Goal: Task Accomplishment & Management: Use online tool/utility

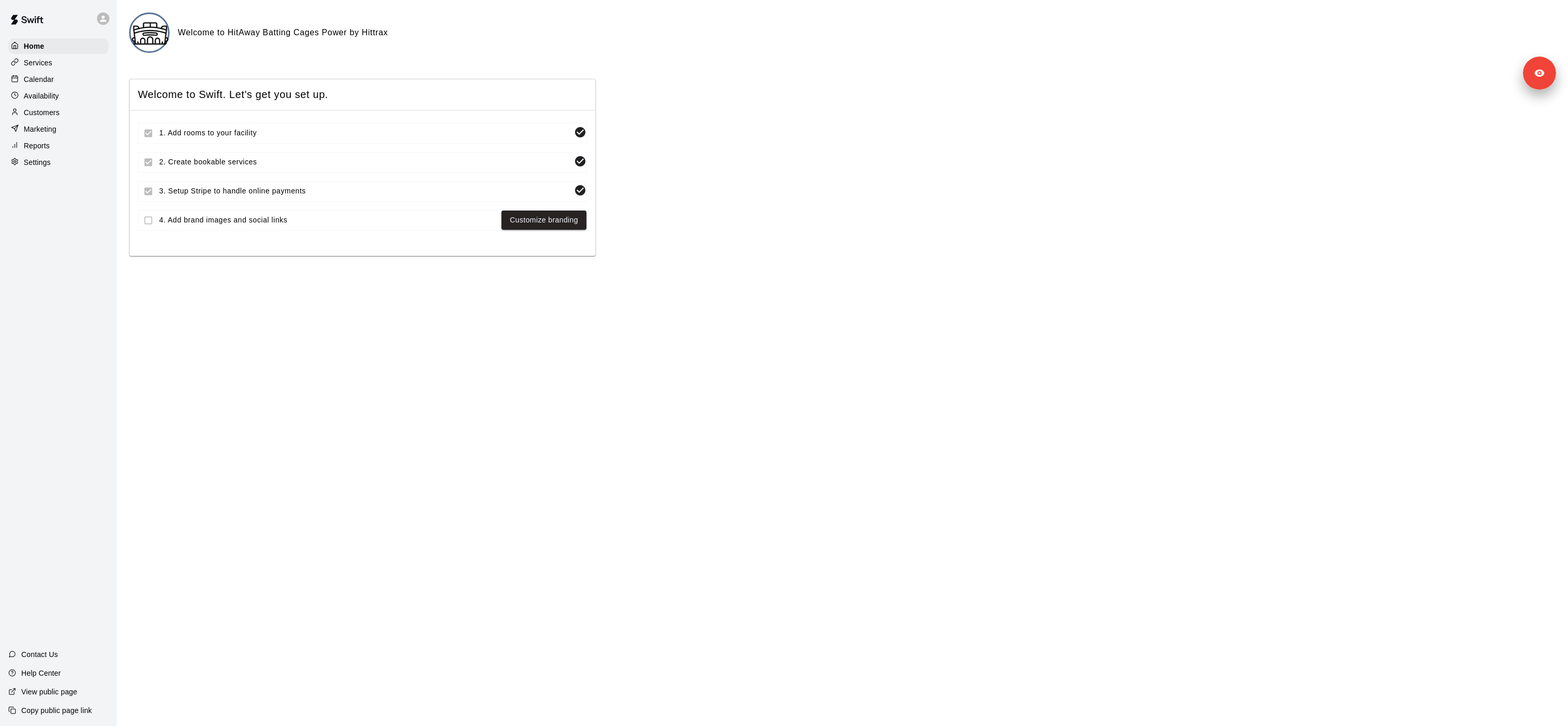
click at [63, 73] on div "Calendar" at bounding box center [58, 80] width 100 height 16
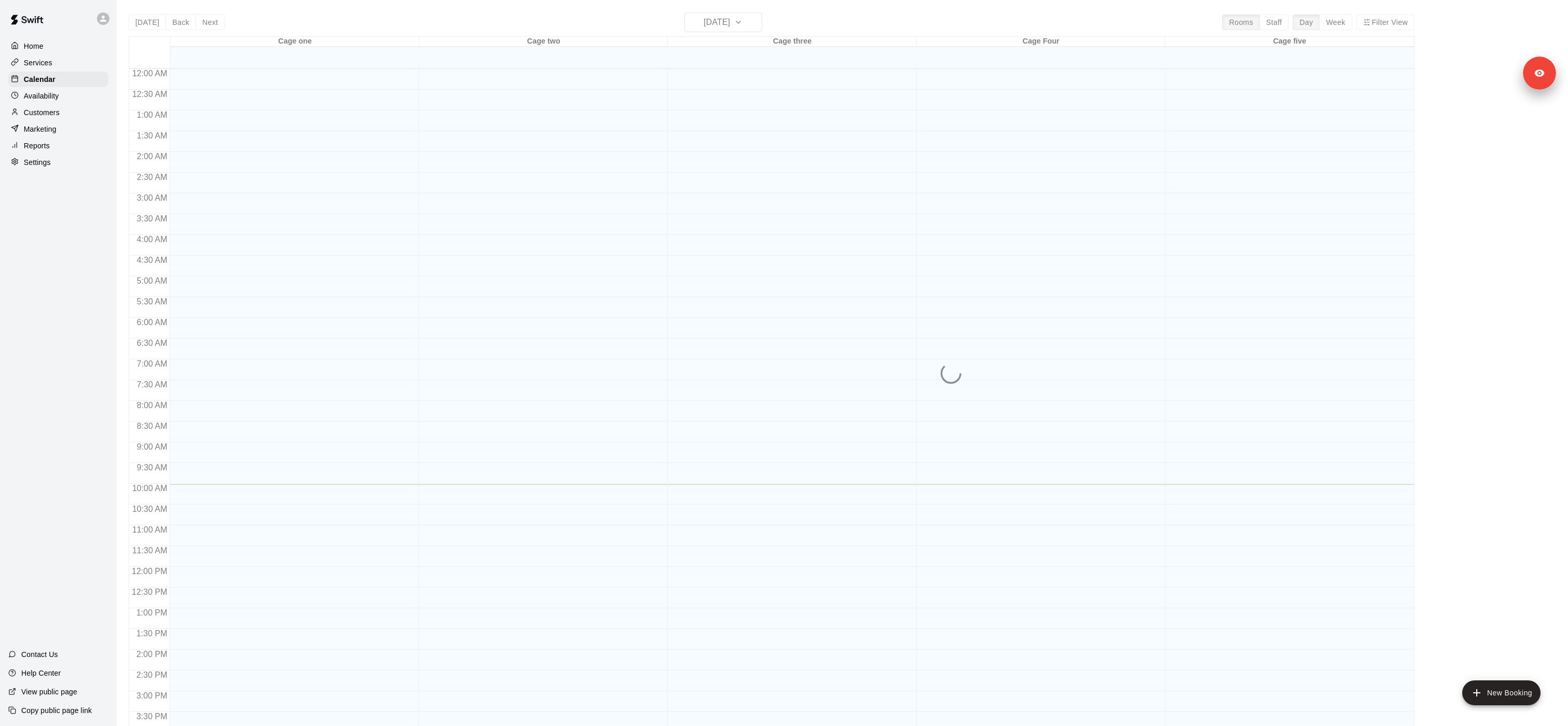
scroll to position [296, 0]
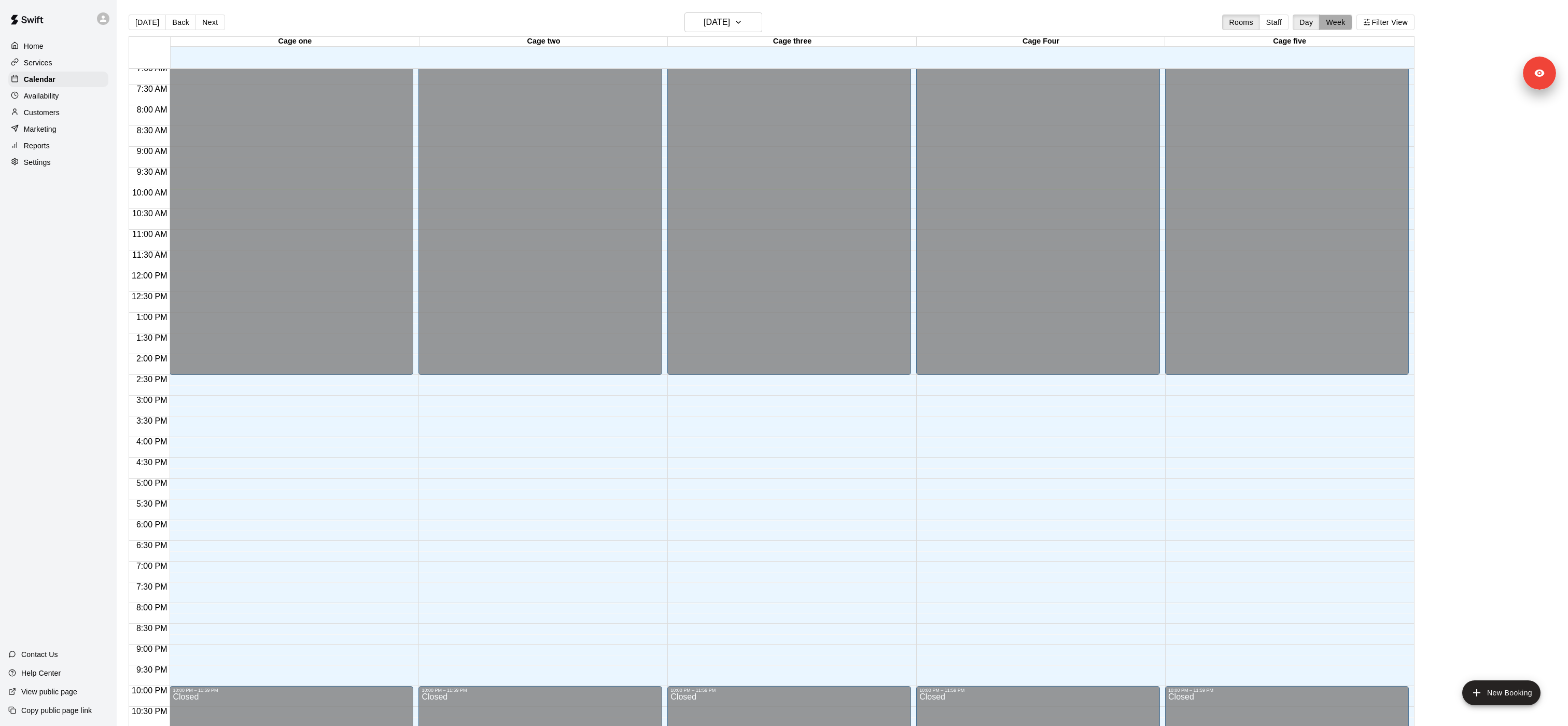
click at [1339, 22] on button "Week" at bounding box center [1335, 23] width 33 height 16
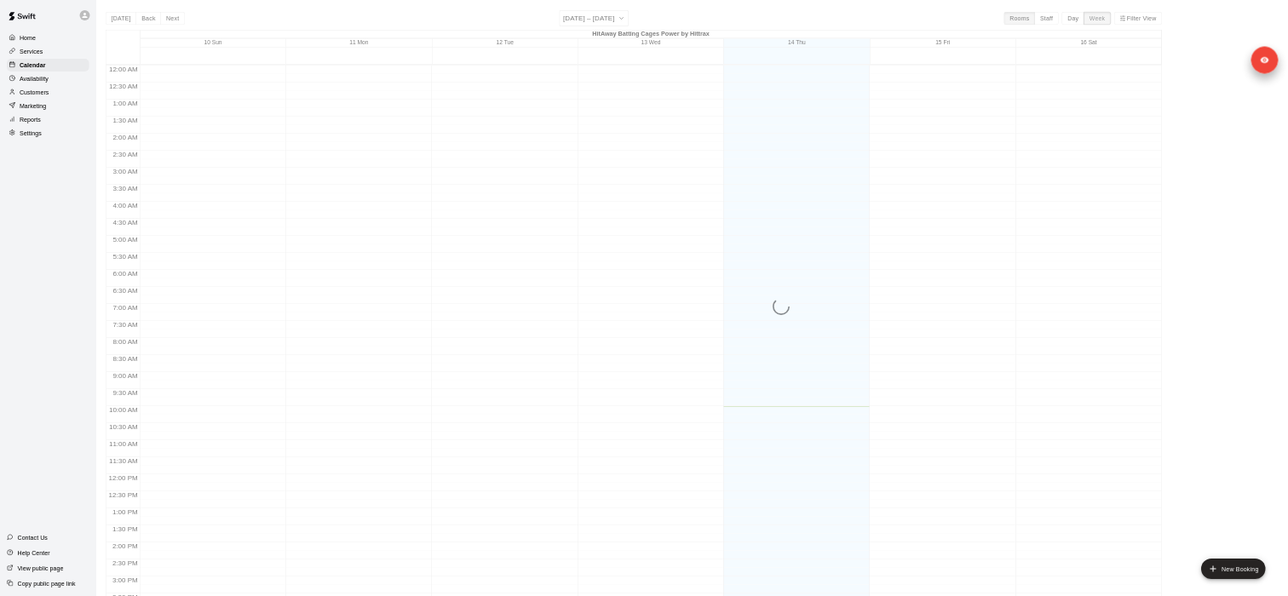
scroll to position [554, 0]
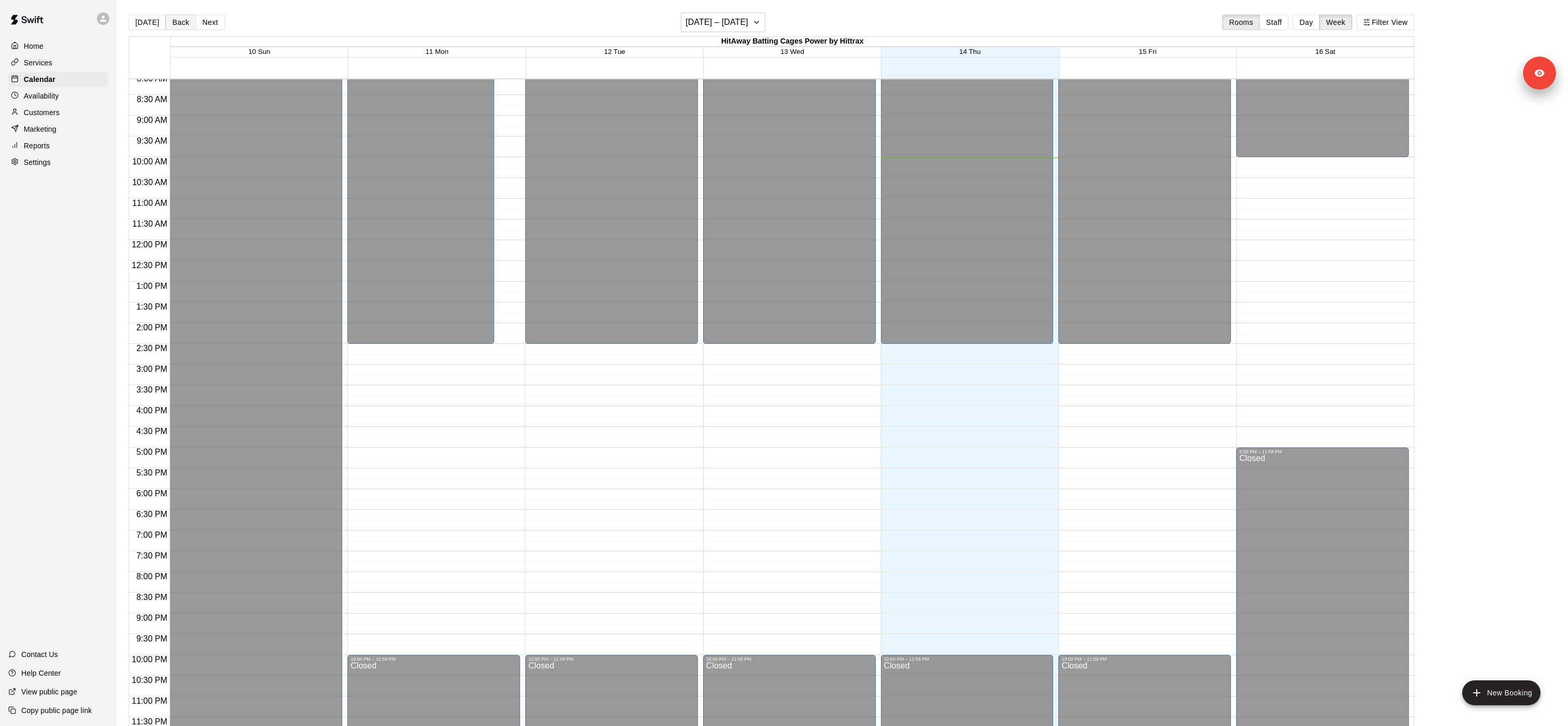
click at [166, 17] on button "Back" at bounding box center [181, 23] width 30 height 16
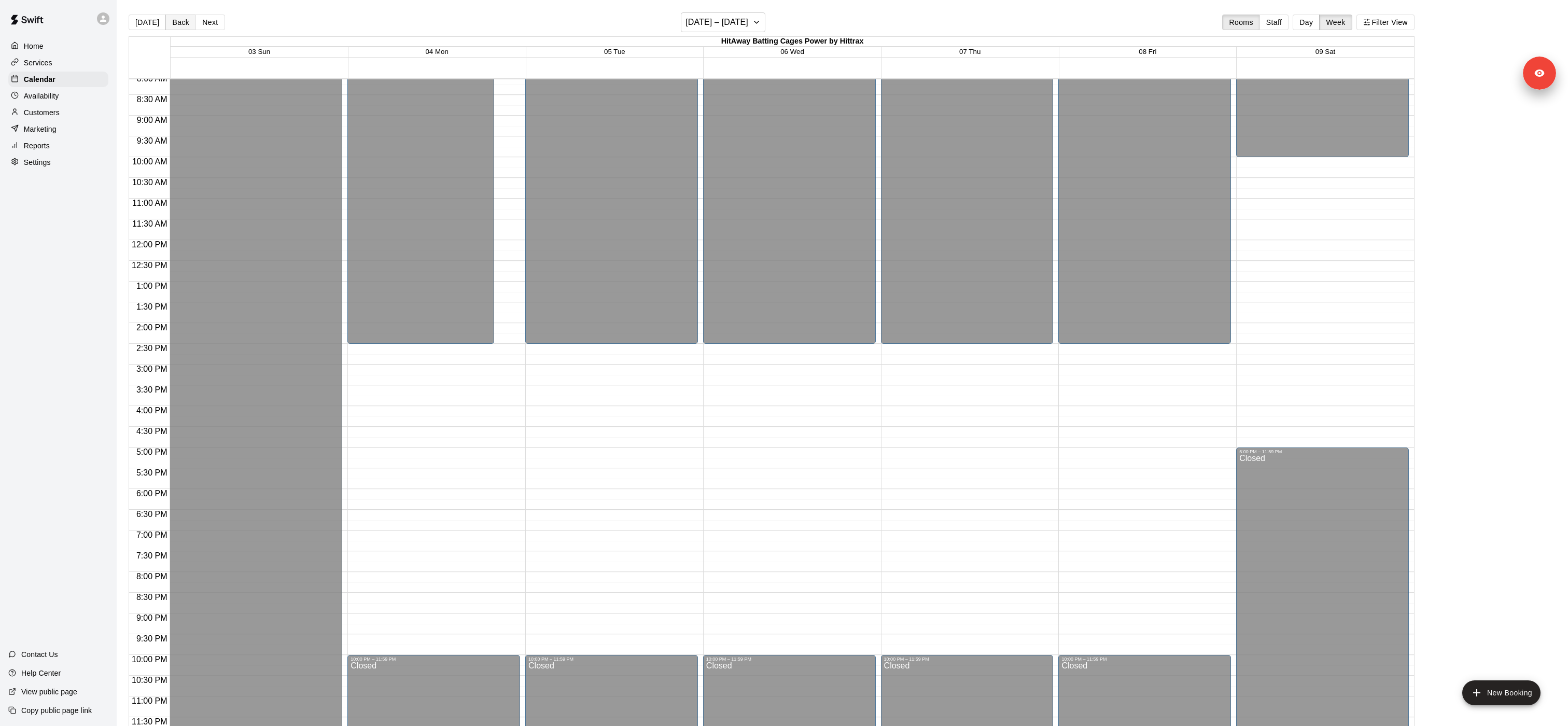
click at [177, 18] on button "Back" at bounding box center [181, 23] width 30 height 16
click at [178, 22] on button "Back" at bounding box center [181, 23] width 30 height 16
click at [178, 22] on div "Today Back Next July 20 – 26 Rooms Staff Day Week Filter View HitAway Batting C…" at bounding box center [771, 375] width 1286 height 726
click at [180, 24] on button "Back" at bounding box center [181, 23] width 30 height 16
click at [180, 29] on button "Back" at bounding box center [181, 23] width 30 height 16
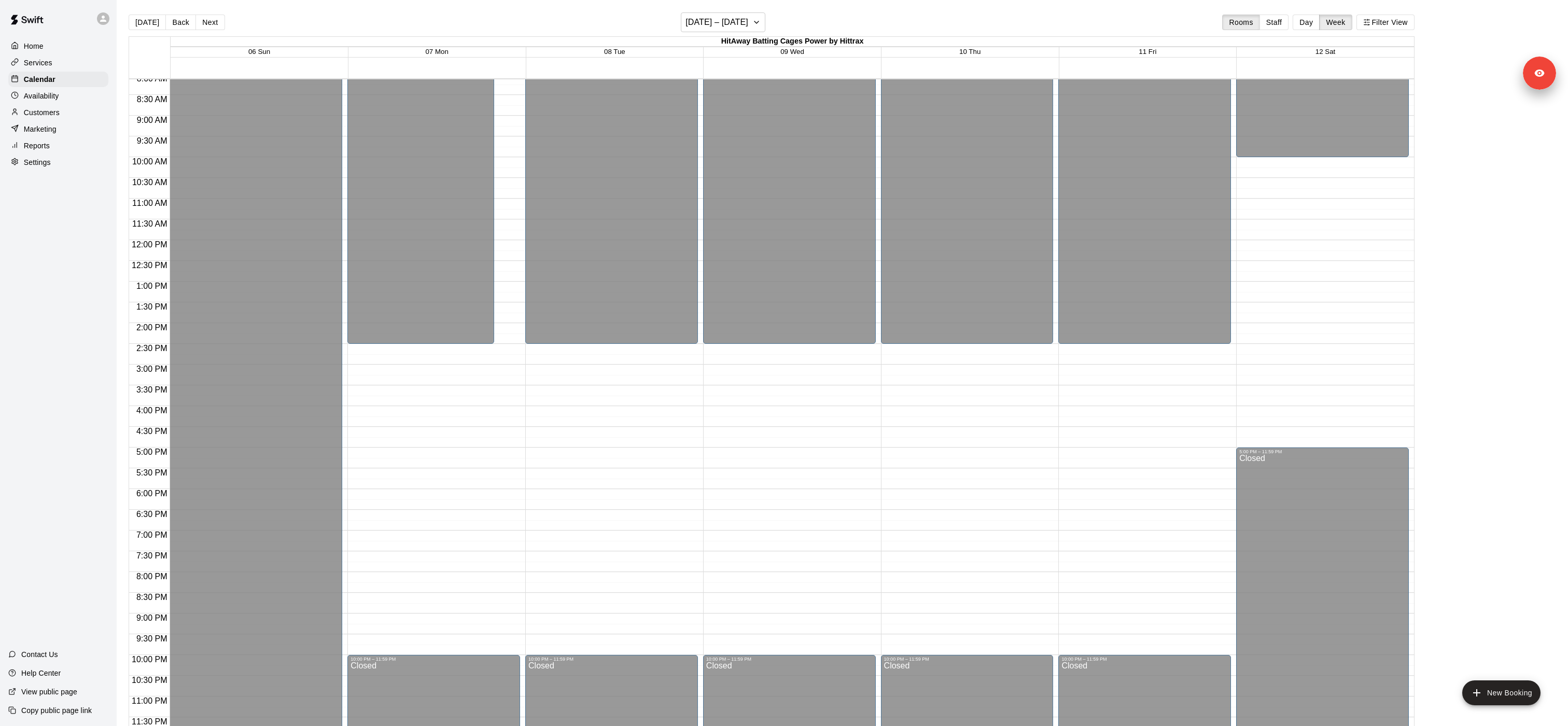
click at [180, 30] on div "Today Back Next July 06 – 12 Rooms Staff Day Week Filter View" at bounding box center [771, 24] width 1286 height 24
click at [68, 116] on div "Customers" at bounding box center [58, 113] width 100 height 16
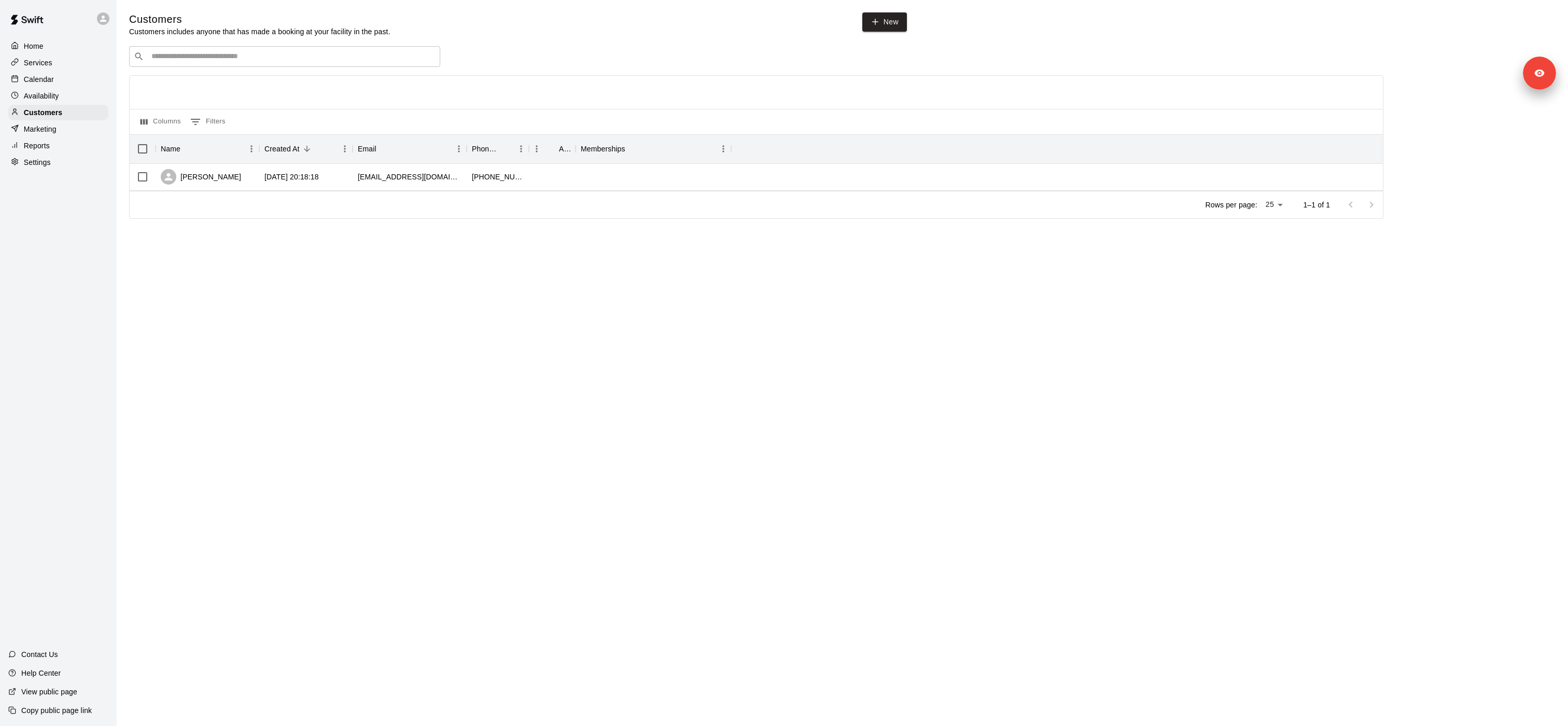
click at [54, 129] on p "Marketing" at bounding box center [40, 129] width 33 height 10
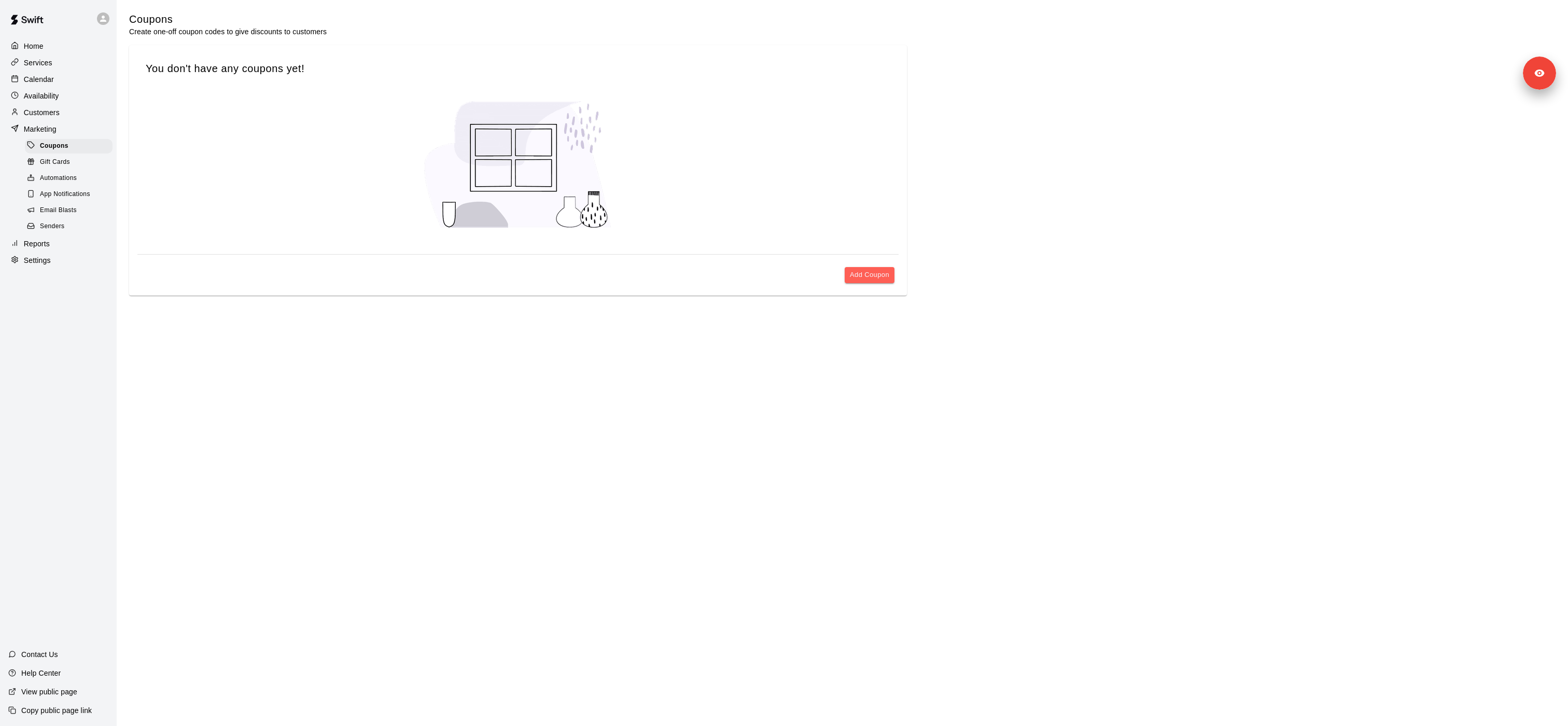
click at [65, 242] on div "Reports" at bounding box center [58, 244] width 100 height 16
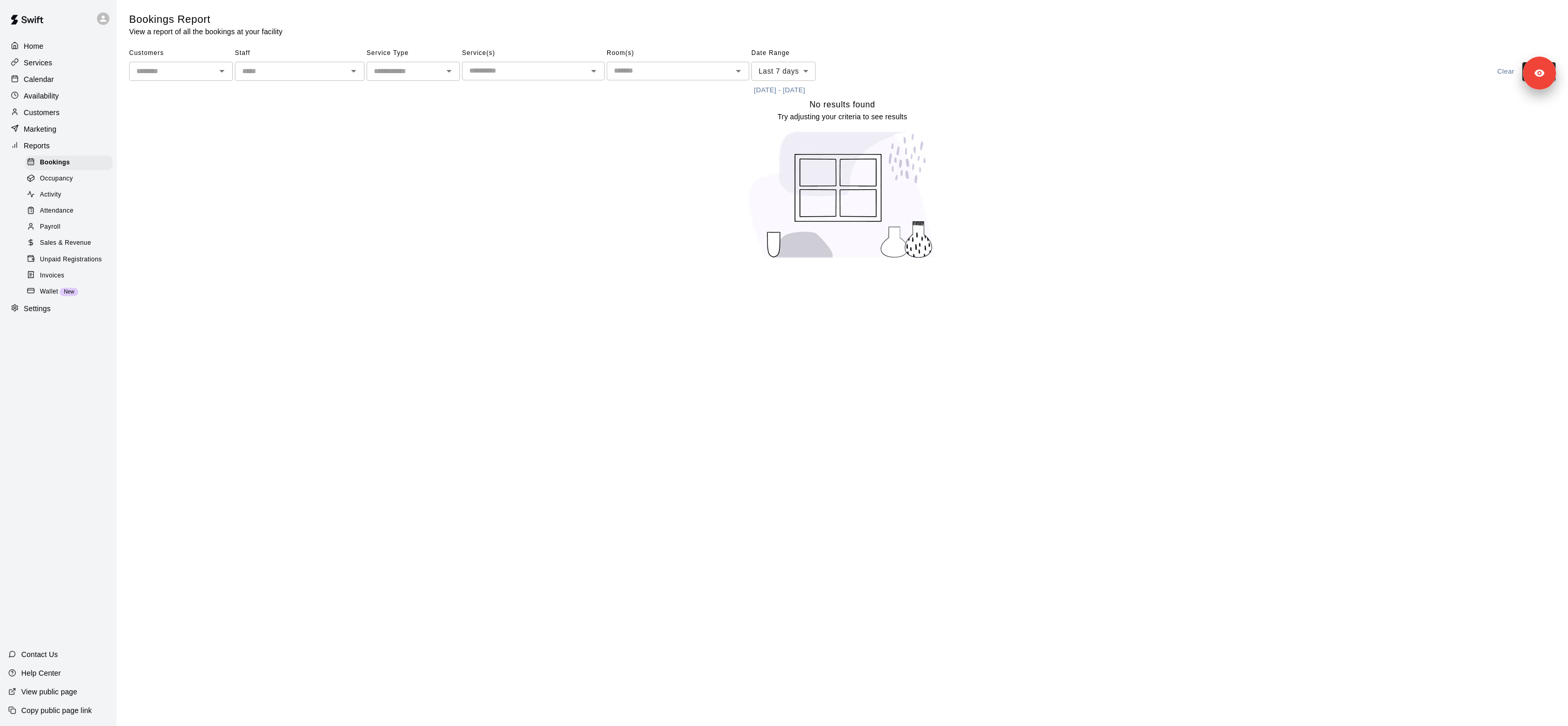
click at [86, 245] on span "Sales & Revenue" at bounding box center [66, 243] width 51 height 10
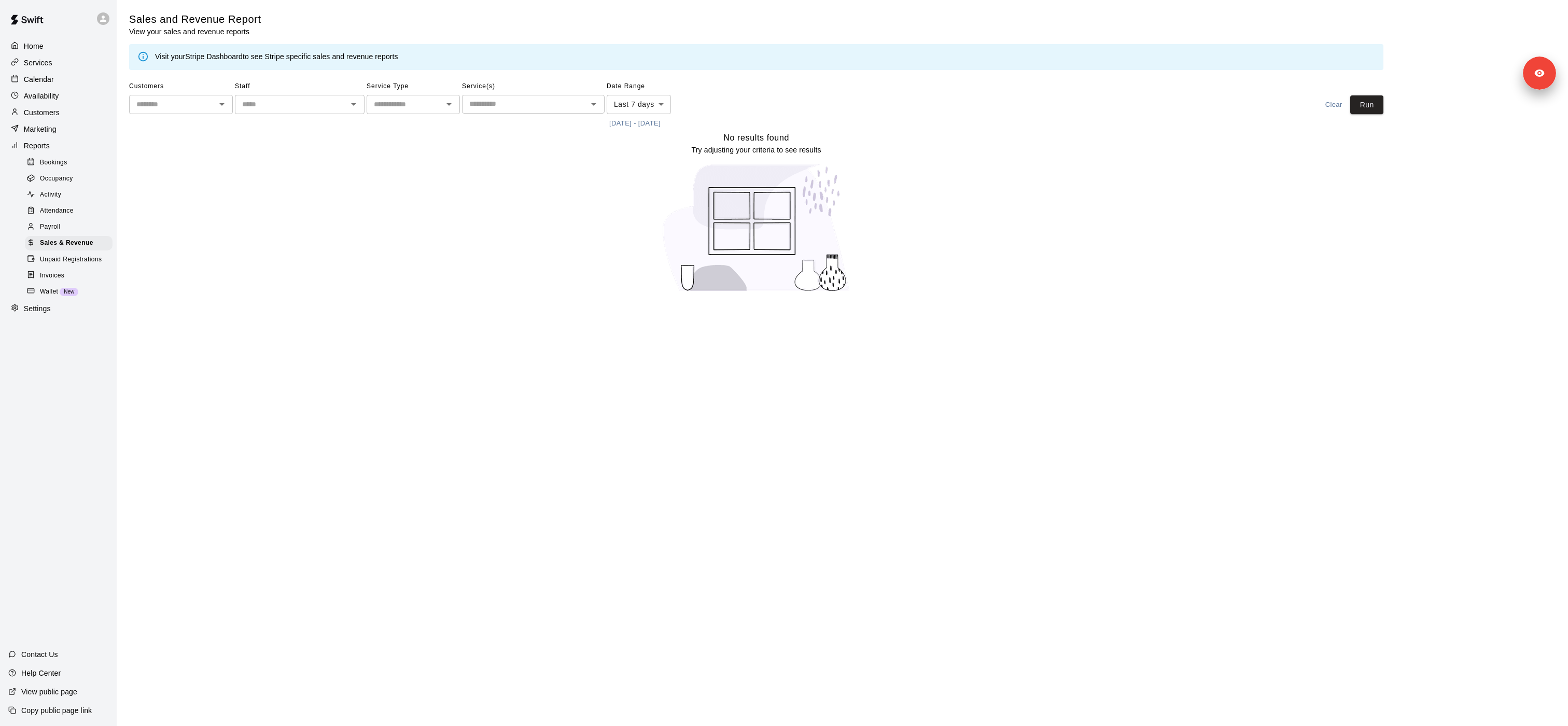
click at [663, 127] on button "8/7/2025 - 8/14/2025" at bounding box center [635, 124] width 57 height 16
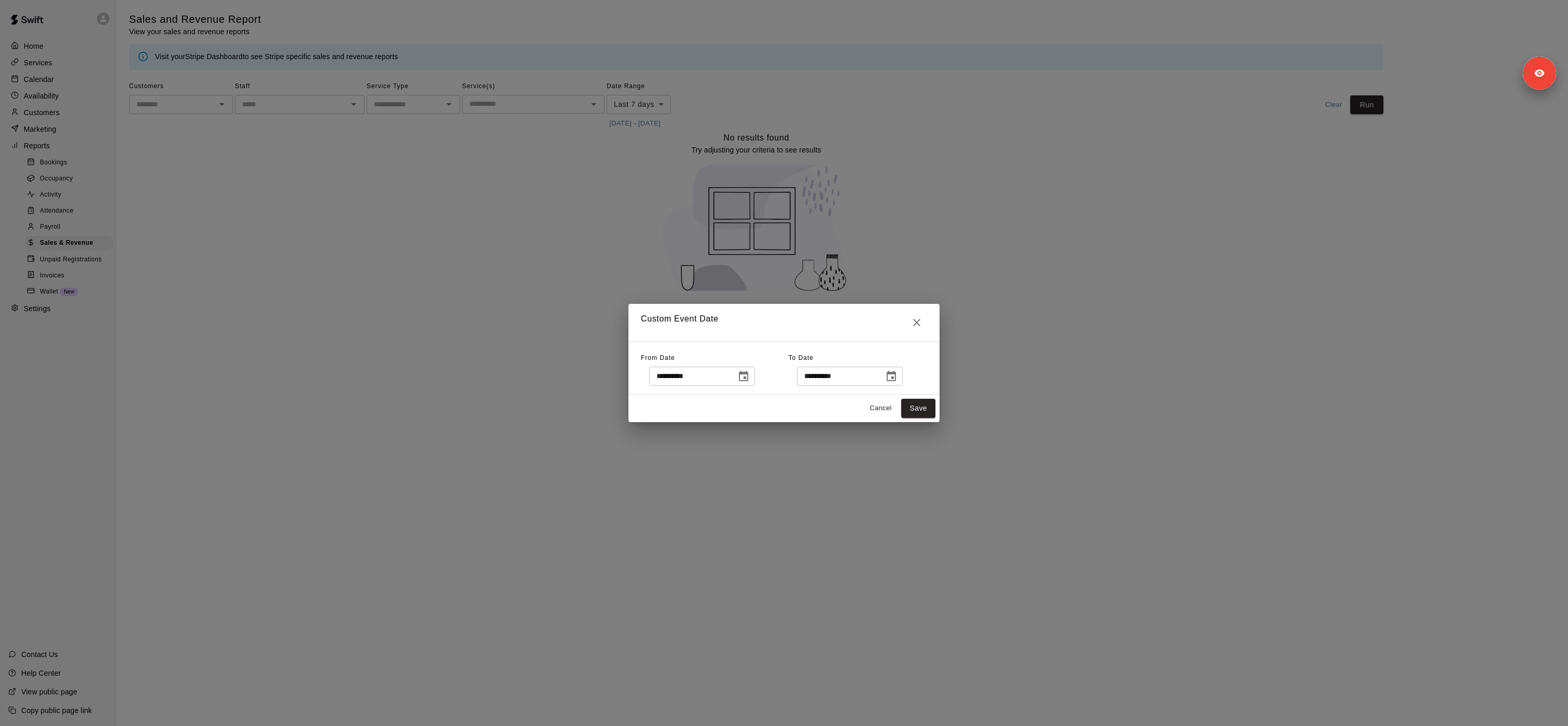
click at [694, 376] on input "**********" at bounding box center [689, 376] width 80 height 19
click at [687, 373] on input "**********" at bounding box center [689, 376] width 80 height 19
type input "**********"
click at [940, 414] on div "**********" at bounding box center [784, 363] width 1568 height 726
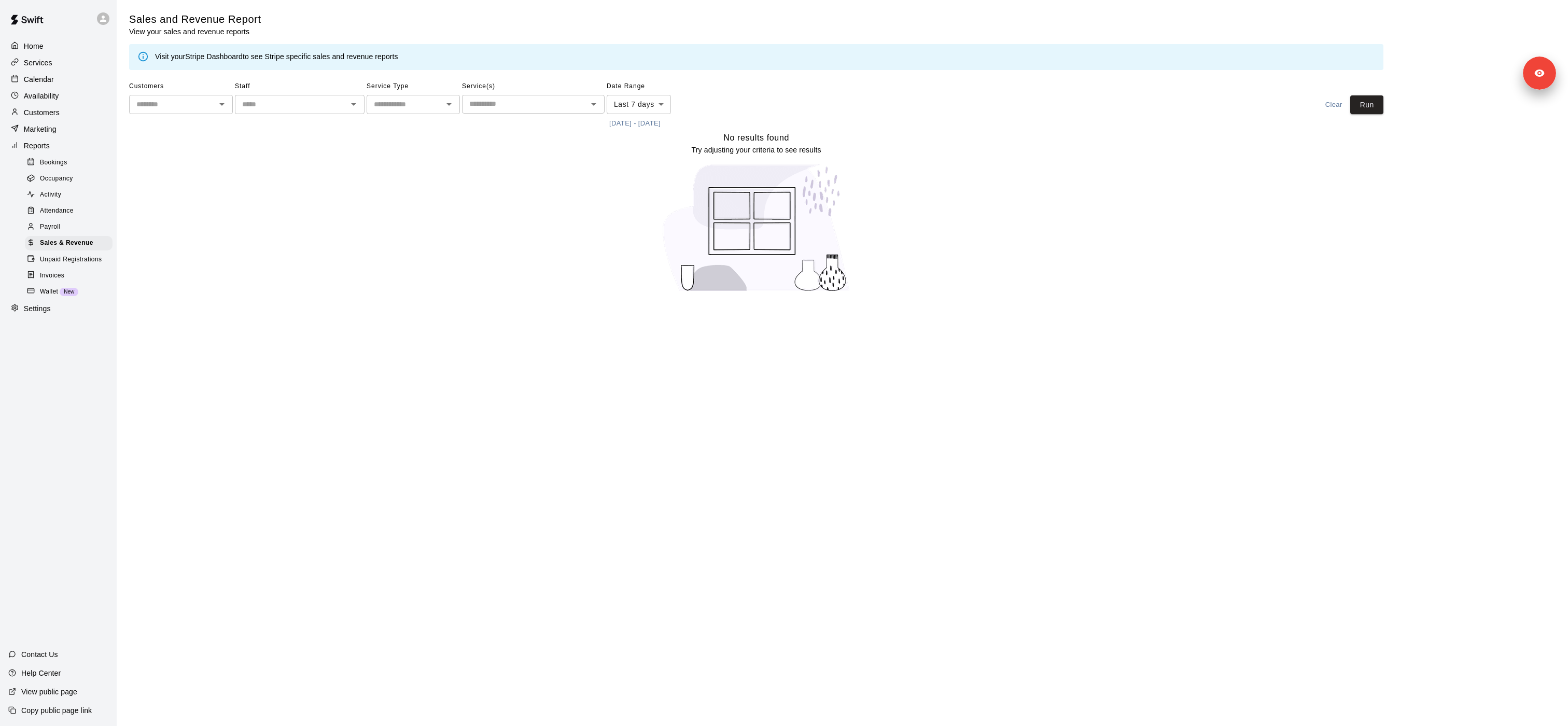
click at [919, 305] on html "Home Services Calendar Availability Customers Marketing Reports Bookings Occupa…" at bounding box center [784, 152] width 1568 height 305
click at [653, 105] on body "Home Services Calendar Availability Customers Marketing Reports Bookings Occupa…" at bounding box center [784, 152] width 1568 height 305
click at [628, 229] on li "Custom" at bounding box center [639, 229] width 65 height 17
type input "******"
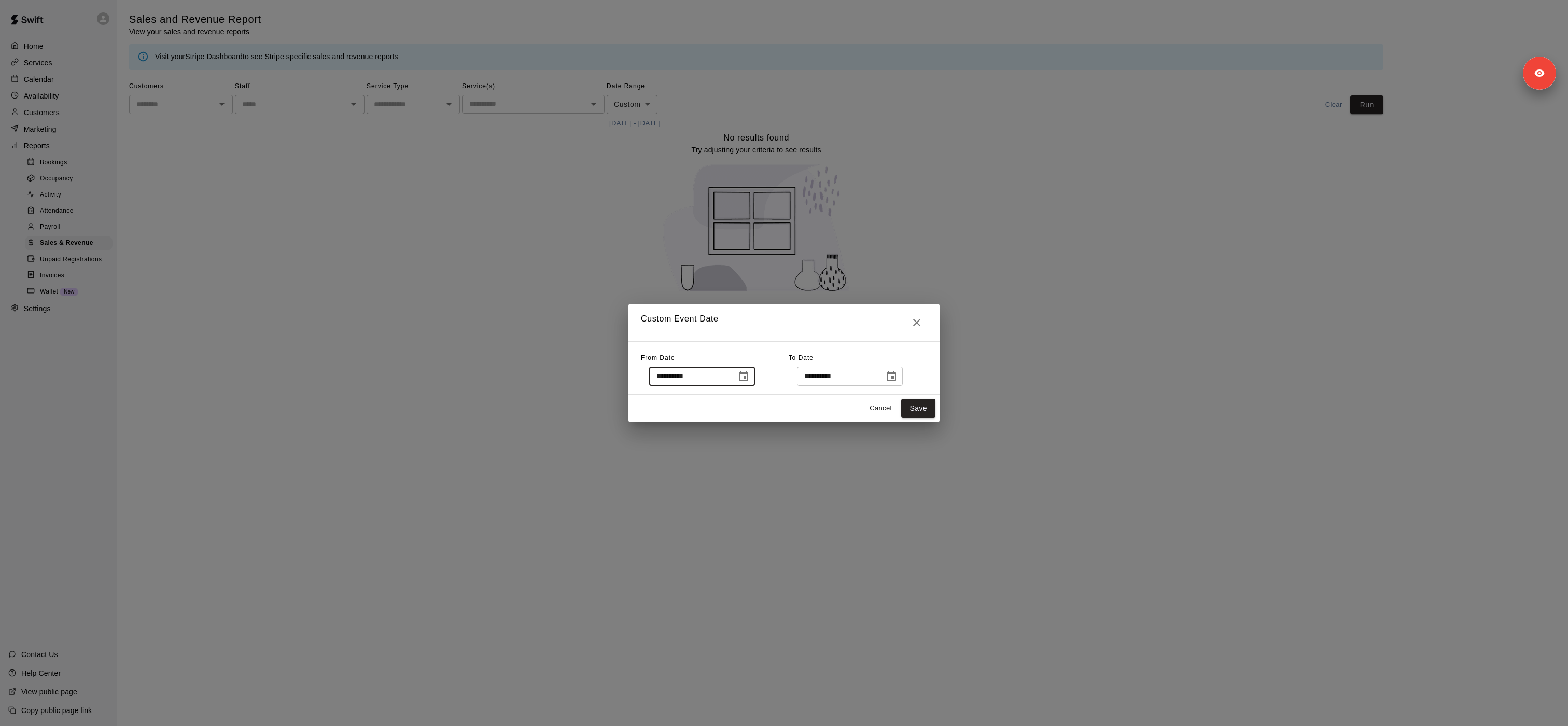
click at [689, 373] on input "**********" at bounding box center [689, 376] width 80 height 19
type input "**********"
click at [912, 412] on button "Save" at bounding box center [919, 408] width 34 height 19
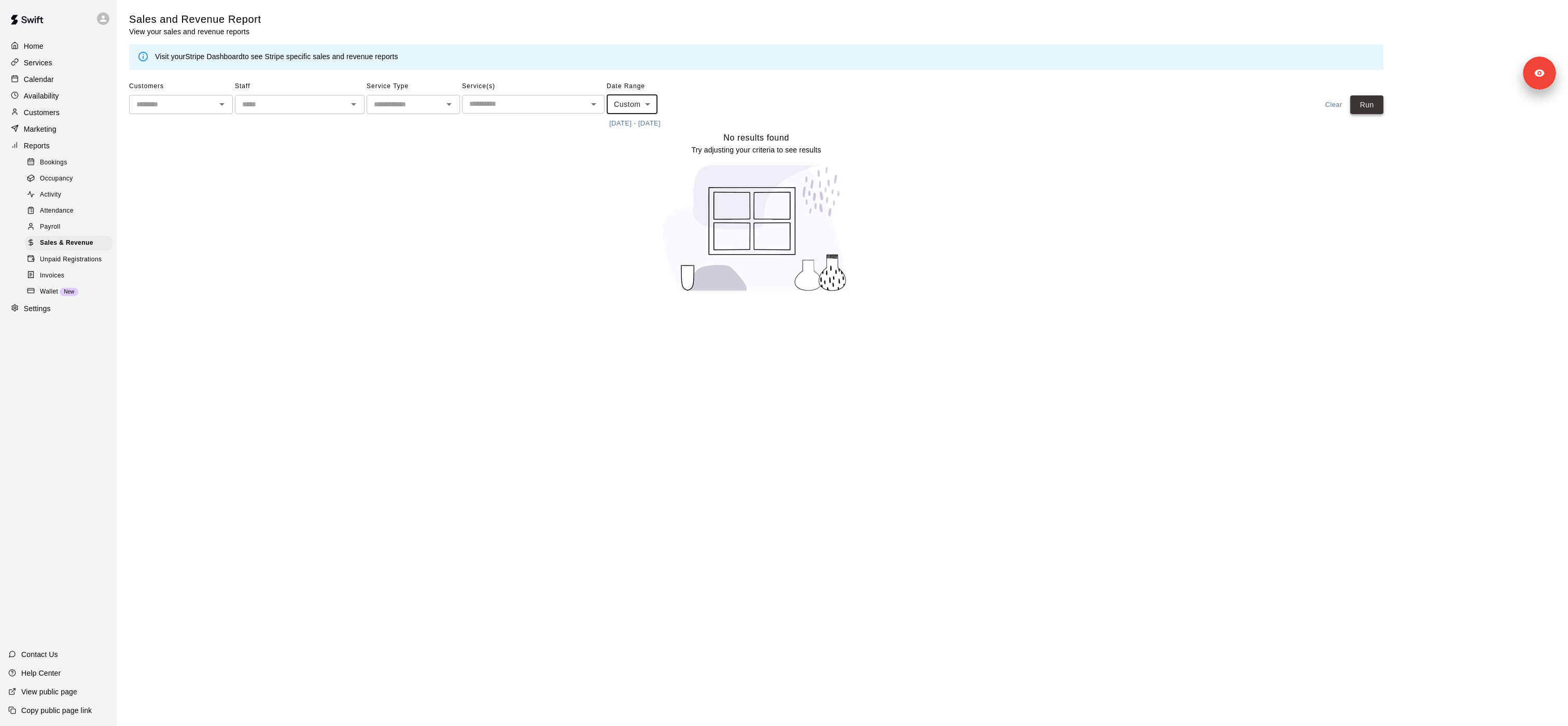
click at [1376, 108] on button "Run" at bounding box center [1367, 105] width 33 height 19
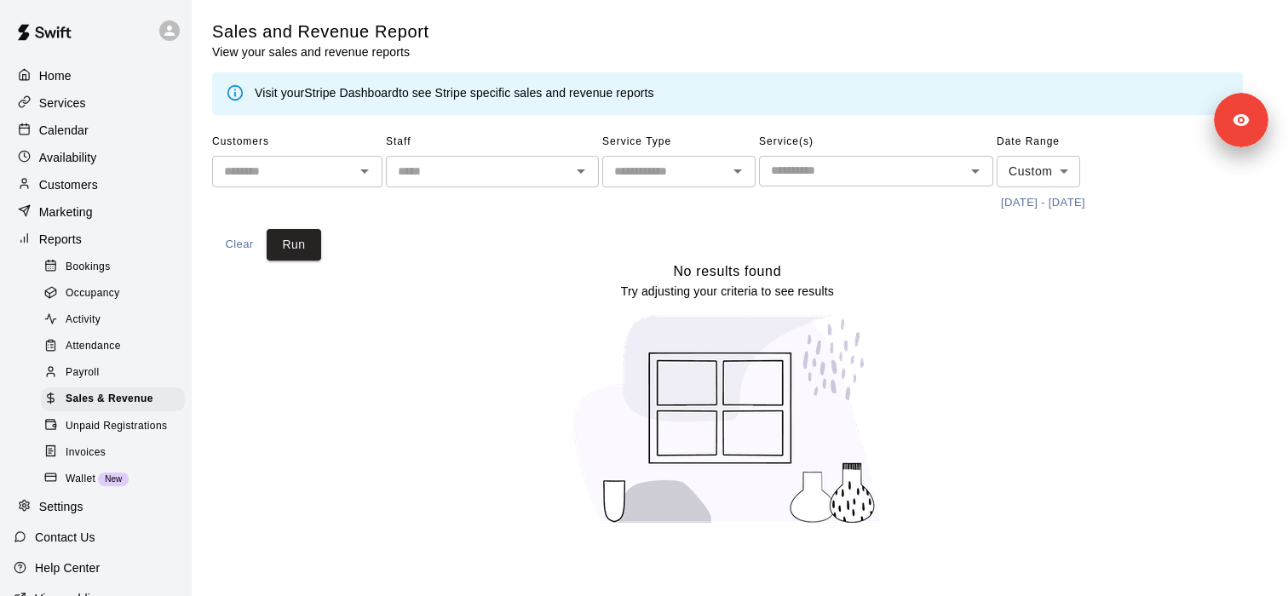
click at [910, 314] on div "No results found Try adjusting your criteria to see results" at bounding box center [727, 400] width 1031 height 279
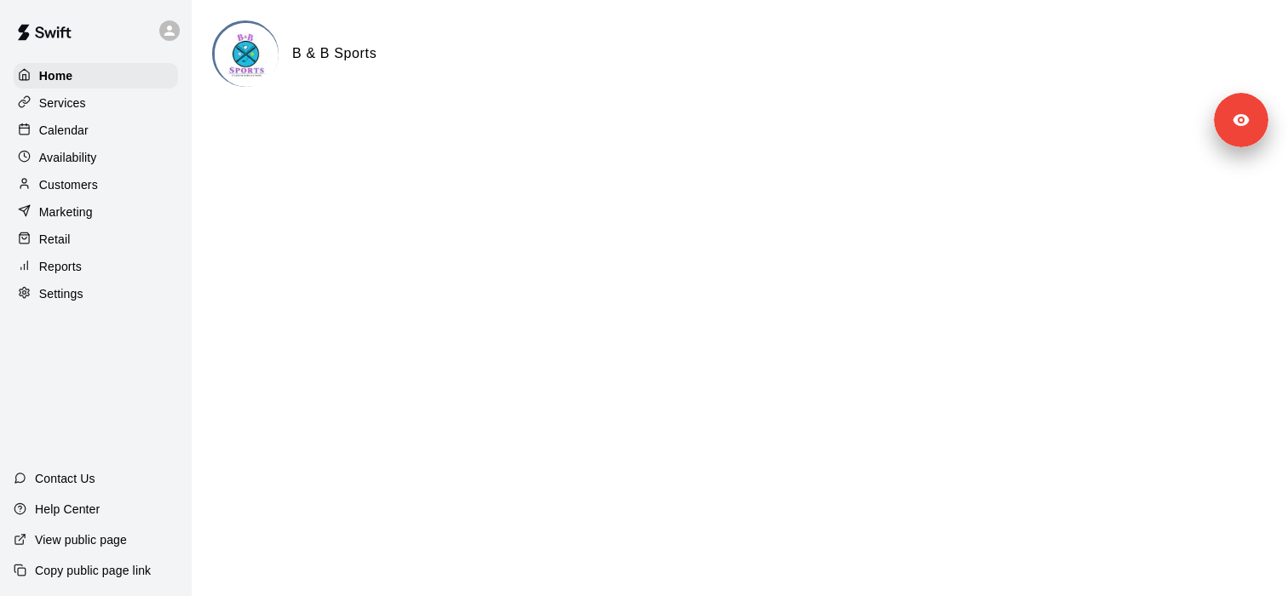
click at [107, 104] on div "Services" at bounding box center [96, 103] width 164 height 26
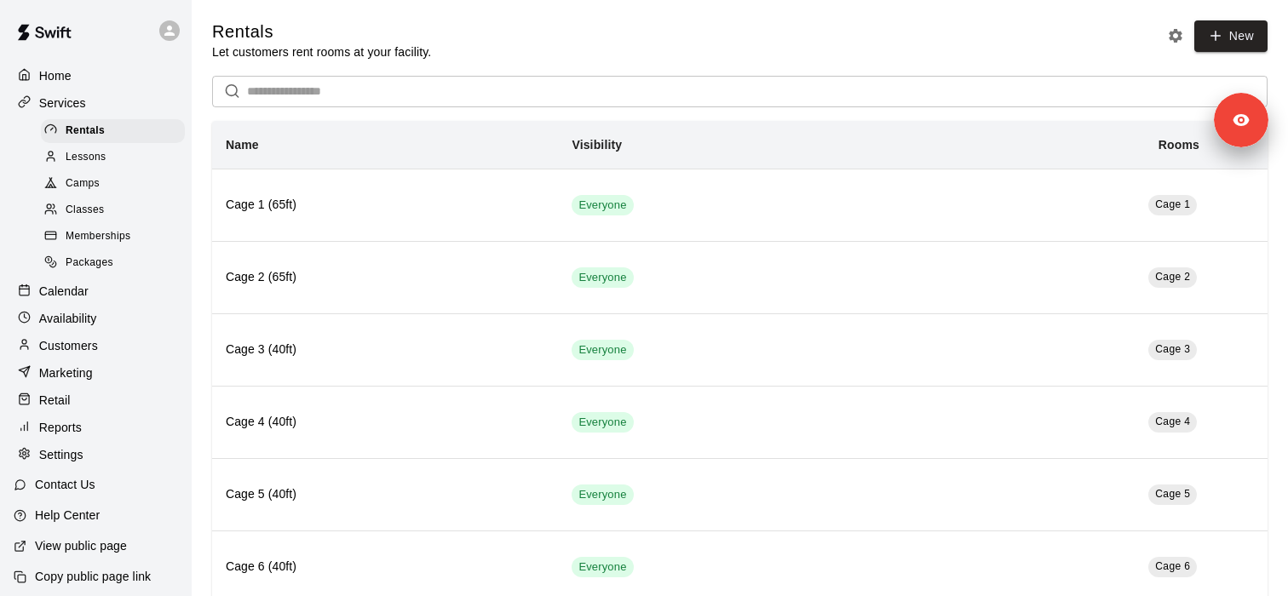
click at [115, 241] on span "Memberships" at bounding box center [98, 236] width 65 height 17
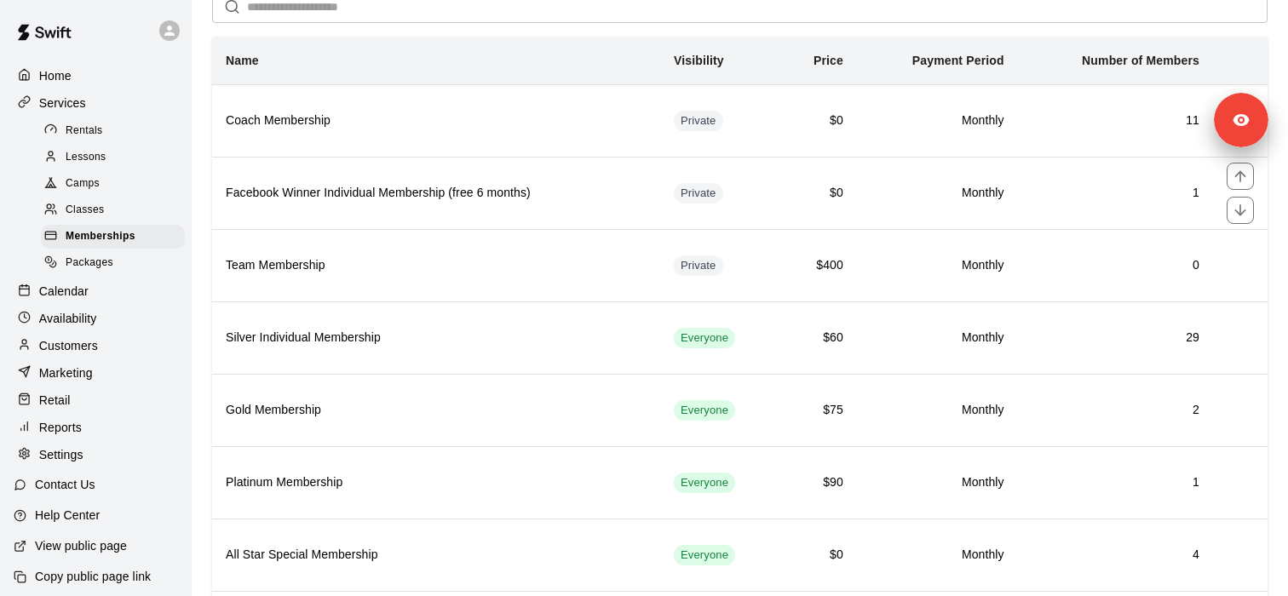
scroll to position [345, 0]
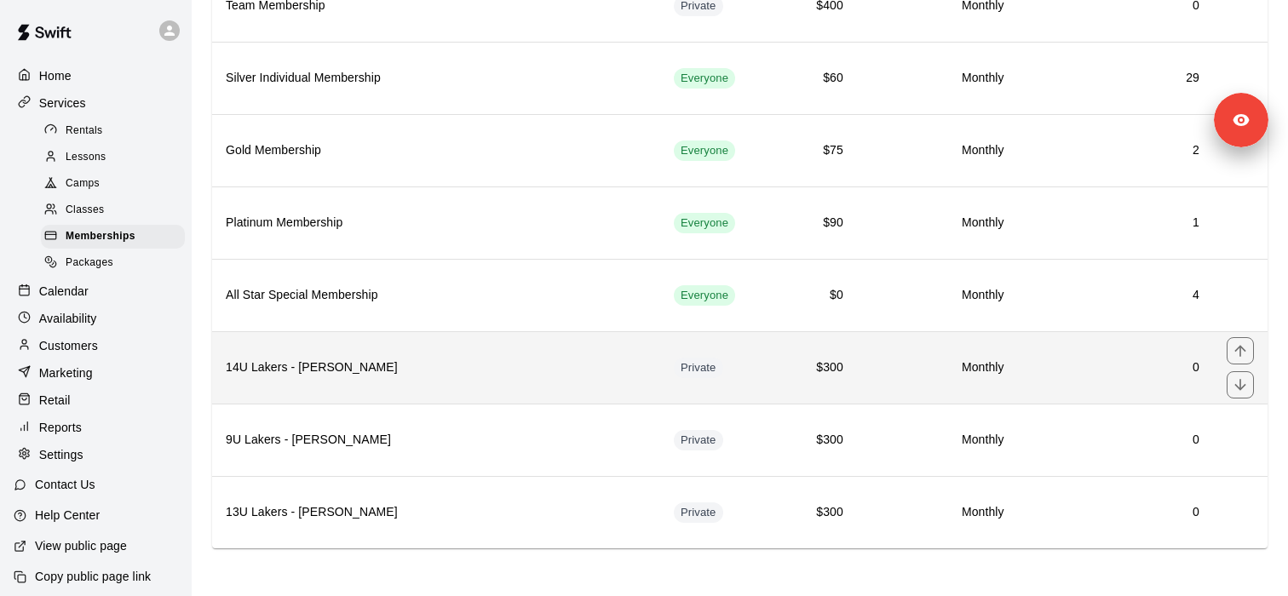
click at [465, 388] on th "14U Lakers - Healy" at bounding box center [436, 367] width 448 height 72
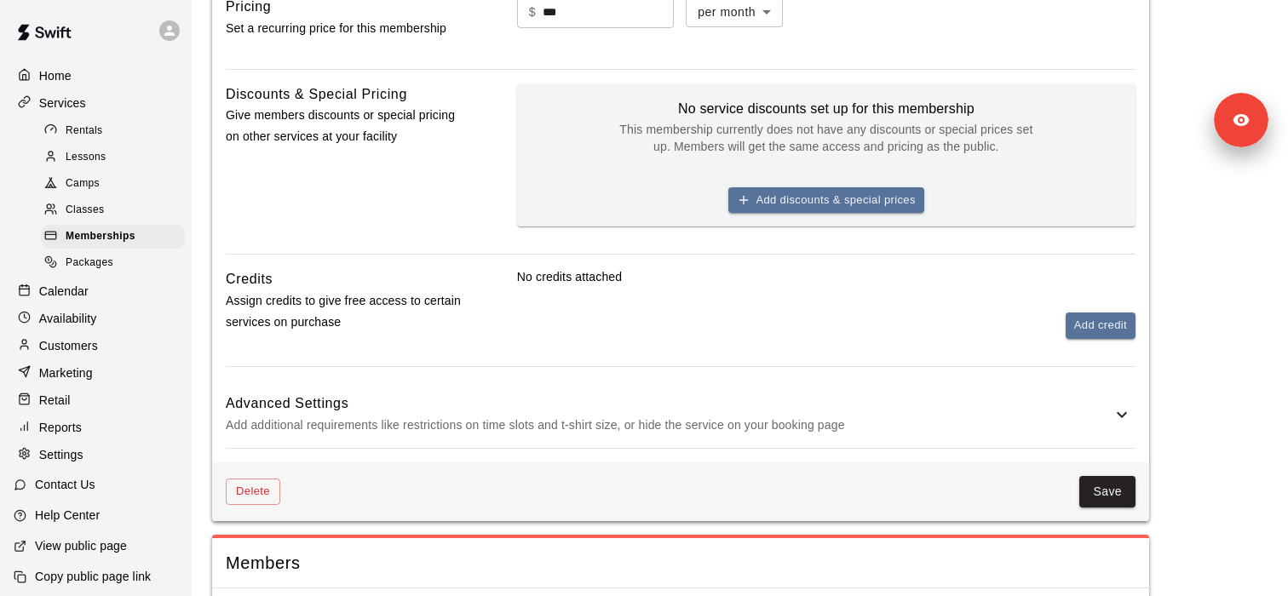
scroll to position [600, 0]
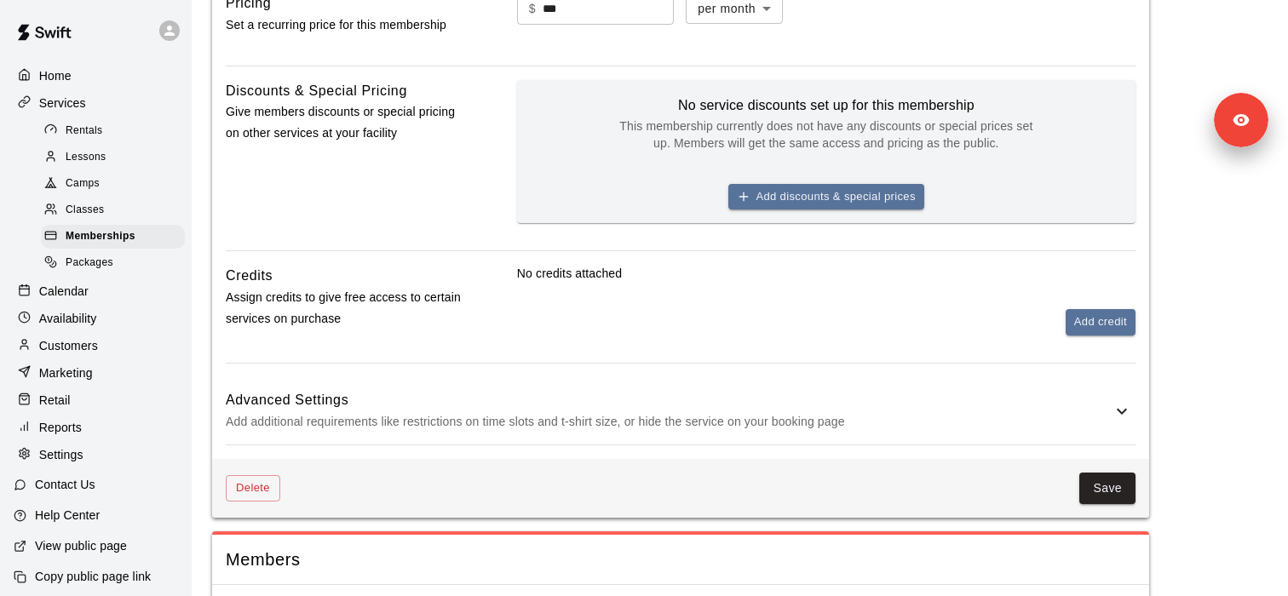
click at [492, 476] on div "Save" at bounding box center [707, 489] width 855 height 32
click at [478, 429] on p "Add additional requirements like restrictions on time slots and t-shirt size, o…" at bounding box center [669, 421] width 886 height 21
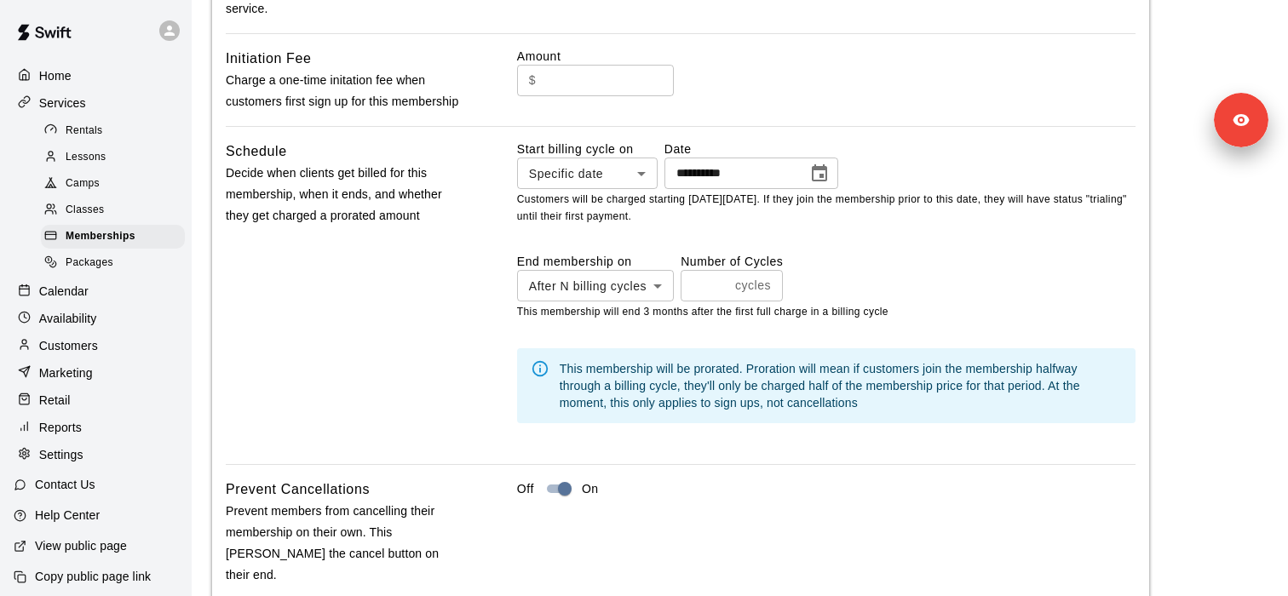
scroll to position [1315, 0]
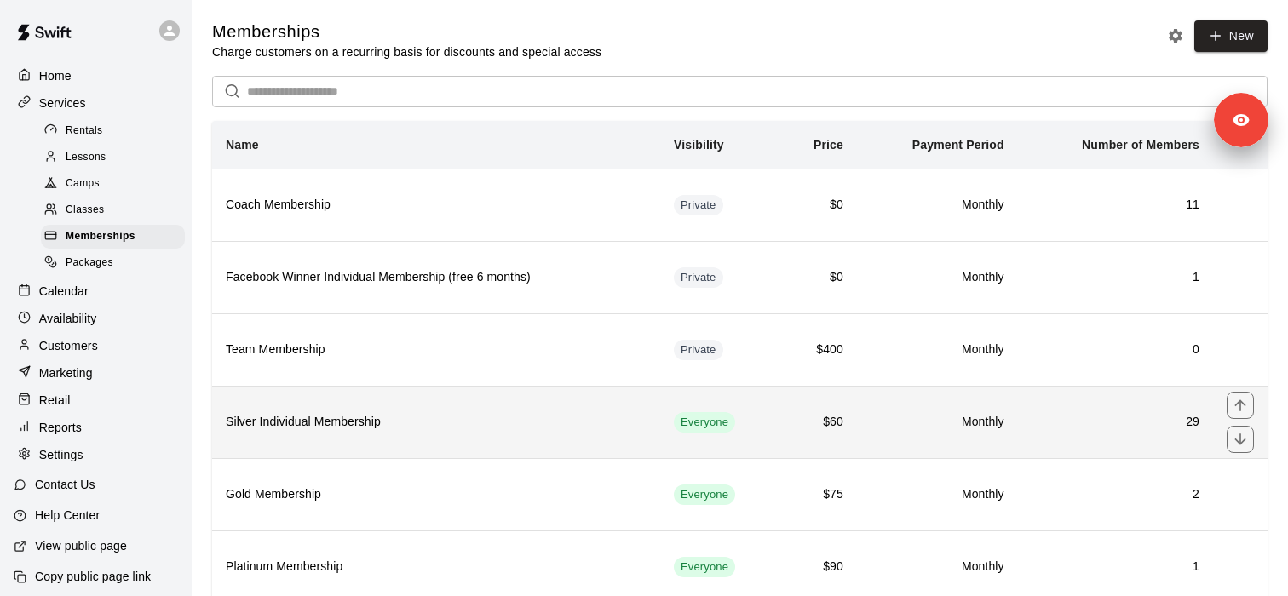
scroll to position [345, 0]
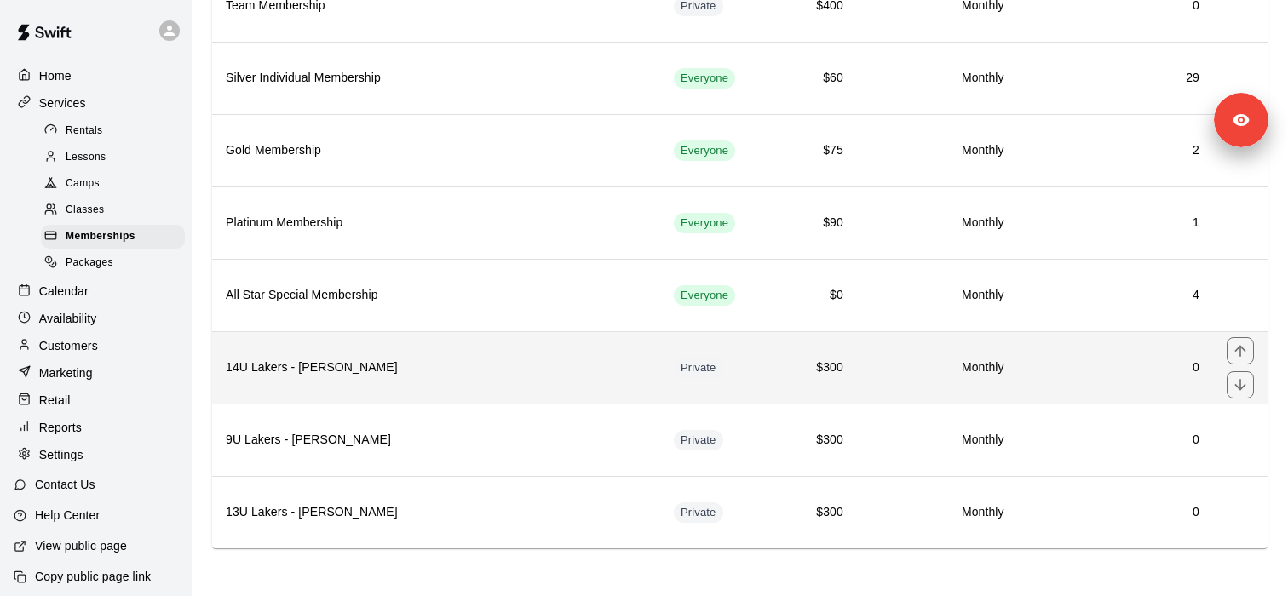
click at [392, 377] on th "14U Lakers - Healy" at bounding box center [436, 367] width 448 height 72
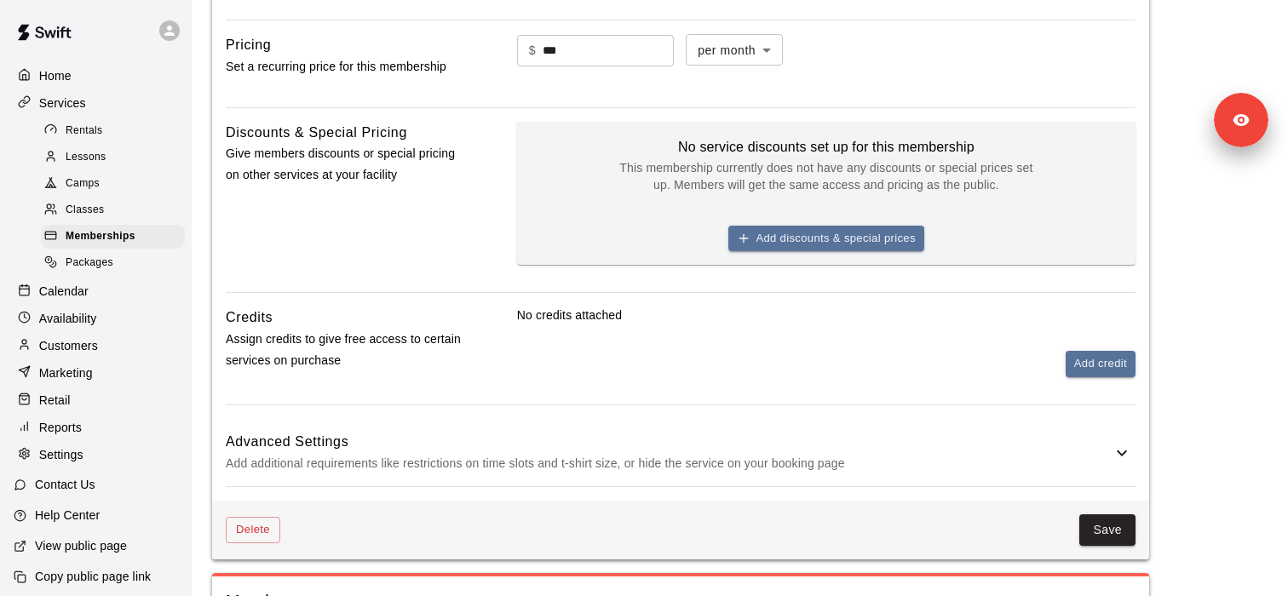
scroll to position [643, 0]
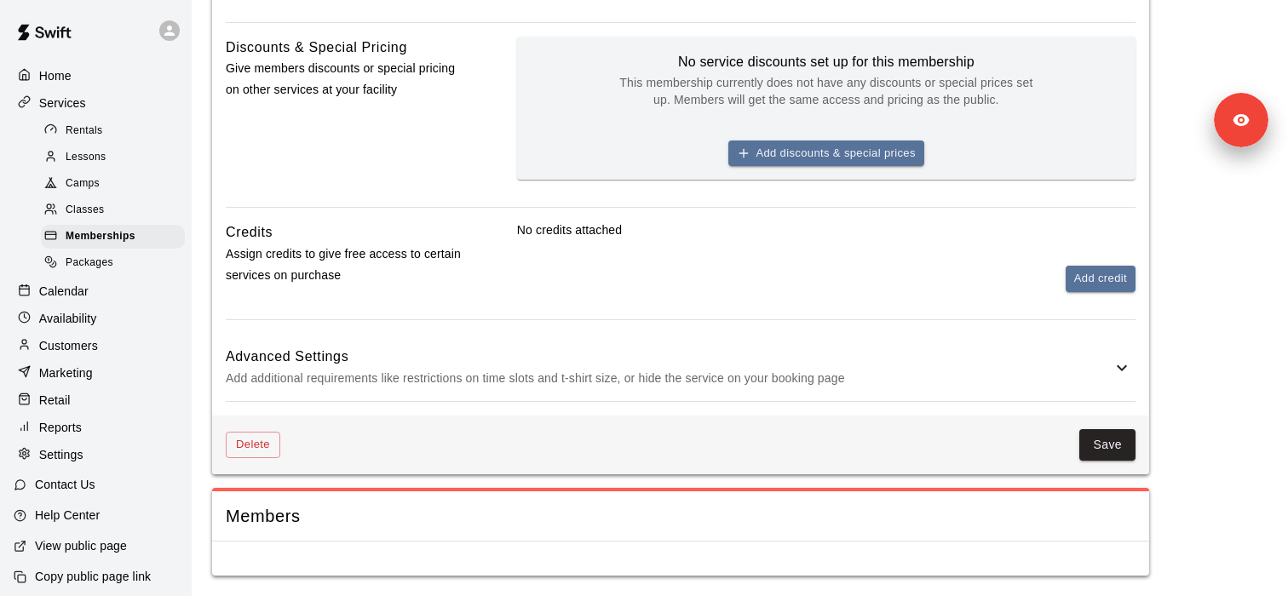
click at [529, 368] on p "Add additional requirements like restrictions on time slots and t-shirt size, o…" at bounding box center [669, 378] width 886 height 21
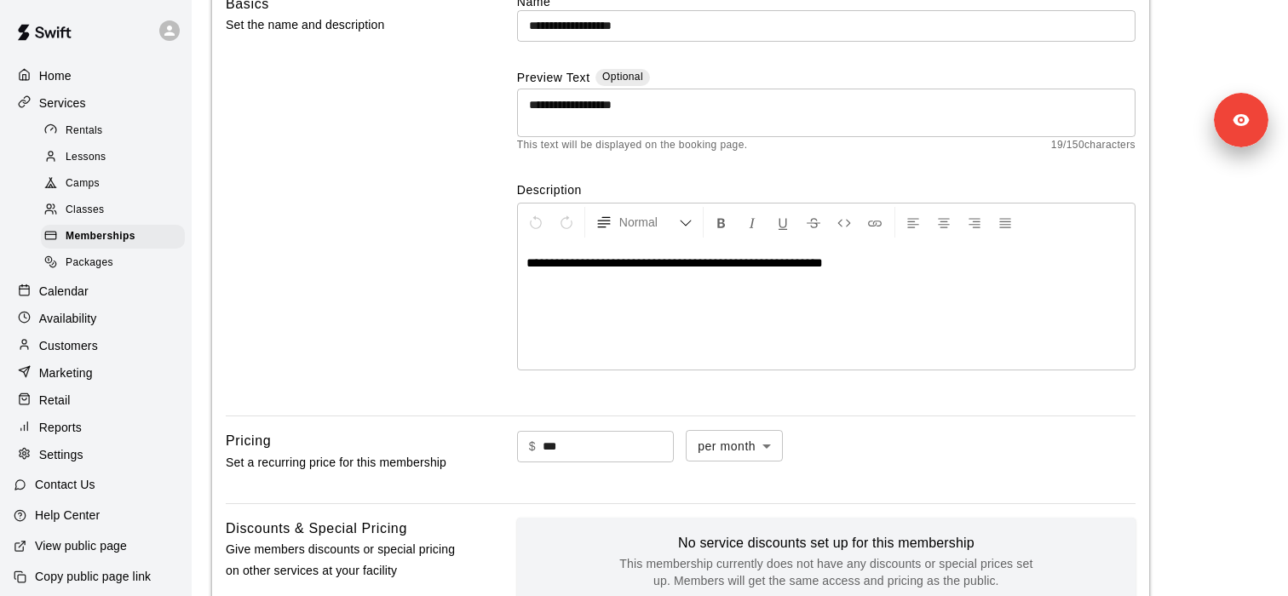
scroll to position [131, 0]
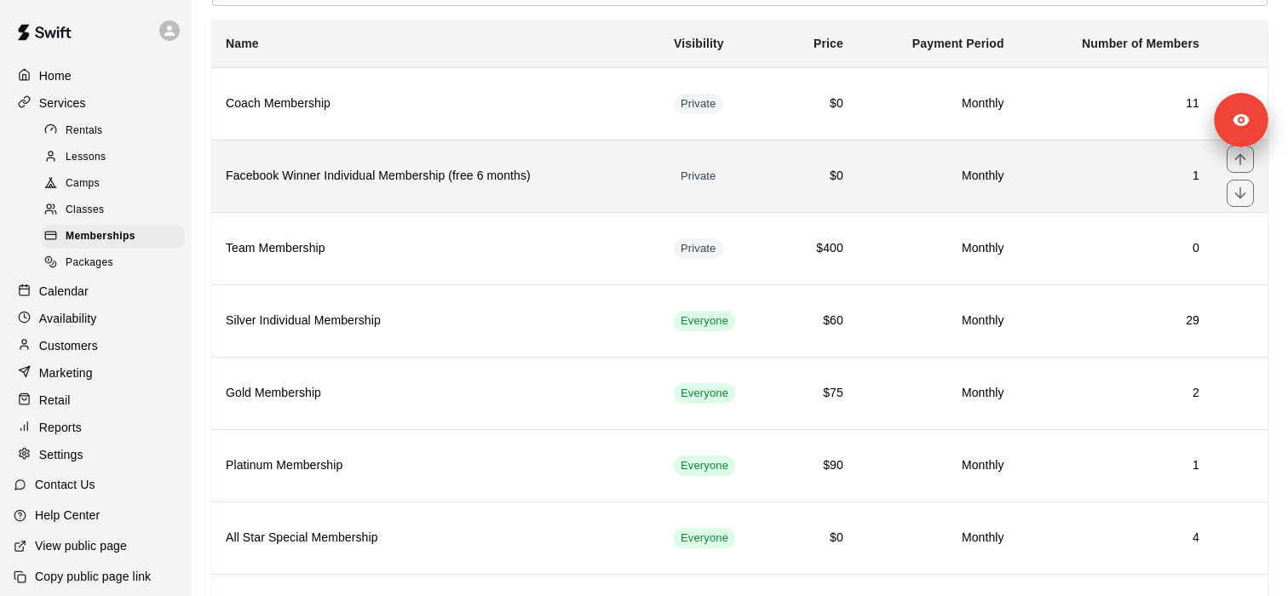
scroll to position [345, 0]
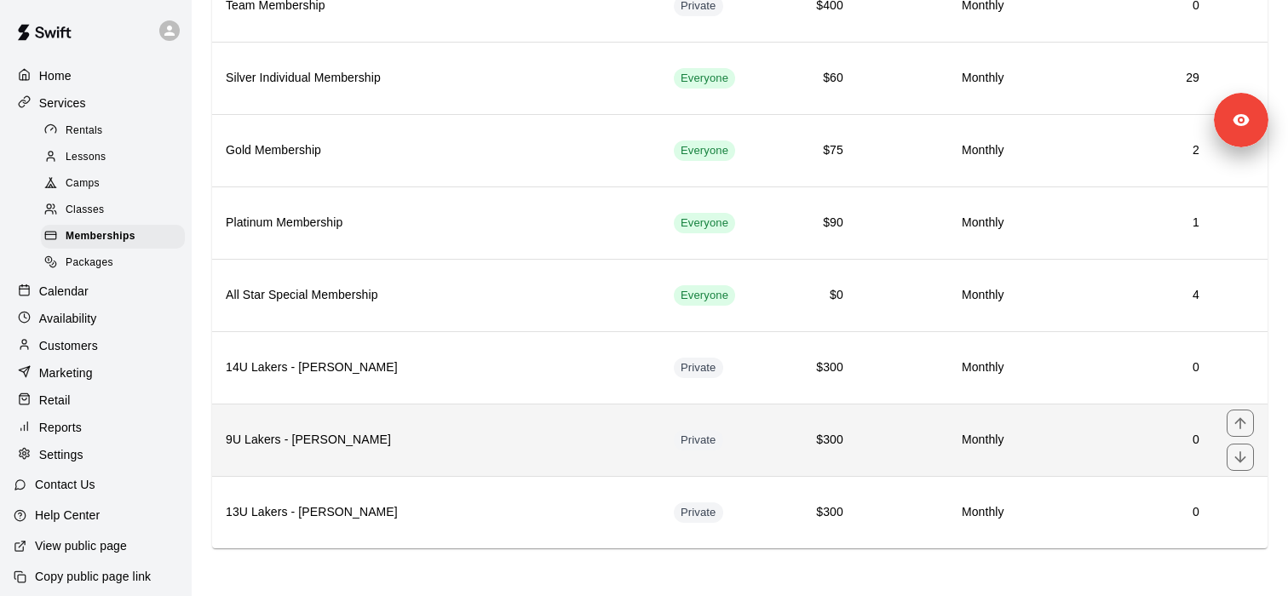
click at [450, 428] on th "9U Lakers - Soileau" at bounding box center [436, 440] width 448 height 72
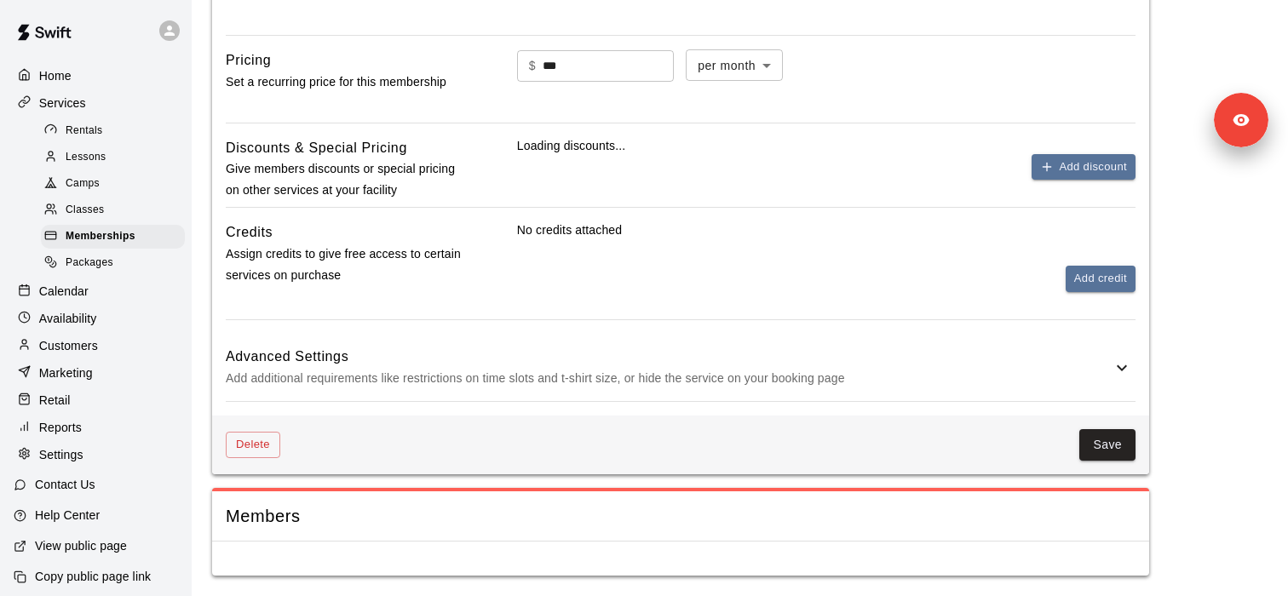
scroll to position [643, 0]
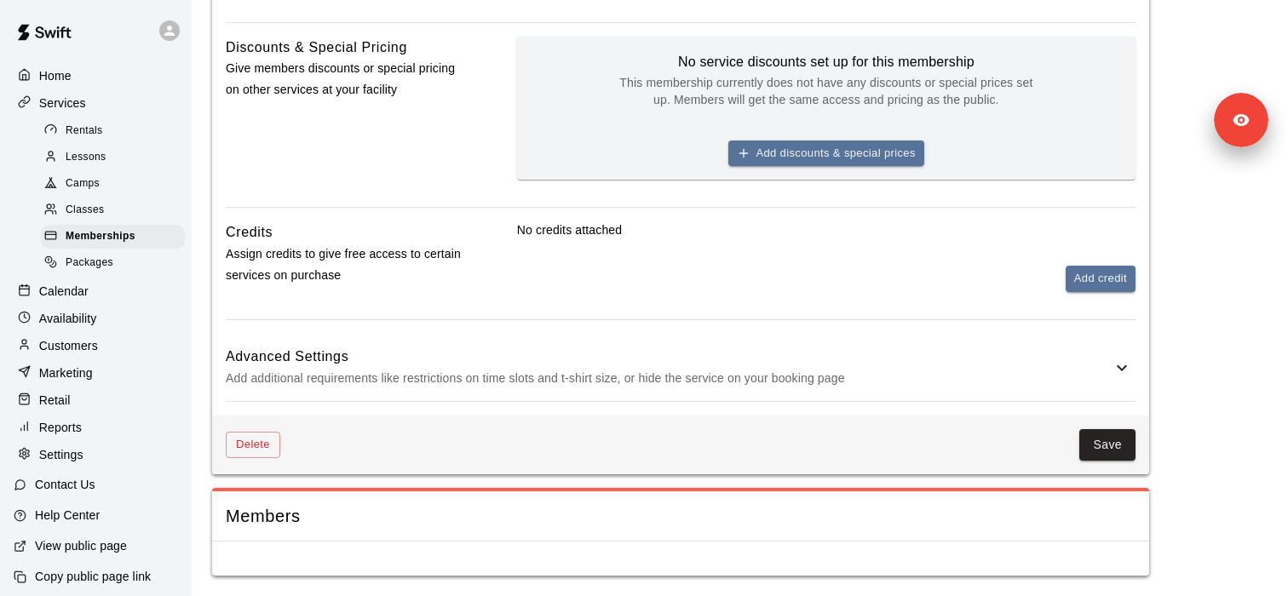
click at [469, 386] on p "Add additional requirements like restrictions on time slots and t-shirt size, o…" at bounding box center [669, 378] width 886 height 21
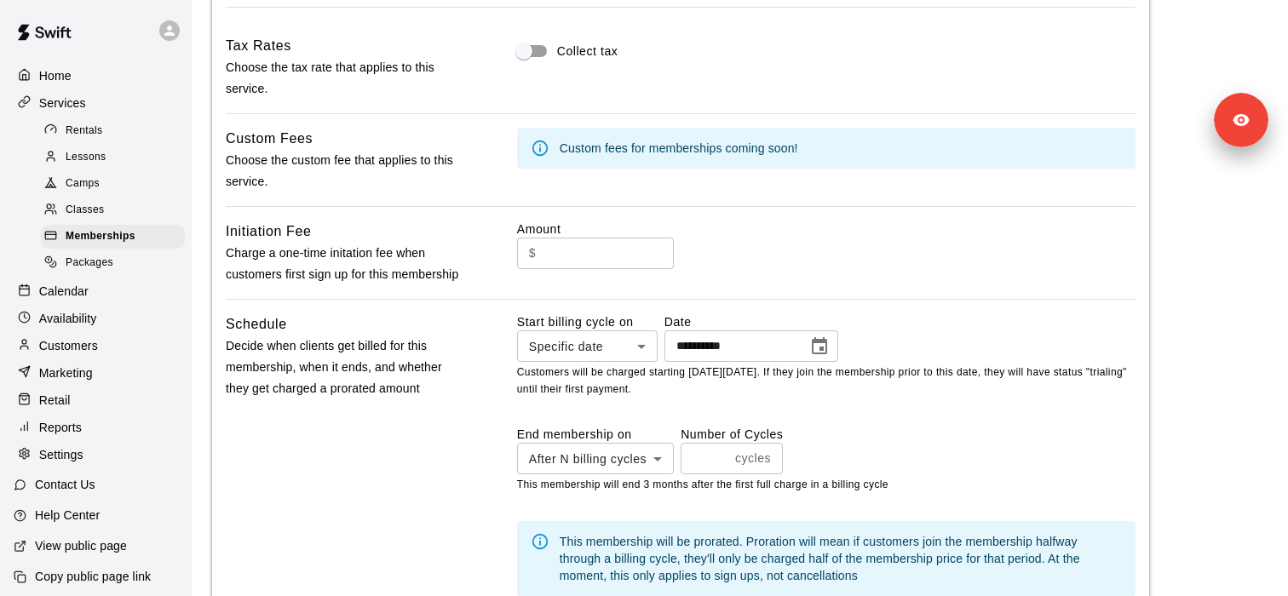
scroll to position [1268, 0]
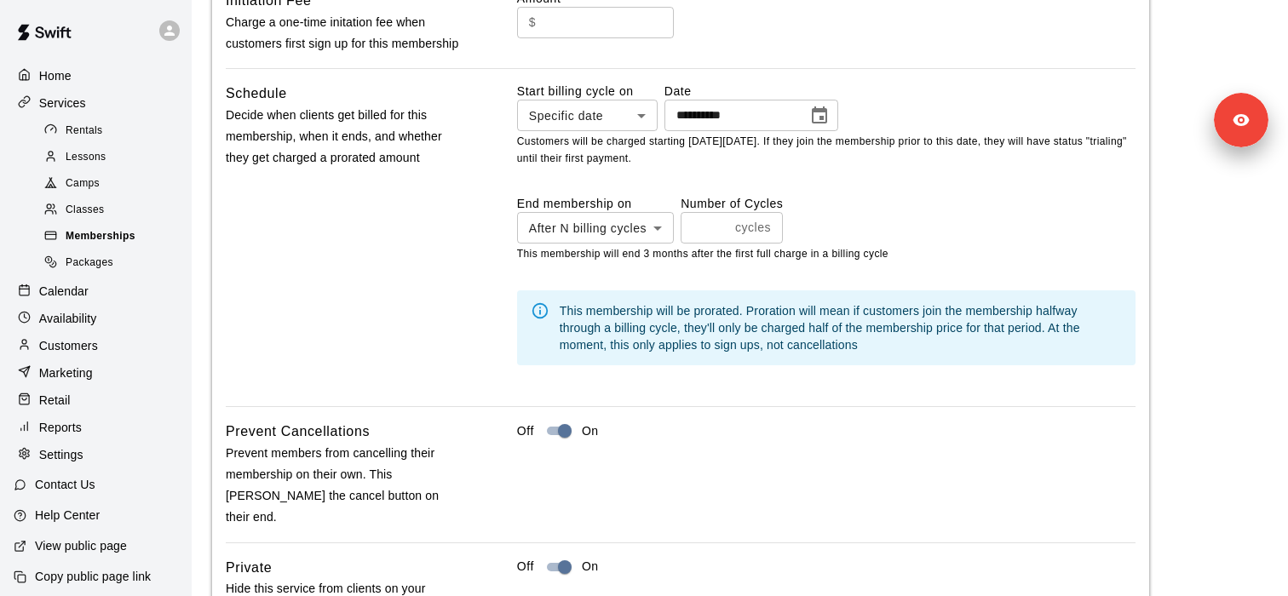
click at [97, 237] on span "Memberships" at bounding box center [101, 236] width 70 height 17
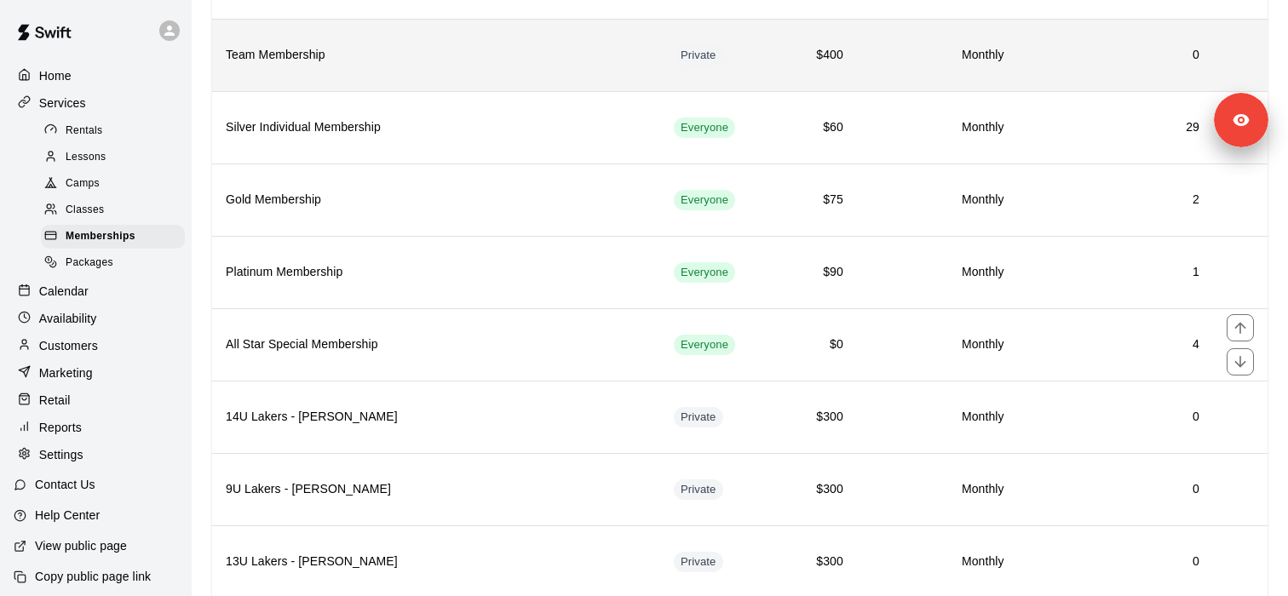
scroll to position [318, 0]
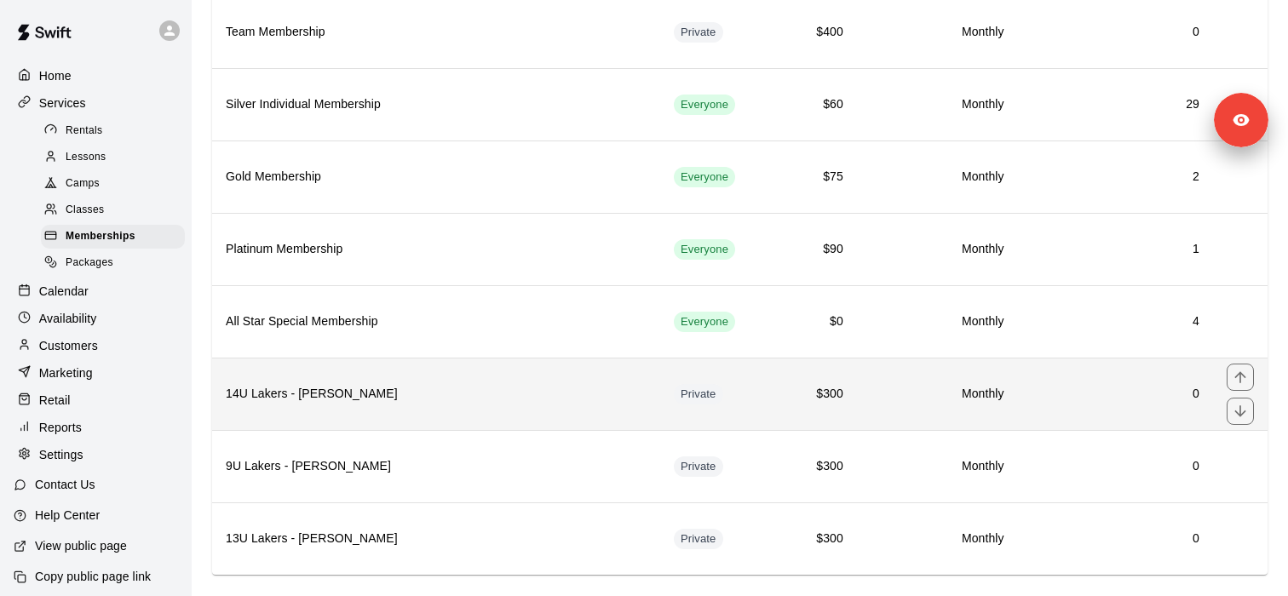
click at [506, 417] on th "14U Lakers - Healy" at bounding box center [436, 394] width 448 height 72
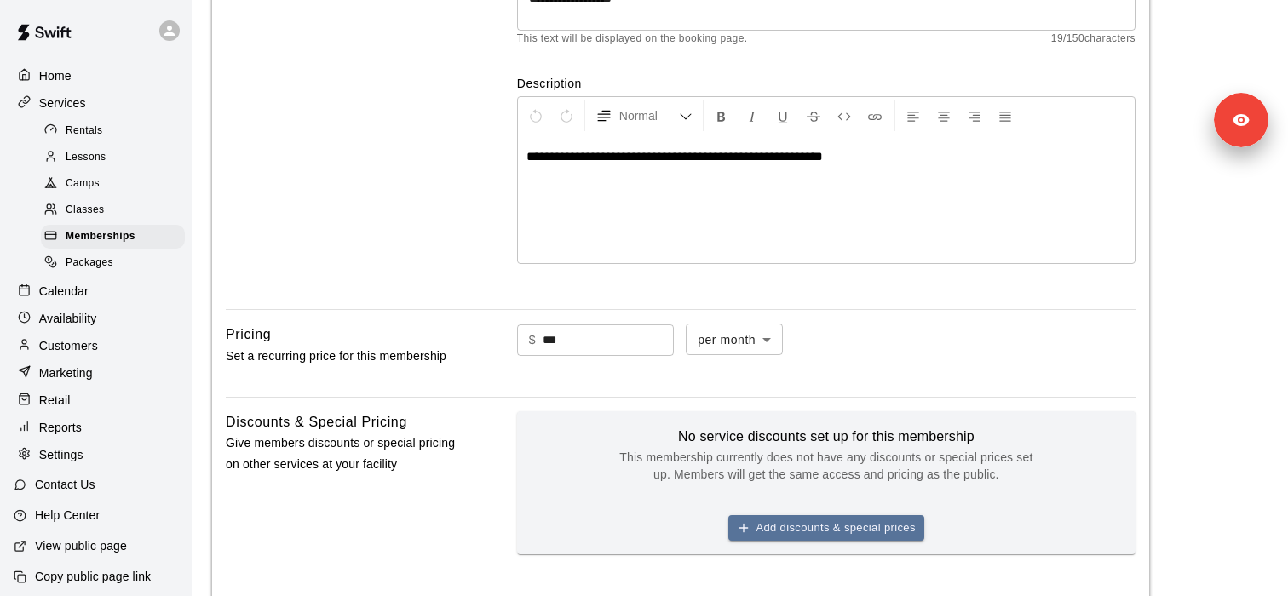
scroll to position [250, 0]
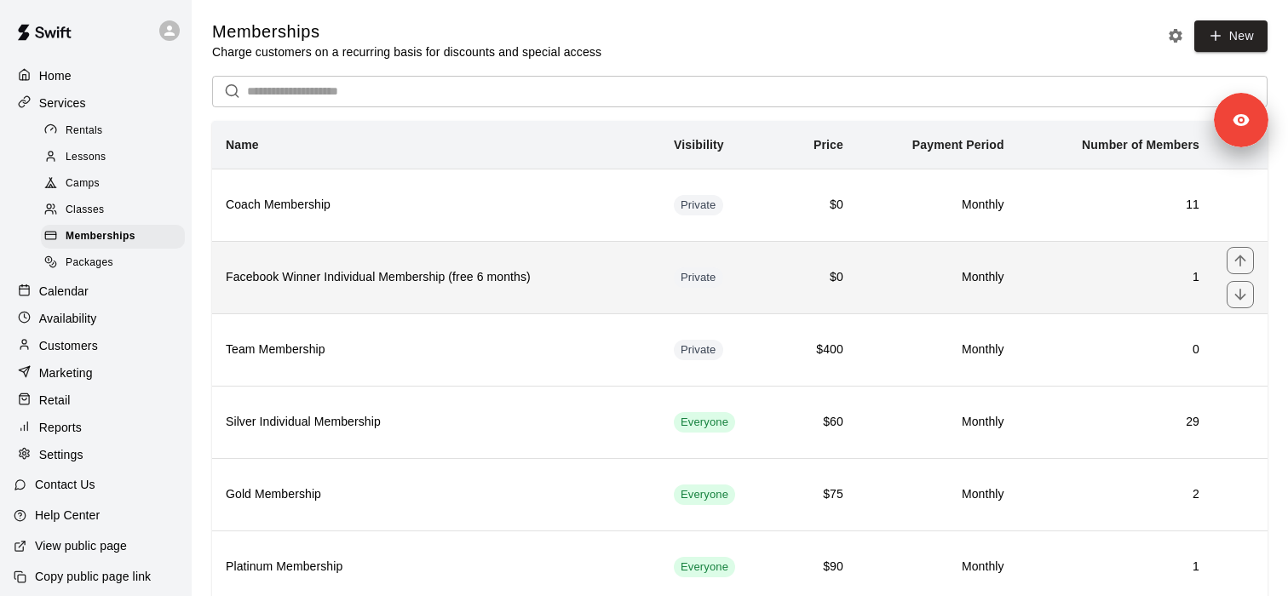
scroll to position [345, 0]
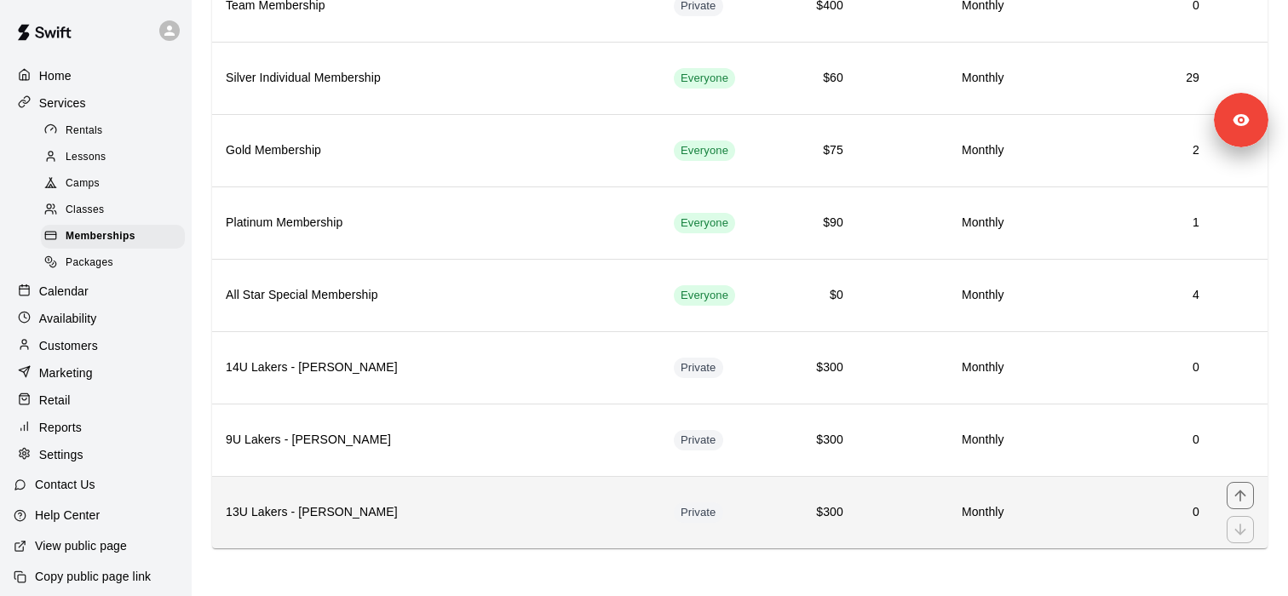
click at [464, 497] on th "13U Lakers - Pena" at bounding box center [436, 512] width 448 height 72
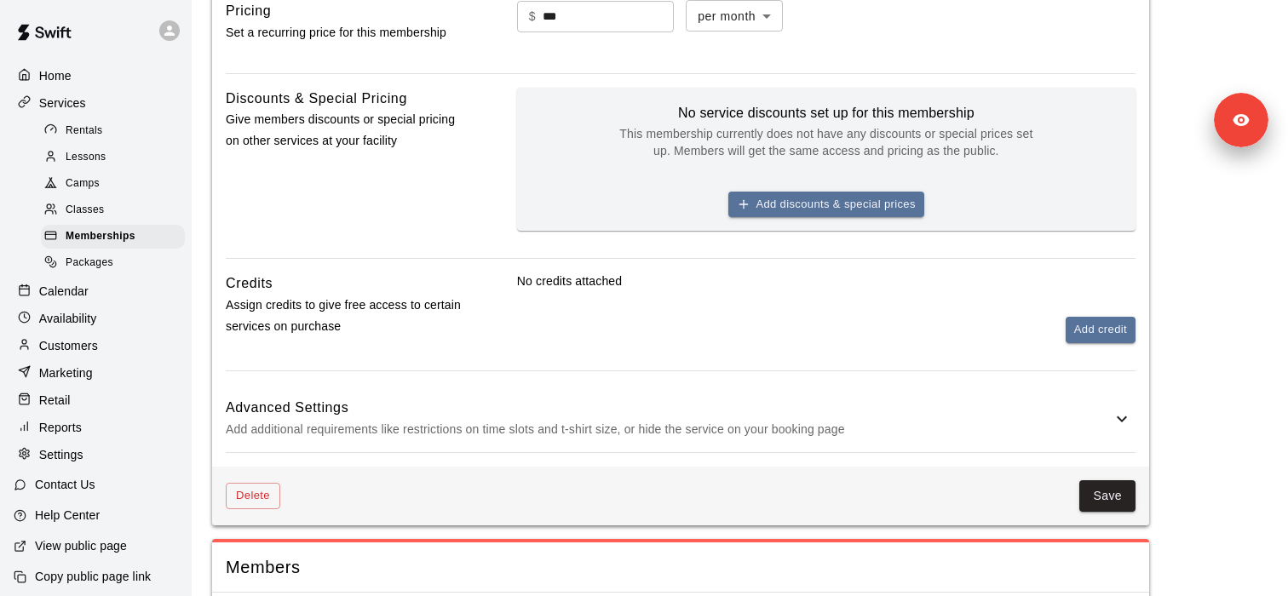
click at [511, 408] on h6 "Advanced Settings" at bounding box center [669, 408] width 886 height 22
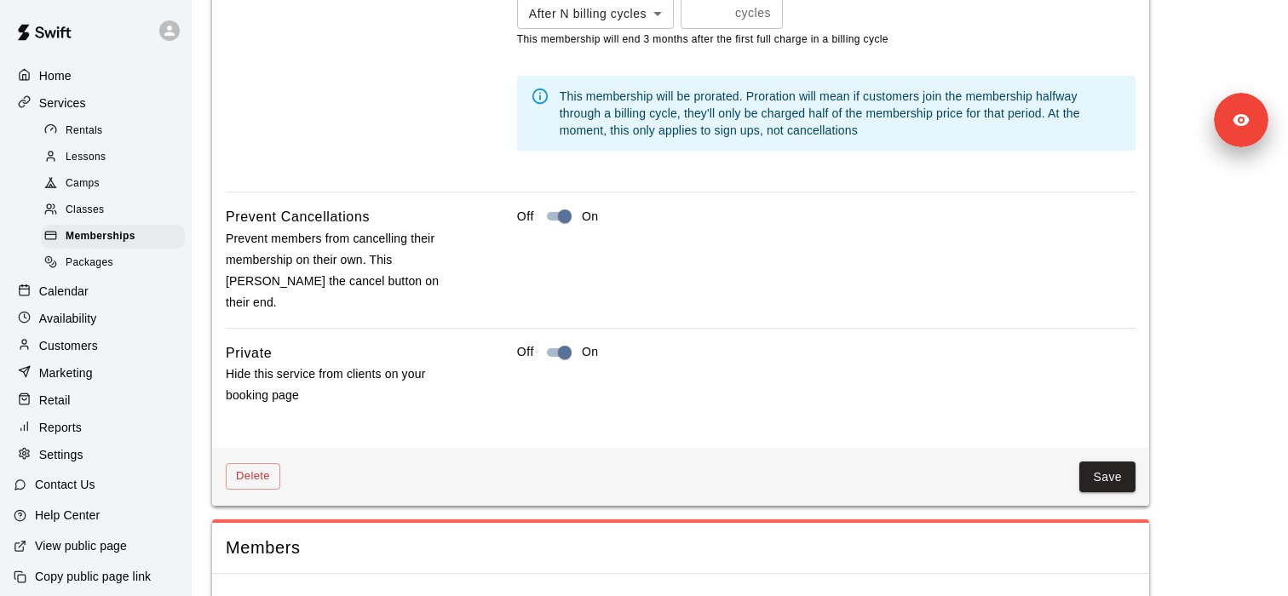
scroll to position [1494, 0]
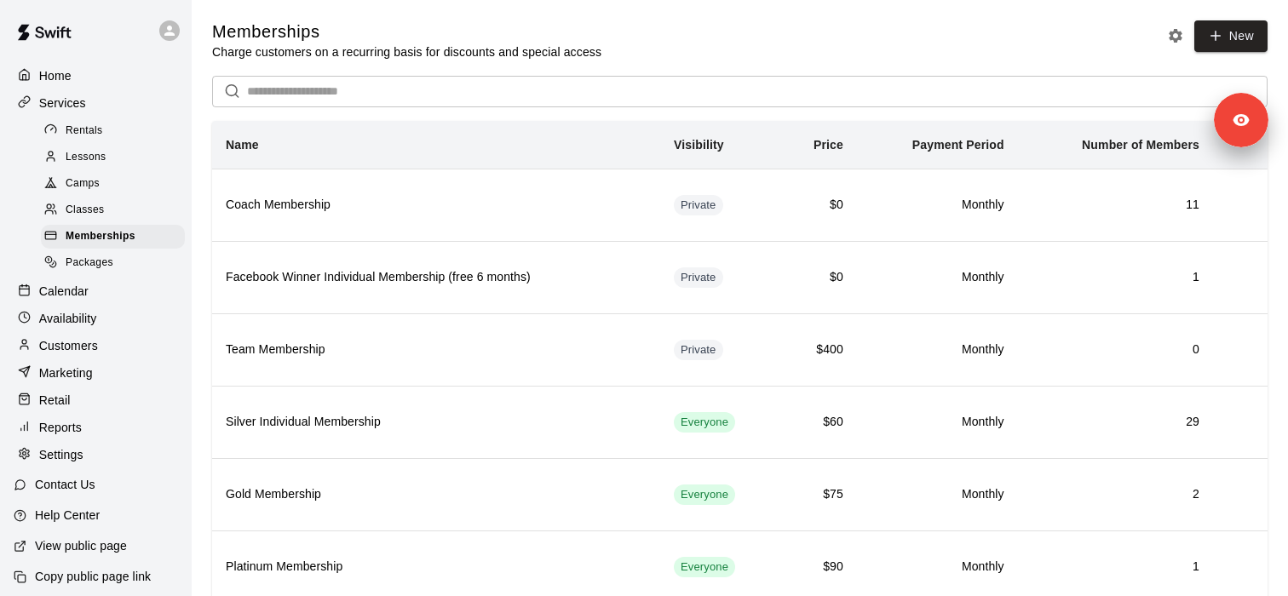
click at [192, 205] on main "Memberships Charge customers on a recurring basis for discounts and special acc…" at bounding box center [740, 470] width 1096 height 940
click at [86, 367] on p "Marketing" at bounding box center [66, 373] width 54 height 17
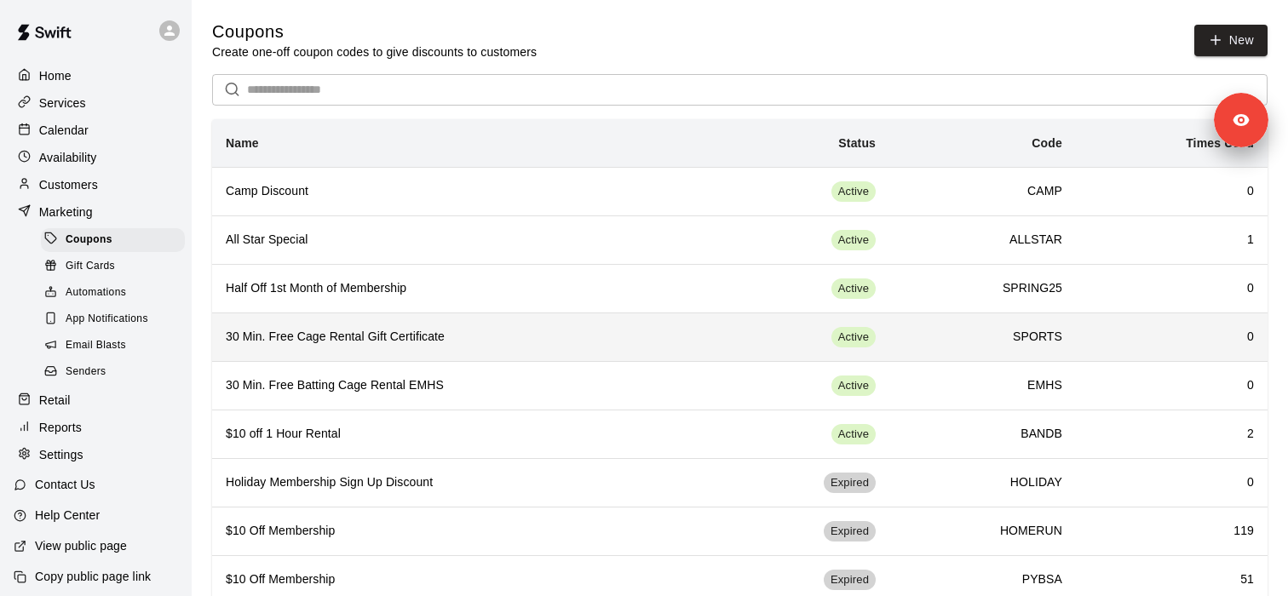
scroll to position [90, 0]
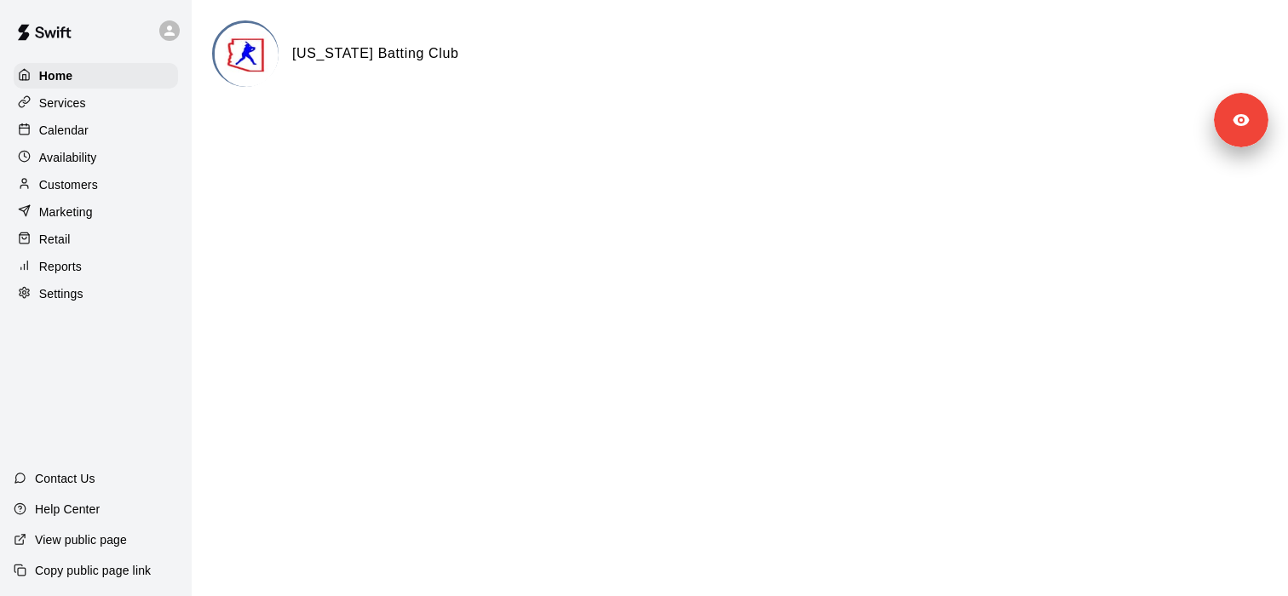
click at [144, 300] on div "Settings" at bounding box center [96, 294] width 164 height 26
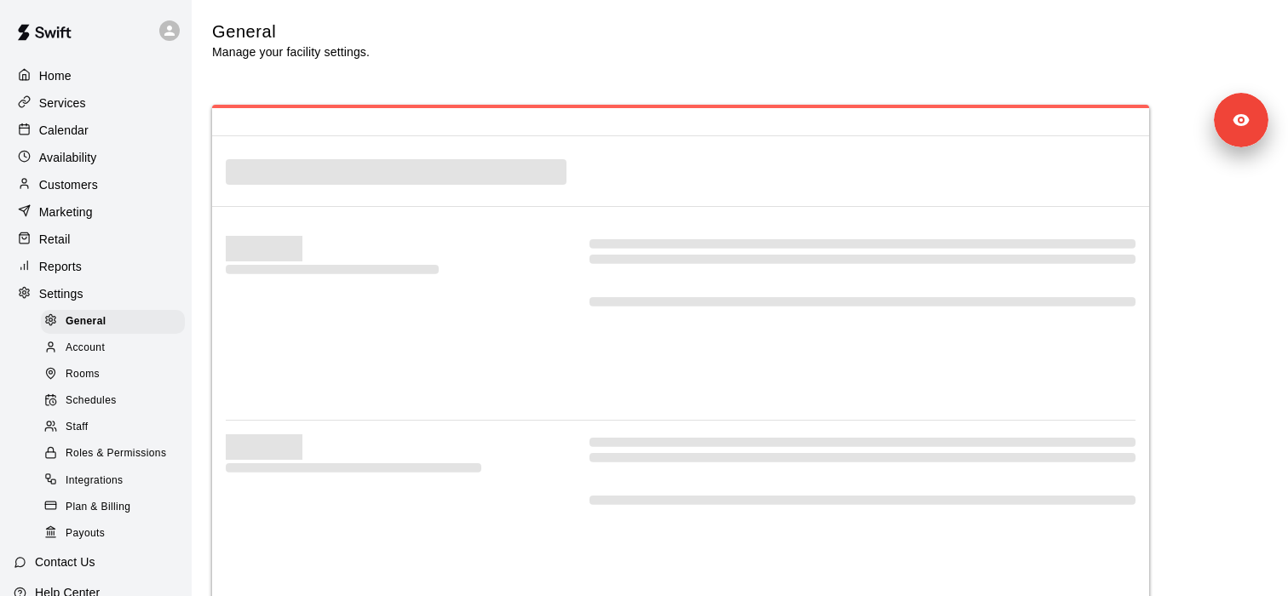
select select "**"
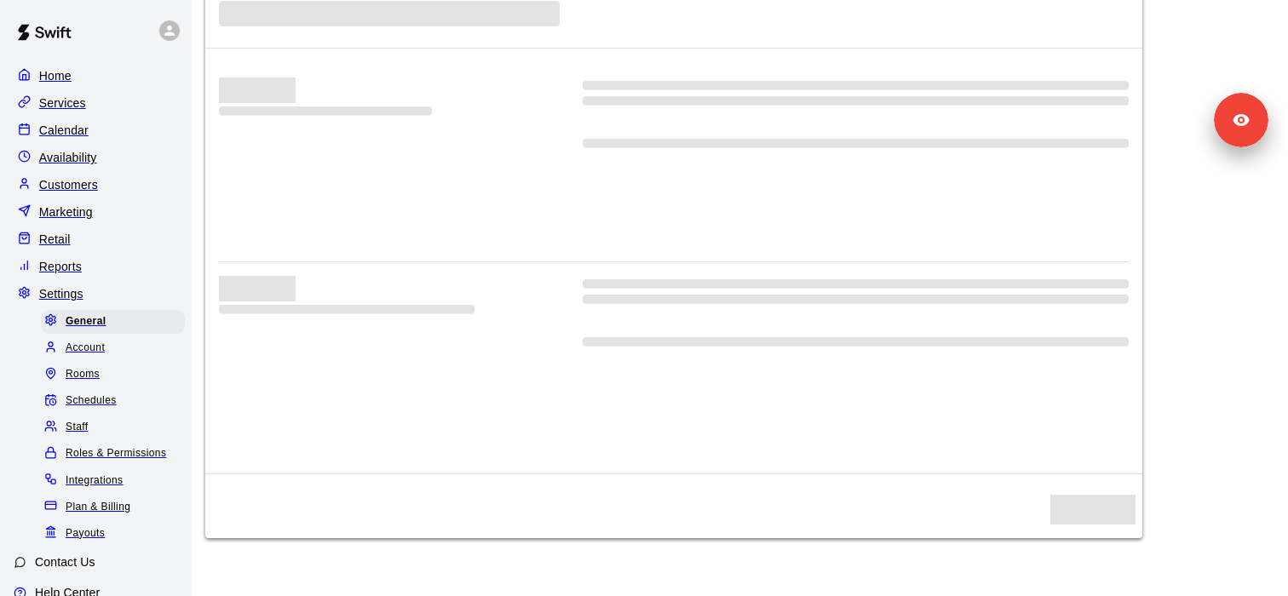
select select "**"
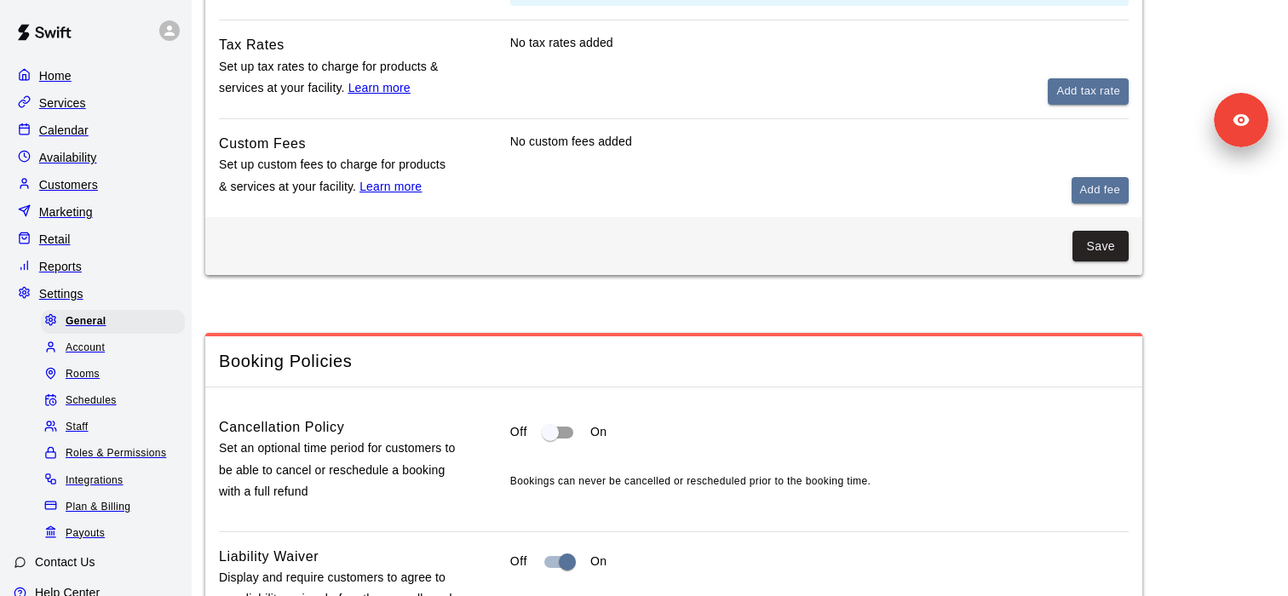
scroll to position [1051, 0]
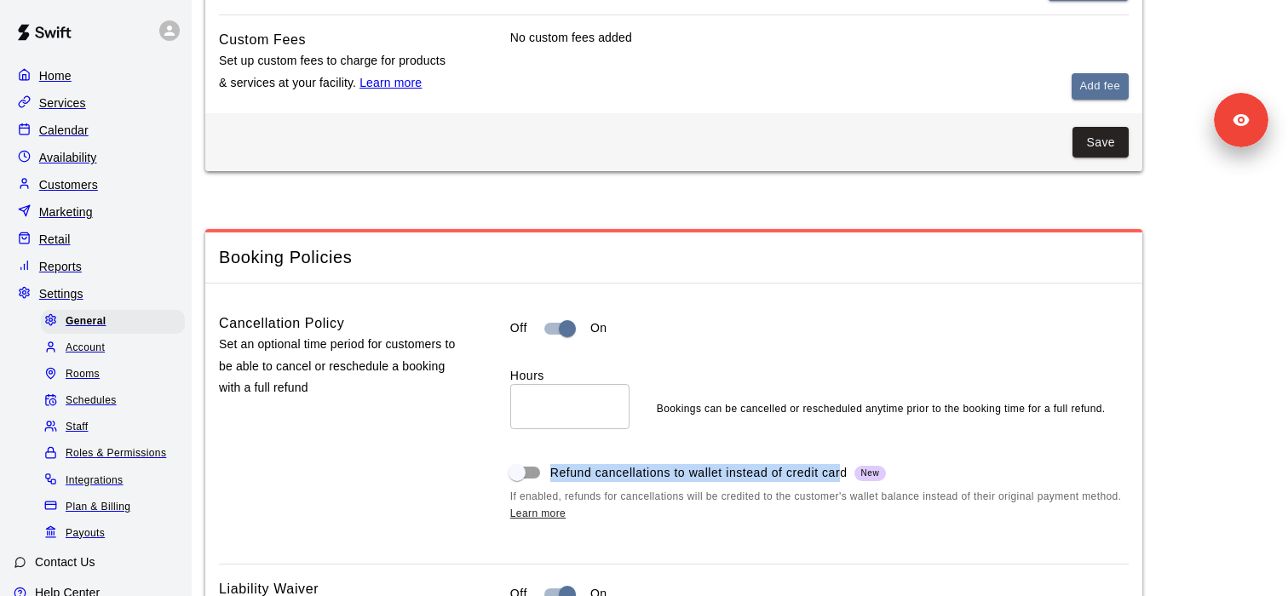
drag, startPoint x: 559, startPoint y: 470, endPoint x: 850, endPoint y: 479, distance: 291.5
click at [850, 479] on span "Refund cancellations to wallet instead of credit card New" at bounding box center [718, 473] width 336 height 18
click at [854, 477] on span "Refund cancellations to wallet instead of credit card New" at bounding box center [718, 473] width 336 height 18
copy span "Refund cancellations to wallet instead of credit card"
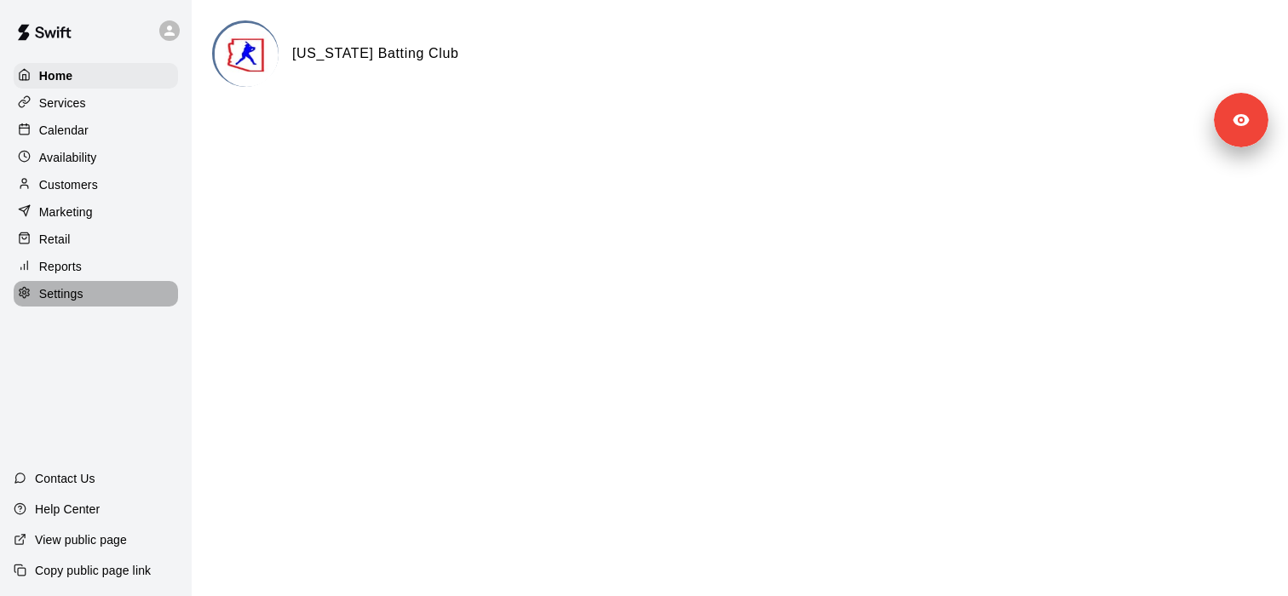
click at [80, 291] on p "Settings" at bounding box center [61, 293] width 44 height 17
select select "**"
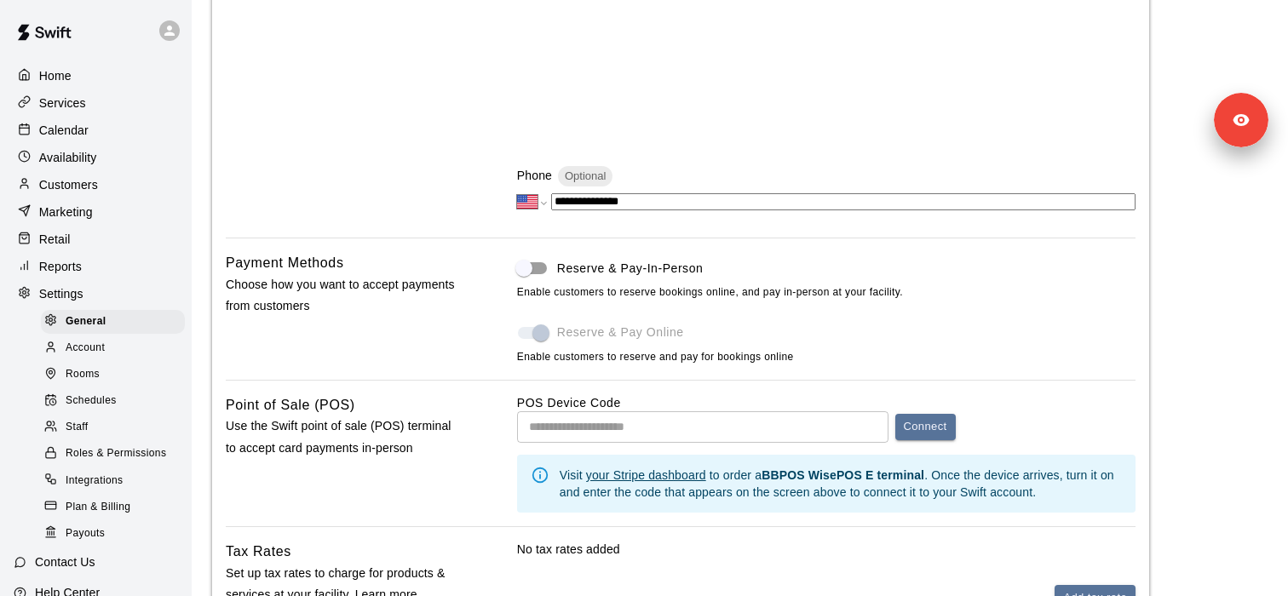
scroll to position [716, 0]
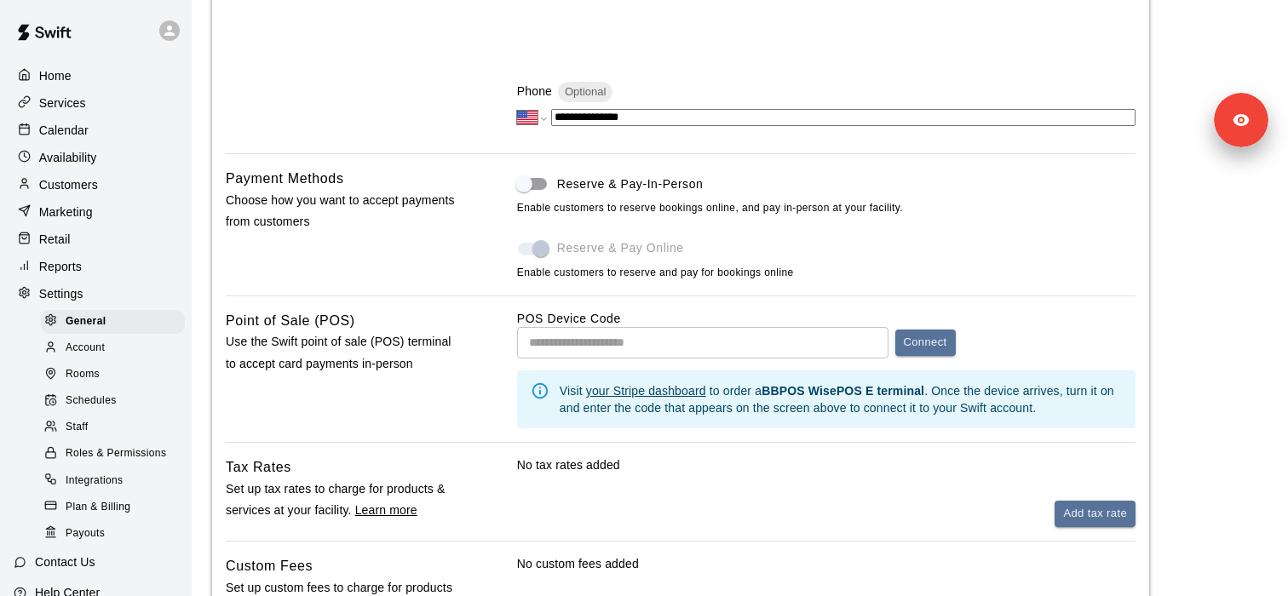
click at [95, 437] on div "Staff" at bounding box center [113, 428] width 144 height 24
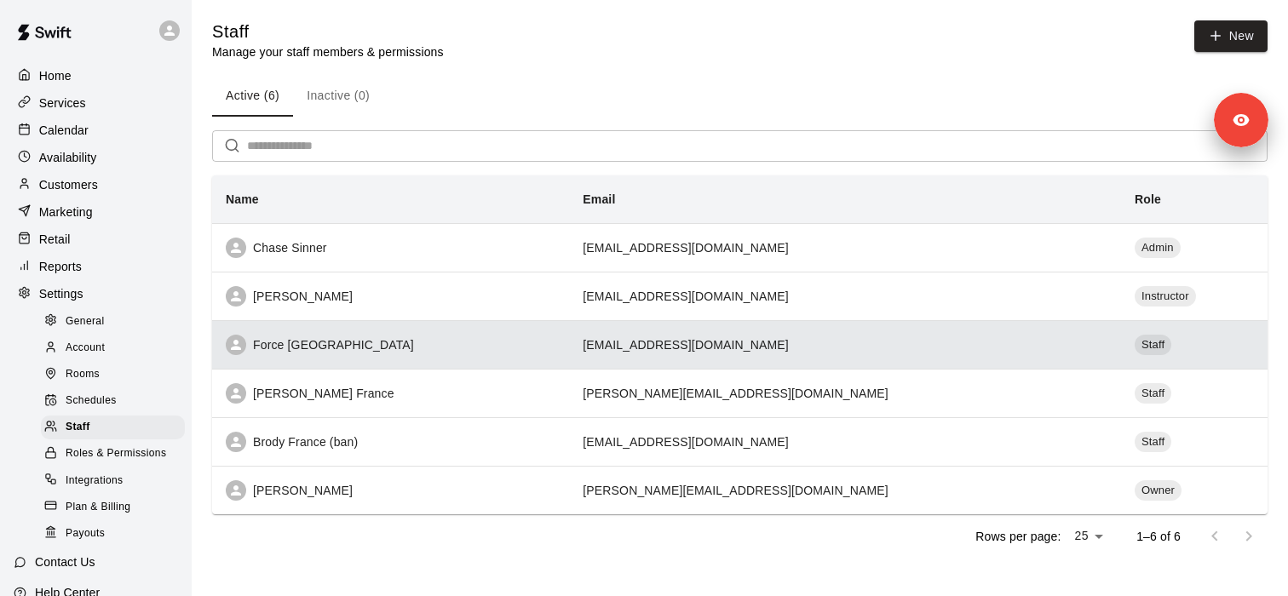
click at [345, 361] on th "Force France" at bounding box center [390, 344] width 357 height 49
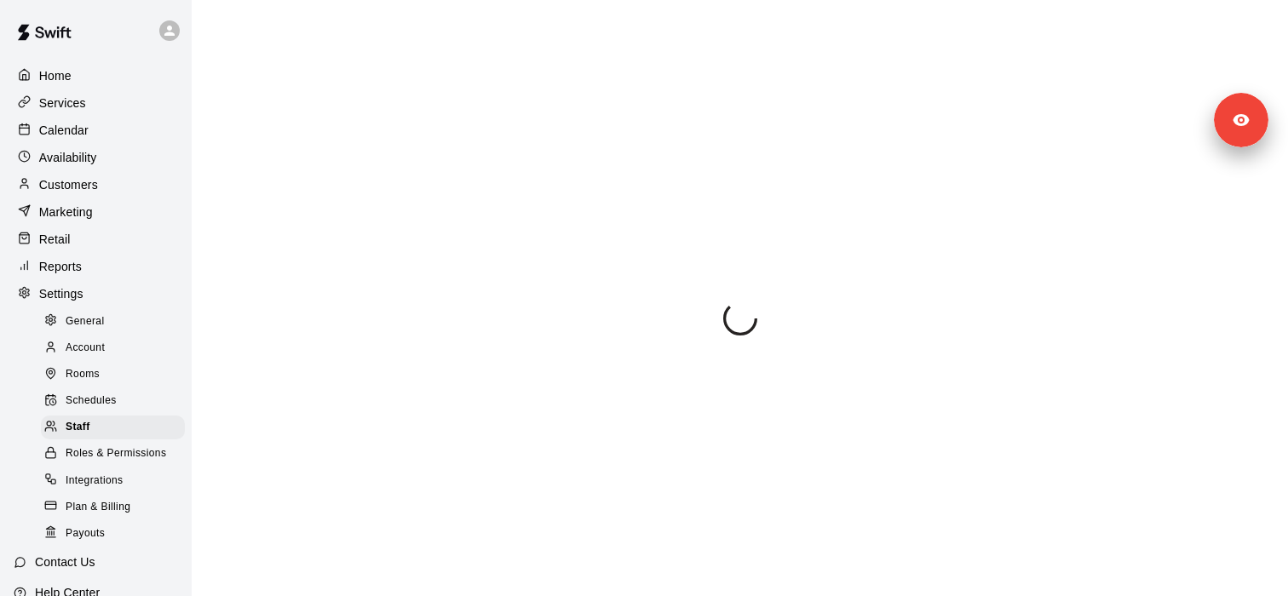
select select "**"
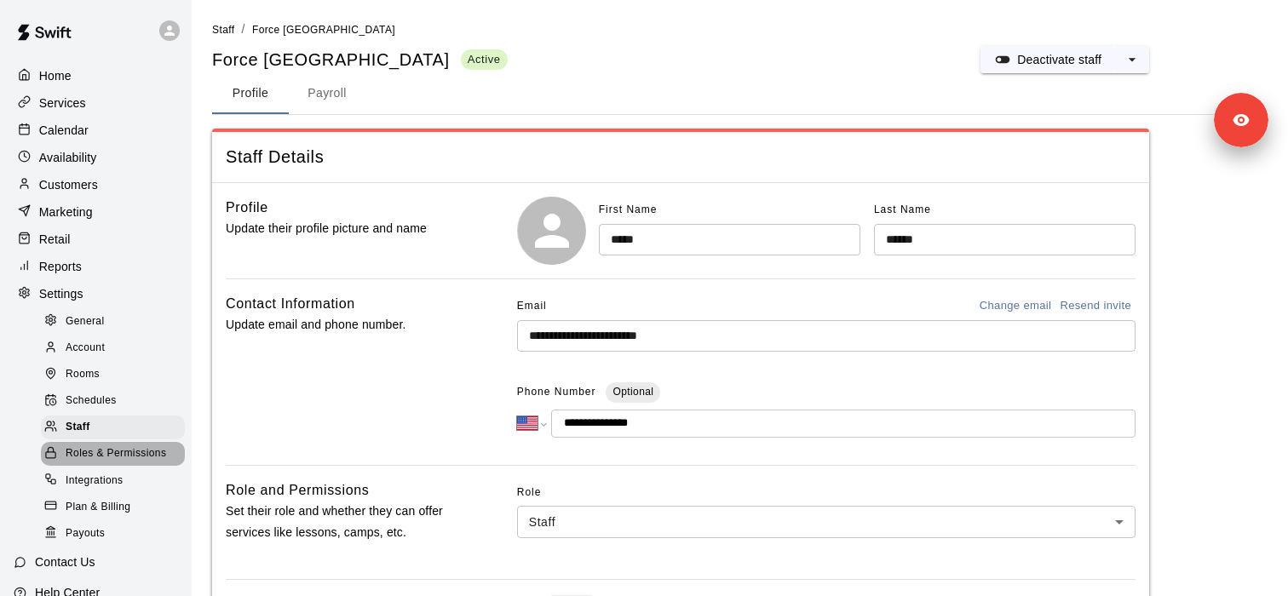
click at [124, 459] on span "Roles & Permissions" at bounding box center [116, 454] width 101 height 17
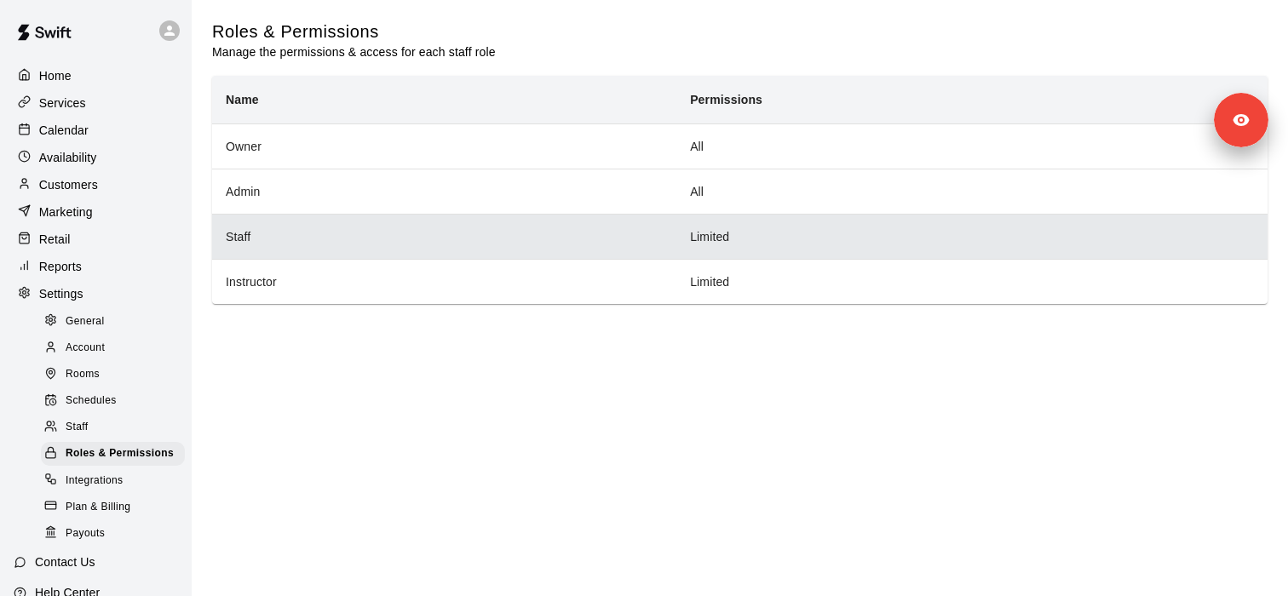
click at [348, 236] on th "Staff" at bounding box center [444, 236] width 464 height 45
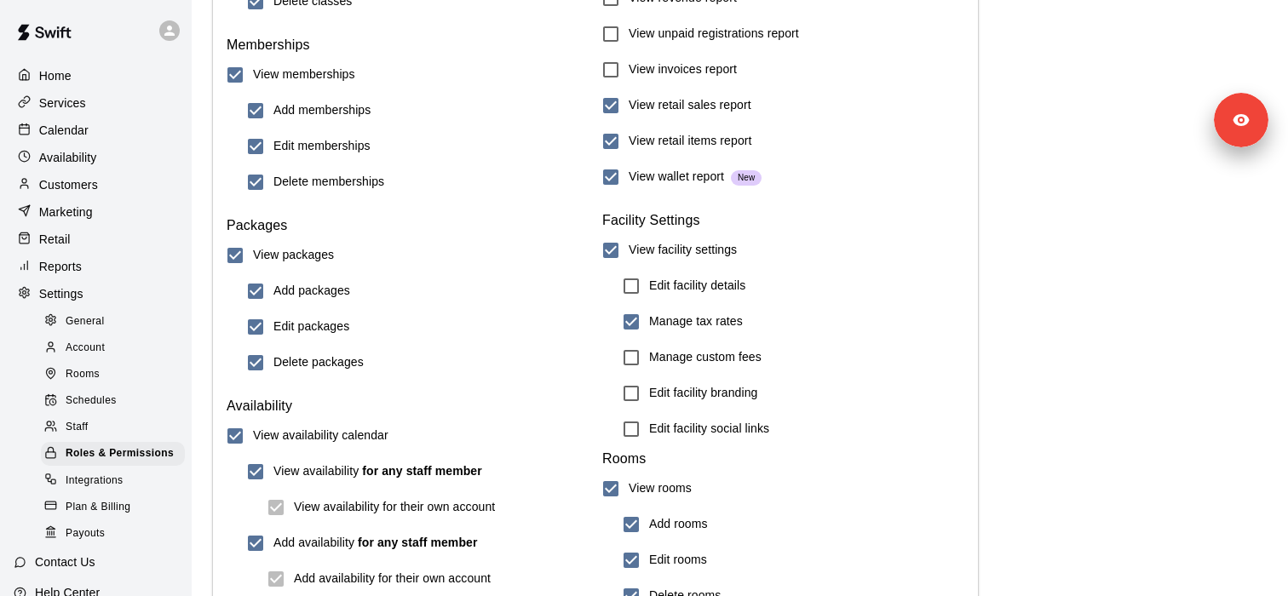
scroll to position [995, 0]
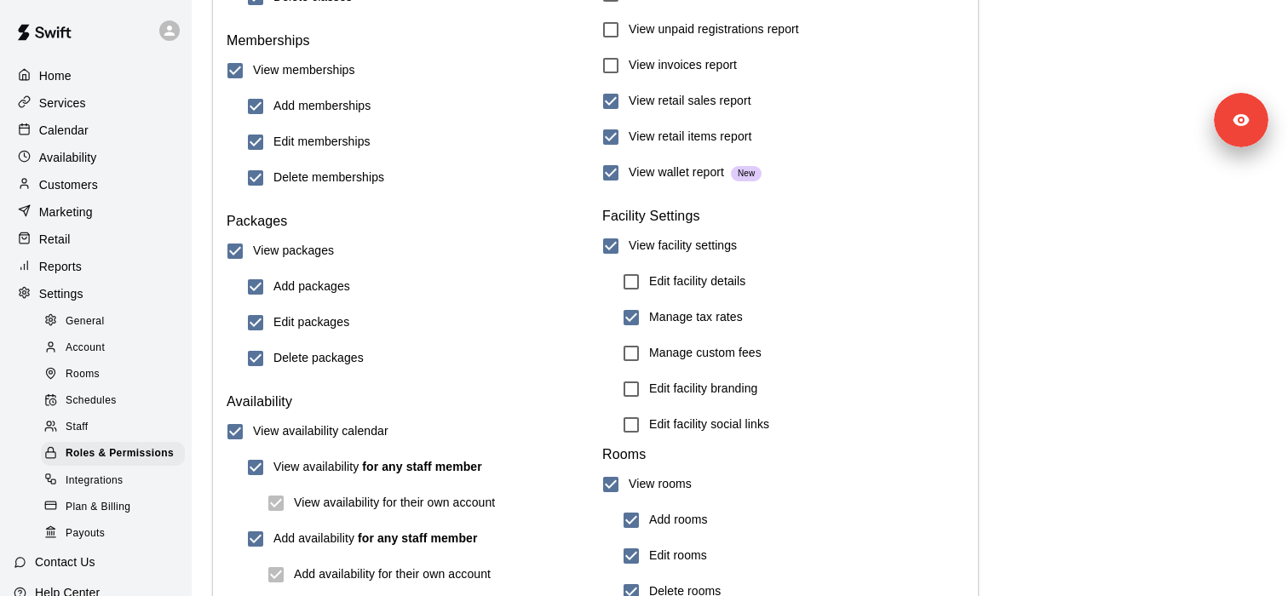
drag, startPoint x: 103, startPoint y: 315, endPoint x: 186, endPoint y: 315, distance: 82.6
click at [103, 315] on span "General" at bounding box center [85, 321] width 39 height 17
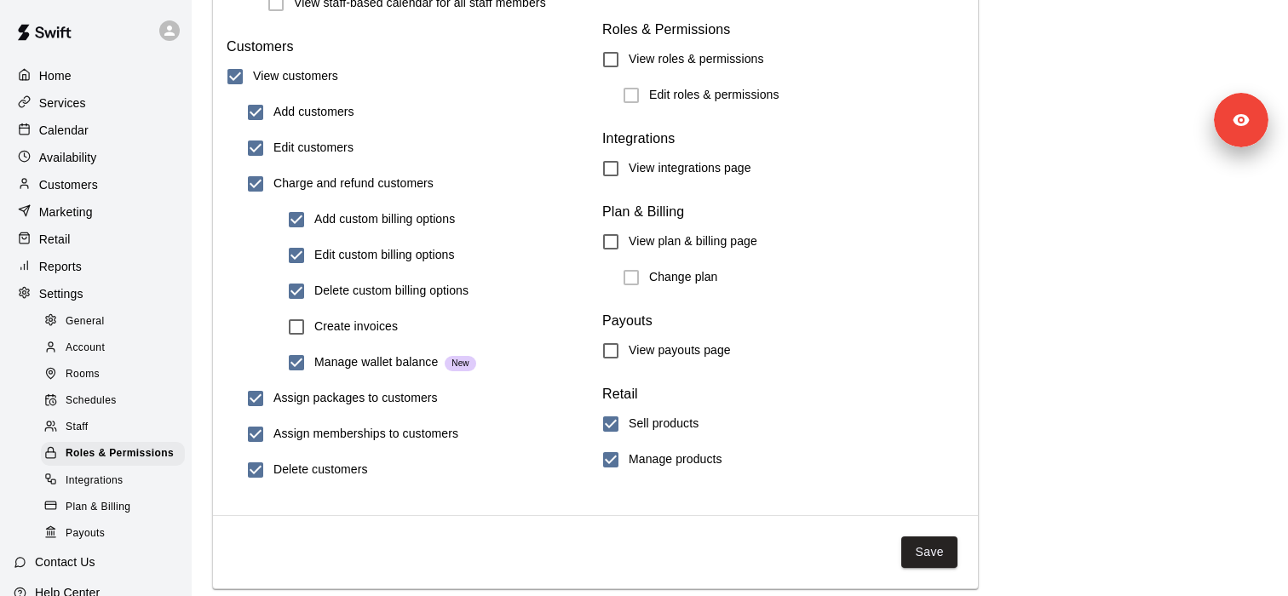
select select "**"
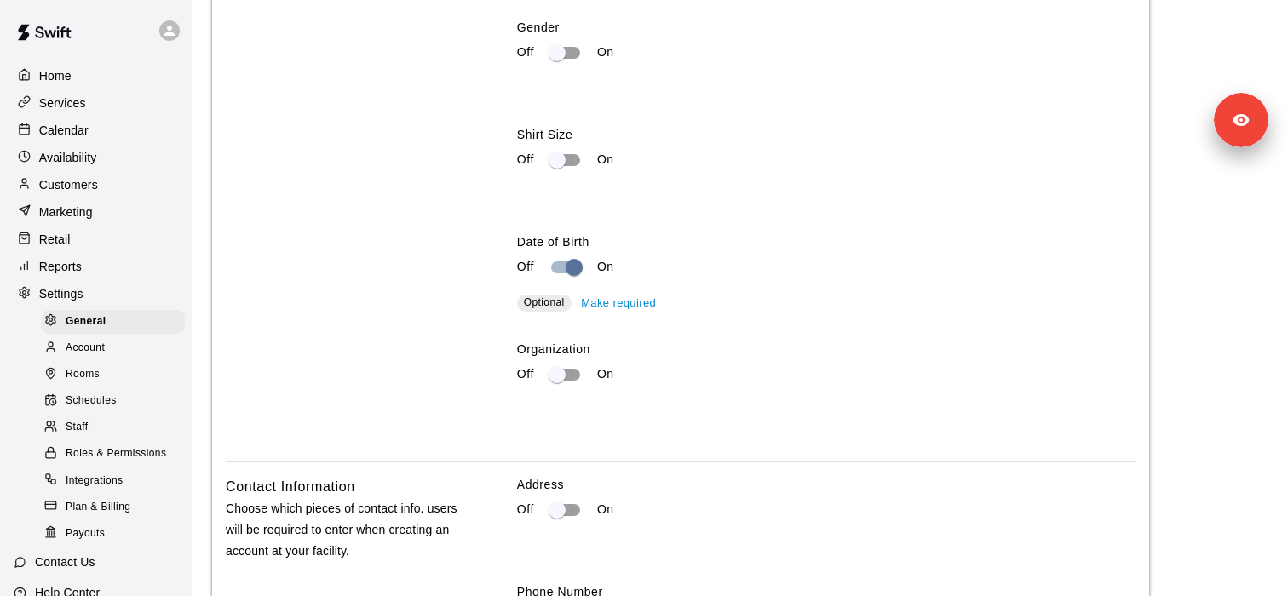
scroll to position [2001, 0]
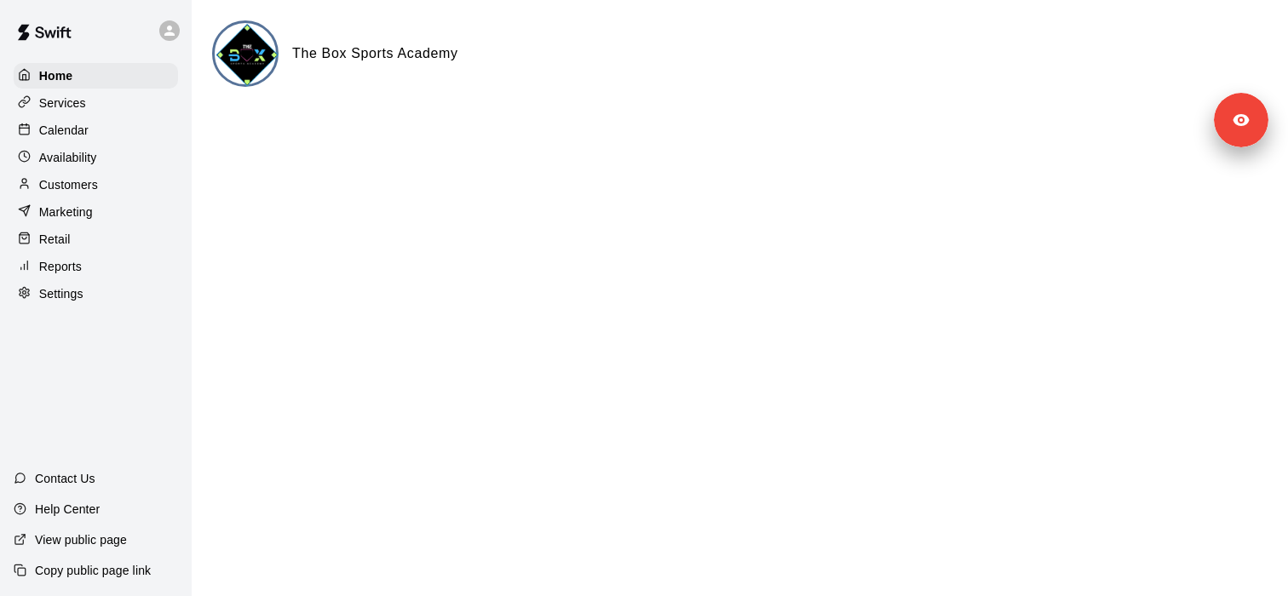
click at [119, 293] on div "Settings" at bounding box center [96, 294] width 164 height 26
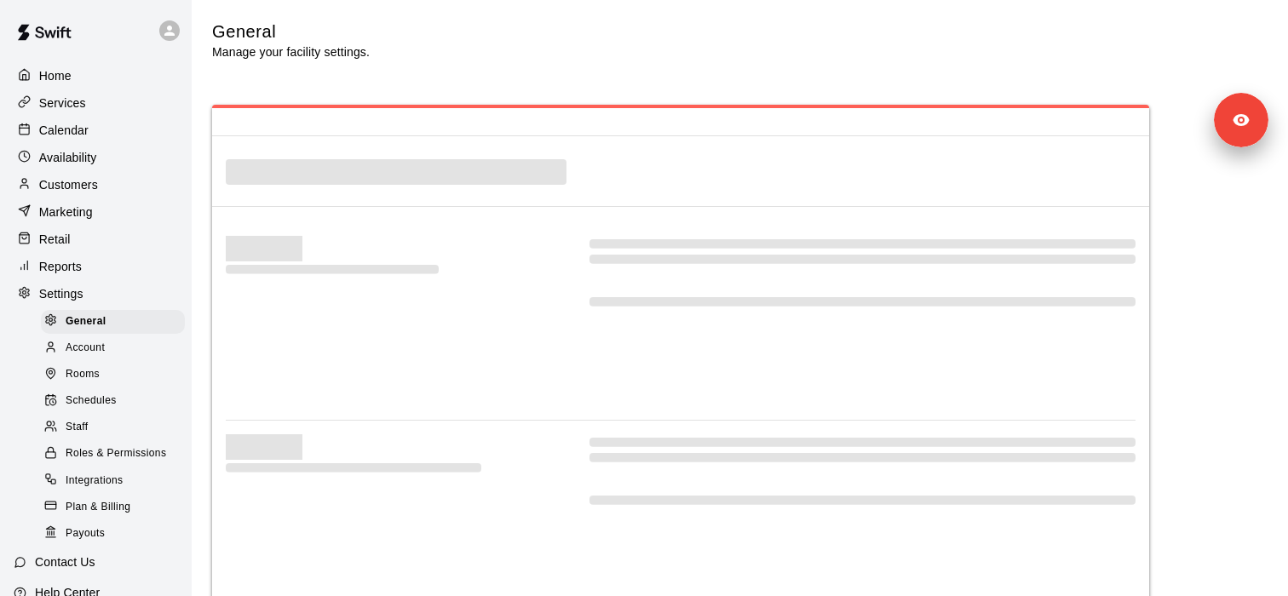
select select "**"
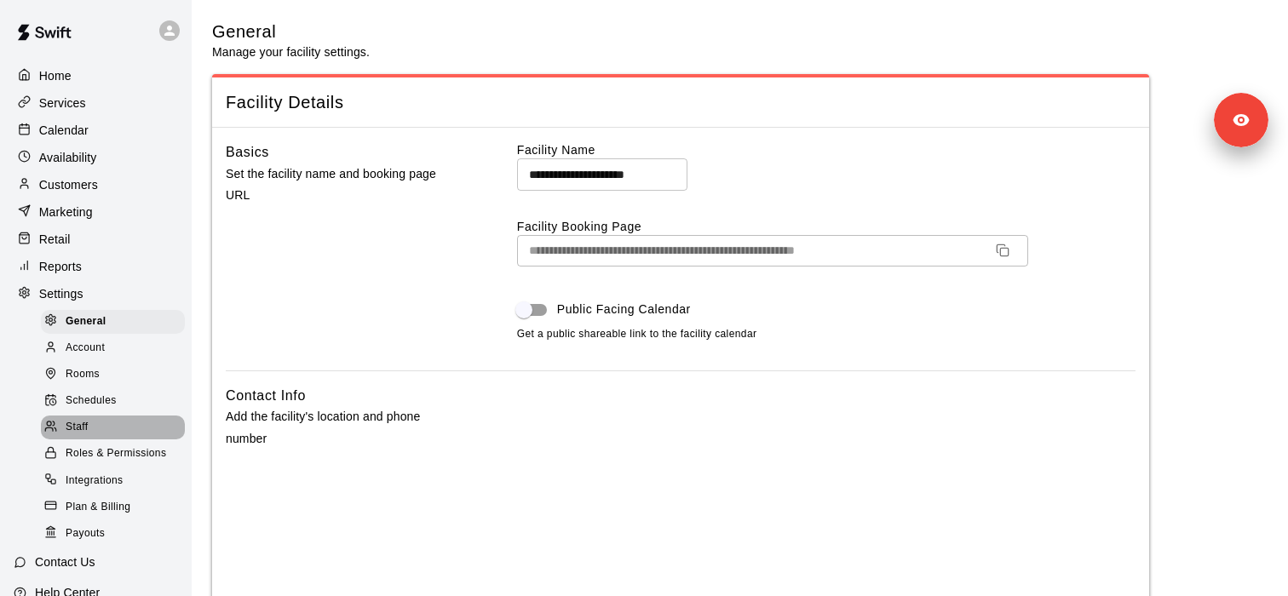
click at [86, 423] on span "Staff" at bounding box center [77, 427] width 22 height 17
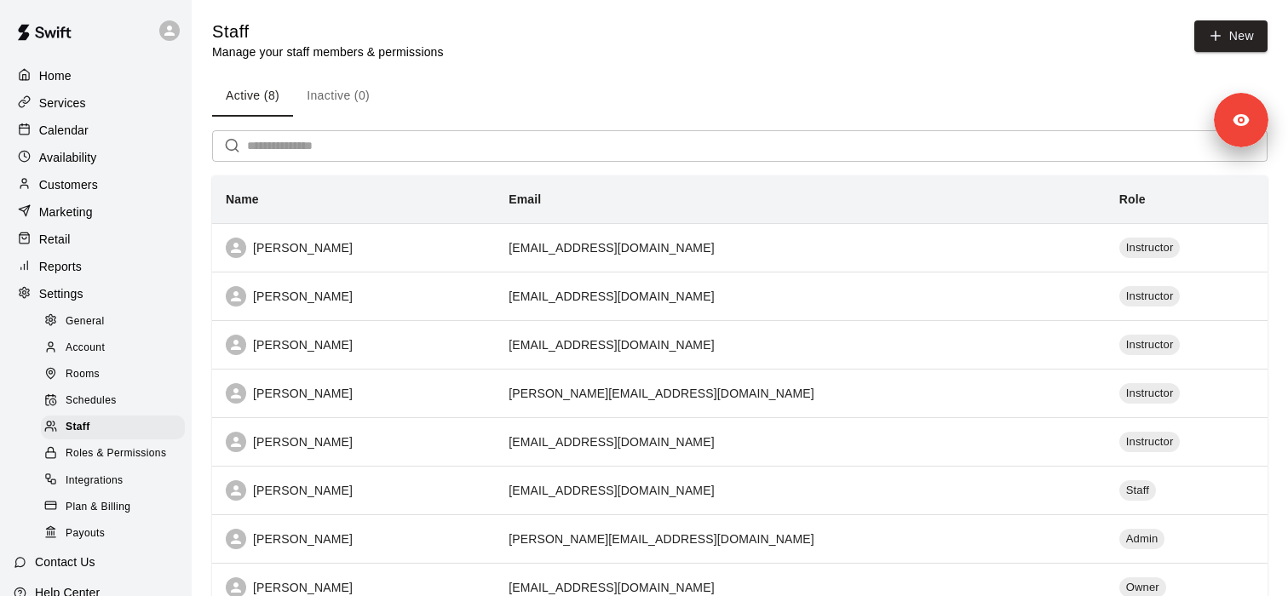
scroll to position [108, 0]
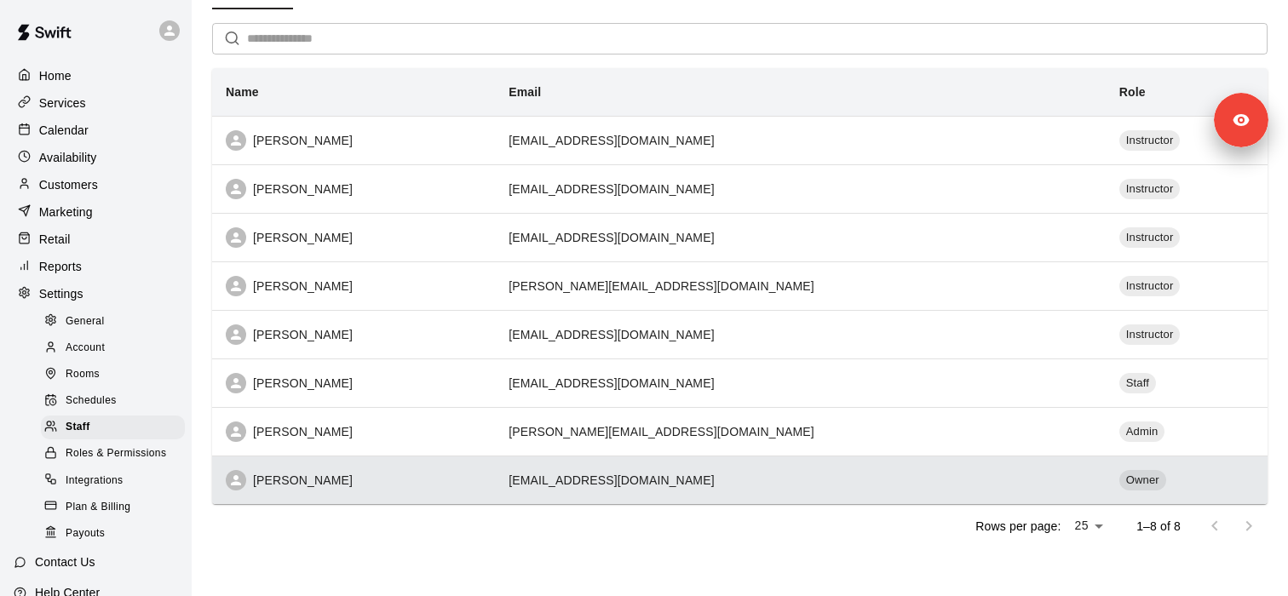
click at [646, 486] on td "[EMAIL_ADDRESS][DOMAIN_NAME]" at bounding box center [800, 480] width 611 height 49
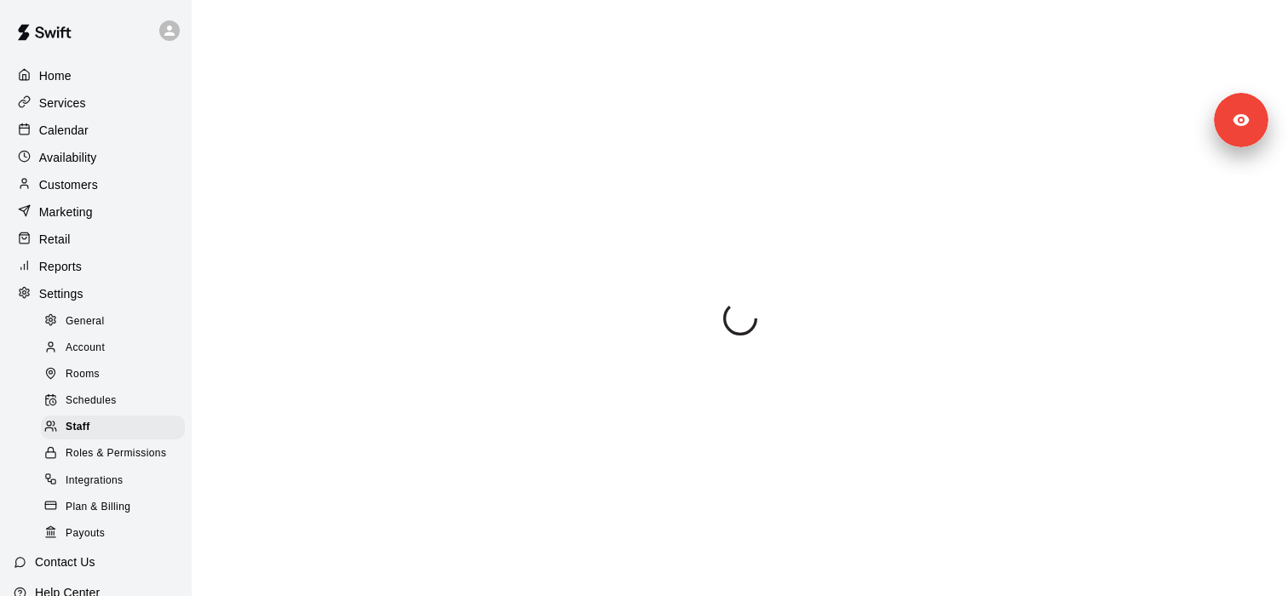
scroll to position [315, 0]
select select "**"
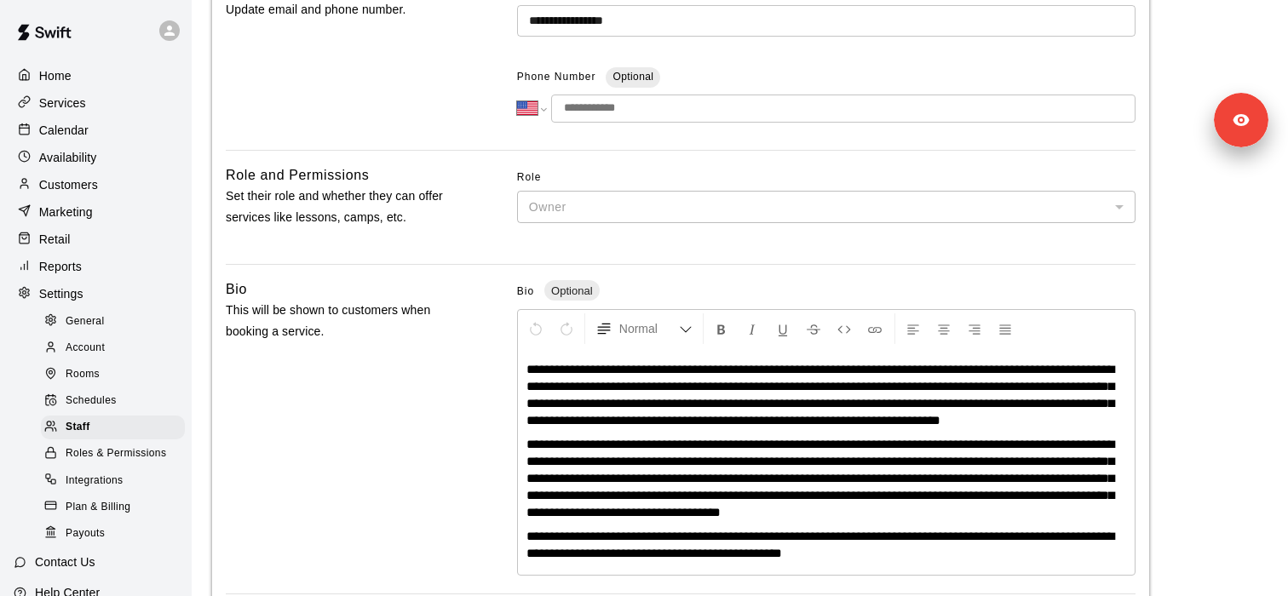
scroll to position [0, 0]
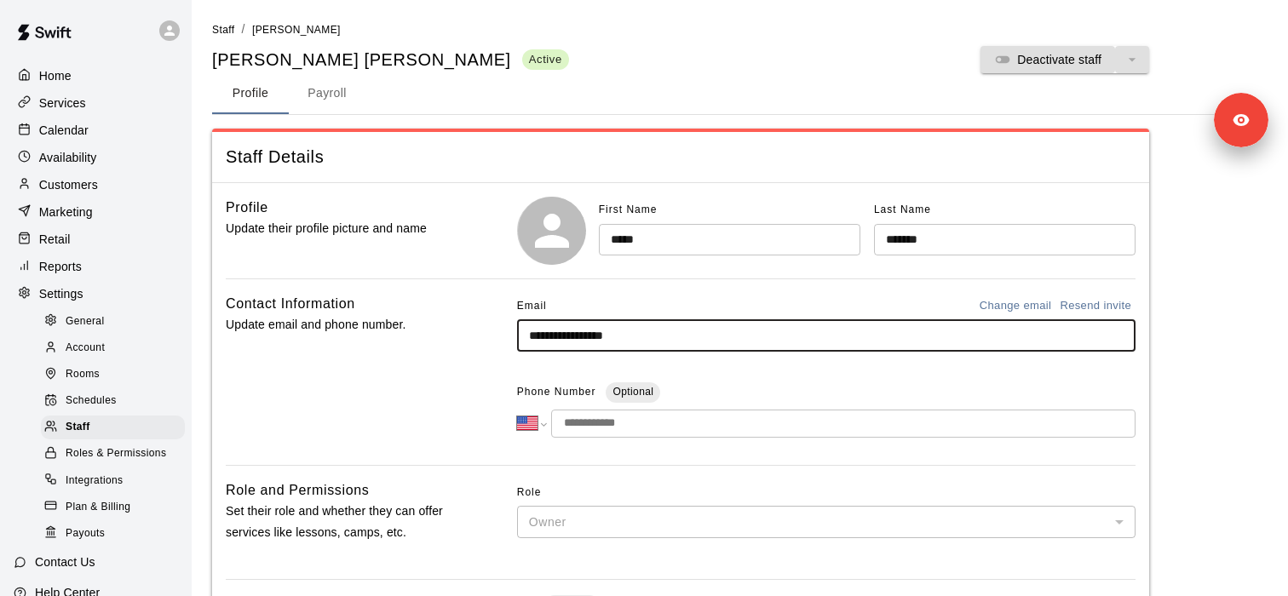
click at [565, 336] on input "**********" at bounding box center [826, 336] width 618 height 32
click at [452, 377] on div "Contact Information Update email and phone number." at bounding box center [344, 372] width 237 height 158
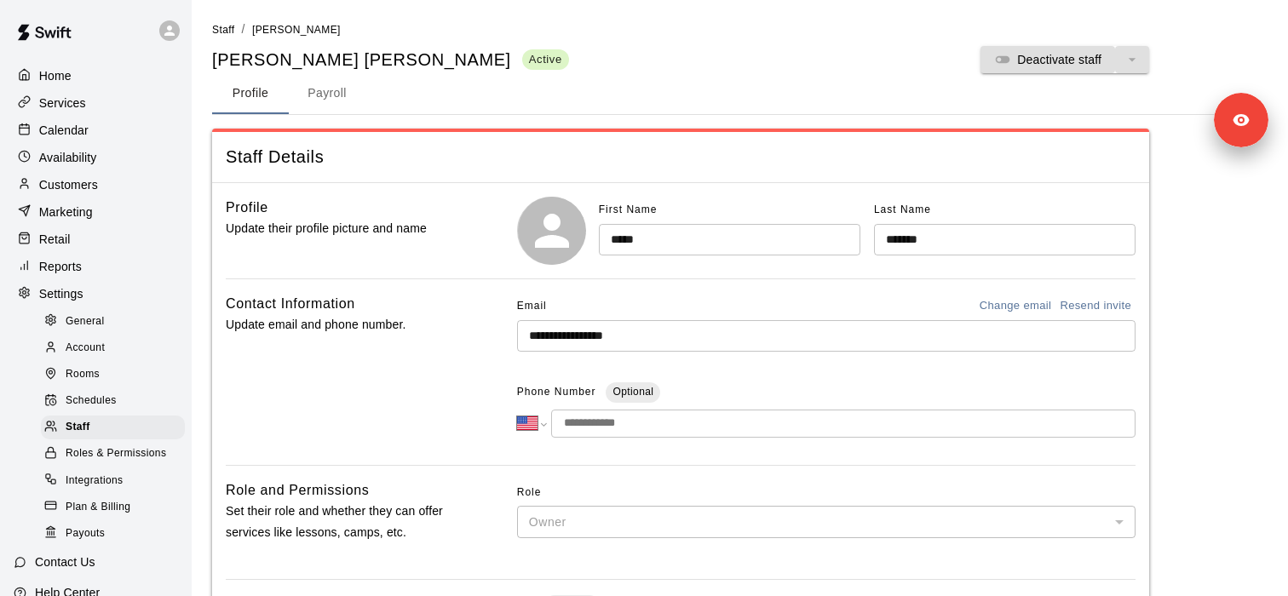
click at [86, 315] on span "General" at bounding box center [85, 321] width 39 height 17
select select "**"
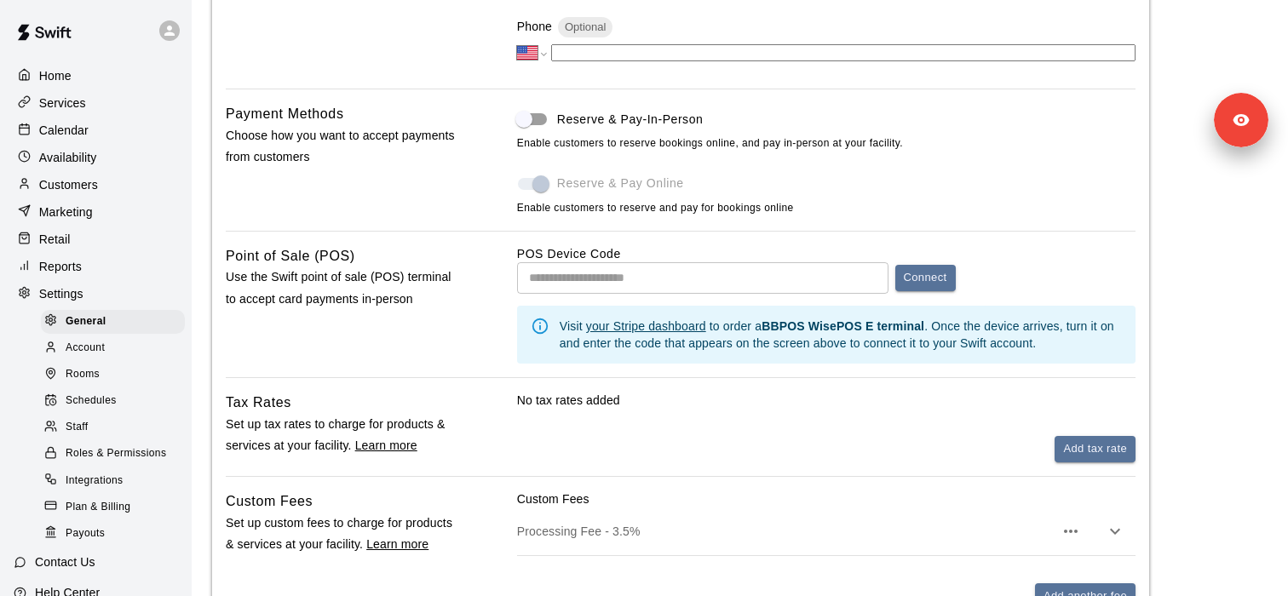
scroll to position [929, 0]
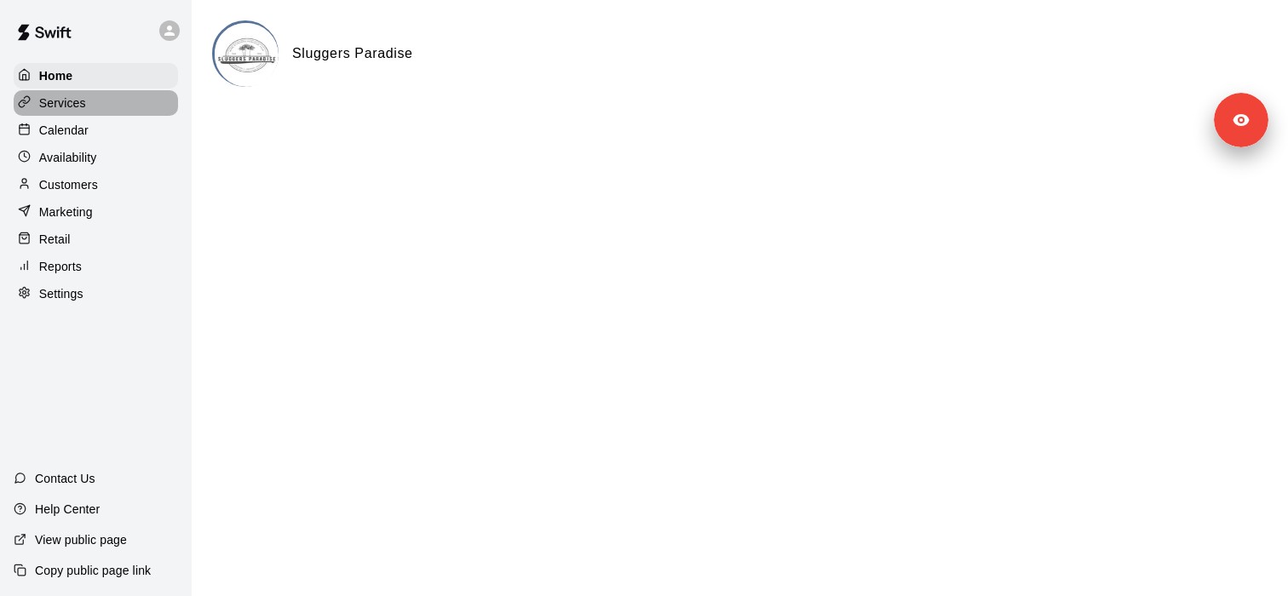
click at [129, 108] on div "Services" at bounding box center [96, 103] width 164 height 26
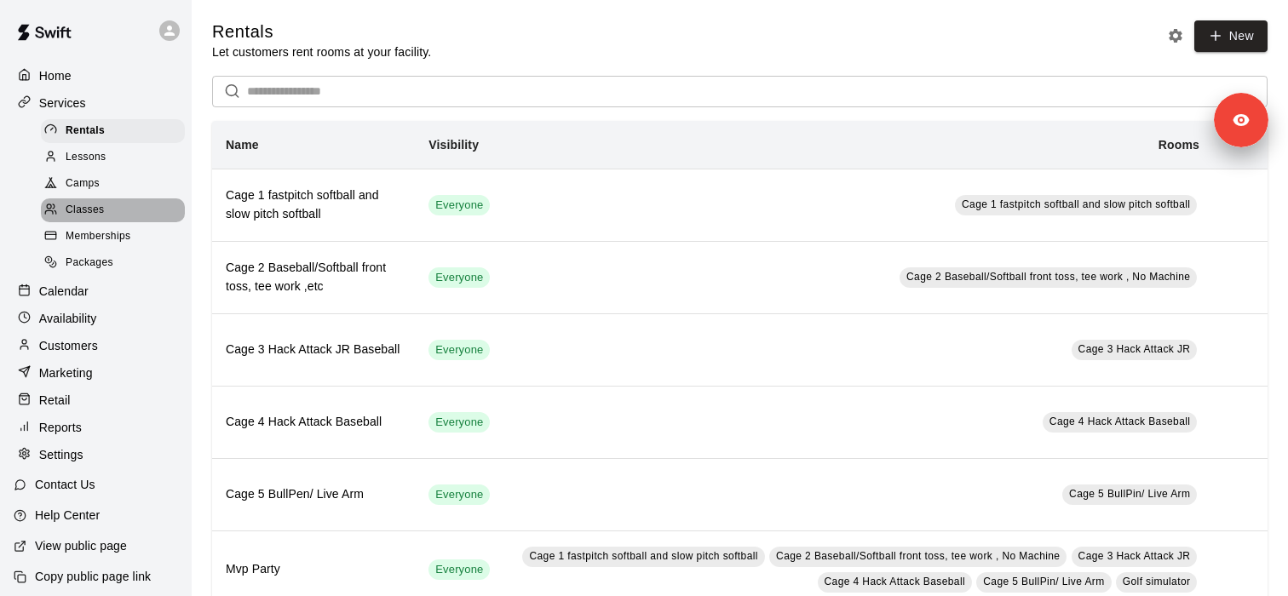
click at [129, 205] on div "Classes" at bounding box center [113, 210] width 144 height 24
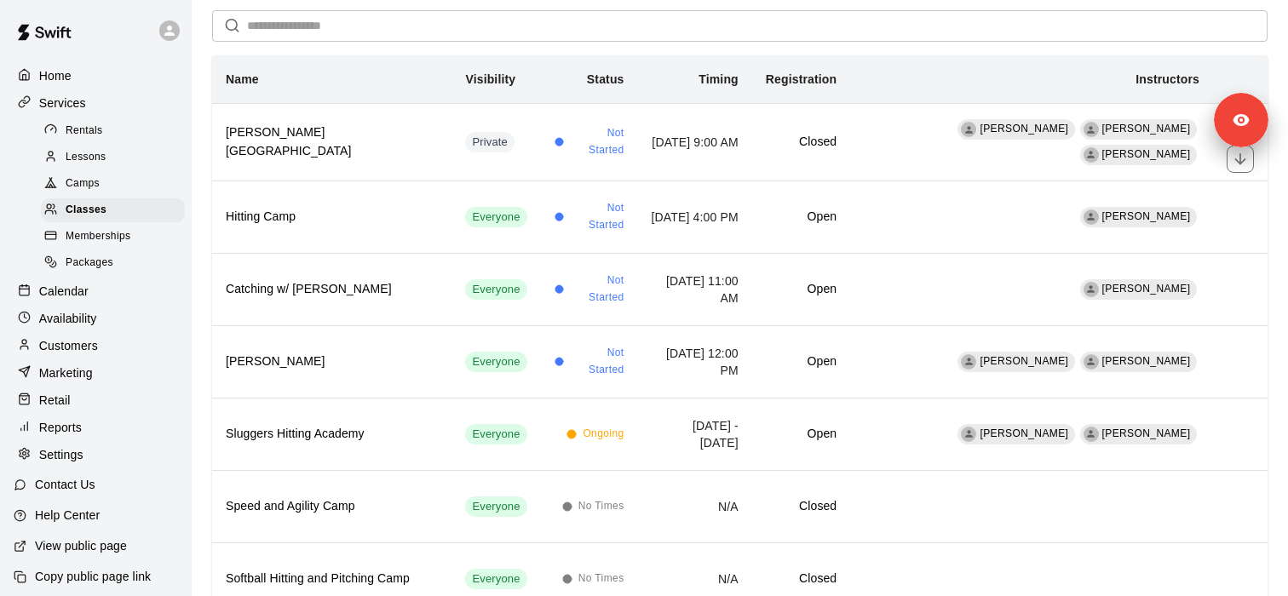
scroll to position [185, 0]
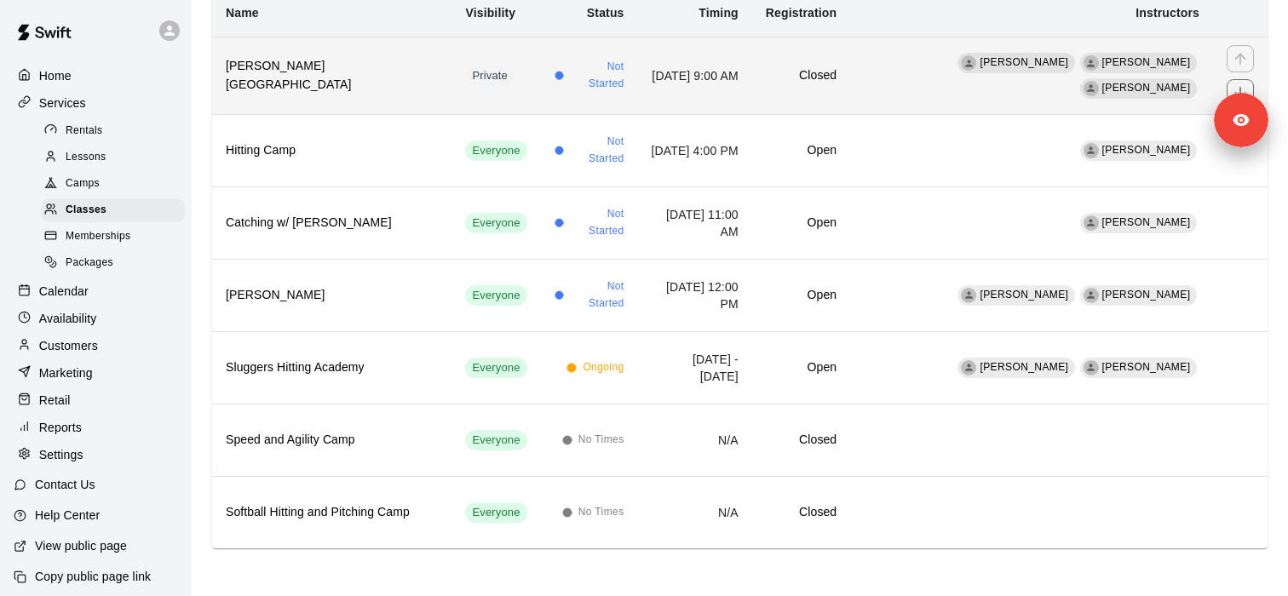
click at [382, 94] on th "[PERSON_NAME][GEOGRAPHIC_DATA]" at bounding box center [331, 76] width 239 height 78
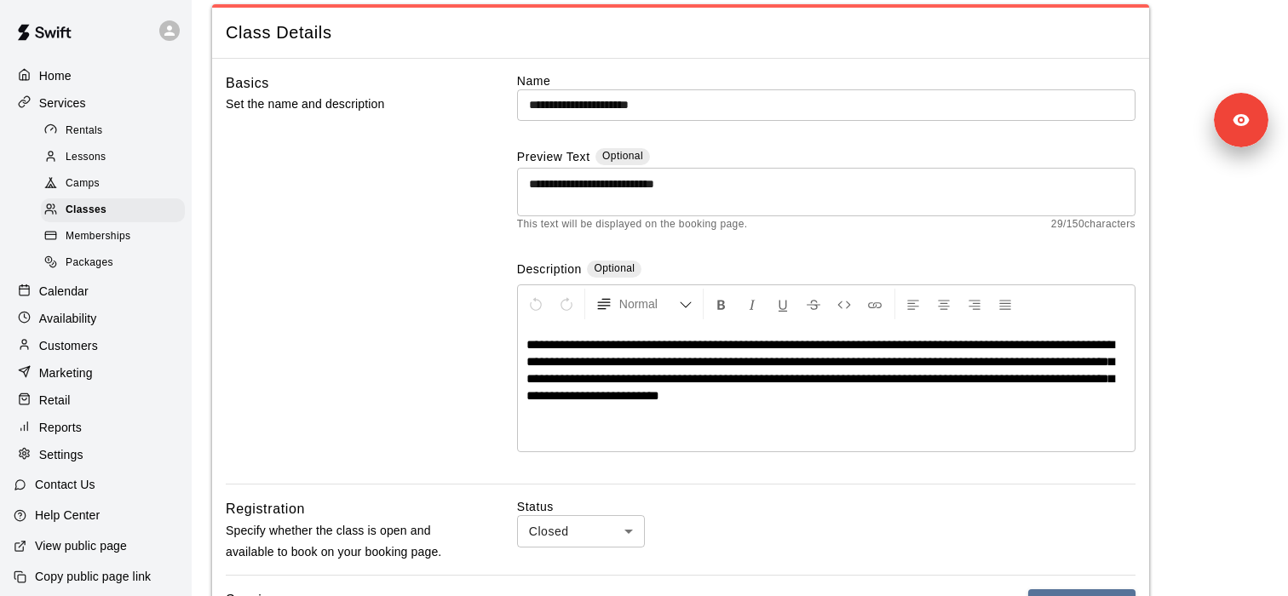
scroll to position [207, 0]
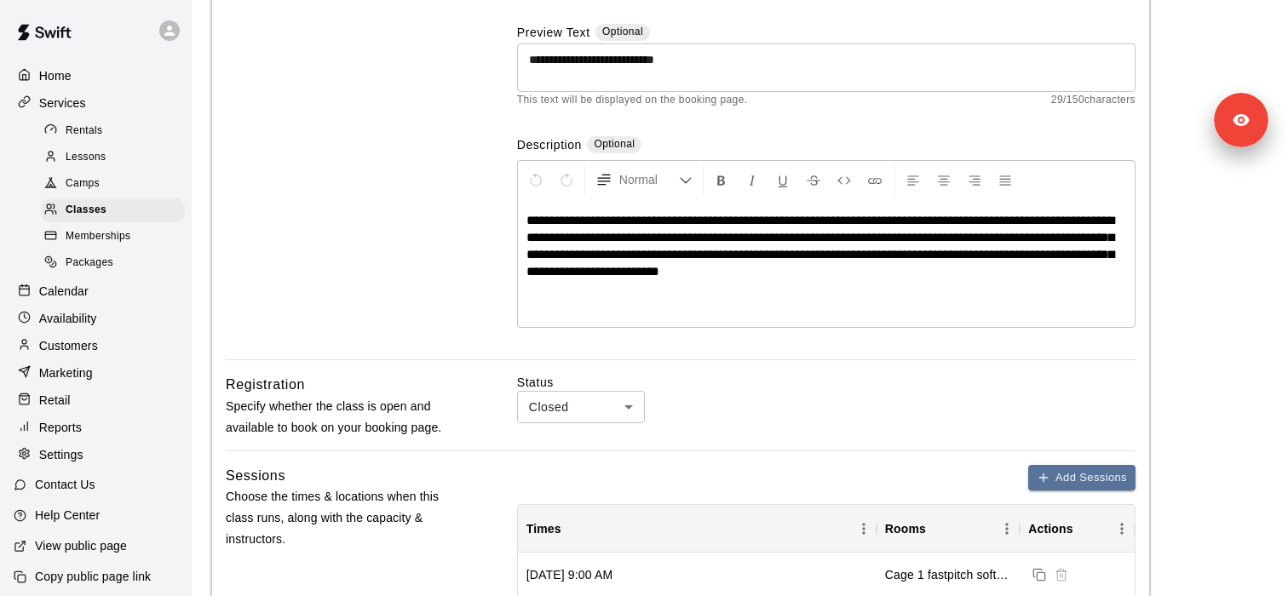
click at [174, 372] on div "Marketing" at bounding box center [96, 373] width 164 height 26
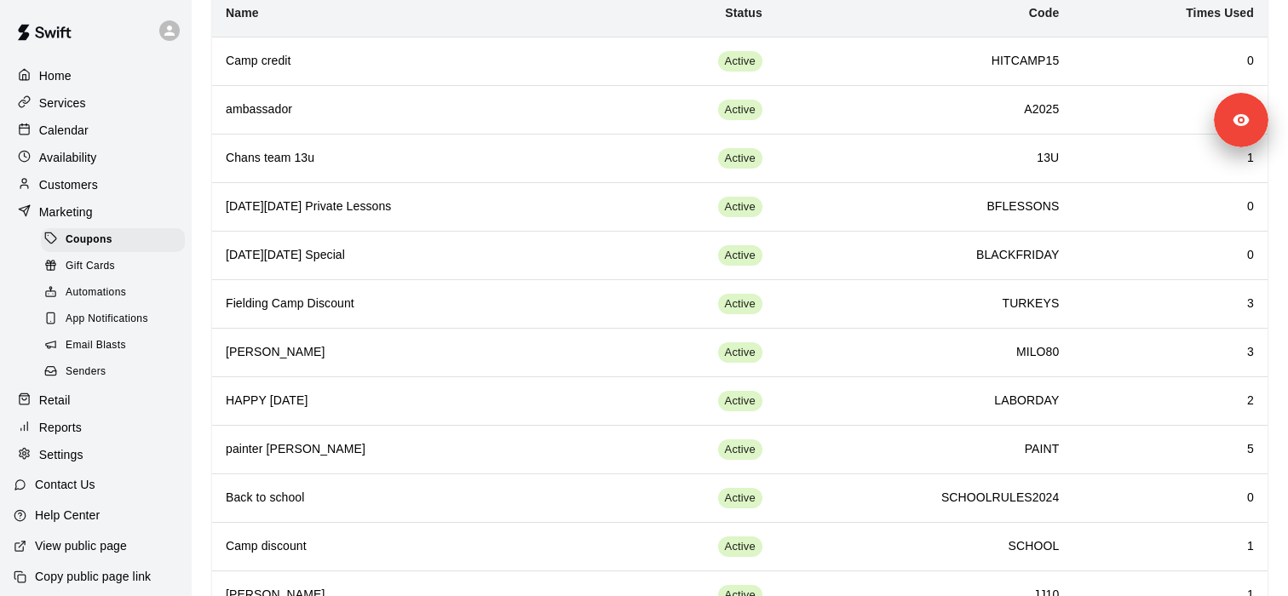
scroll to position [430, 0]
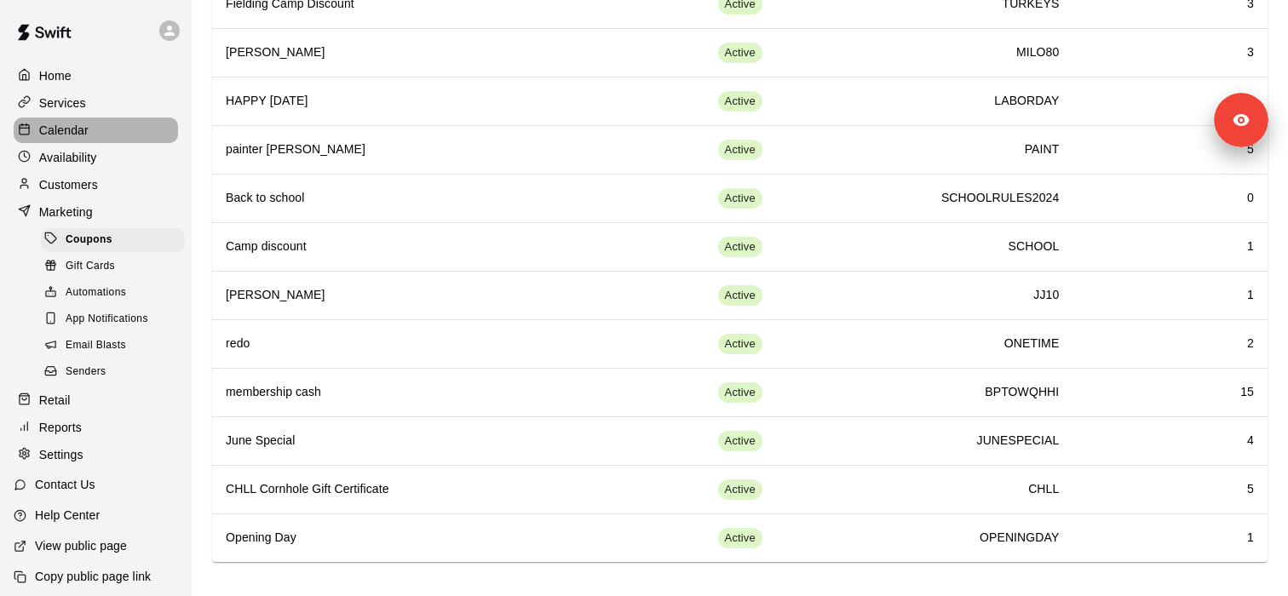
click at [93, 127] on div "Calendar" at bounding box center [96, 131] width 164 height 26
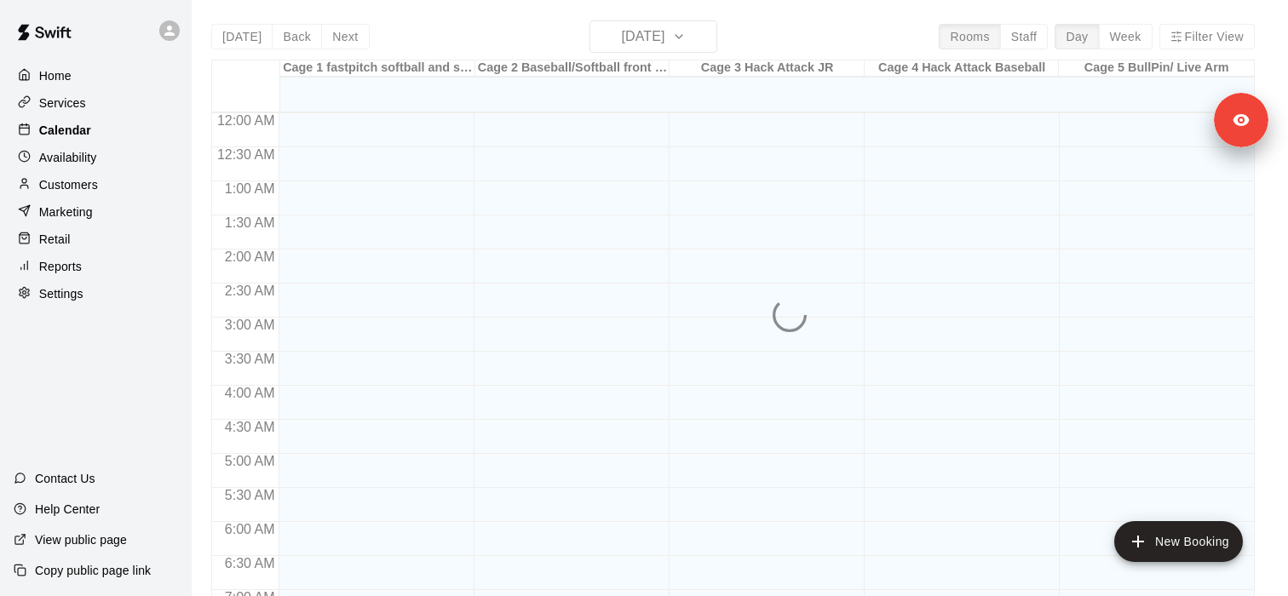
scroll to position [610, 0]
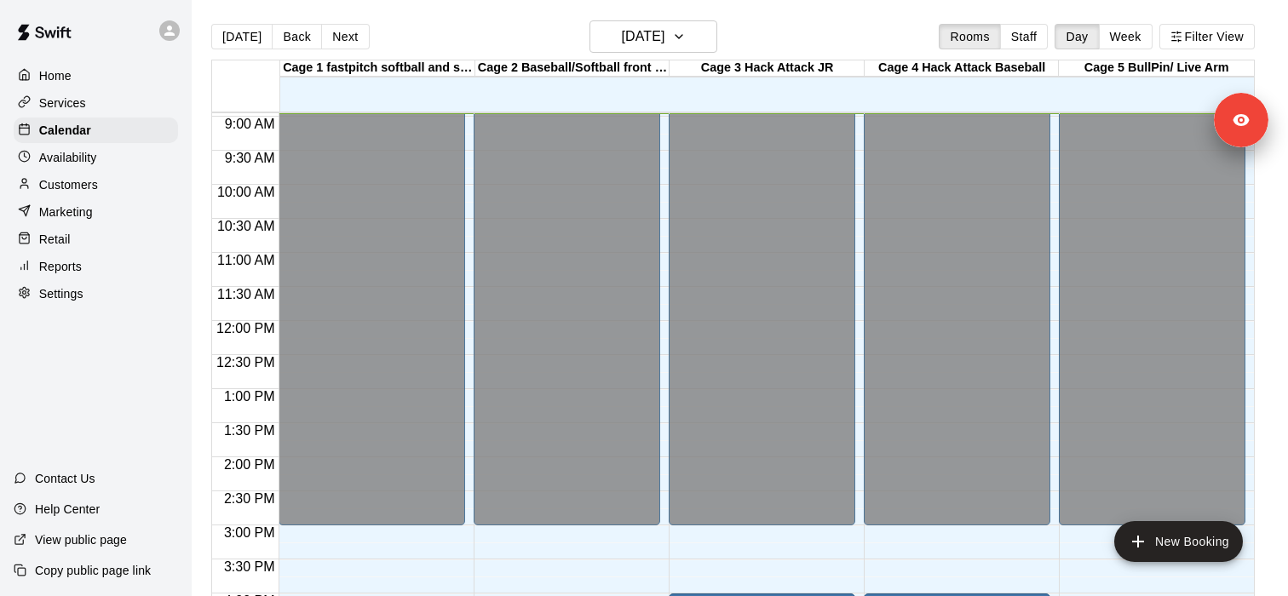
click at [129, 102] on div "Services" at bounding box center [96, 103] width 164 height 26
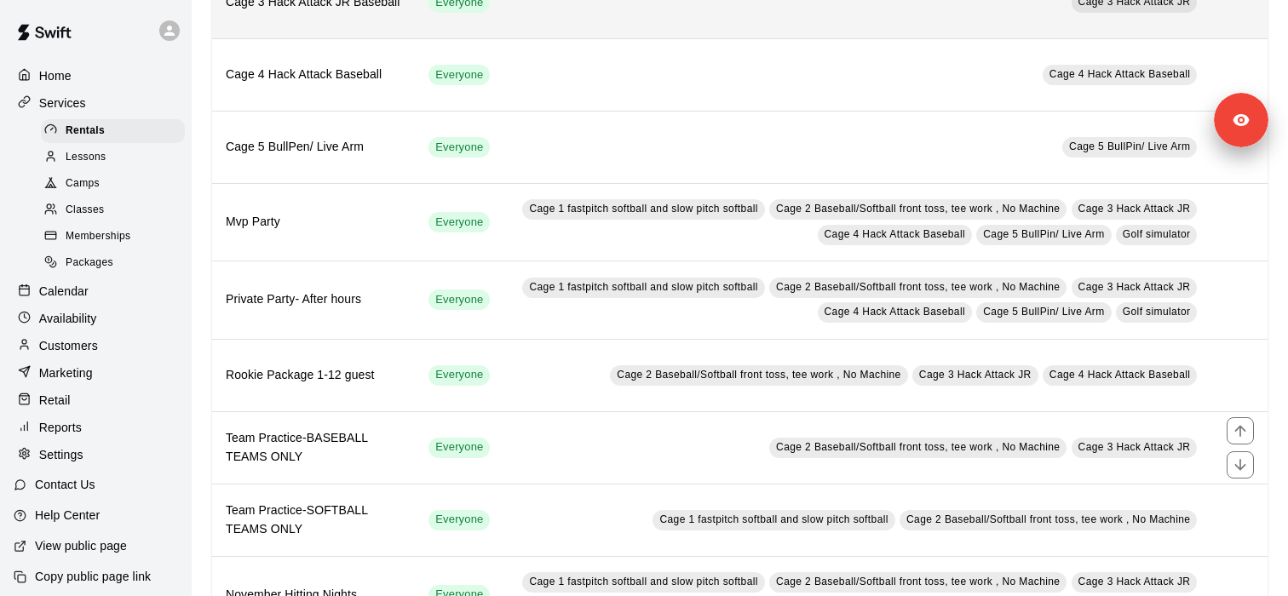
scroll to position [420, 0]
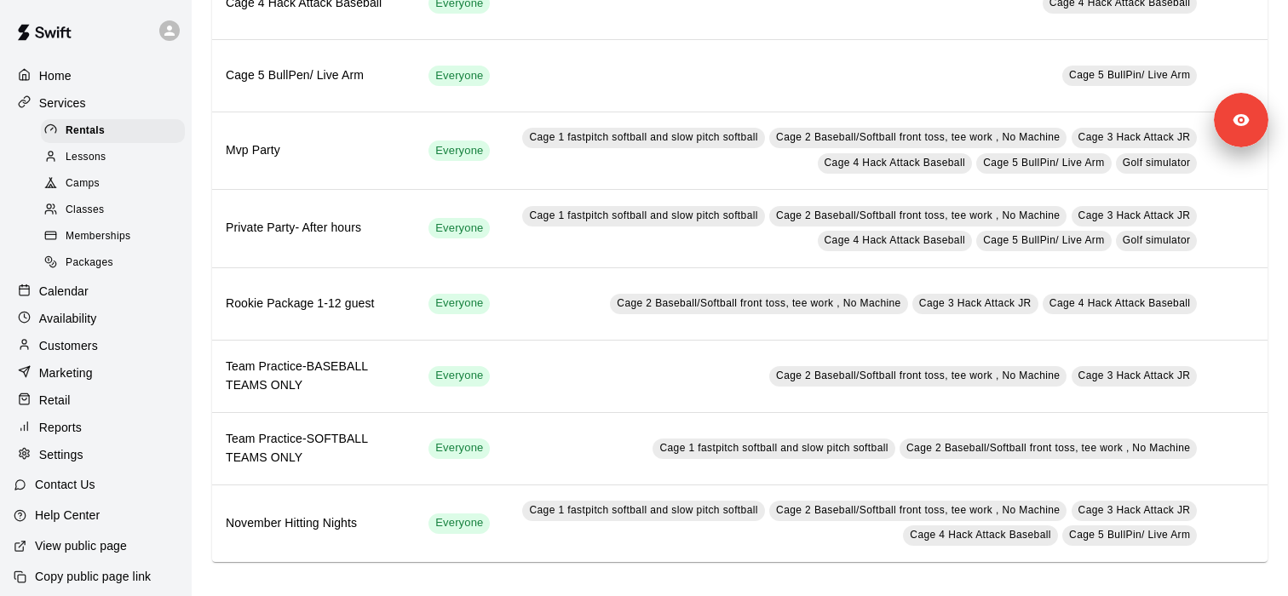
click at [147, 206] on div "Classes" at bounding box center [113, 210] width 144 height 24
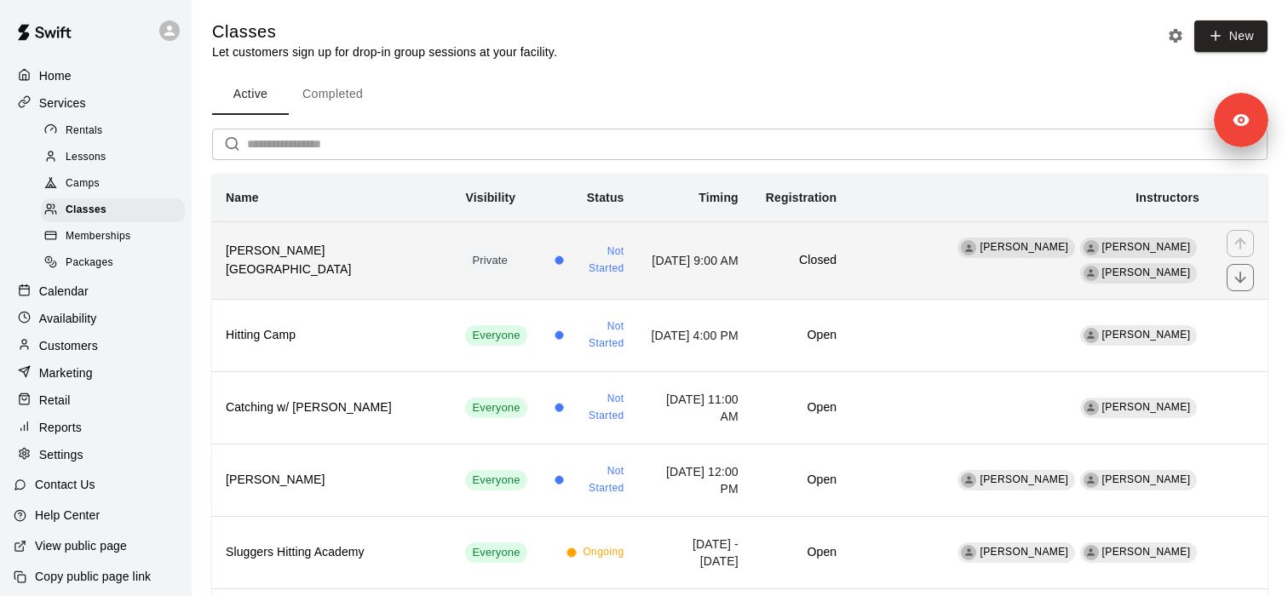
click at [367, 283] on th "Darby's Learning Center" at bounding box center [331, 260] width 239 height 78
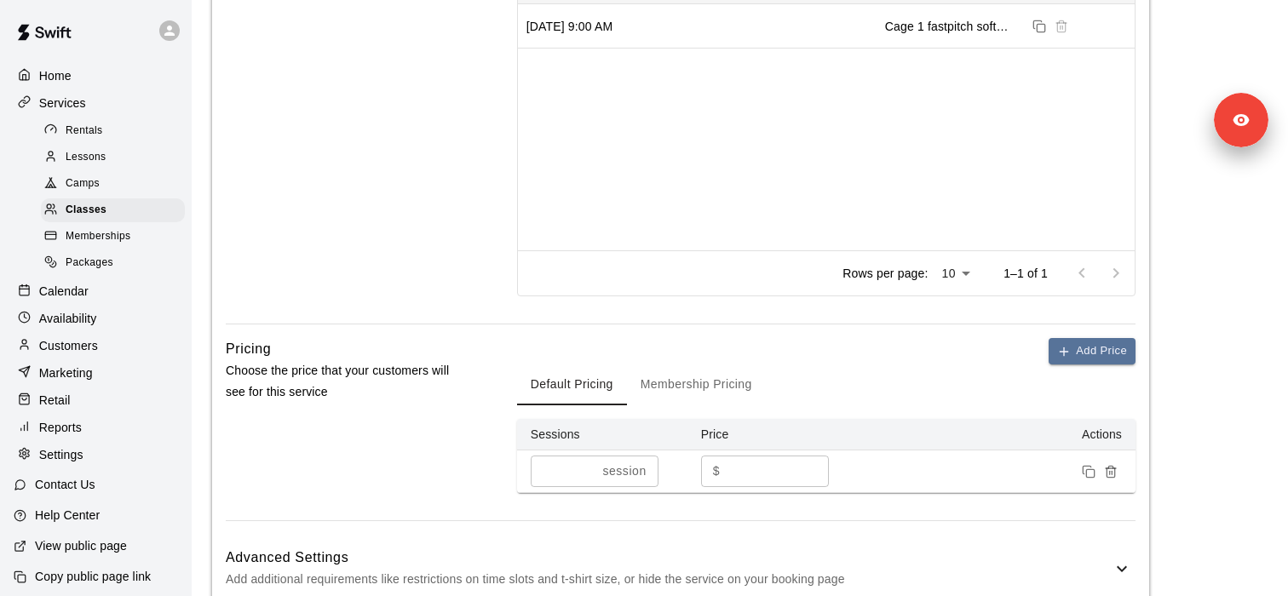
scroll to position [664, 0]
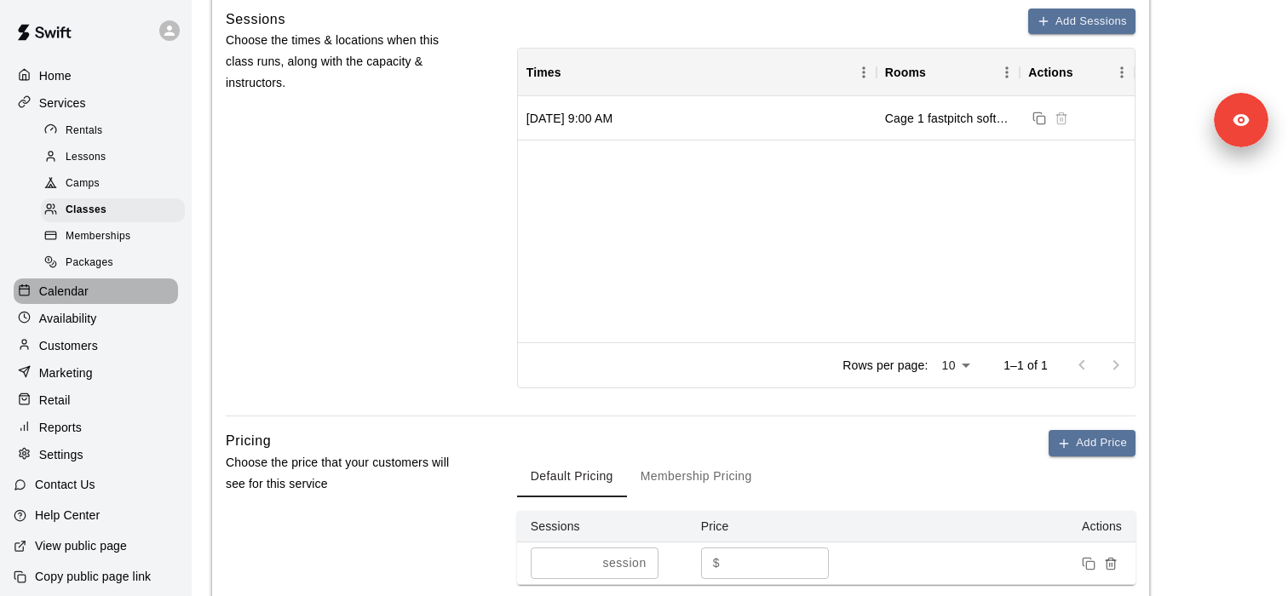
click at [52, 296] on p "Calendar" at bounding box center [63, 291] width 49 height 17
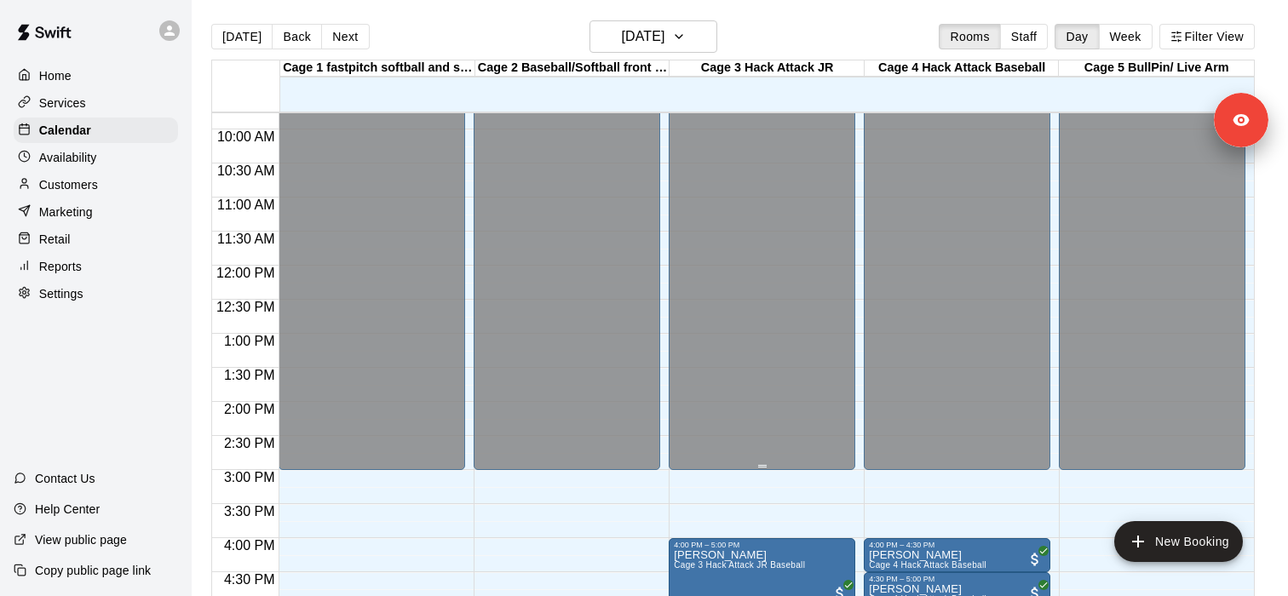
scroll to position [668, 0]
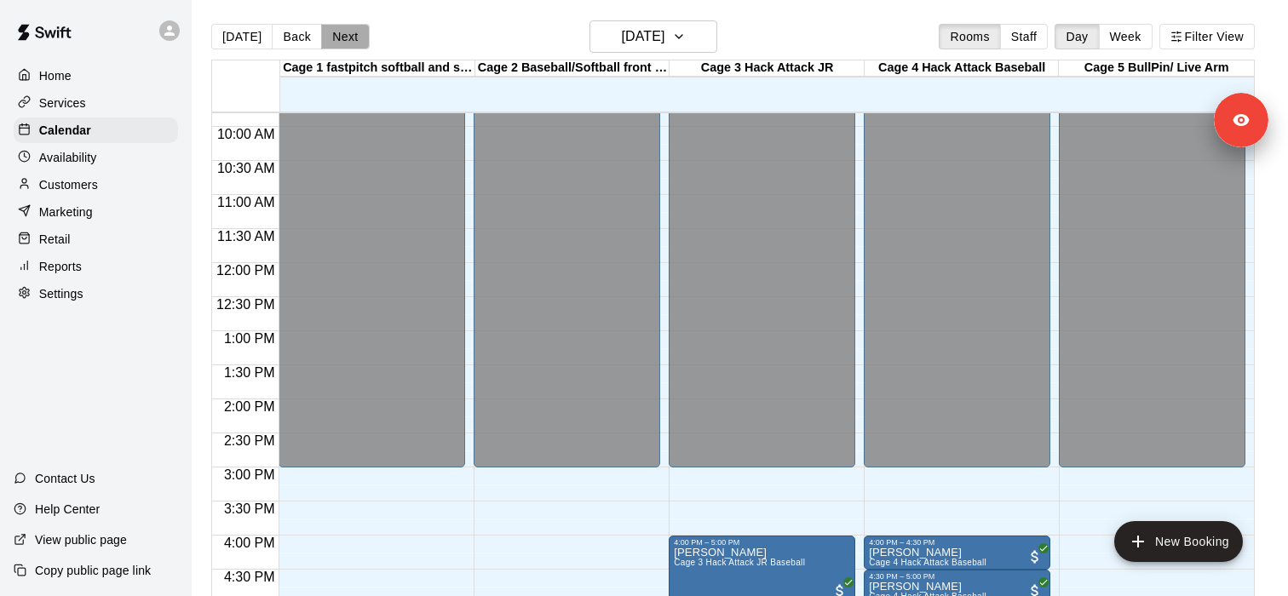
click at [354, 40] on button "Next" at bounding box center [345, 37] width 48 height 26
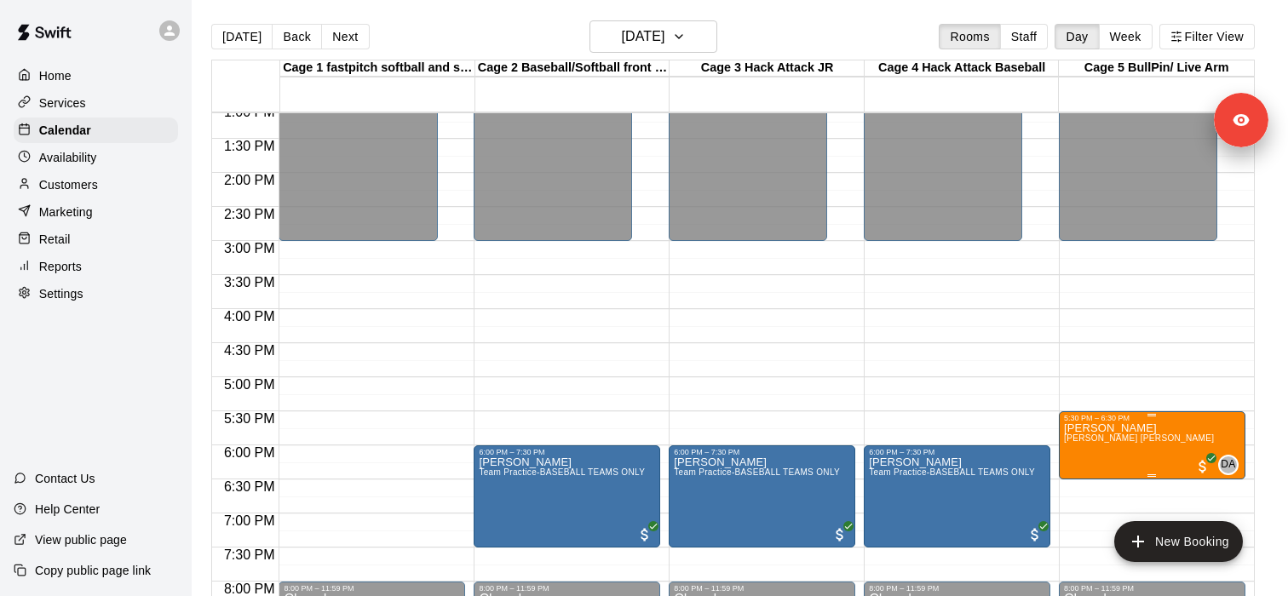
scroll to position [890, 0]
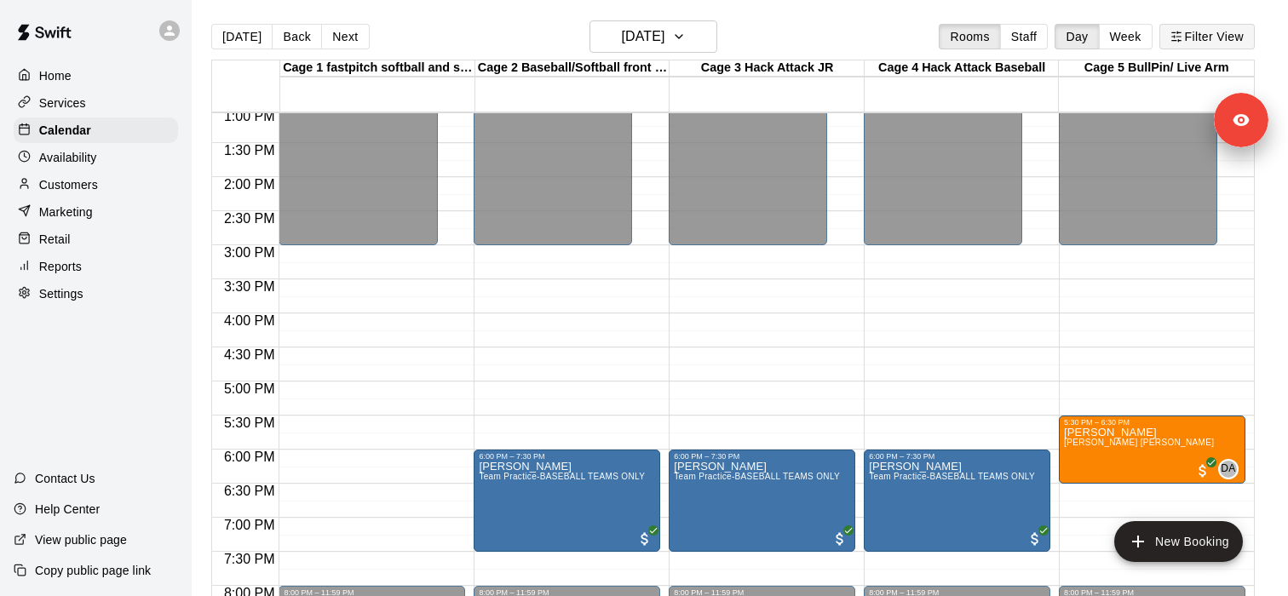
click at [1198, 37] on button "Filter View" at bounding box center [1206, 37] width 95 height 26
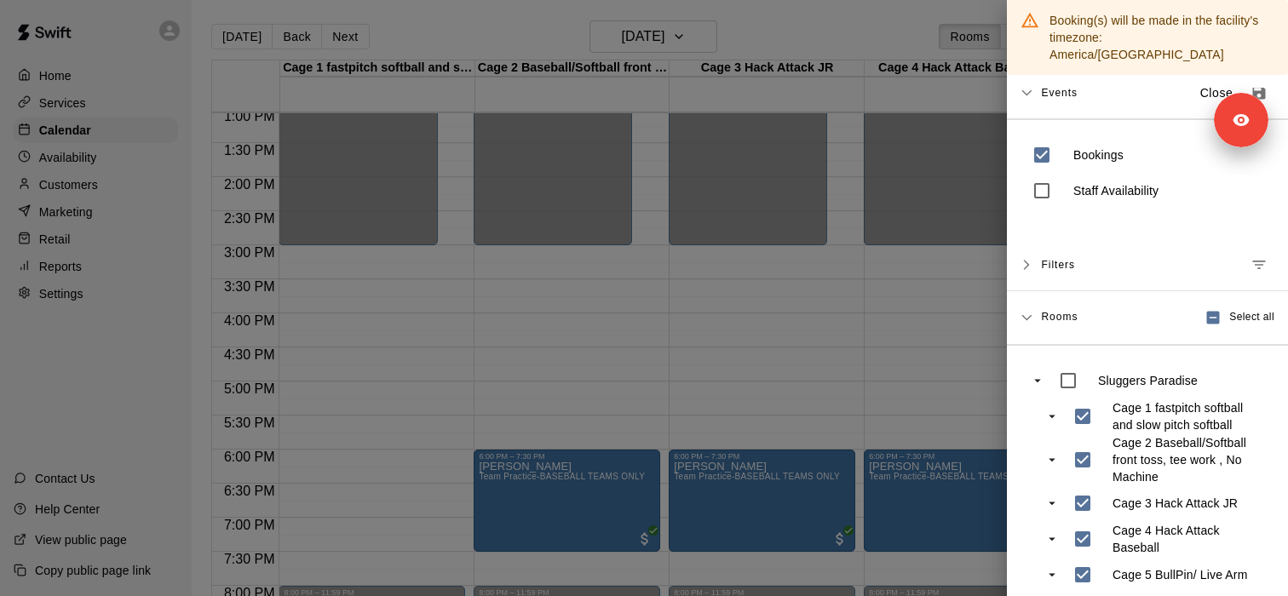
scroll to position [53, 0]
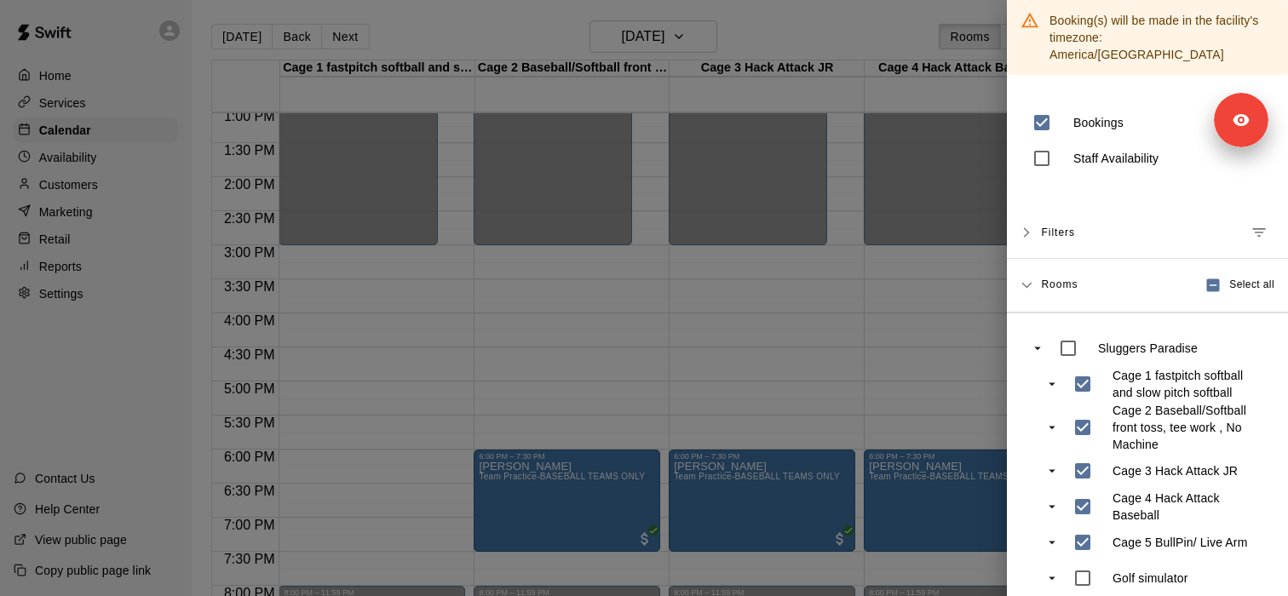
click at [1130, 570] on p "Golf simulator" at bounding box center [1150, 578] width 75 height 17
click at [856, 395] on div at bounding box center [644, 298] width 1288 height 596
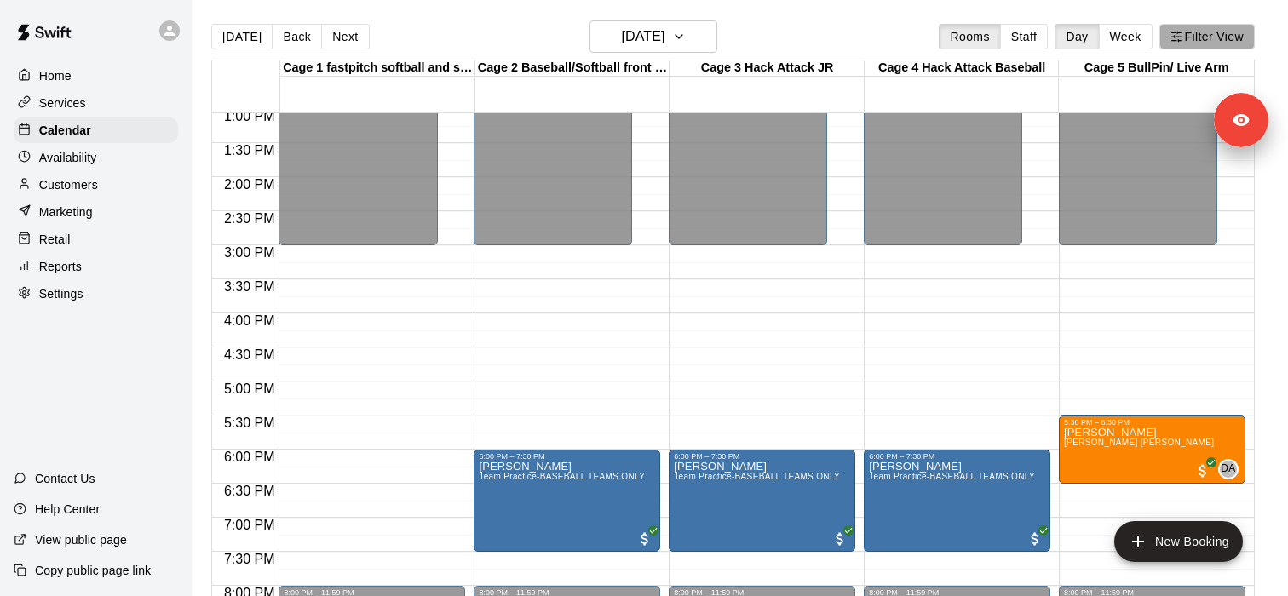
click at [1218, 34] on button "Filter View" at bounding box center [1206, 37] width 95 height 26
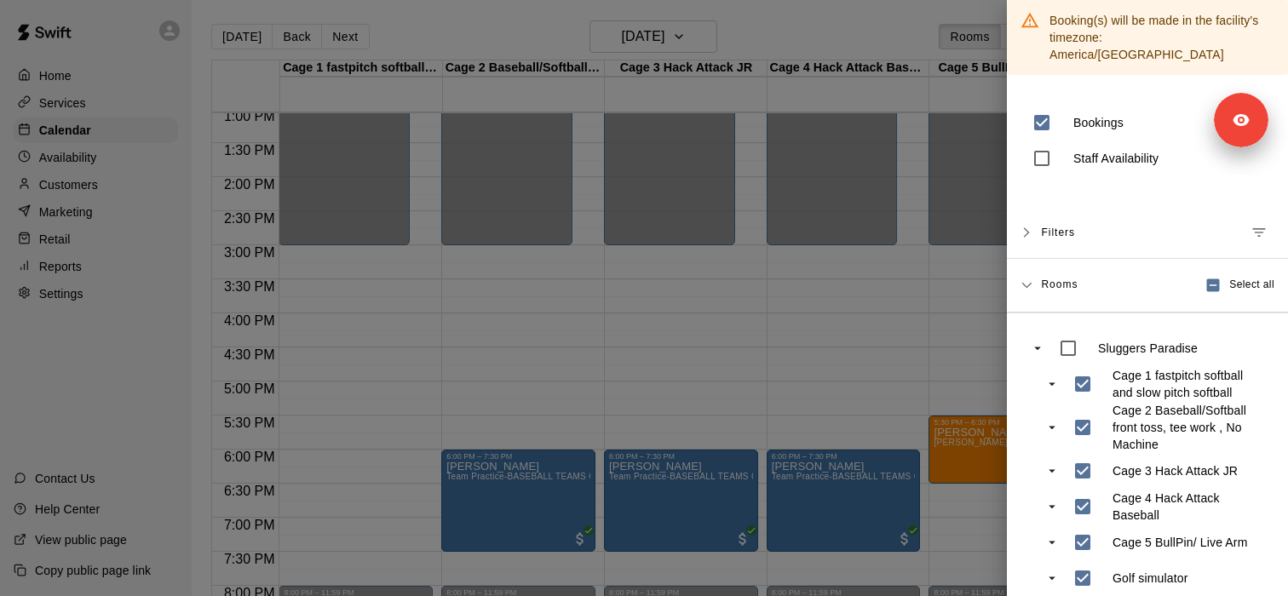
click at [924, 390] on div at bounding box center [644, 298] width 1288 height 596
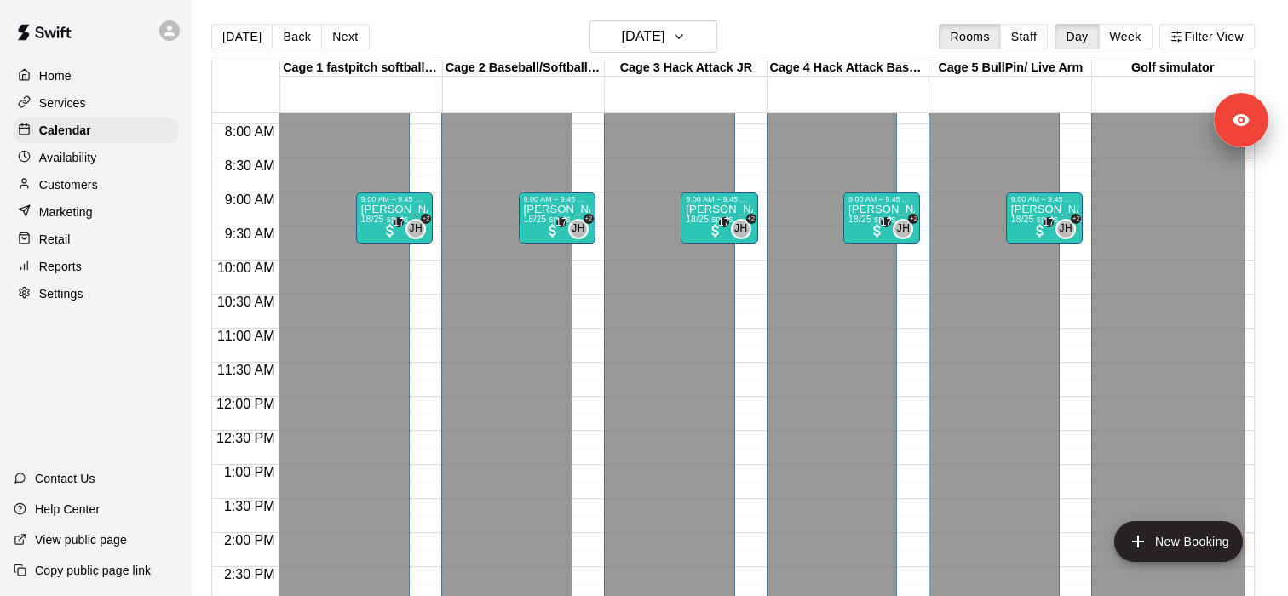
scroll to position [547, 0]
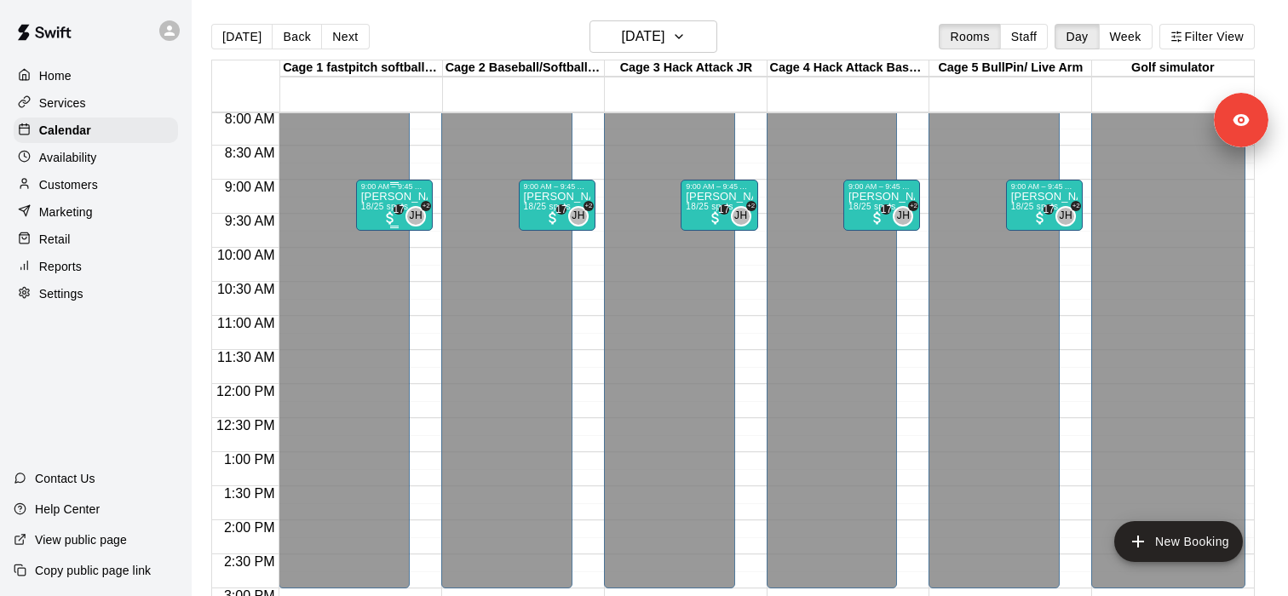
click at [368, 201] on div "Darby's Learning Center 18/25 spots" at bounding box center [394, 489] width 66 height 596
click at [378, 250] on img "edit" at bounding box center [379, 250] width 20 height 20
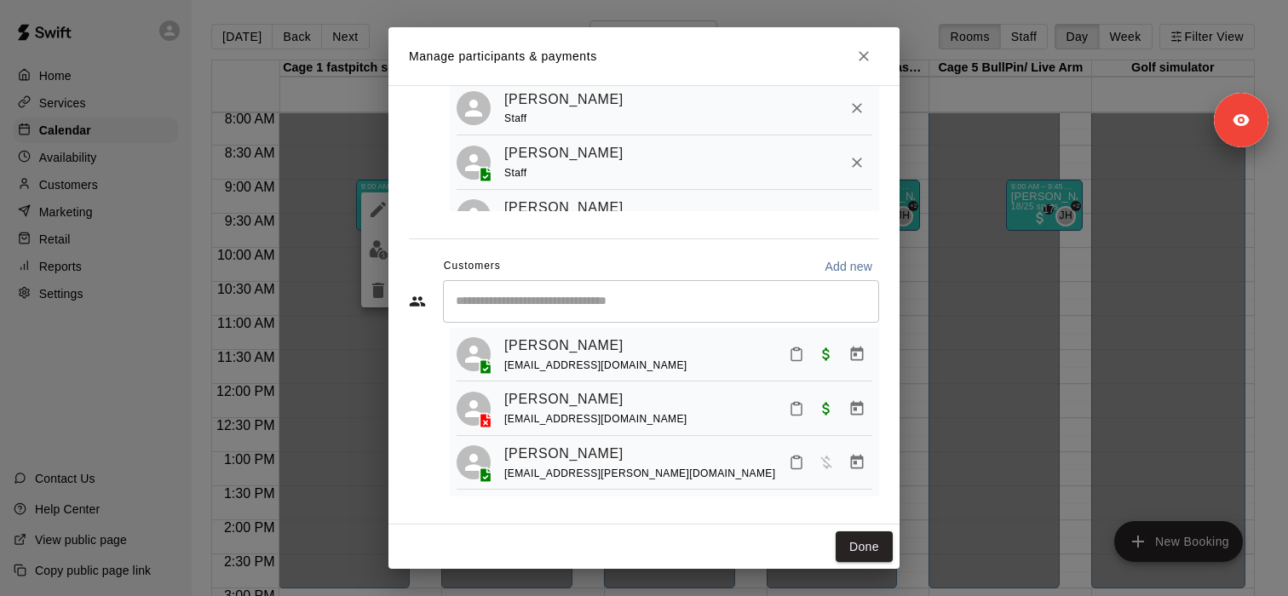
scroll to position [43, 0]
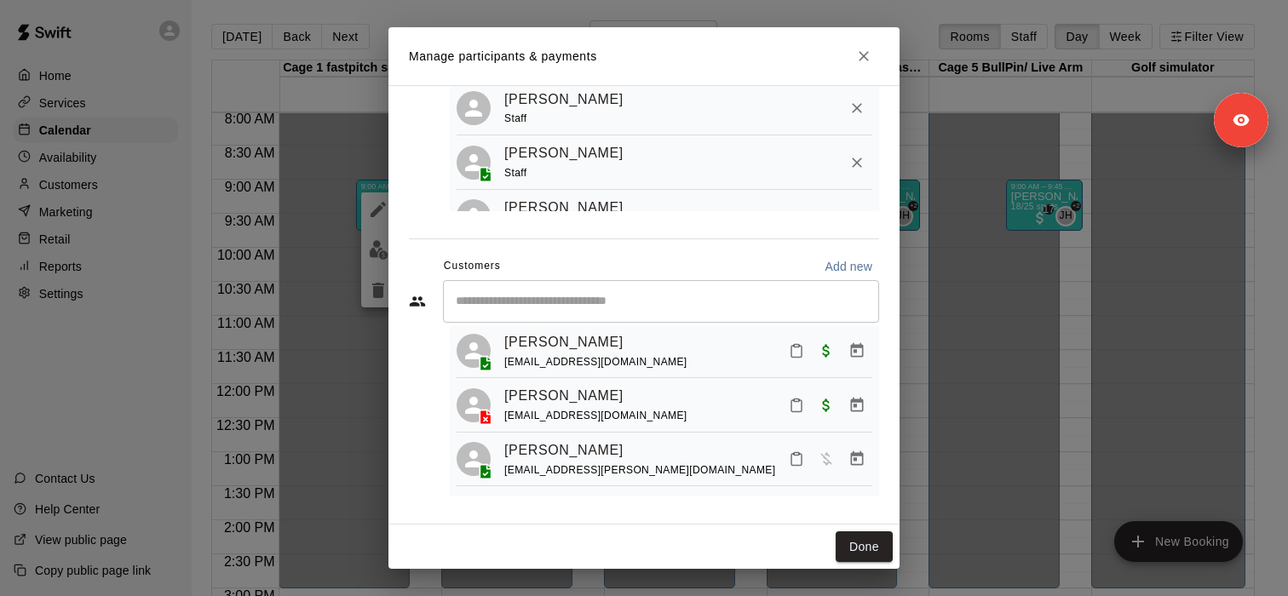
click at [626, 311] on div "​" at bounding box center [661, 301] width 436 height 43
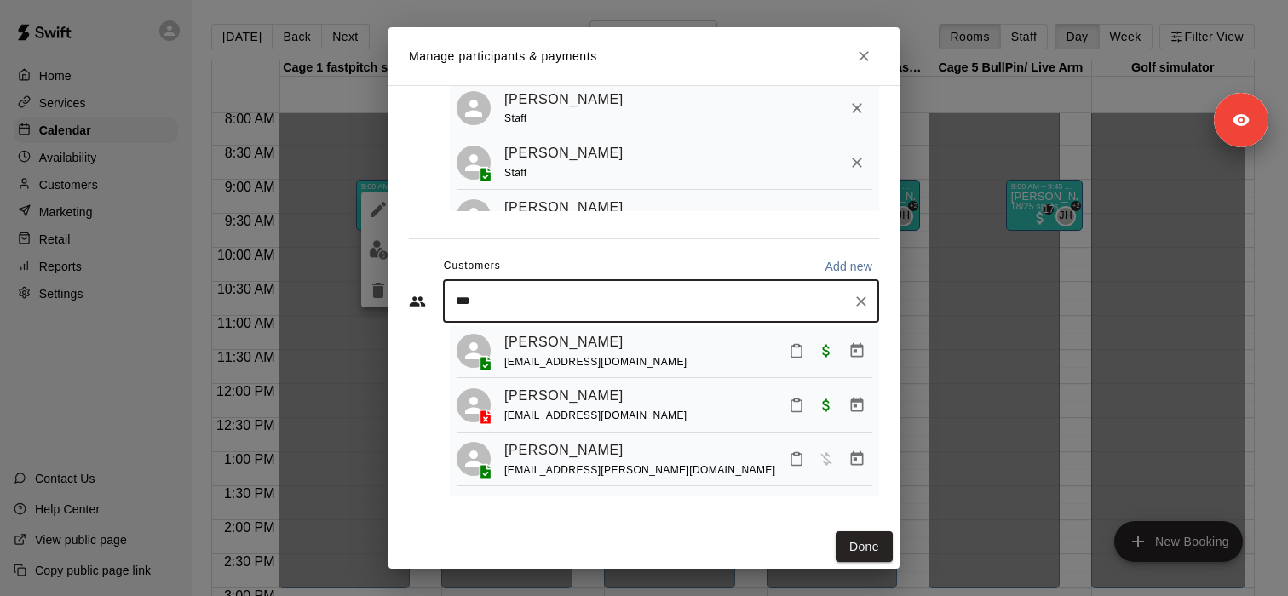
type input "****"
type input "*****"
click at [594, 300] on input "Start typing to search customers..." at bounding box center [661, 301] width 421 height 17
type input "*****"
type input "****"
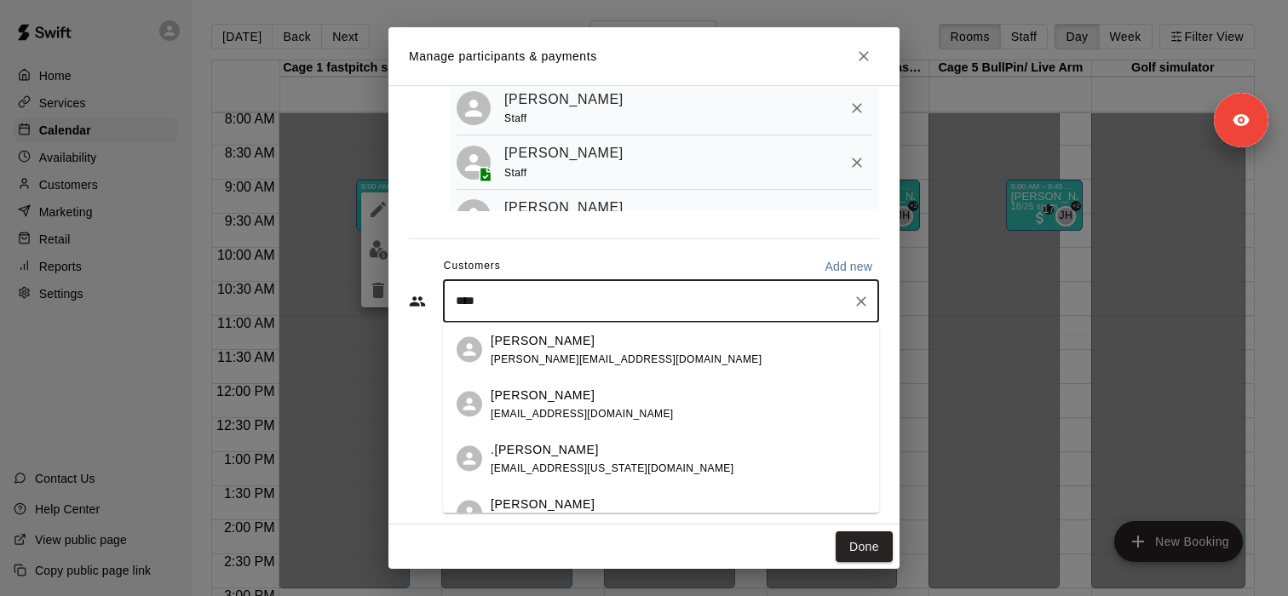
click at [553, 348] on p "John Graham" at bounding box center [543, 340] width 104 height 18
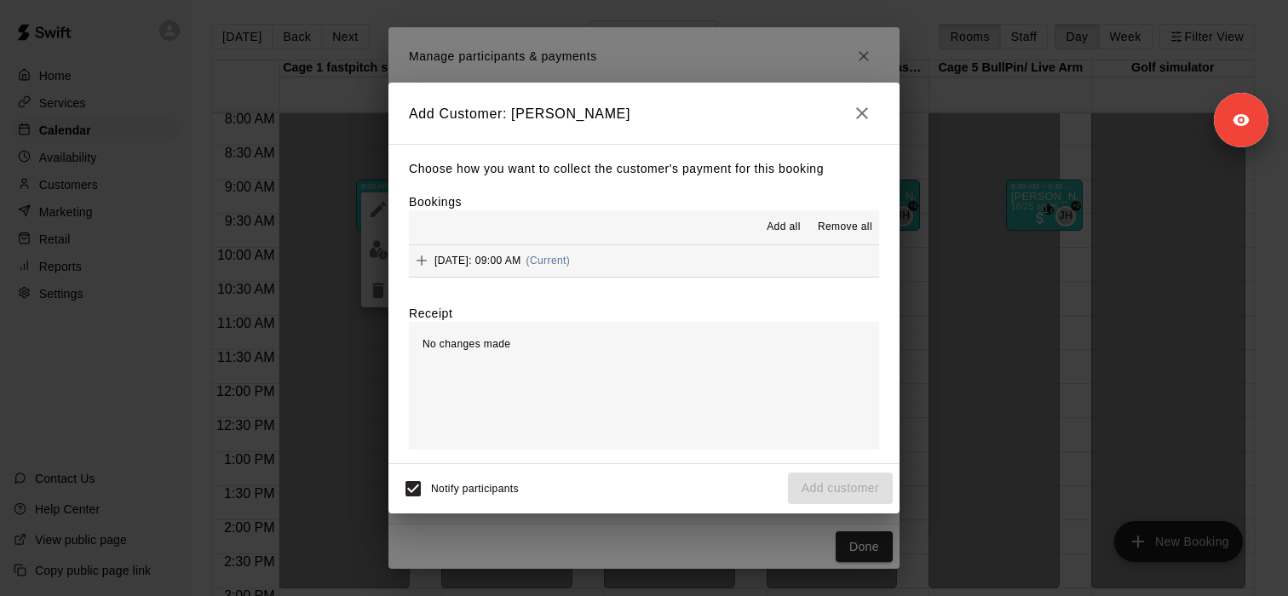
click at [424, 263] on icon "Add" at bounding box center [421, 260] width 17 height 17
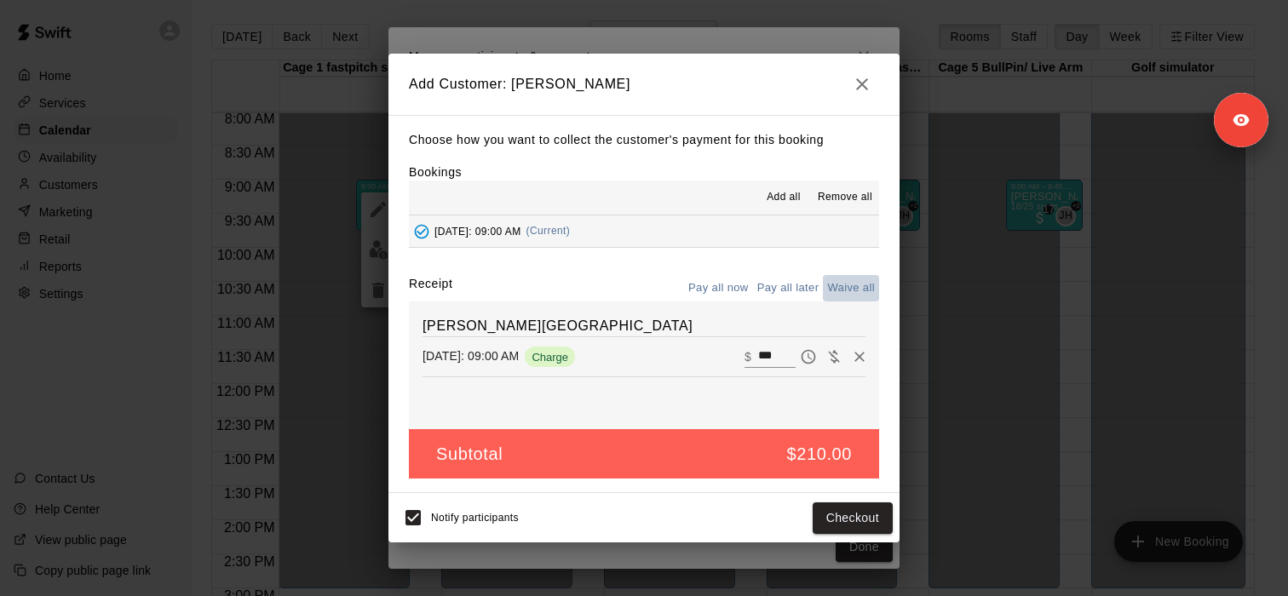
click at [842, 290] on button "Waive all" at bounding box center [851, 288] width 56 height 26
type input "*"
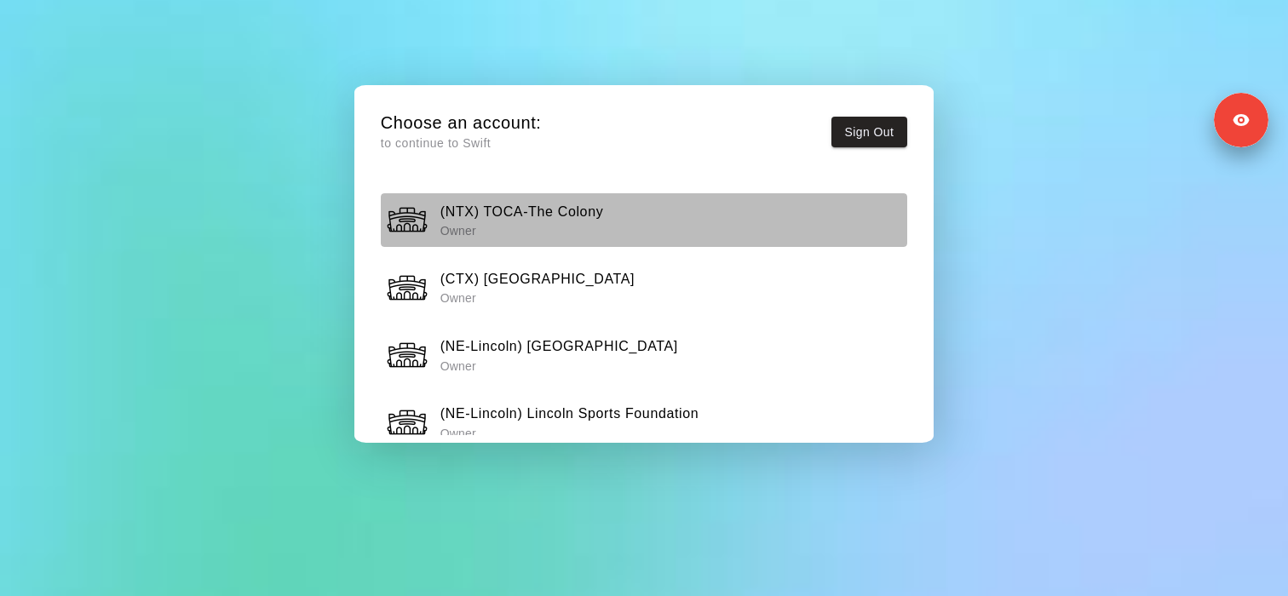
click at [485, 235] on p "Owner" at bounding box center [522, 230] width 164 height 17
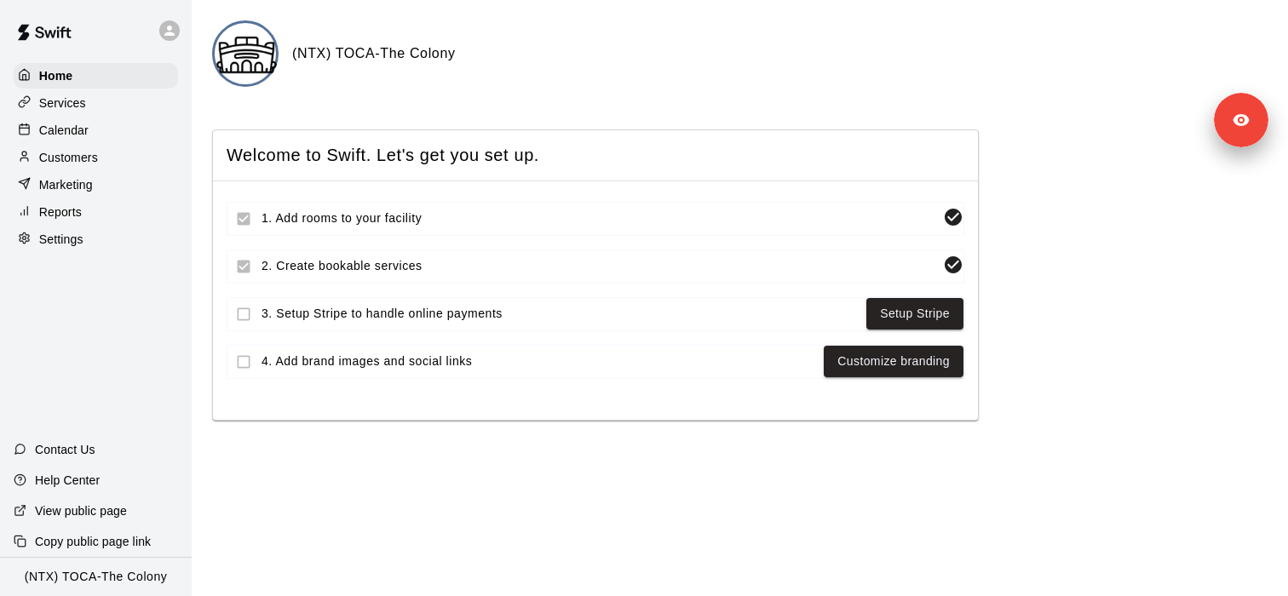
click at [106, 125] on div "Calendar" at bounding box center [96, 131] width 164 height 26
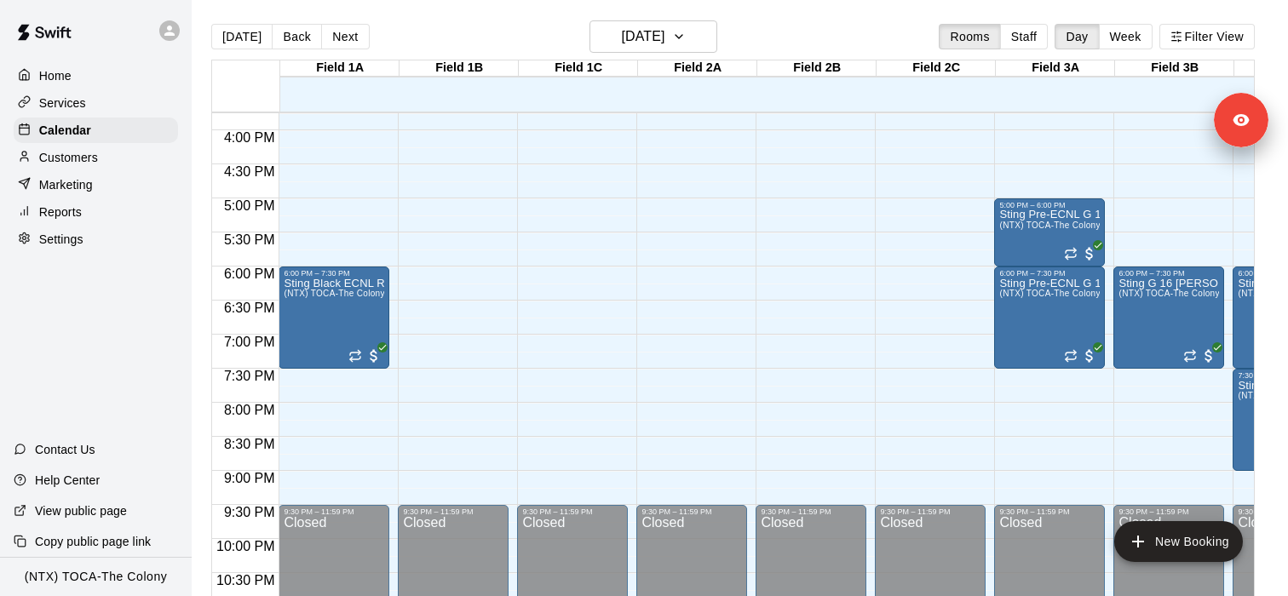
scroll to position [1092, 0]
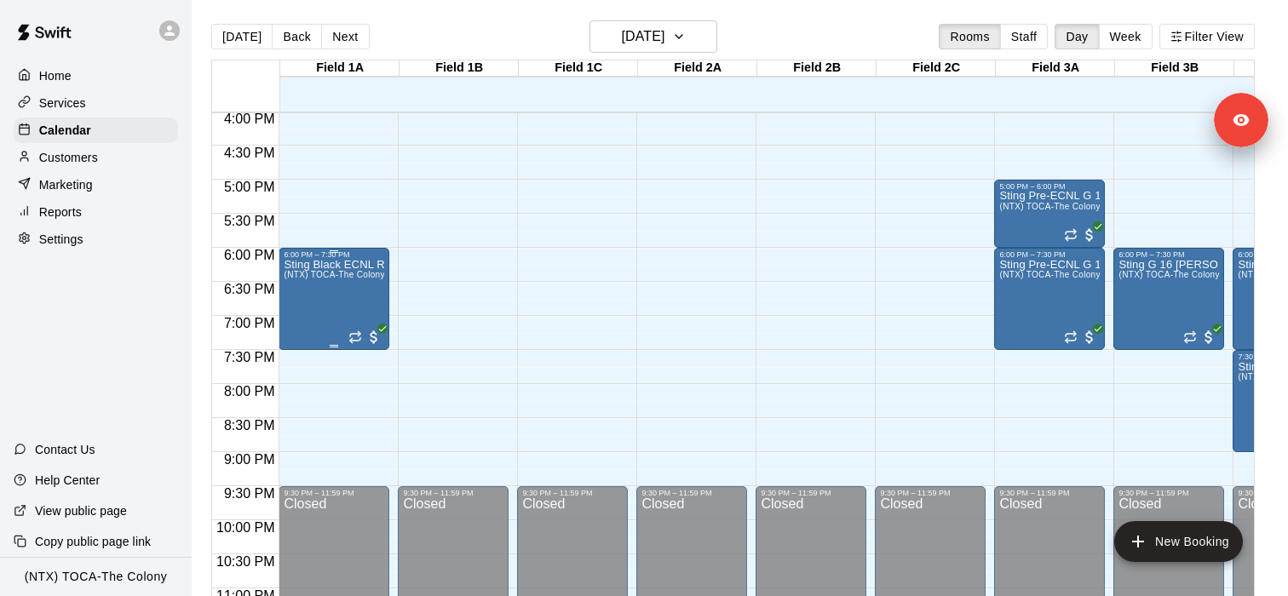
click at [343, 276] on span "(NTX) TOCA-The Colony" at bounding box center [334, 274] width 101 height 9
click at [1150, 41] on div at bounding box center [644, 298] width 1288 height 596
click at [1131, 41] on button "Week" at bounding box center [1126, 37] width 54 height 26
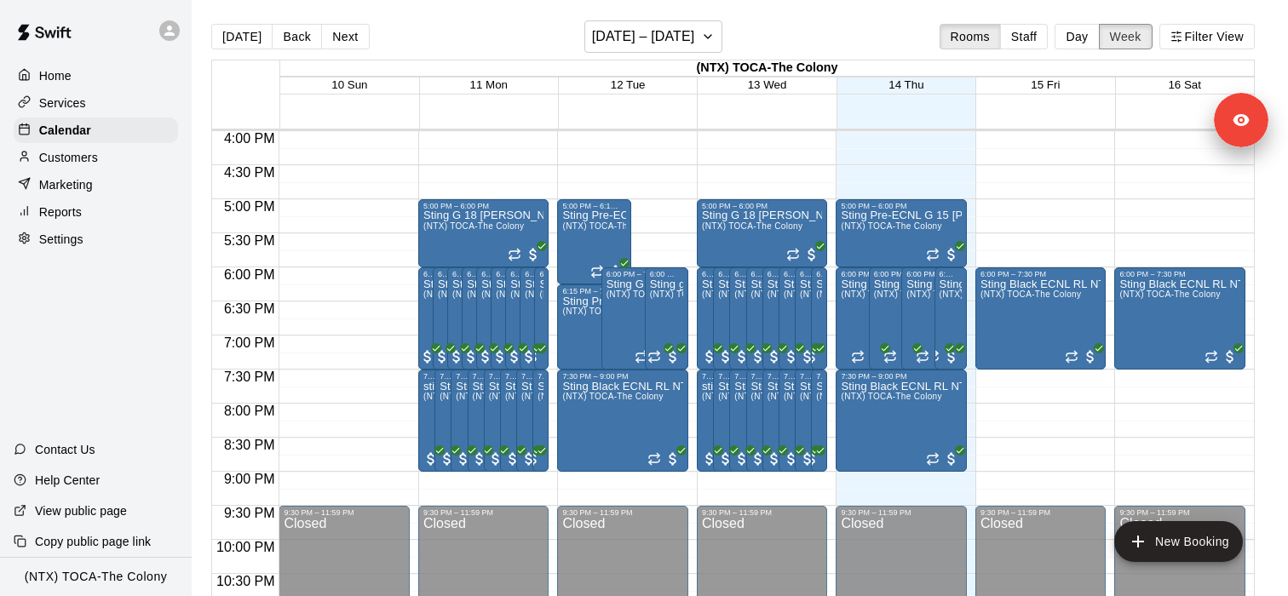
scroll to position [1109, 0]
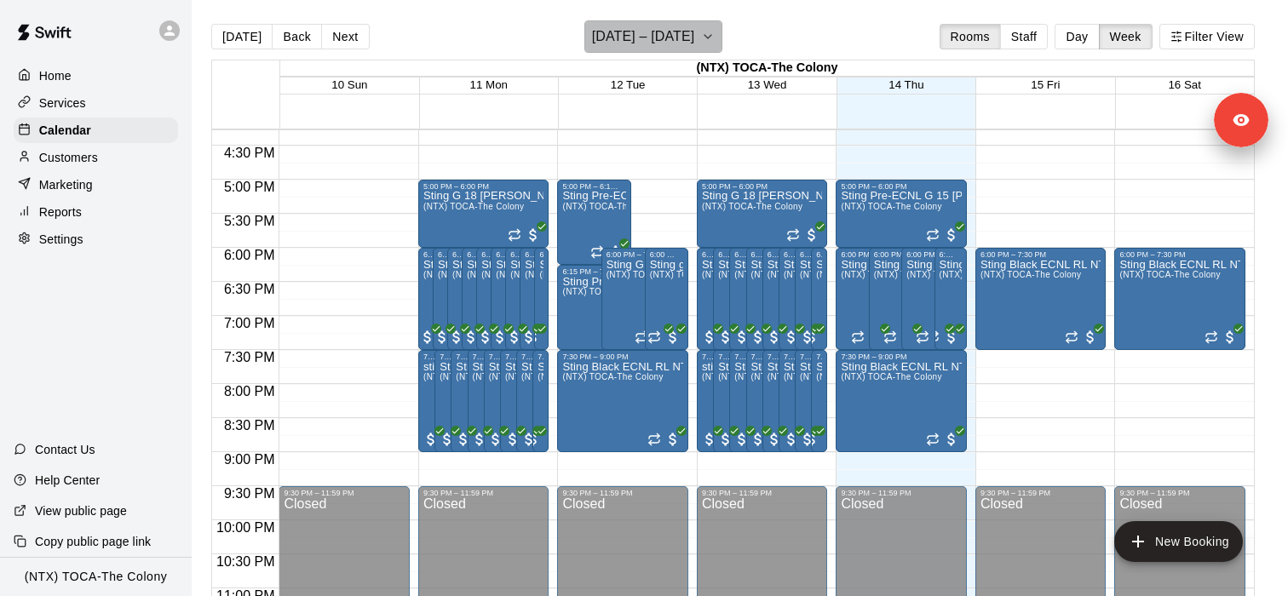
click at [673, 36] on h6 "[DATE] – [DATE]" at bounding box center [643, 37] width 103 height 24
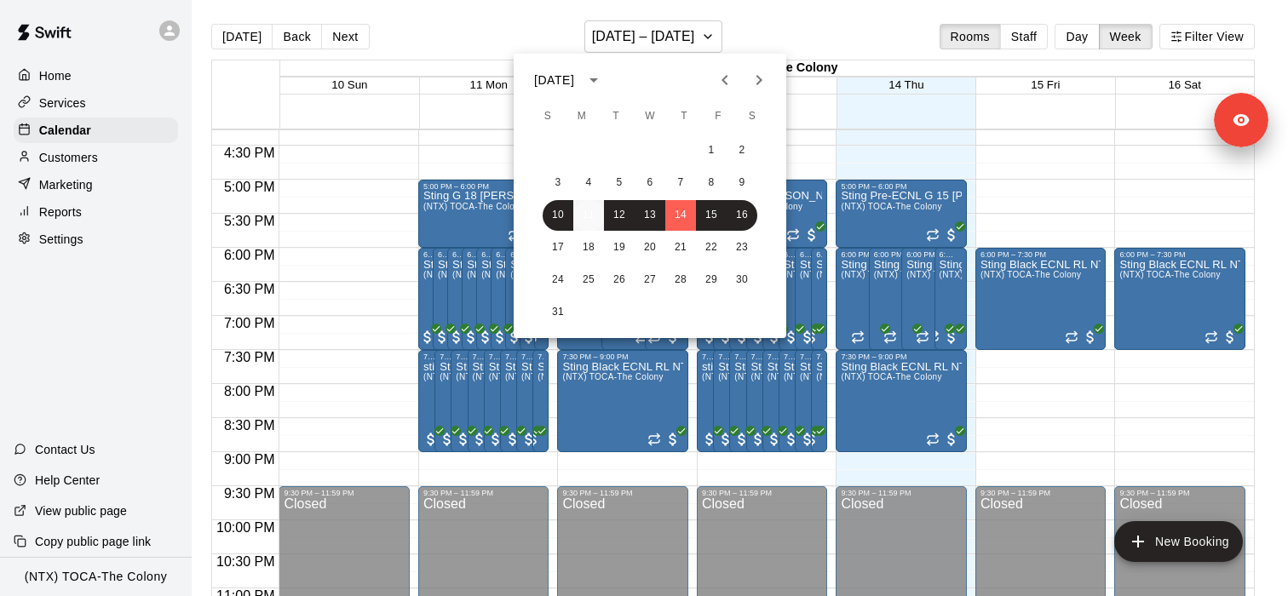
click at [587, 212] on button "11" at bounding box center [588, 215] width 31 height 31
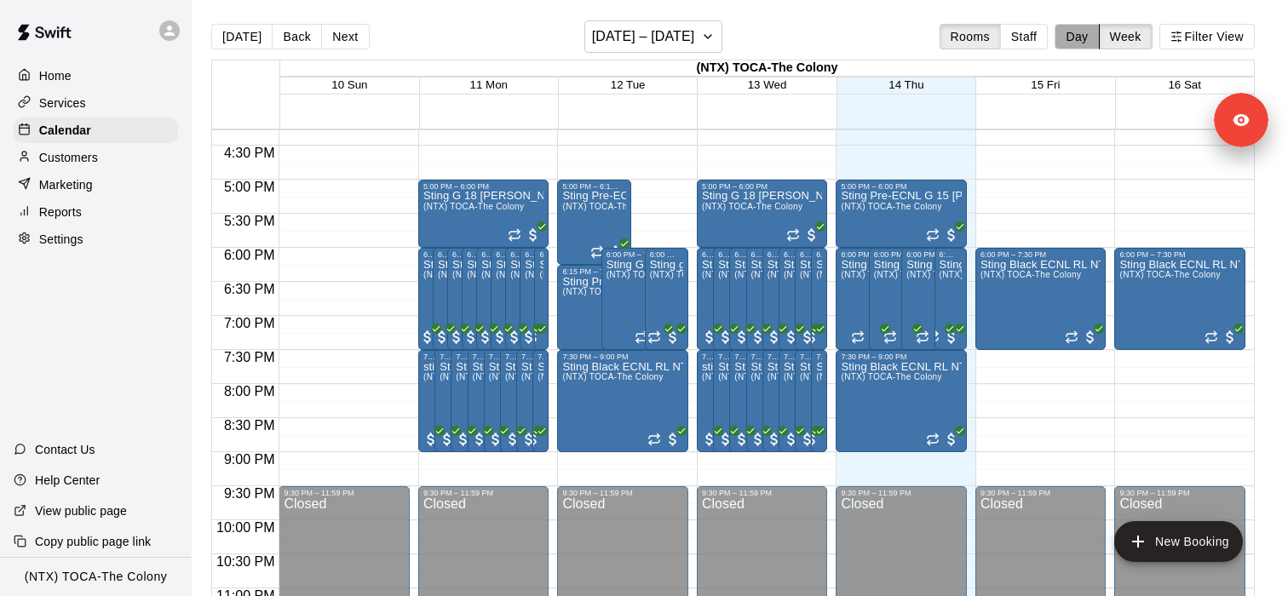
click at [1078, 35] on button "Day" at bounding box center [1077, 37] width 44 height 26
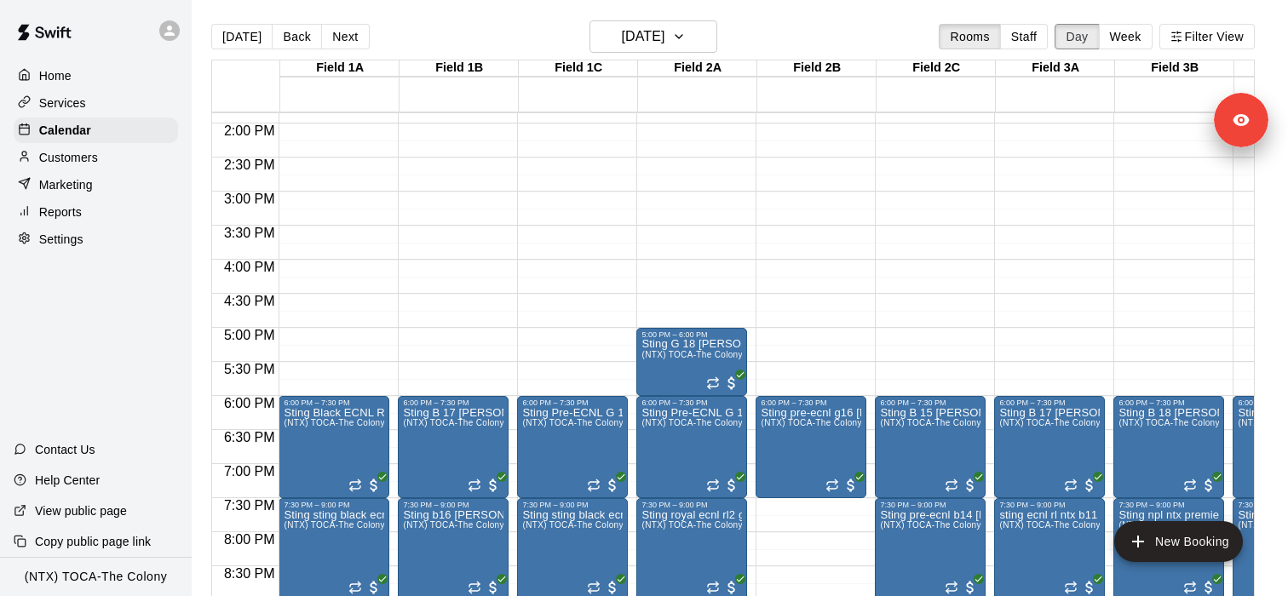
scroll to position [952, 0]
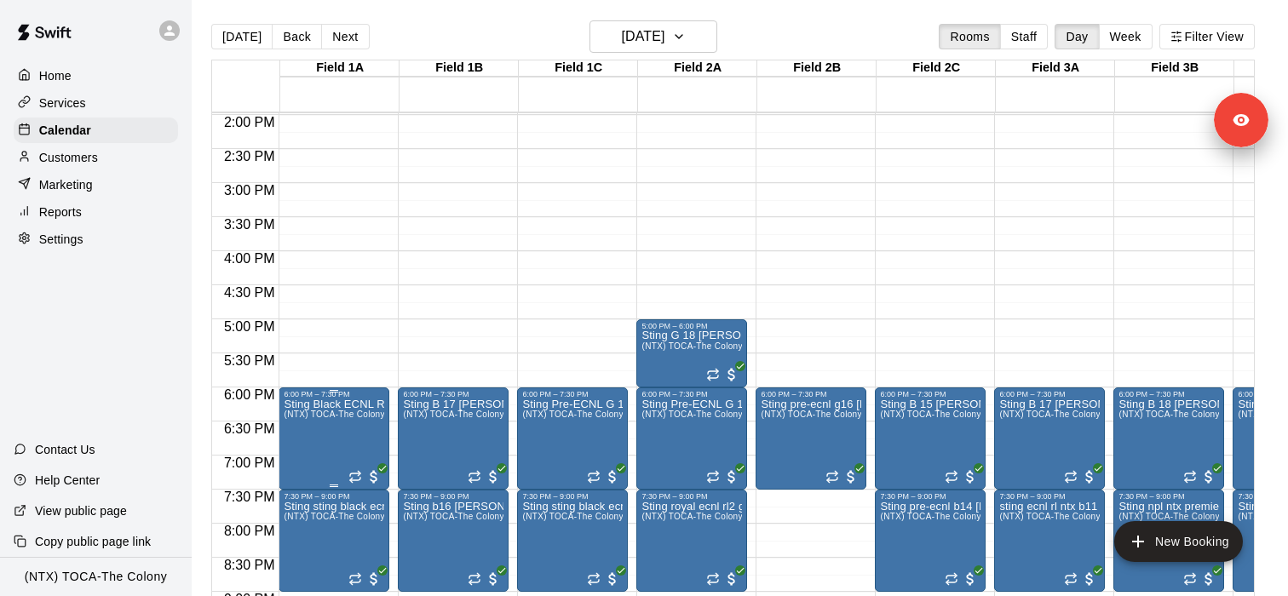
click at [331, 416] on span "(NTX) TOCA-The Colony" at bounding box center [334, 414] width 101 height 9
click at [305, 424] on icon "edit" at bounding box center [301, 428] width 20 height 20
click at [301, 462] on img "edit" at bounding box center [302, 457] width 20 height 20
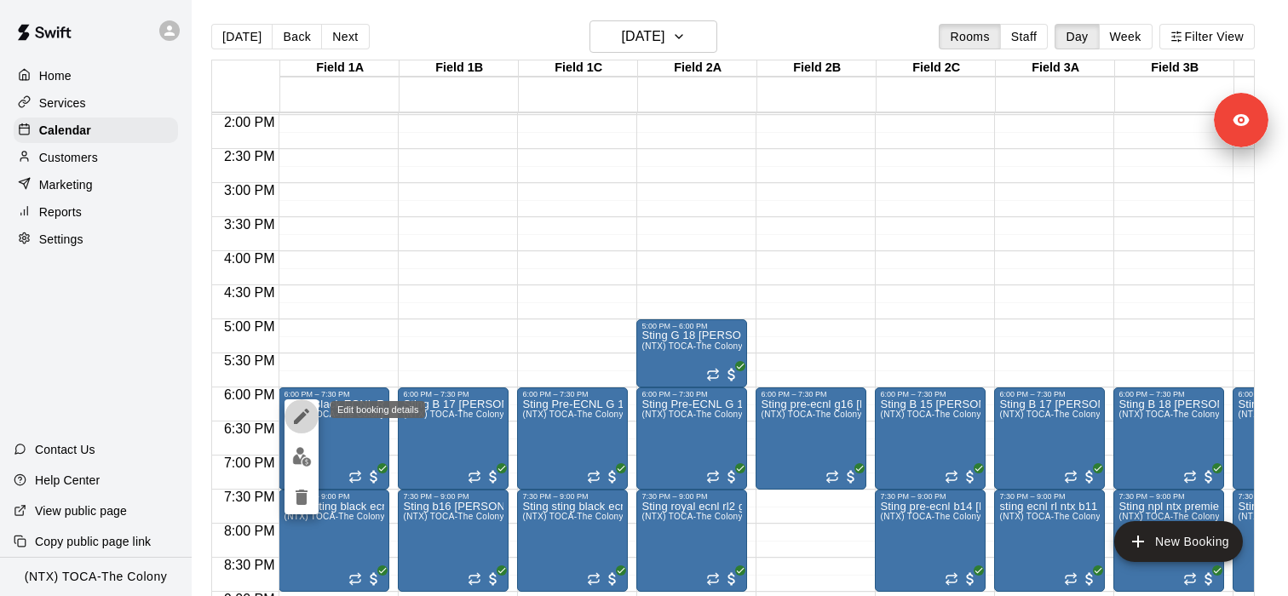
click at [302, 417] on icon "edit" at bounding box center [301, 416] width 15 height 15
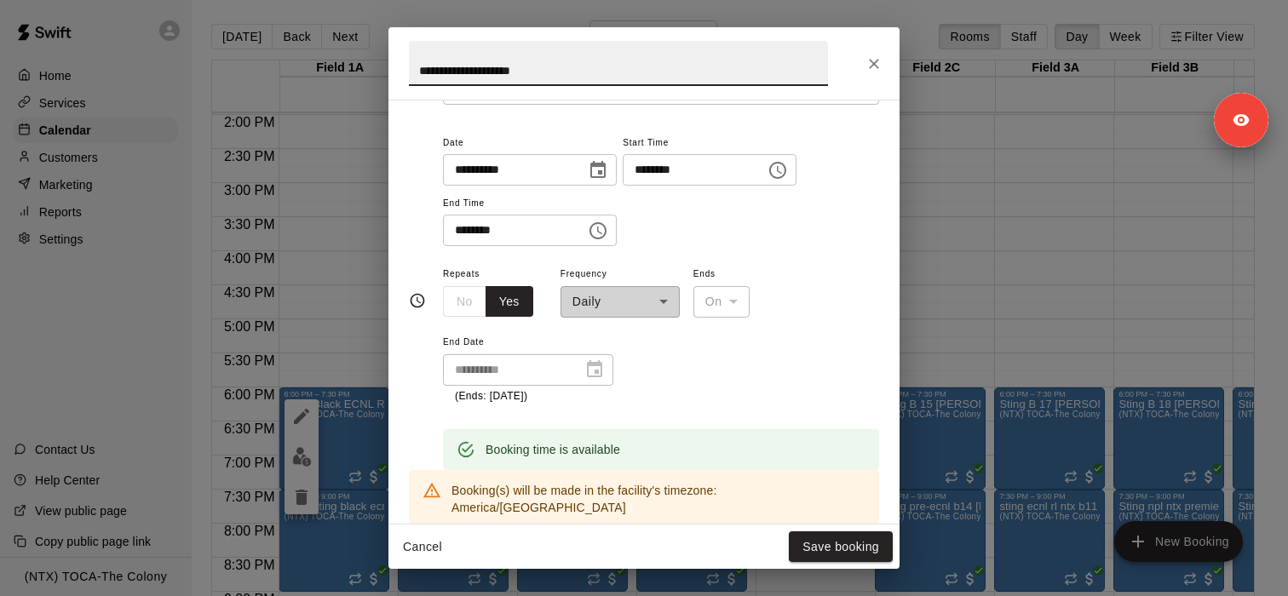
scroll to position [118, 0]
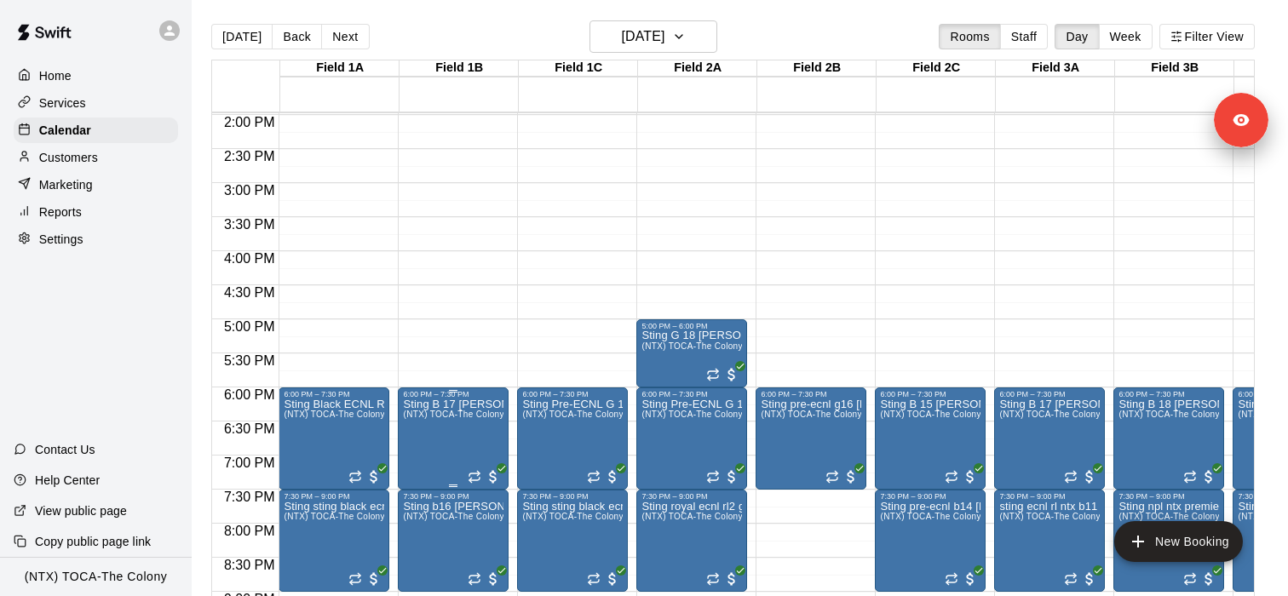
click at [460, 419] on span "(NTX) TOCA-The Colony" at bounding box center [453, 414] width 101 height 9
click at [420, 423] on icon "edit" at bounding box center [421, 428] width 20 height 20
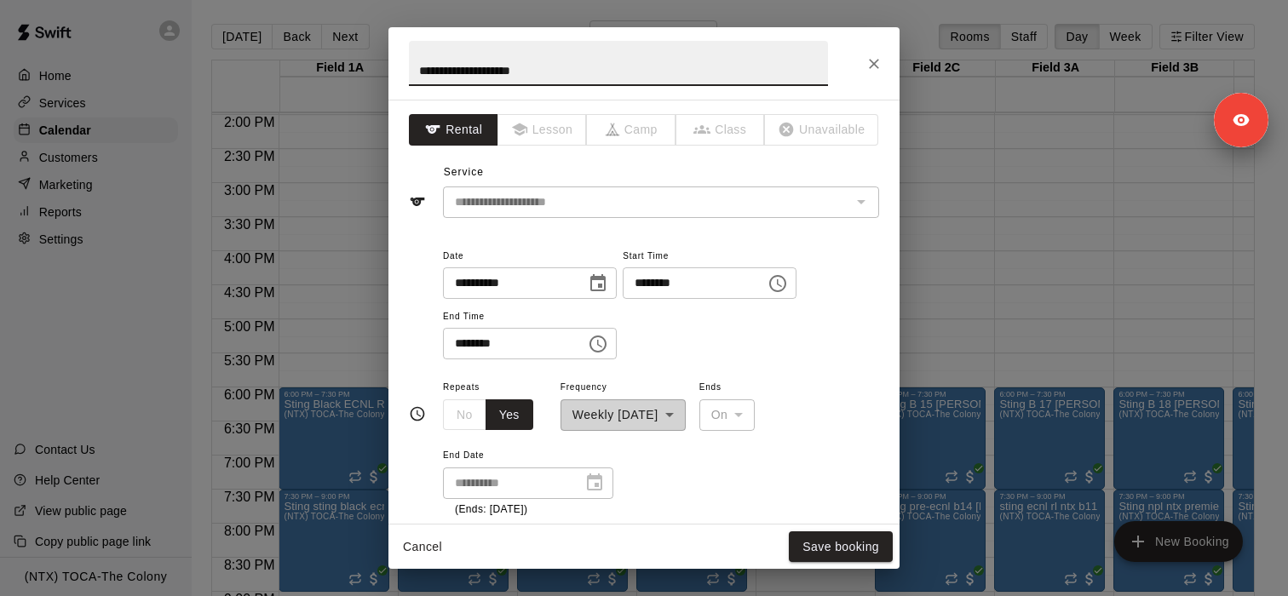
click at [878, 58] on icon "Close" at bounding box center [873, 63] width 17 height 17
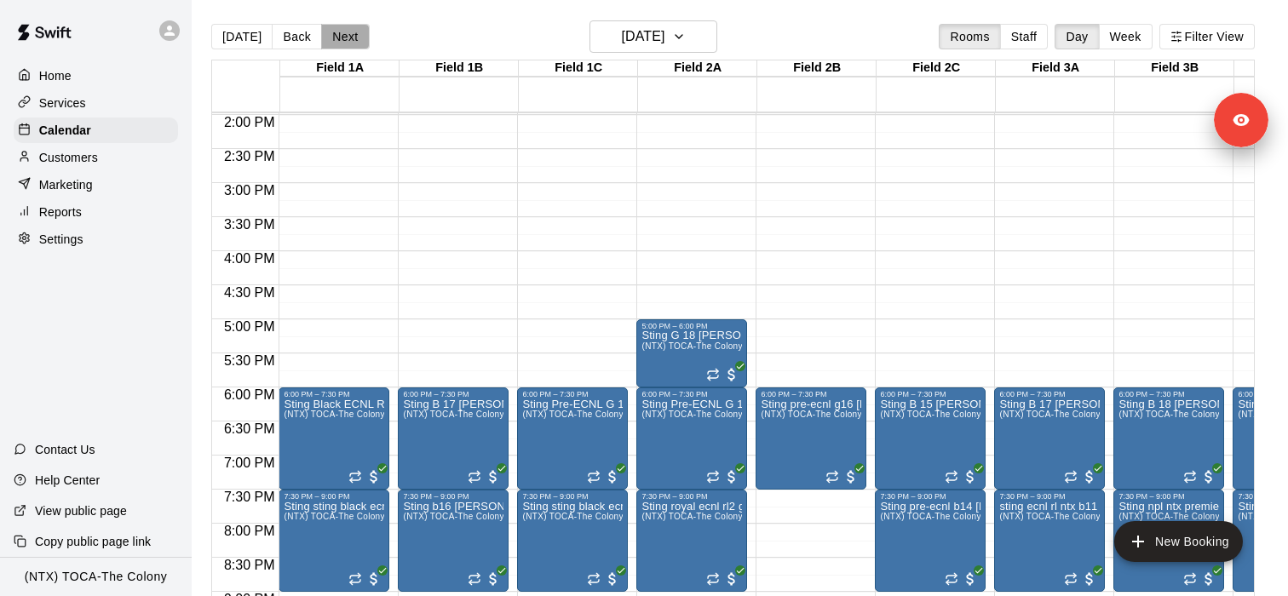
click at [348, 47] on button "Next" at bounding box center [345, 37] width 48 height 26
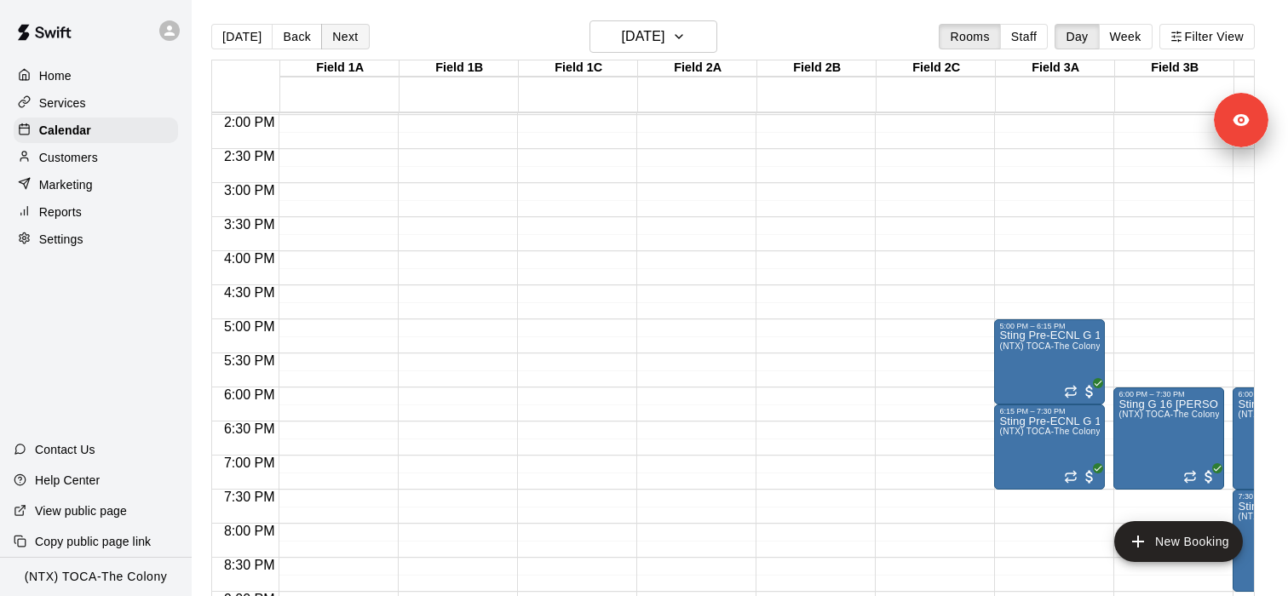
click at [339, 36] on button "Next" at bounding box center [345, 37] width 48 height 26
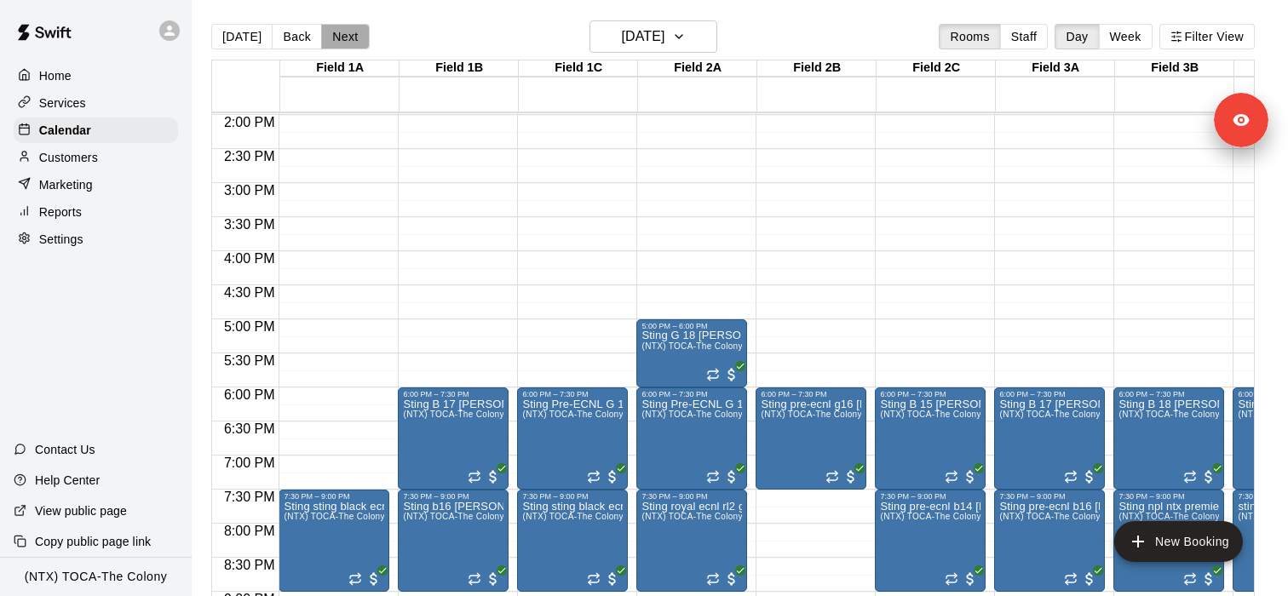
click at [339, 36] on button "Next" at bounding box center [345, 37] width 48 height 26
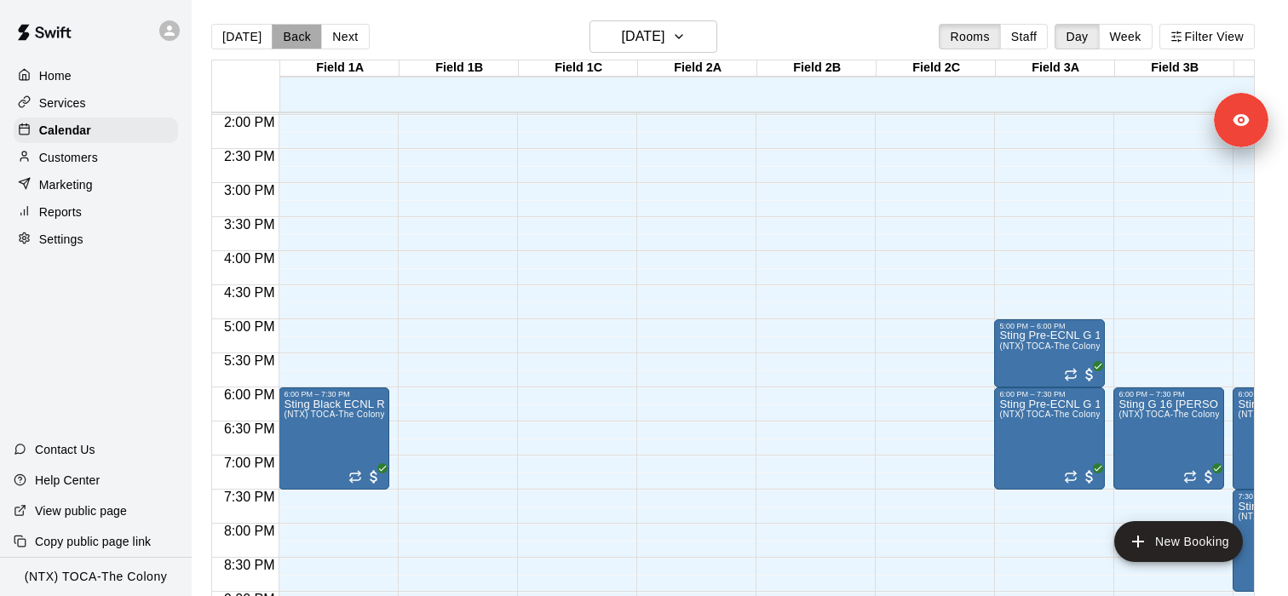
click at [285, 38] on button "Back" at bounding box center [297, 37] width 50 height 26
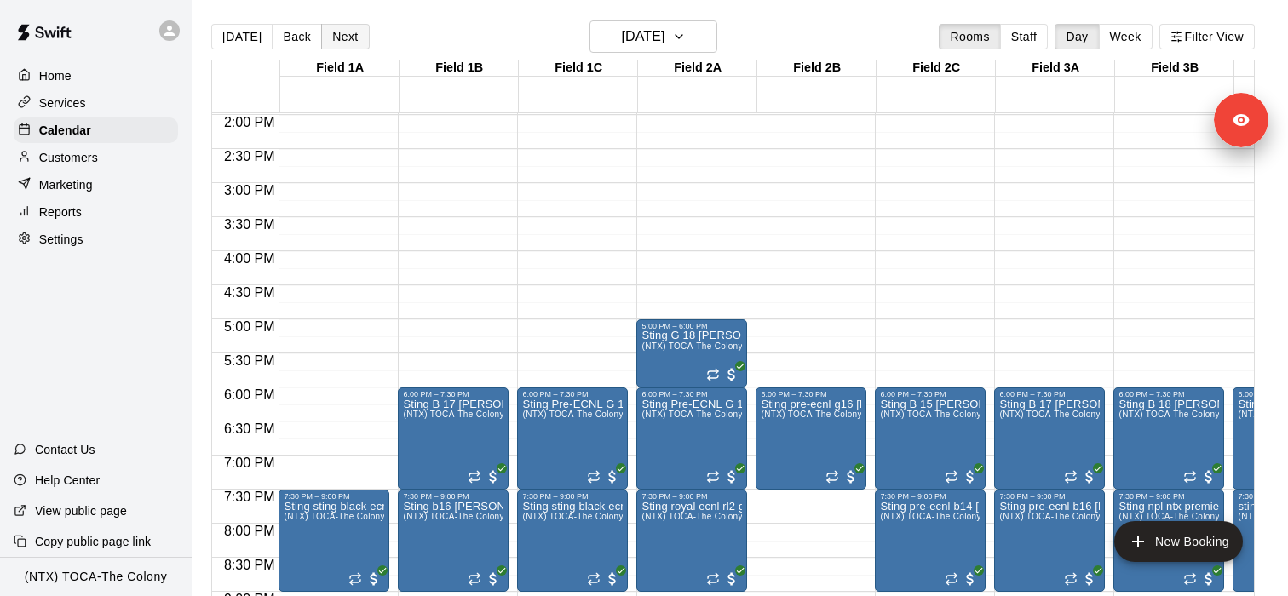
click at [332, 43] on button "Next" at bounding box center [345, 37] width 48 height 26
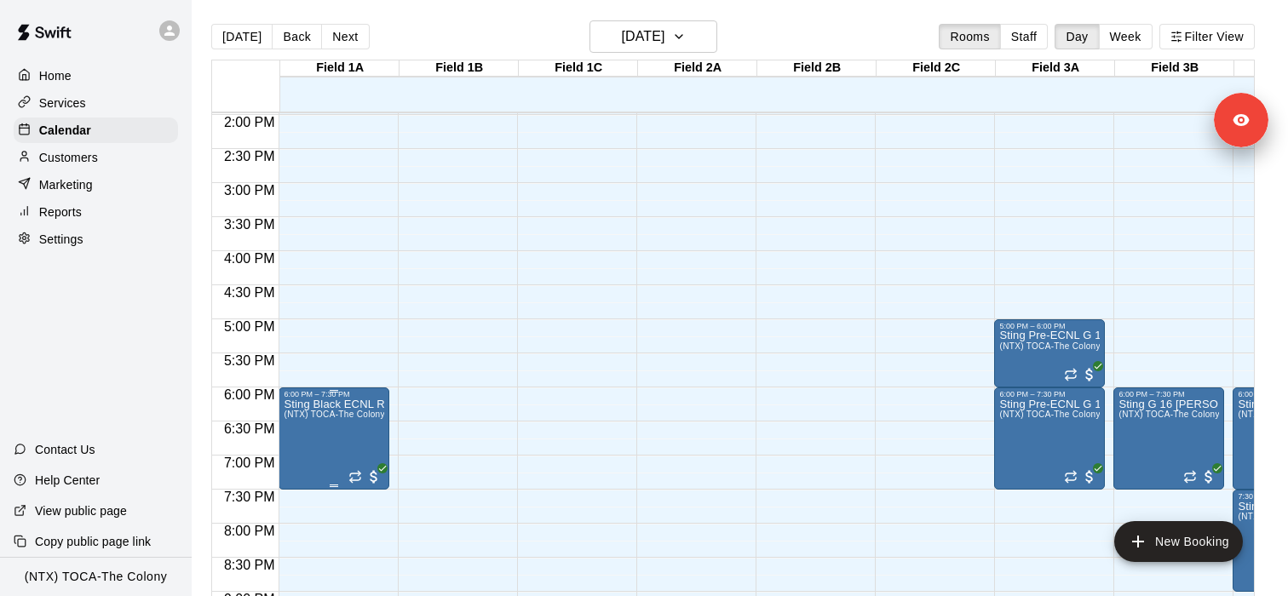
click at [325, 415] on span "(NTX) TOCA-The Colony" at bounding box center [334, 414] width 101 height 9
click at [302, 516] on icon "delete" at bounding box center [302, 509] width 12 height 15
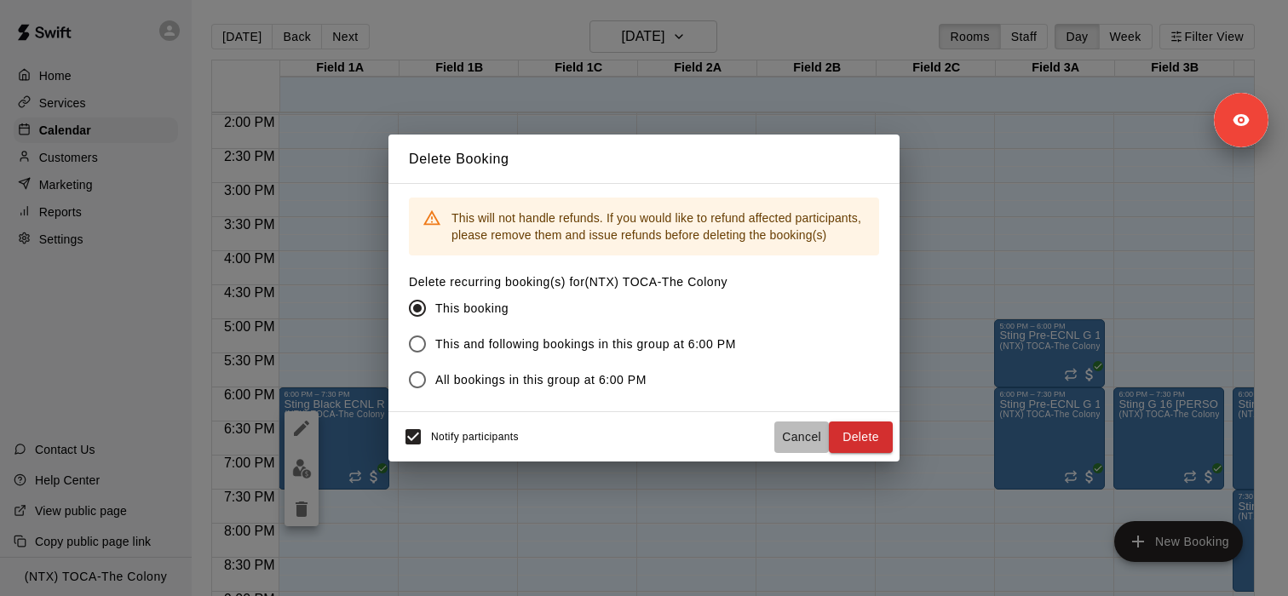
click at [792, 444] on button "Cancel" at bounding box center [801, 438] width 55 height 32
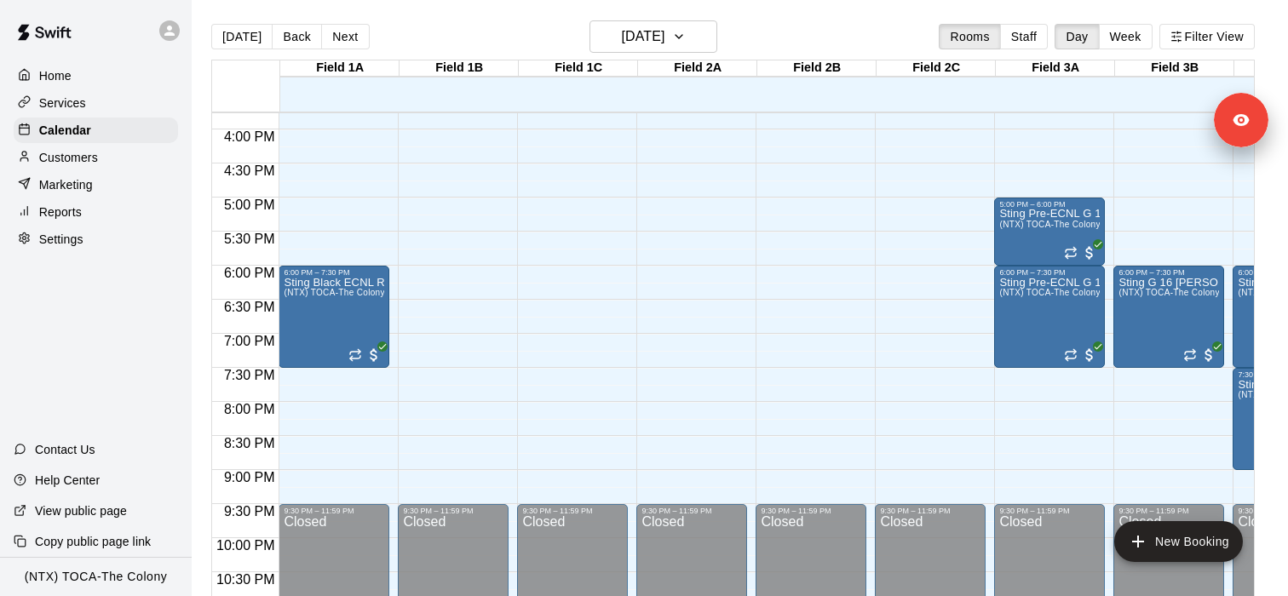
scroll to position [1115, 0]
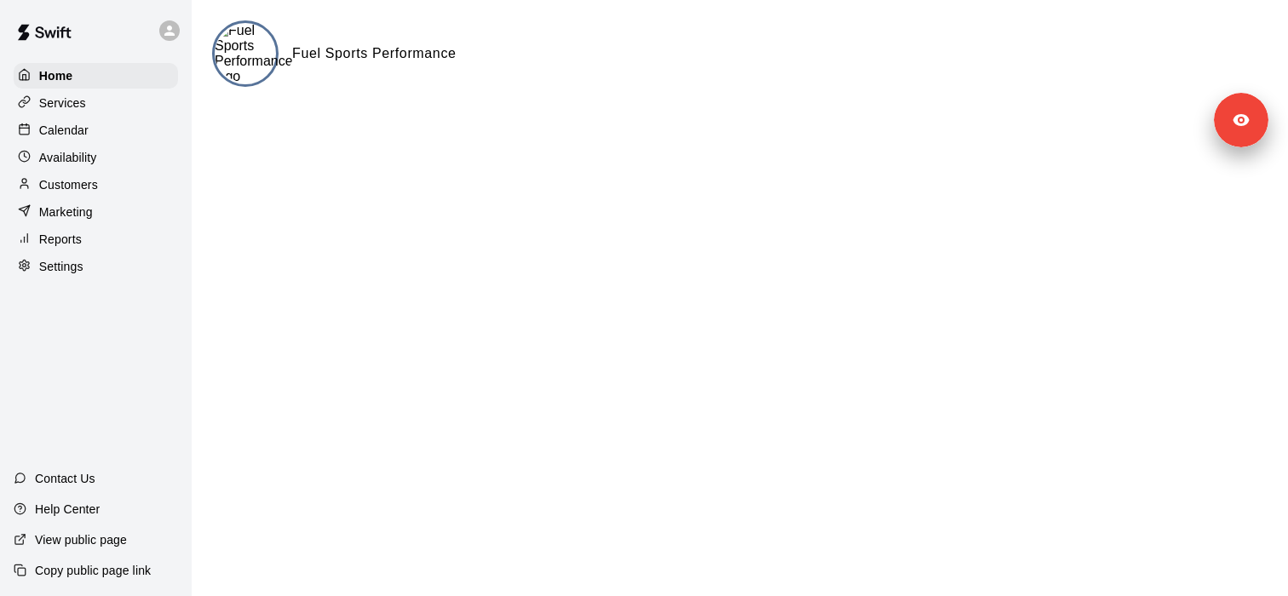
click at [115, 97] on div "Services" at bounding box center [96, 103] width 164 height 26
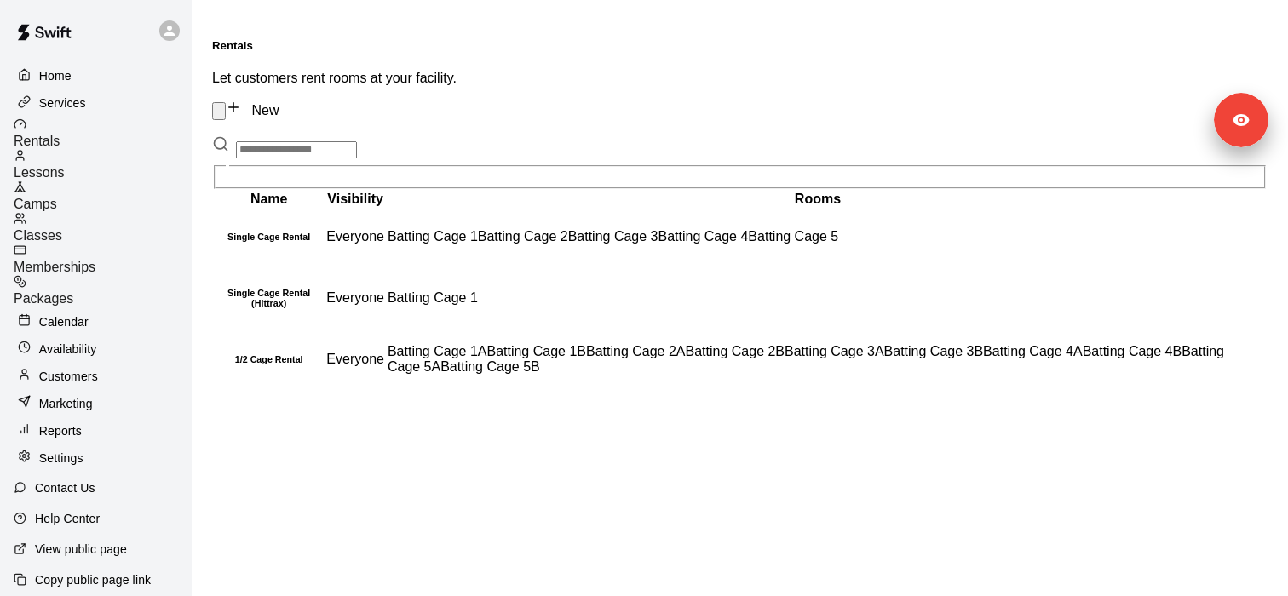
click at [107, 140] on div "Rentals" at bounding box center [103, 134] width 178 height 32
click at [107, 162] on div "Lessons" at bounding box center [103, 165] width 178 height 32
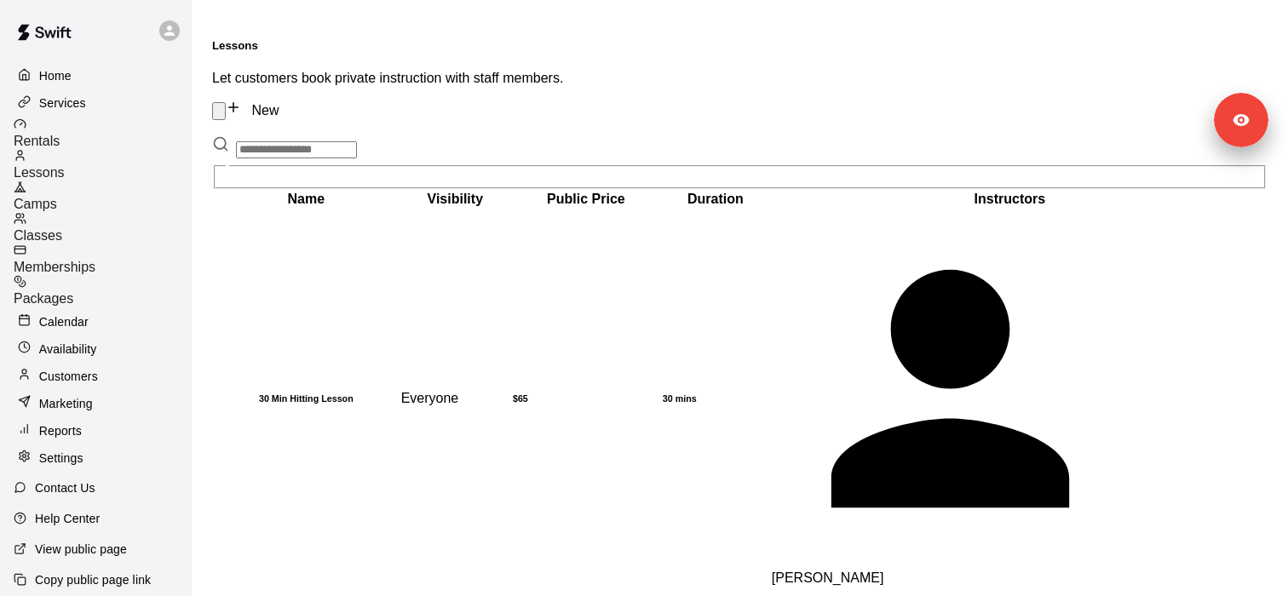
click at [101, 140] on div "Rentals" at bounding box center [103, 134] width 178 height 32
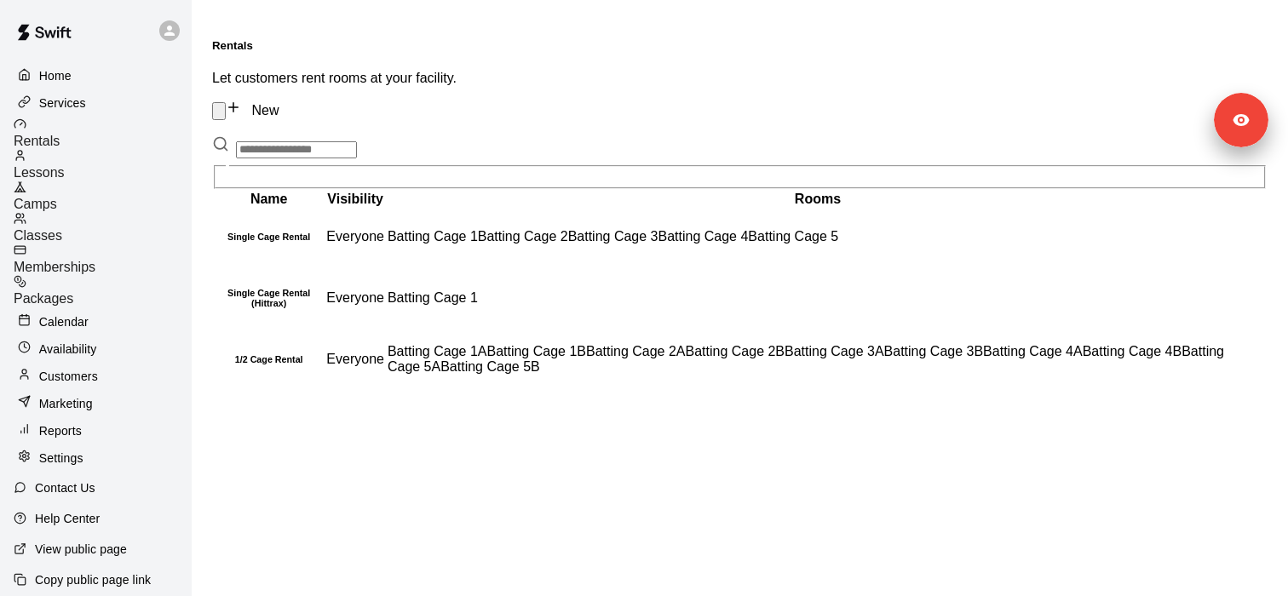
click at [109, 181] on link "Camps" at bounding box center [103, 197] width 178 height 32
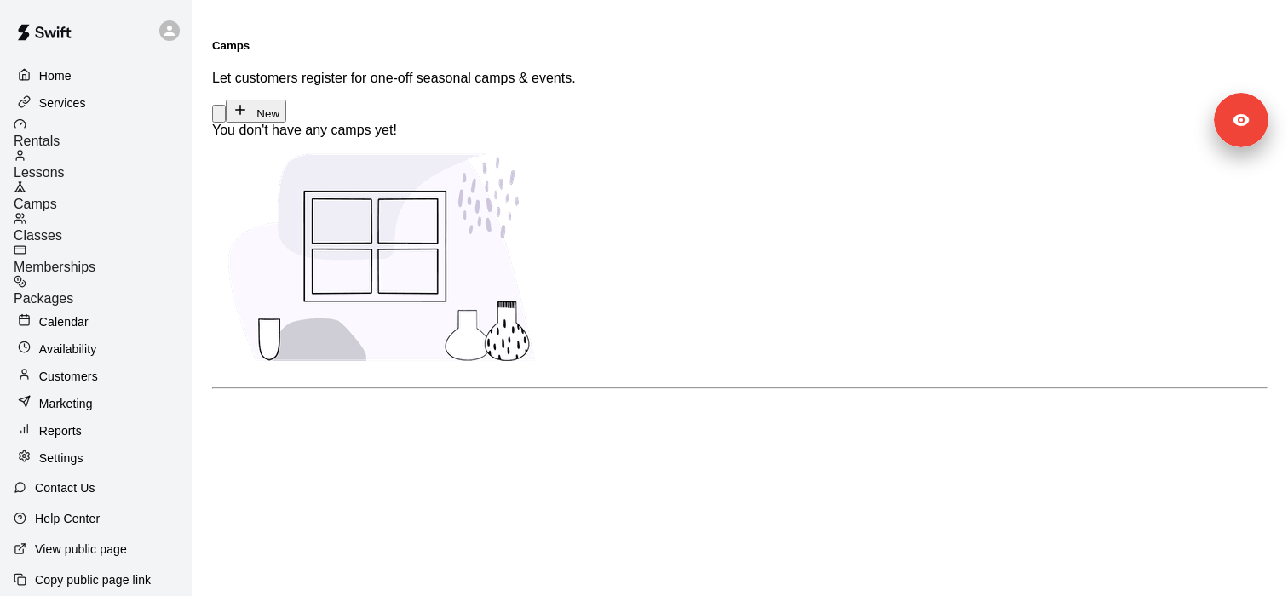
click at [109, 134] on div "Rentals" at bounding box center [103, 134] width 178 height 32
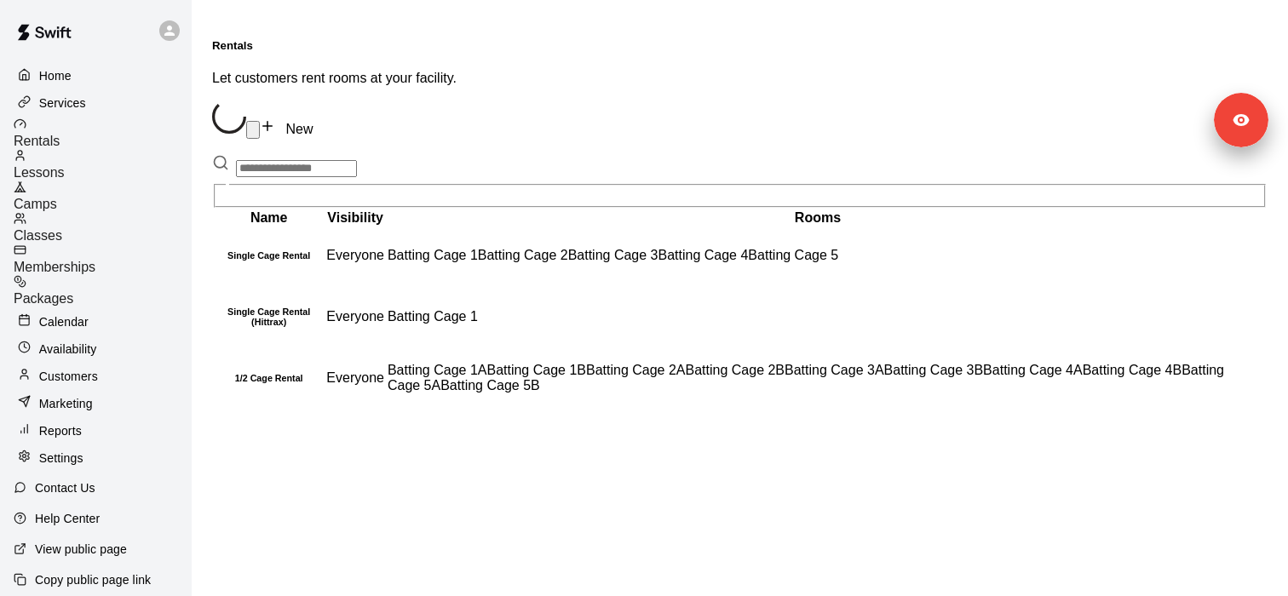
click at [109, 149] on div "Lessons" at bounding box center [103, 165] width 178 height 32
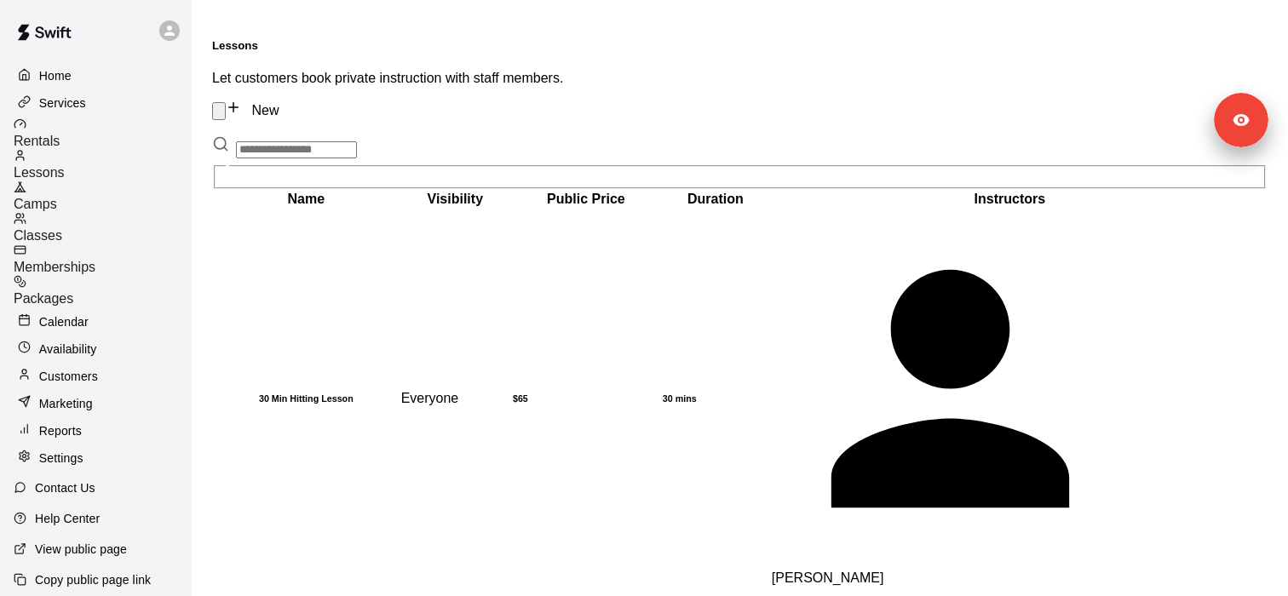
click at [107, 336] on div "Availability" at bounding box center [96, 349] width 164 height 26
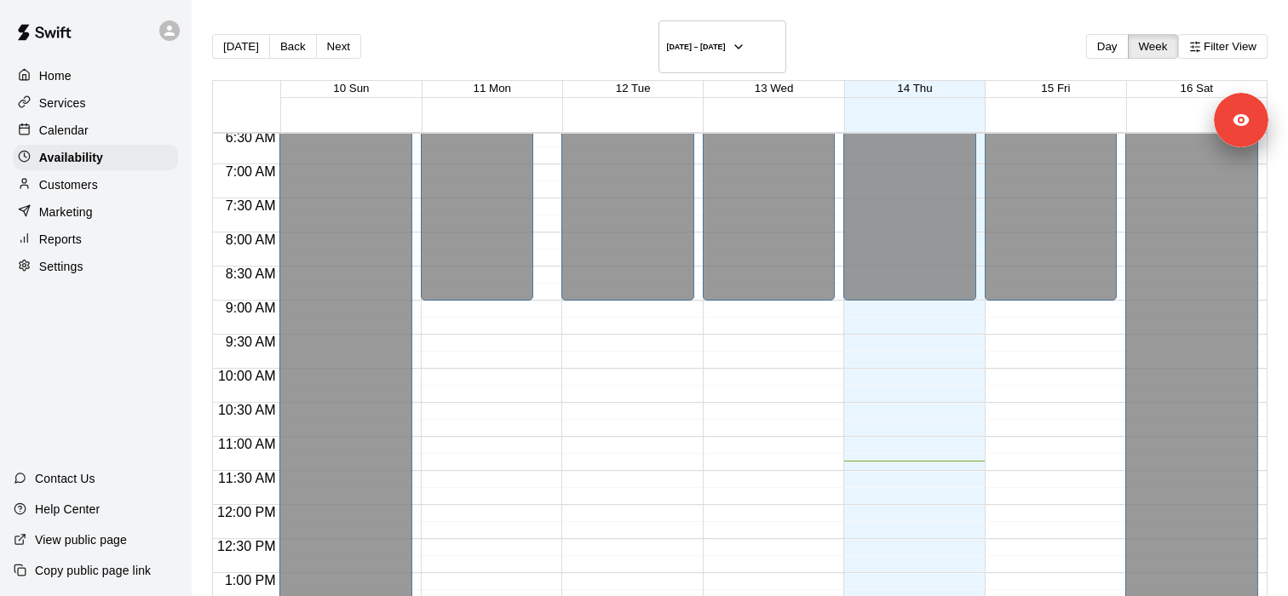
scroll to position [388, 0]
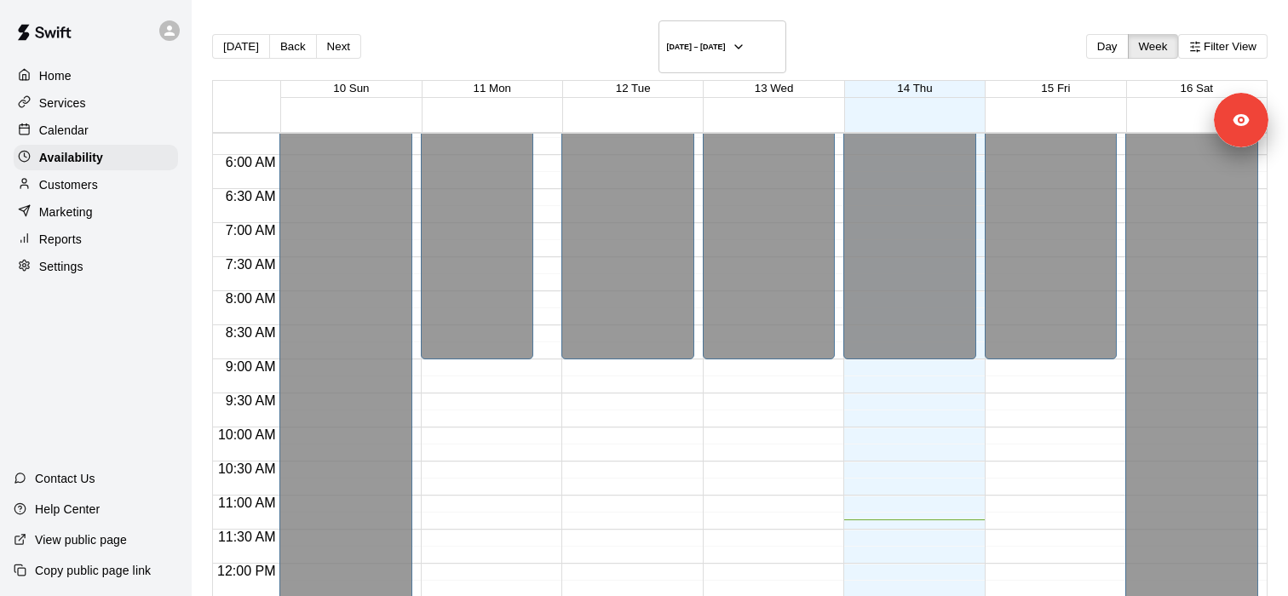
click at [135, 112] on div "Services" at bounding box center [96, 103] width 164 height 26
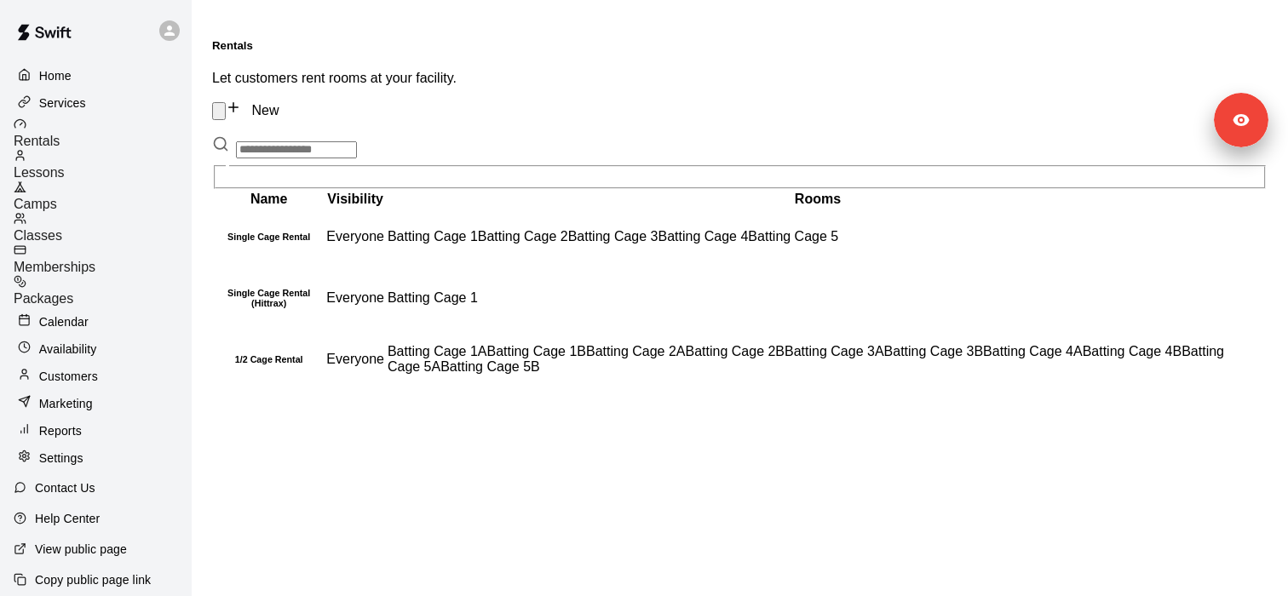
click at [115, 149] on div "Lessons" at bounding box center [103, 165] width 178 height 32
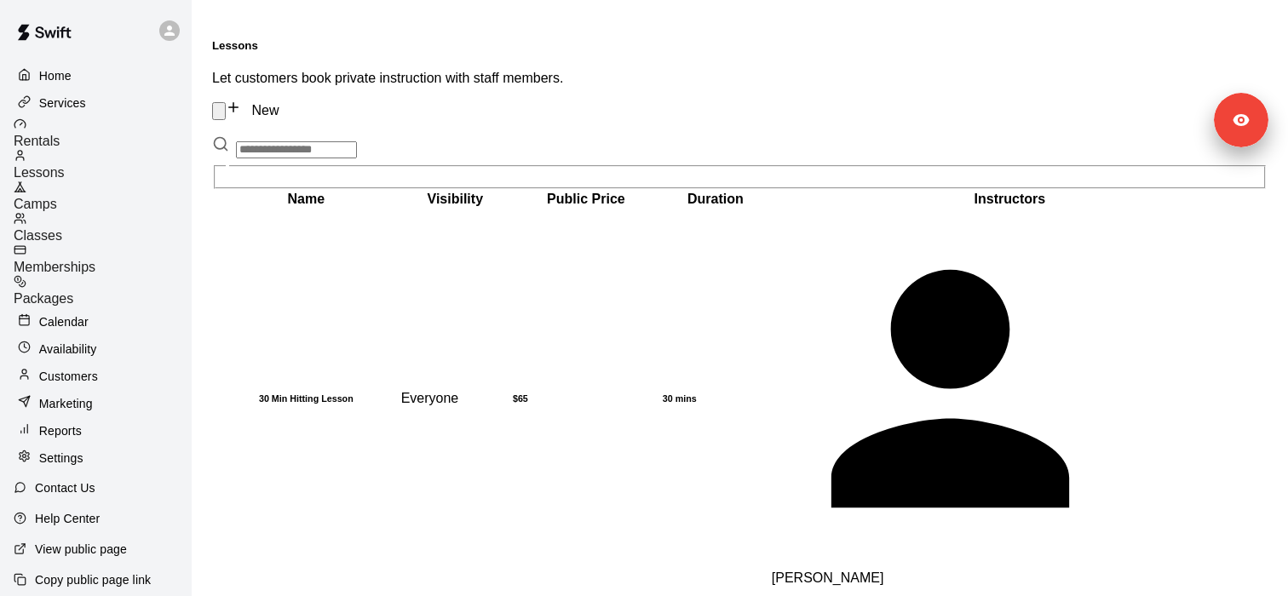
click at [95, 260] on span "Memberships" at bounding box center [55, 267] width 82 height 14
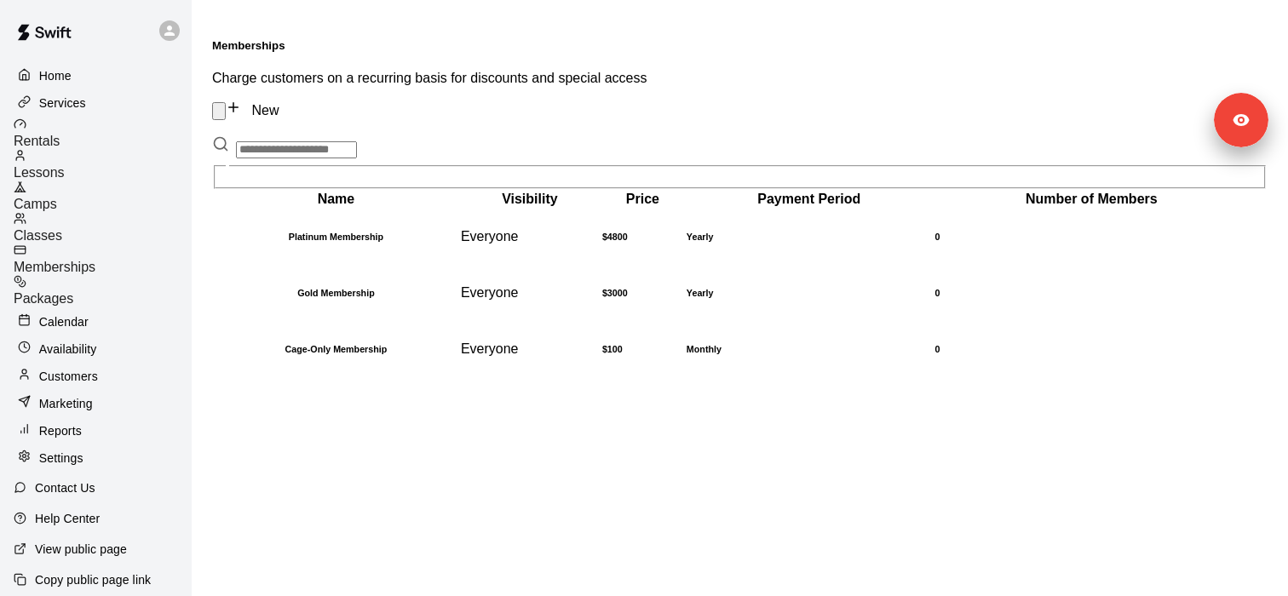
click at [116, 275] on div "Packages" at bounding box center [103, 291] width 178 height 32
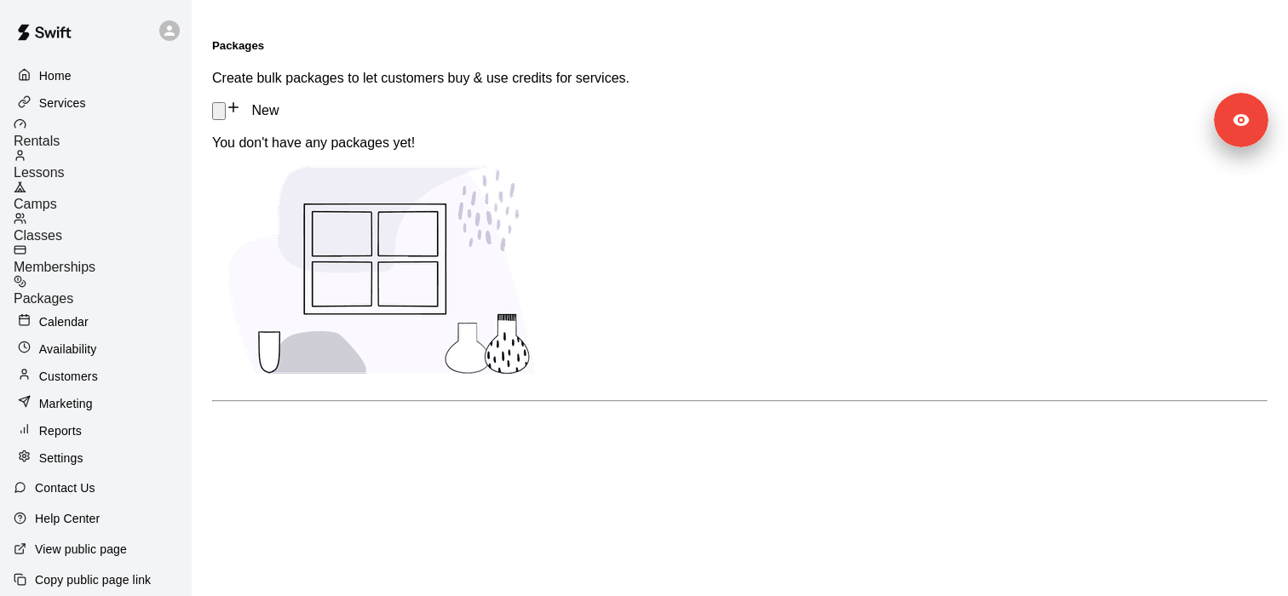
click at [95, 260] on span "Memberships" at bounding box center [55, 267] width 82 height 14
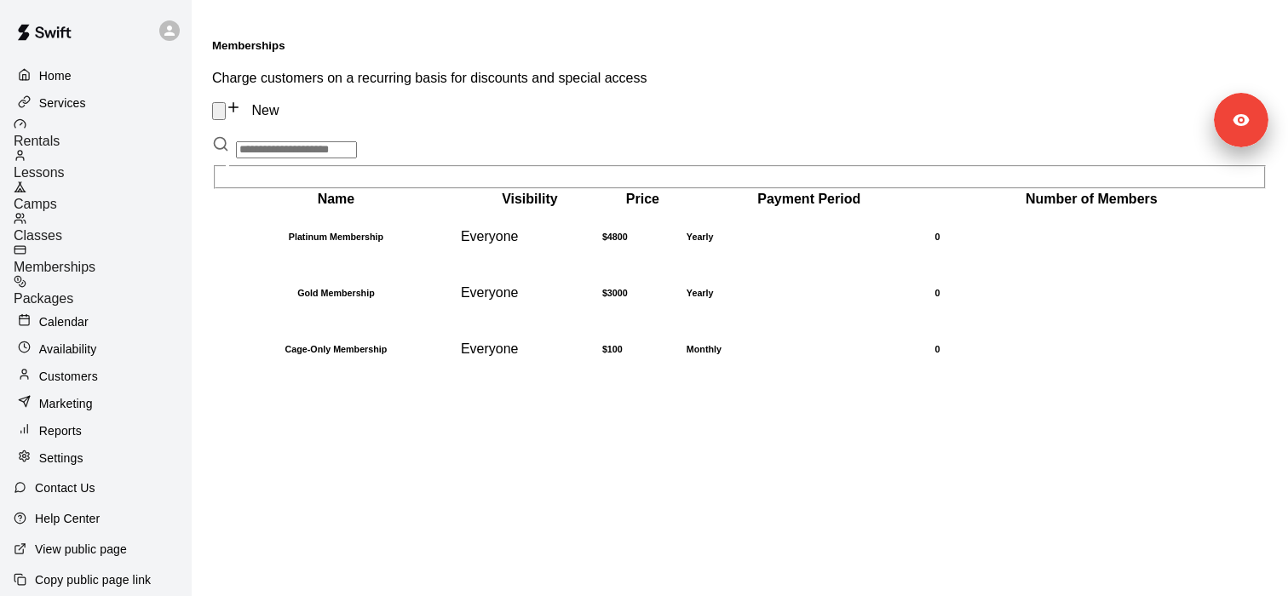
click at [106, 336] on div "Availability" at bounding box center [96, 349] width 164 height 26
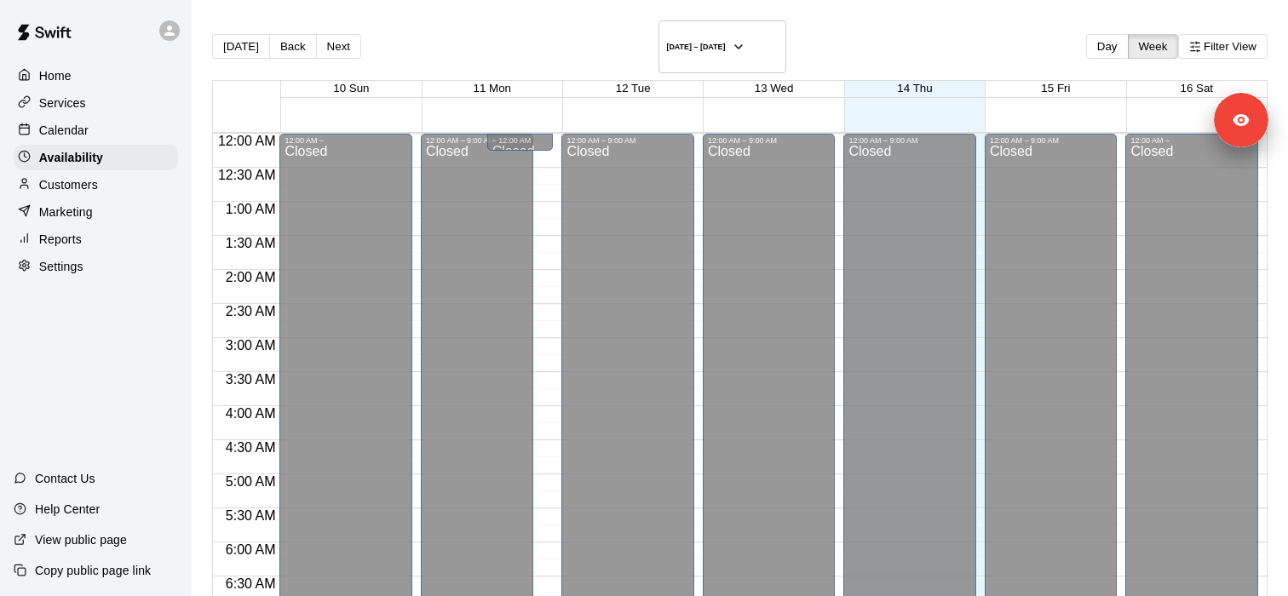
scroll to position [775, 0]
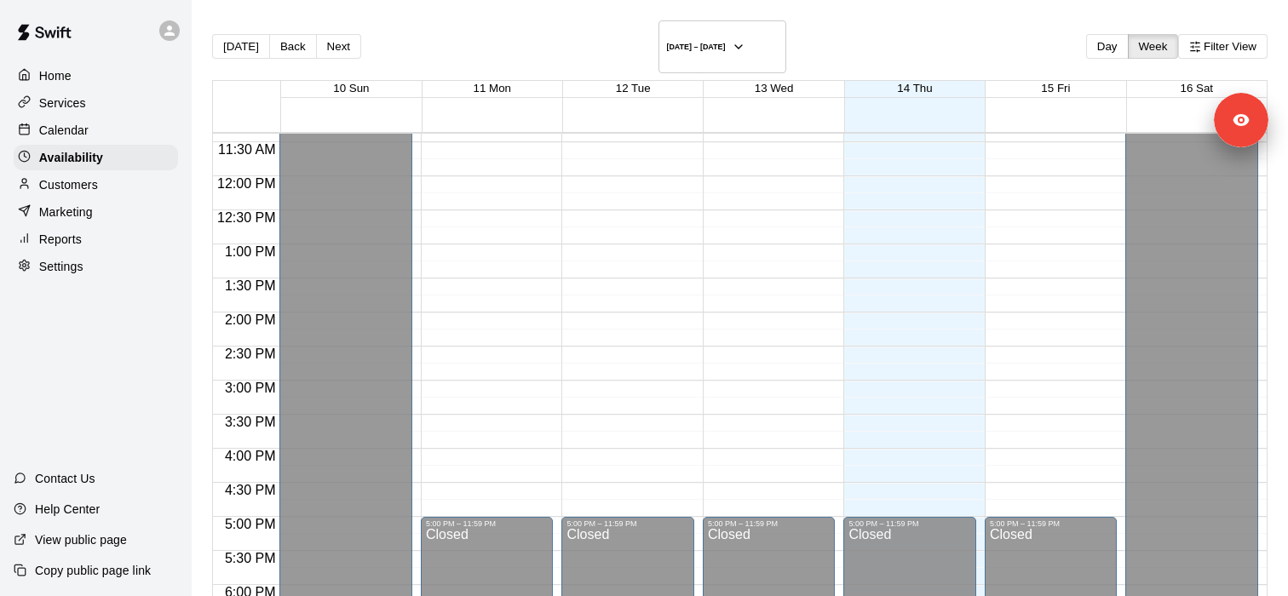
click at [74, 96] on p "Services" at bounding box center [62, 103] width 47 height 17
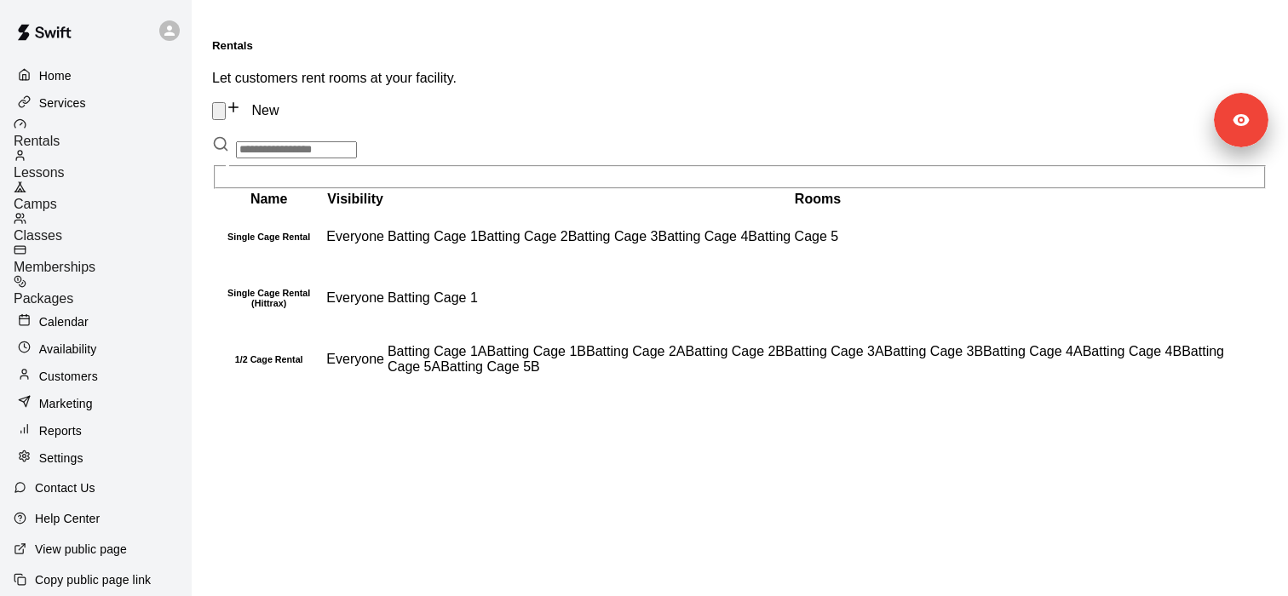
click at [77, 309] on div "Calendar" at bounding box center [96, 322] width 164 height 26
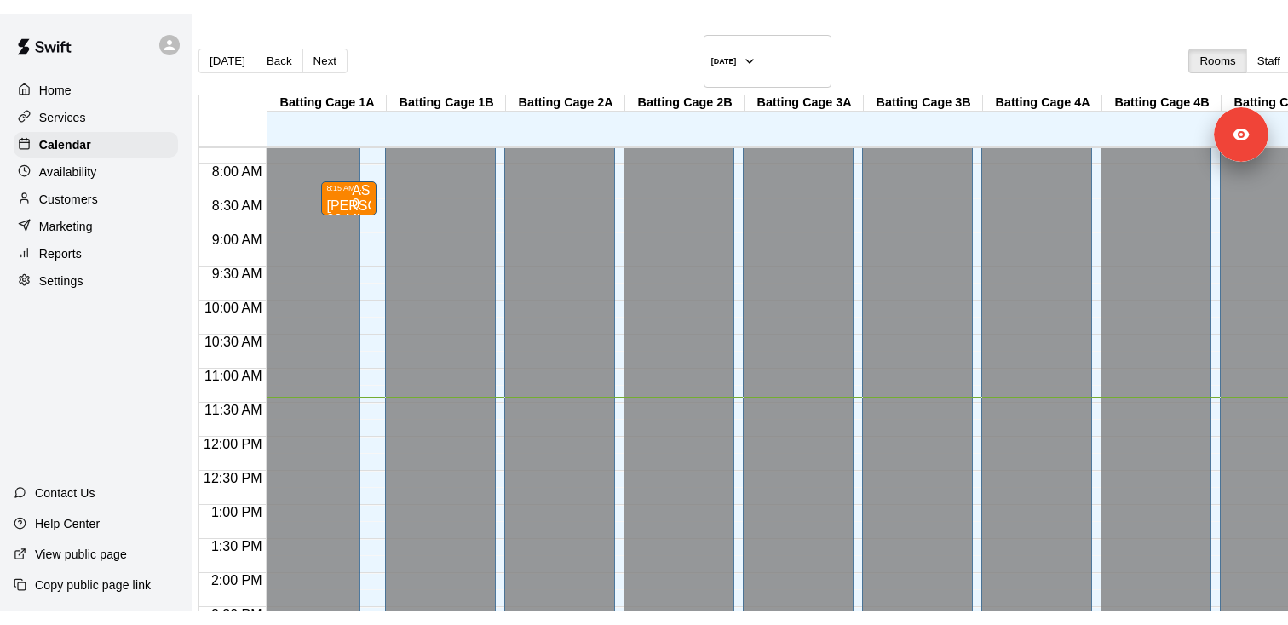
scroll to position [524, 0]
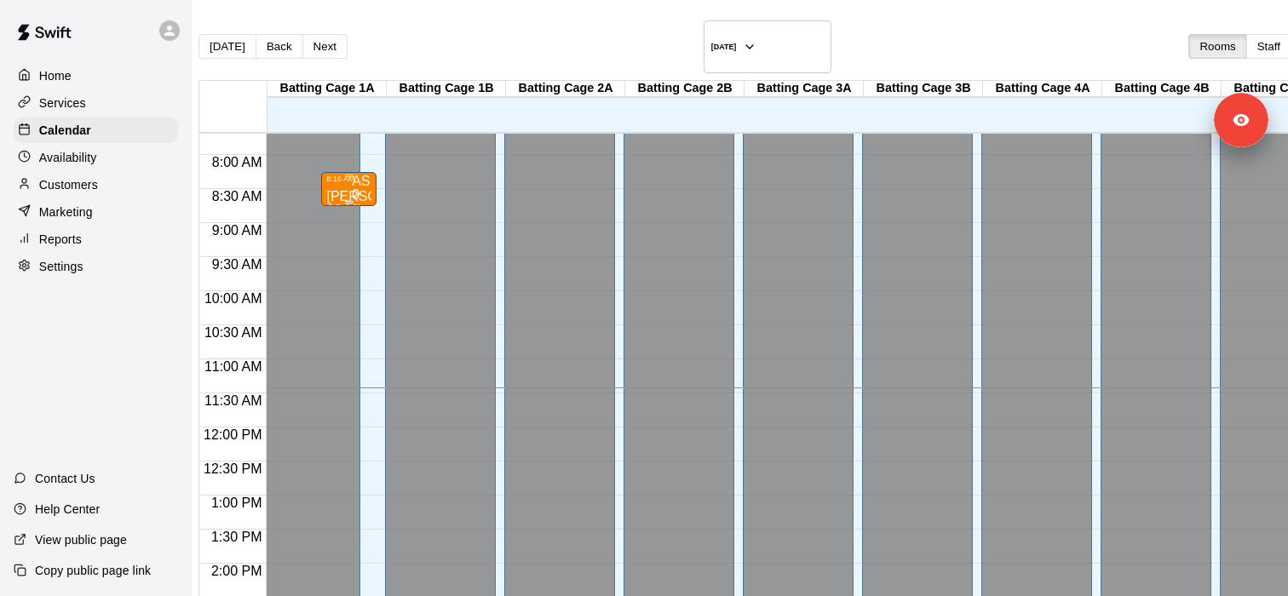
click at [352, 197] on p "[PERSON_NAME]" at bounding box center [348, 197] width 45 height 0
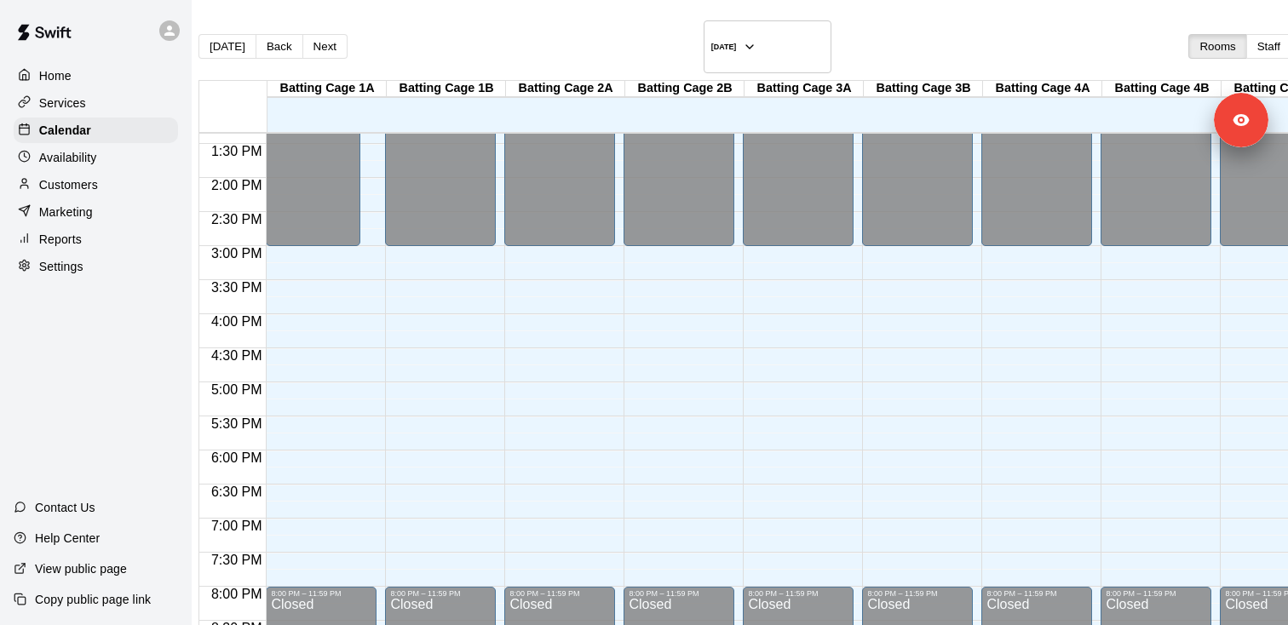
scroll to position [899, 0]
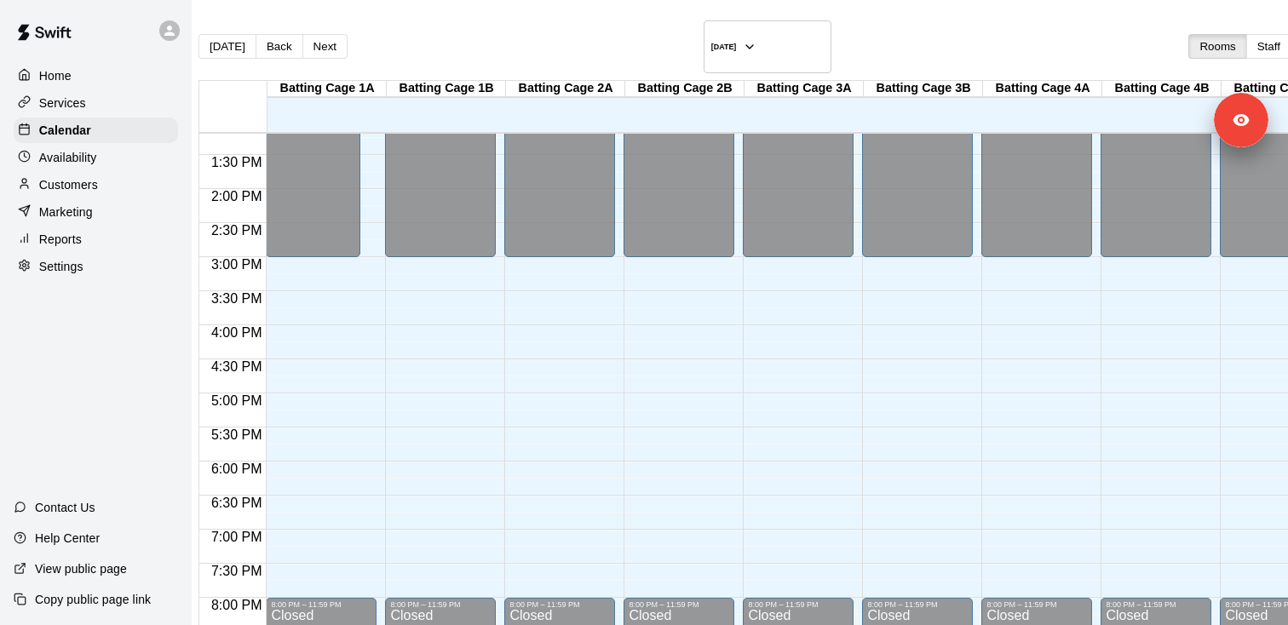
click at [71, 102] on p "Services" at bounding box center [62, 103] width 47 height 17
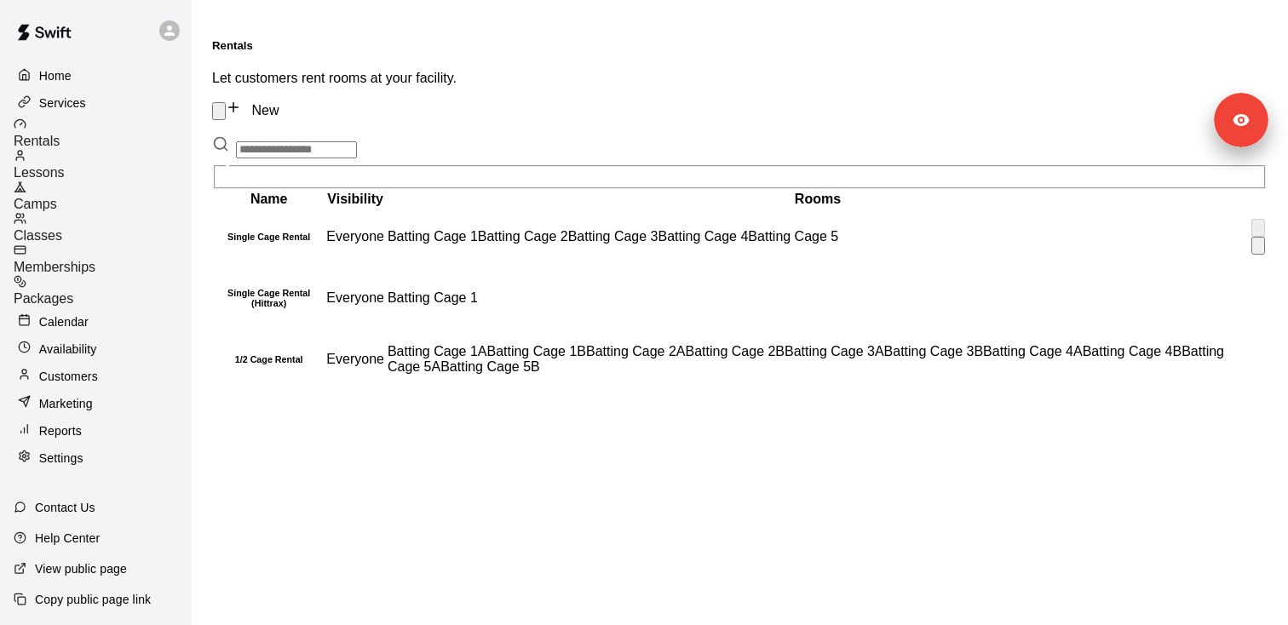
click at [323, 232] on h6 "Single Cage Rental" at bounding box center [269, 237] width 108 height 10
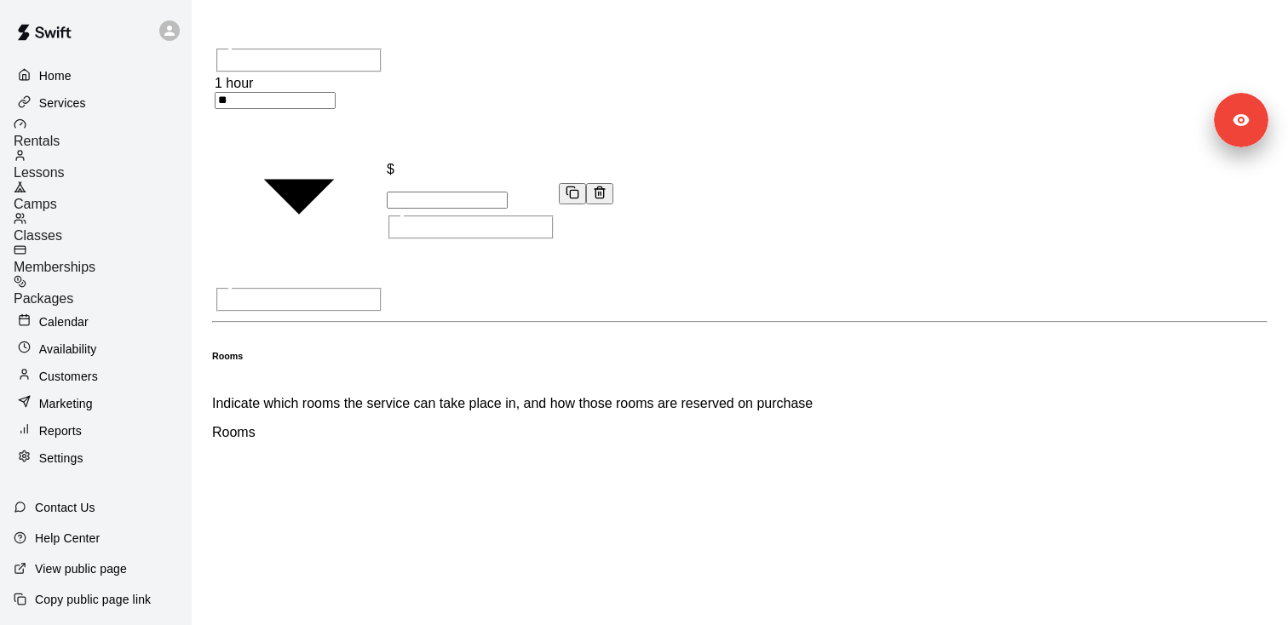
scroll to position [1095, 0]
click at [65, 165] on span "Lessons" at bounding box center [39, 172] width 51 height 14
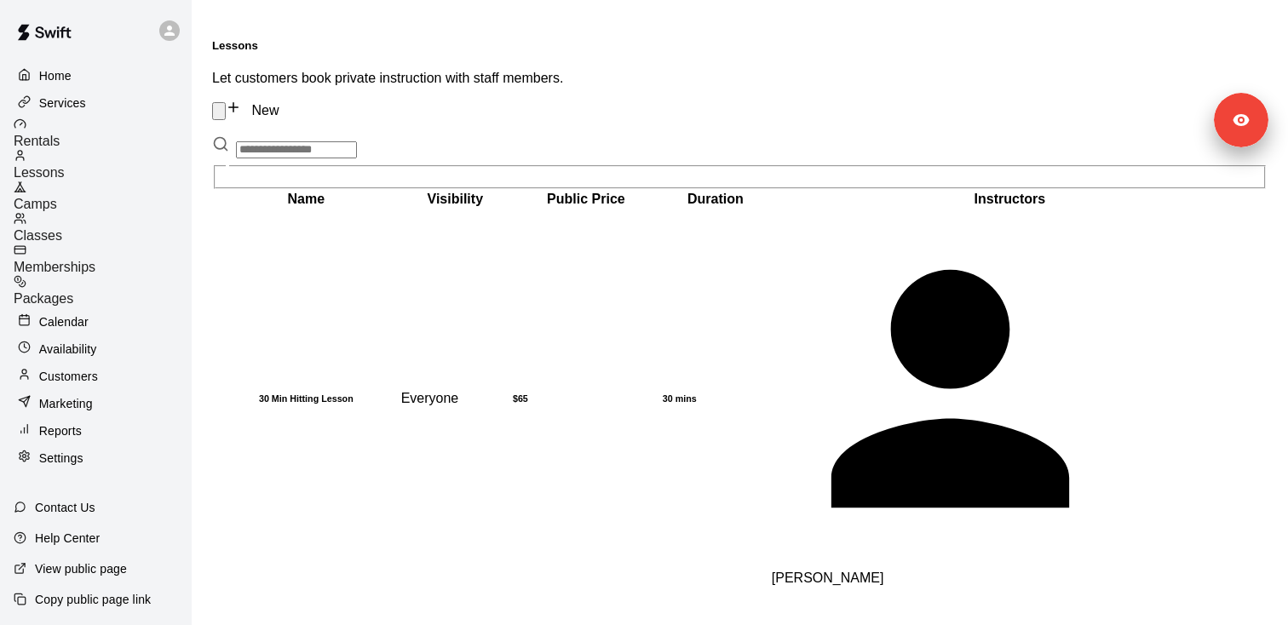
click at [146, 595] on p "Copy public page link" at bounding box center [93, 599] width 116 height 17
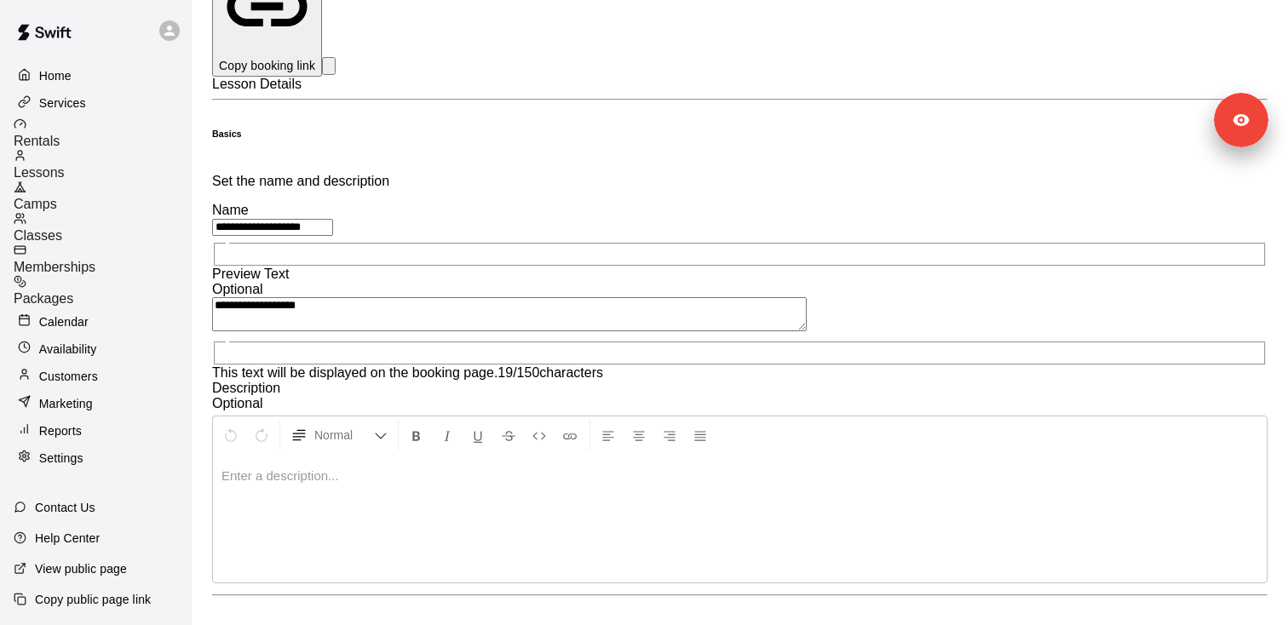
scroll to position [153, 0]
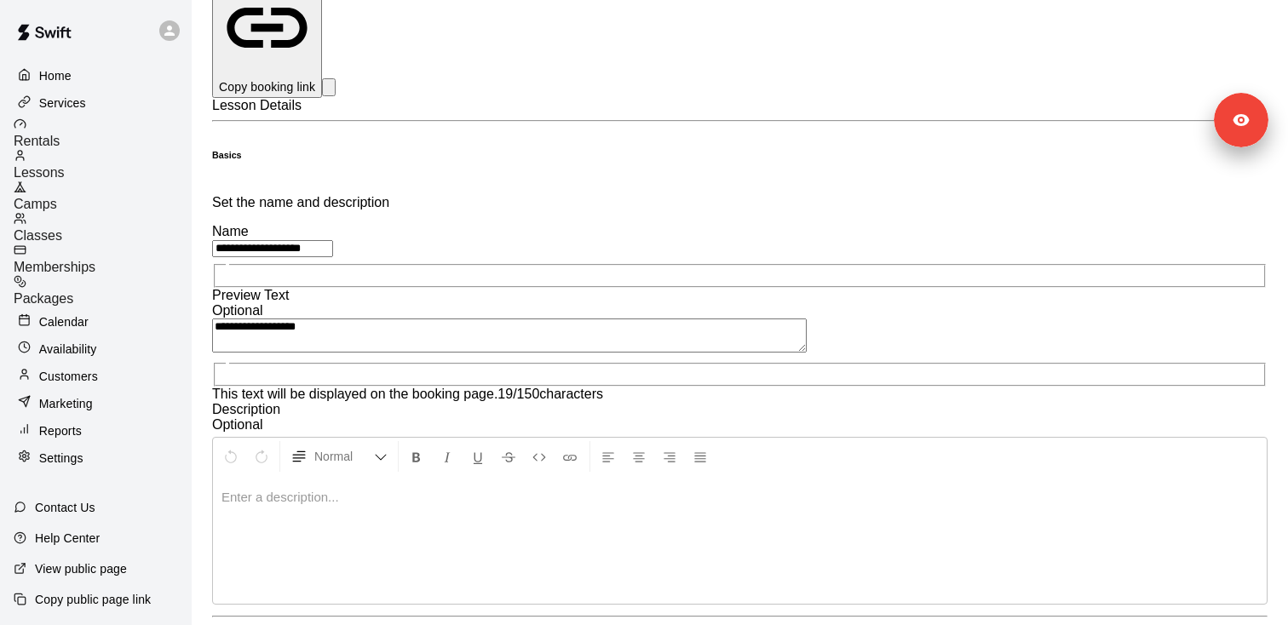
click at [106, 309] on div "Calendar" at bounding box center [96, 322] width 164 height 26
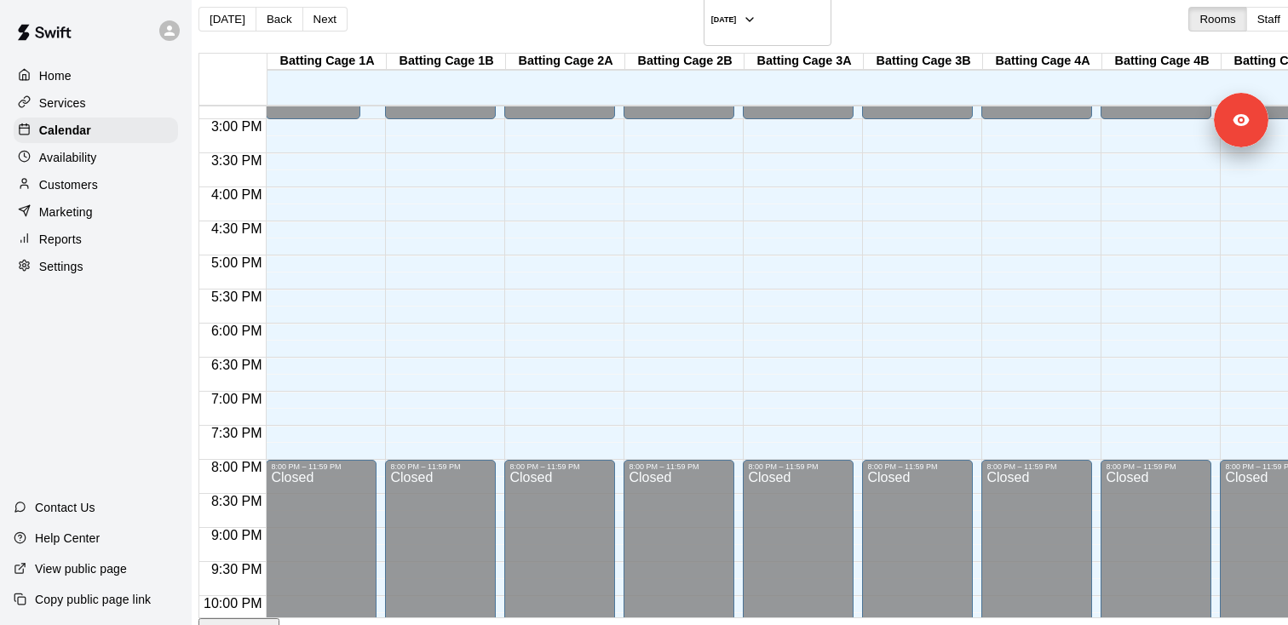
scroll to position [842, 0]
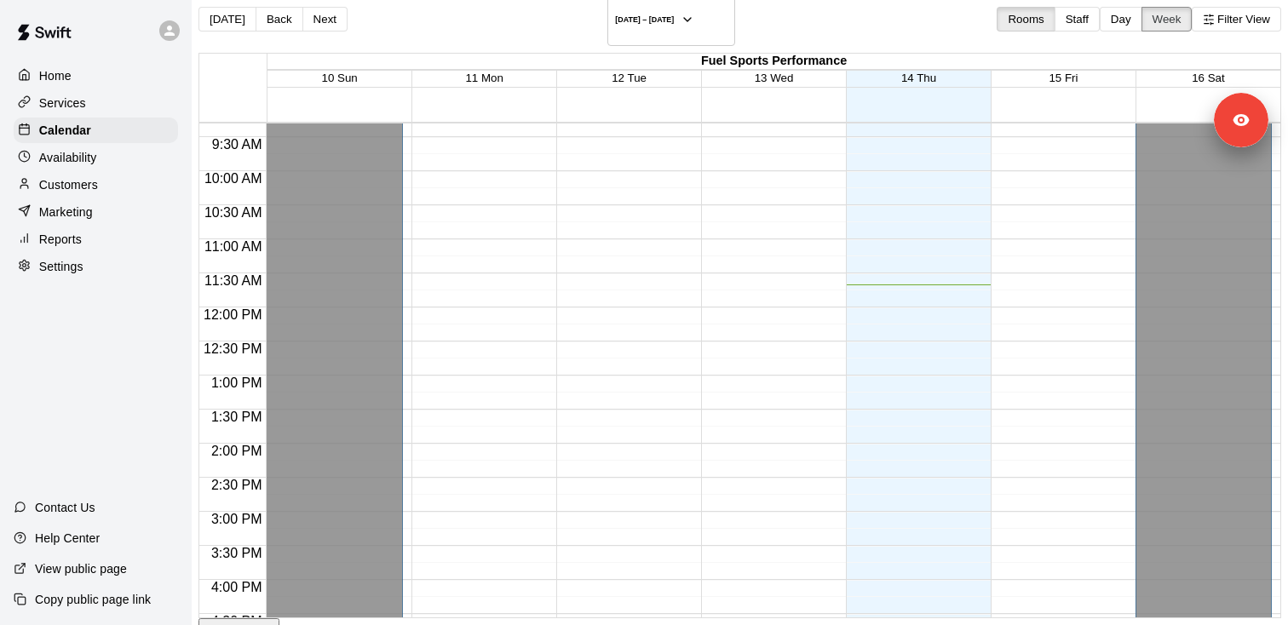
scroll to position [553, 0]
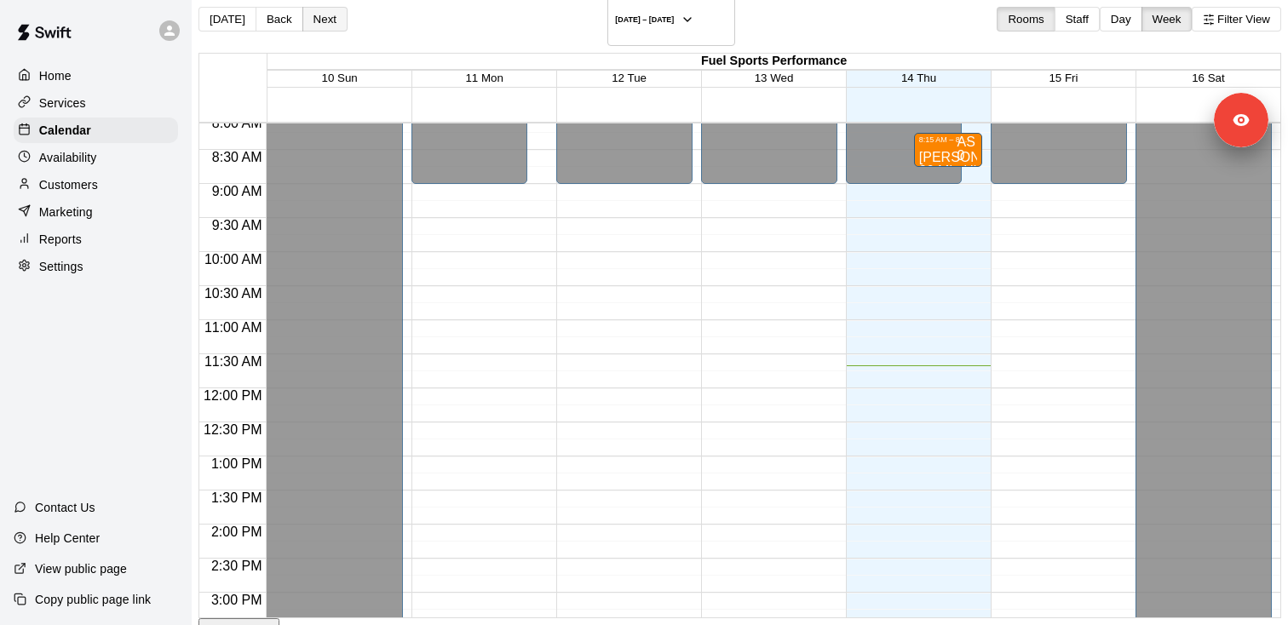
click at [345, 22] on button "Next" at bounding box center [324, 19] width 45 height 25
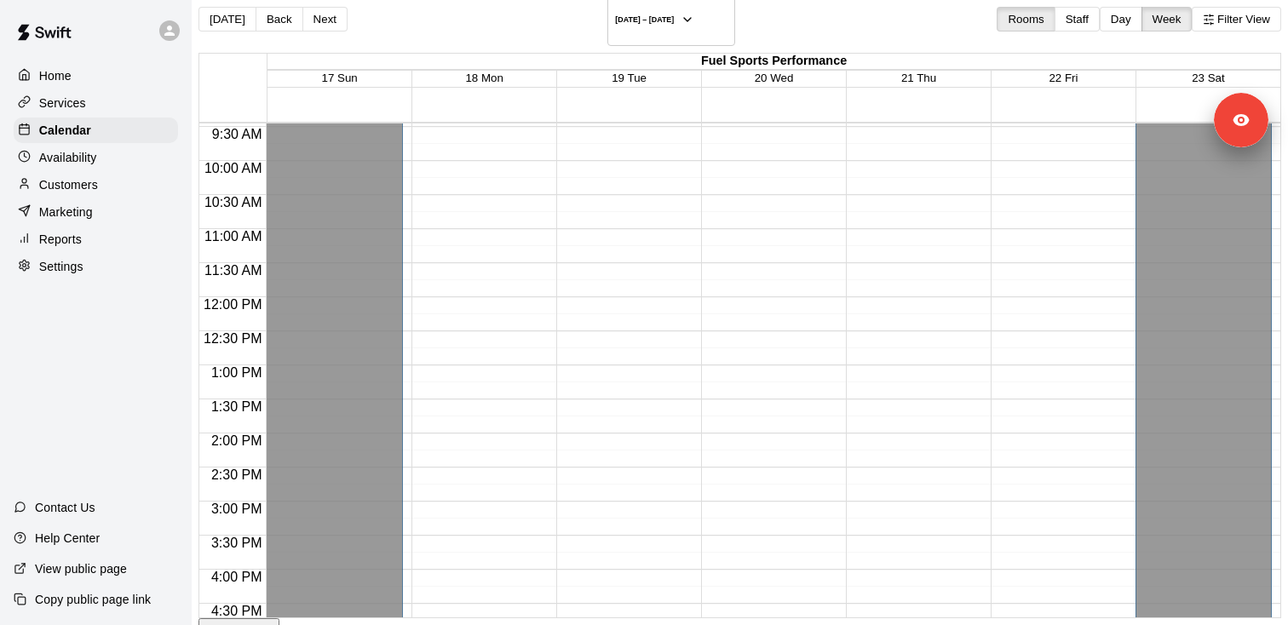
scroll to position [559, 0]
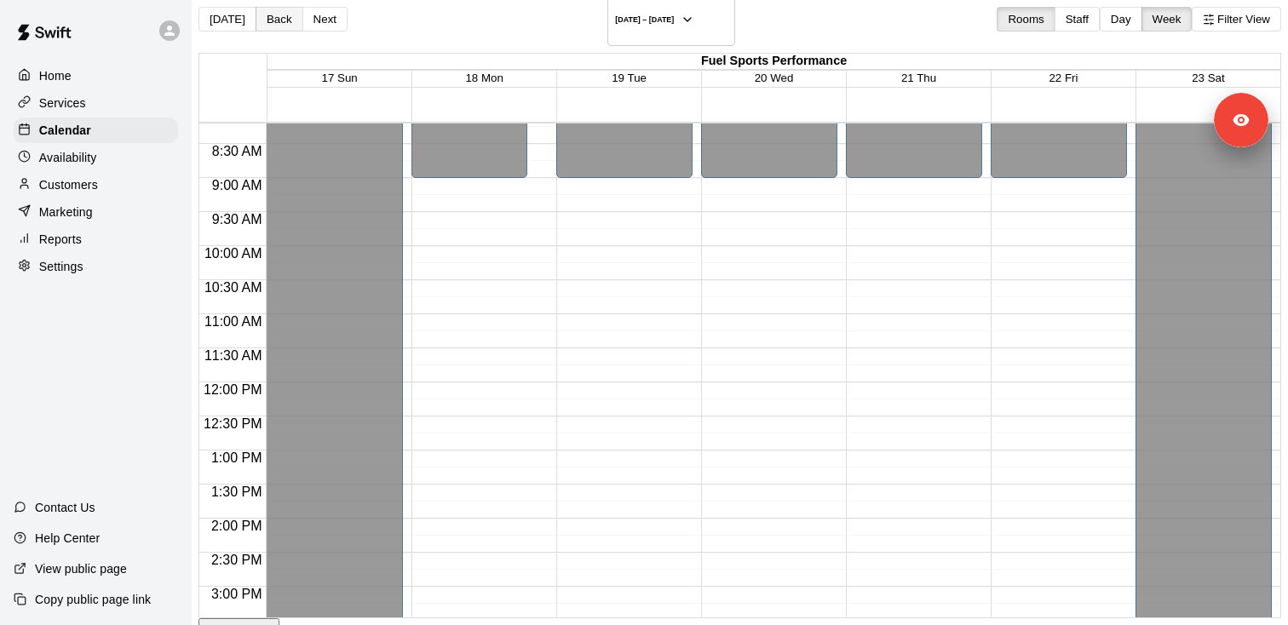
click at [291, 14] on button "Back" at bounding box center [280, 19] width 48 height 25
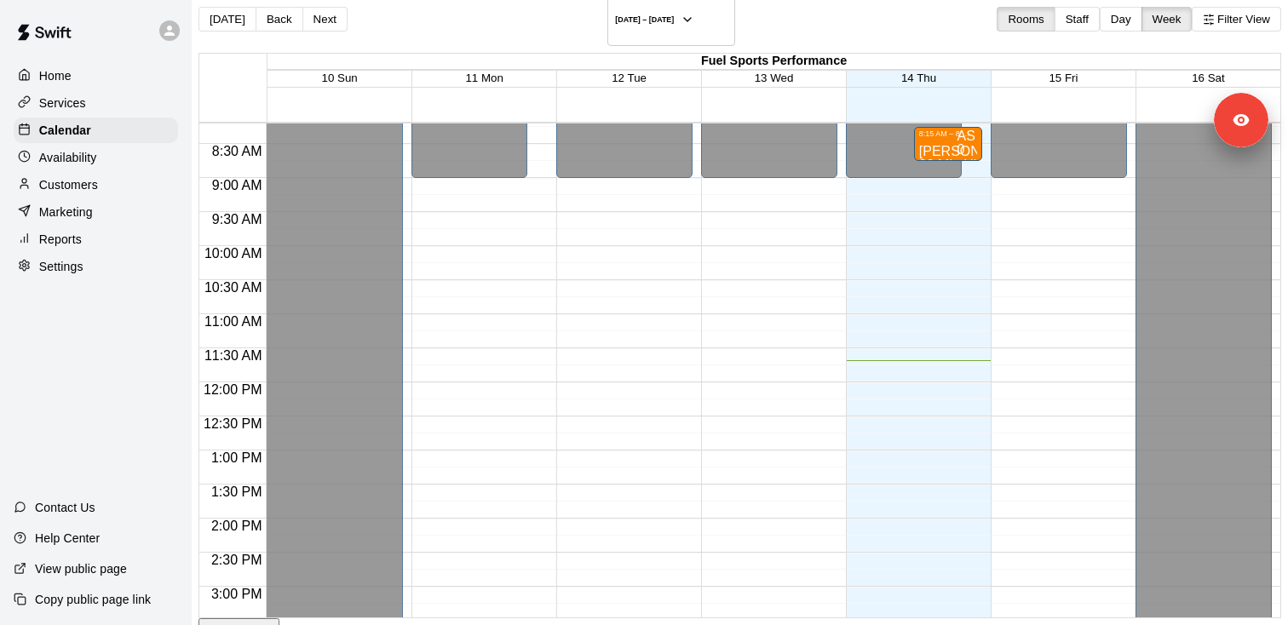
click at [107, 156] on div "Availability" at bounding box center [96, 158] width 164 height 26
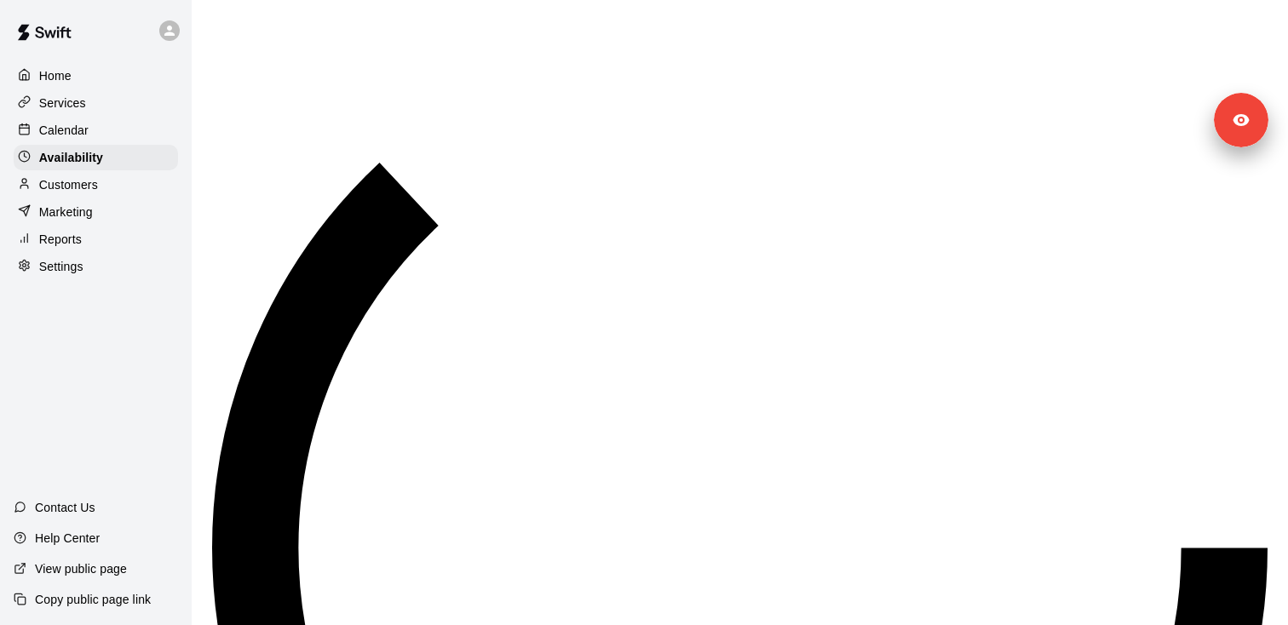
scroll to position [796, 0]
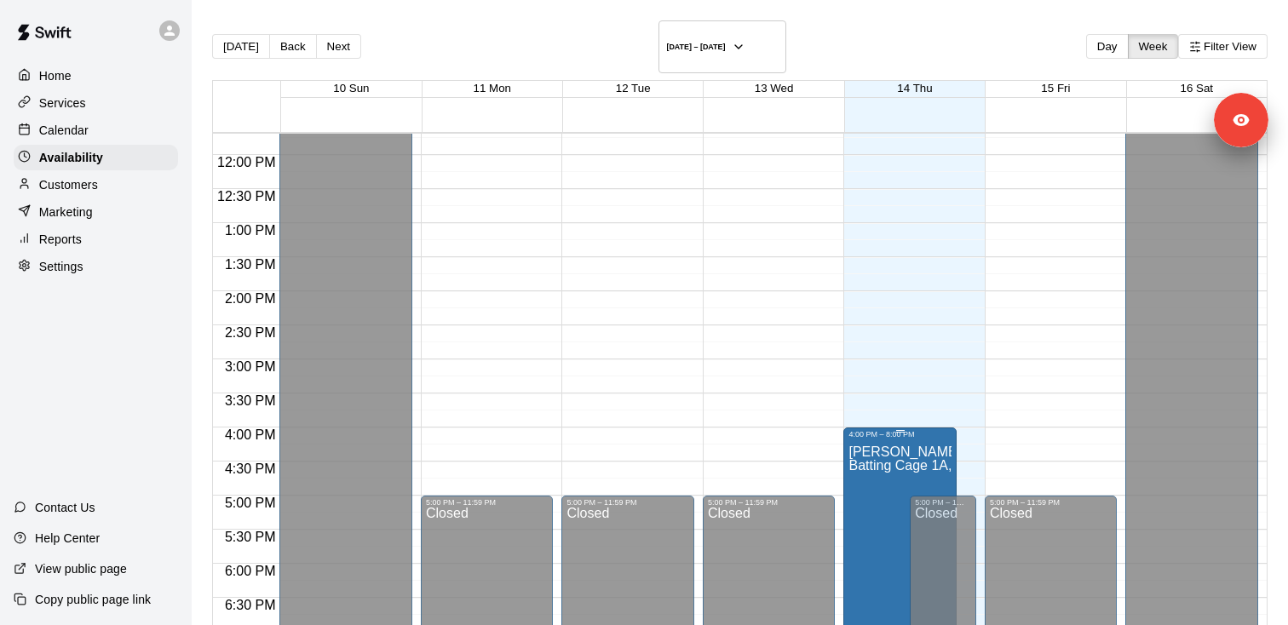
type input "**********"
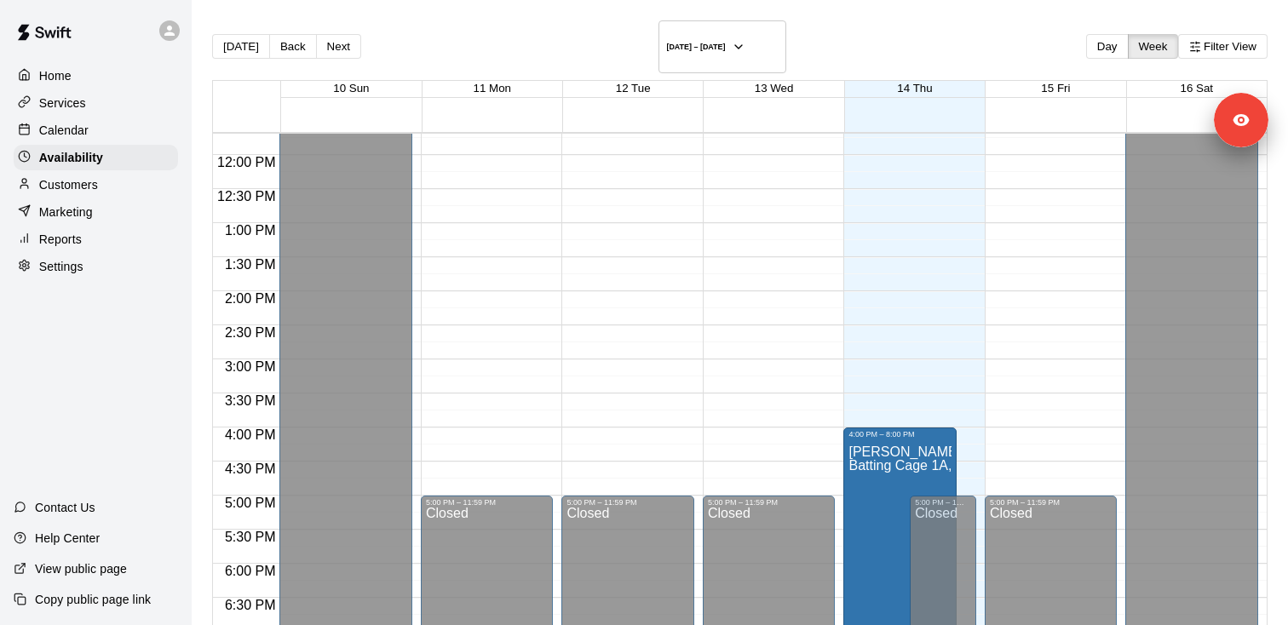
click at [156, 96] on div "Services" at bounding box center [96, 103] width 164 height 26
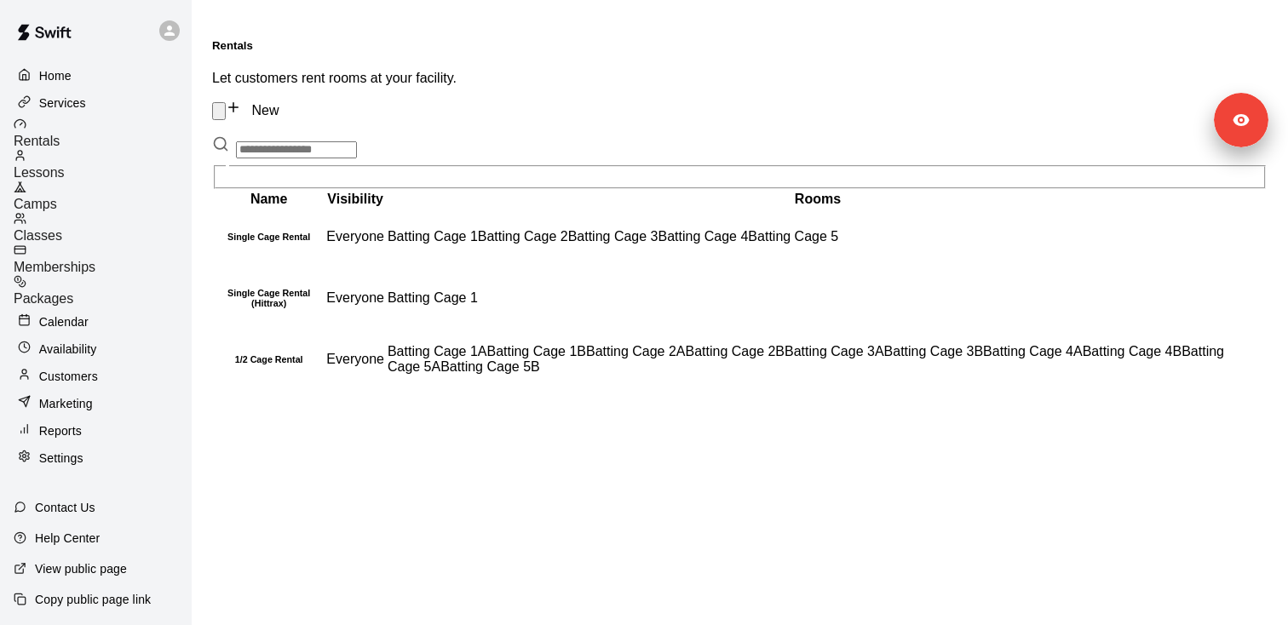
click at [121, 159] on div "Lessons" at bounding box center [103, 165] width 178 height 32
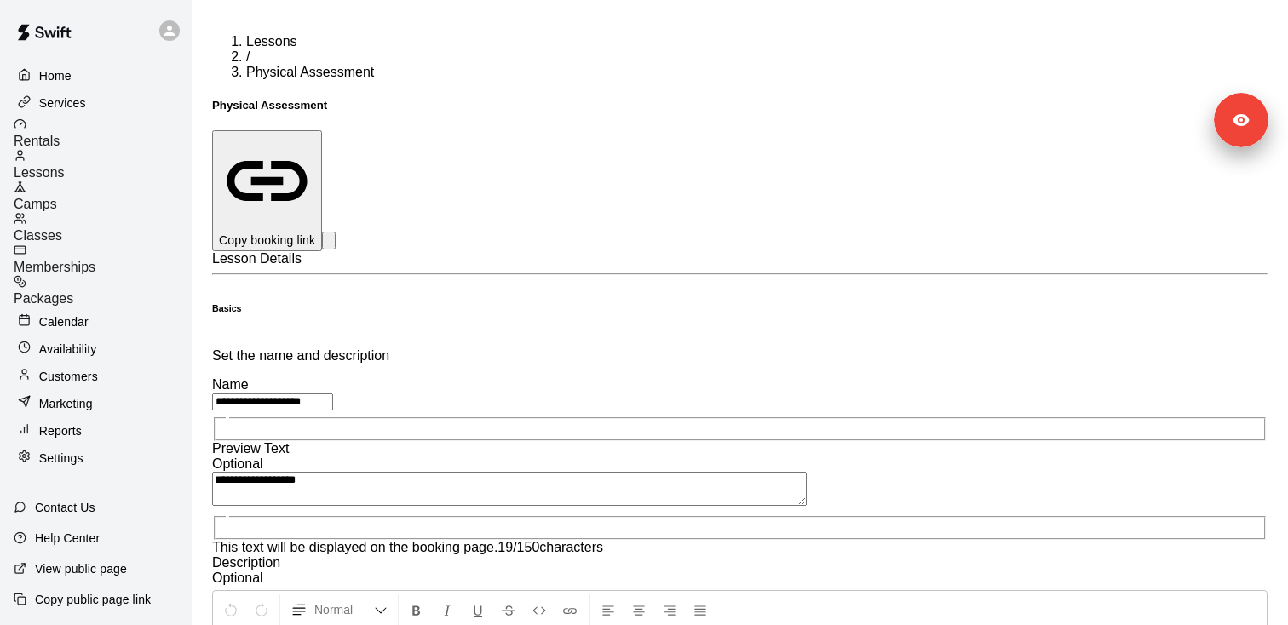
click at [87, 341] on p "Availability" at bounding box center [68, 349] width 58 height 17
click at [87, 319] on div "Home Services Rentals Lessons Camps Classes Memberships Packages Calendar Avail…" at bounding box center [96, 312] width 192 height 625
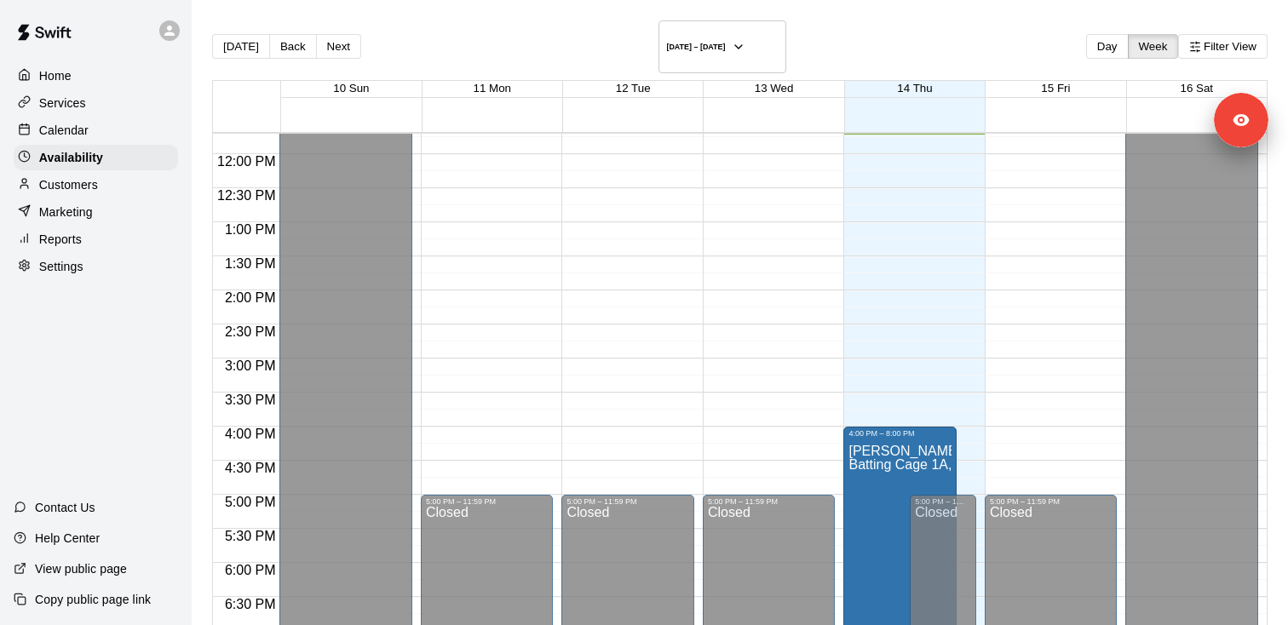
scroll to position [767, 0]
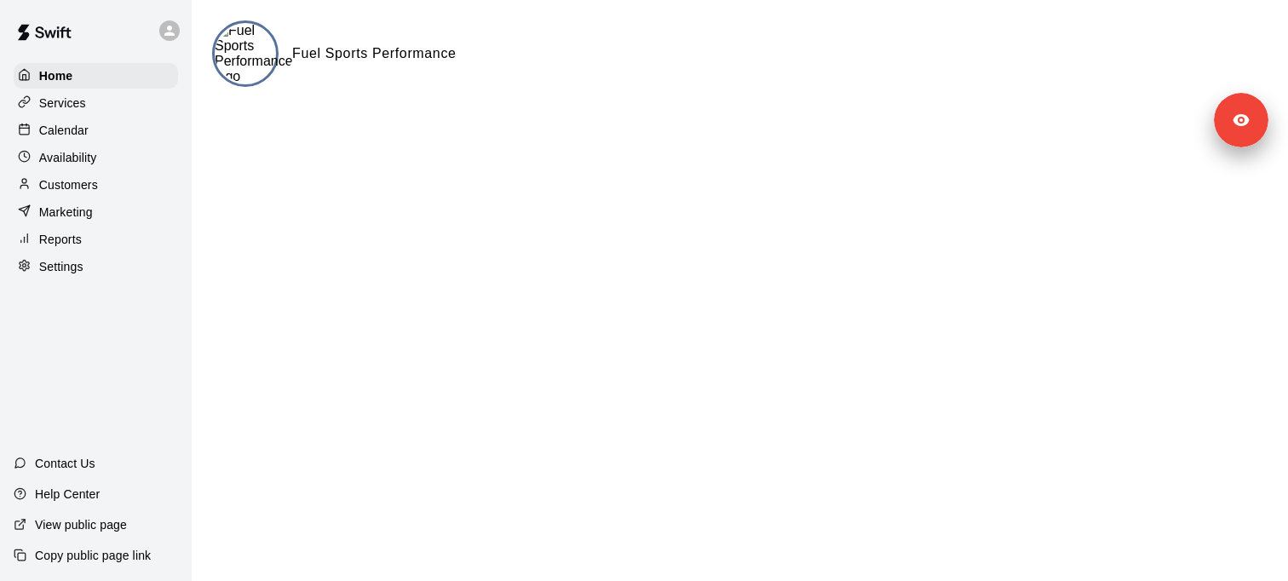
click at [137, 109] on div "Services" at bounding box center [96, 103] width 164 height 26
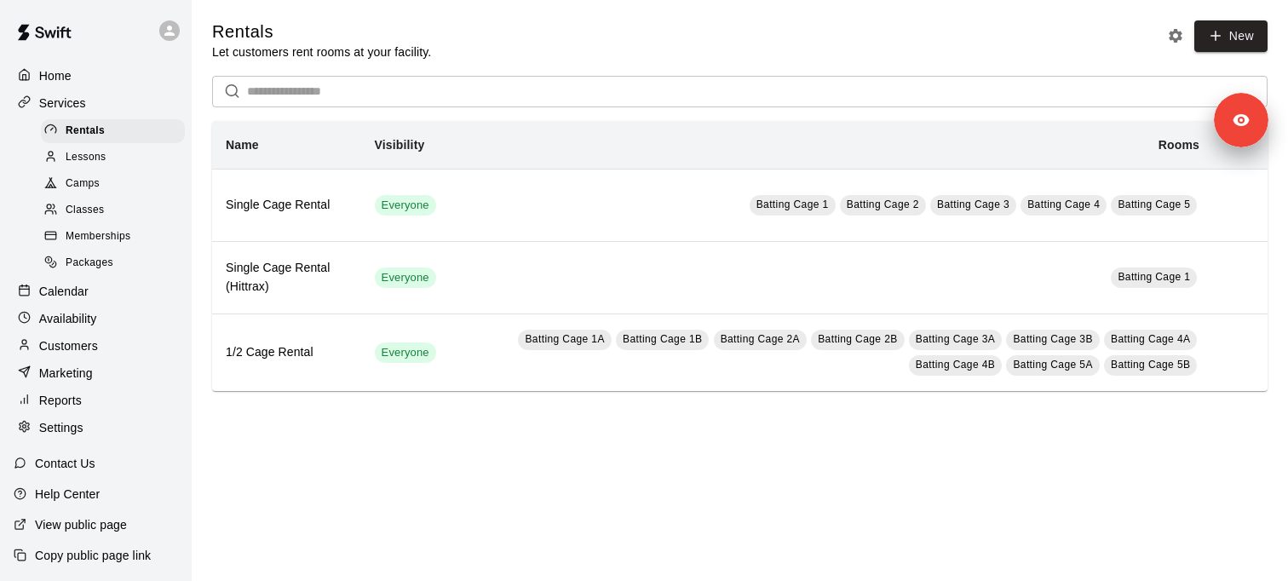
click at [97, 352] on p "Customers" at bounding box center [68, 345] width 59 height 17
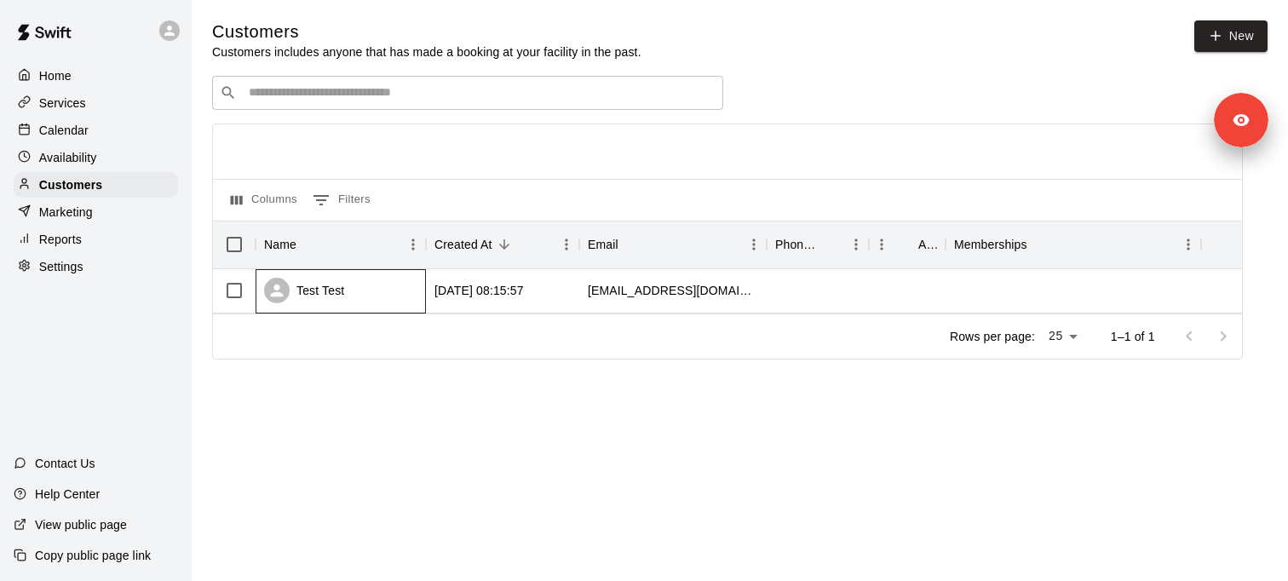
click at [319, 287] on div "Test Test" at bounding box center [304, 291] width 80 height 26
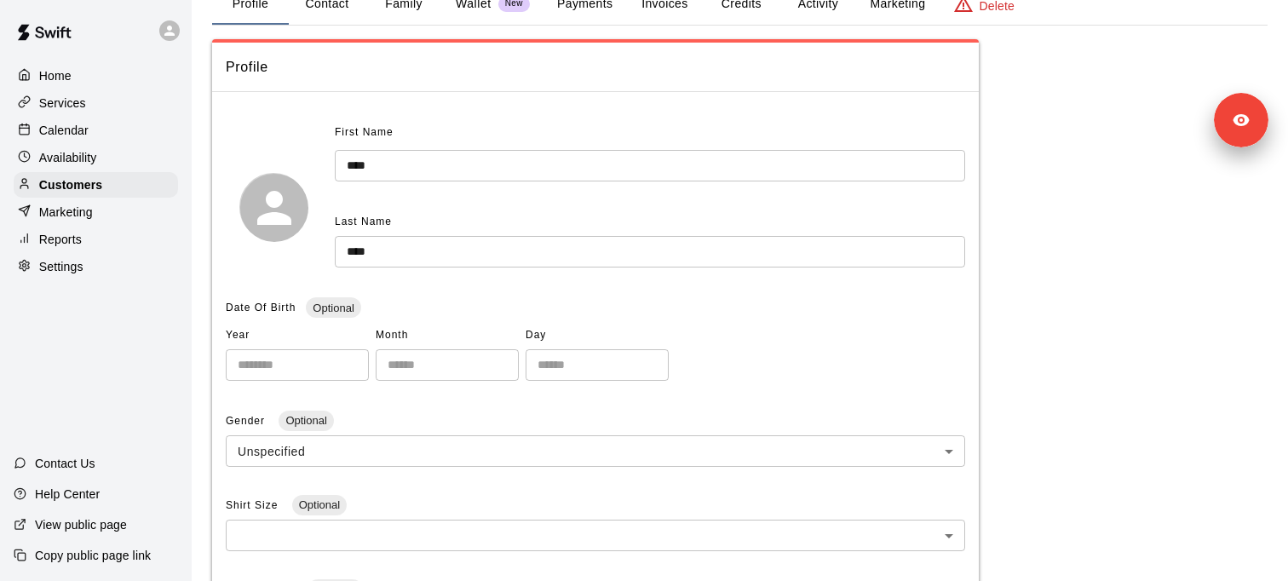
scroll to position [66, 0]
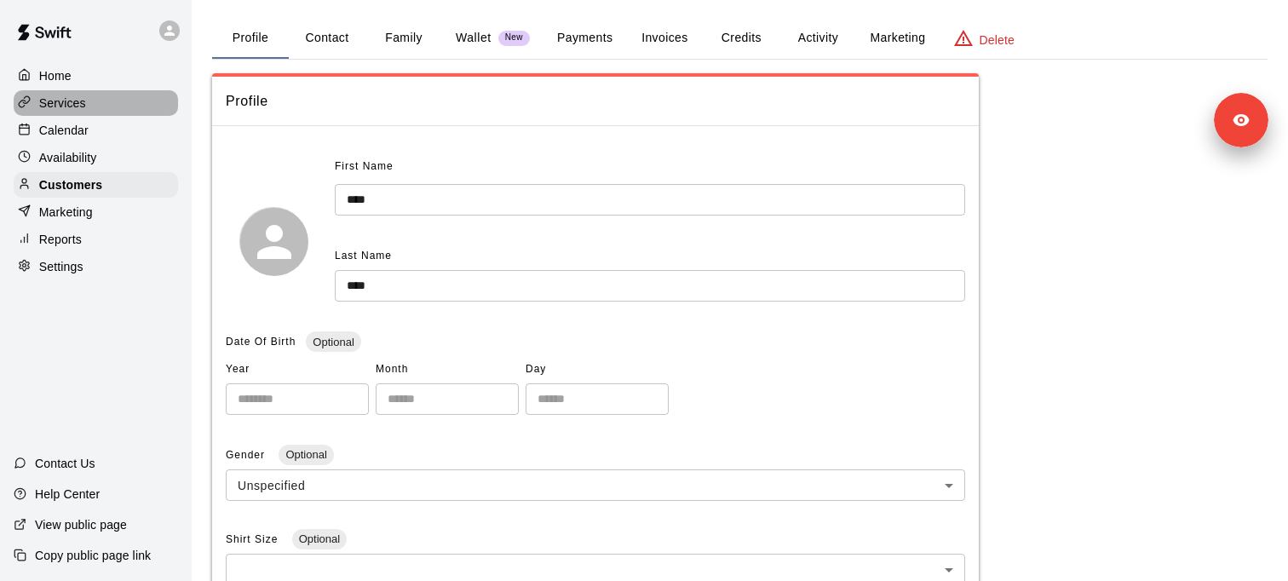
click at [90, 100] on div "Services" at bounding box center [96, 103] width 164 height 26
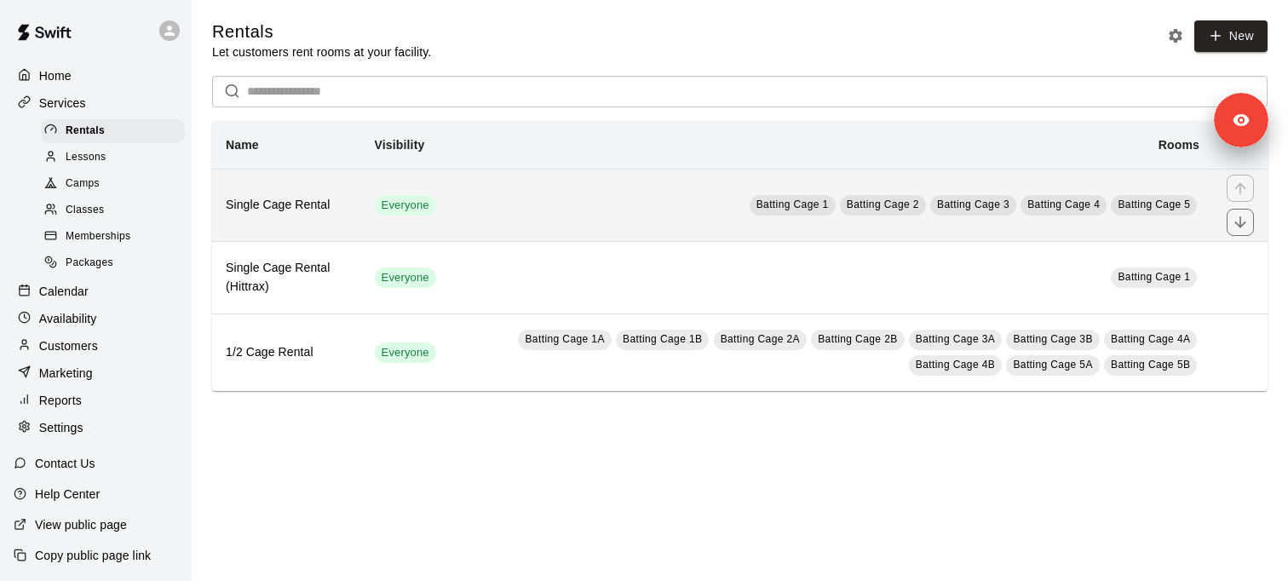
click at [277, 205] on h6 "Single Cage Rental" at bounding box center [287, 205] width 122 height 19
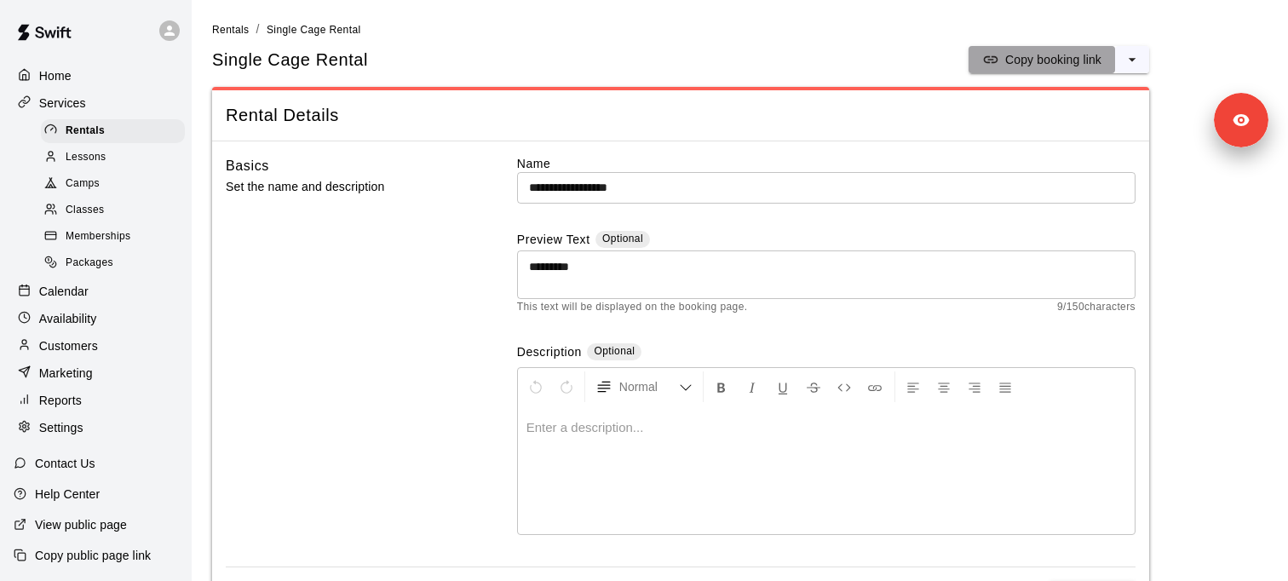
click at [1033, 63] on p "Copy booking link" at bounding box center [1053, 59] width 96 height 17
click at [116, 233] on span "Memberships" at bounding box center [98, 236] width 65 height 17
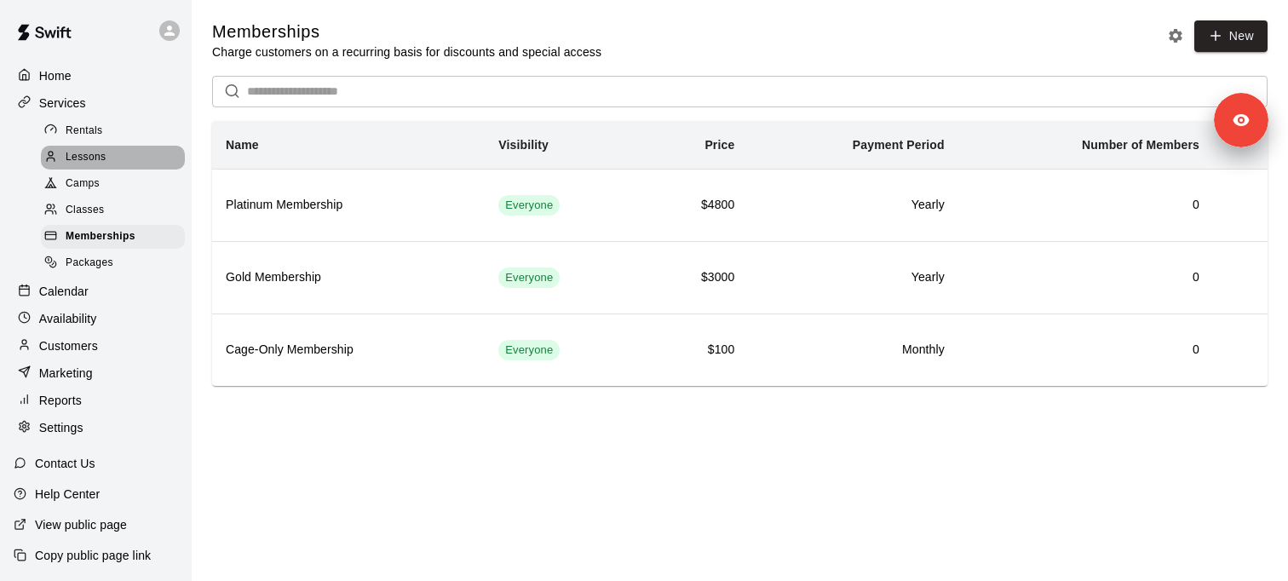
click at [105, 161] on span "Lessons" at bounding box center [86, 157] width 41 height 17
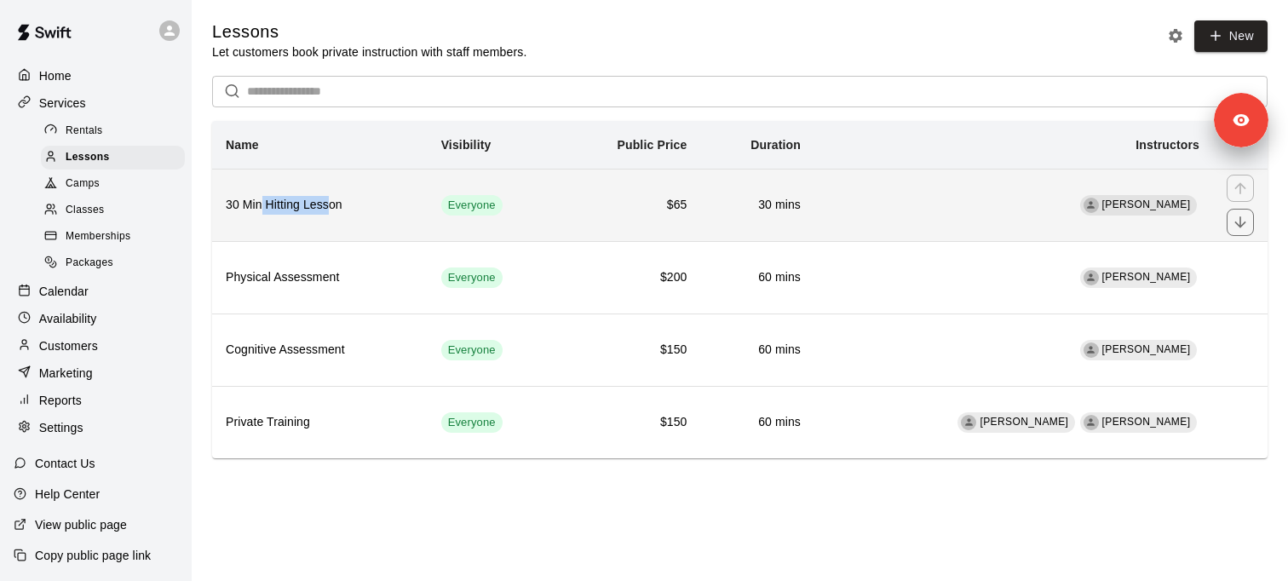
drag, startPoint x: 262, startPoint y: 208, endPoint x: 326, endPoint y: 205, distance: 64.8
click at [326, 205] on h6 "30 Min Hitting Lesson" at bounding box center [320, 205] width 188 height 19
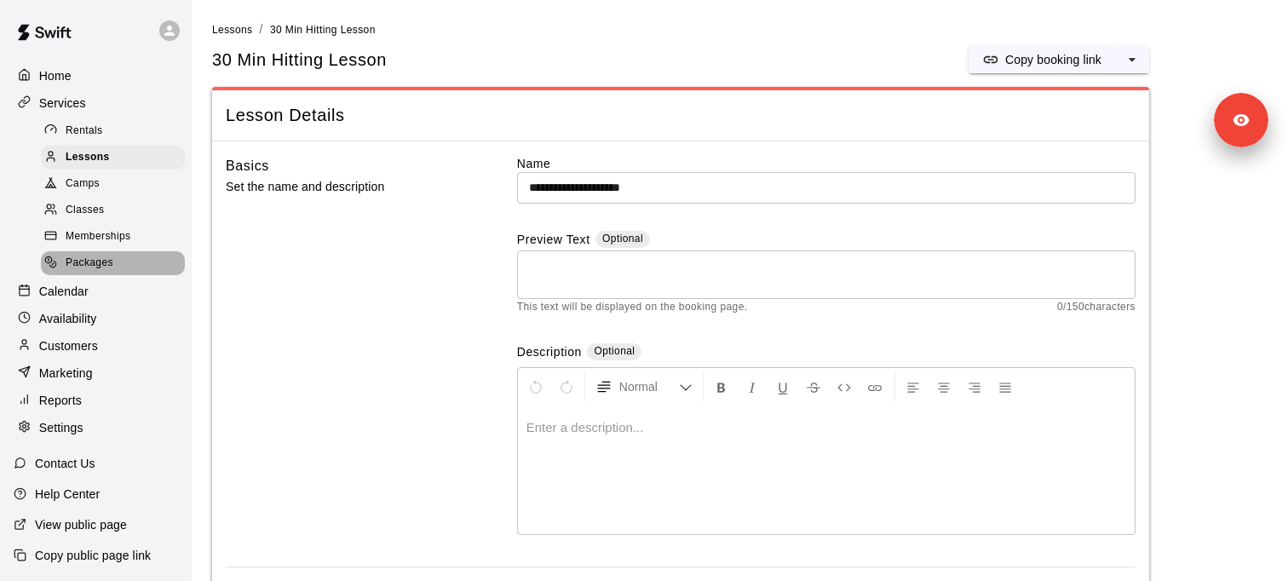
click at [141, 267] on div "Packages" at bounding box center [113, 263] width 144 height 24
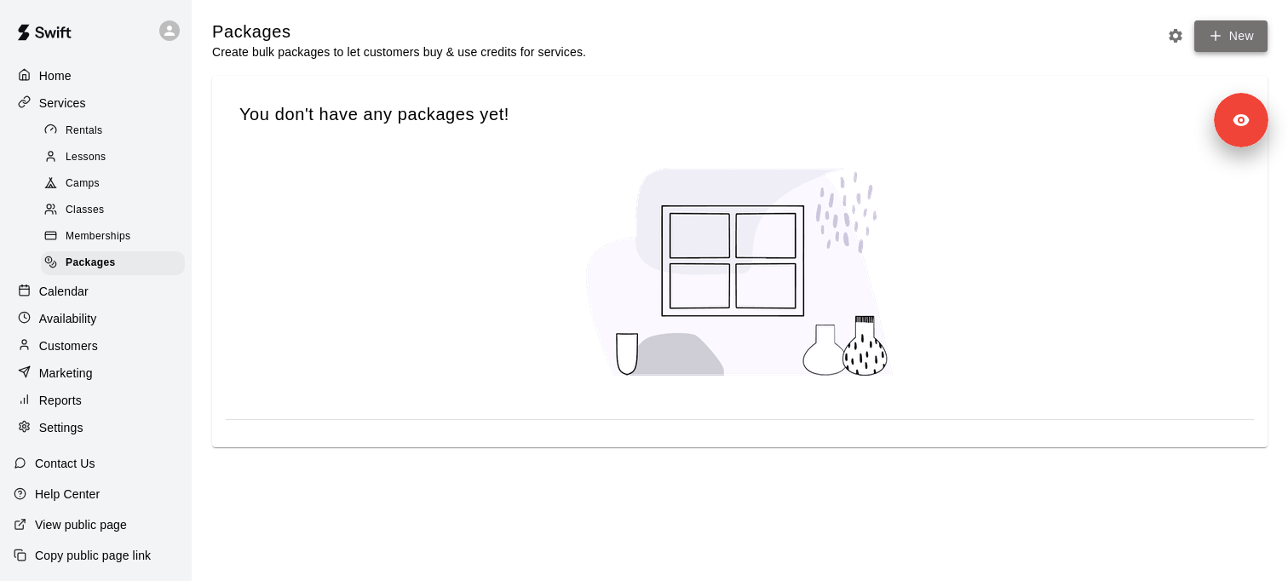
click at [1228, 44] on link "New" at bounding box center [1230, 36] width 73 height 32
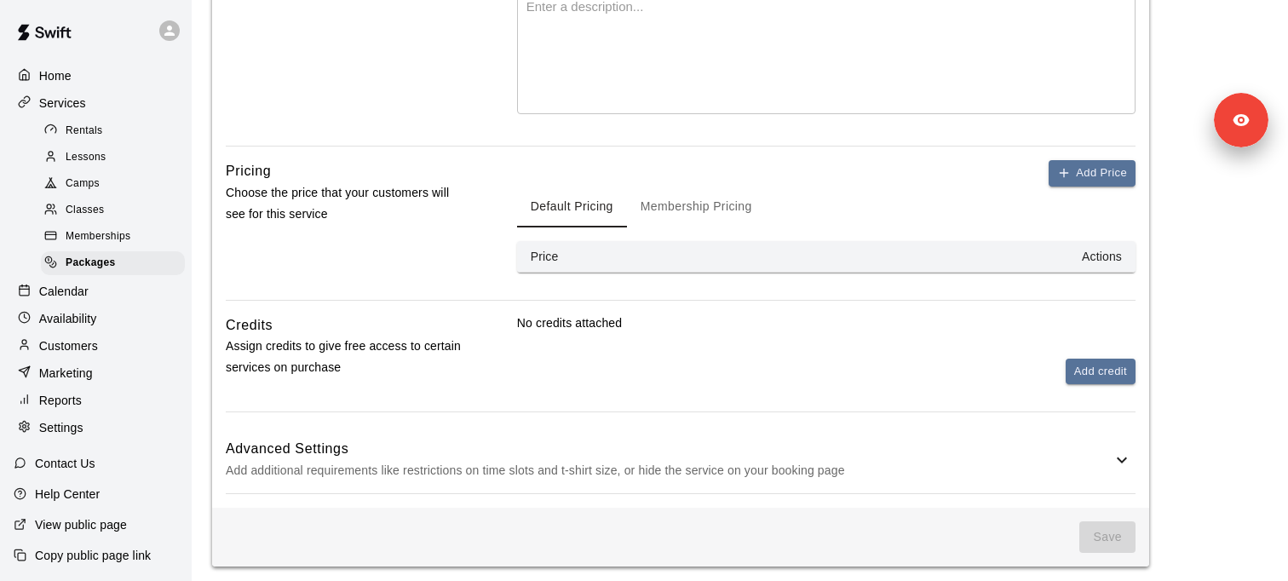
scroll to position [422, 0]
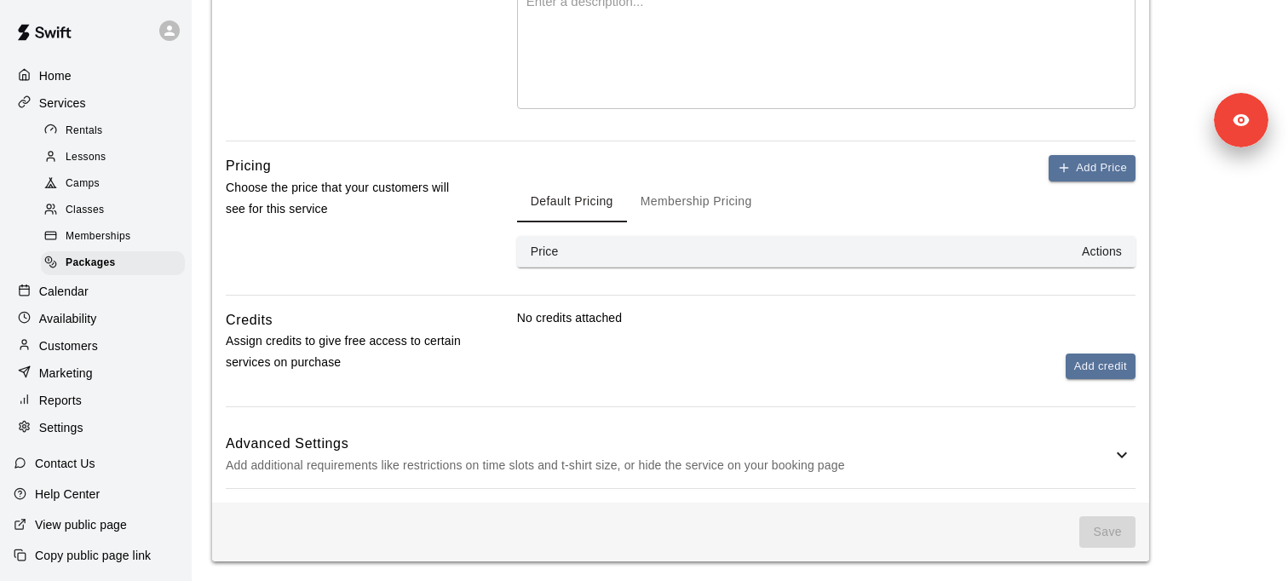
type input "**********"
click at [1080, 371] on button "Add credit" at bounding box center [1101, 367] width 70 height 26
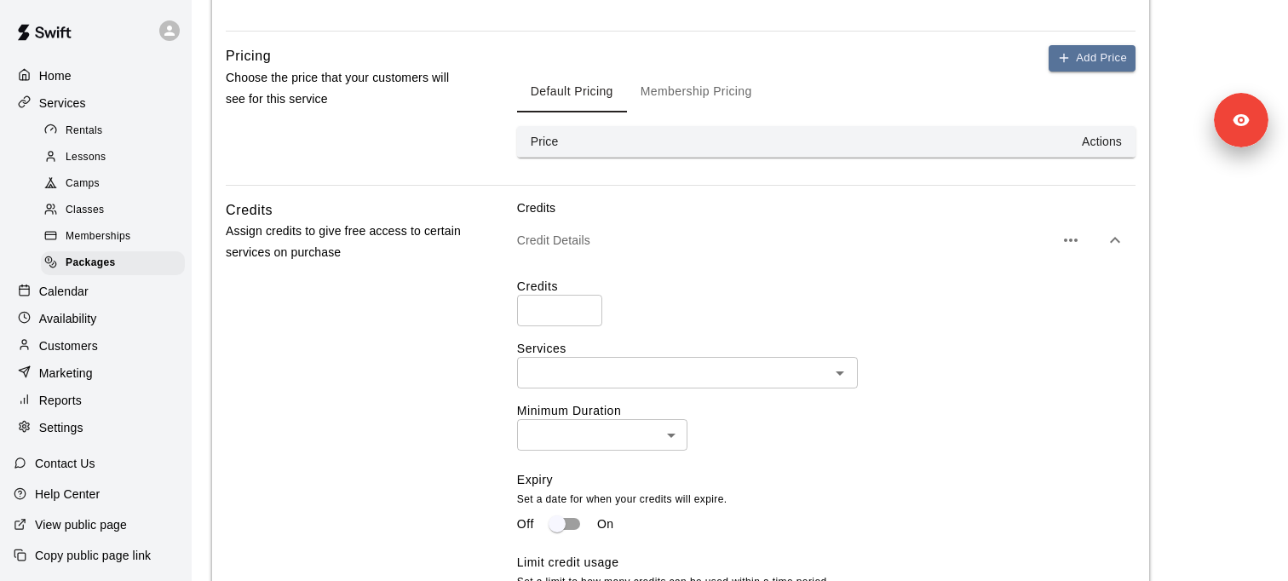
scroll to position [578, 0]
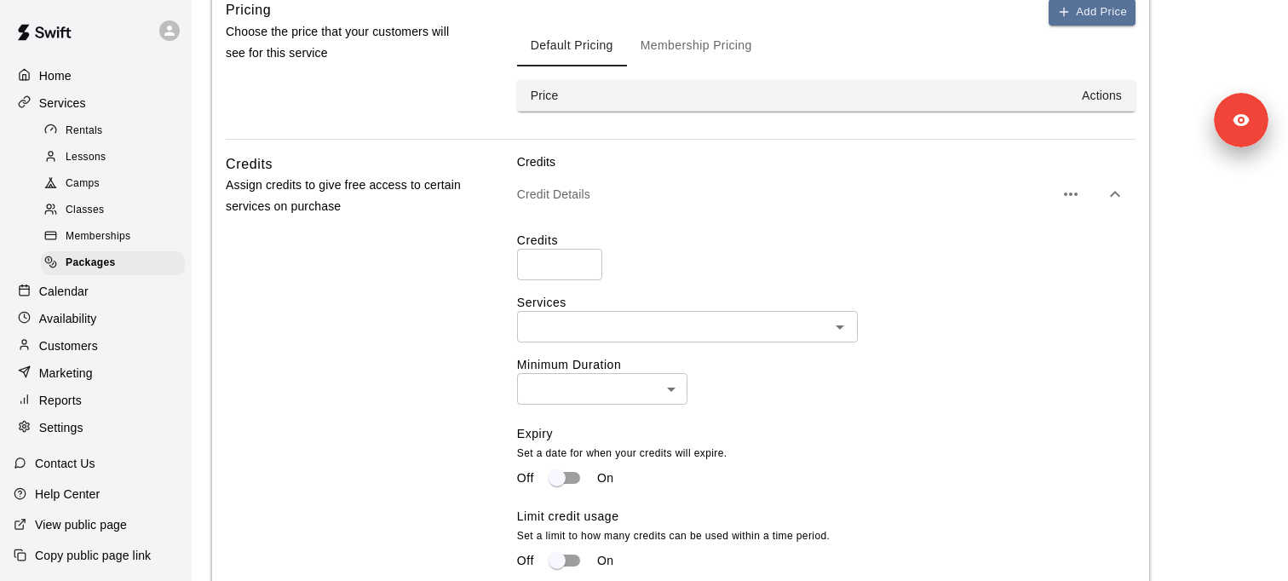
click at [547, 262] on input "number" at bounding box center [559, 265] width 85 height 32
type input "**"
click at [557, 328] on input "text" at bounding box center [673, 326] width 302 height 21
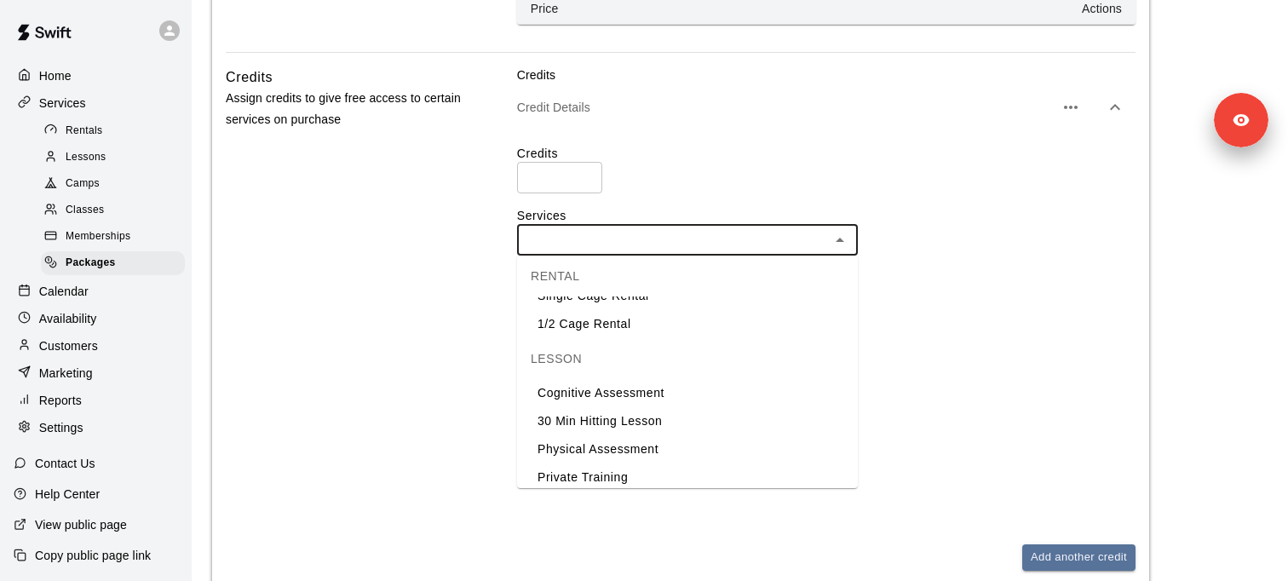
scroll to position [60, 0]
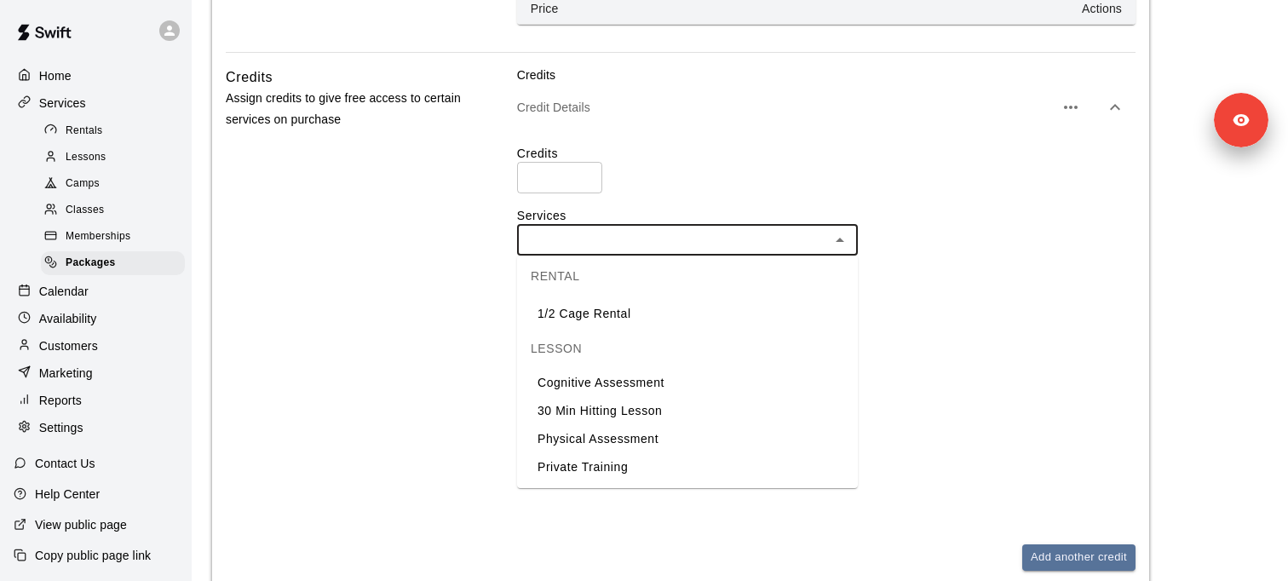
click at [694, 414] on li "30 Min Hitting Lesson" at bounding box center [687, 411] width 341 height 28
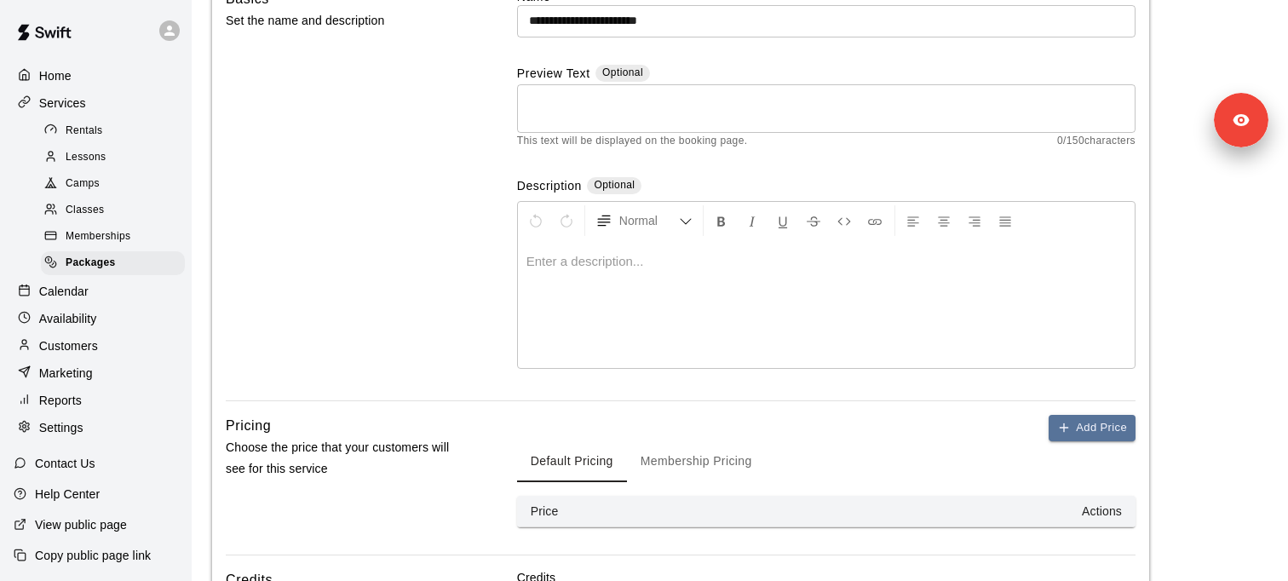
scroll to position [153, 0]
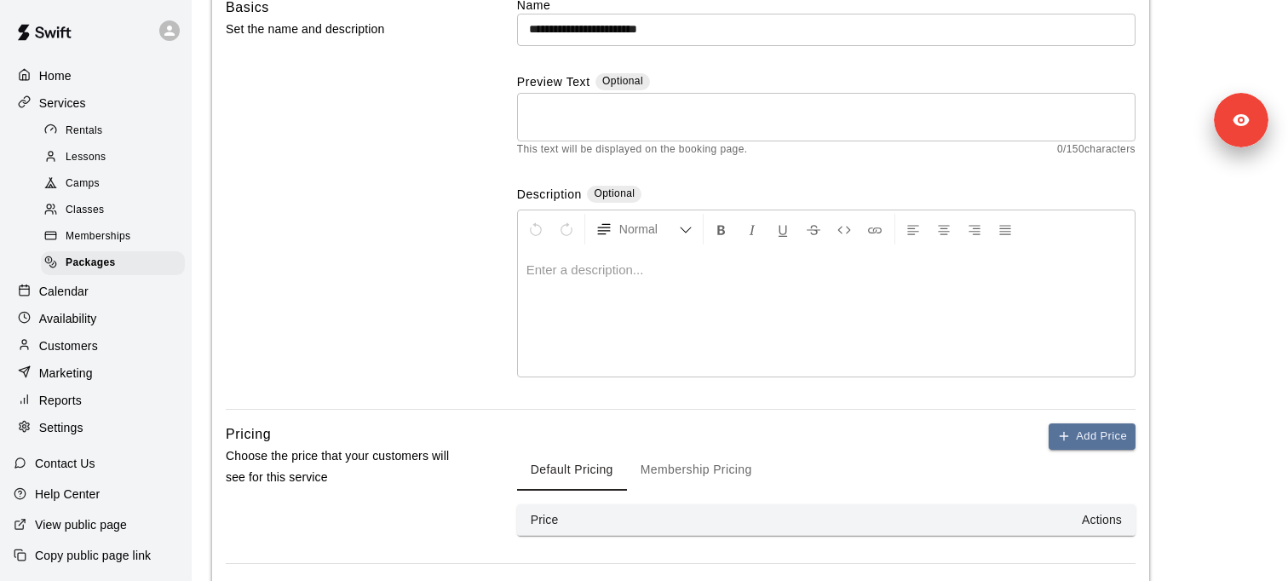
drag, startPoint x: 632, startPoint y: 32, endPoint x: 745, endPoint y: 35, distance: 113.3
click at [745, 35] on input "**********" at bounding box center [826, 30] width 618 height 32
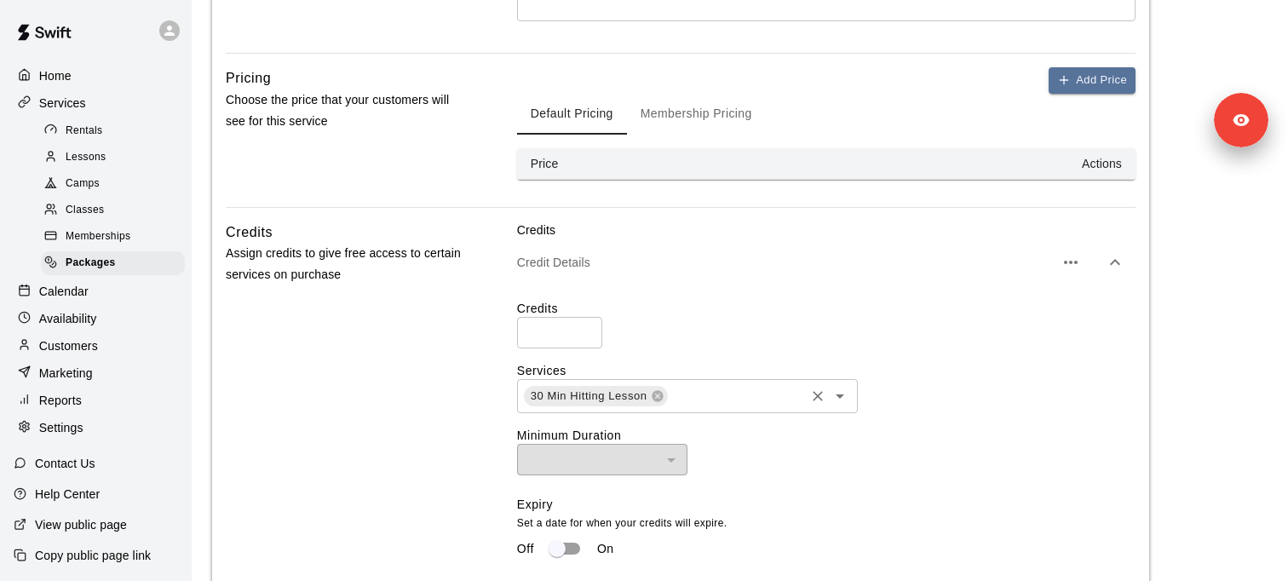
scroll to position [511, 0]
type input "**********"
click at [95, 156] on span "Lessons" at bounding box center [86, 157] width 41 height 17
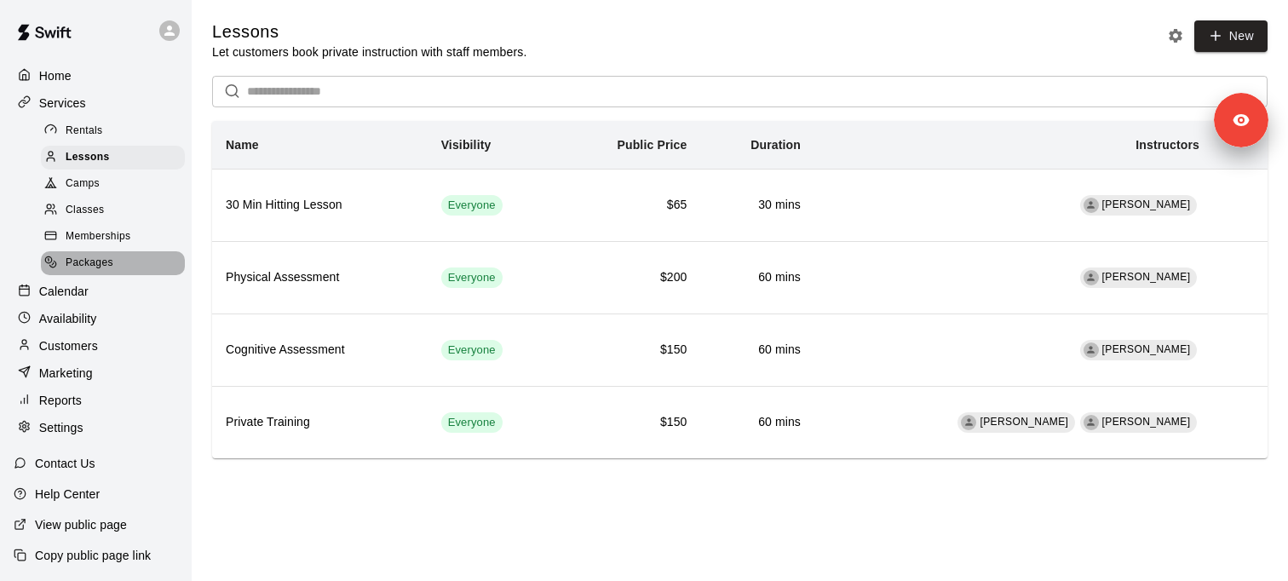
click at [128, 264] on div "Packages" at bounding box center [113, 263] width 144 height 24
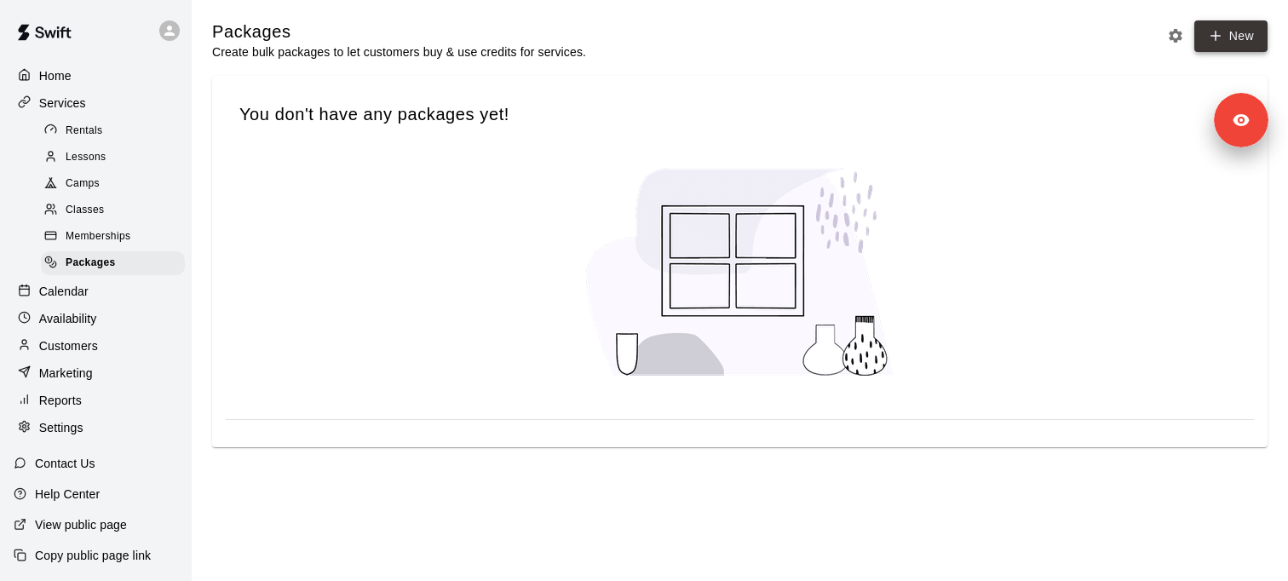
click at [1229, 32] on link "New" at bounding box center [1230, 36] width 73 height 32
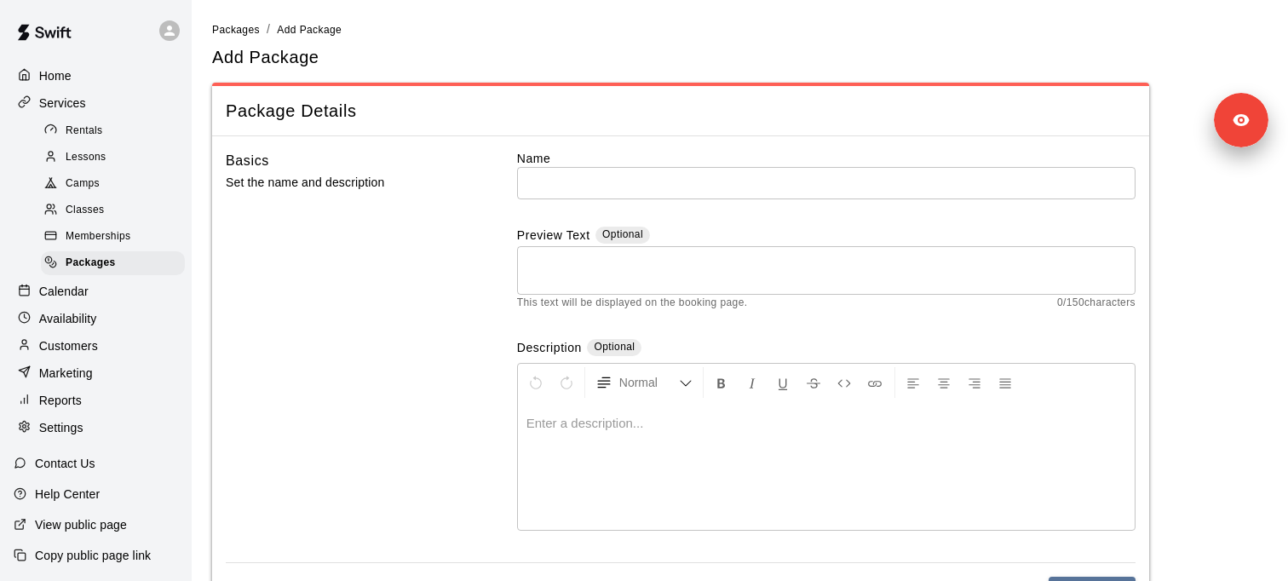
scroll to position [422, 0]
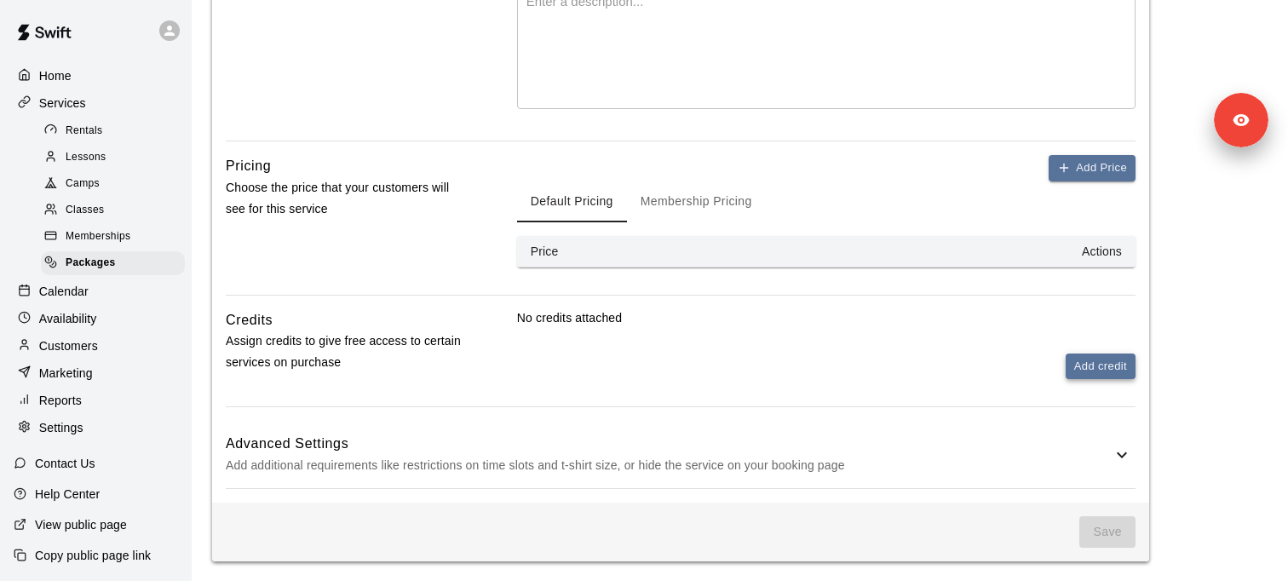
click at [1084, 365] on button "Add credit" at bounding box center [1101, 367] width 70 height 26
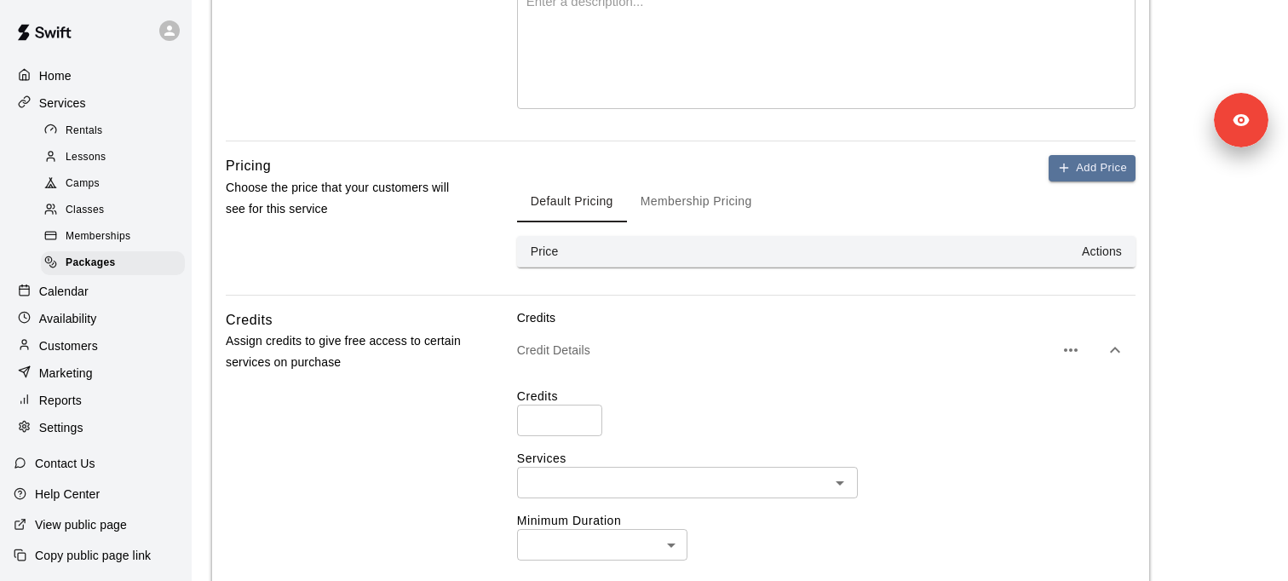
click at [538, 440] on div "Credits ​ Services ​ Minimum Duration ​ ​ Expiry Set a date for when your credi…" at bounding box center [826, 567] width 618 height 359
click at [525, 412] on input "number" at bounding box center [559, 421] width 85 height 32
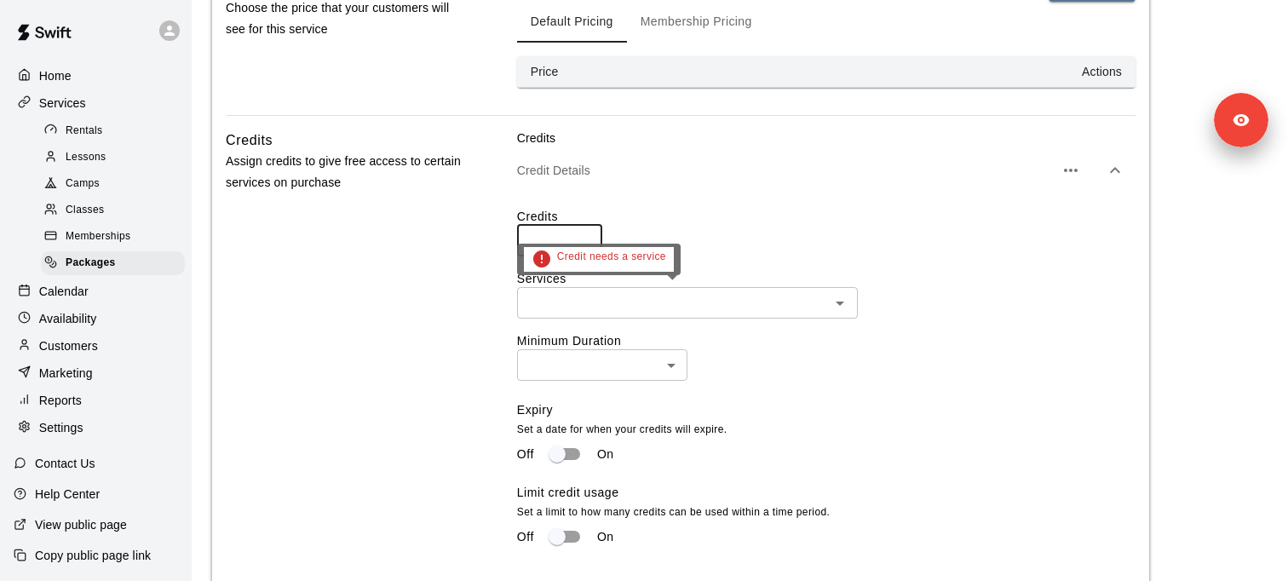
type input "**"
click at [584, 281] on div "Credit needs a service" at bounding box center [599, 266] width 164 height 44
click at [583, 302] on input "text" at bounding box center [673, 302] width 302 height 21
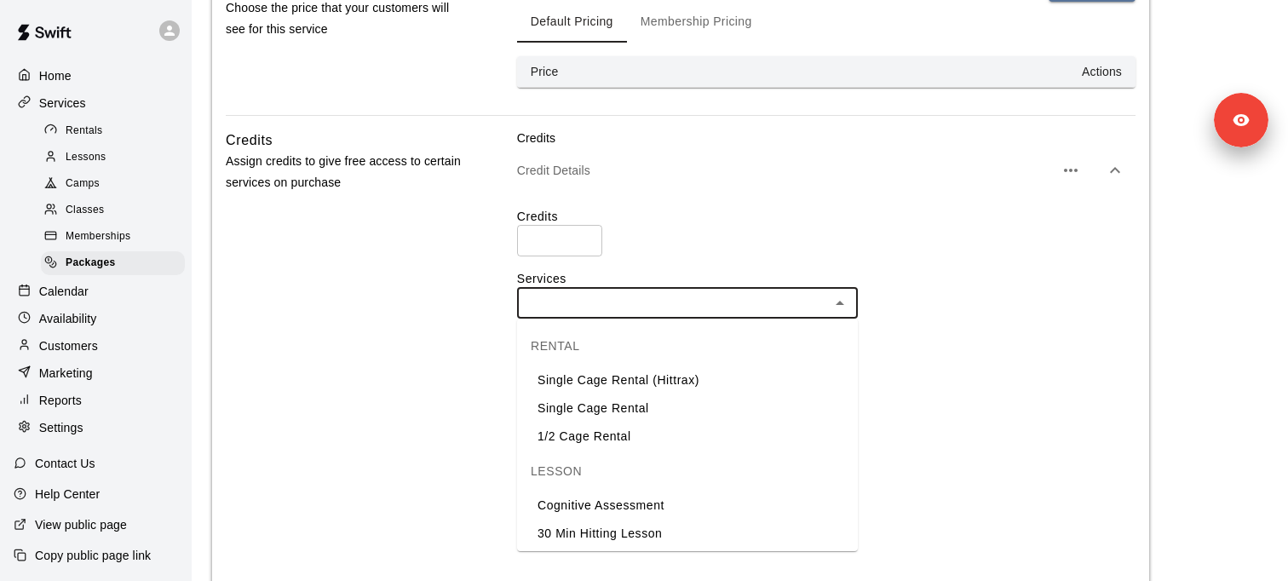
scroll to position [60, 0]
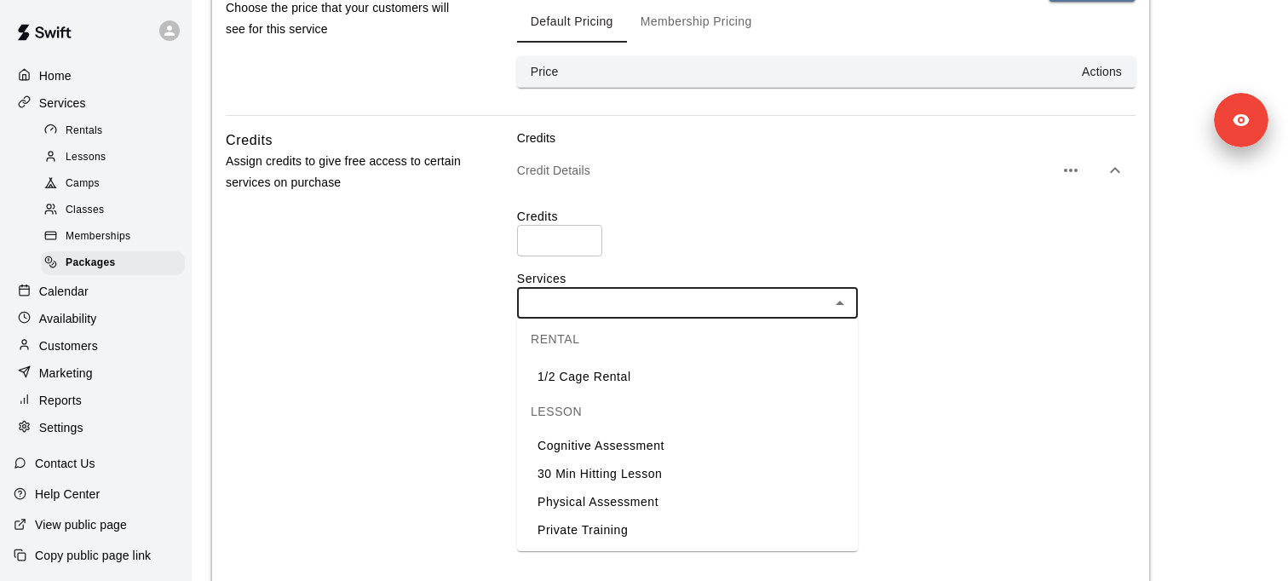
click at [575, 477] on li "30 Min Hitting Lesson" at bounding box center [687, 474] width 341 height 28
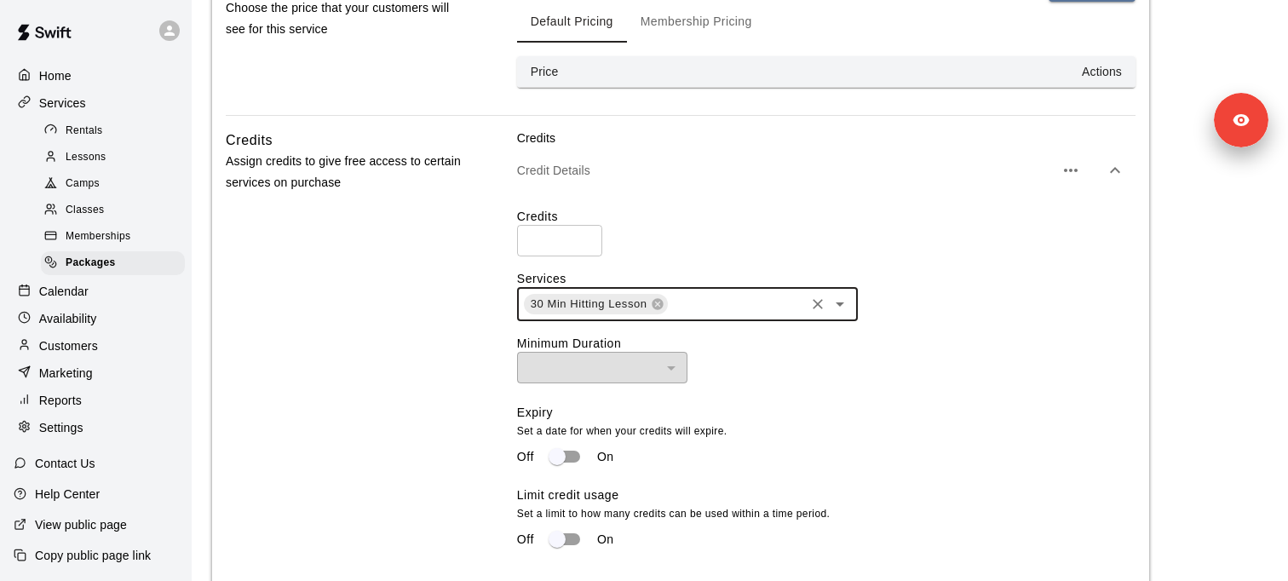
click at [847, 310] on icon "Open" at bounding box center [840, 304] width 20 height 20
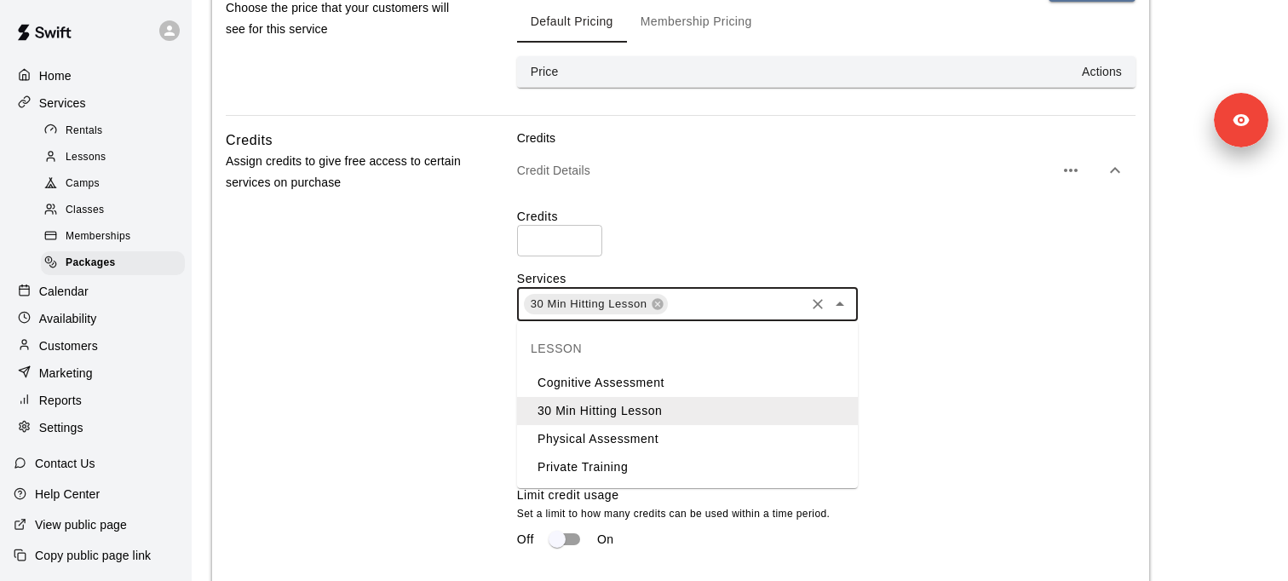
click at [611, 468] on li "Private Training" at bounding box center [687, 467] width 341 height 28
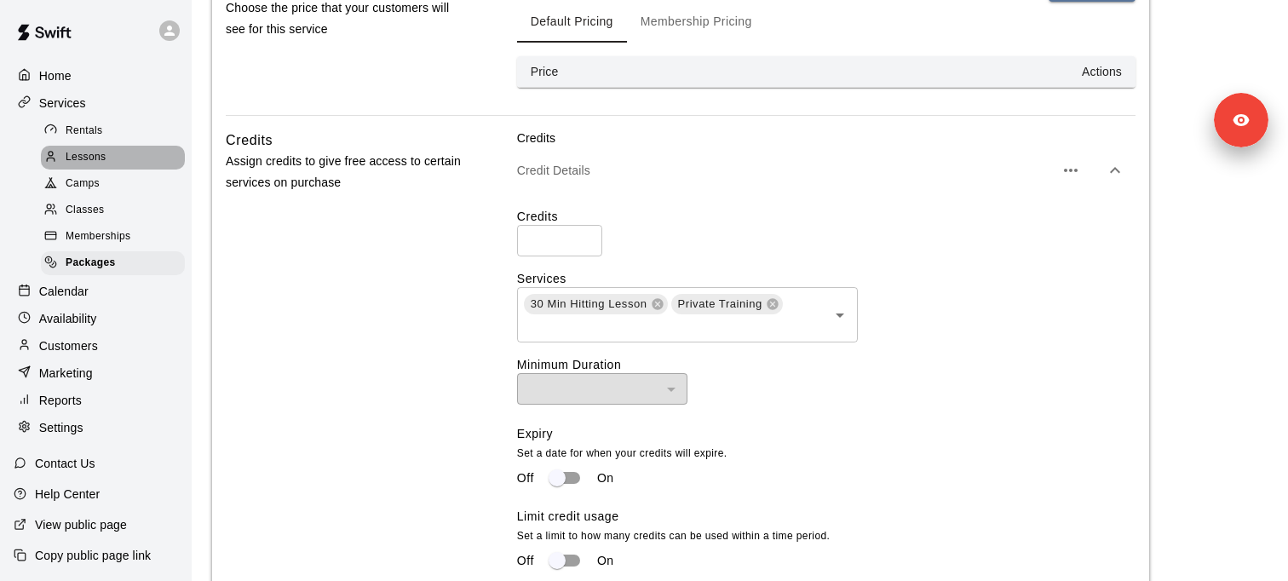
click at [106, 163] on div "Lessons" at bounding box center [113, 158] width 144 height 24
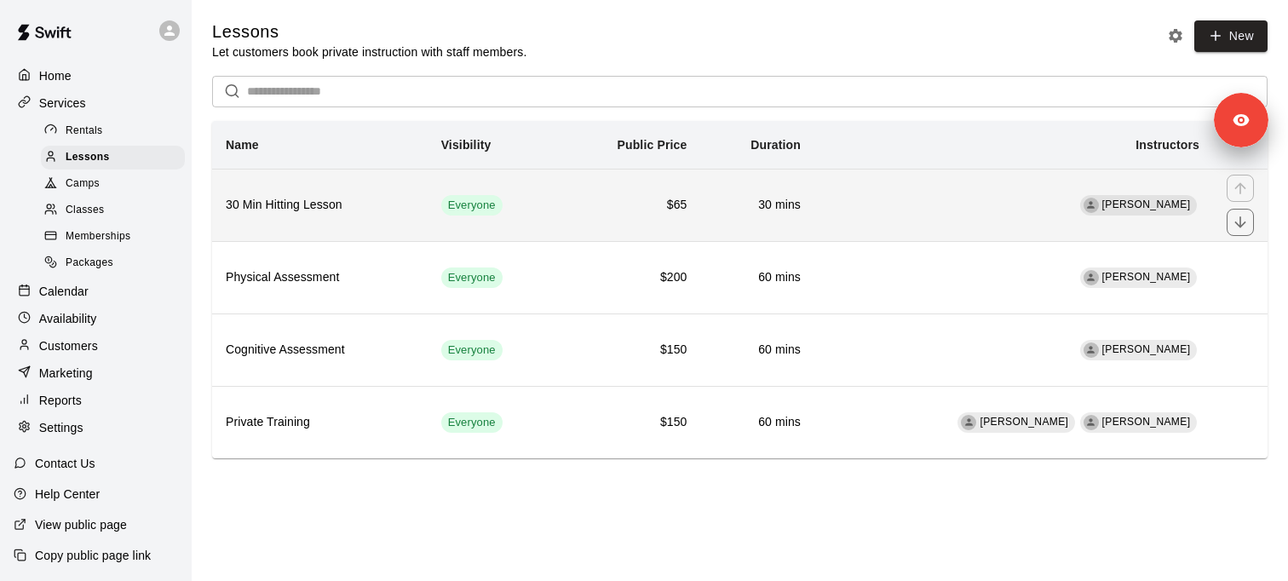
click at [587, 203] on h6 "$65" at bounding box center [630, 205] width 116 height 19
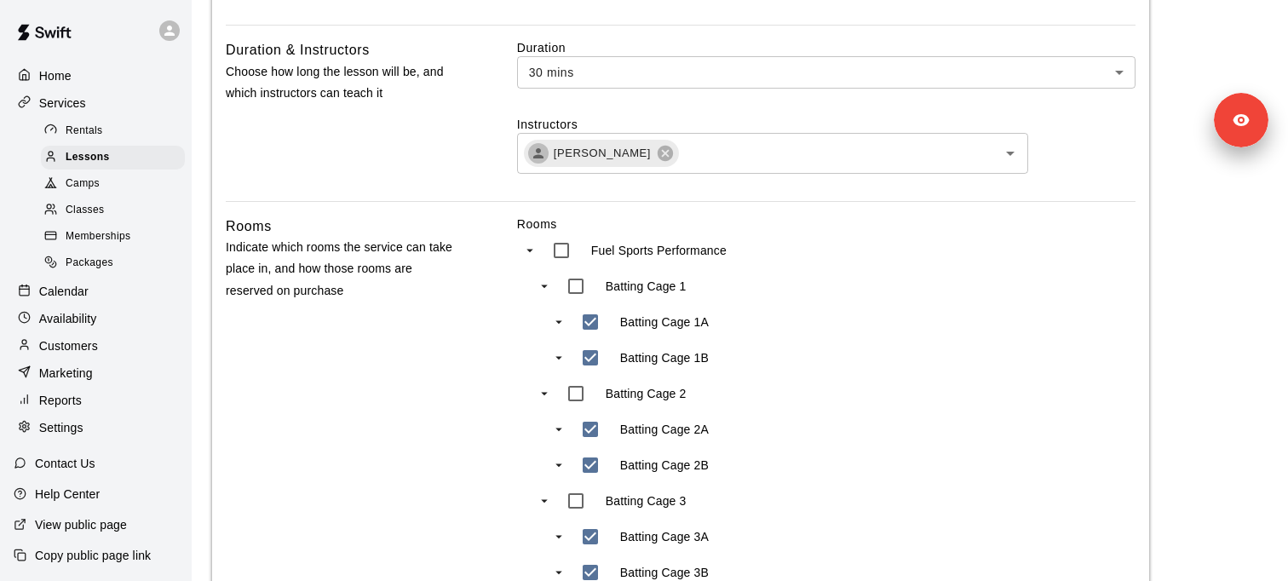
scroll to position [600, 0]
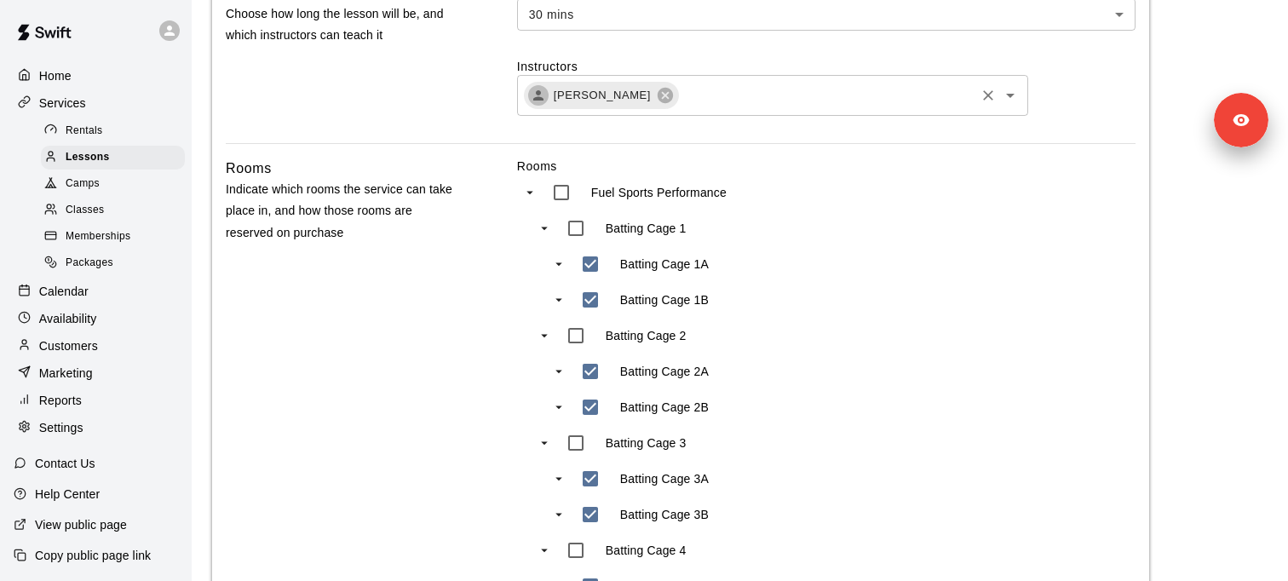
click at [764, 102] on input "text" at bounding box center [827, 94] width 292 height 21
click at [479, 125] on div "Duration & Instructors Choose how long the lesson will be, and which instructor…" at bounding box center [681, 61] width 910 height 161
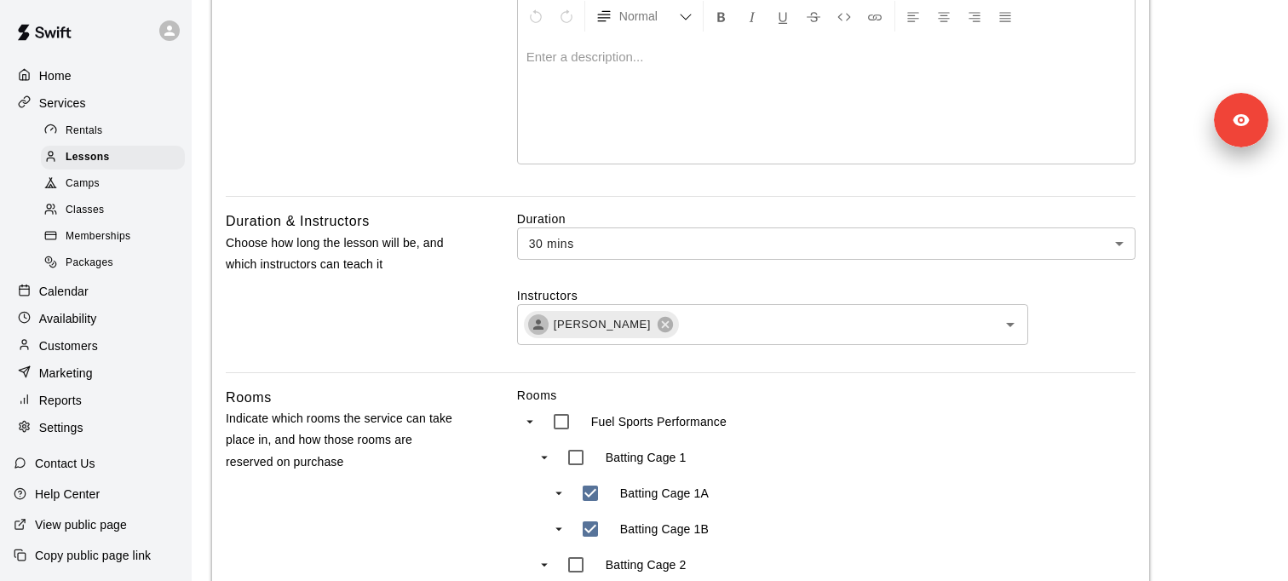
scroll to position [235, 0]
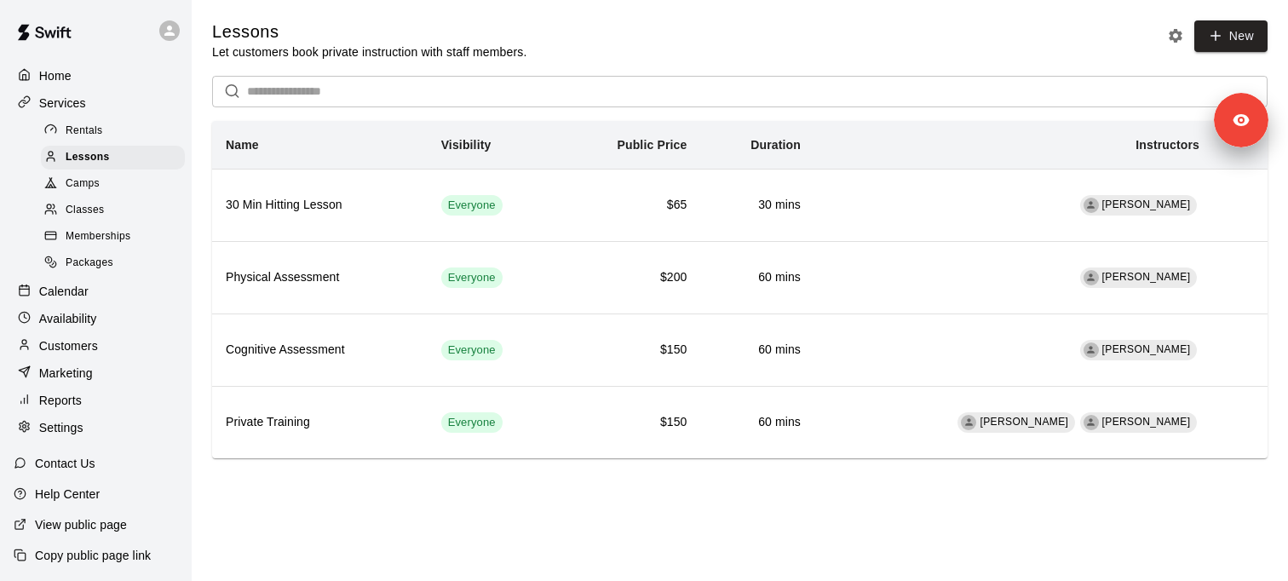
click at [130, 263] on div "Packages" at bounding box center [113, 263] width 144 height 24
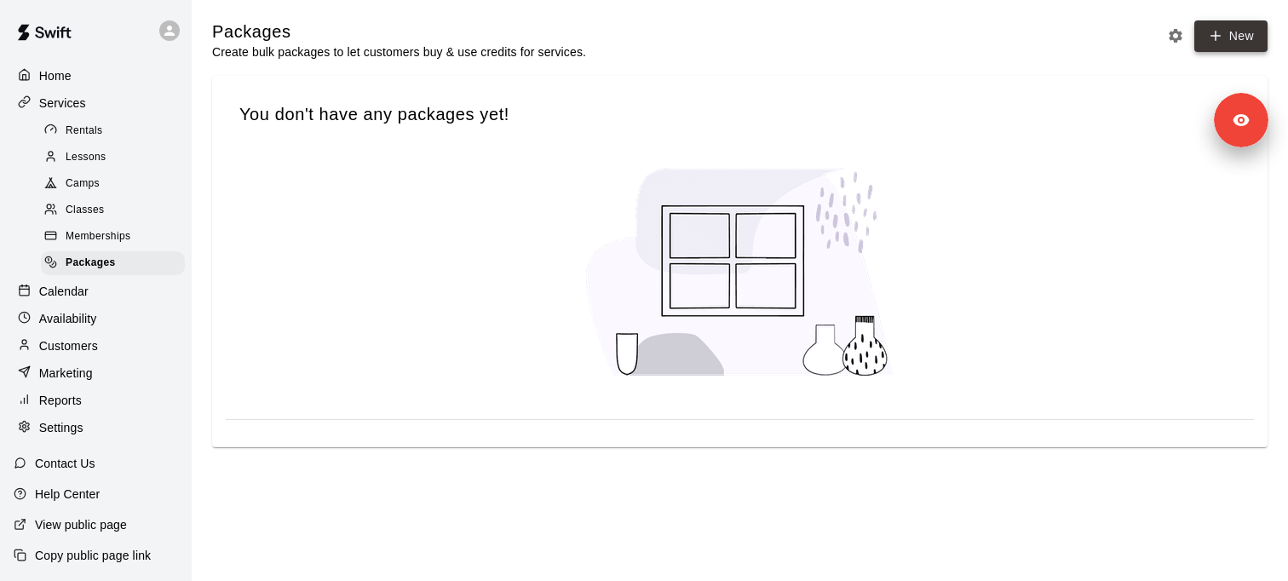
click at [1218, 24] on link "New" at bounding box center [1230, 36] width 73 height 32
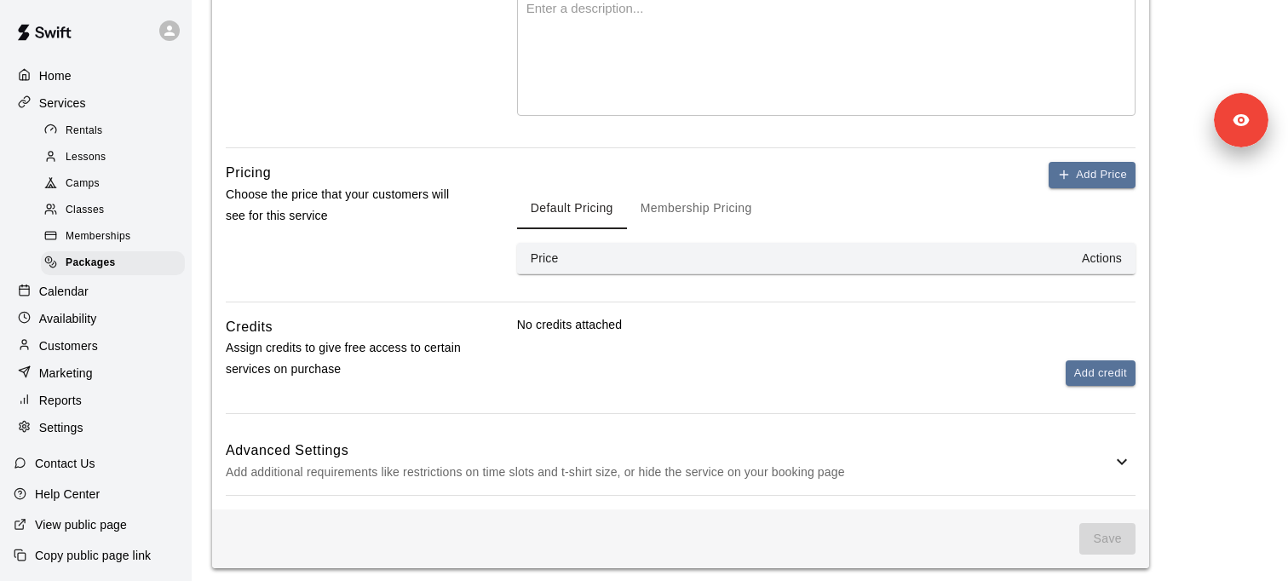
scroll to position [422, 0]
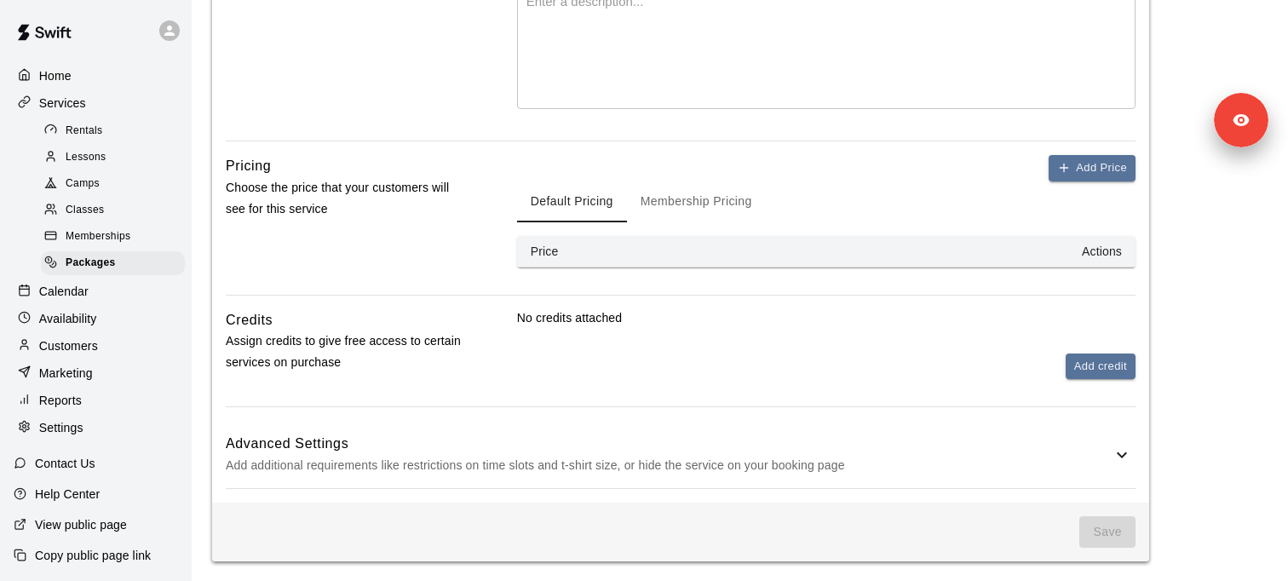
type input "**********"
click at [1084, 170] on button "Add Price" at bounding box center [1092, 168] width 87 height 26
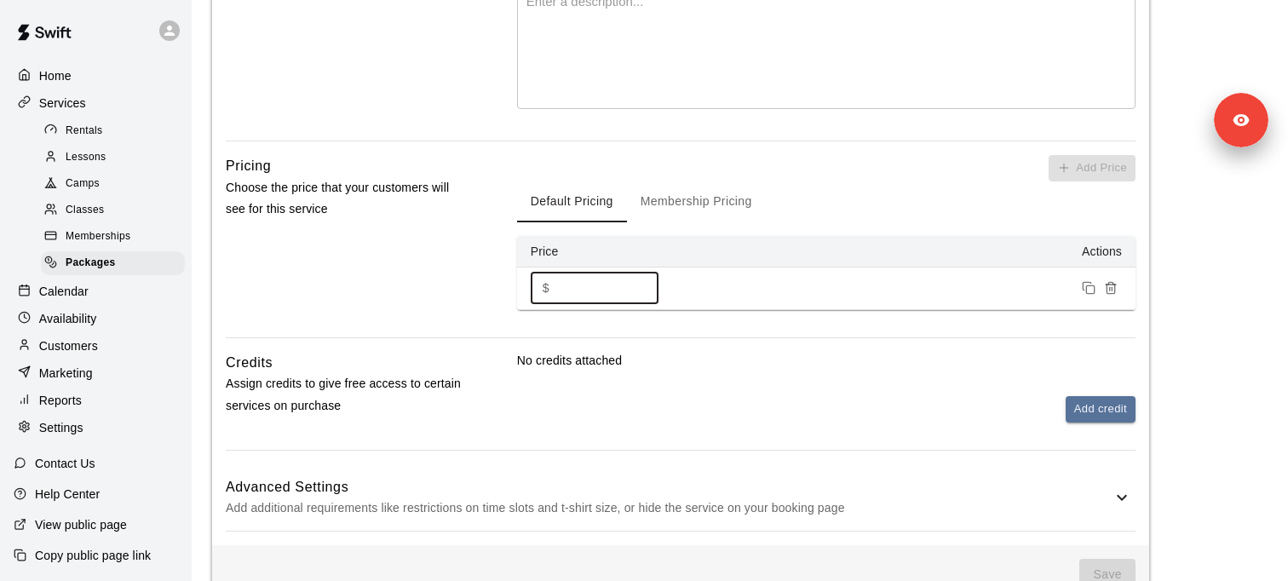
click at [596, 279] on input "*" at bounding box center [607, 289] width 102 height 32
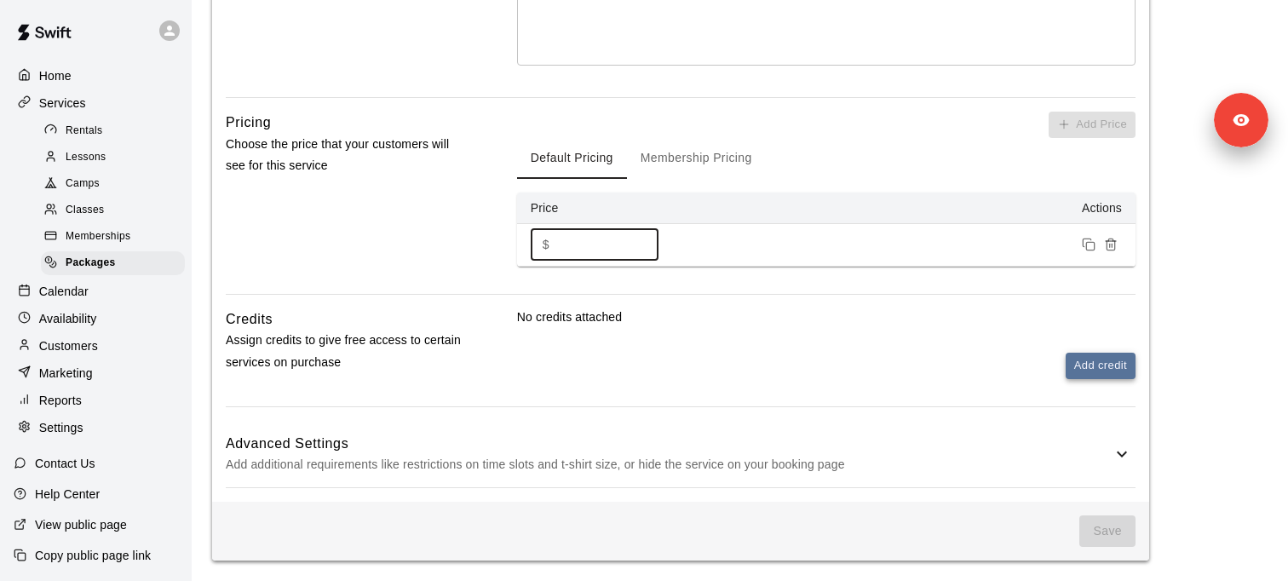
type input "**"
click at [1088, 360] on button "Add credit" at bounding box center [1101, 366] width 70 height 26
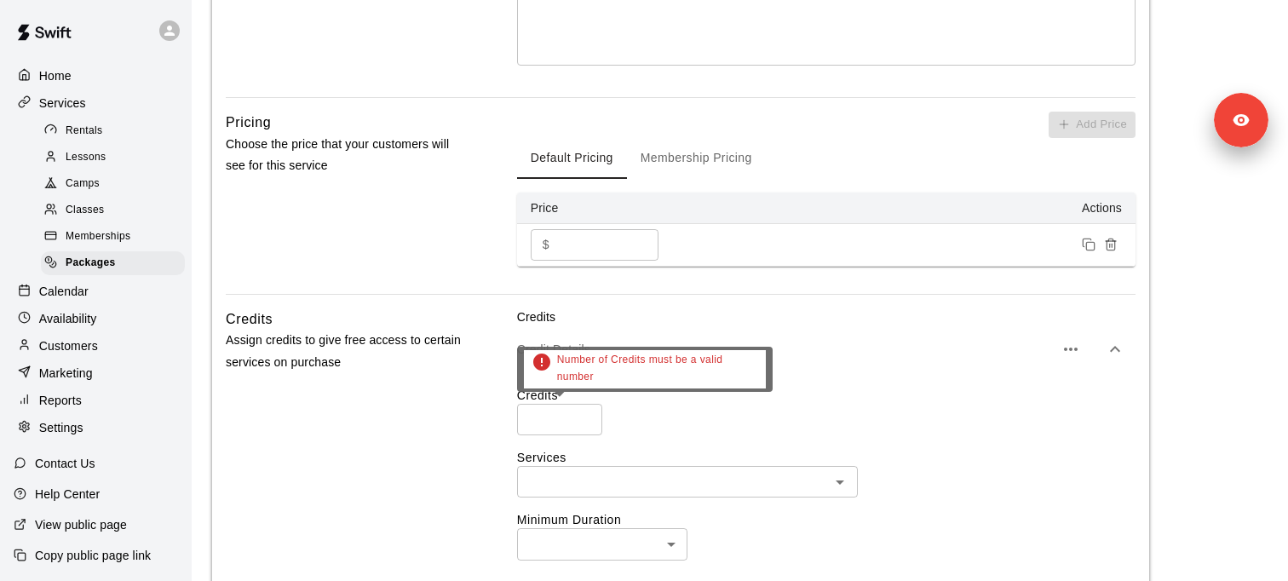
click at [515, 419] on div "Credits Assign credits to give free access to certain services on purchase Cred…" at bounding box center [681, 574] width 910 height 532
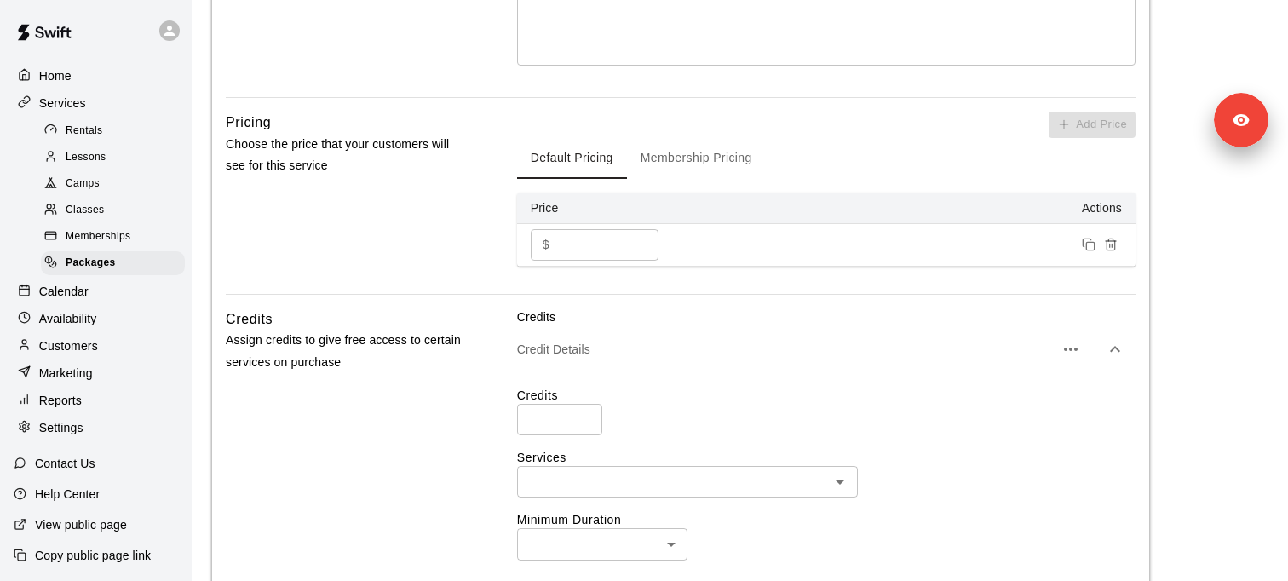
click at [524, 417] on input "number" at bounding box center [559, 420] width 85 height 32
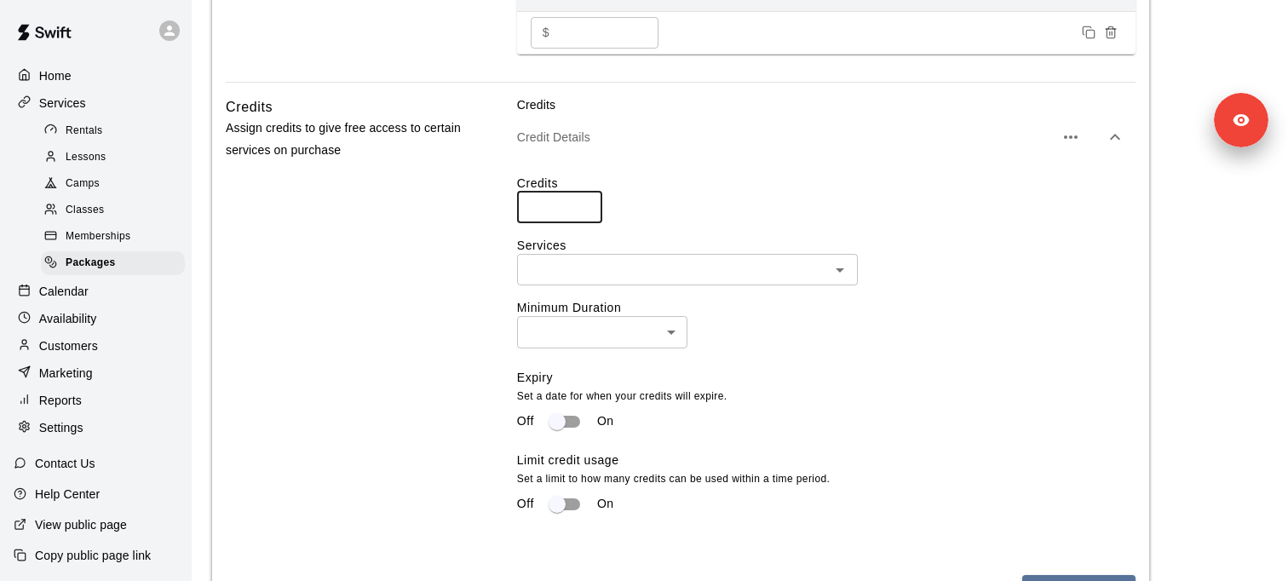
scroll to position [691, 0]
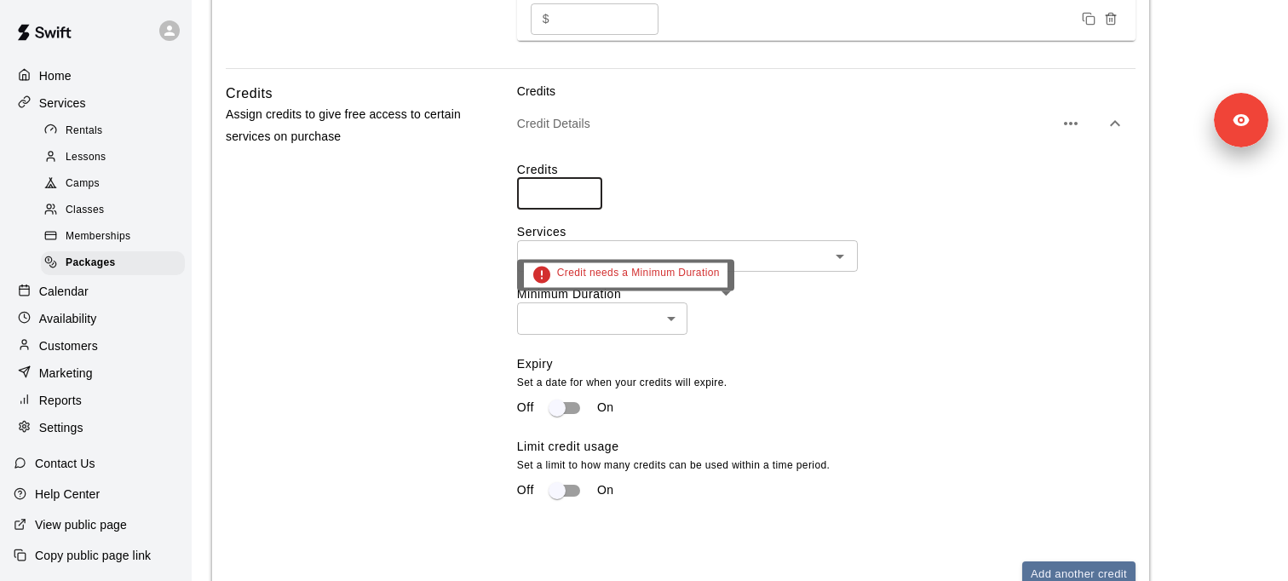
type input "**"
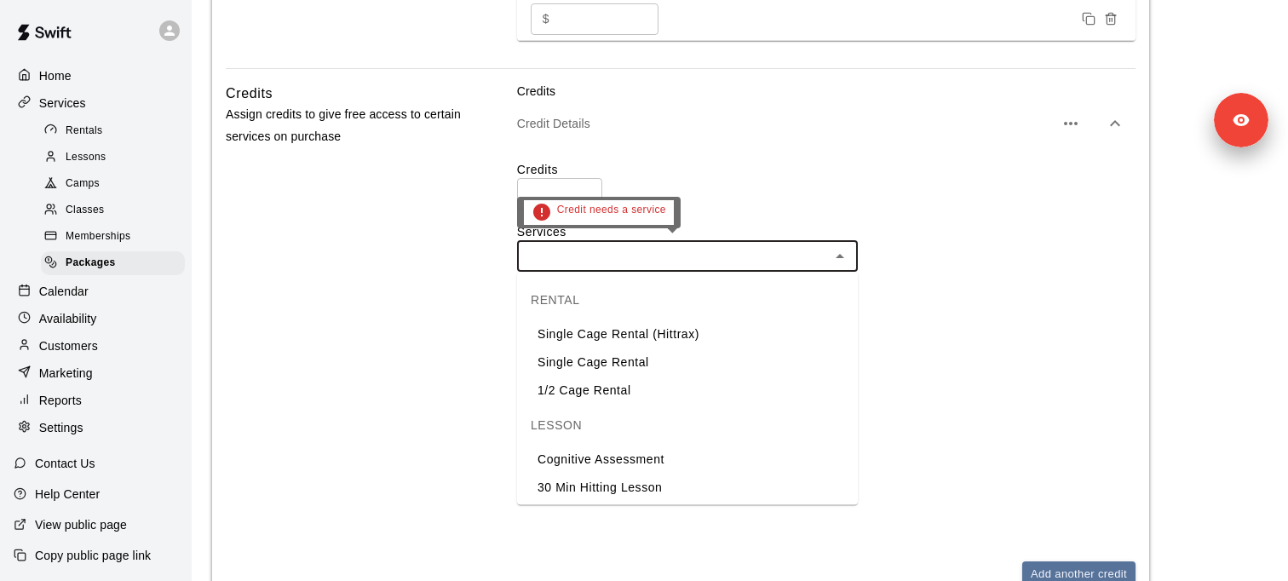
click at [606, 250] on input "text" at bounding box center [673, 255] width 302 height 21
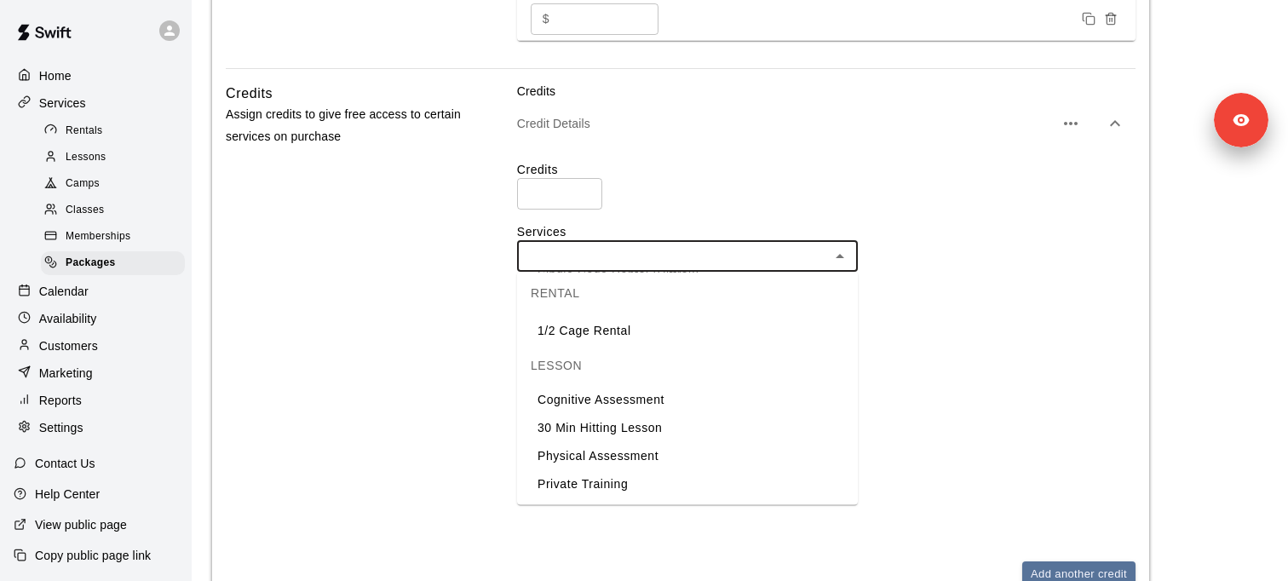
click at [592, 481] on li "Private Training" at bounding box center [687, 484] width 341 height 28
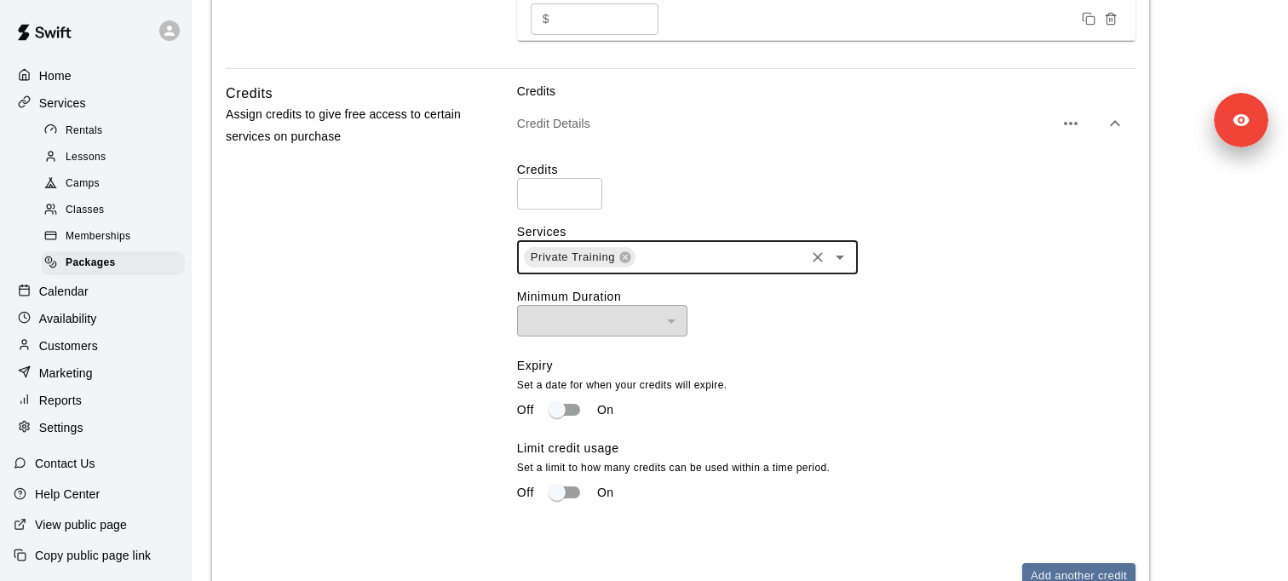
click at [841, 253] on icon "Open" at bounding box center [840, 257] width 20 height 20
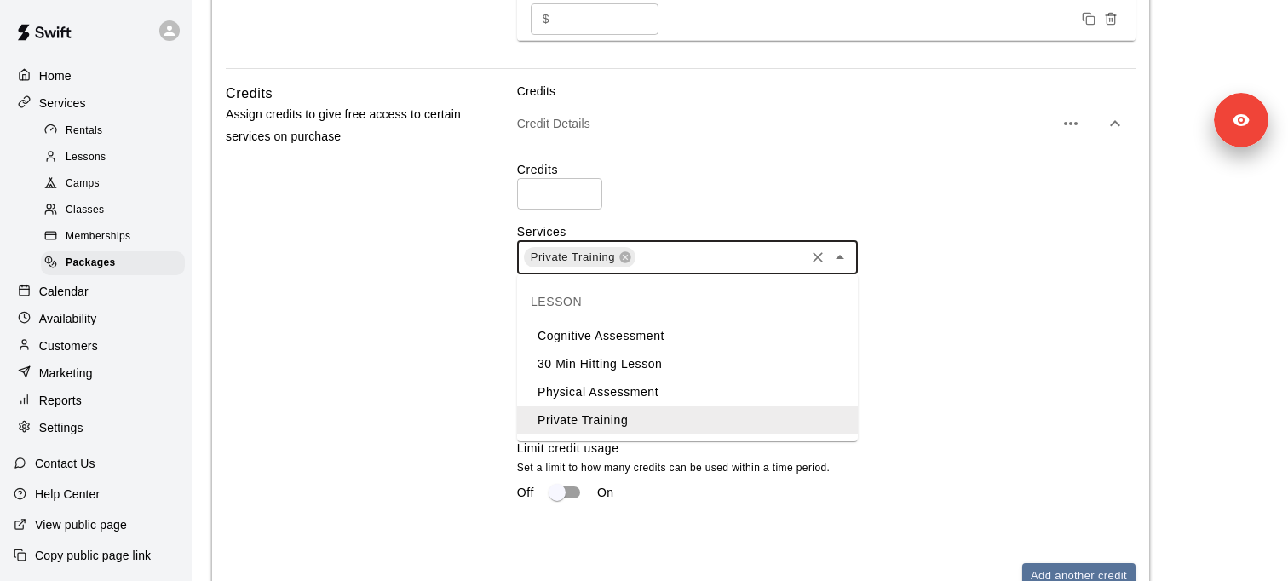
click at [611, 369] on li "30 Min Hitting Lesson" at bounding box center [687, 364] width 341 height 28
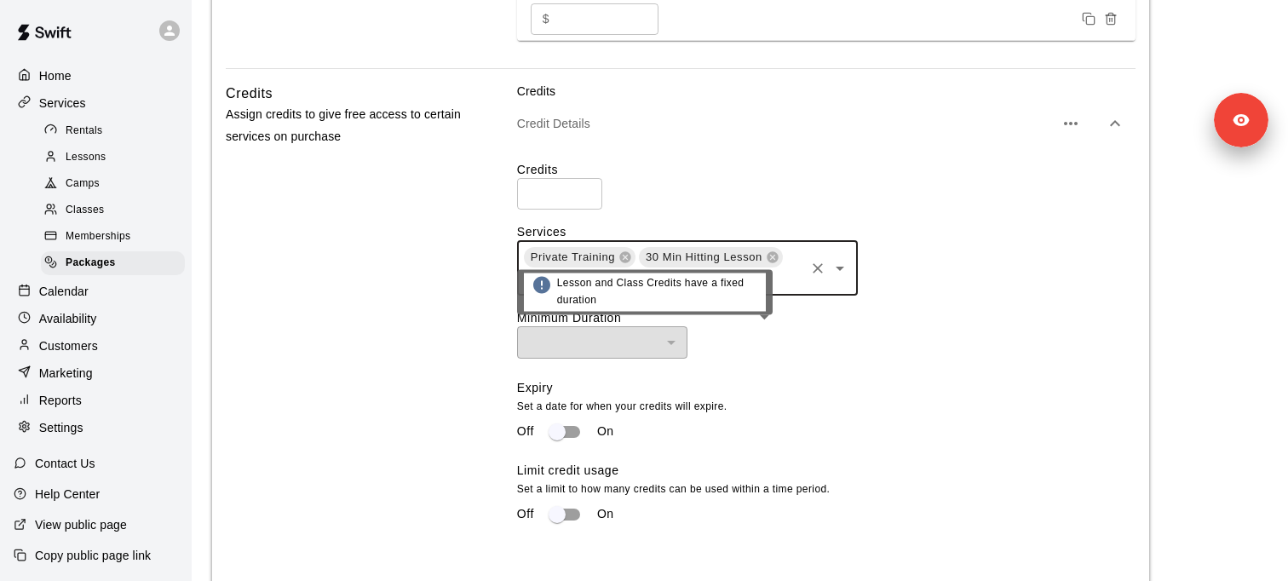
click at [813, 356] on div "​ ​" at bounding box center [826, 342] width 618 height 32
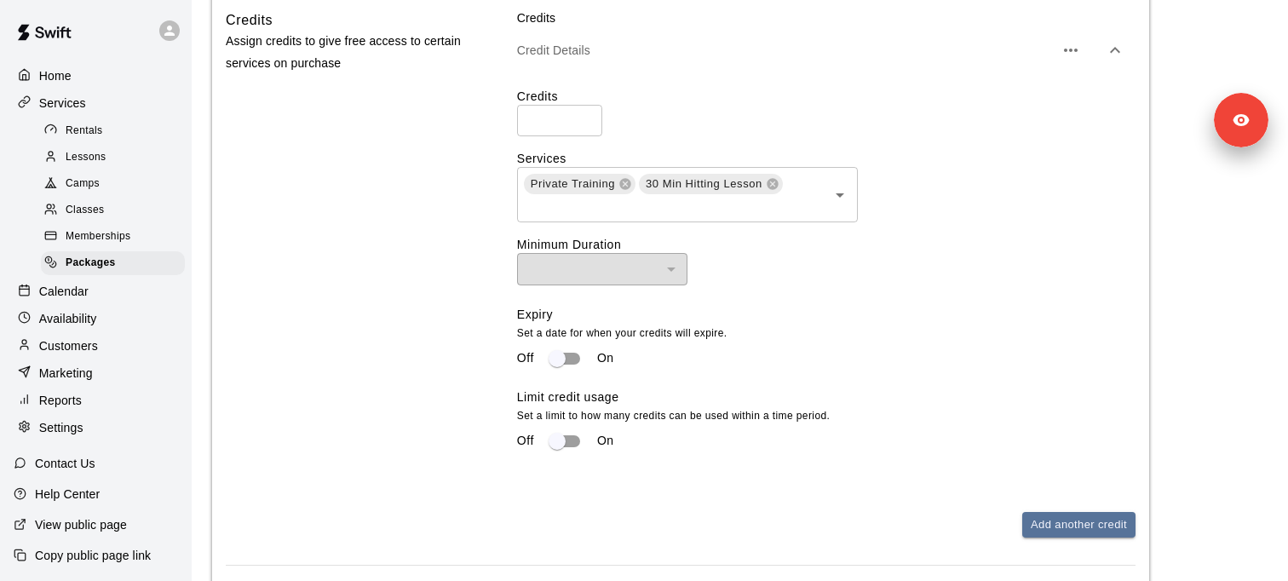
click at [796, 366] on div "Off On" at bounding box center [819, 358] width 605 height 32
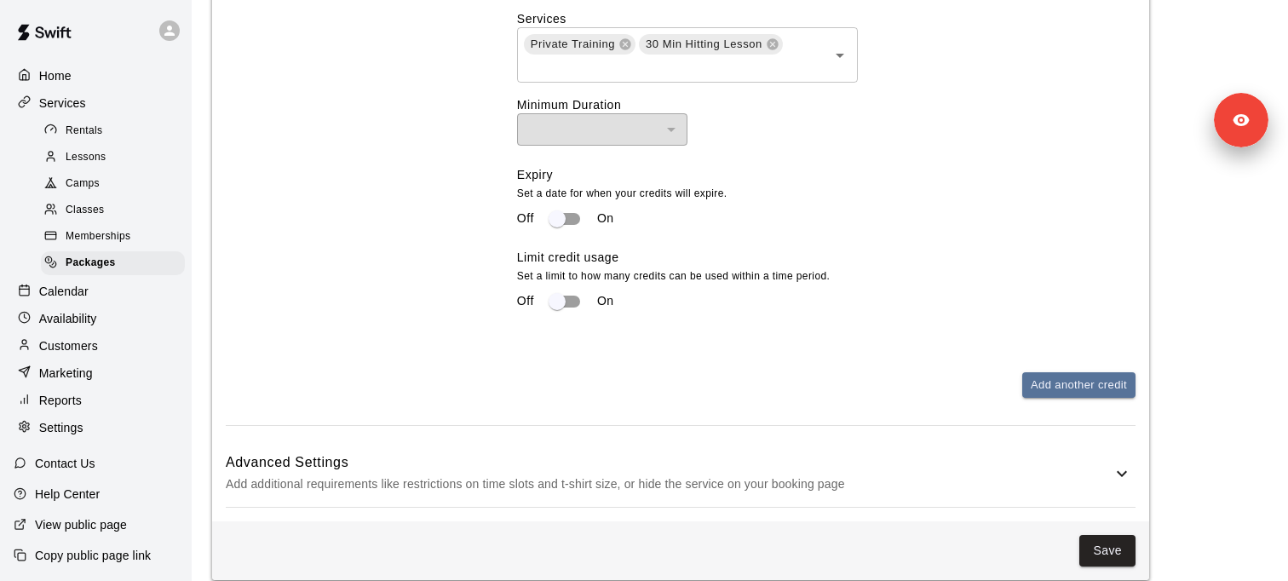
scroll to position [923, 0]
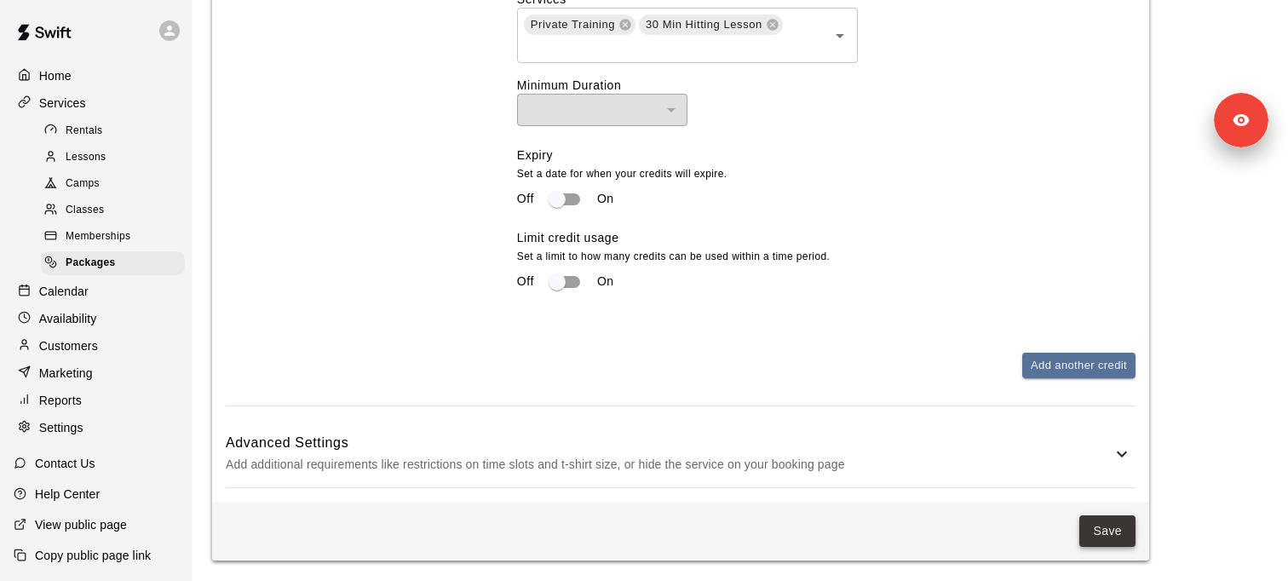
click at [1106, 530] on button "Save" at bounding box center [1107, 531] width 56 height 32
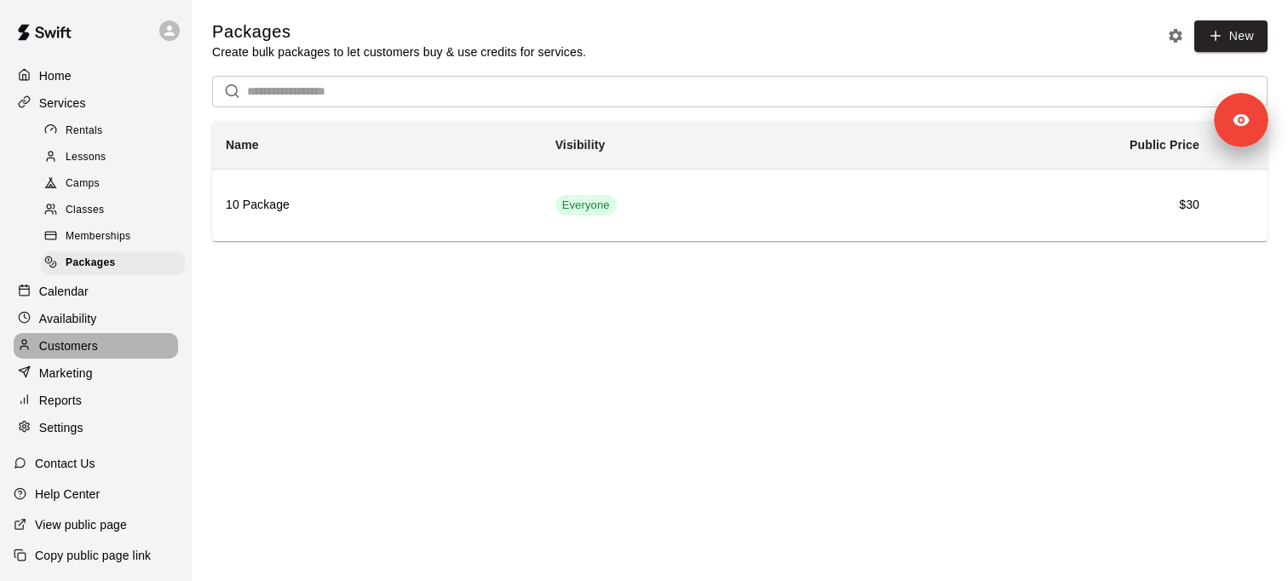
click at [92, 350] on p "Customers" at bounding box center [68, 345] width 59 height 17
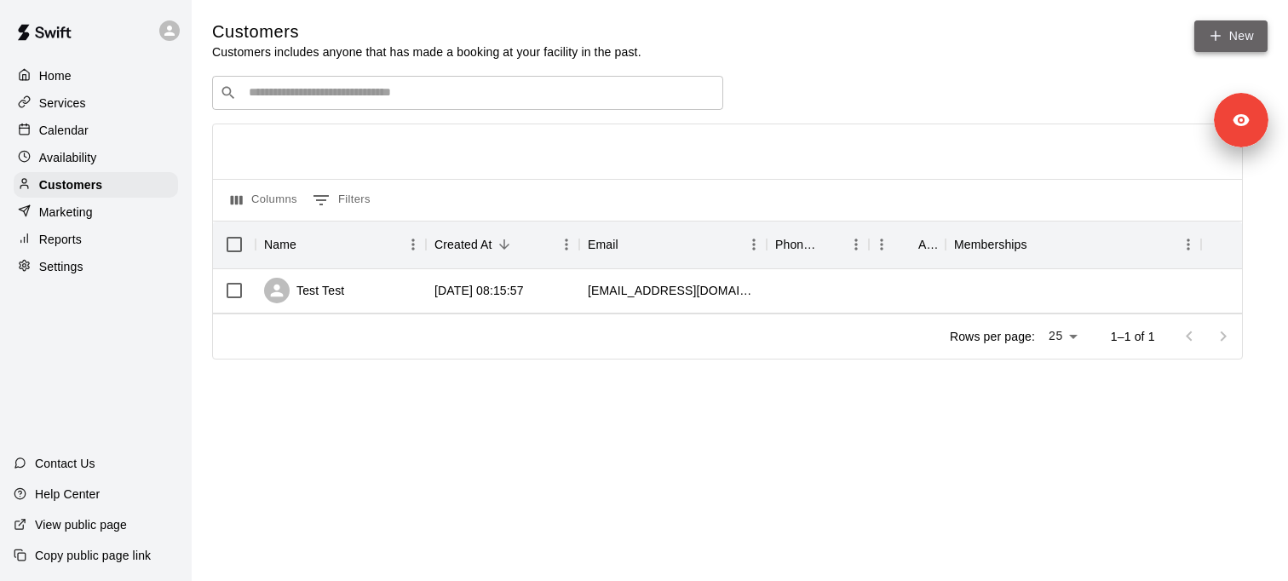
click at [1239, 32] on link "New" at bounding box center [1230, 36] width 73 height 32
select select "**"
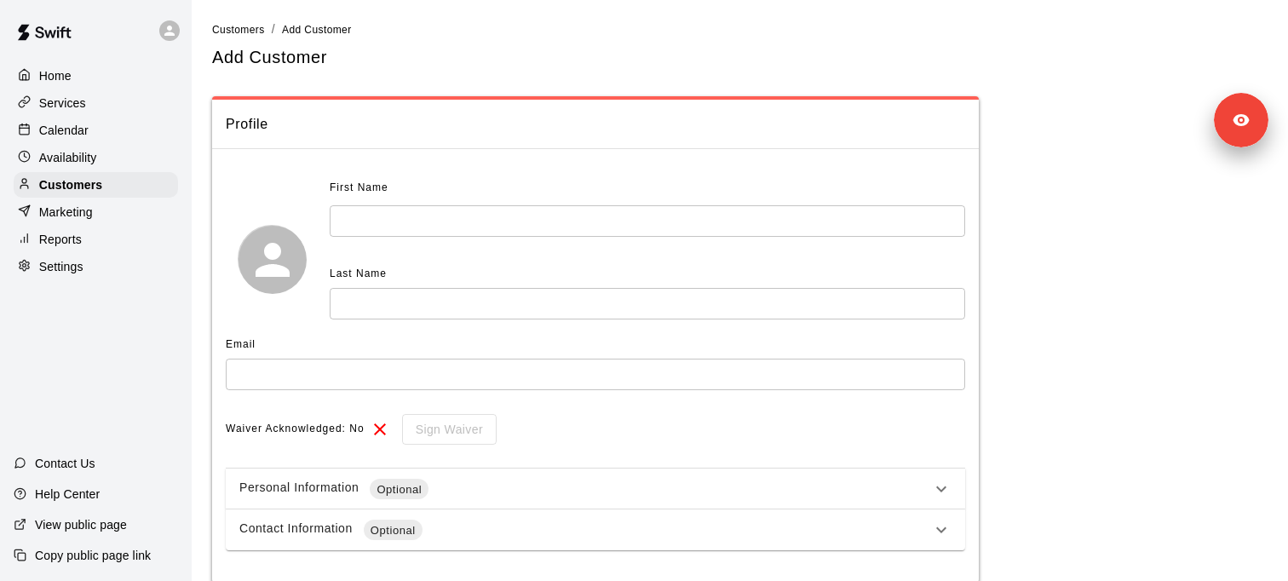
click at [438, 230] on input "text" at bounding box center [647, 221] width 635 height 32
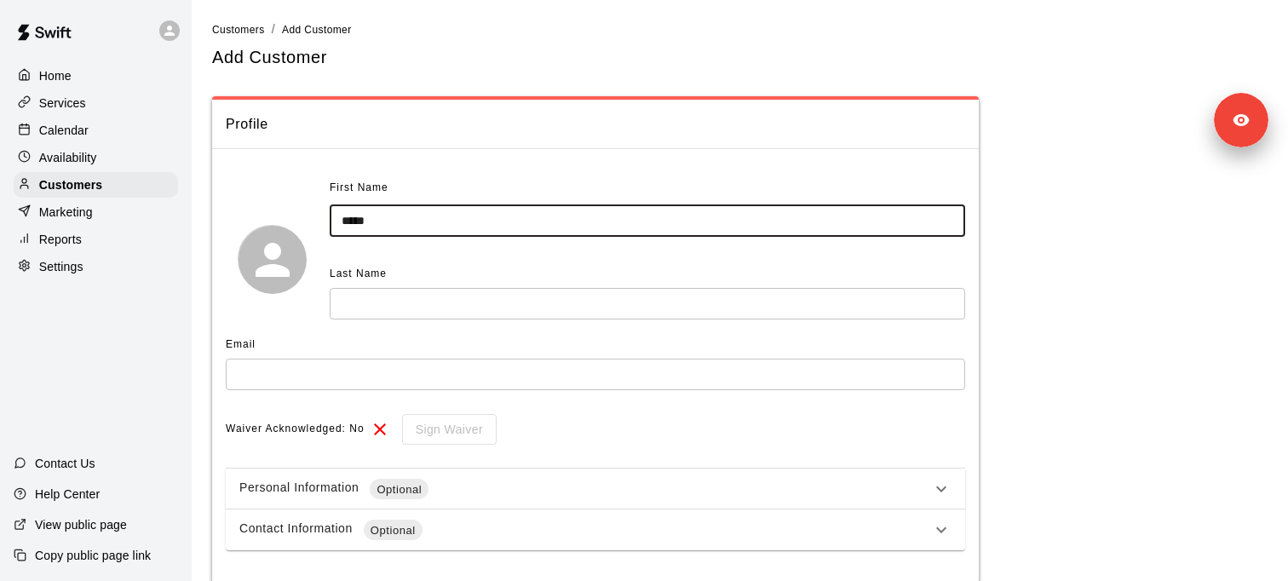
type input "*****"
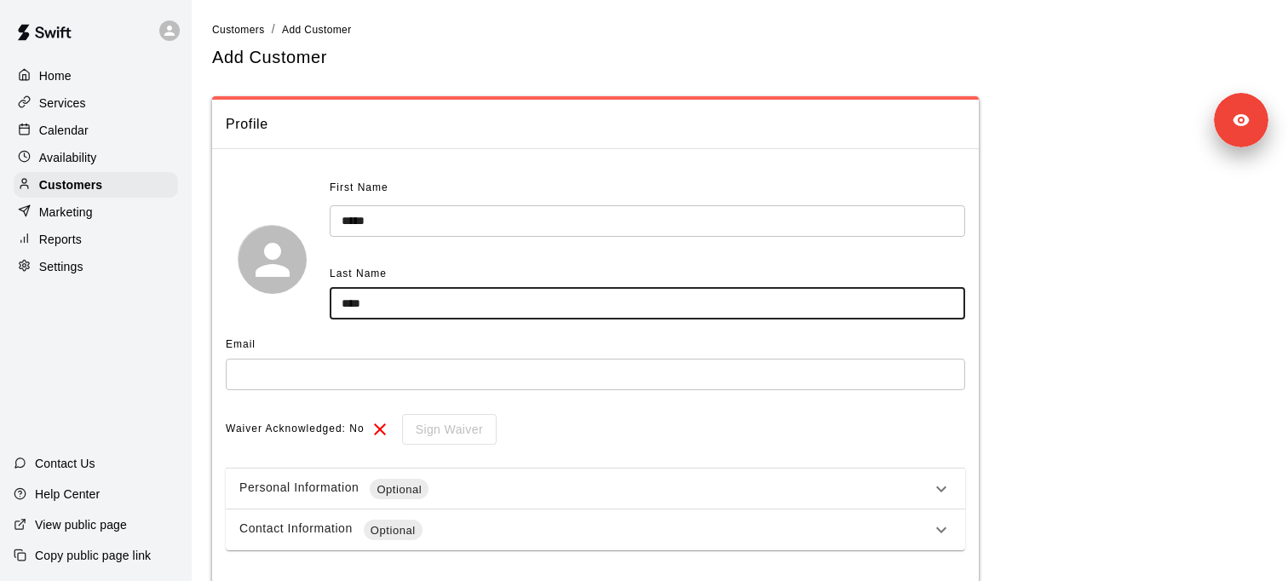
type input "****"
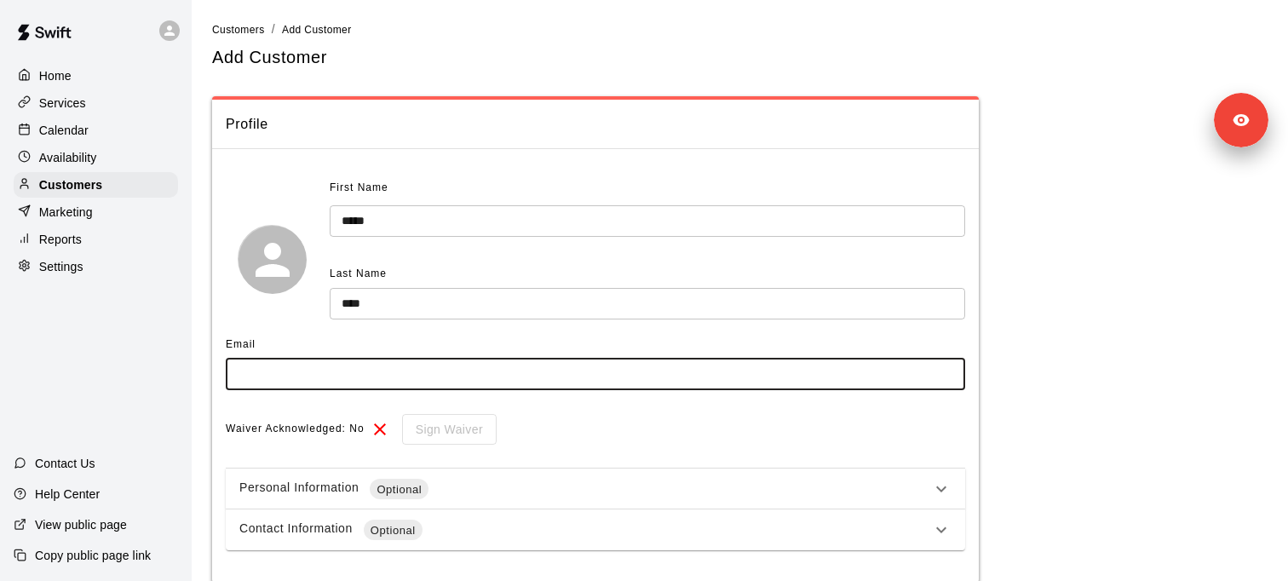
click at [364, 381] on input "text" at bounding box center [595, 375] width 739 height 32
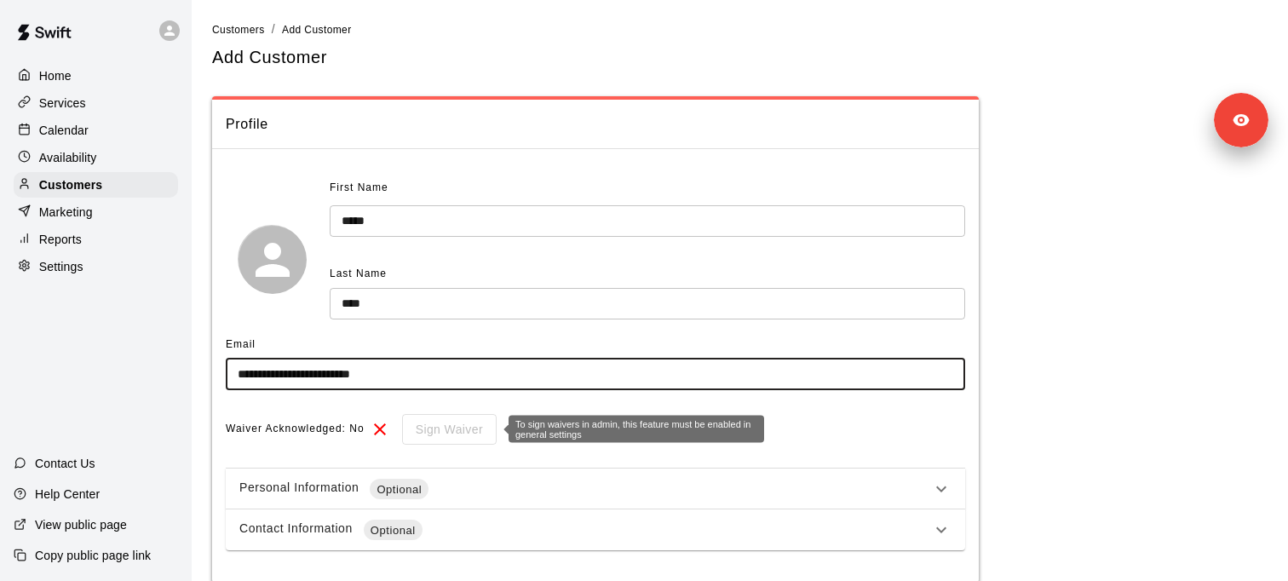
scroll to position [71, 0]
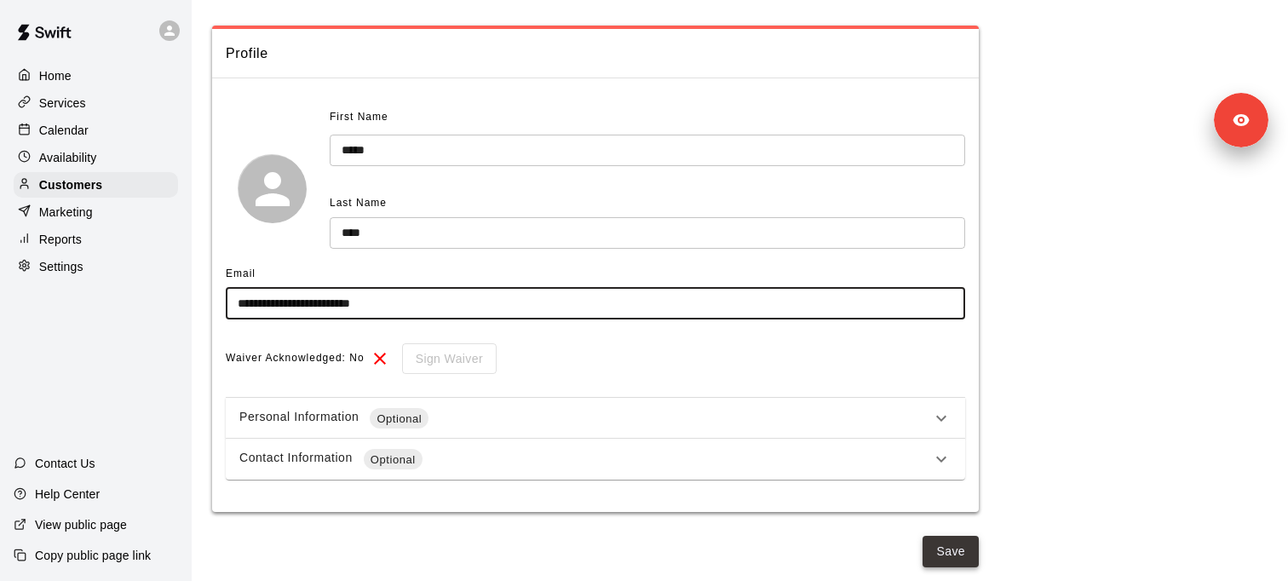
type input "**********"
click at [968, 563] on button "Save" at bounding box center [951, 552] width 56 height 32
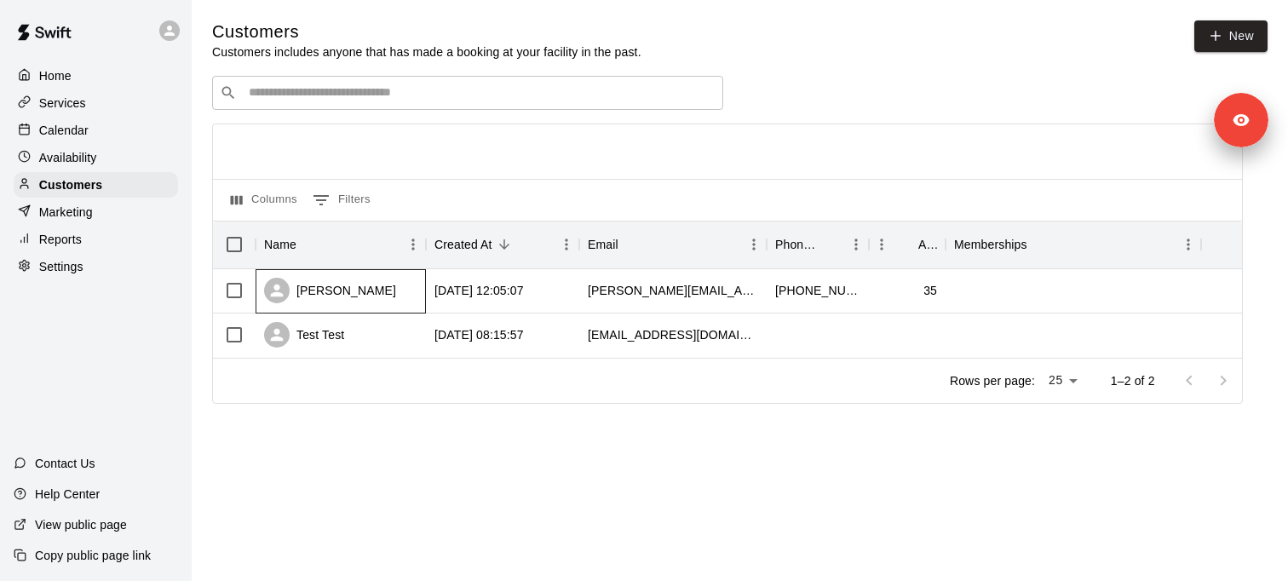
click at [340, 293] on div "[PERSON_NAME]" at bounding box center [330, 291] width 132 height 26
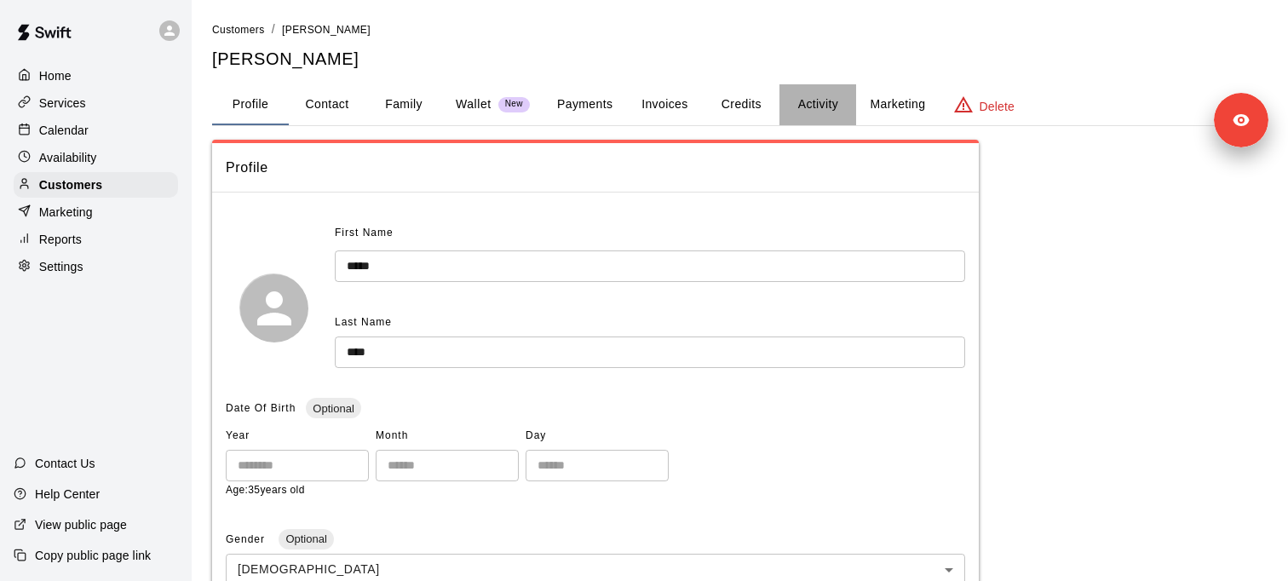
click at [819, 104] on button "Activity" at bounding box center [817, 104] width 77 height 41
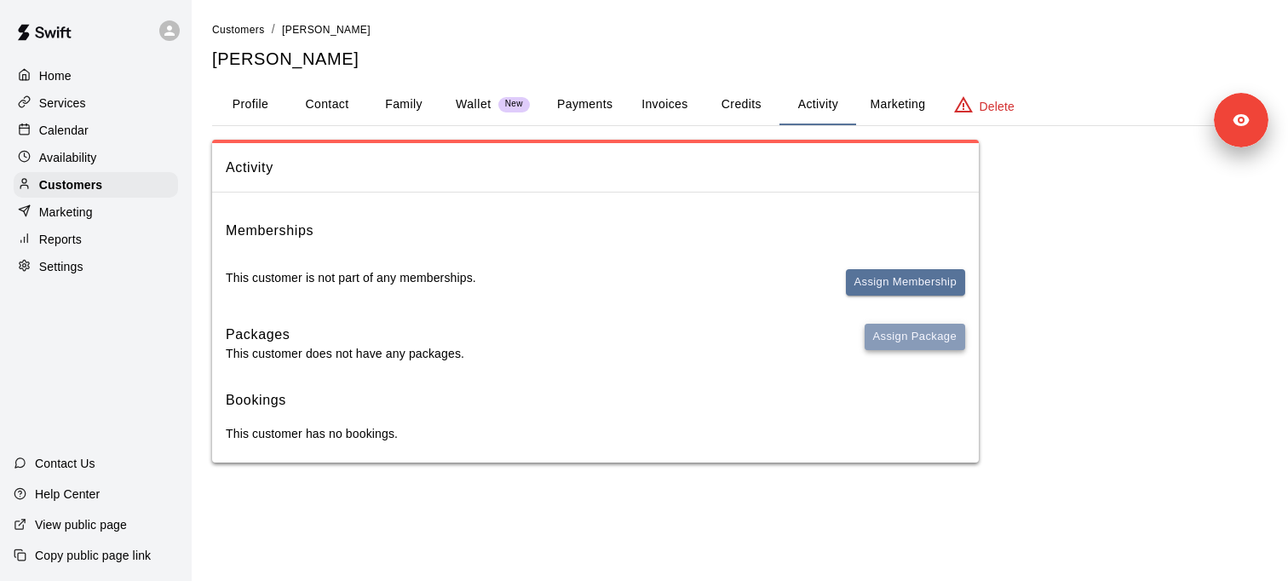
click at [889, 338] on button "Assign Package" at bounding box center [915, 337] width 101 height 26
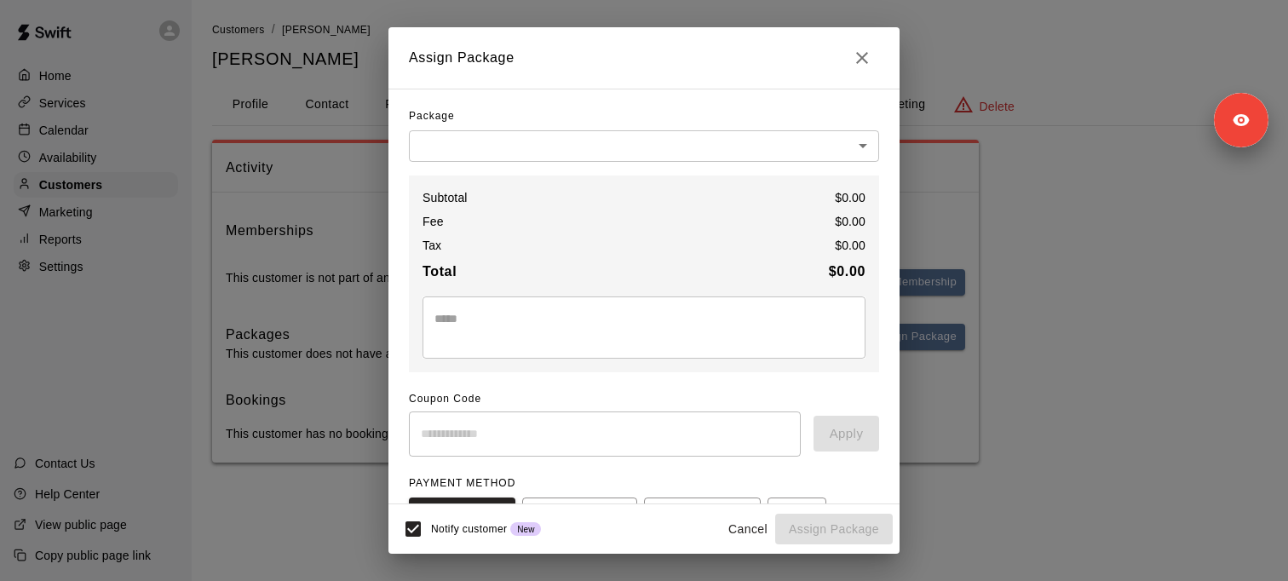
click at [581, 145] on body "Home Services Calendar Availability Customers Marketing Reports Settings Contac…" at bounding box center [644, 248] width 1288 height 497
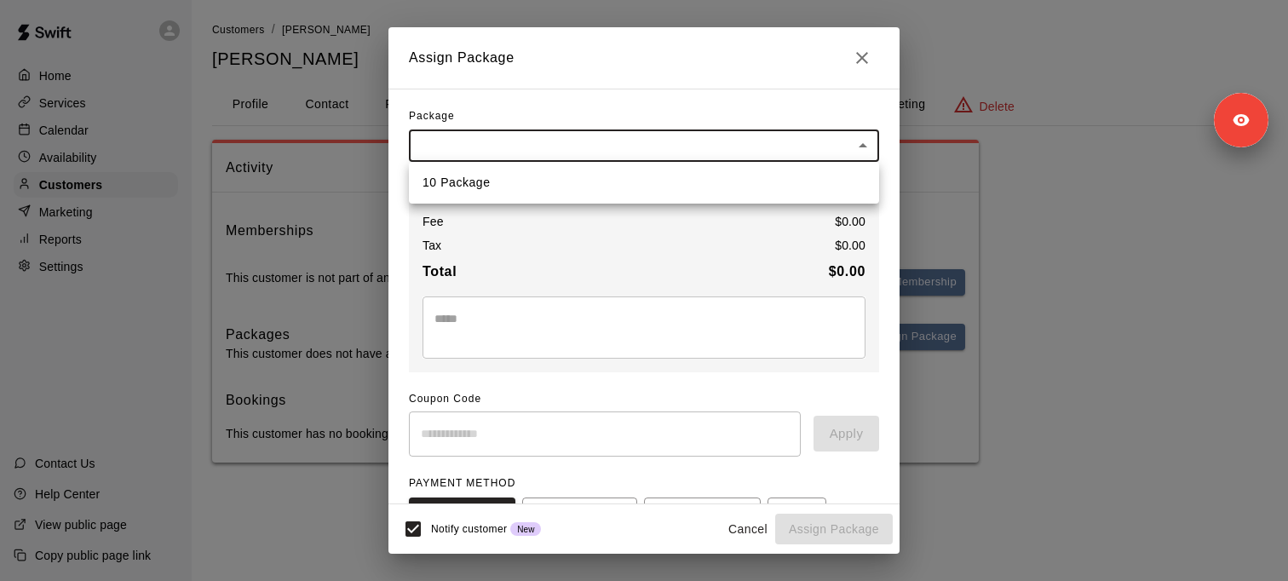
click at [566, 178] on li "10 Package" at bounding box center [644, 183] width 470 height 28
type input "**********"
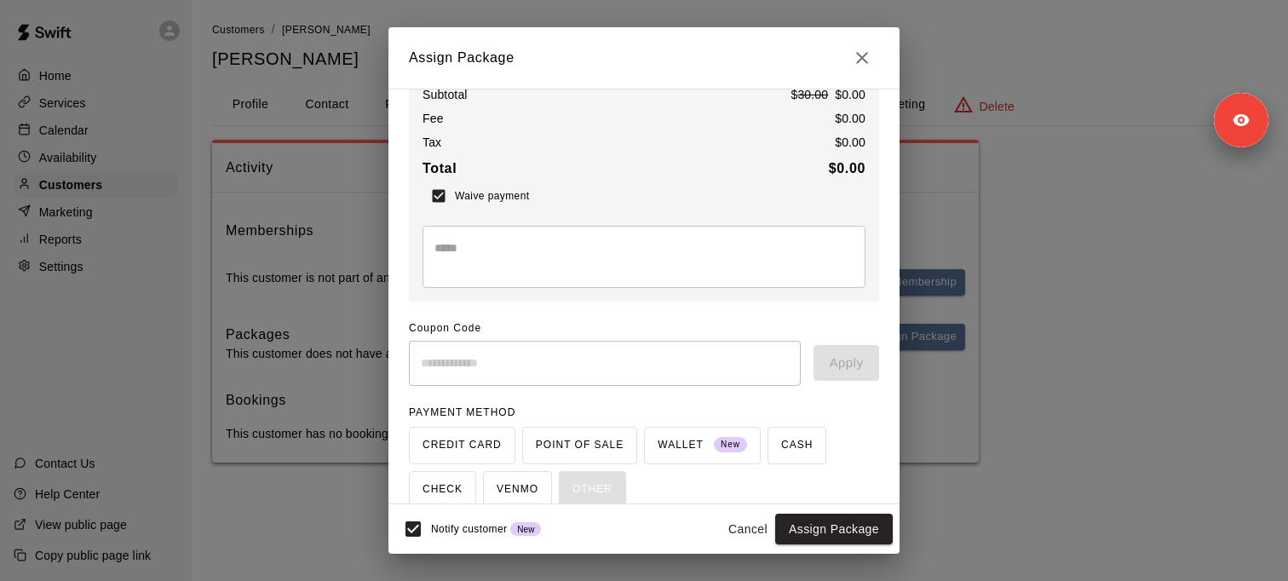
scroll to position [100, 0]
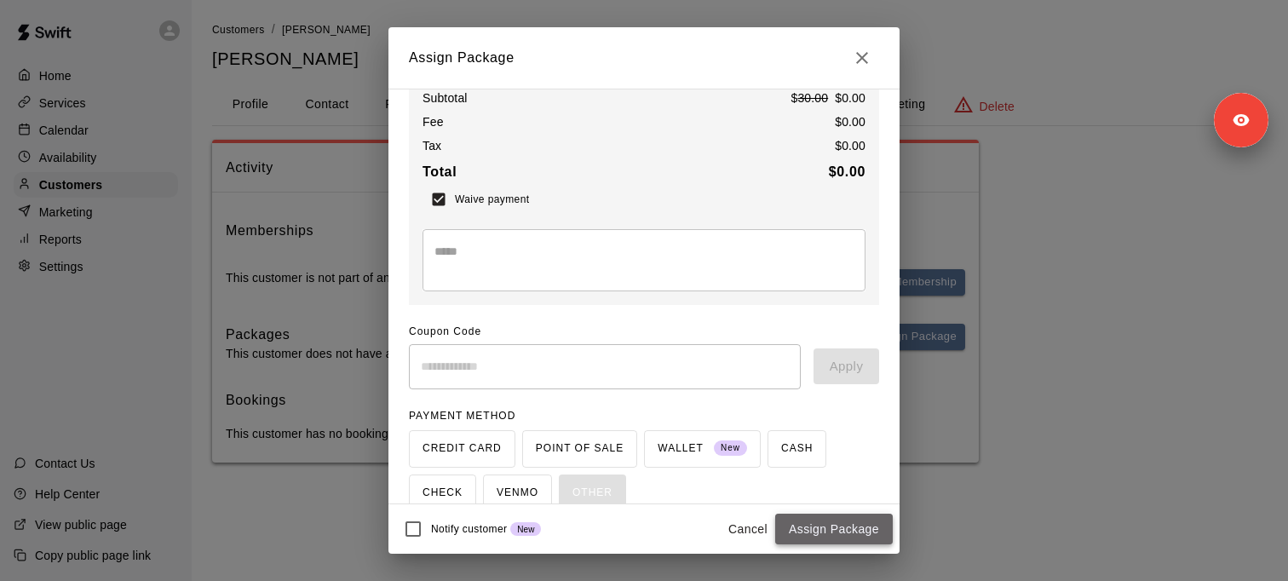
click at [824, 536] on button "Assign Package" at bounding box center [834, 530] width 118 height 32
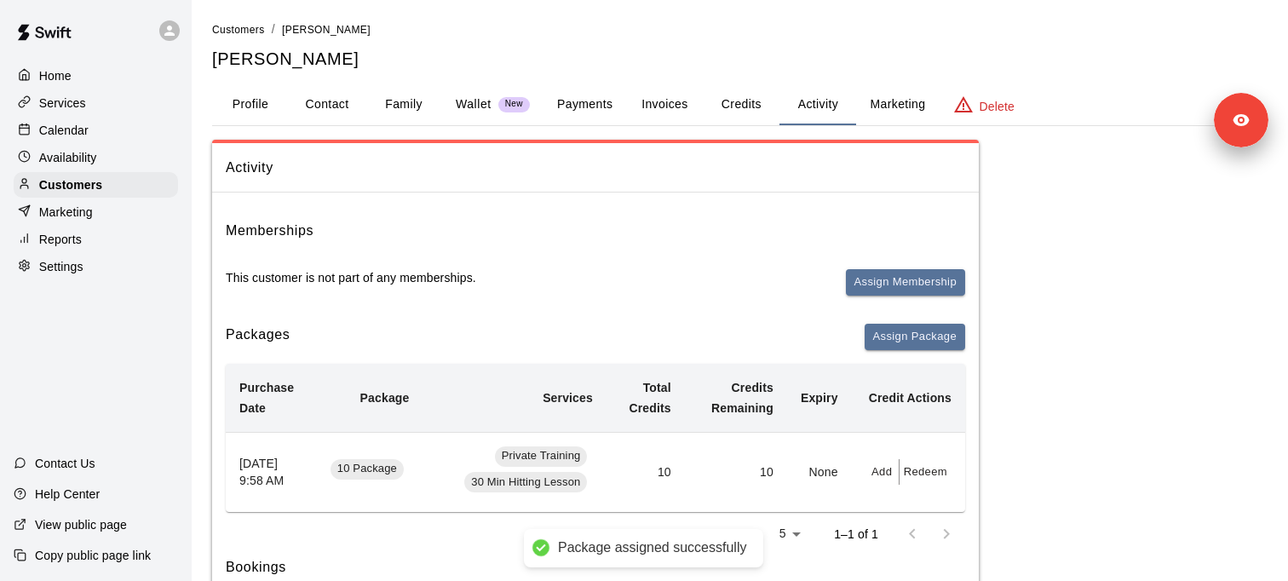
scroll to position [82, 0]
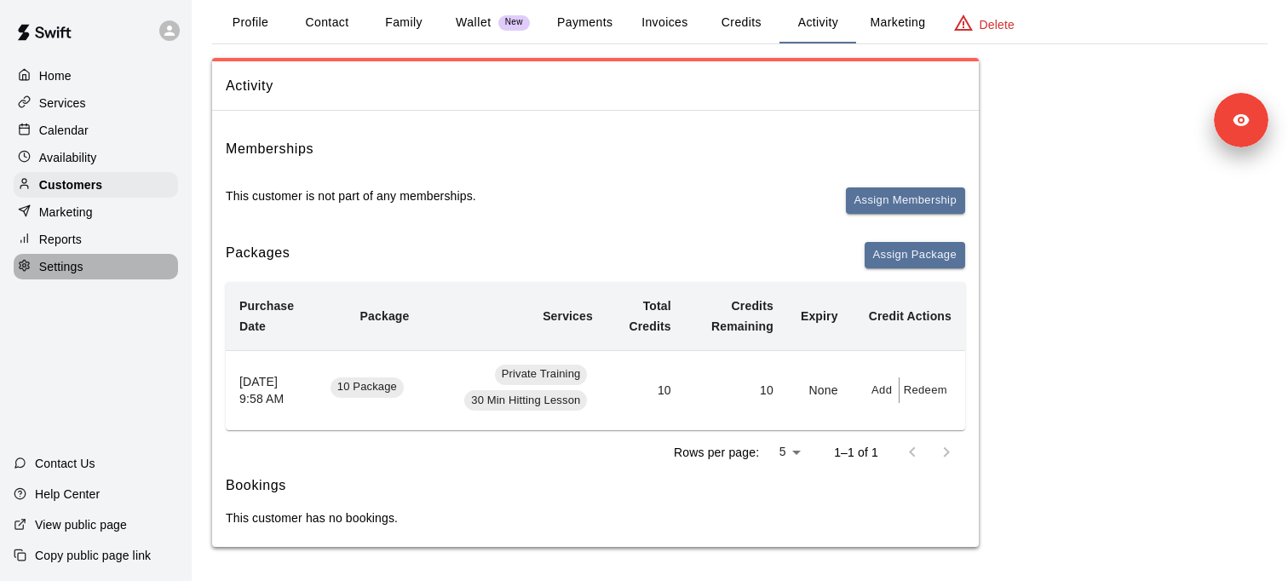
click at [111, 270] on div "Settings" at bounding box center [96, 267] width 164 height 26
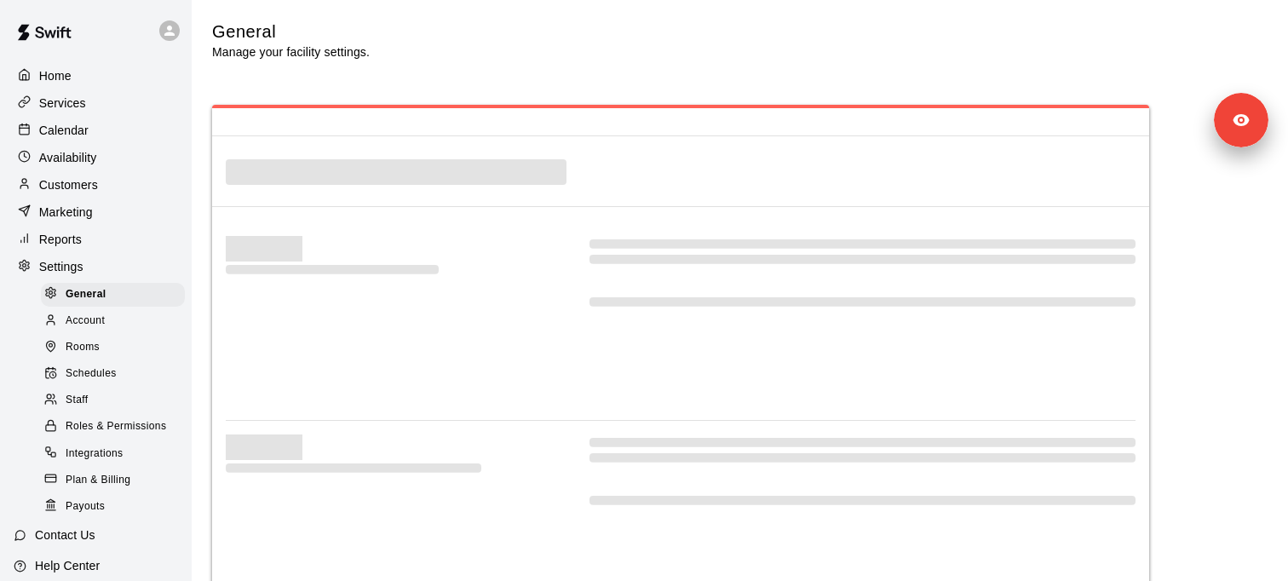
select select "**"
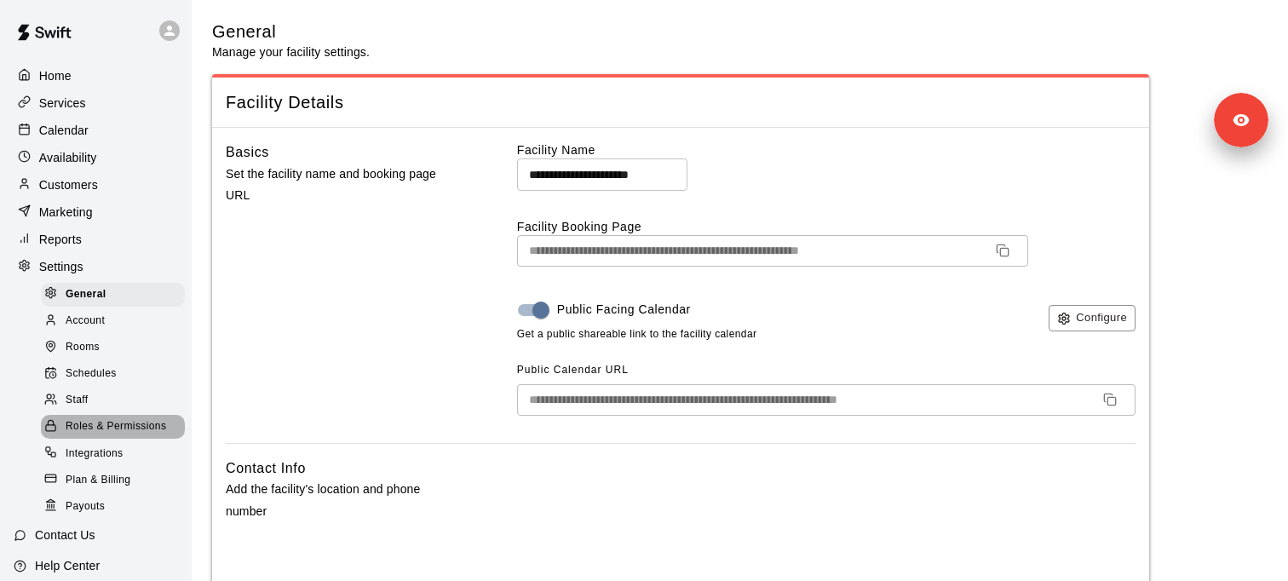
click at [133, 427] on span "Roles & Permissions" at bounding box center [116, 426] width 101 height 17
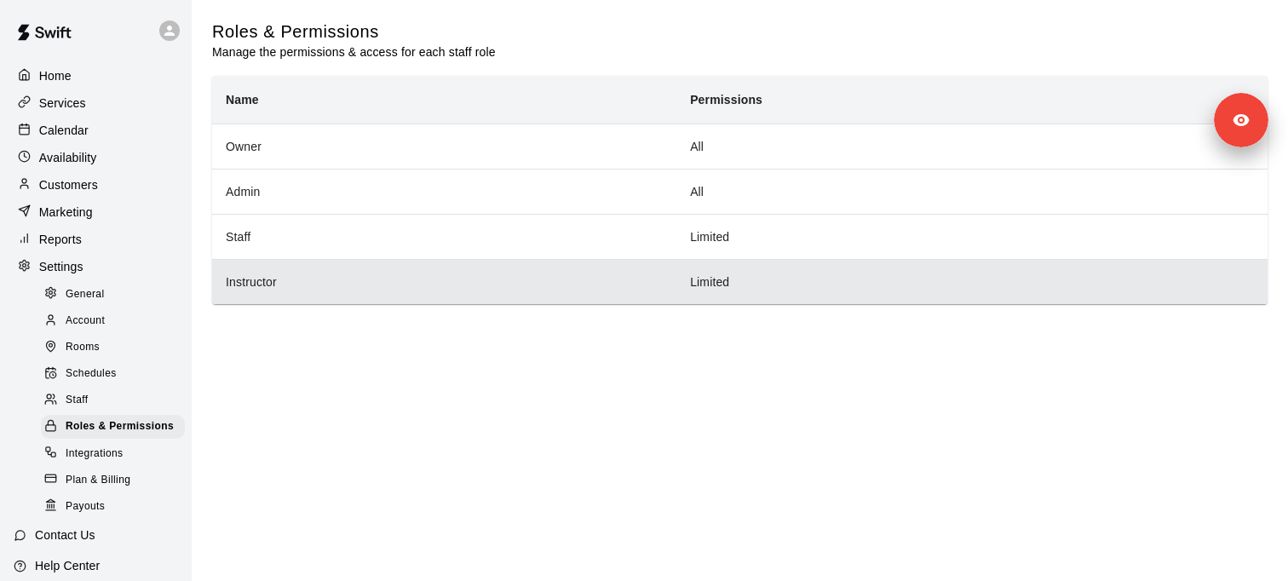
click at [245, 282] on th "Instructor" at bounding box center [444, 281] width 464 height 45
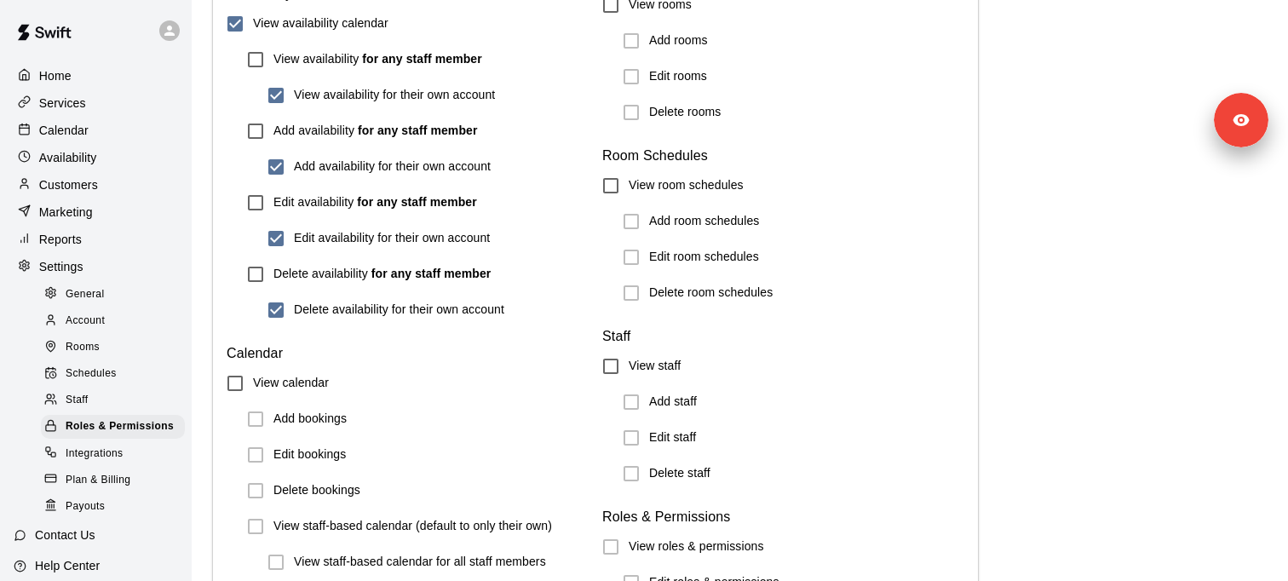
scroll to position [1448, 0]
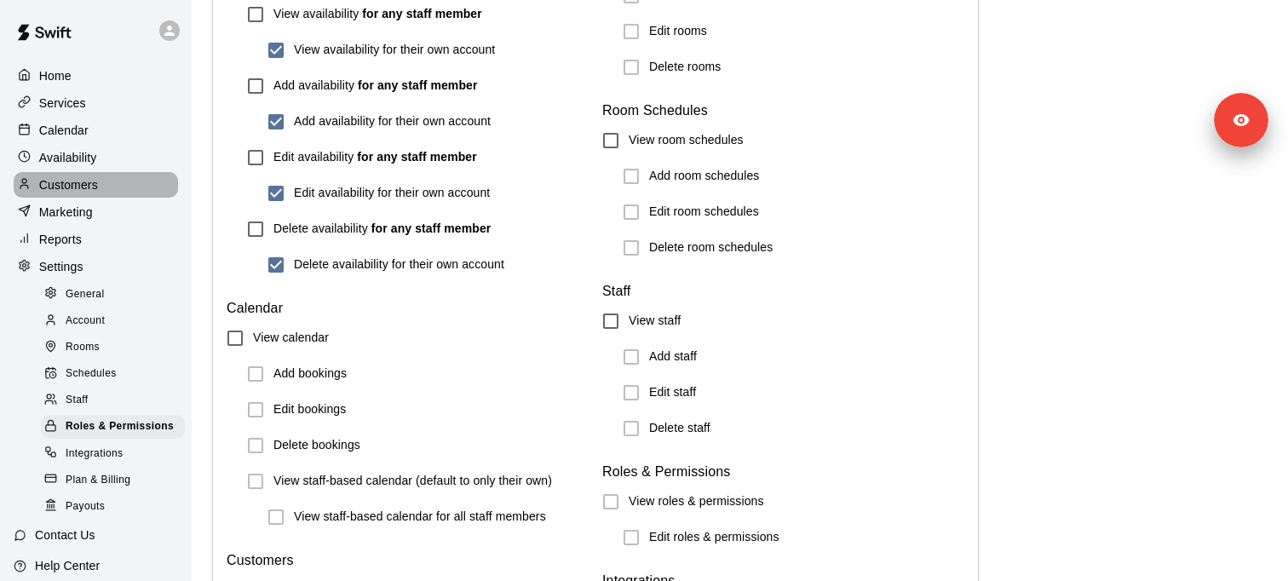
click at [112, 187] on div "Customers" at bounding box center [96, 185] width 164 height 26
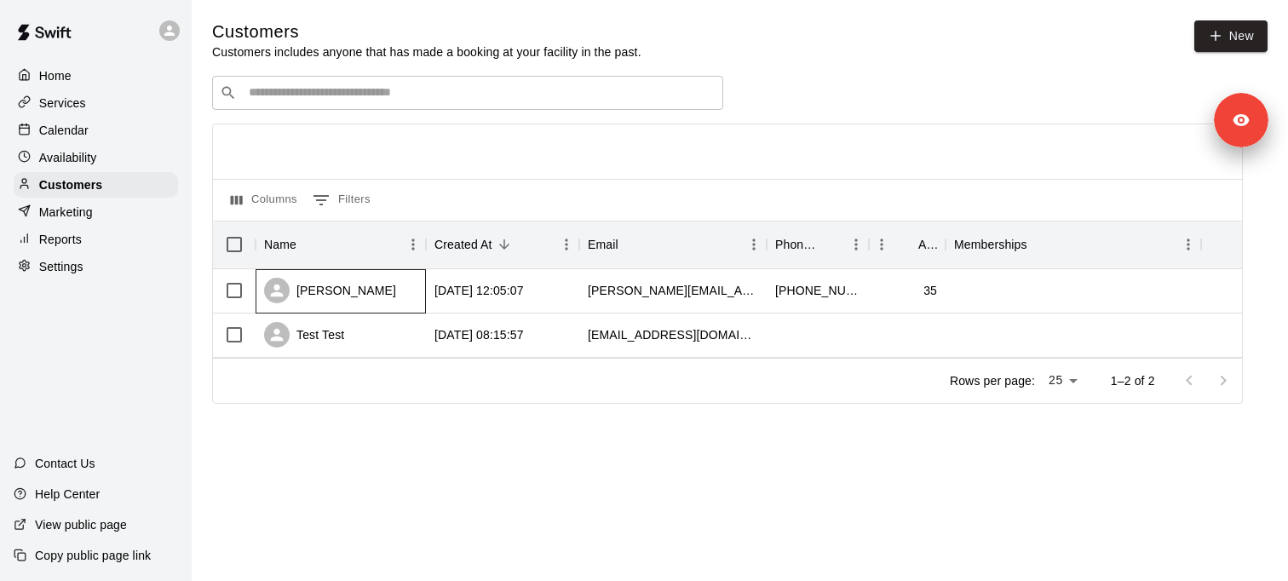
click at [336, 291] on div "[PERSON_NAME]" at bounding box center [330, 291] width 132 height 26
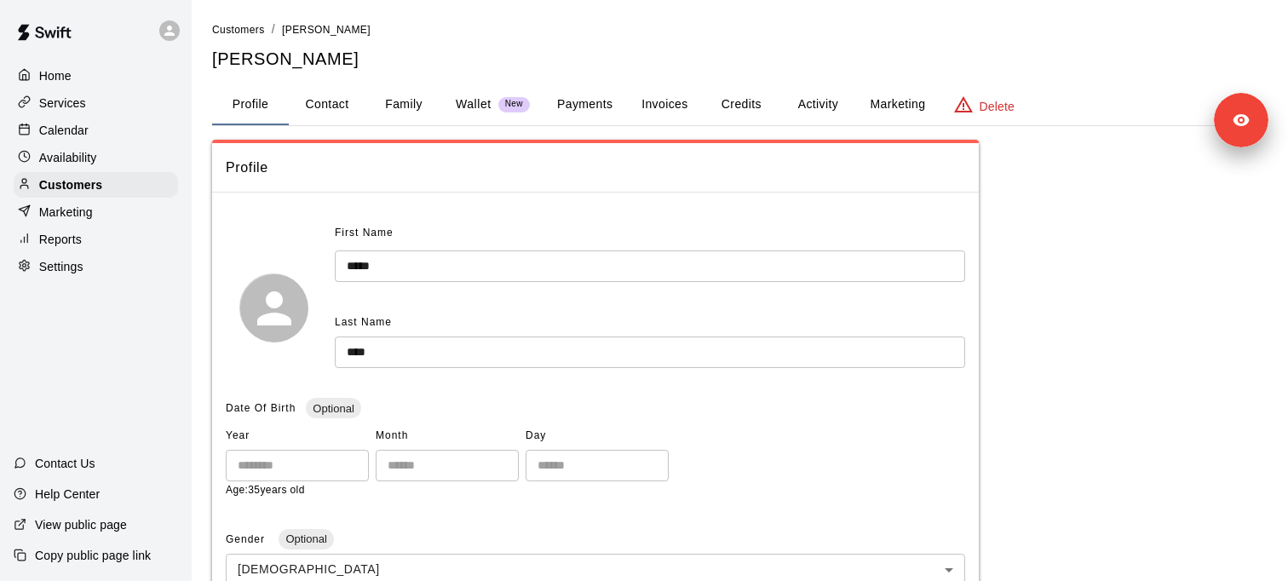
click at [336, 108] on button "Contact" at bounding box center [327, 104] width 77 height 41
select select "**"
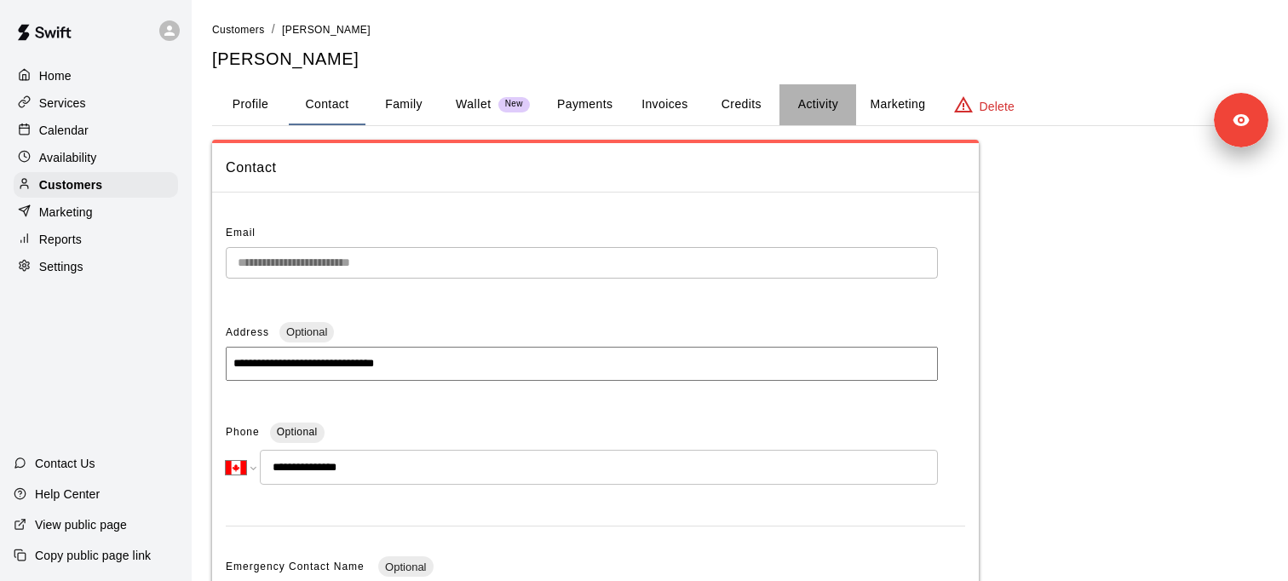
click at [825, 110] on button "Activity" at bounding box center [817, 104] width 77 height 41
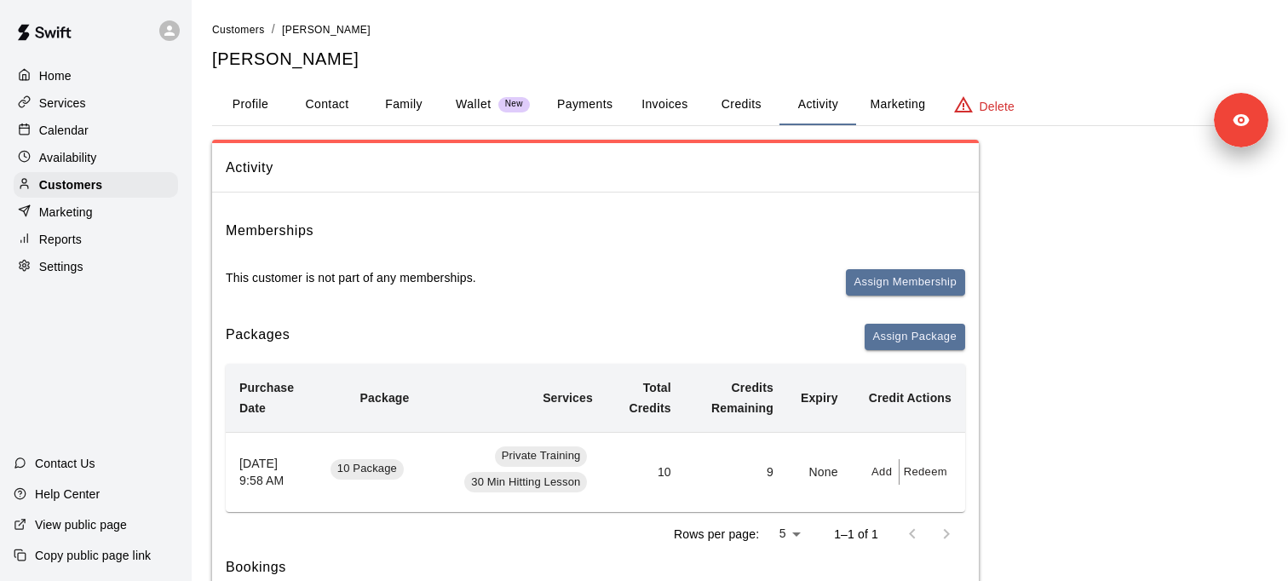
click at [95, 123] on div "Calendar" at bounding box center [96, 131] width 164 height 26
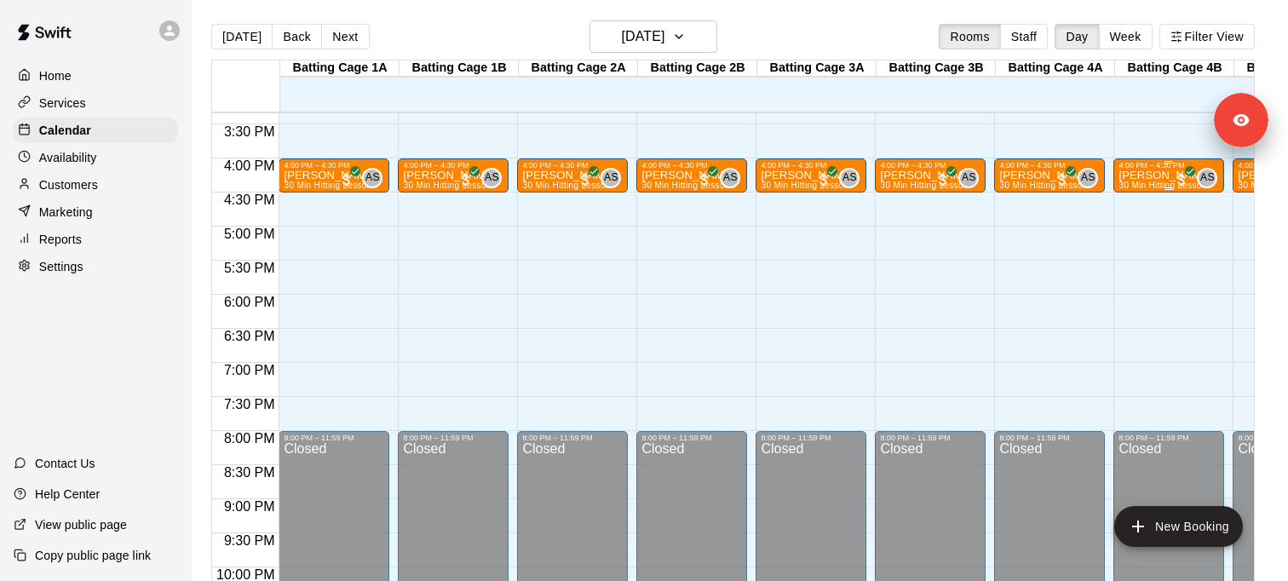
scroll to position [1056, 0]
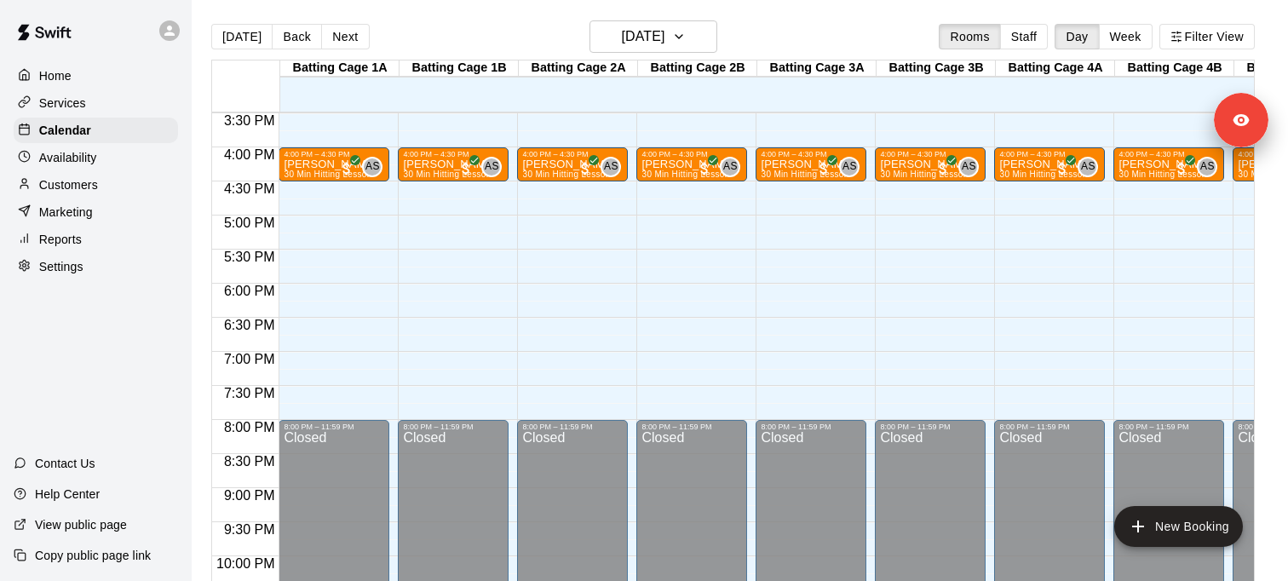
click at [78, 107] on p "Services" at bounding box center [62, 103] width 47 height 17
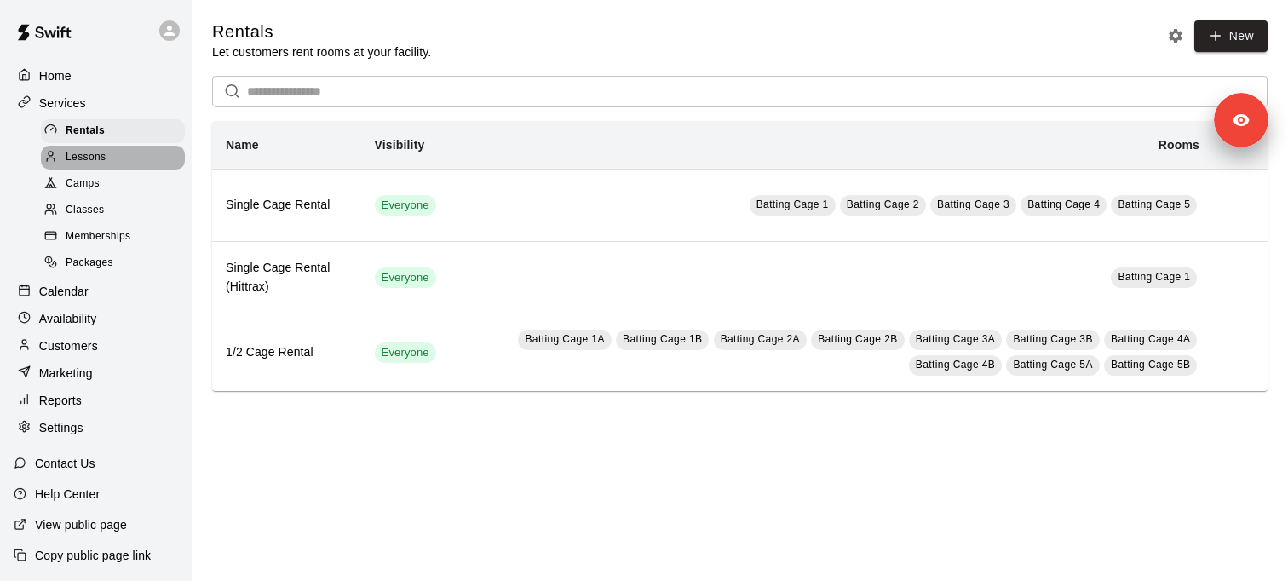
click at [94, 156] on span "Lessons" at bounding box center [86, 157] width 41 height 17
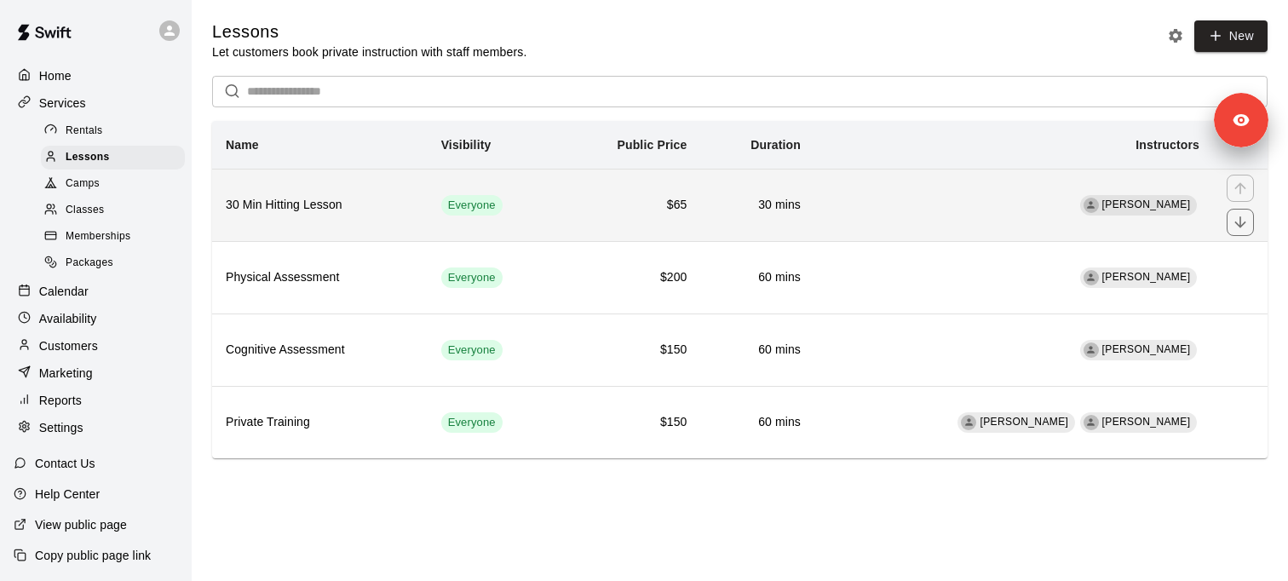
click at [308, 210] on h6 "30 Min Hitting Lesson" at bounding box center [320, 205] width 188 height 19
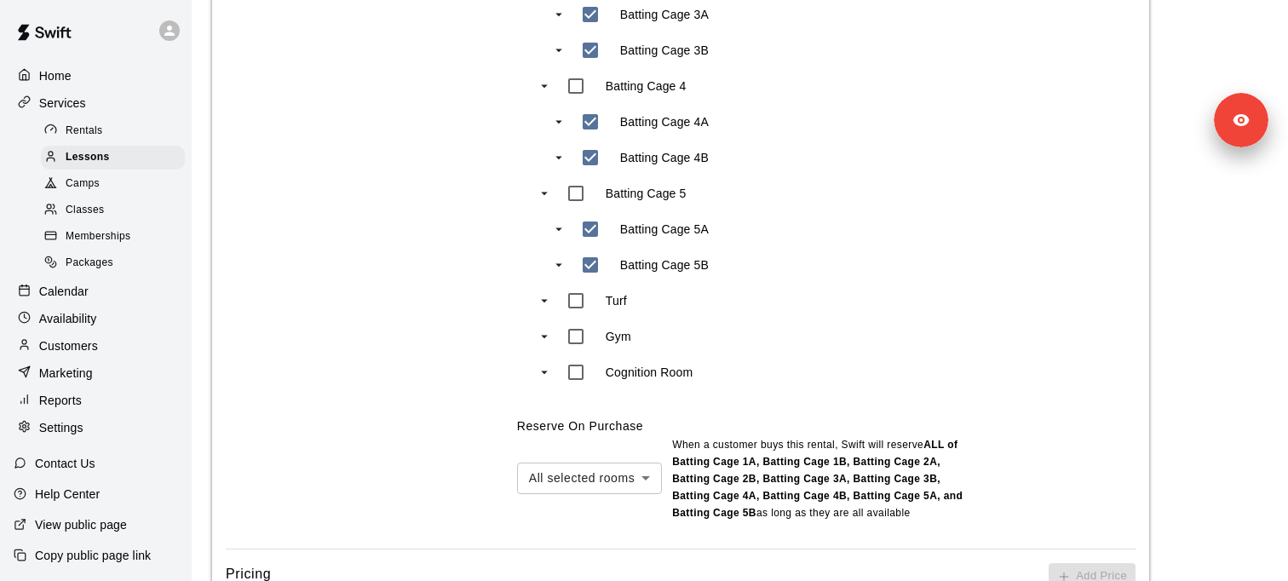
scroll to position [1138, 0]
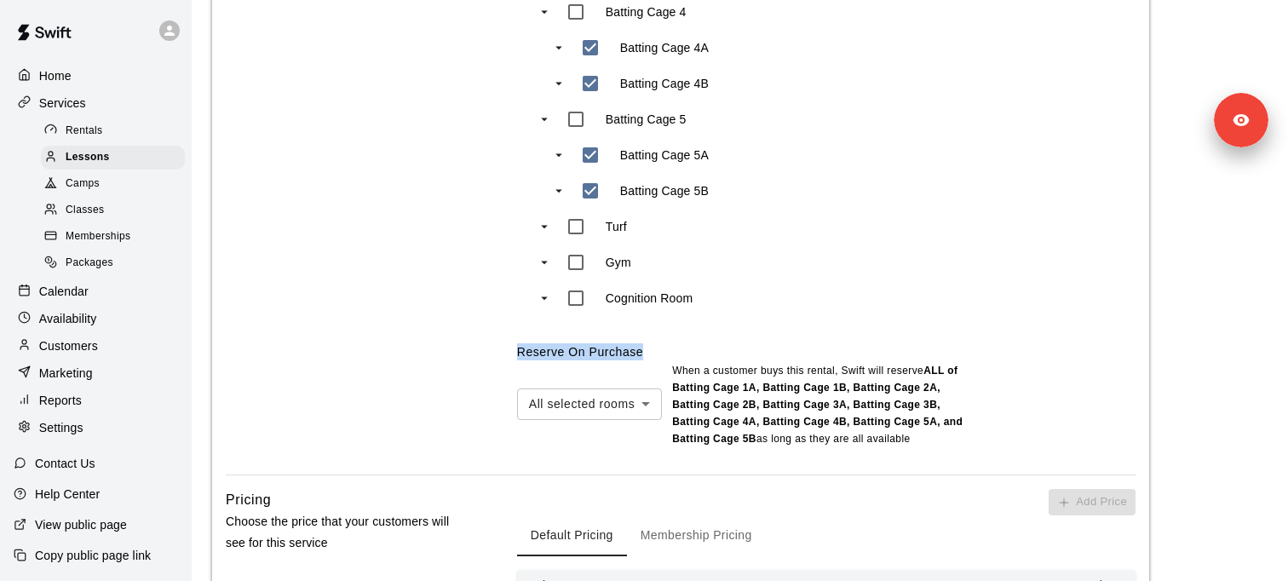
drag, startPoint x: 503, startPoint y: 353, endPoint x: 655, endPoint y: 355, distance: 152.5
click at [655, 355] on div "Rooms Indicate which rooms the service can take place in, and how those rooms a…" at bounding box center [681, 47] width 910 height 856
click at [551, 439] on div "All selected rooms *** ​ When a customer buys this rental , Swift will reserve …" at bounding box center [826, 404] width 618 height 88
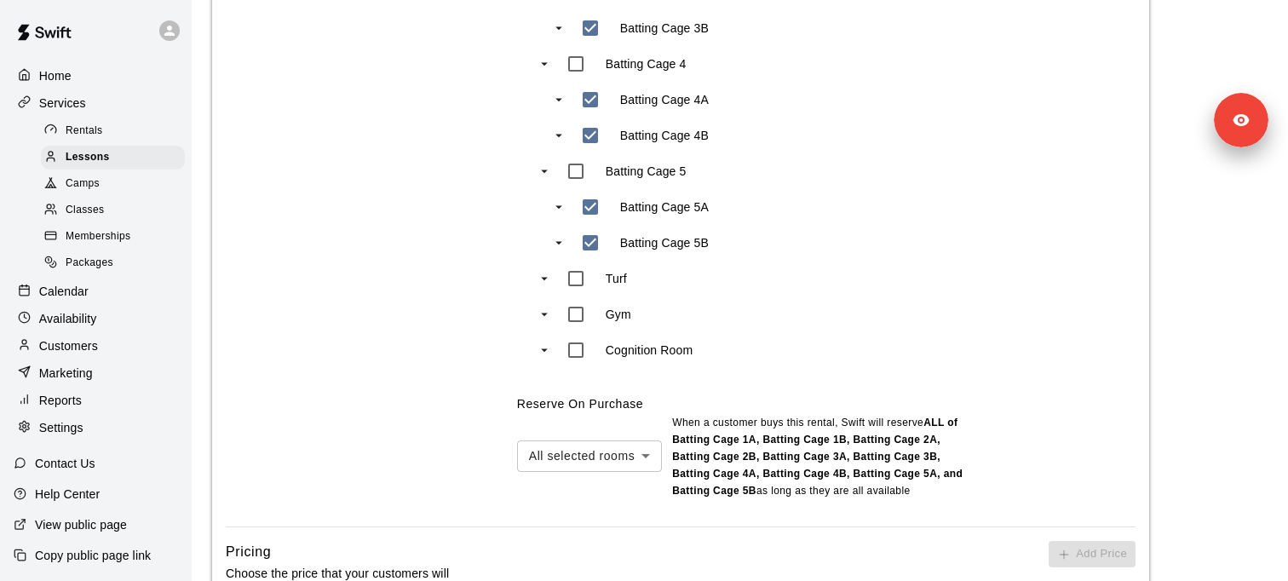
scroll to position [1082, 0]
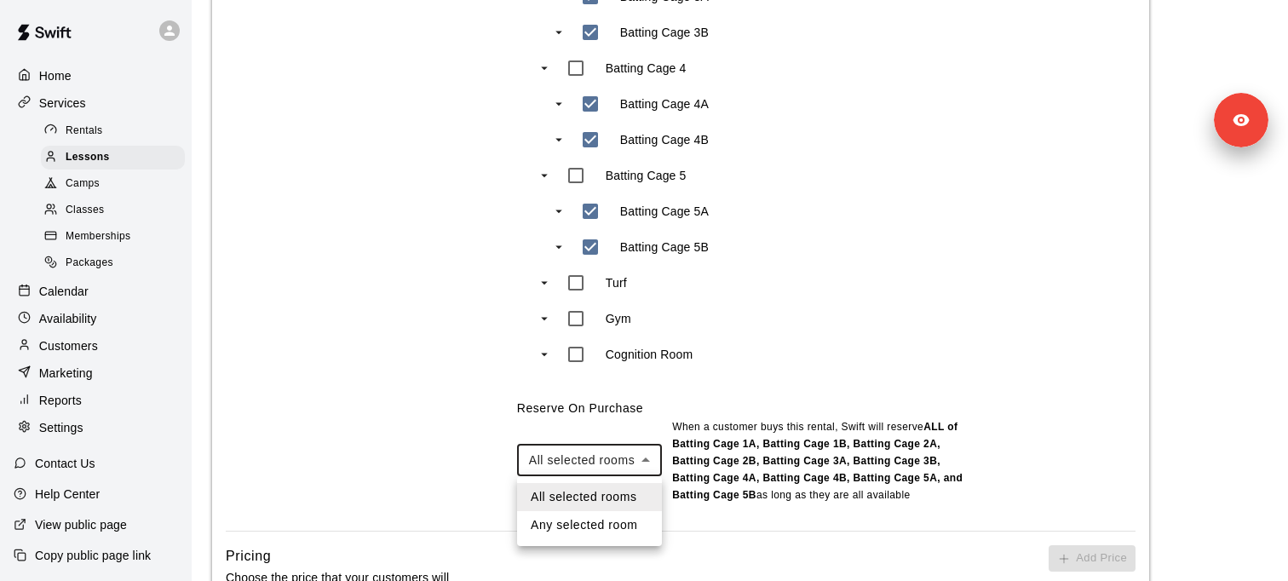
click at [607, 458] on body "**********" at bounding box center [644, 83] width 1288 height 2330
click at [601, 528] on li "Any selected room" at bounding box center [589, 525] width 145 height 28
type input "***"
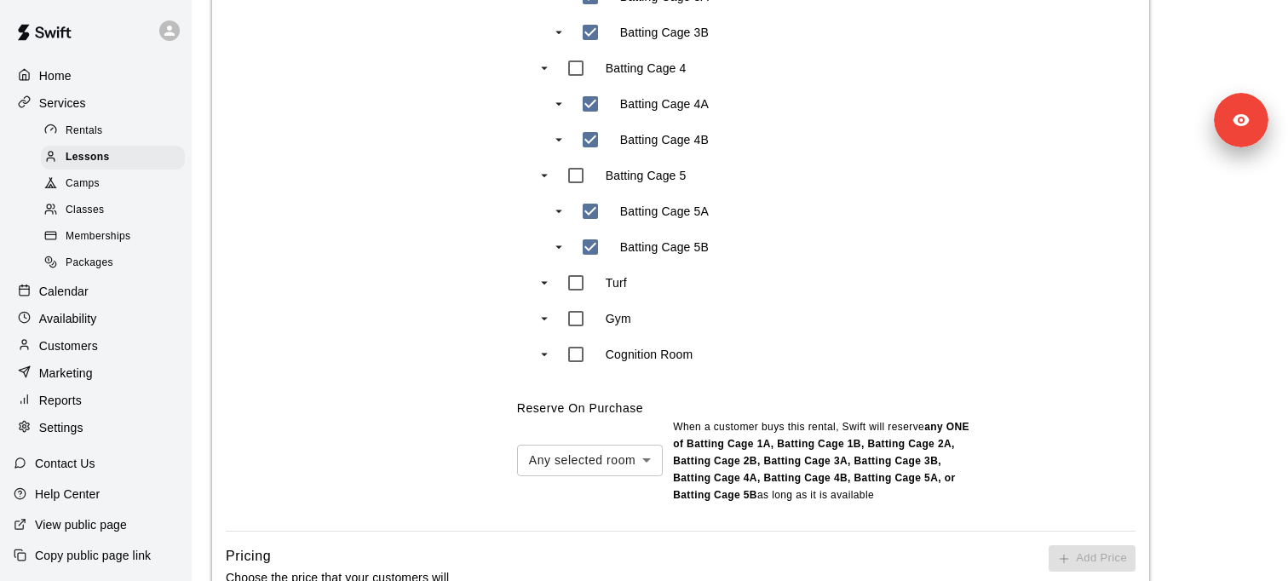
click at [853, 384] on div "Rooms Fuel Sports Performance Batting Cage 1 Batting Cage 1A Batting Cage 1B Ba…" at bounding box center [826, 89] width 618 height 829
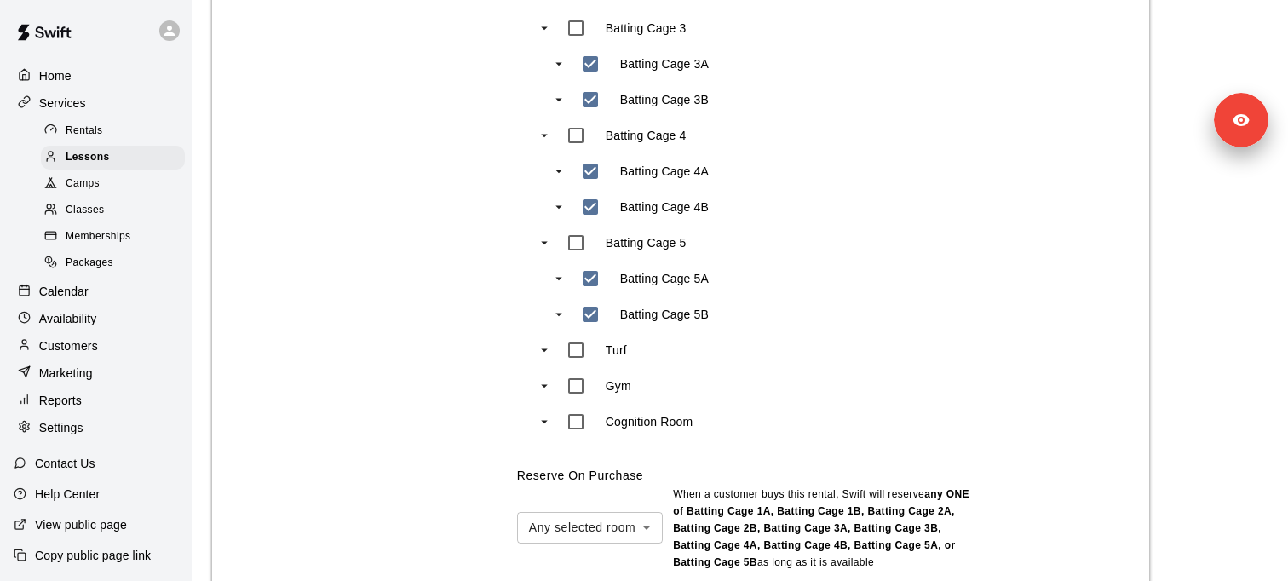
scroll to position [1043, 0]
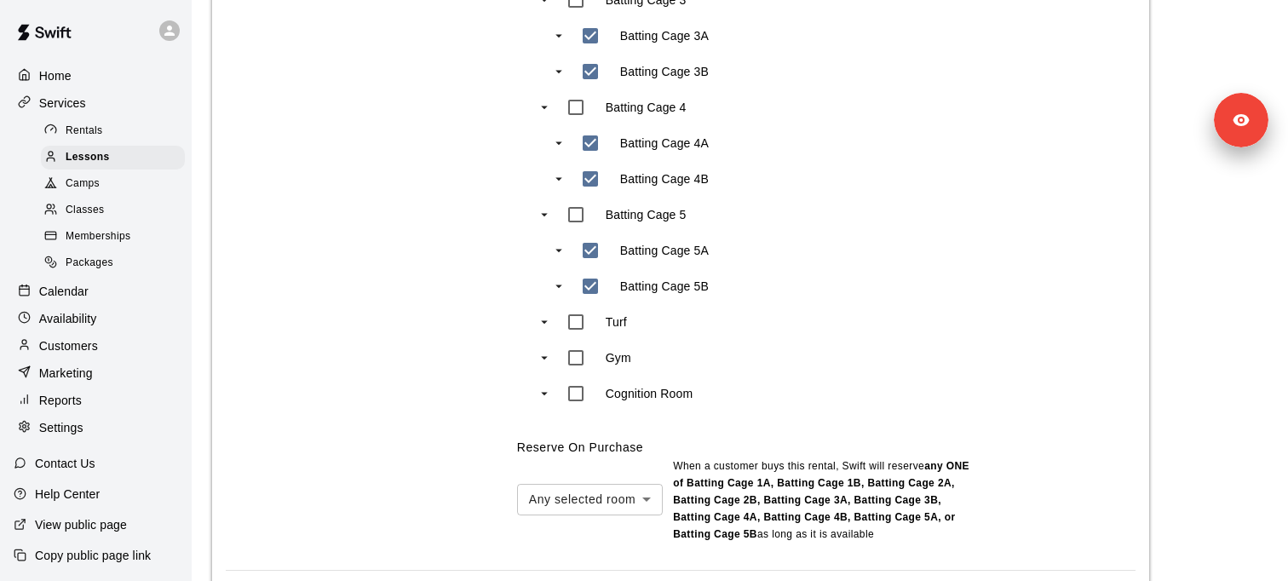
click at [779, 427] on div "Rooms Fuel Sports Performance Batting Cage 1 Batting Cage 1A Batting Cage 1B Ba…" at bounding box center [826, 129] width 618 height 829
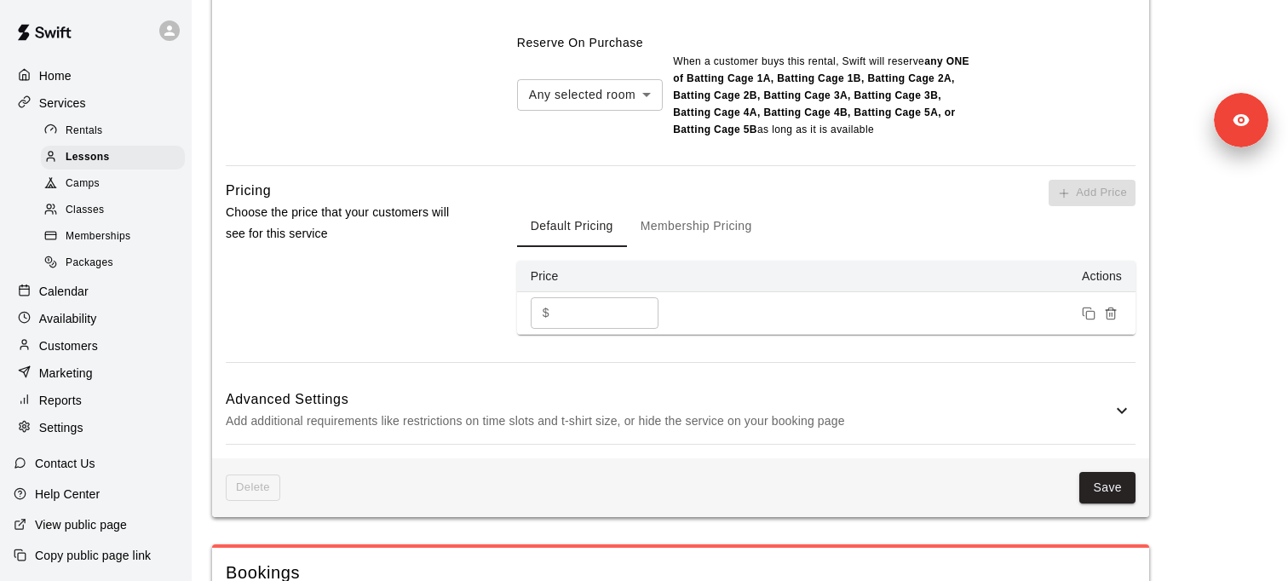
scroll to position [1452, 0]
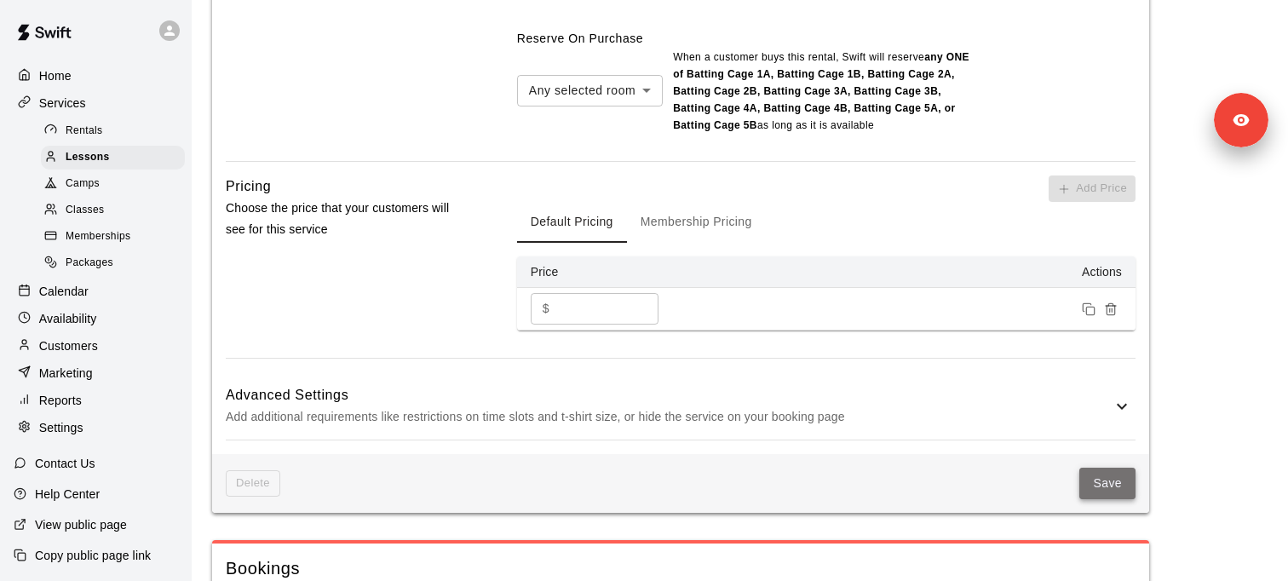
click at [1100, 486] on button "Save" at bounding box center [1107, 484] width 56 height 32
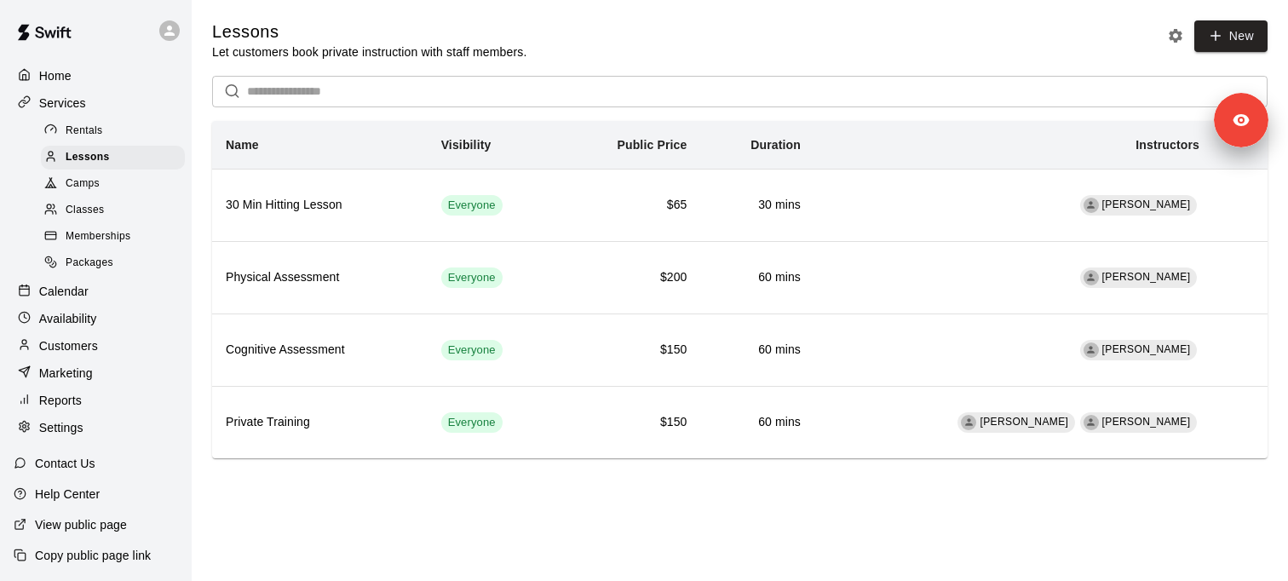
click at [113, 296] on div "Calendar" at bounding box center [96, 292] width 164 height 26
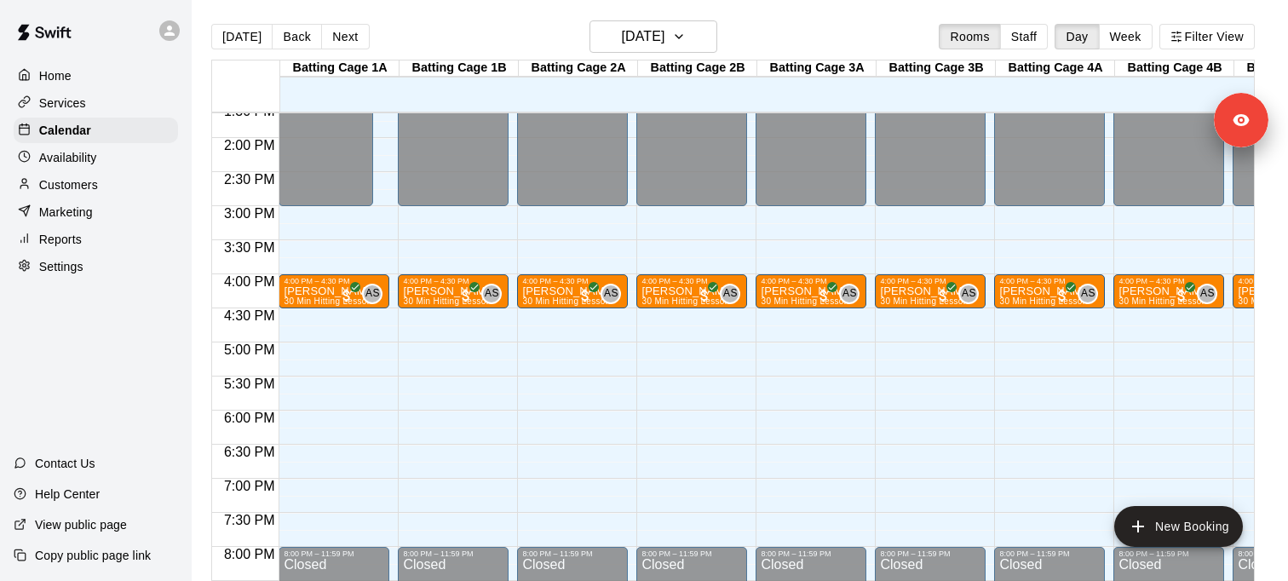
scroll to position [941, 0]
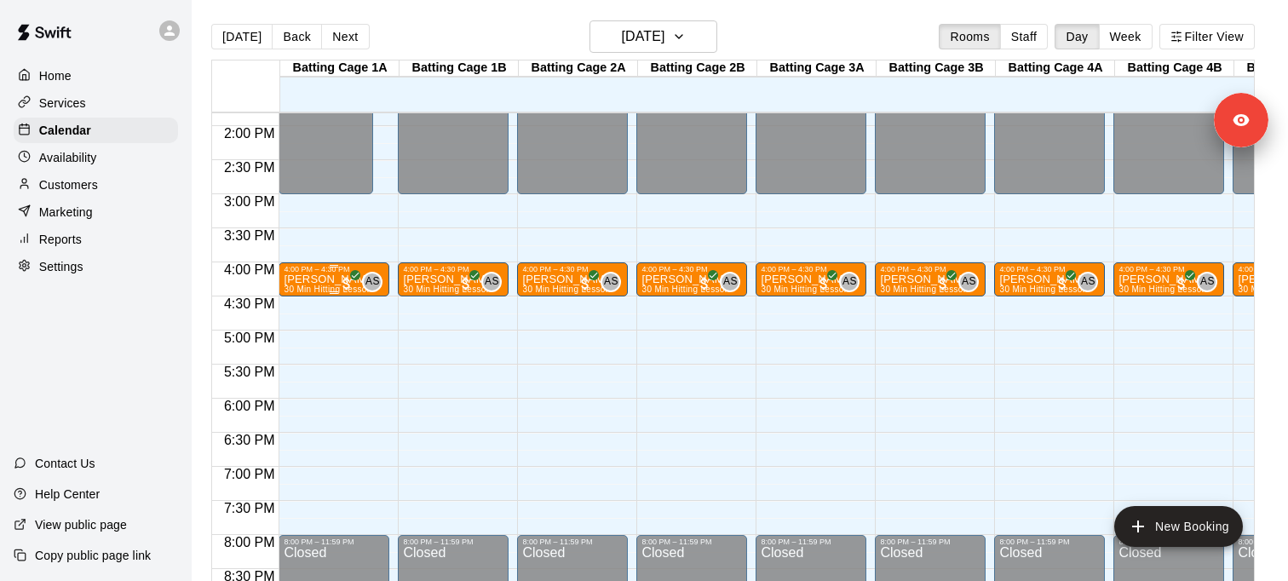
click at [325, 285] on div "Lydia Test 30 Min Hitting Lesson" at bounding box center [330, 563] width 93 height 581
click at [341, 283] on div at bounding box center [644, 290] width 1288 height 581
click at [322, 279] on p "Lydia Test" at bounding box center [330, 279] width 93 height 0
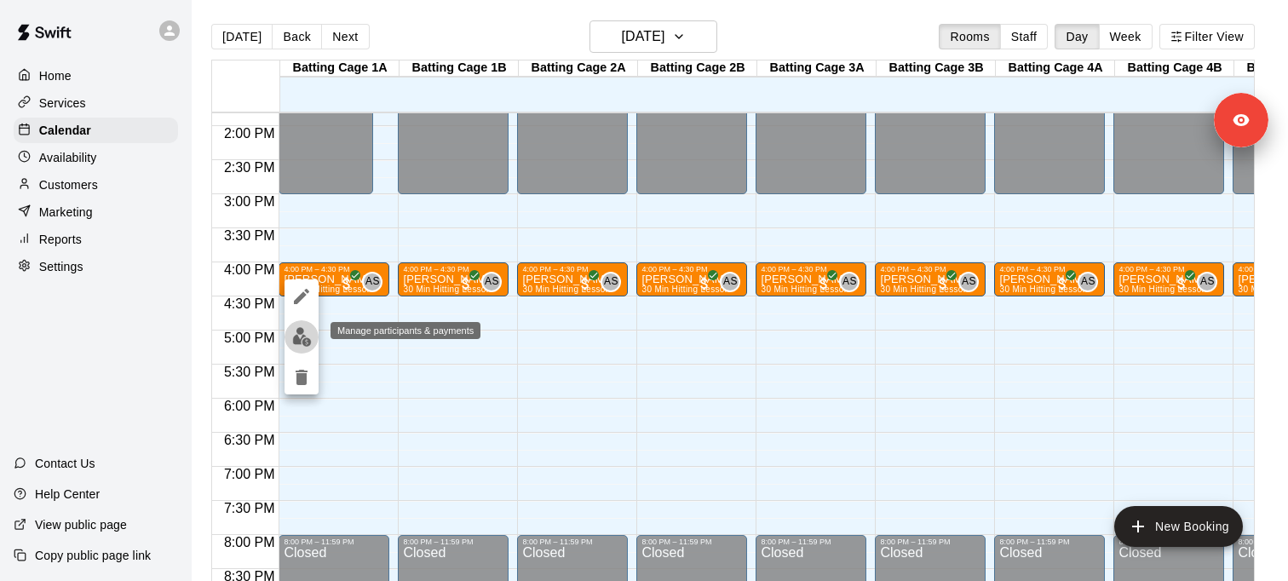
click at [302, 337] on img "edit" at bounding box center [302, 337] width 20 height 20
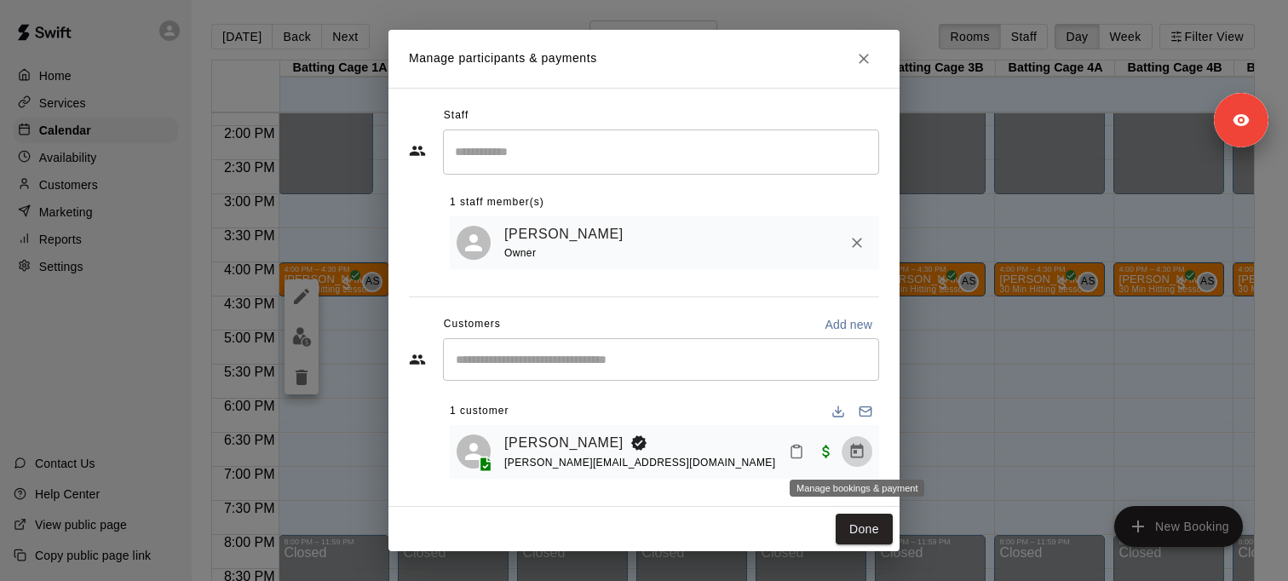
click at [864, 454] on icon "Manage bookings & payment" at bounding box center [856, 451] width 17 height 17
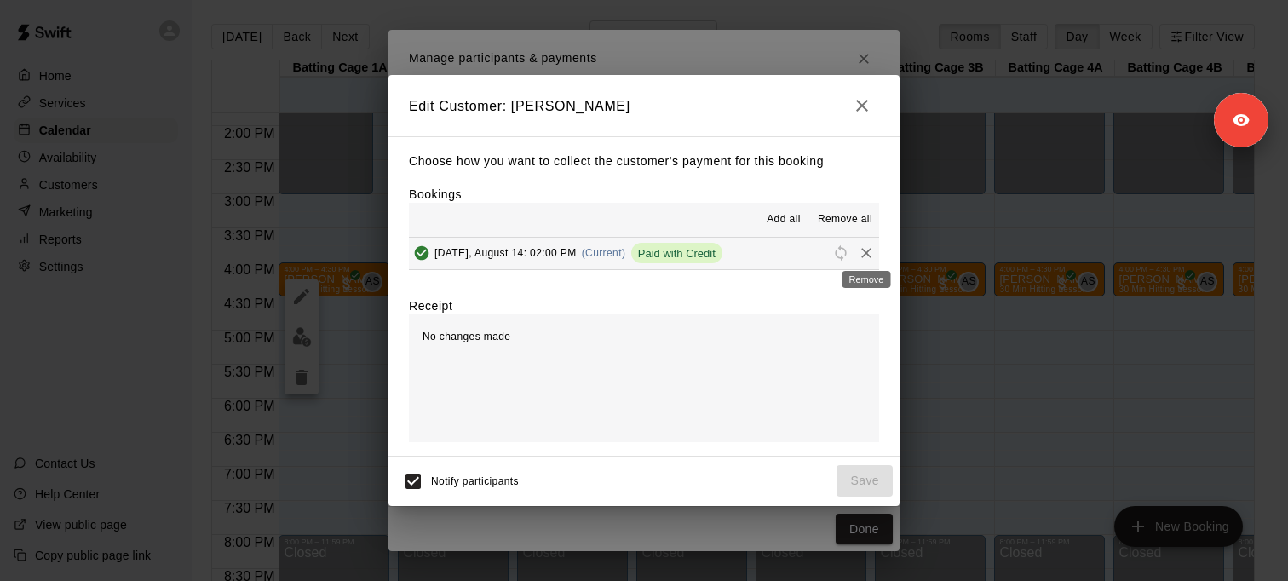
click at [870, 250] on icon "Remove" at bounding box center [866, 252] width 17 height 17
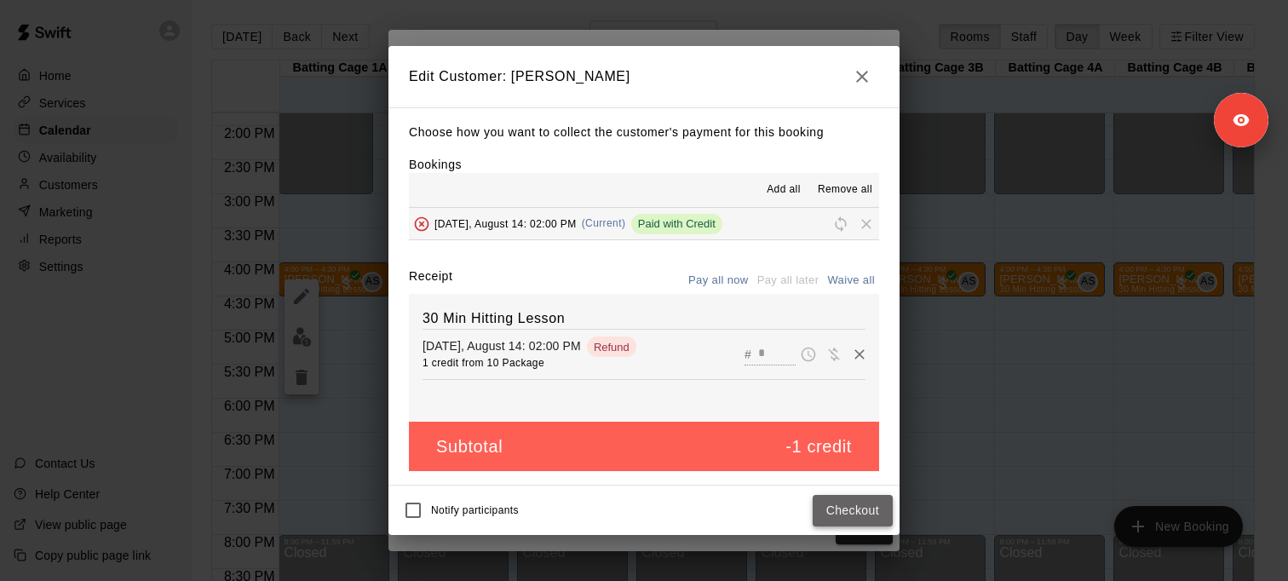
click at [860, 515] on button "Checkout" at bounding box center [853, 511] width 80 height 32
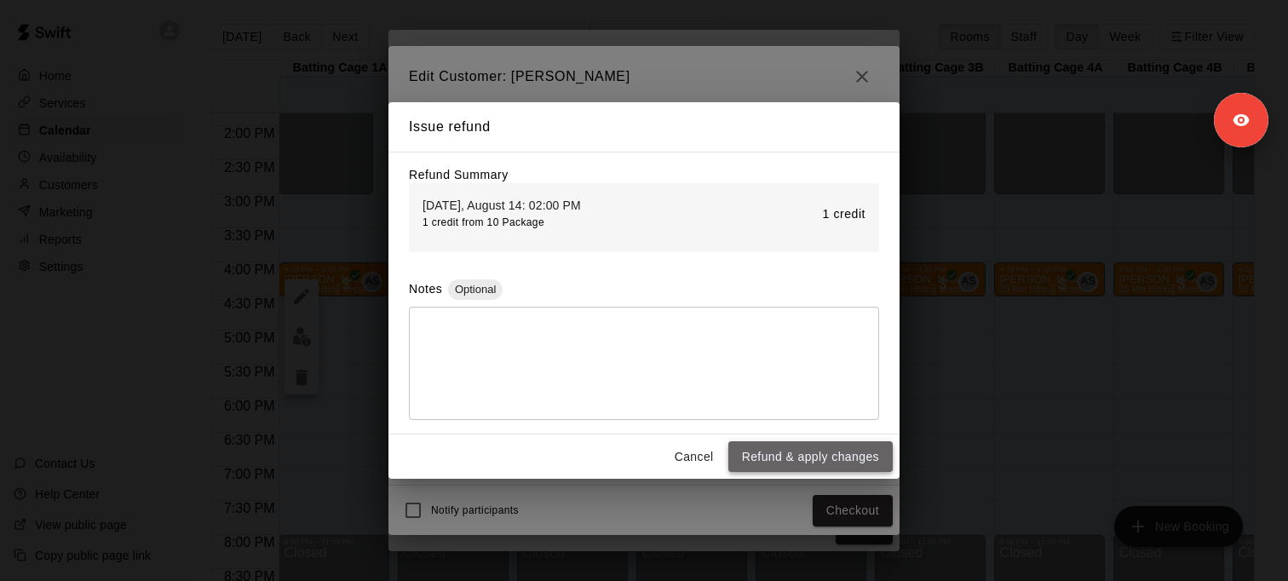
click at [834, 457] on button "Refund & apply changes" at bounding box center [810, 457] width 164 height 32
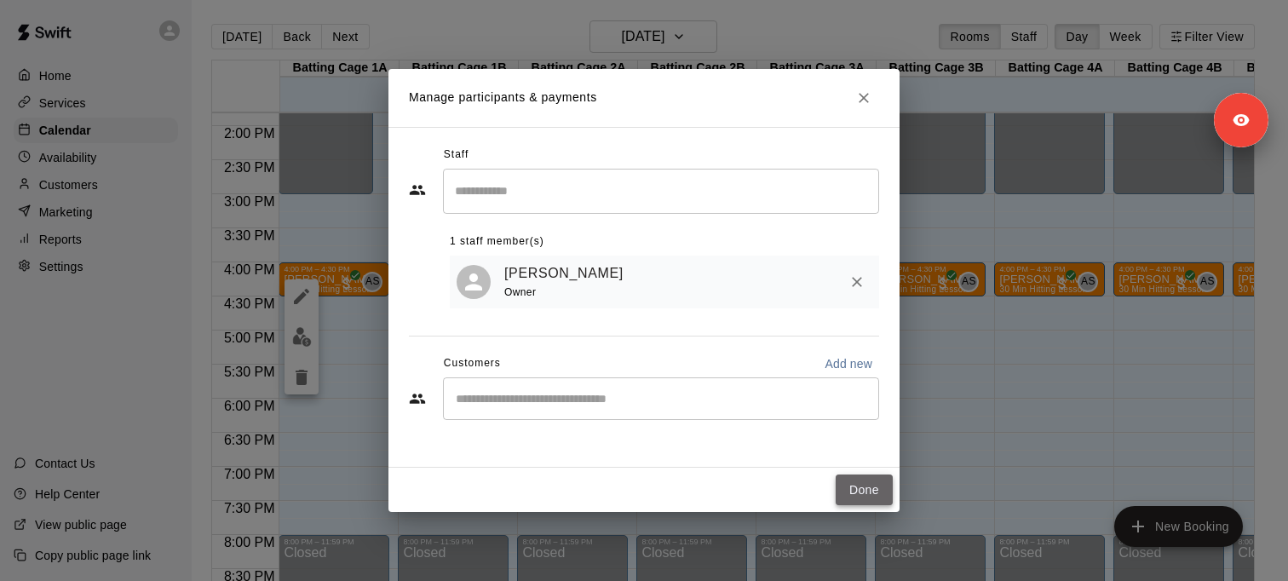
click at [867, 490] on button "Done" at bounding box center [864, 490] width 57 height 32
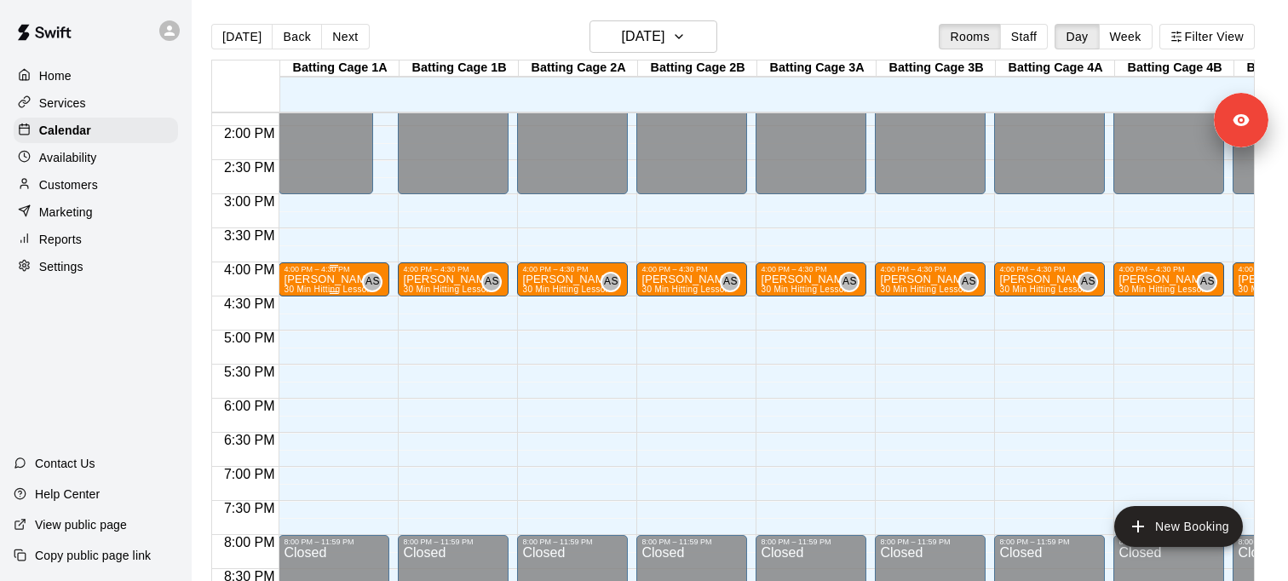
click at [324, 279] on p "Lydia Test" at bounding box center [330, 279] width 93 height 0
click at [301, 375] on icon "delete" at bounding box center [302, 377] width 12 height 15
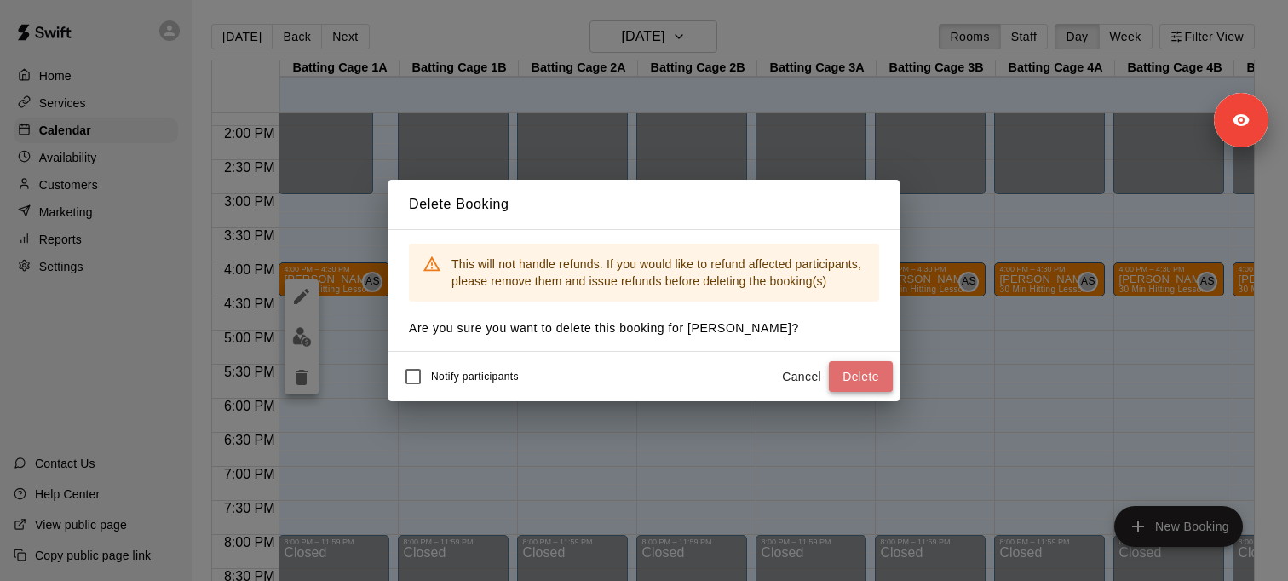
click at [881, 379] on button "Delete" at bounding box center [861, 377] width 64 height 32
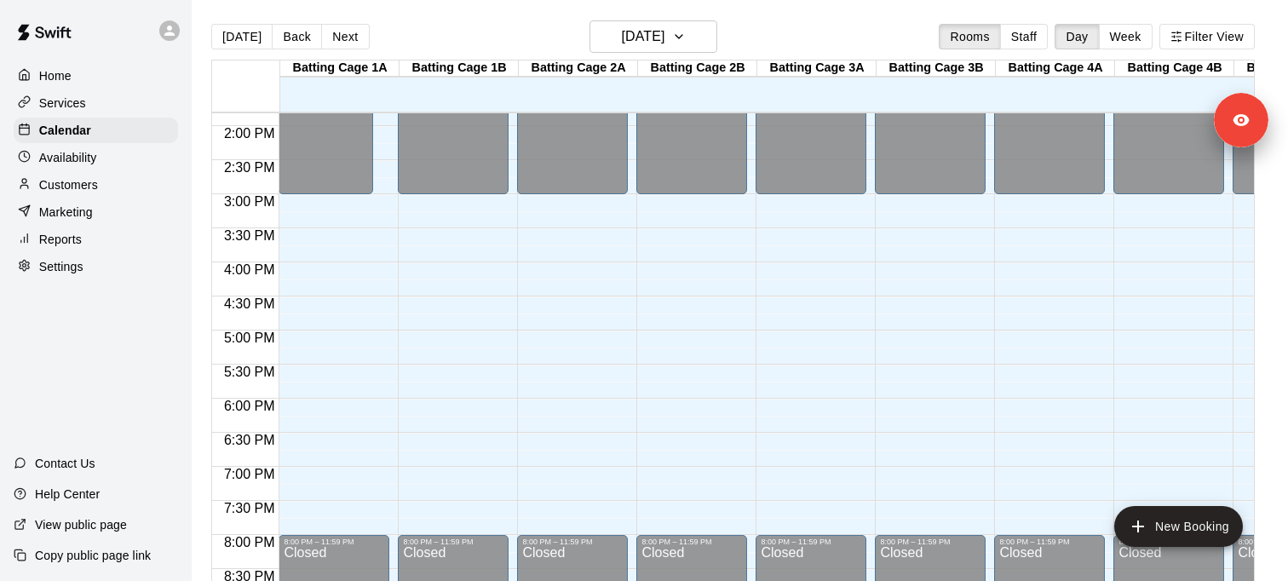
click at [95, 164] on p "Availability" at bounding box center [68, 157] width 58 height 17
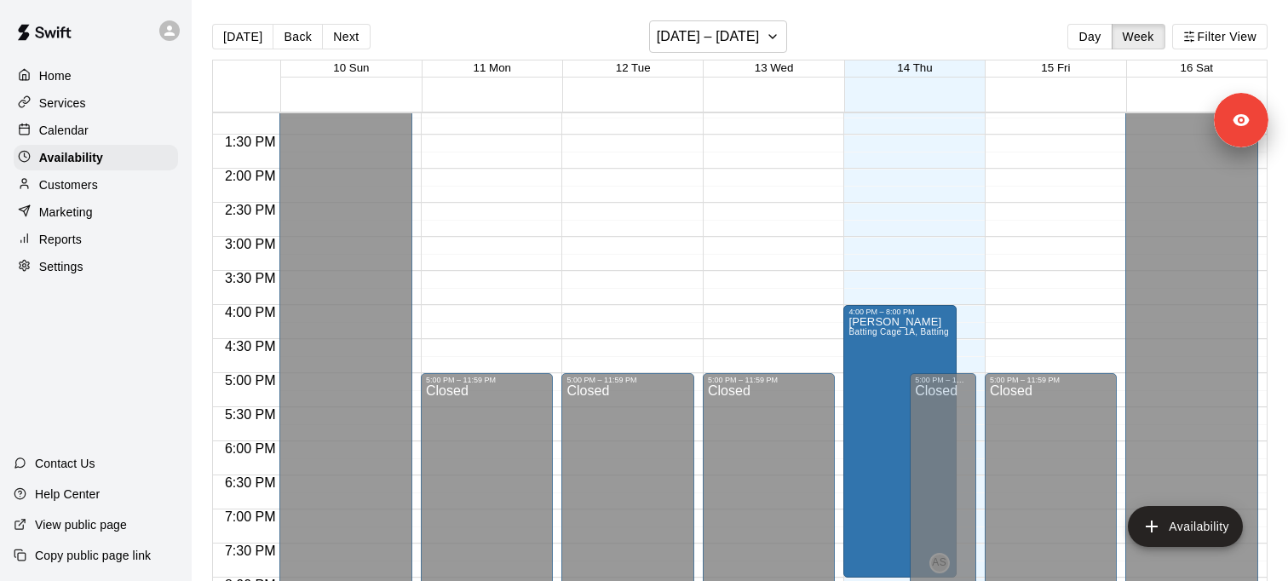
scroll to position [904, 0]
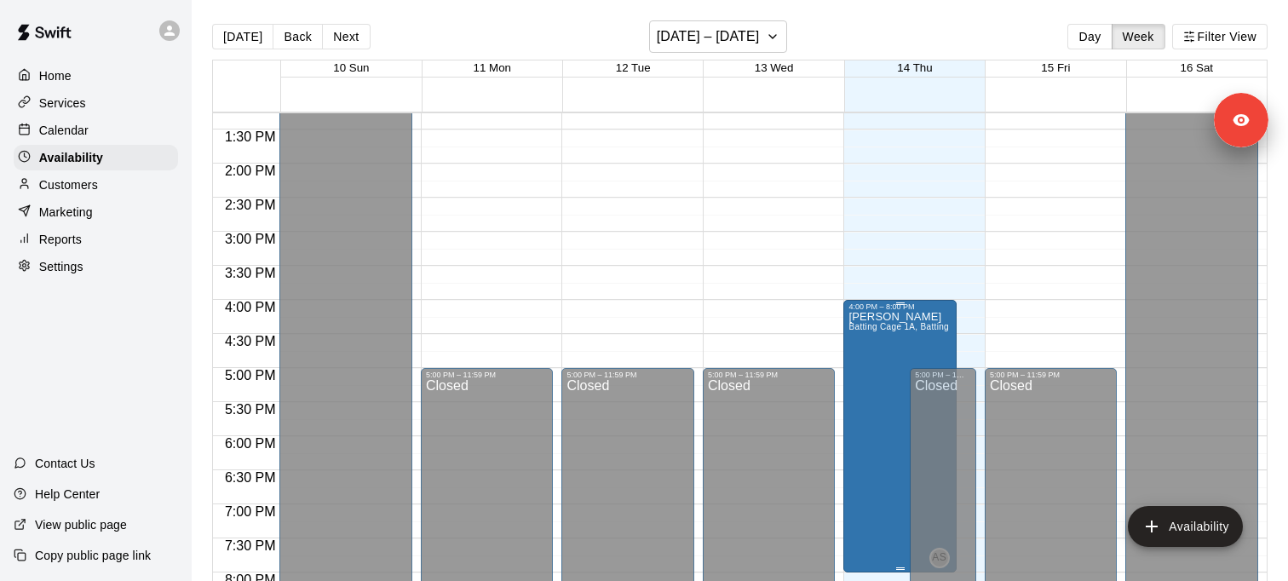
click at [883, 326] on span "Batting Cage 1A, Batting Cage 1B, Batting Cage 2A, Batting Cage 2B, Batting Cag…" at bounding box center [1203, 326] width 710 height 9
click at [869, 344] on icon "edit" at bounding box center [866, 341] width 20 height 20
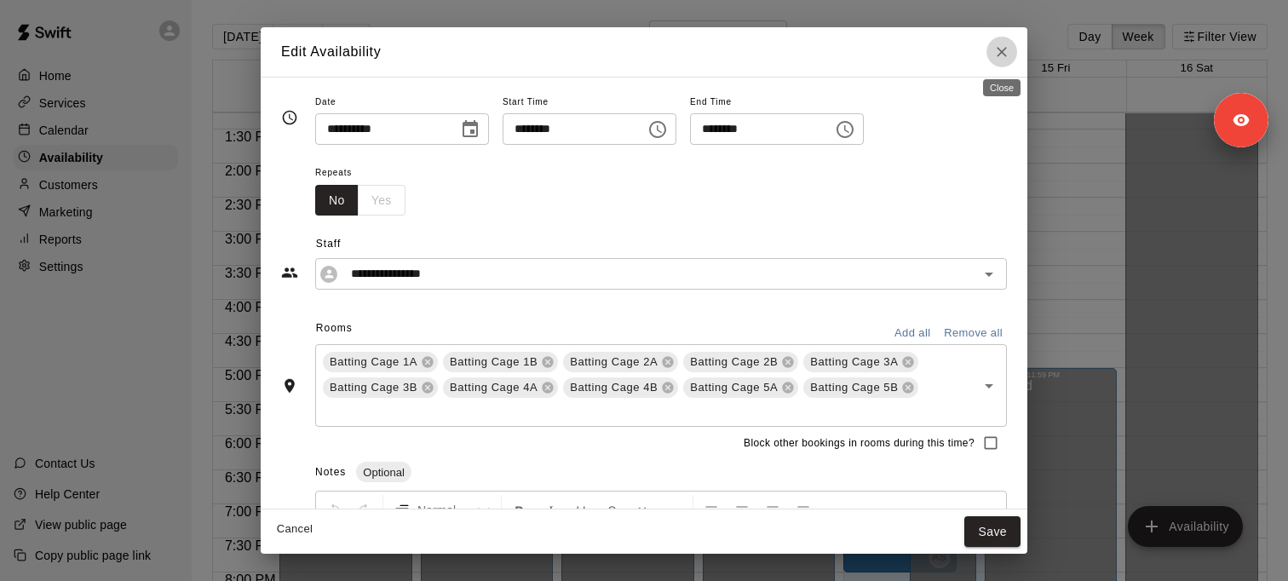
click at [1008, 50] on icon "Close" at bounding box center [1001, 51] width 17 height 17
type input "**********"
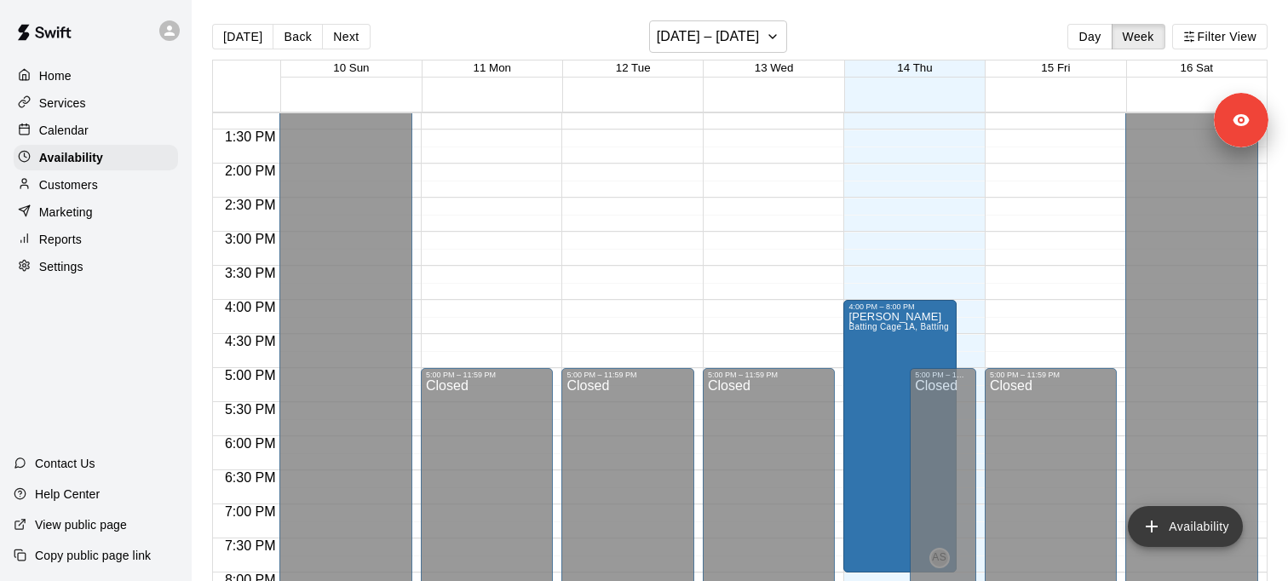
click at [1181, 527] on button "Availability" at bounding box center [1185, 526] width 115 height 41
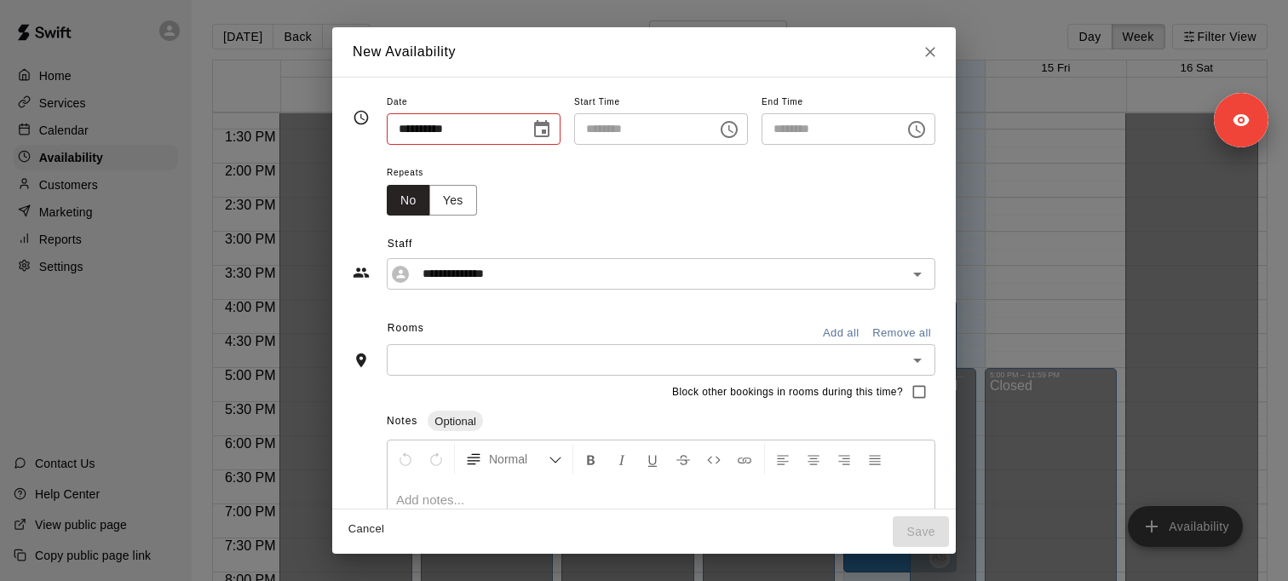
type input "**********"
type input "********"
click at [460, 351] on input "text" at bounding box center [647, 359] width 510 height 21
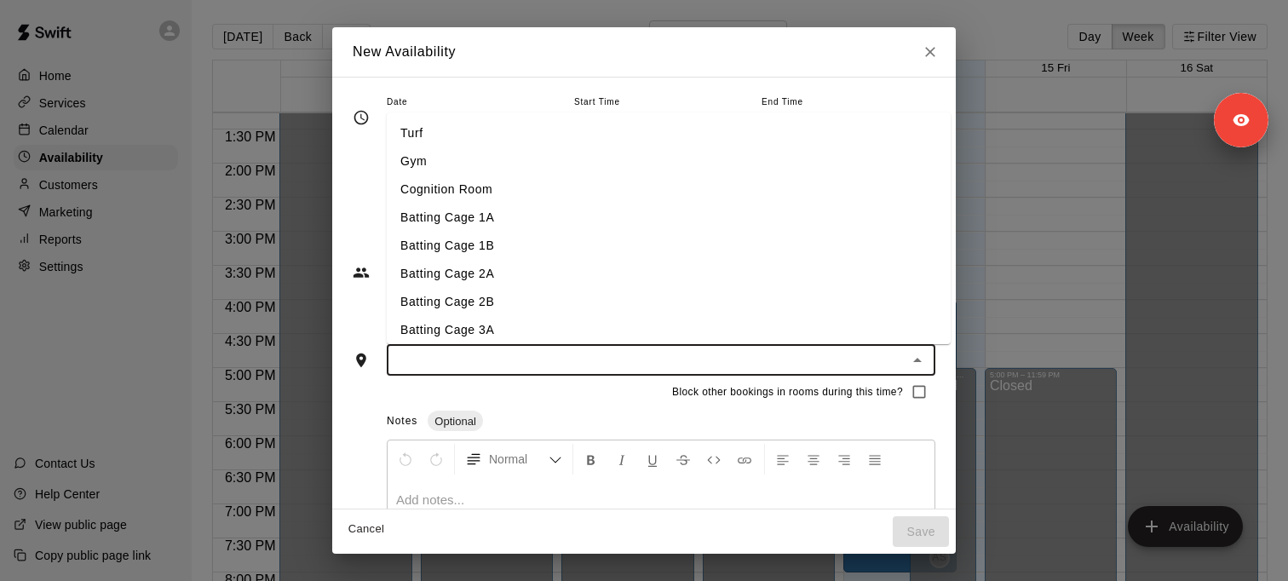
click at [457, 215] on li "Batting Cage 1A" at bounding box center [669, 218] width 564 height 28
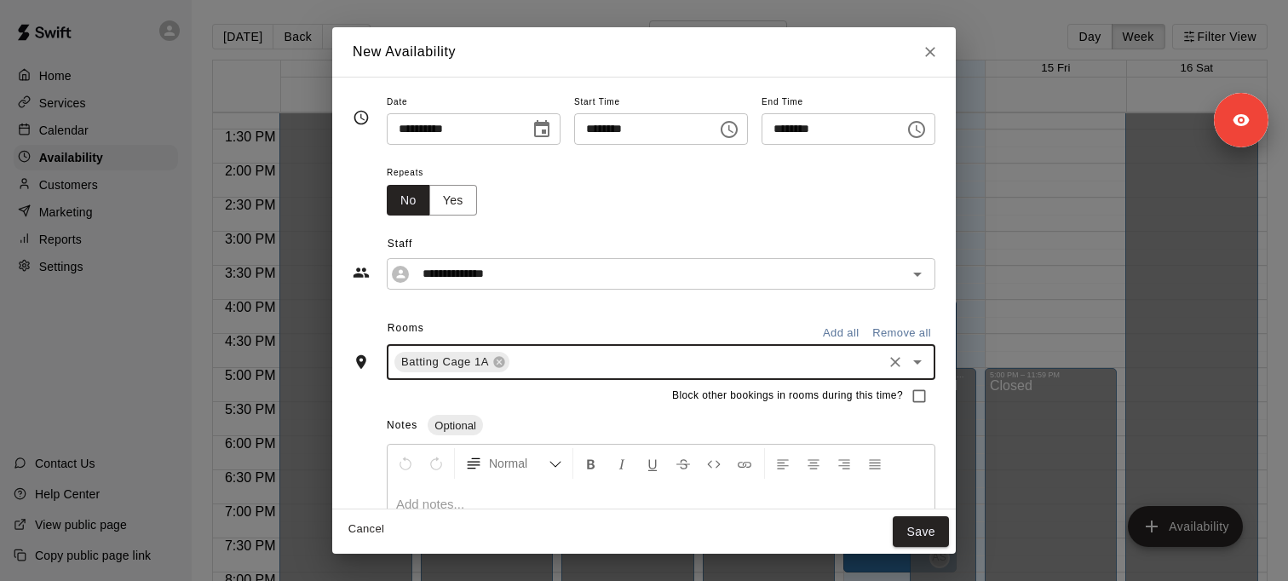
click at [526, 359] on input "text" at bounding box center [696, 362] width 368 height 21
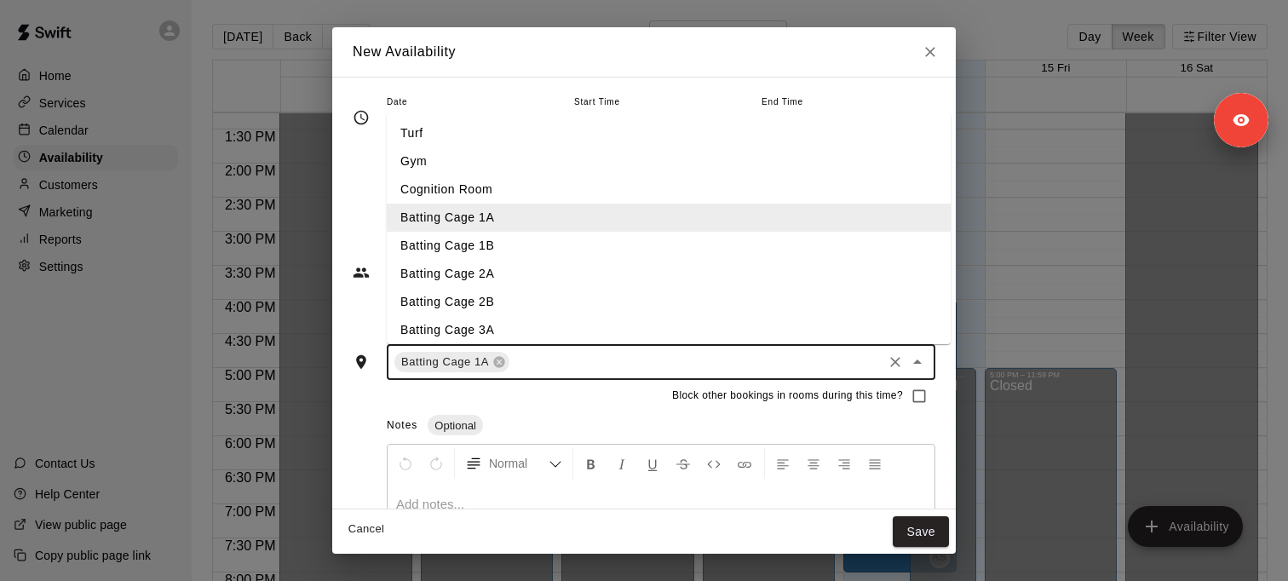
click at [492, 254] on li "Batting Cage 1B" at bounding box center [669, 246] width 564 height 28
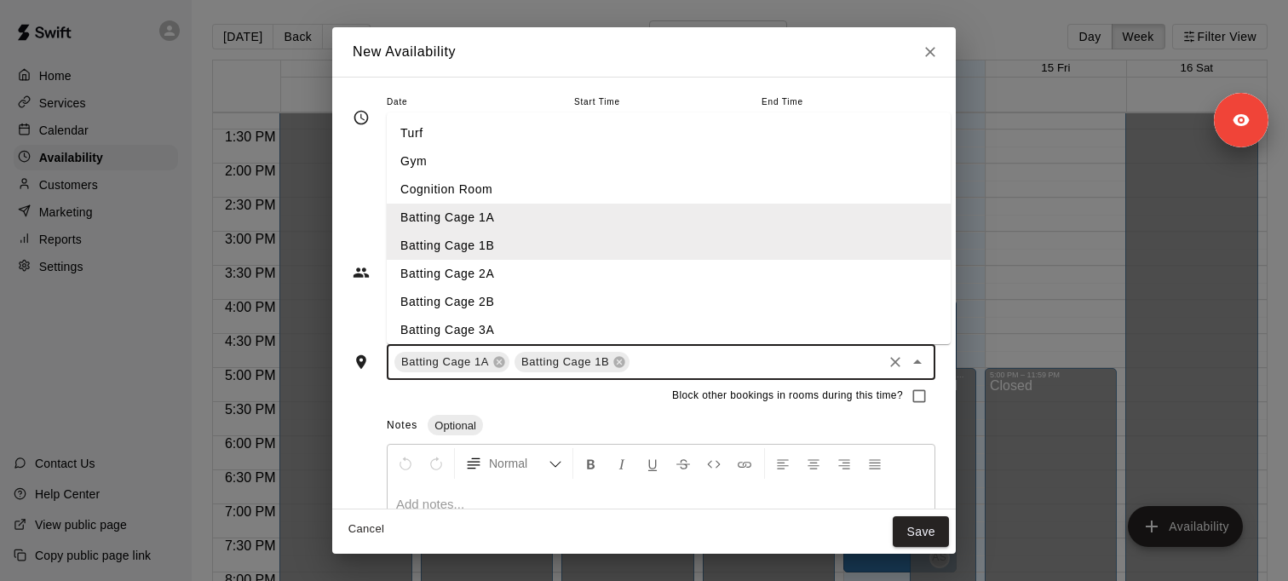
click at [653, 362] on input "text" at bounding box center [756, 362] width 248 height 21
click at [540, 275] on li "Batting Cage 2A" at bounding box center [669, 274] width 564 height 28
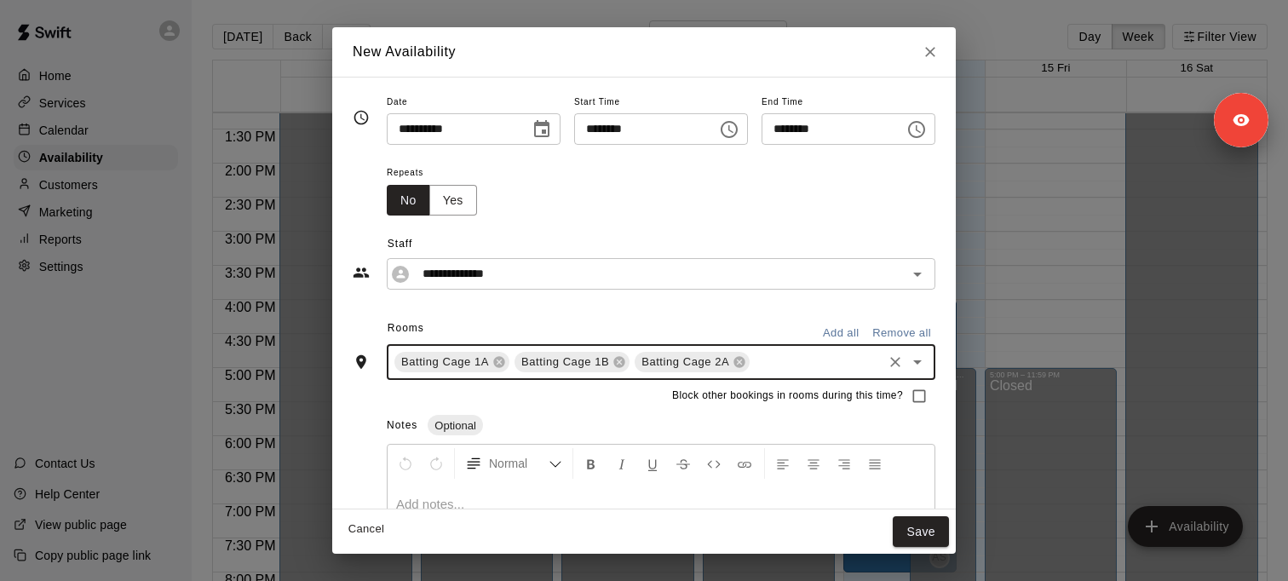
click at [775, 355] on input "text" at bounding box center [816, 362] width 128 height 21
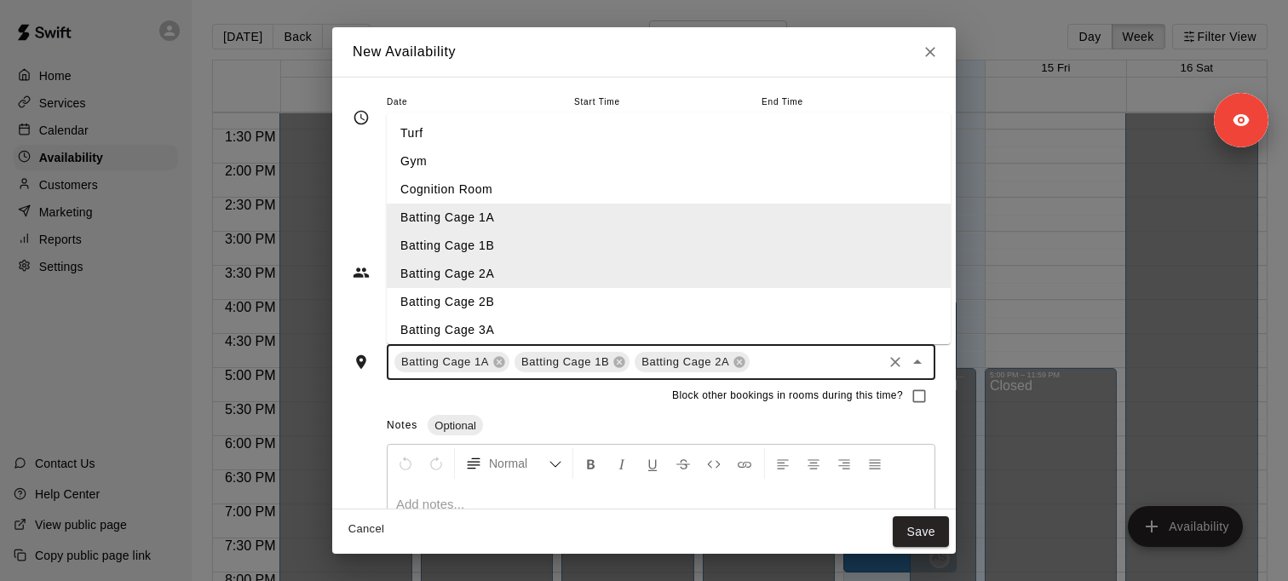
click at [555, 297] on li "Batting Cage 2B" at bounding box center [669, 302] width 564 height 28
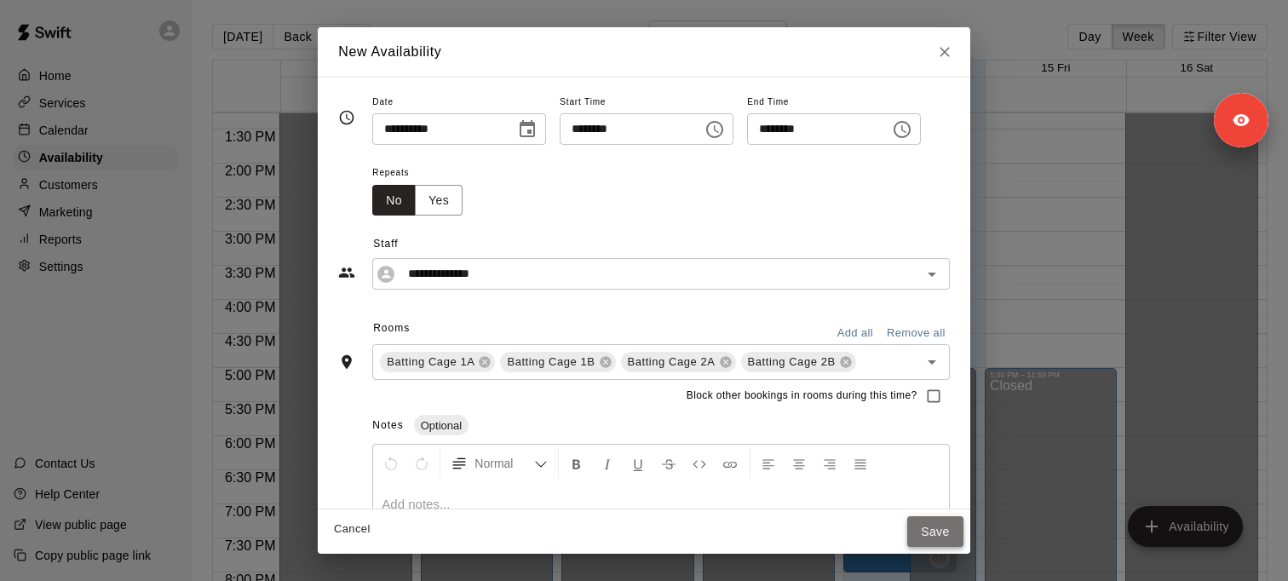
click at [940, 538] on button "Save" at bounding box center [935, 532] width 56 height 32
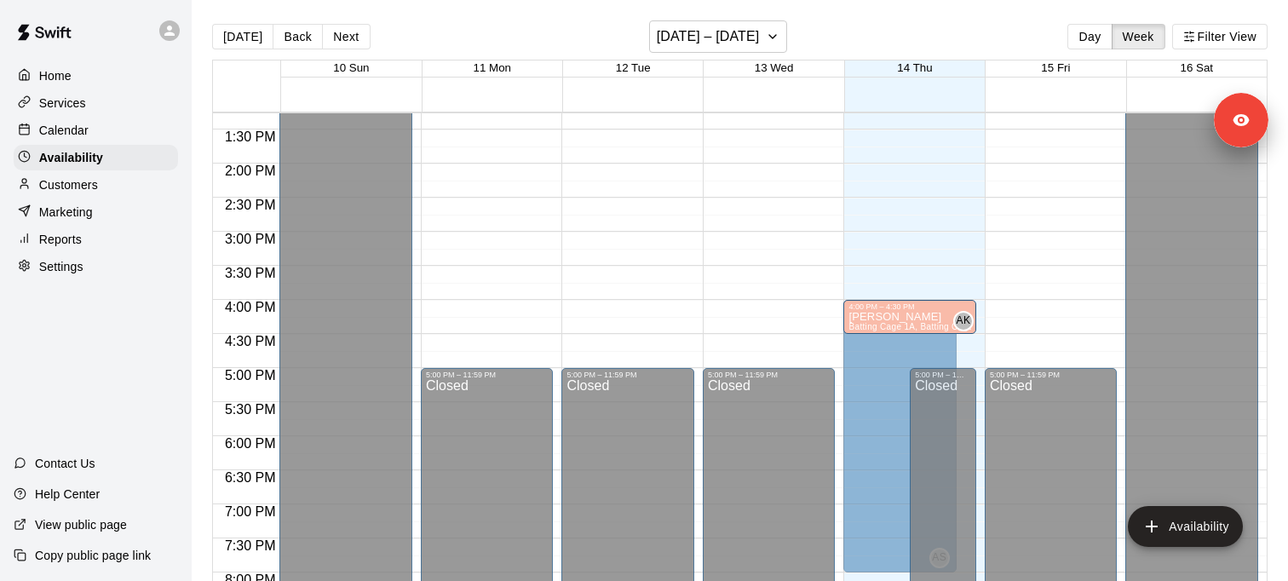
drag, startPoint x: 879, startPoint y: 178, endPoint x: 974, endPoint y: 323, distance: 173.0
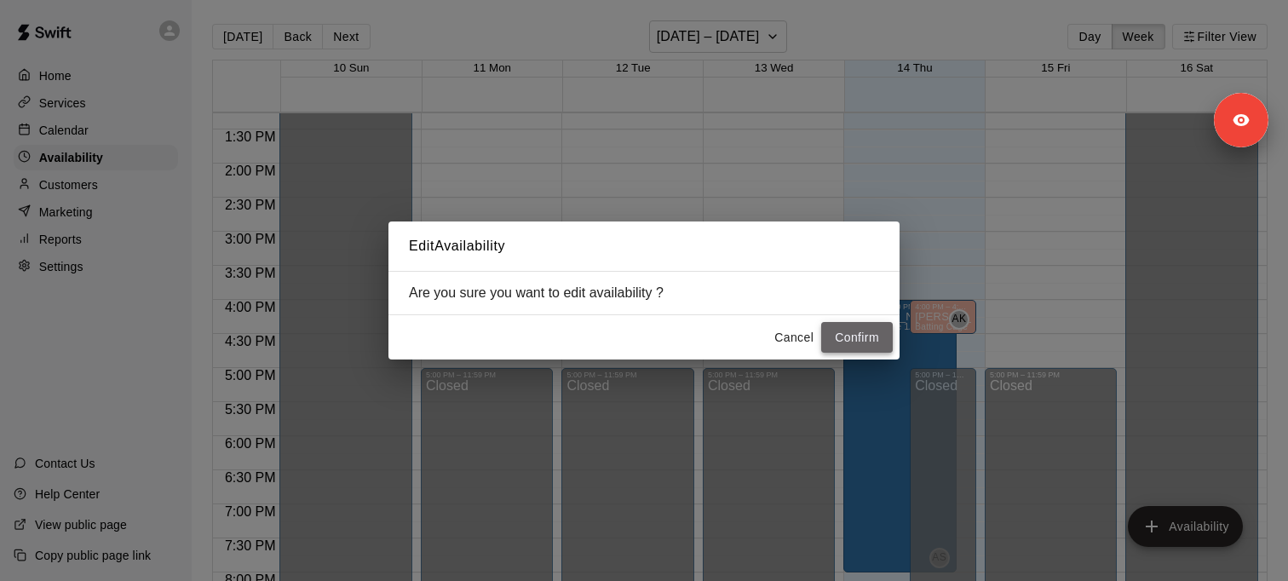
click at [860, 331] on button "Confirm" at bounding box center [857, 338] width 72 height 32
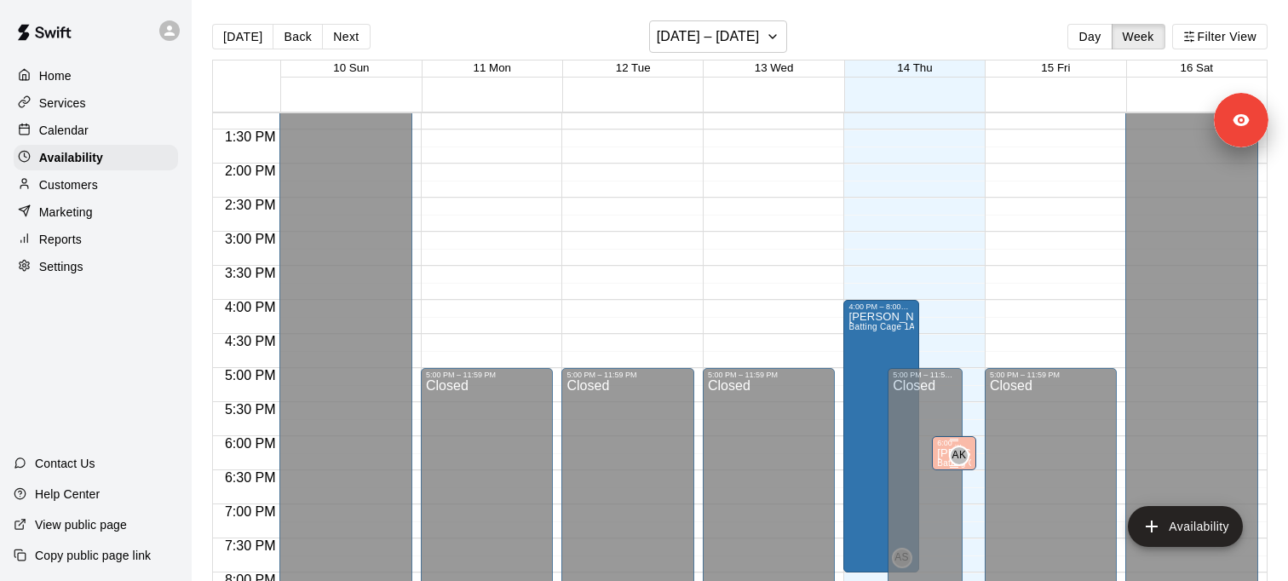
click at [948, 445] on div "6:00 PM – 6:30 PM" at bounding box center [954, 443] width 34 height 9
click at [959, 455] on icon "edit" at bounding box center [954, 456] width 20 height 20
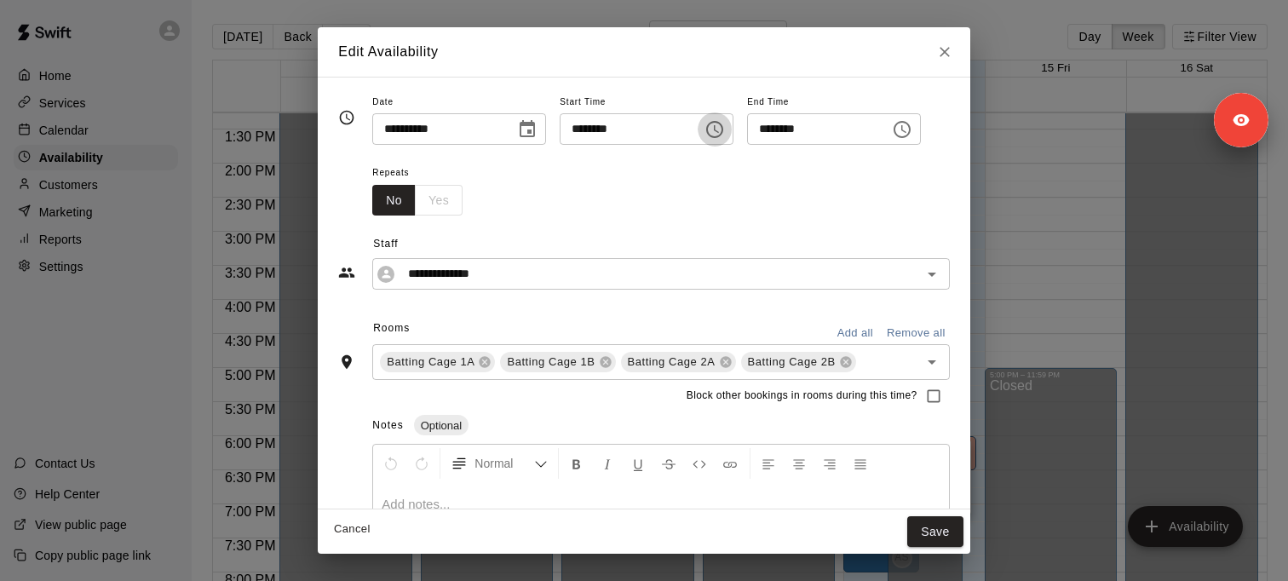
click at [725, 130] on icon "Choose time, selected time is 4:00 PM" at bounding box center [714, 129] width 20 height 20
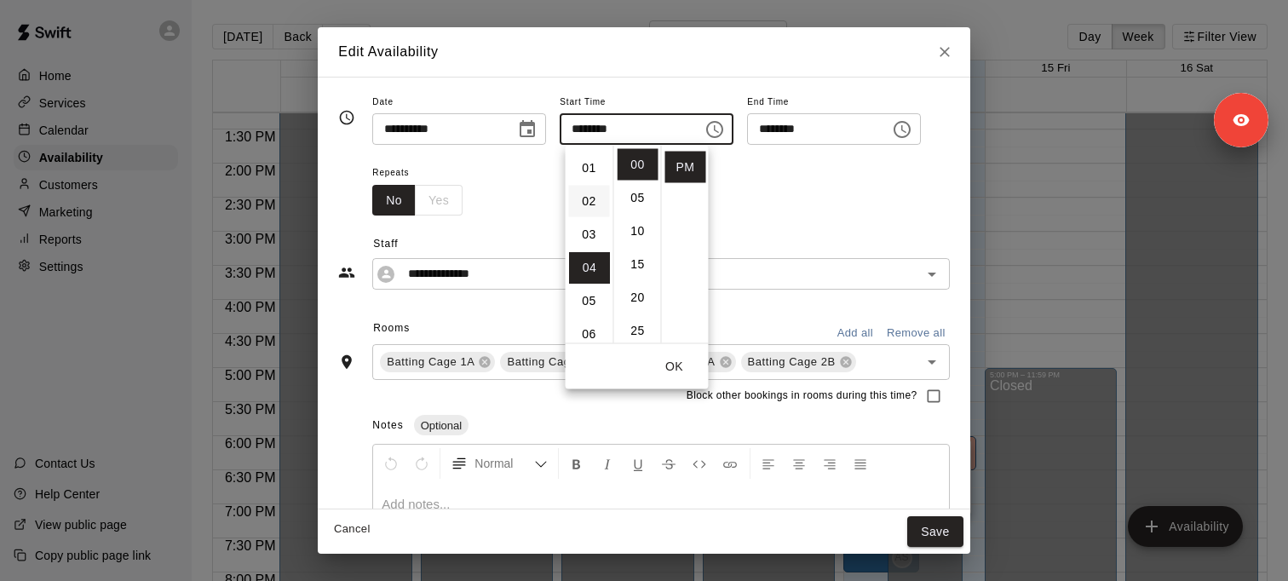
scroll to position [0, 0]
click at [586, 194] on li "01" at bounding box center [589, 198] width 41 height 32
type input "********"
click at [772, 129] on input "********" at bounding box center [812, 129] width 131 height 32
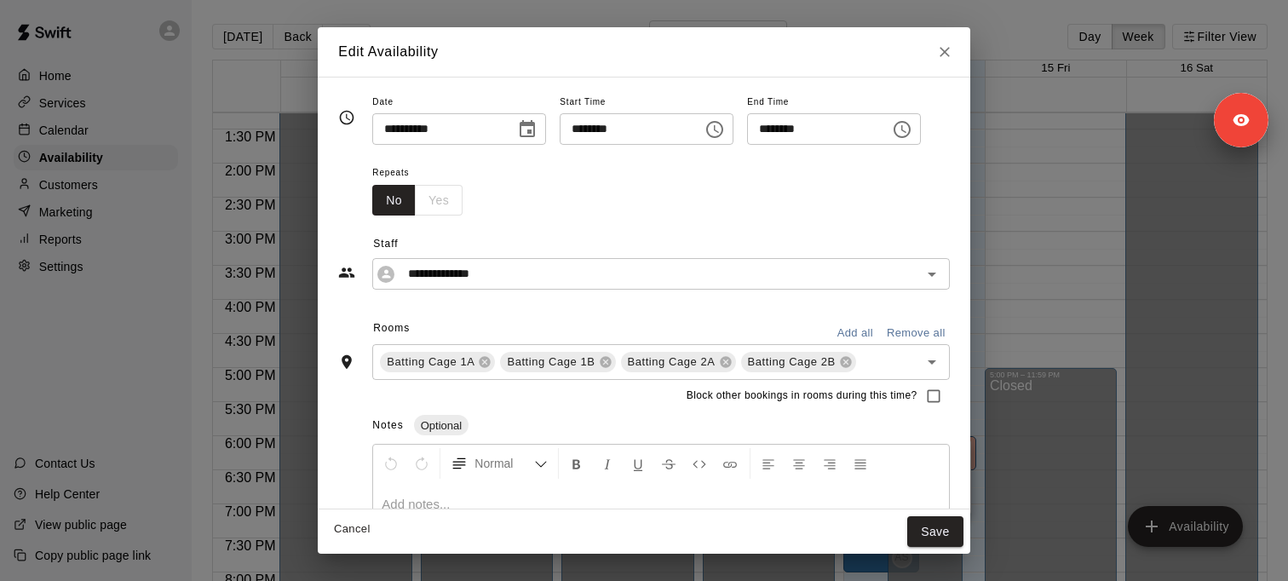
click at [772, 129] on input "********" at bounding box center [812, 129] width 131 height 32
type input "********"
click at [936, 532] on button "Save" at bounding box center [935, 532] width 56 height 32
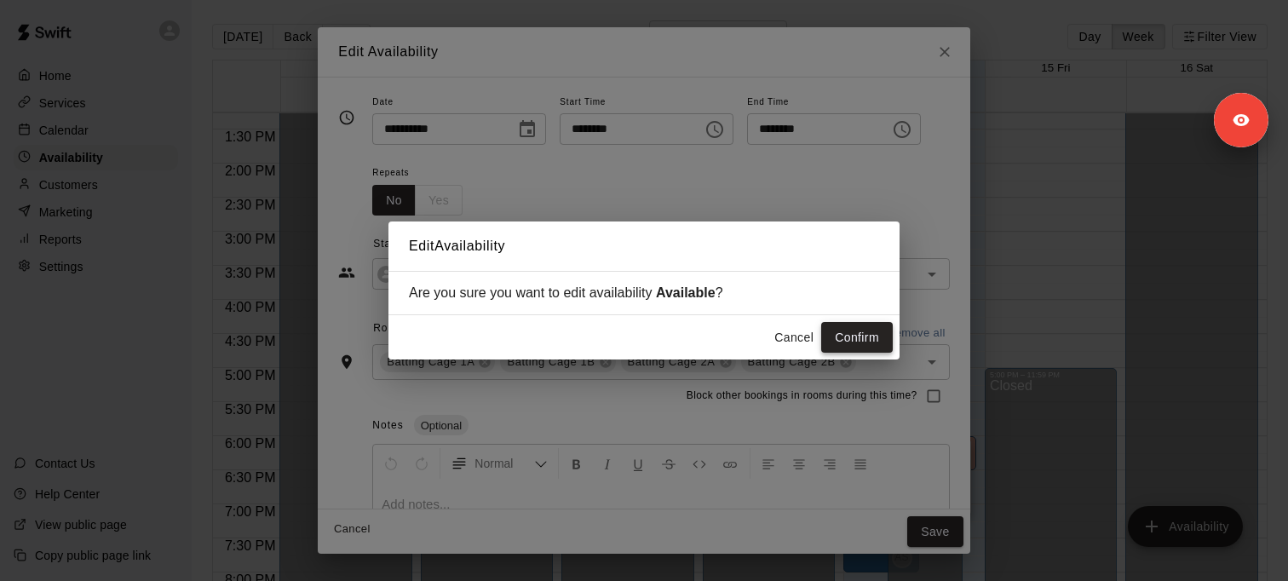
click at [861, 338] on button "Confirm" at bounding box center [857, 338] width 72 height 32
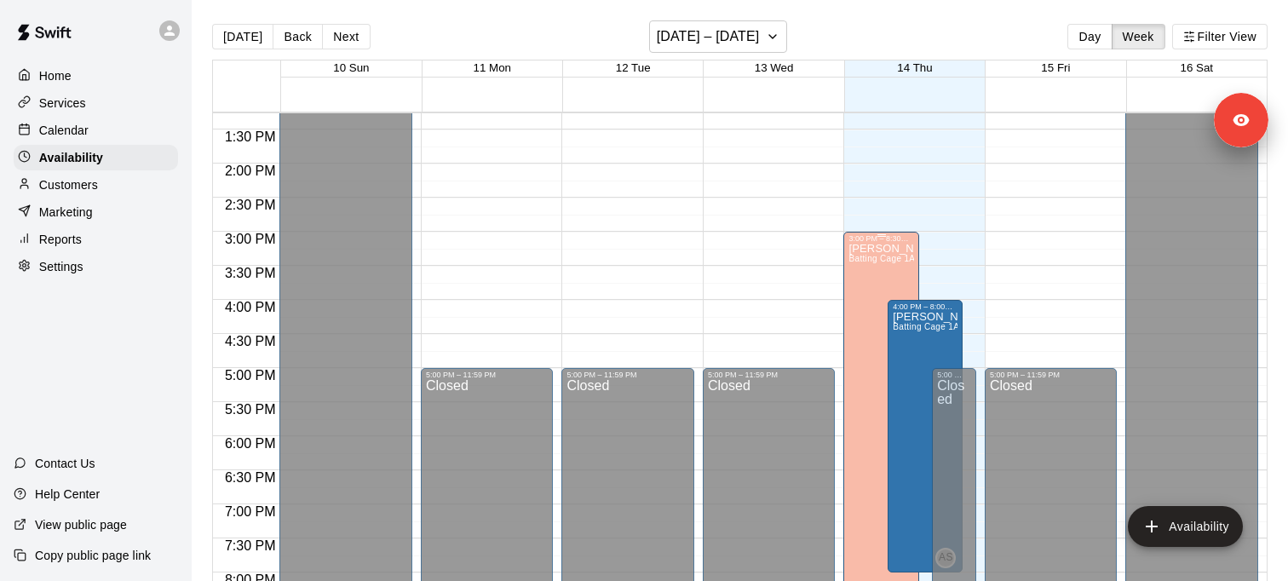
click at [882, 279] on div "Ashley Kravitz Batting Cage 1A, Batting Cage 1B, Batting Cage 2A, Batting Cage …" at bounding box center [880, 533] width 65 height 581
click at [863, 254] on icon "edit" at bounding box center [866, 260] width 20 height 20
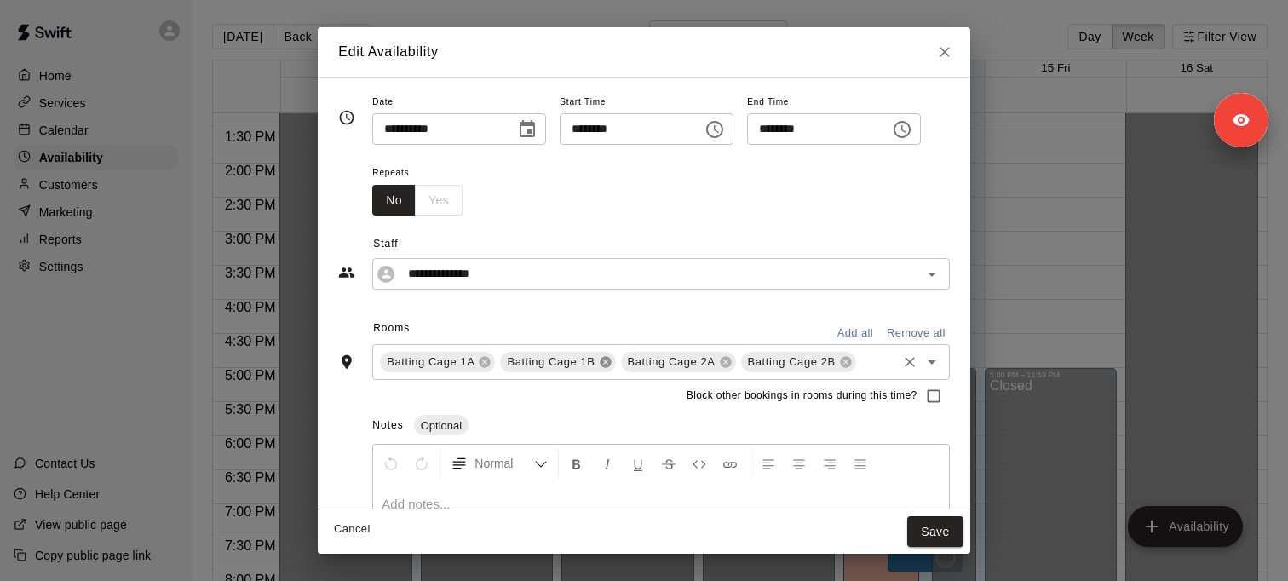
click at [601, 362] on icon at bounding box center [605, 362] width 11 height 11
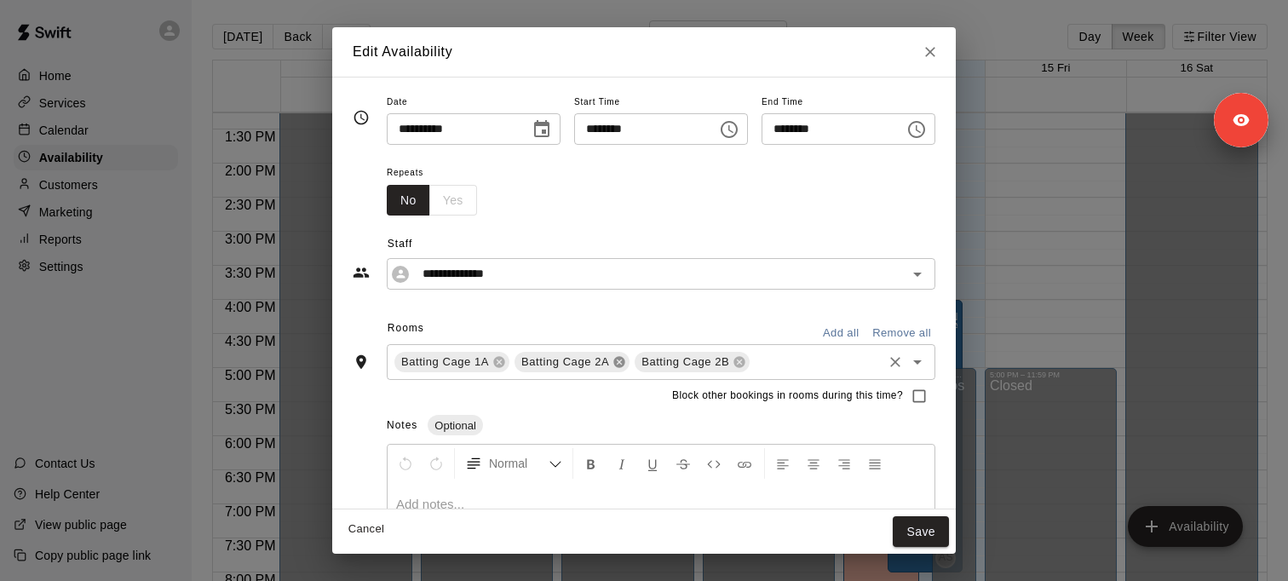
click at [615, 365] on icon at bounding box center [618, 362] width 11 height 11
click at [613, 365] on icon at bounding box center [618, 362] width 11 height 11
click at [919, 538] on button "Save" at bounding box center [921, 532] width 56 height 32
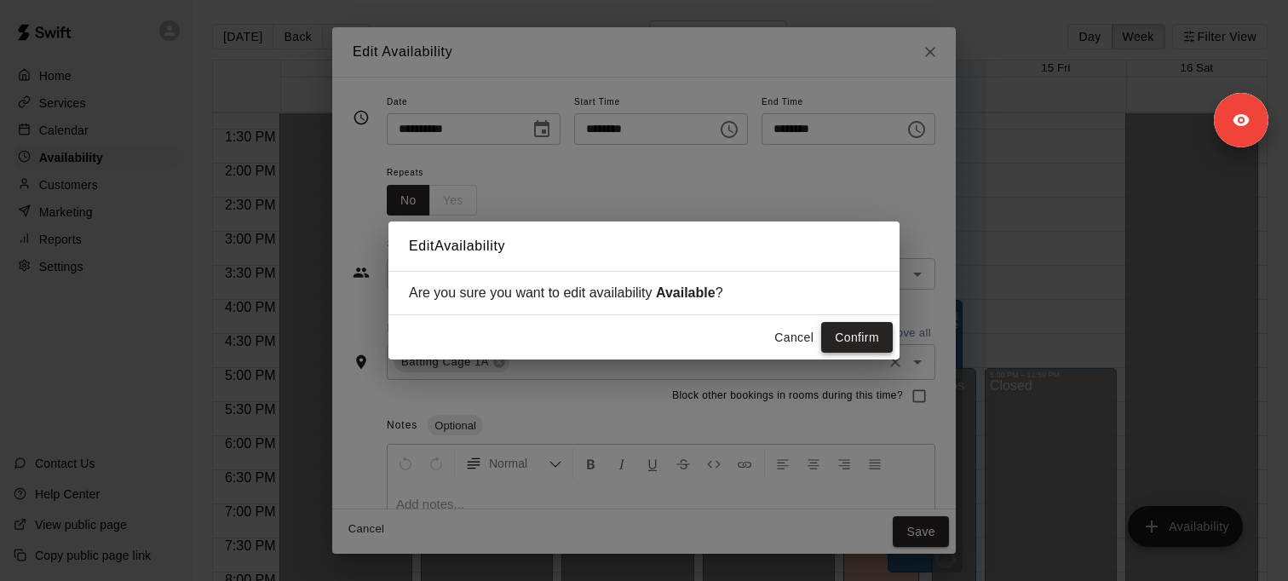
click at [879, 340] on button "Confirm" at bounding box center [857, 338] width 72 height 32
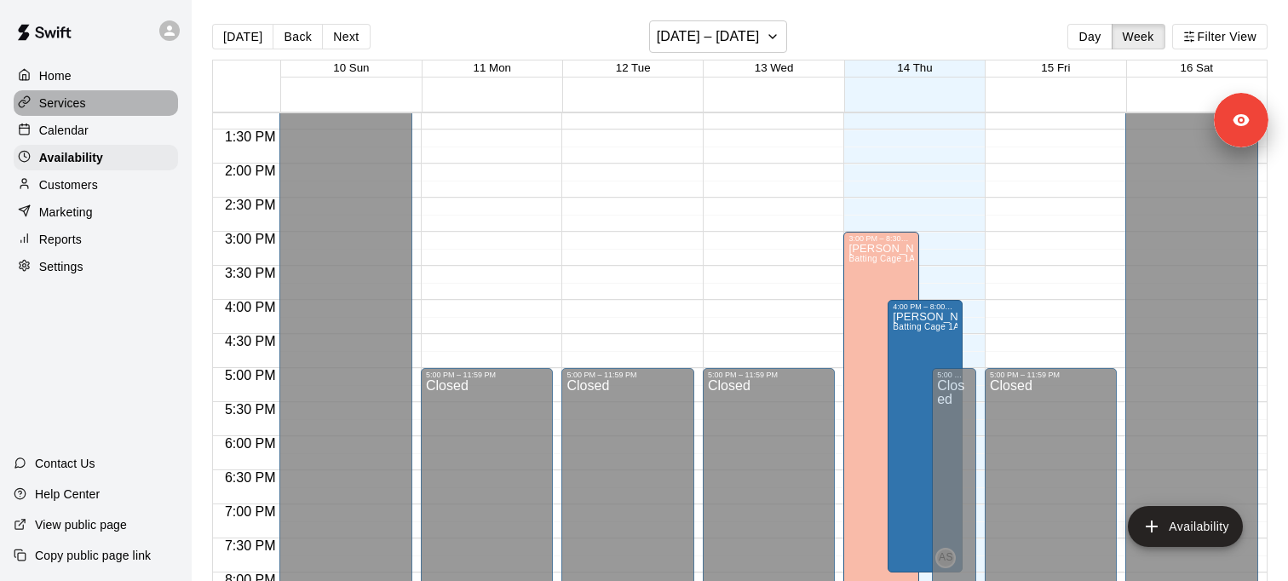
click at [87, 111] on div "Services" at bounding box center [96, 103] width 164 height 26
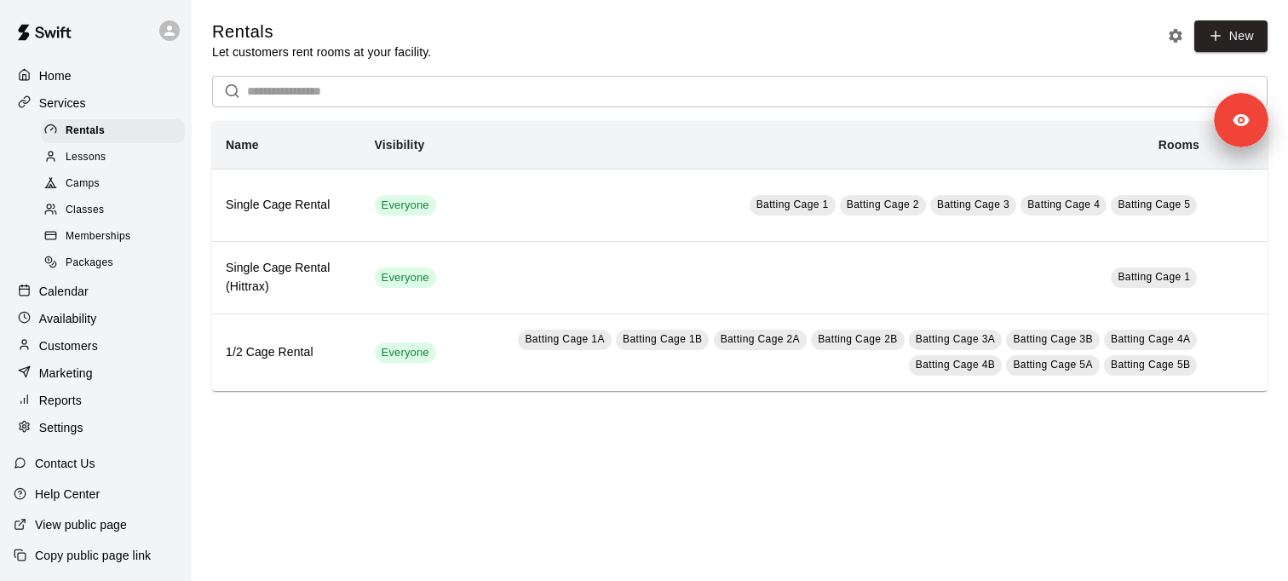
click at [118, 150] on div "Lessons" at bounding box center [113, 158] width 144 height 24
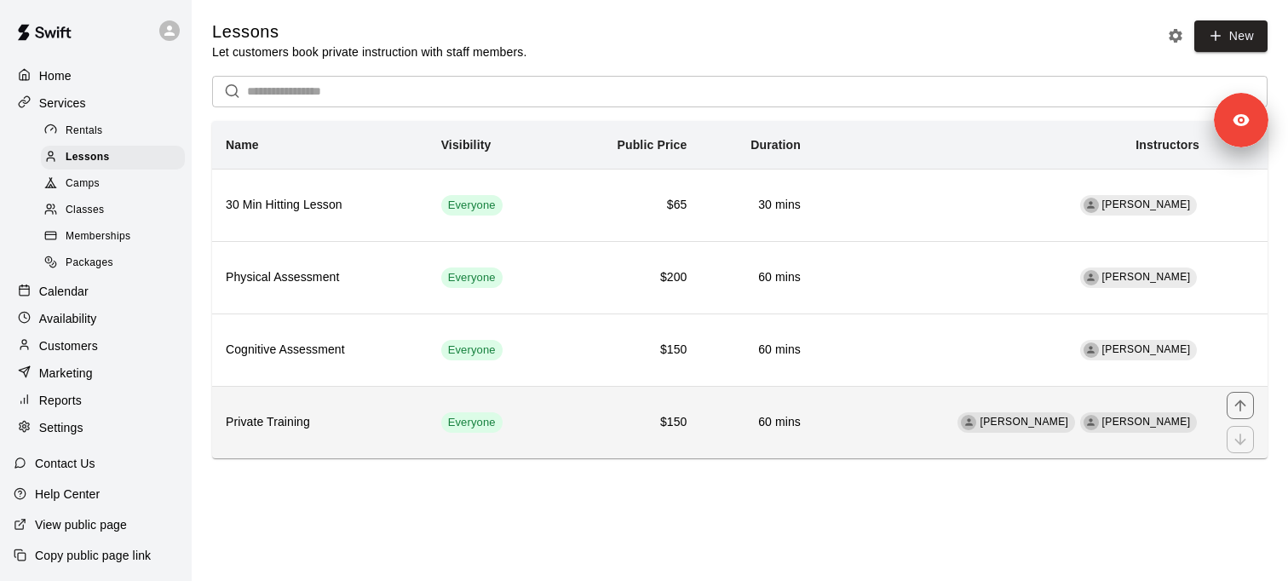
click at [282, 423] on h6 "Private Training" at bounding box center [320, 422] width 188 height 19
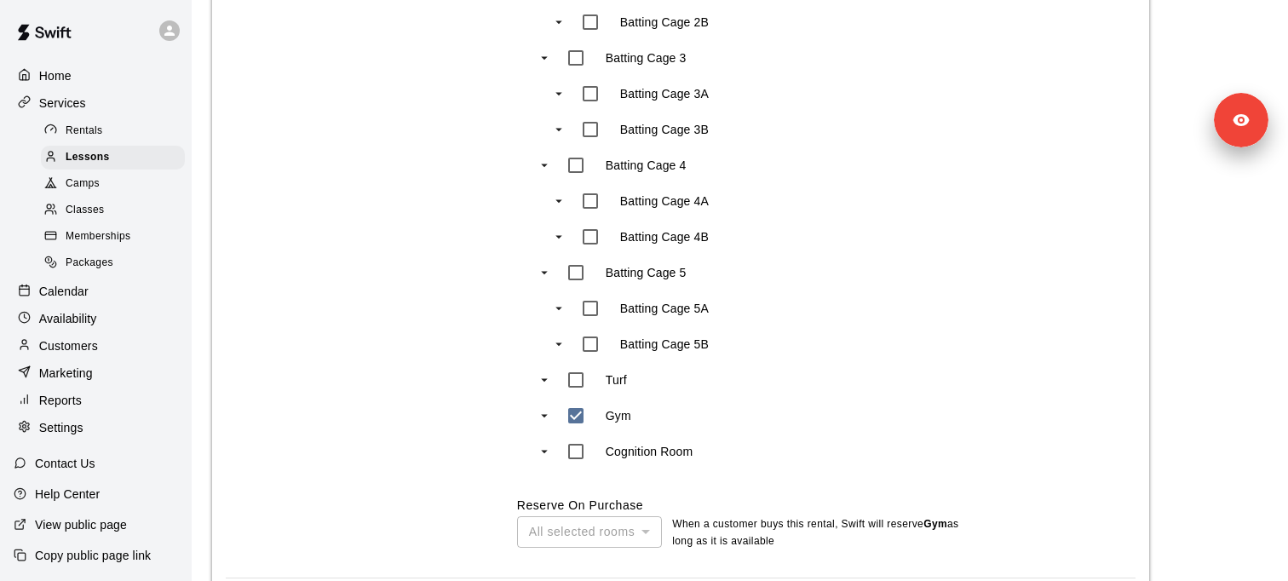
scroll to position [1004, 0]
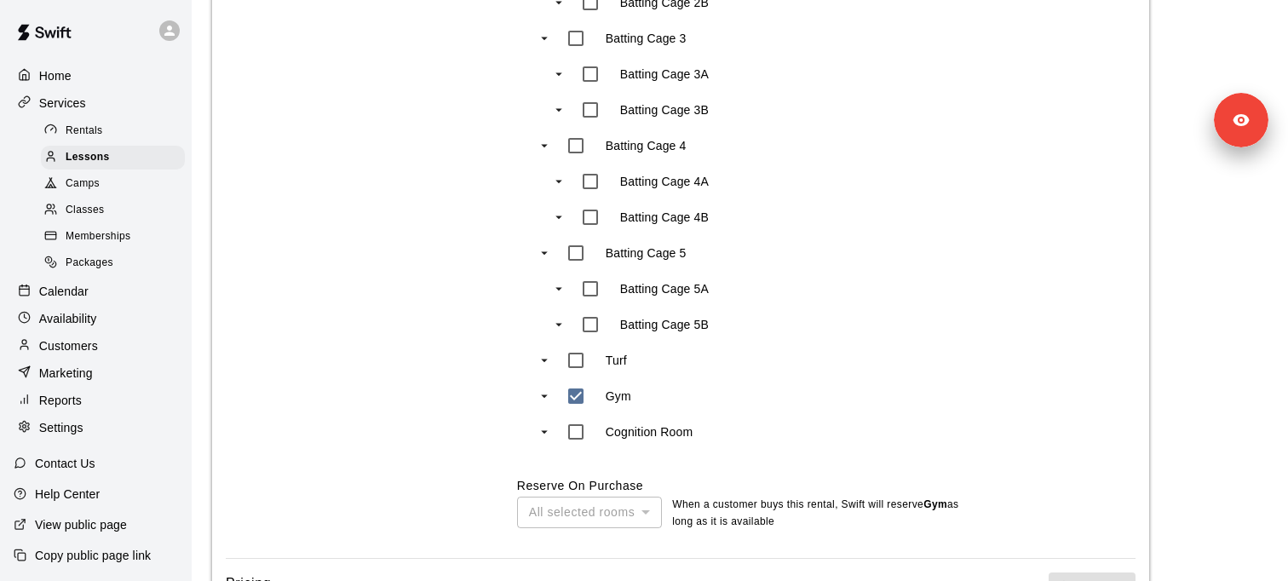
click at [84, 316] on p "Availability" at bounding box center [68, 318] width 58 height 17
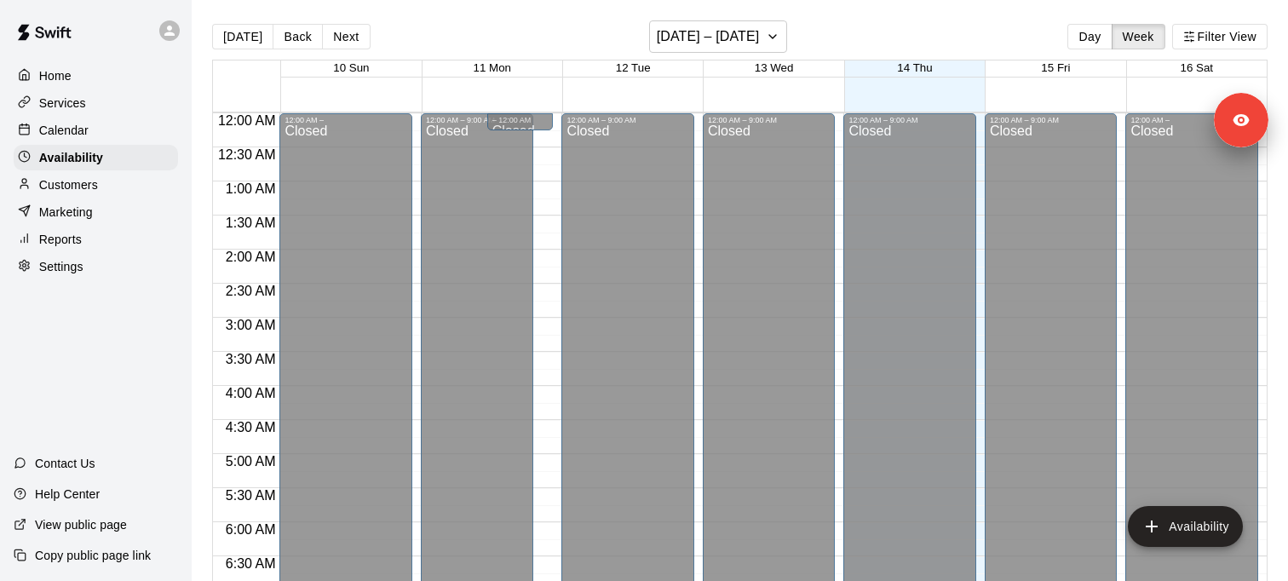
scroll to position [830, 0]
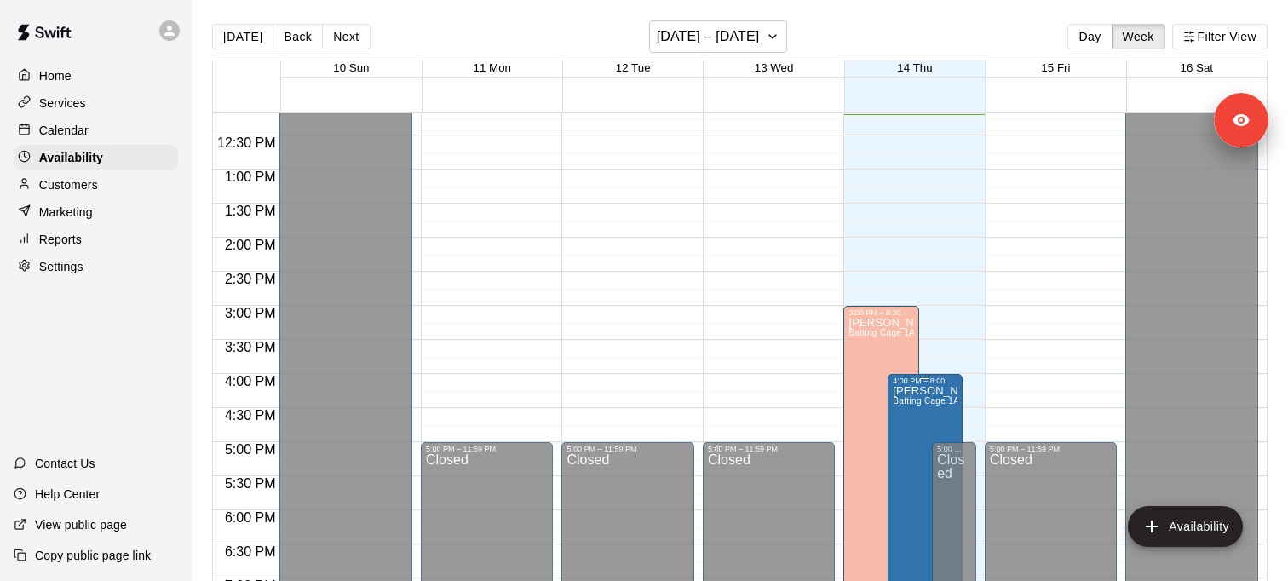
click at [926, 405] on span "Batting Cage 1A, Batting Cage 1B, Batting Cage 2A, Batting Cage 2B, Batting Cag…" at bounding box center [1248, 400] width 710 height 9
click at [914, 415] on icon "edit" at bounding box center [910, 415] width 20 height 20
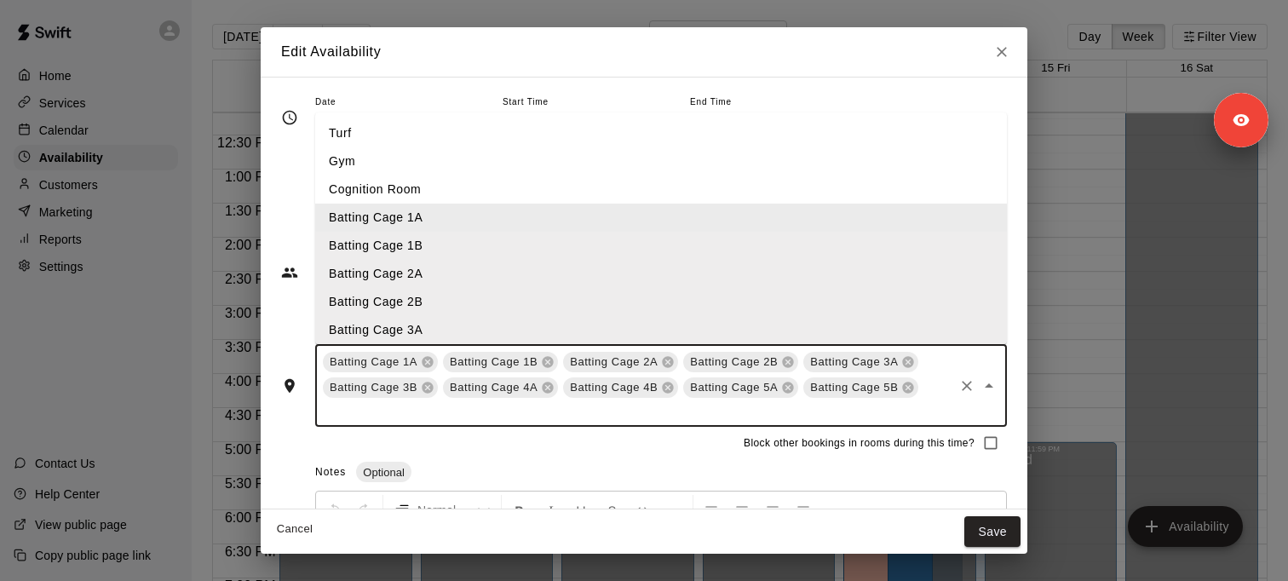
click at [814, 403] on input "text" at bounding box center [635, 410] width 631 height 21
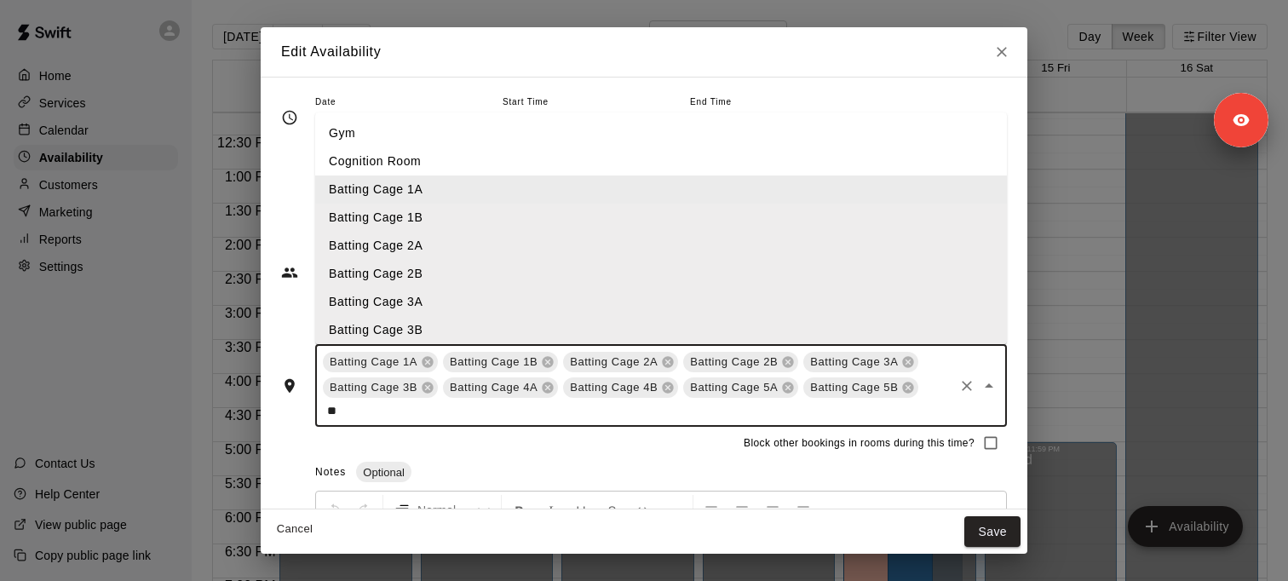
type input "***"
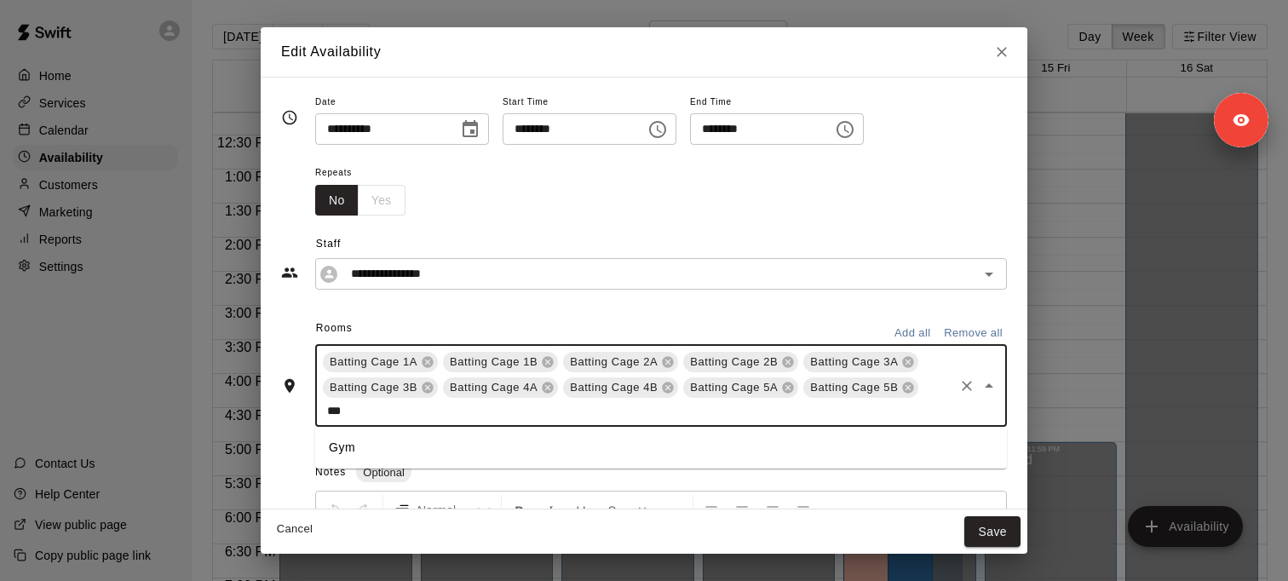
click at [370, 458] on li "Gym" at bounding box center [661, 448] width 692 height 28
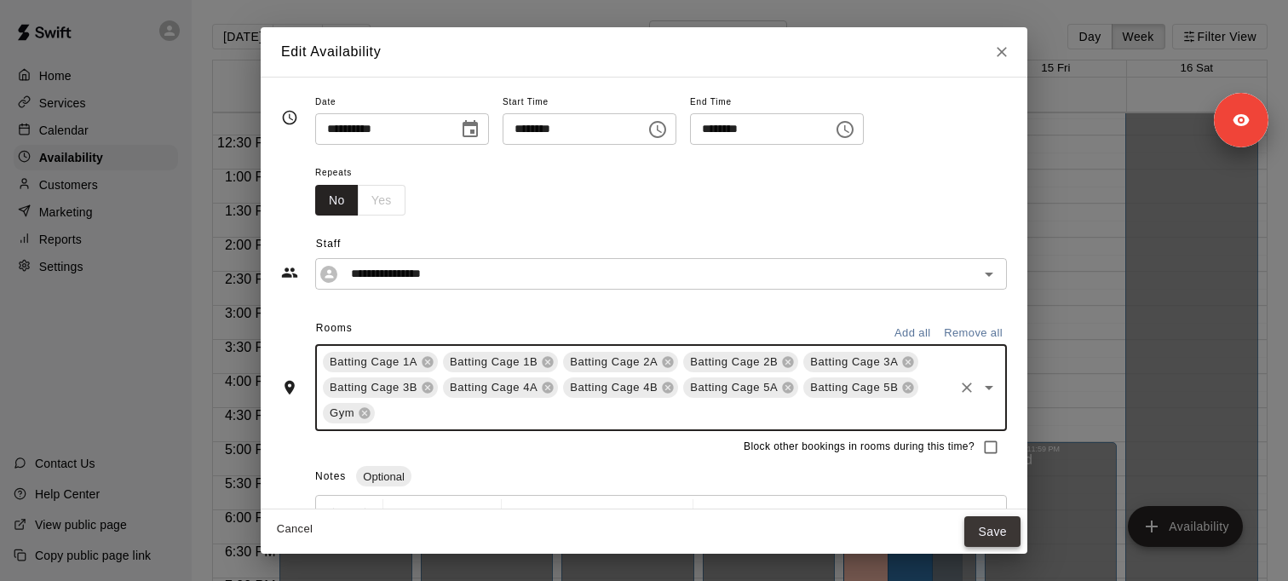
click at [986, 529] on button "Save" at bounding box center [992, 532] width 56 height 32
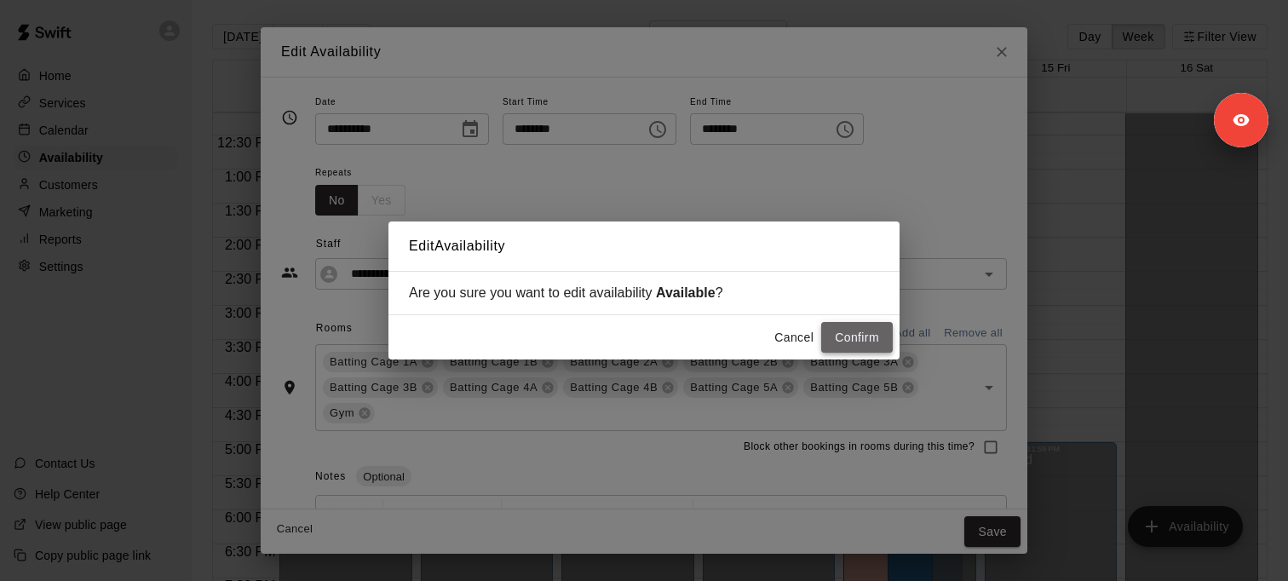
click at [848, 332] on button "Confirm" at bounding box center [857, 338] width 72 height 32
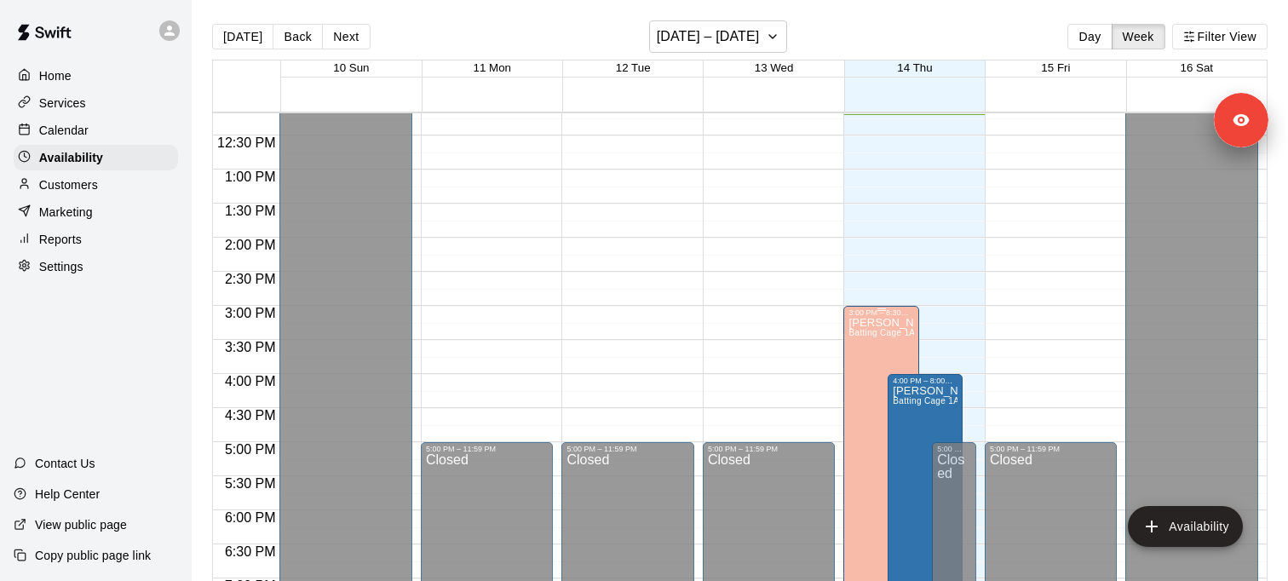
click at [865, 329] on icon "edit" at bounding box center [866, 335] width 20 height 20
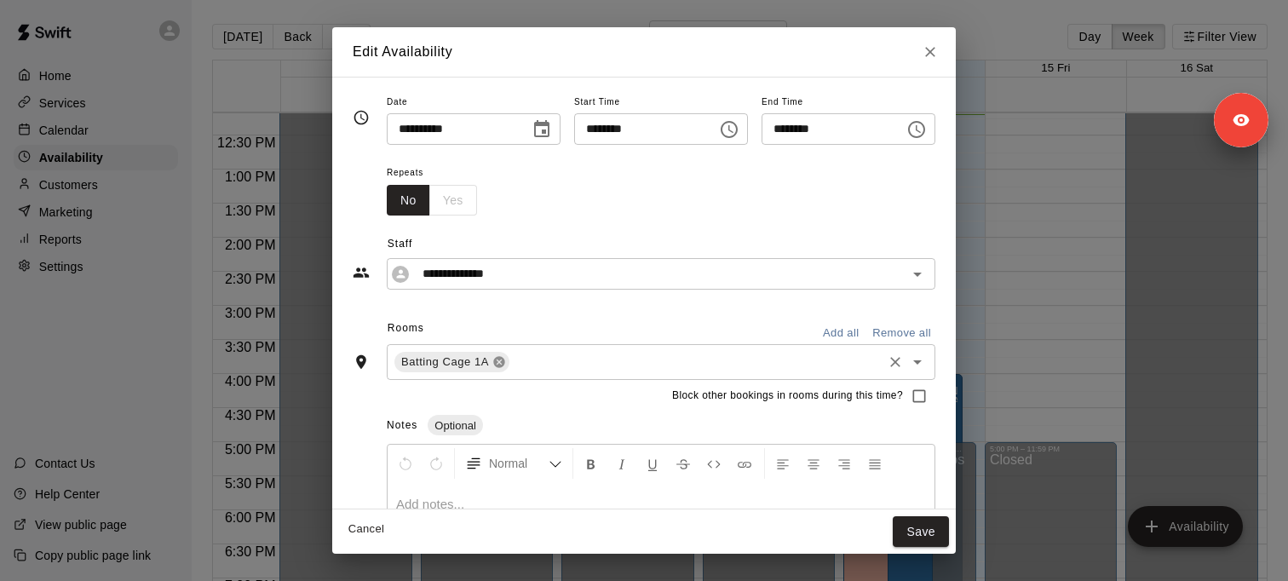
click at [492, 356] on icon at bounding box center [499, 362] width 14 height 14
click at [452, 359] on input "text" at bounding box center [647, 359] width 510 height 21
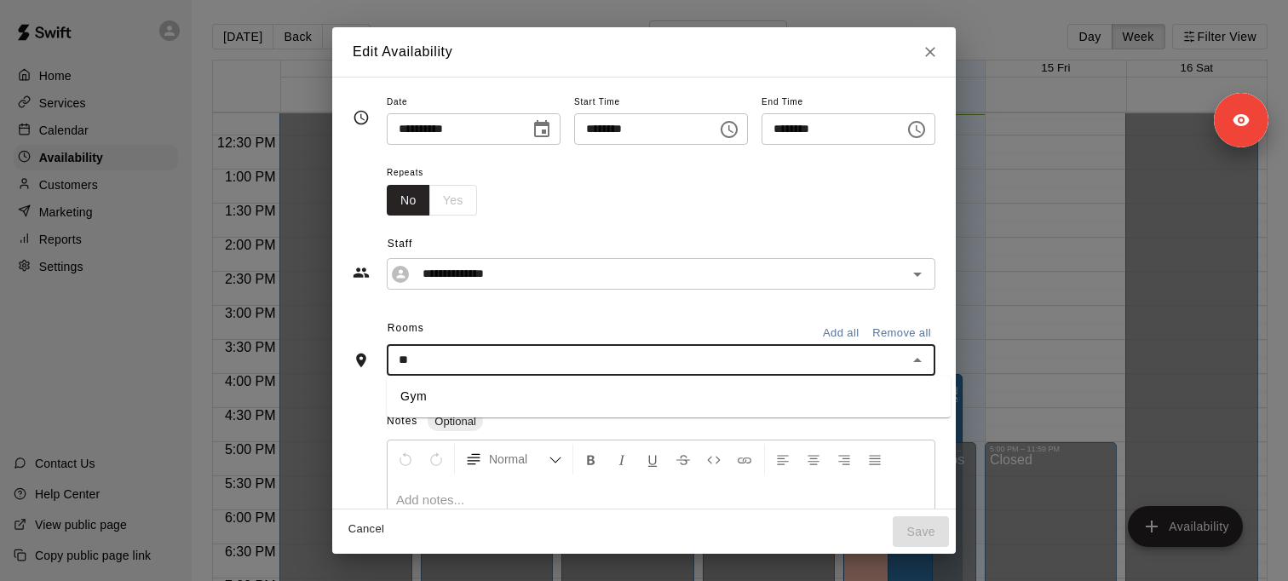
type input "***"
click at [452, 400] on li "Gym" at bounding box center [669, 396] width 564 height 28
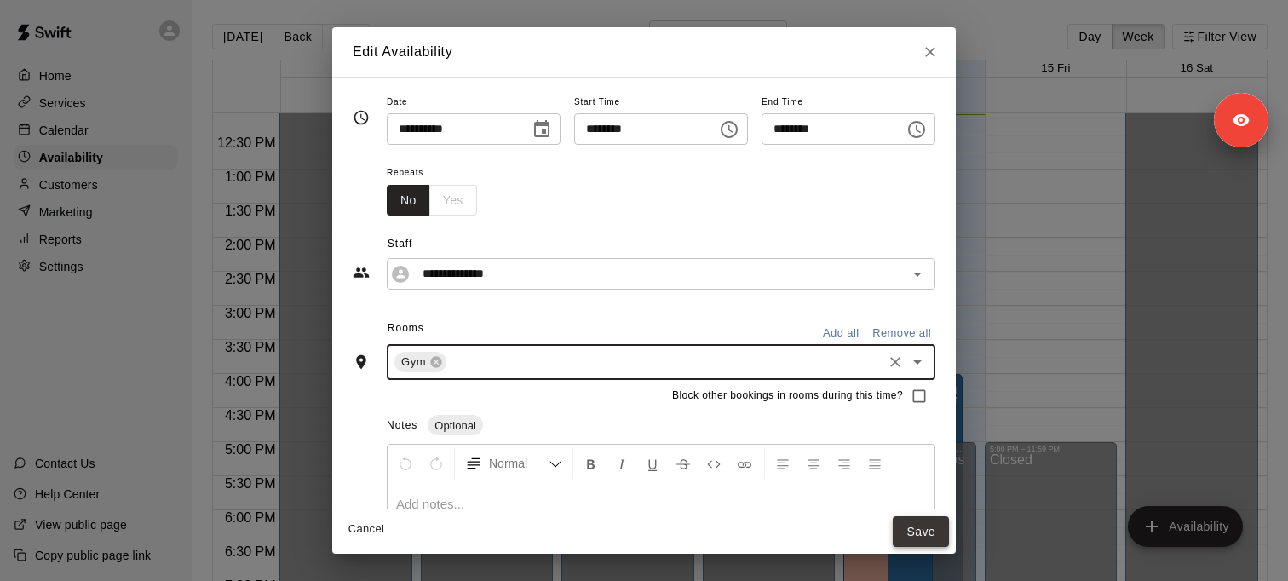
click at [930, 521] on button "Save" at bounding box center [921, 532] width 56 height 32
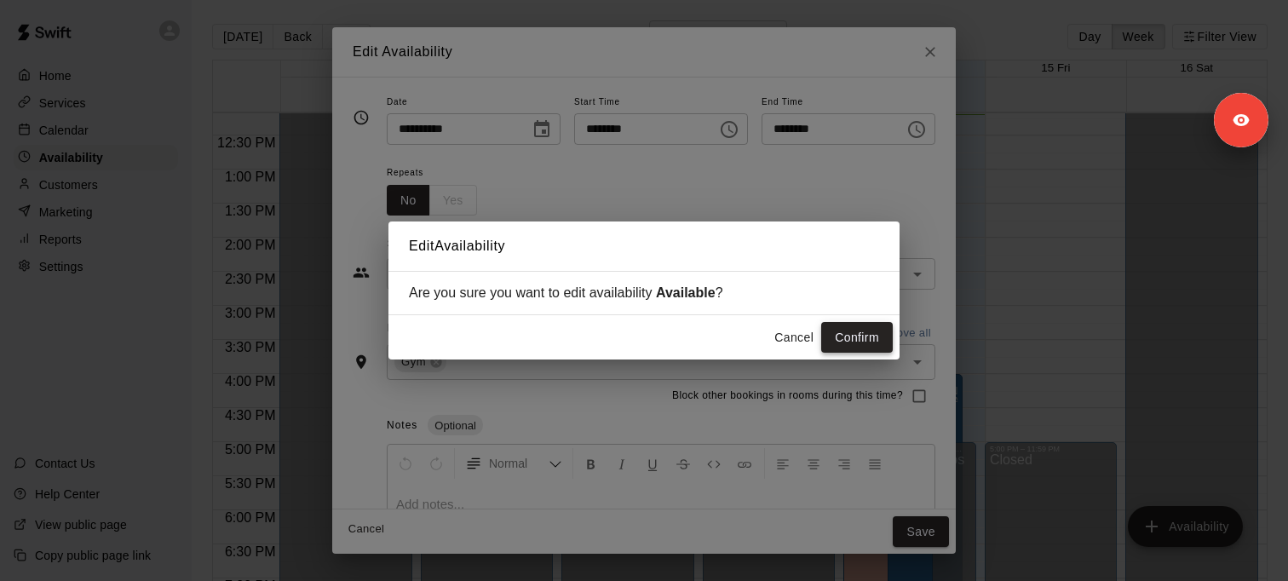
click at [842, 346] on button "Confirm" at bounding box center [857, 338] width 72 height 32
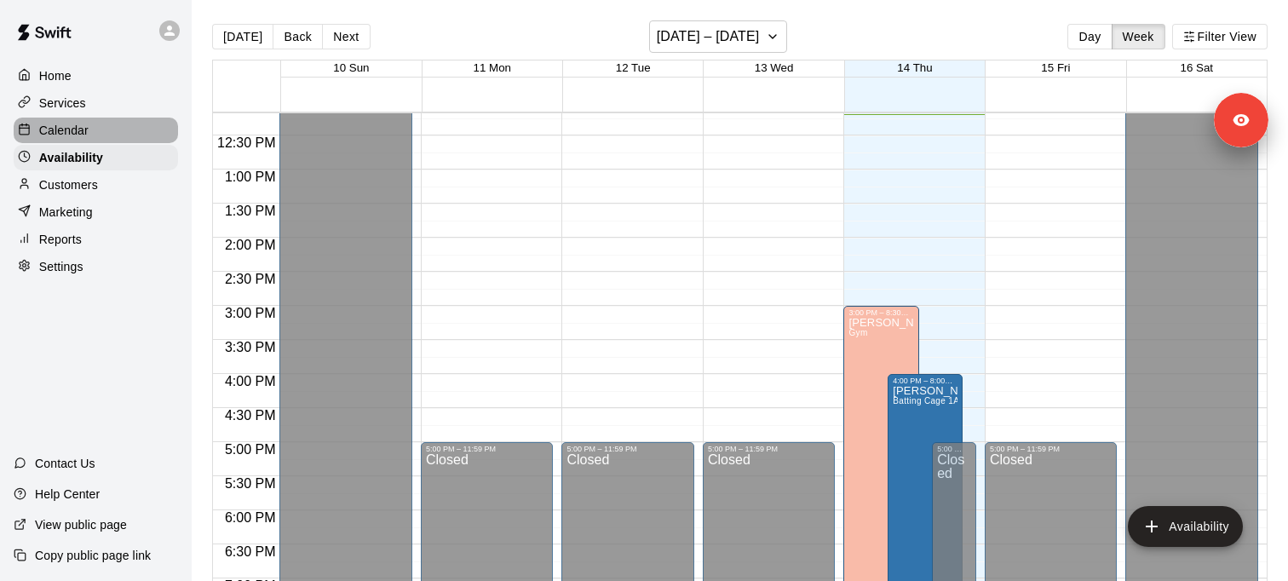
click at [77, 133] on p "Calendar" at bounding box center [63, 130] width 49 height 17
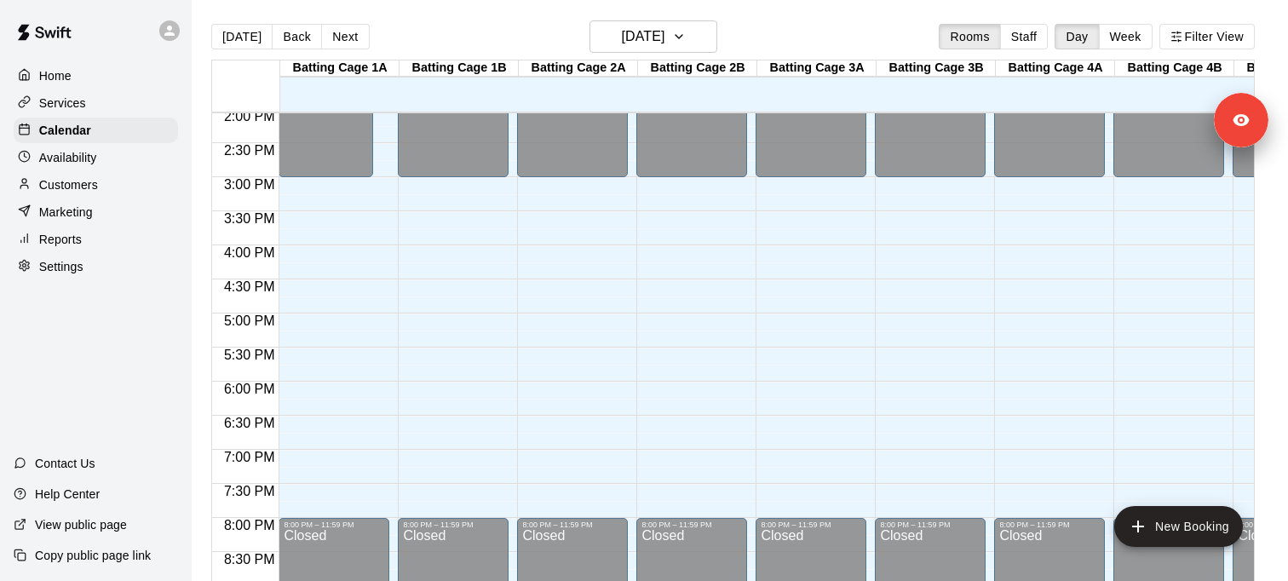
scroll to position [1049, 0]
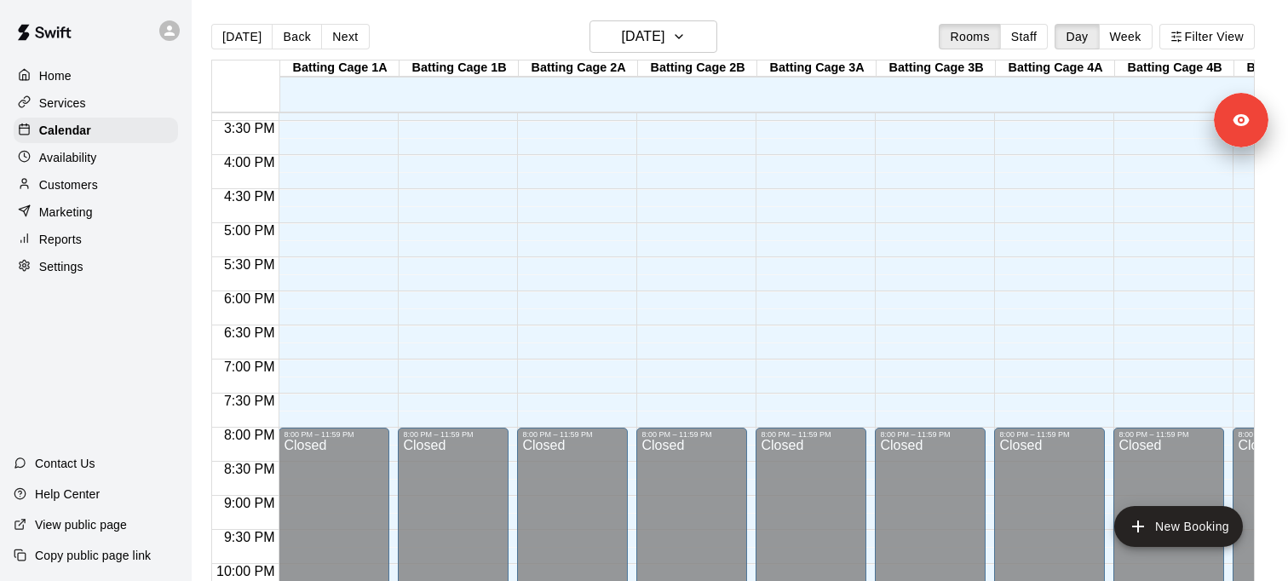
click at [108, 95] on div "Services" at bounding box center [96, 103] width 164 height 26
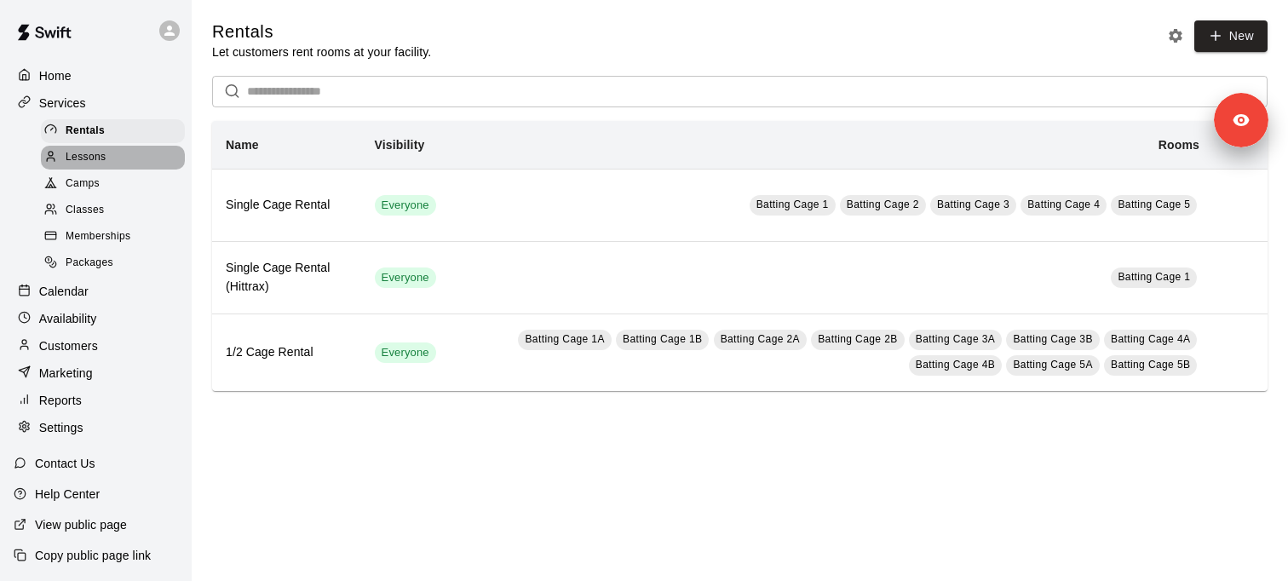
click at [129, 158] on div "Lessons" at bounding box center [113, 158] width 144 height 24
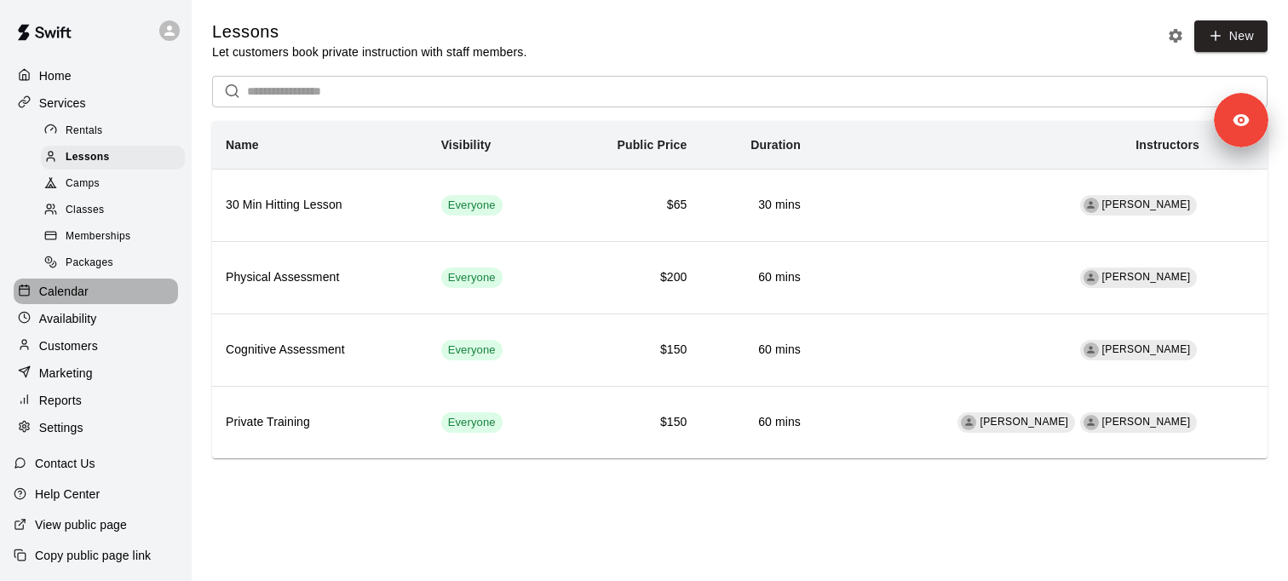
click at [83, 296] on p "Calendar" at bounding box center [63, 291] width 49 height 17
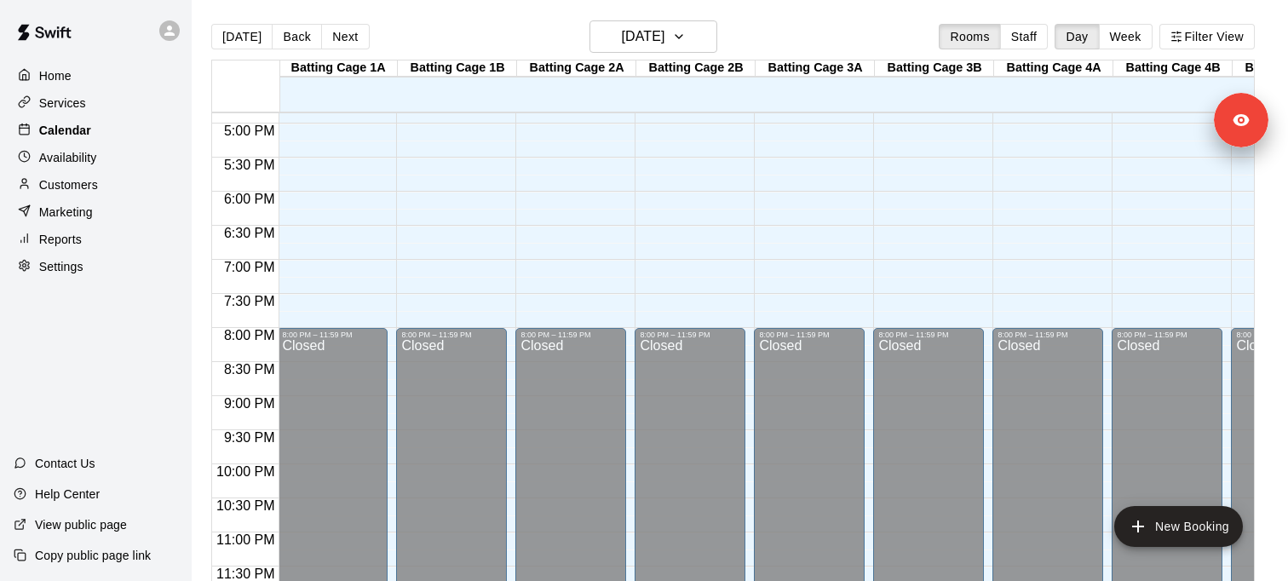
scroll to position [1129, 2]
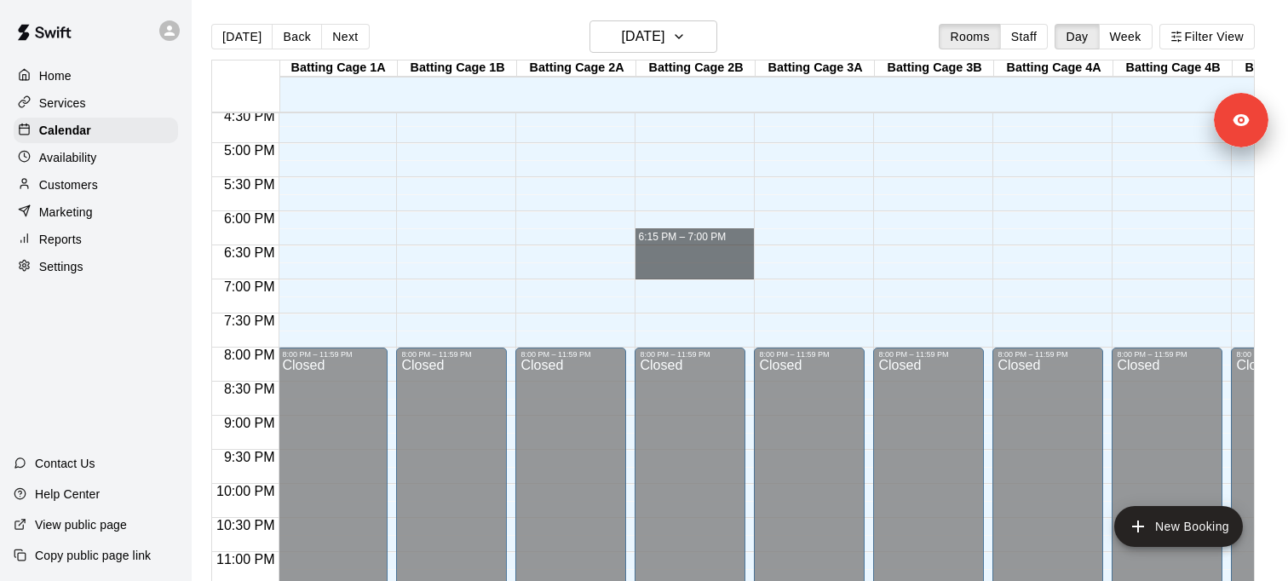
drag, startPoint x: 658, startPoint y: 233, endPoint x: 658, endPoint y: 265, distance: 31.5
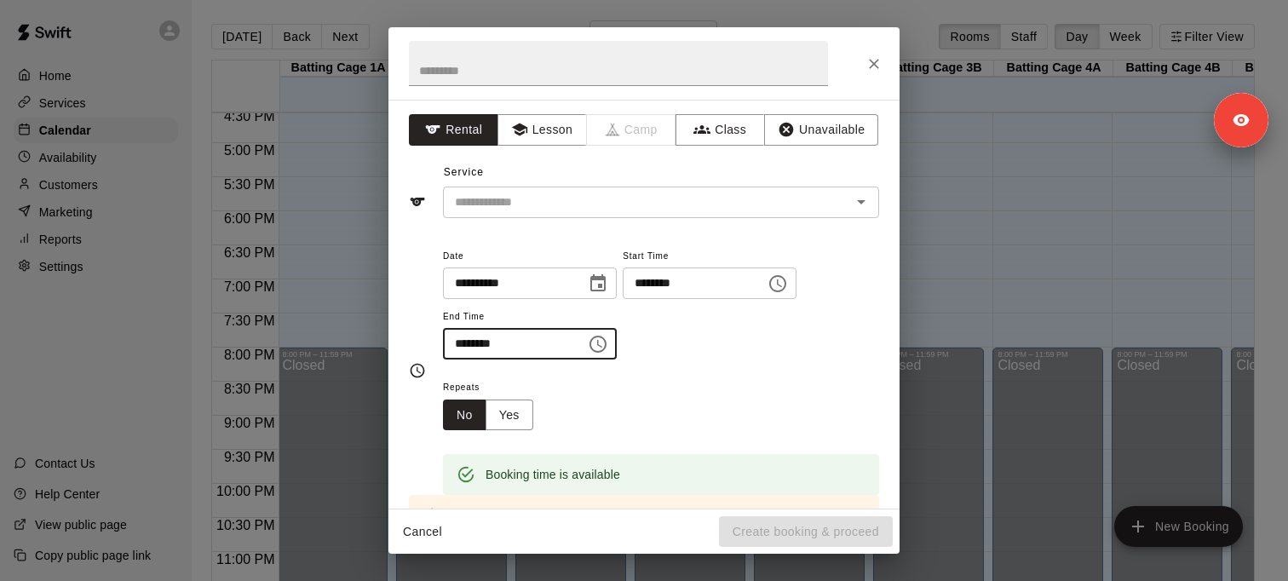
click at [478, 344] on input "********" at bounding box center [508, 344] width 131 height 32
type input "********"
click at [503, 204] on input "text" at bounding box center [636, 202] width 376 height 21
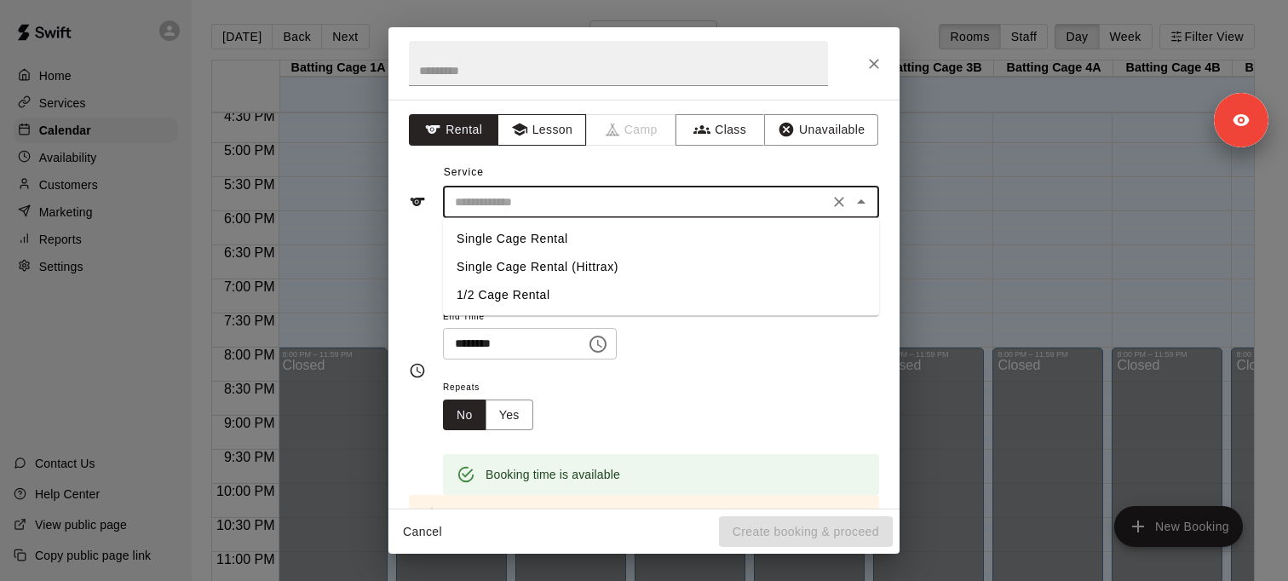
click at [548, 132] on button "Lesson" at bounding box center [541, 130] width 89 height 32
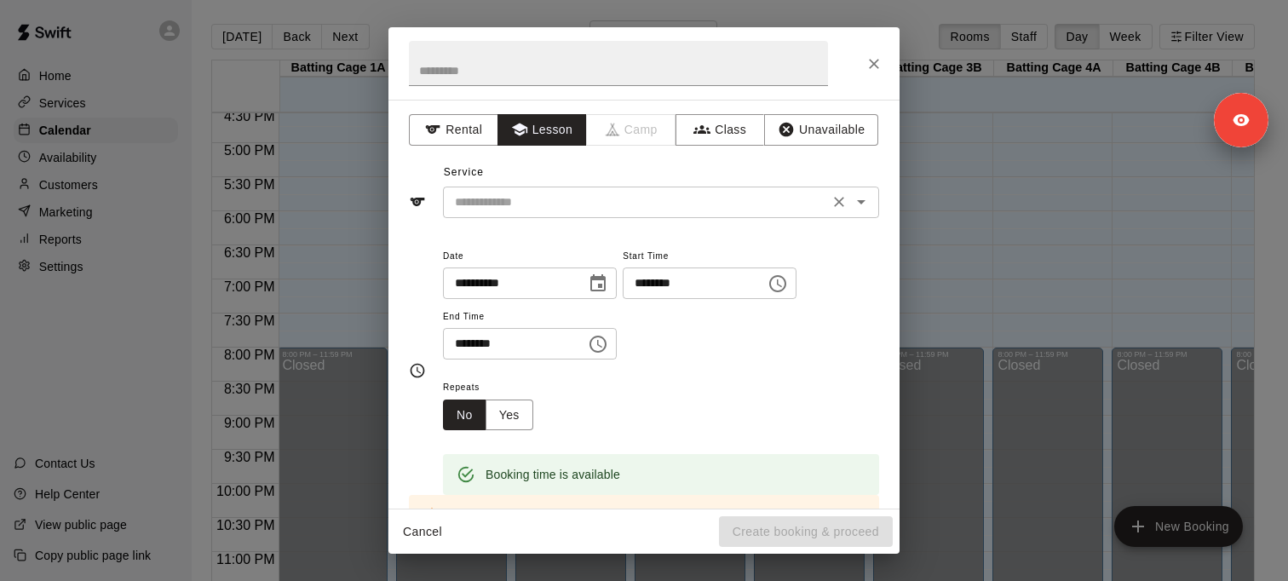
click at [534, 199] on input "text" at bounding box center [636, 202] width 376 height 21
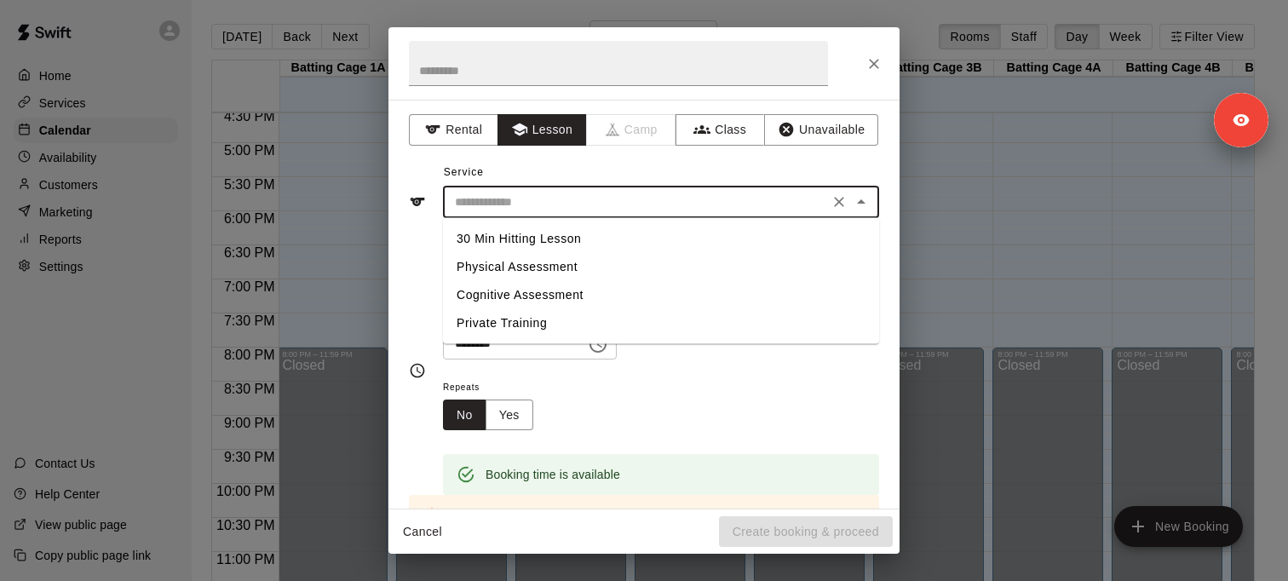
click at [529, 313] on li "Private Training" at bounding box center [661, 323] width 436 height 28
type input "**********"
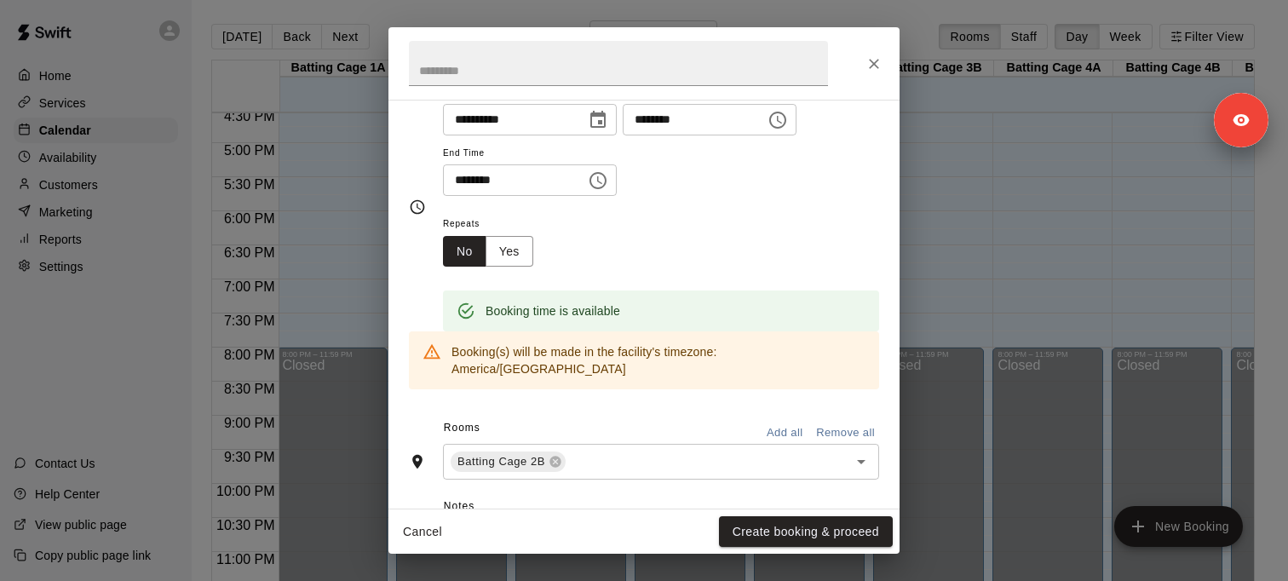
scroll to position [273, 0]
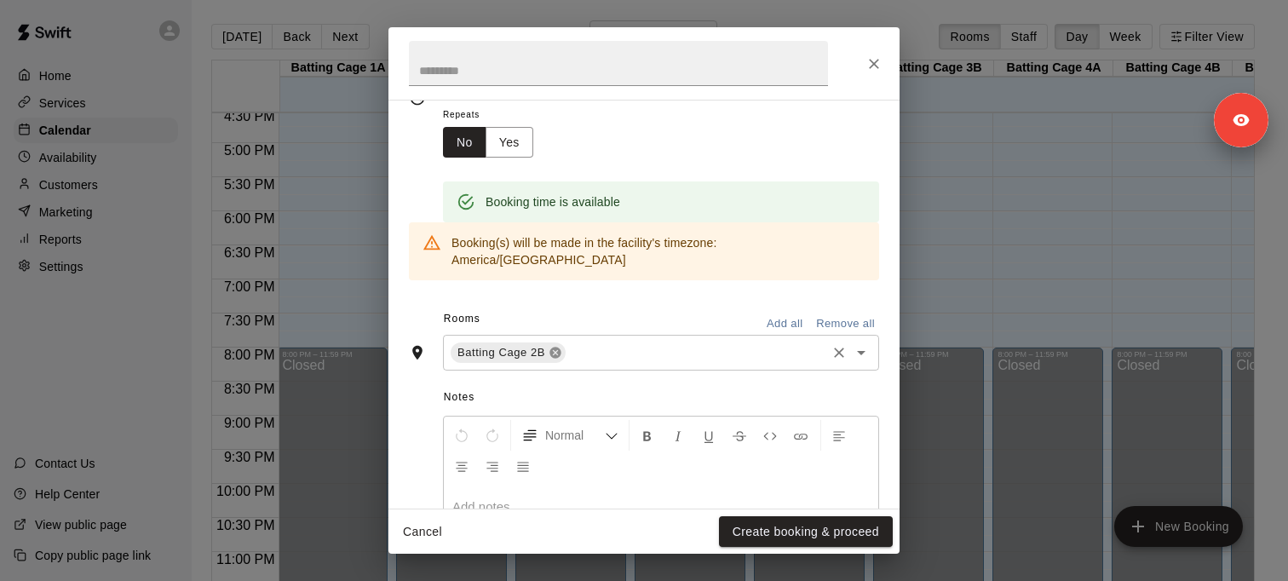
click at [555, 348] on icon at bounding box center [554, 353] width 11 height 11
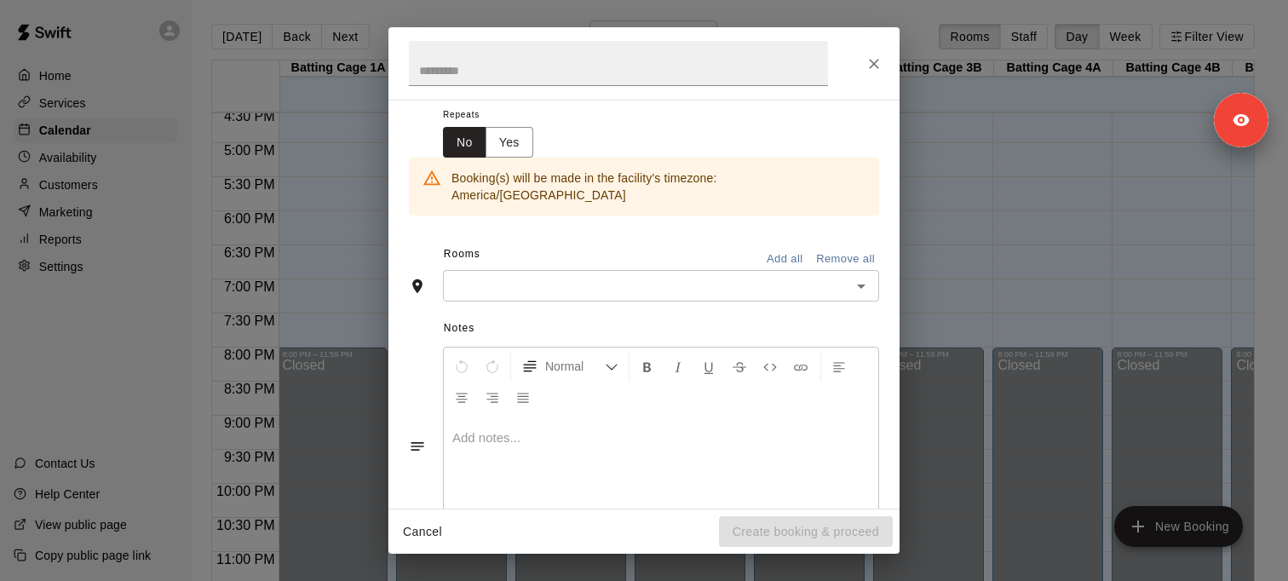
scroll to position [240, 0]
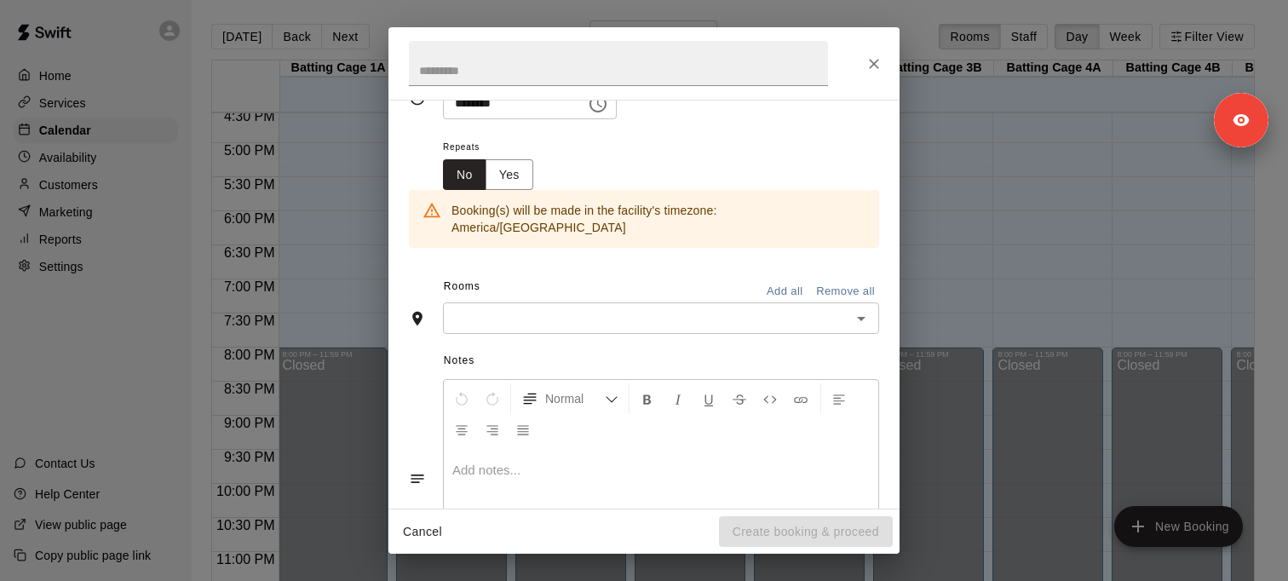
click at [555, 348] on span "Notes" at bounding box center [661, 361] width 435 height 27
click at [543, 316] on div "​" at bounding box center [661, 318] width 436 height 32
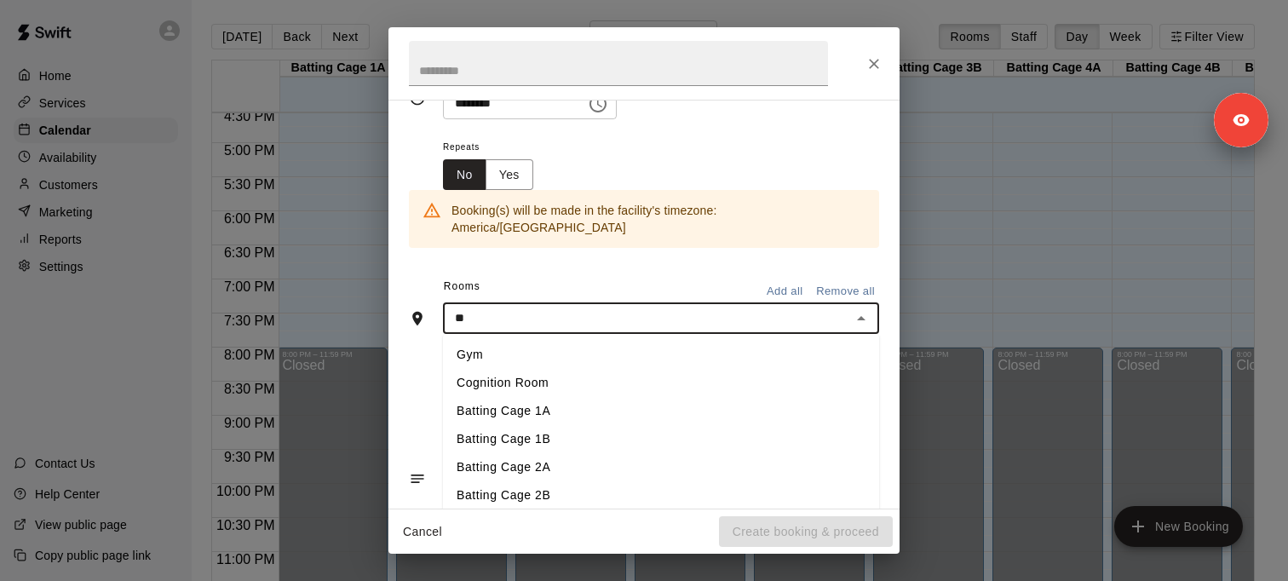
type input "***"
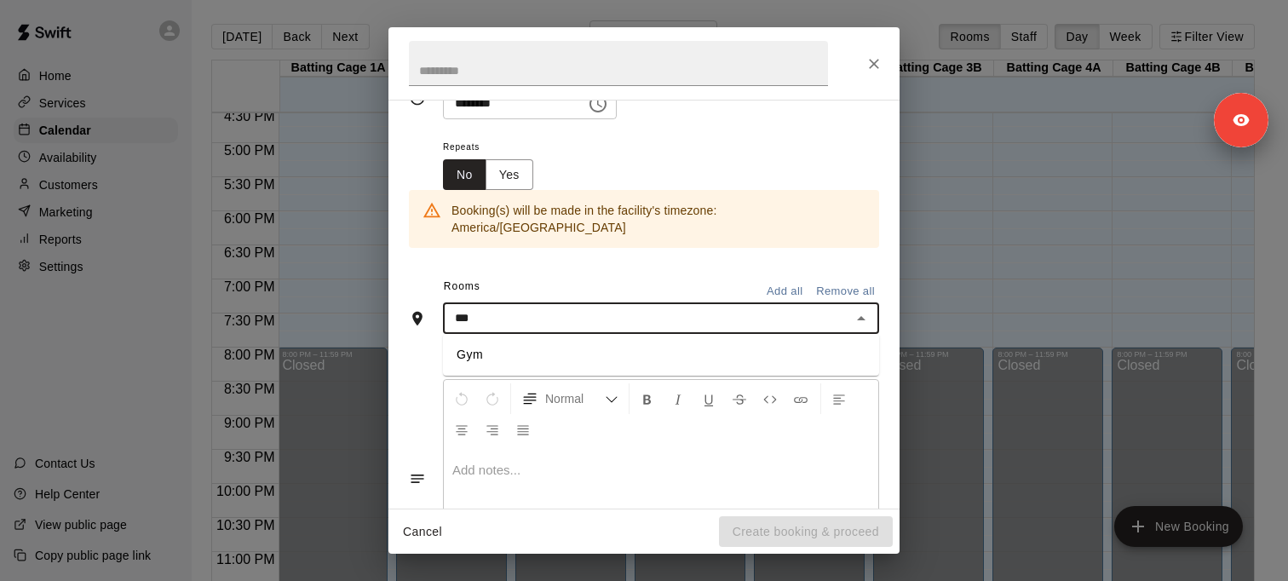
click at [539, 334] on ul "Gym" at bounding box center [661, 355] width 436 height 42
click at [539, 341] on li "Gym" at bounding box center [661, 355] width 436 height 28
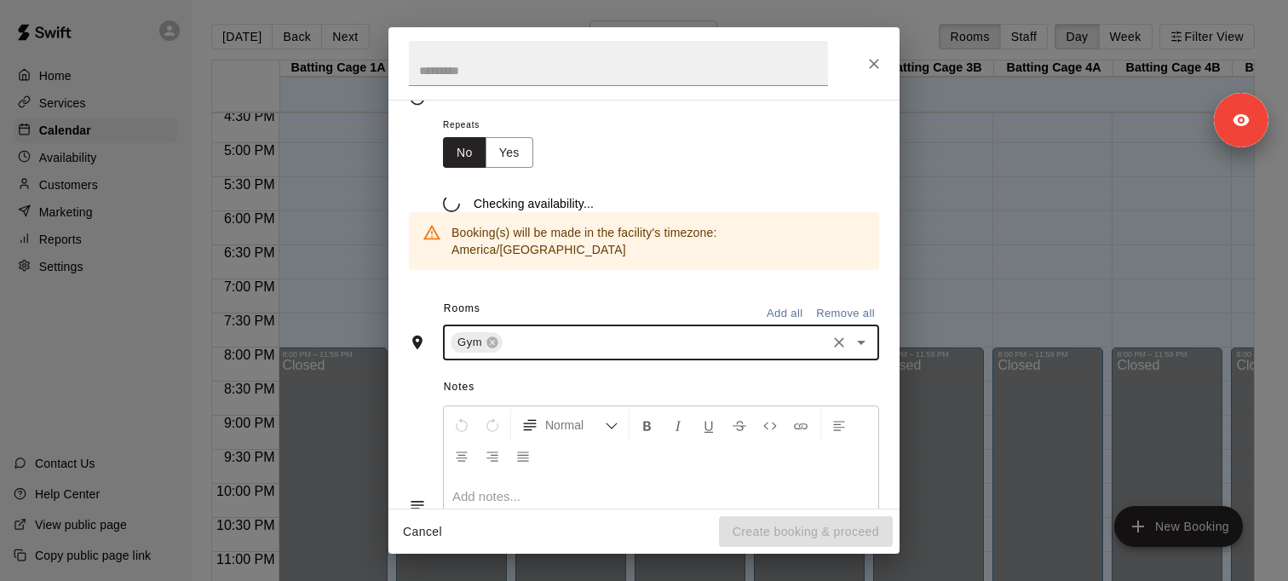
scroll to position [273, 0]
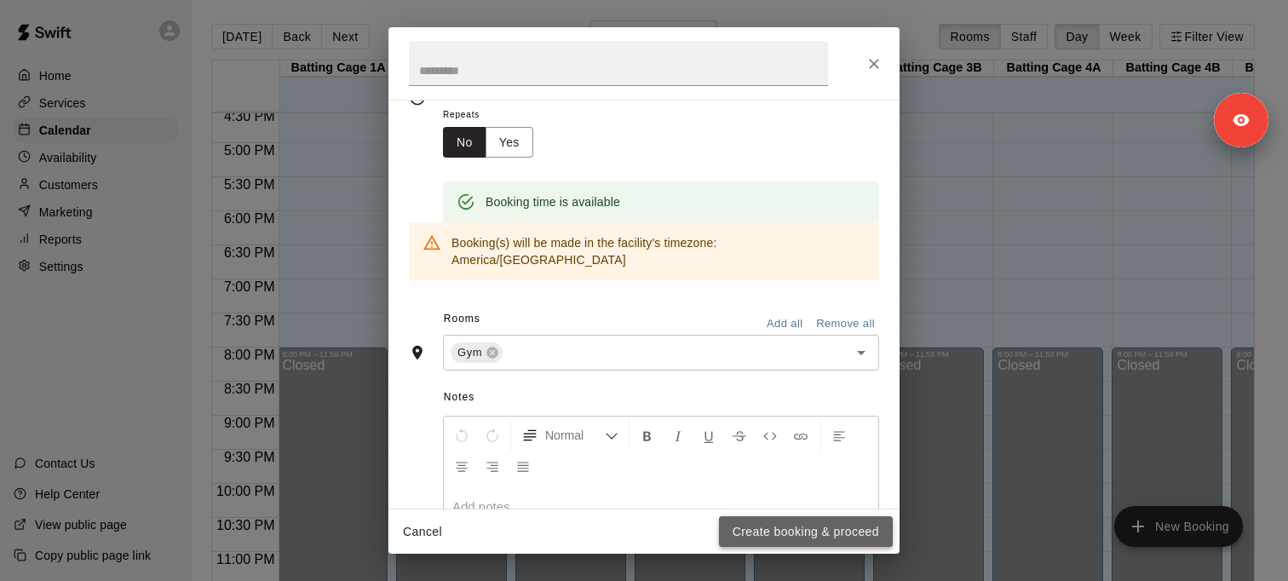
click at [801, 534] on button "Create booking & proceed" at bounding box center [806, 532] width 174 height 32
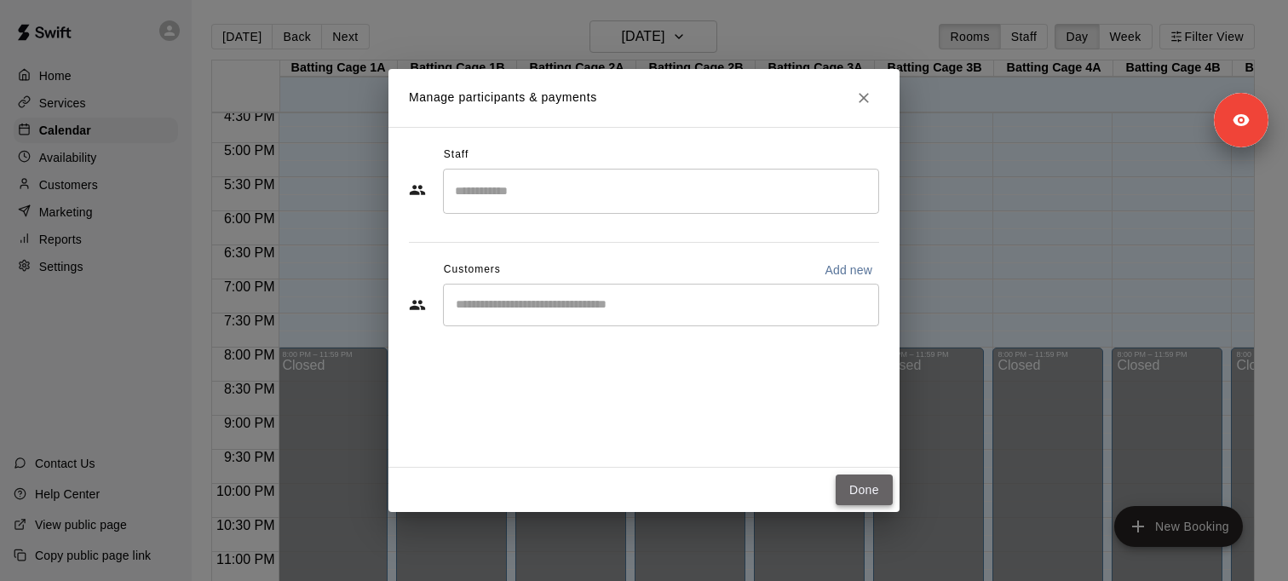
click at [868, 499] on button "Done" at bounding box center [864, 490] width 57 height 32
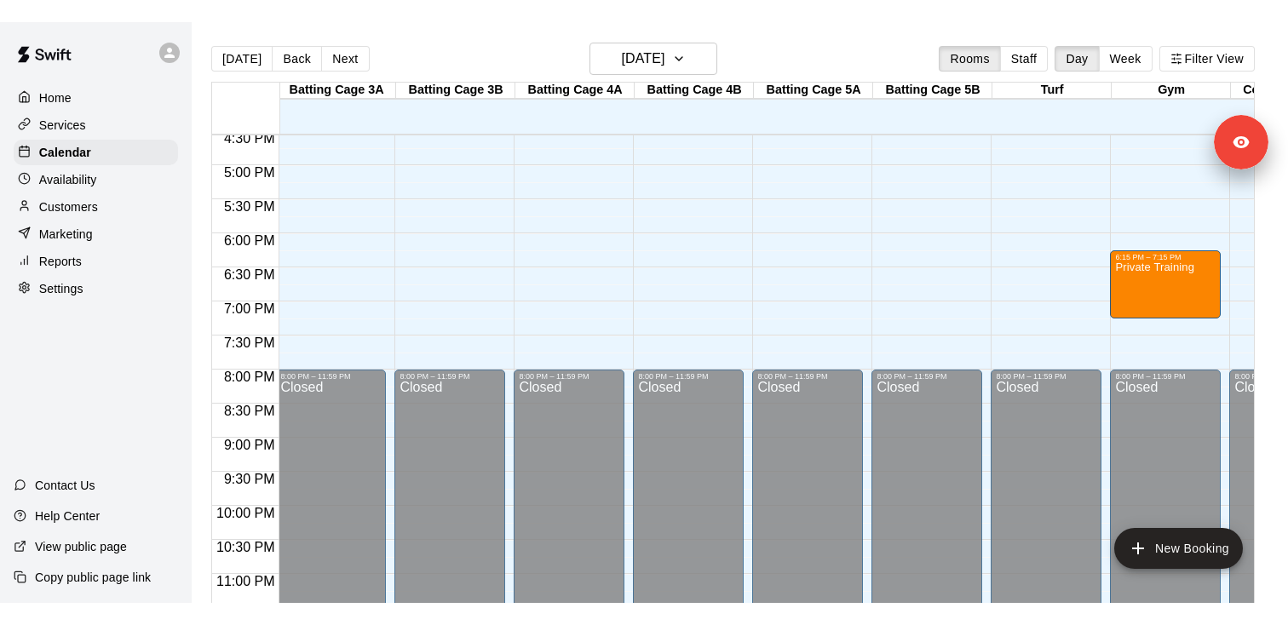
scroll to position [0, 576]
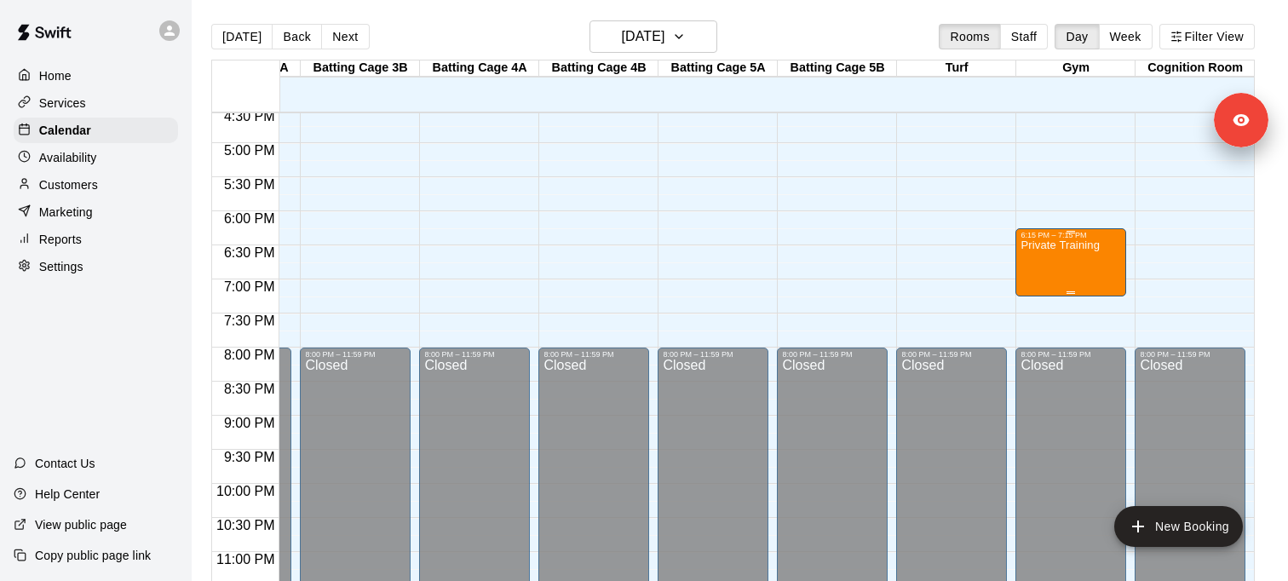
click at [1073, 258] on div "Private Training" at bounding box center [1060, 529] width 79 height 581
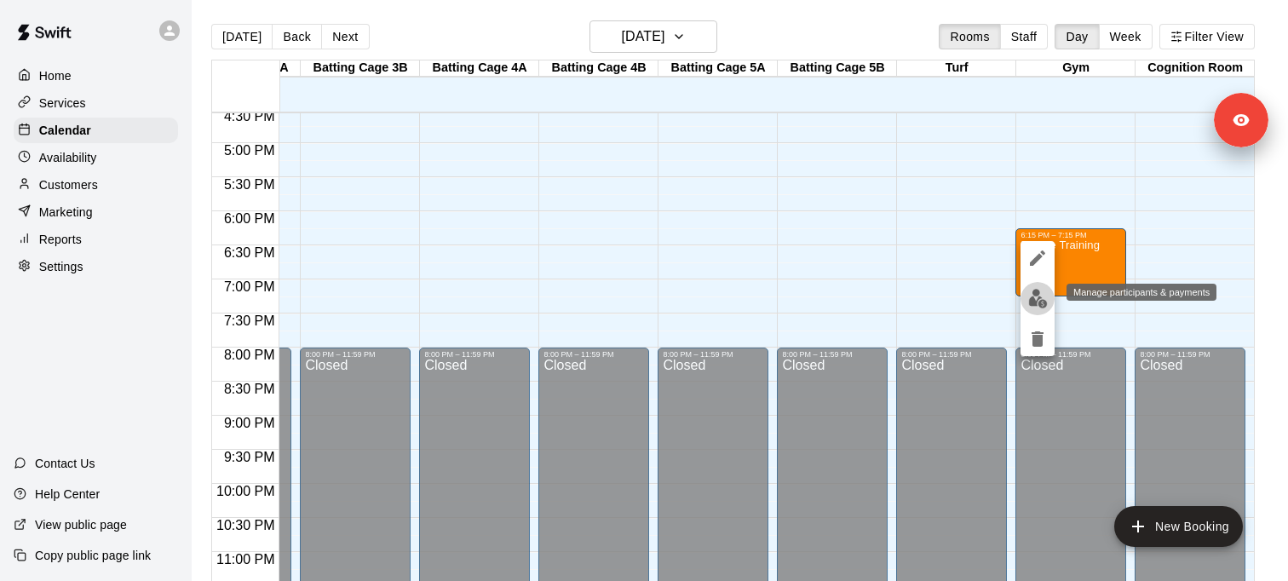
click at [1040, 298] on img "edit" at bounding box center [1038, 299] width 20 height 20
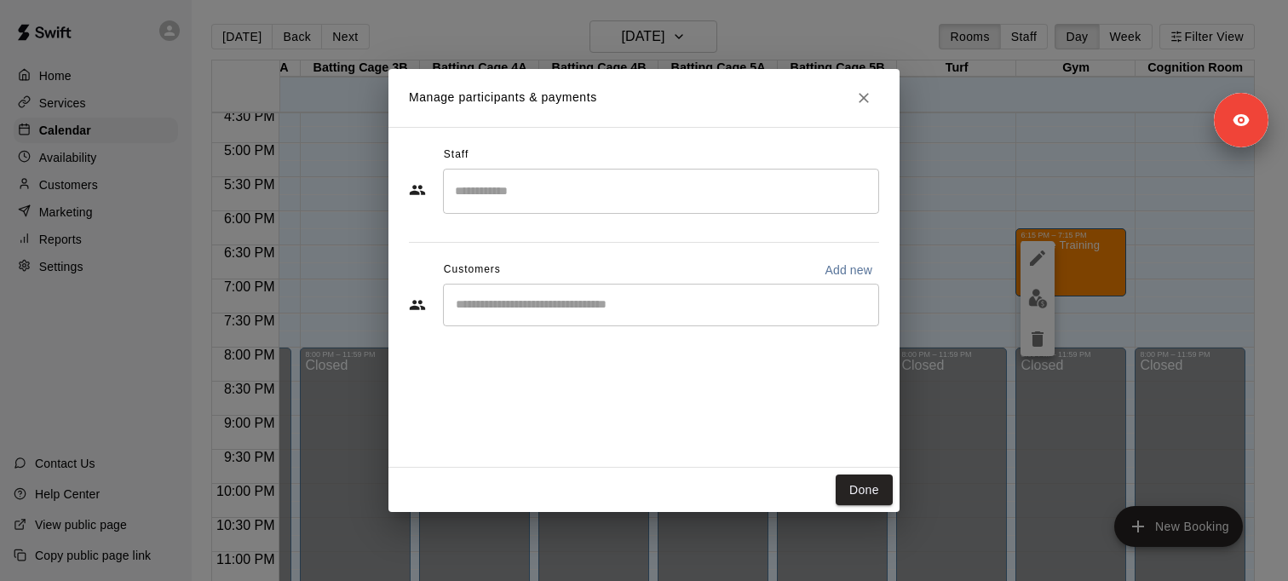
click at [611, 194] on input "Search staff" at bounding box center [661, 191] width 421 height 30
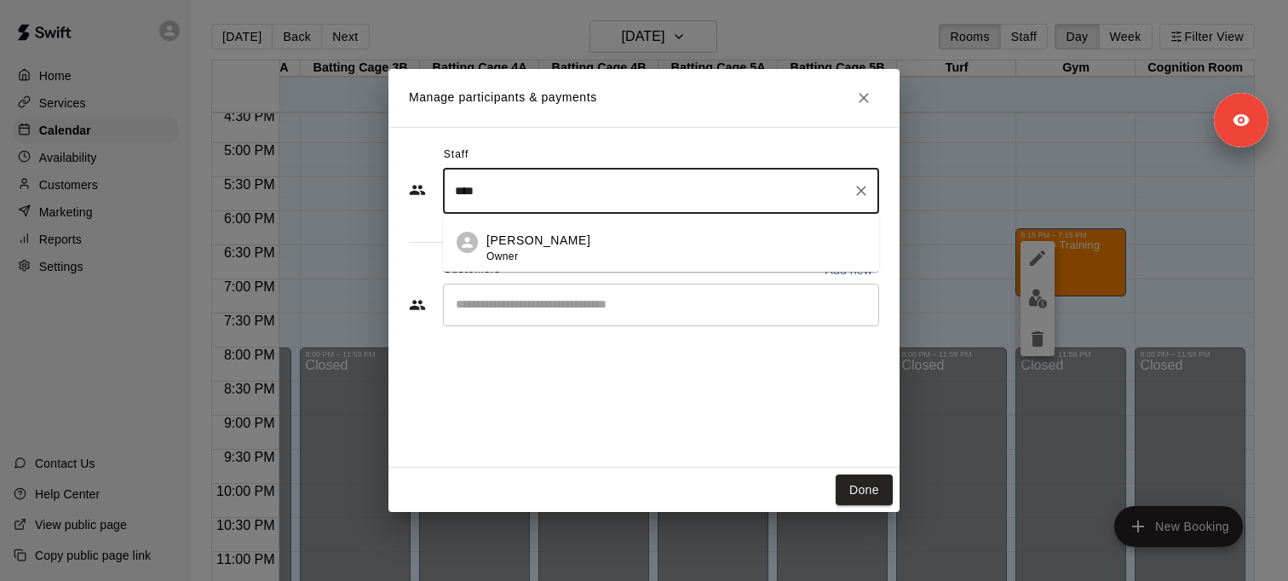
click at [600, 252] on div "Adam Sobocienski Owner" at bounding box center [675, 248] width 379 height 33
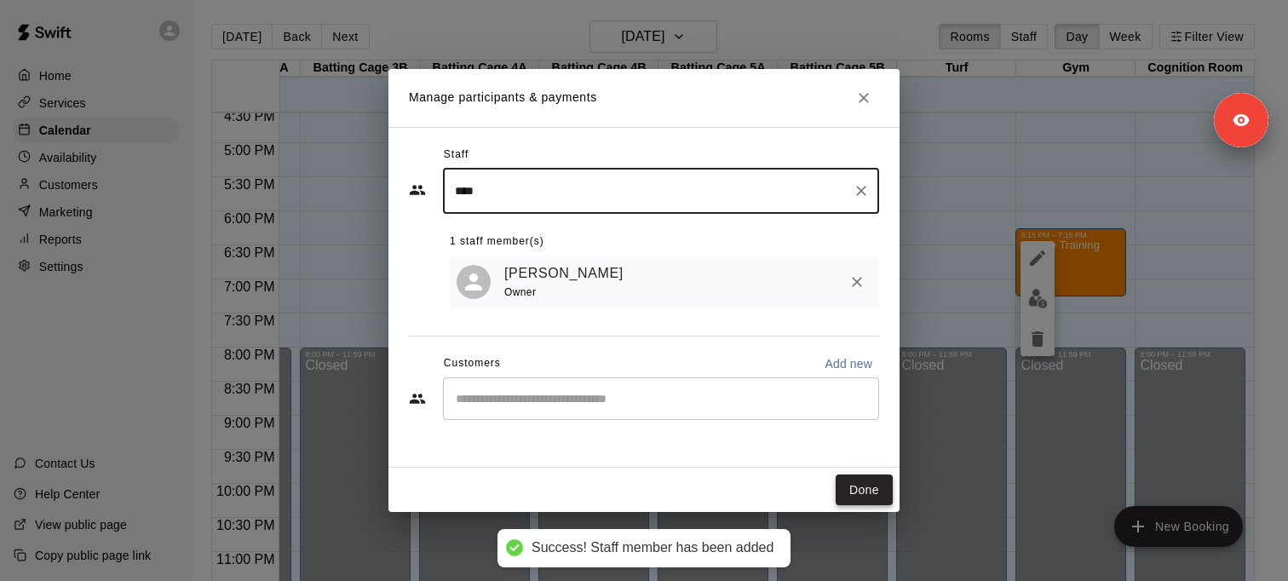
type input "****"
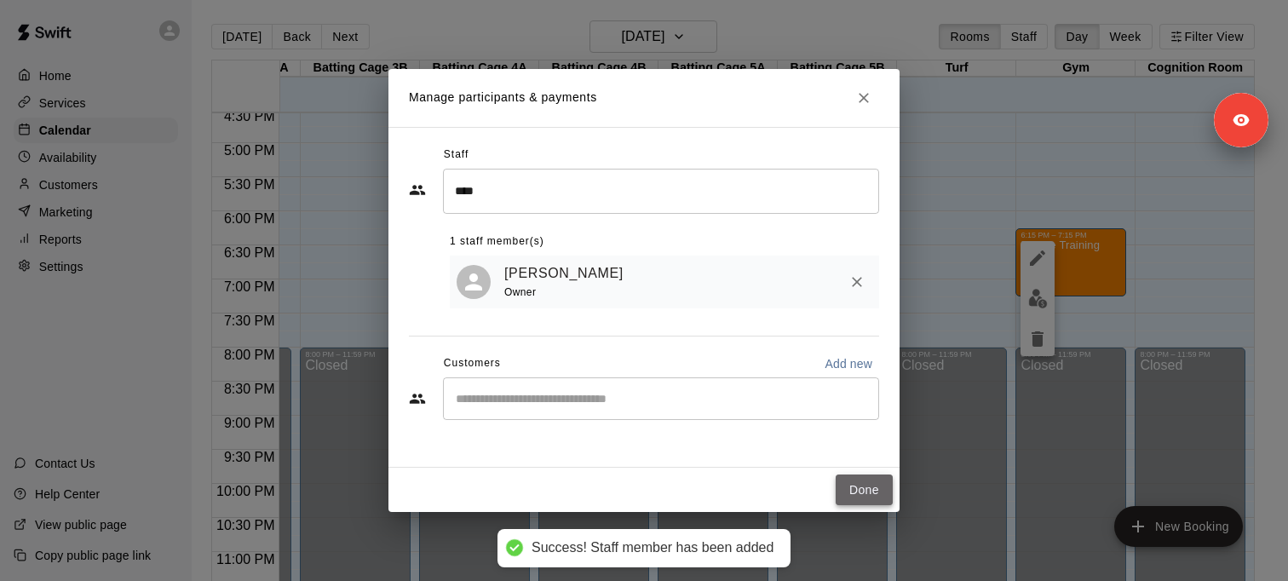
click at [854, 494] on button "Done" at bounding box center [864, 490] width 57 height 32
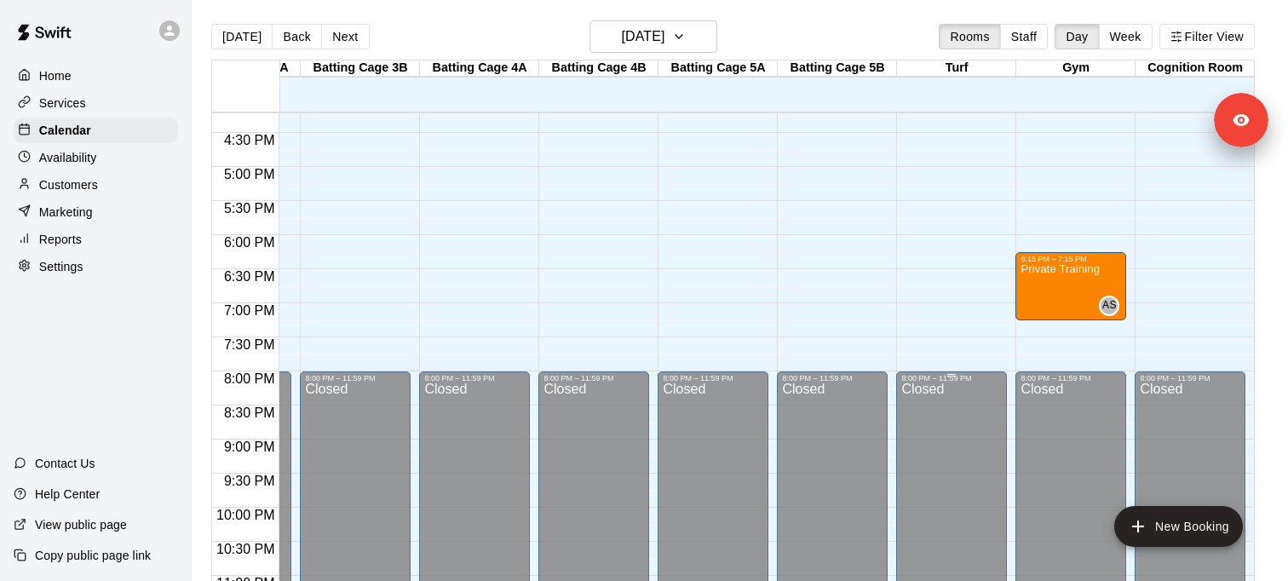
scroll to position [1129, 576]
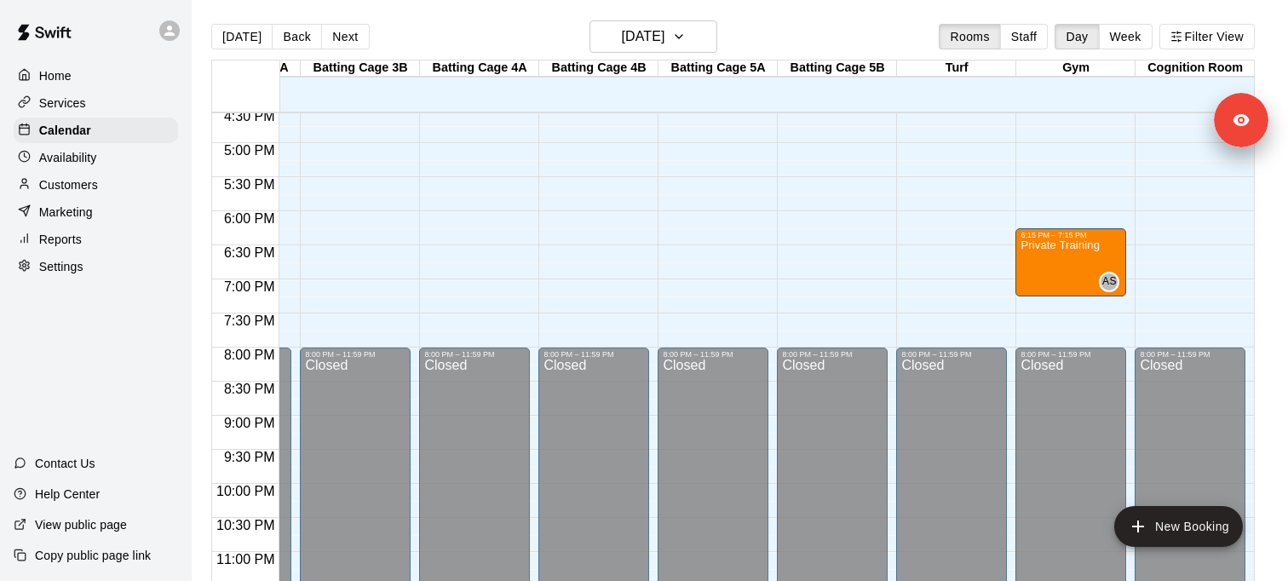
click at [80, 158] on p "Availability" at bounding box center [68, 157] width 58 height 17
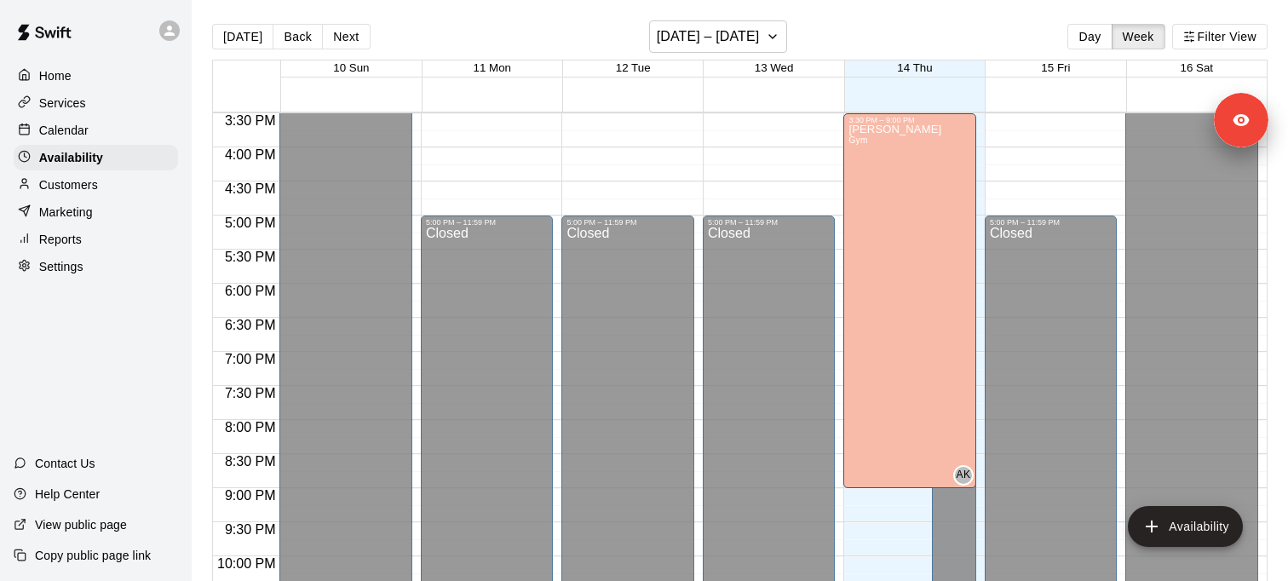
scroll to position [1005, 0]
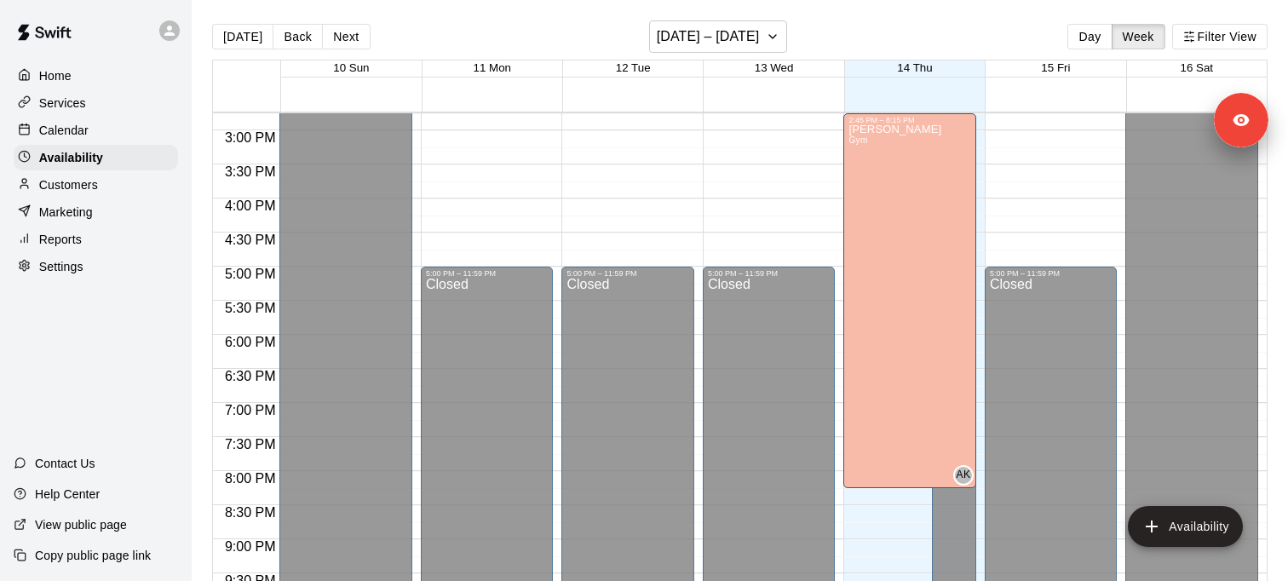
drag, startPoint x: 876, startPoint y: 314, endPoint x: 850, endPoint y: 145, distance: 171.4
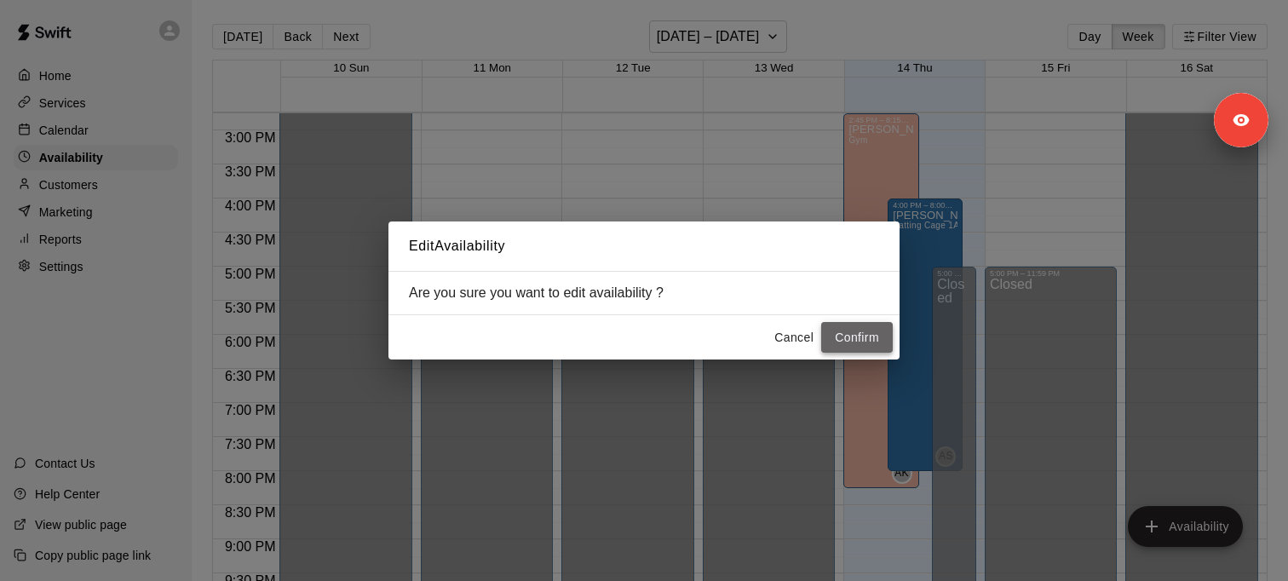
click at [830, 341] on button "Confirm" at bounding box center [857, 338] width 72 height 32
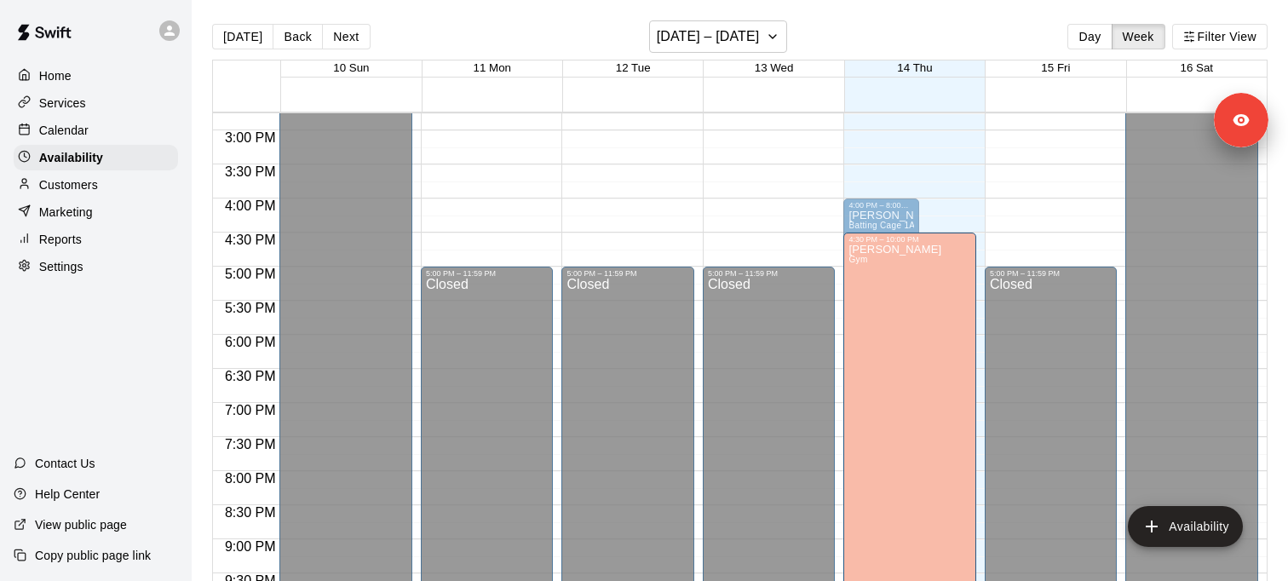
scroll to position [1011, 0]
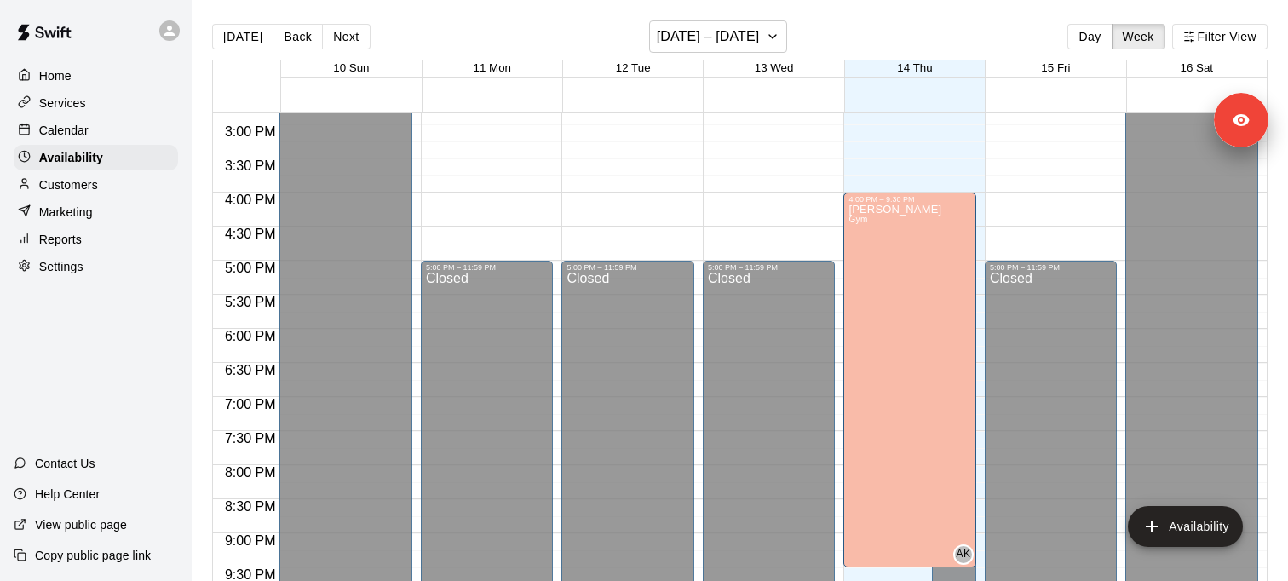
drag, startPoint x: 920, startPoint y: 279, endPoint x: 920, endPoint y: 228, distance: 51.1
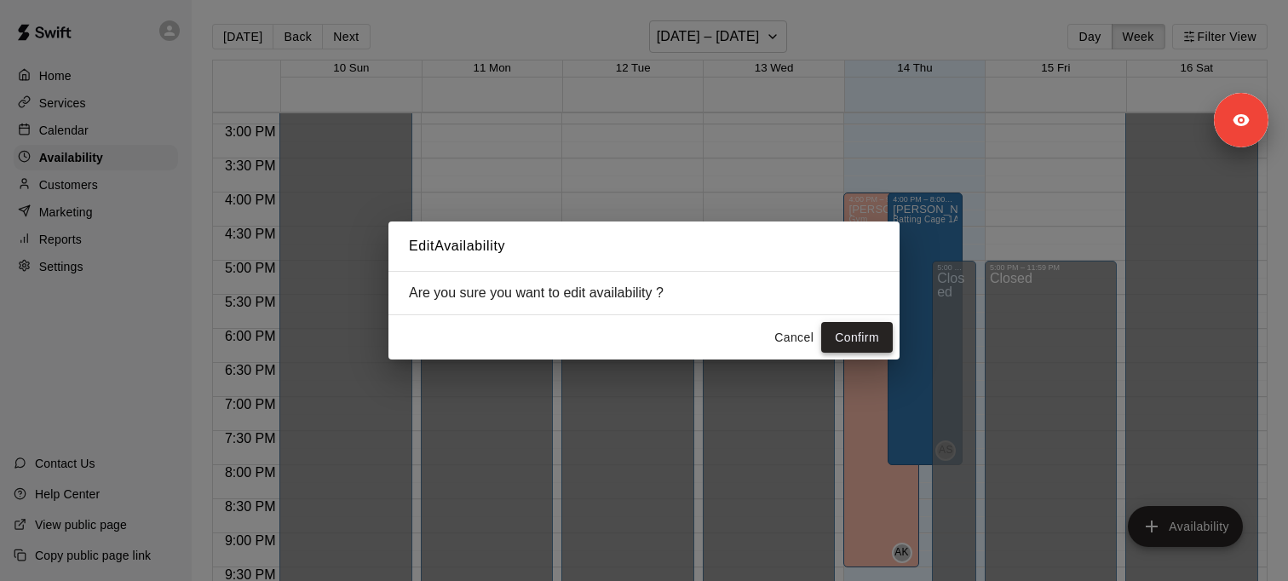
click at [860, 337] on button "Confirm" at bounding box center [857, 338] width 72 height 32
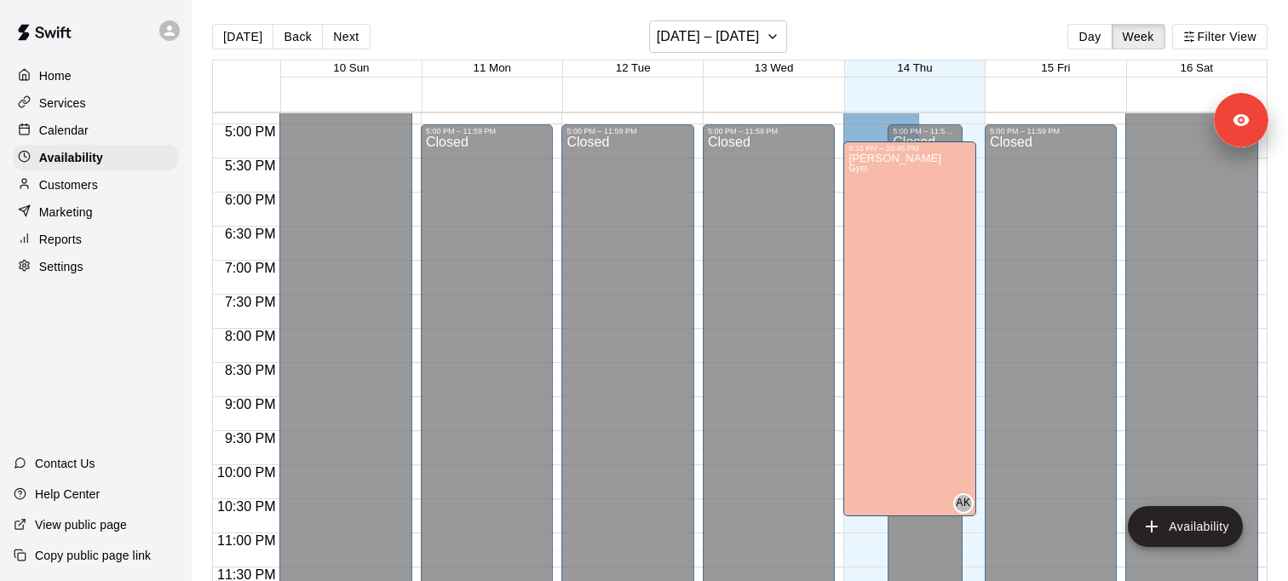
scroll to position [1141, 0]
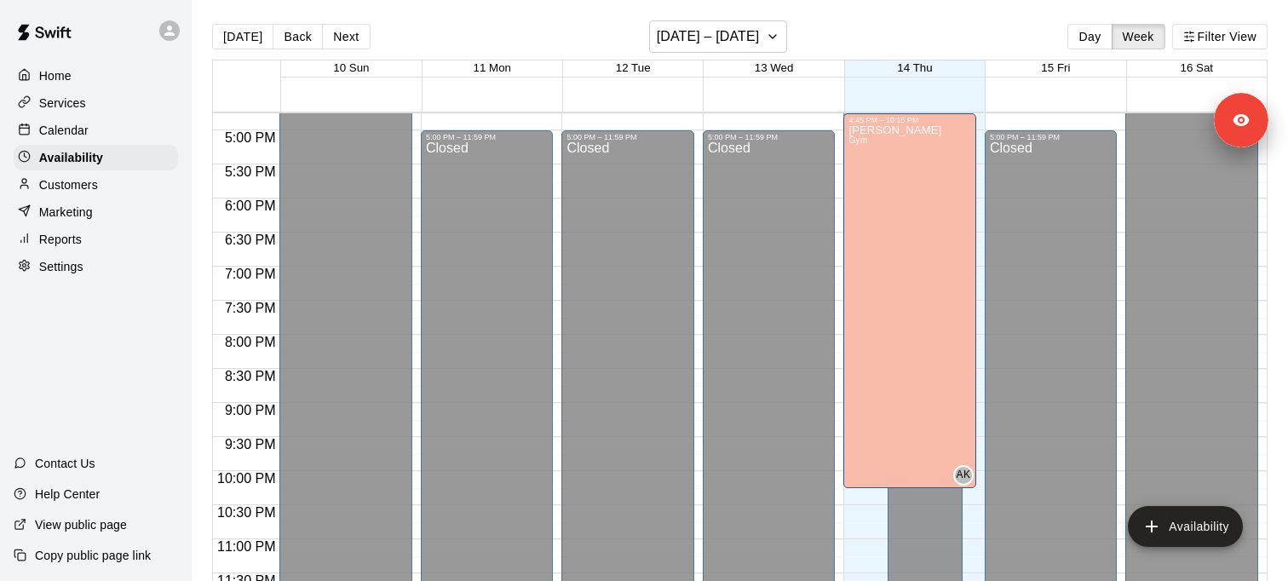
drag, startPoint x: 957, startPoint y: 392, endPoint x: 965, endPoint y: 191, distance: 201.2
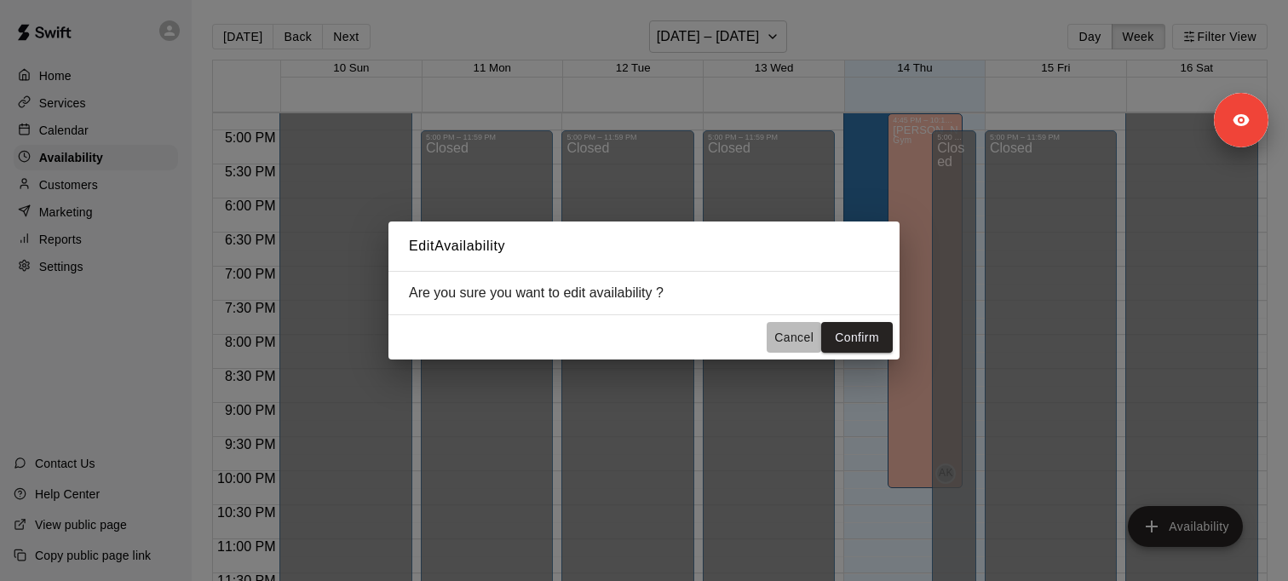
click at [800, 338] on button "Cancel" at bounding box center [794, 338] width 55 height 32
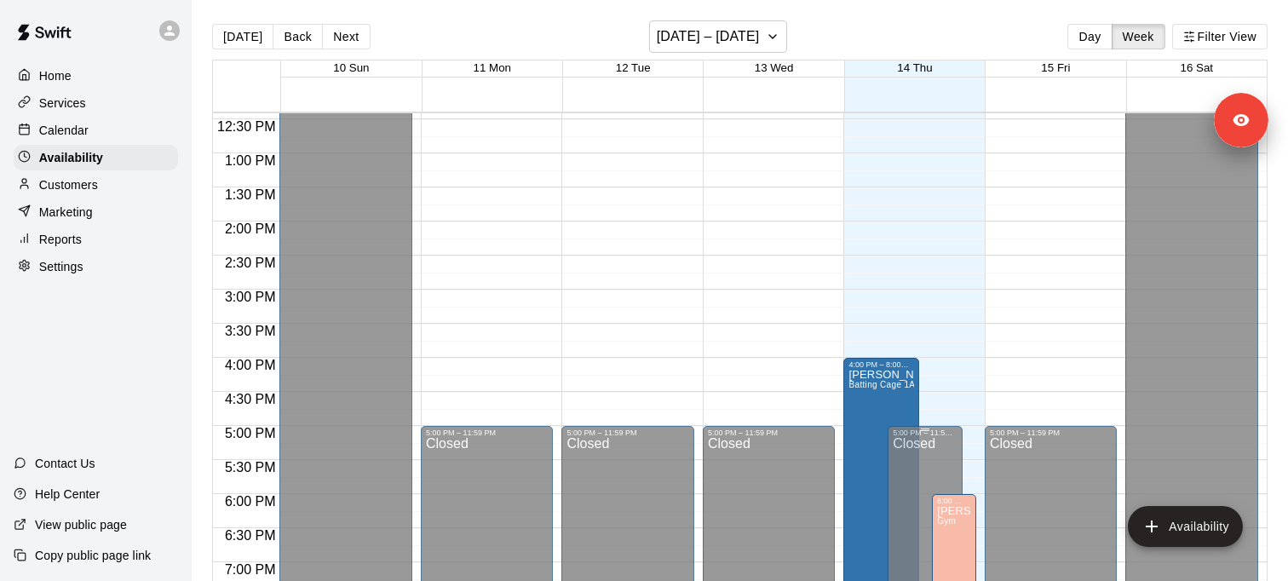
scroll to position [1147, 0]
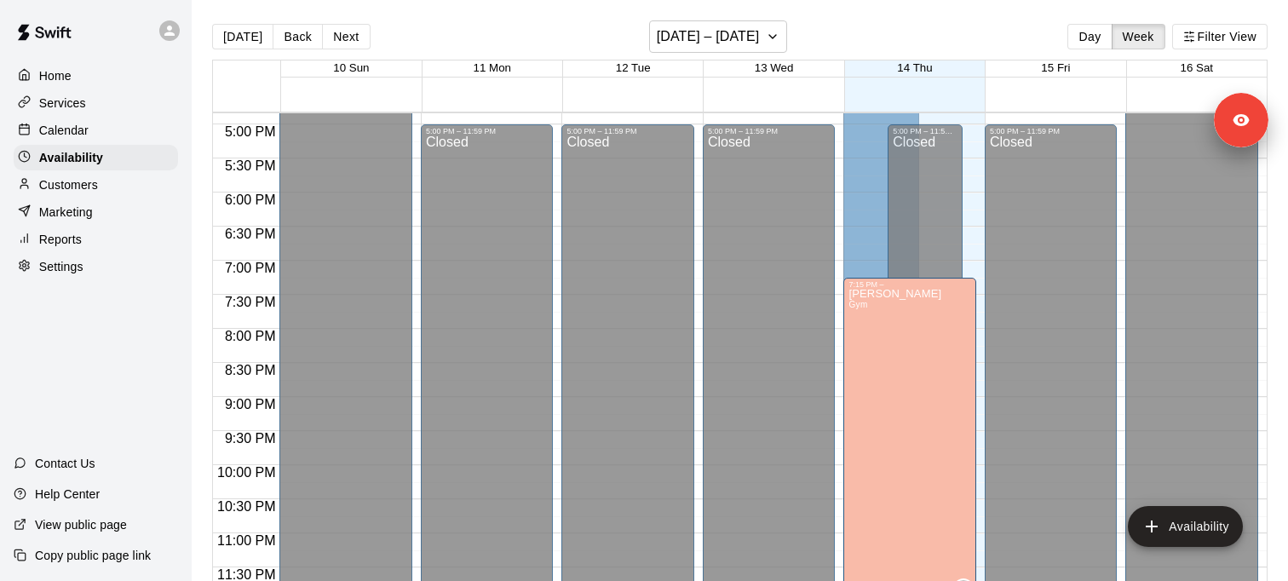
drag, startPoint x: 951, startPoint y: 520, endPoint x: 943, endPoint y: 303, distance: 216.5
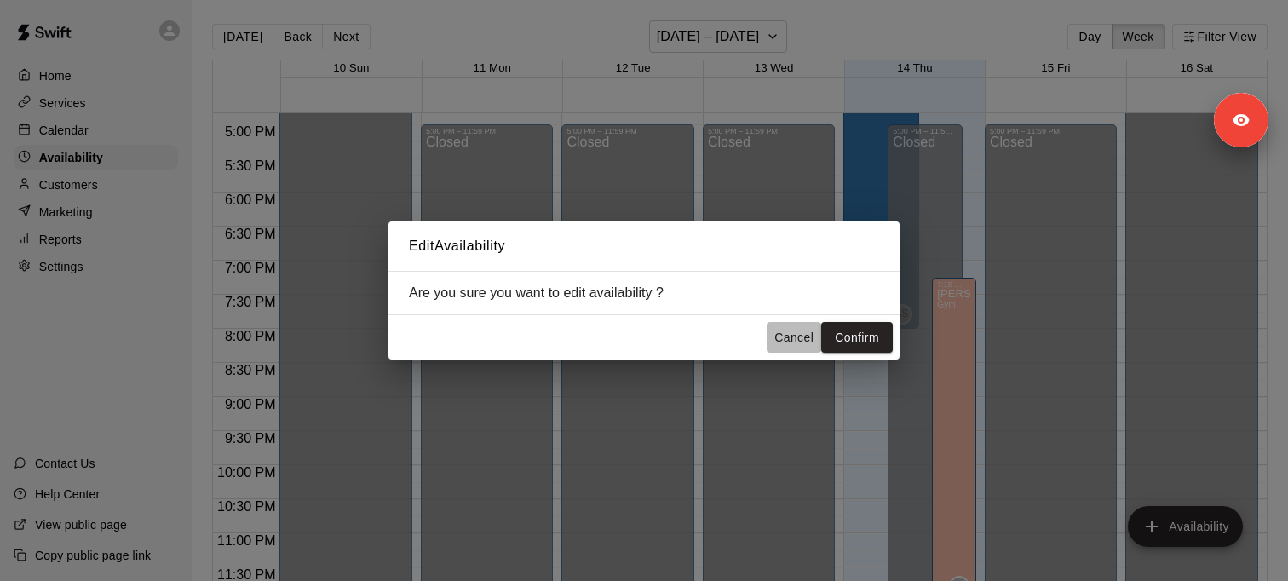
click at [808, 345] on button "Cancel" at bounding box center [794, 338] width 55 height 32
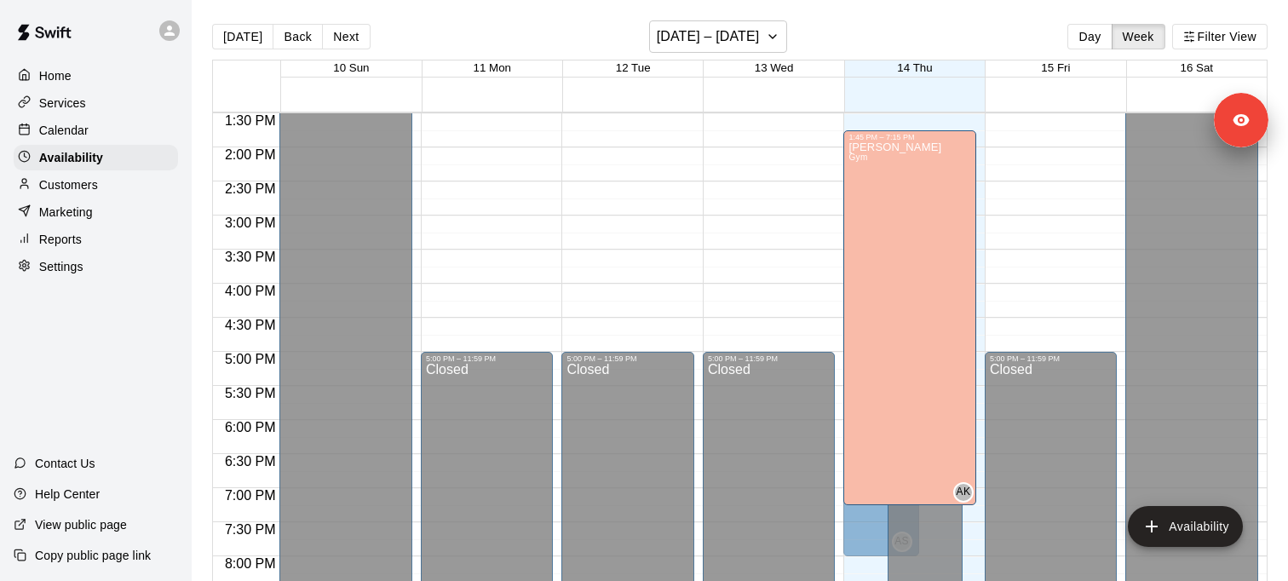
scroll to position [886, 0]
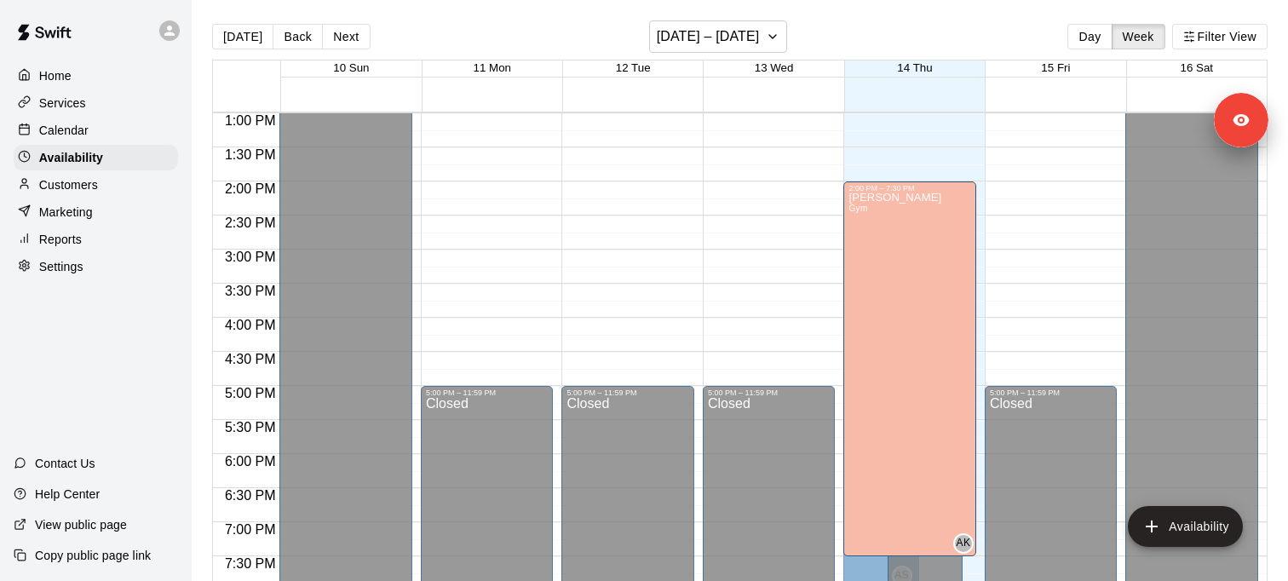
drag, startPoint x: 955, startPoint y: 532, endPoint x: 969, endPoint y: 248, distance: 284.0
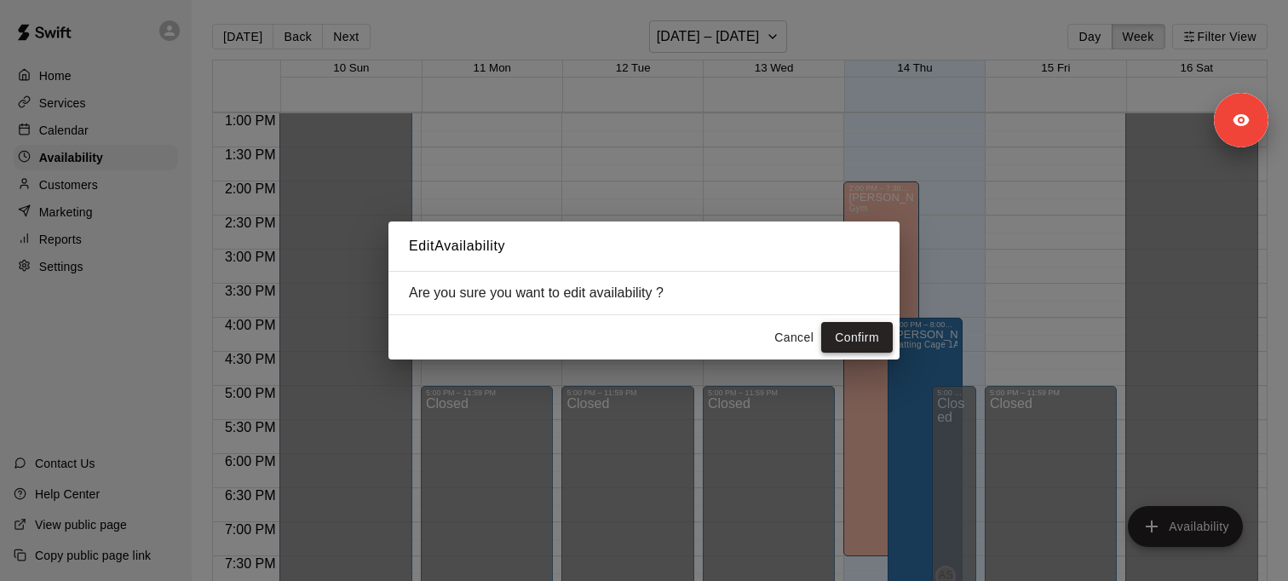
click at [883, 342] on button "Confirm" at bounding box center [857, 338] width 72 height 32
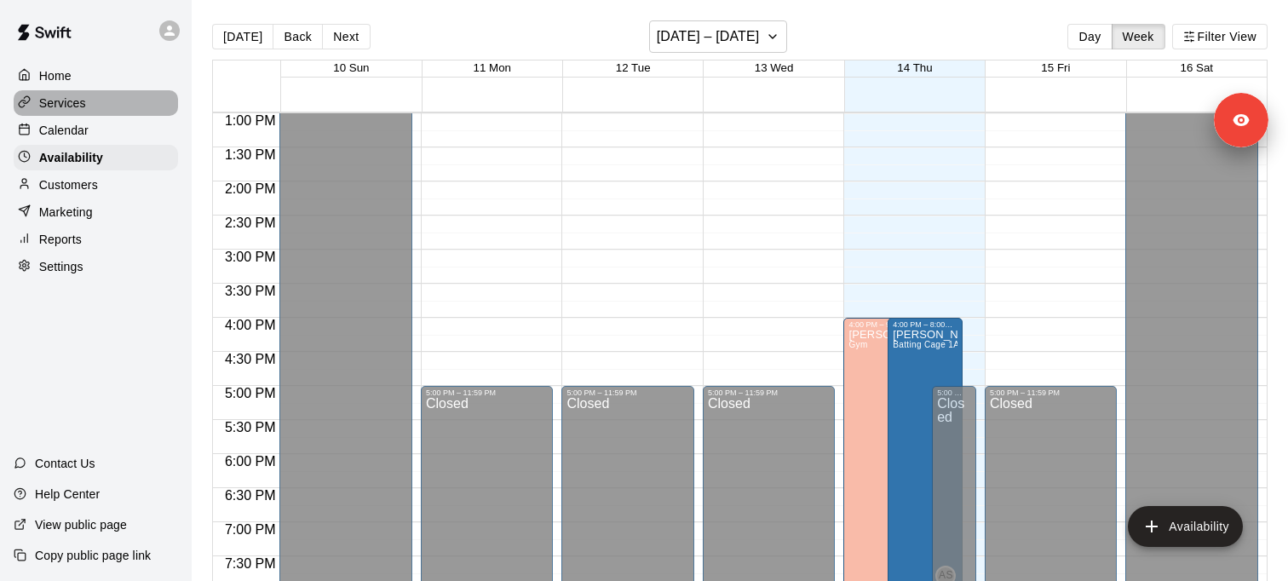
click at [80, 103] on p "Services" at bounding box center [62, 103] width 47 height 17
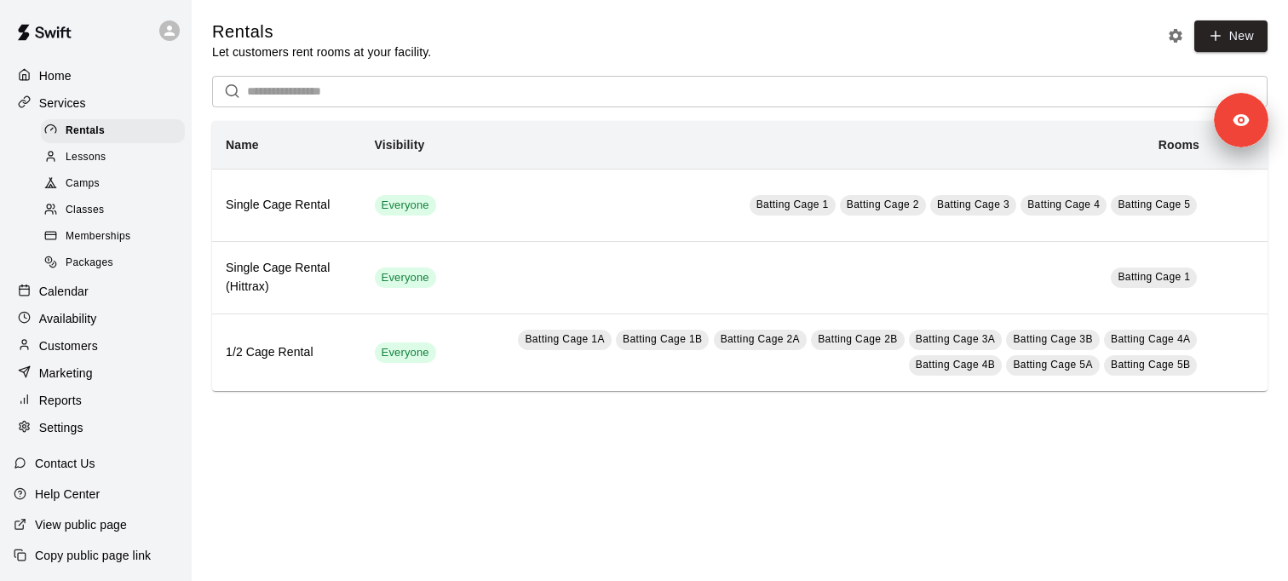
click at [118, 292] on div "Calendar" at bounding box center [96, 292] width 164 height 26
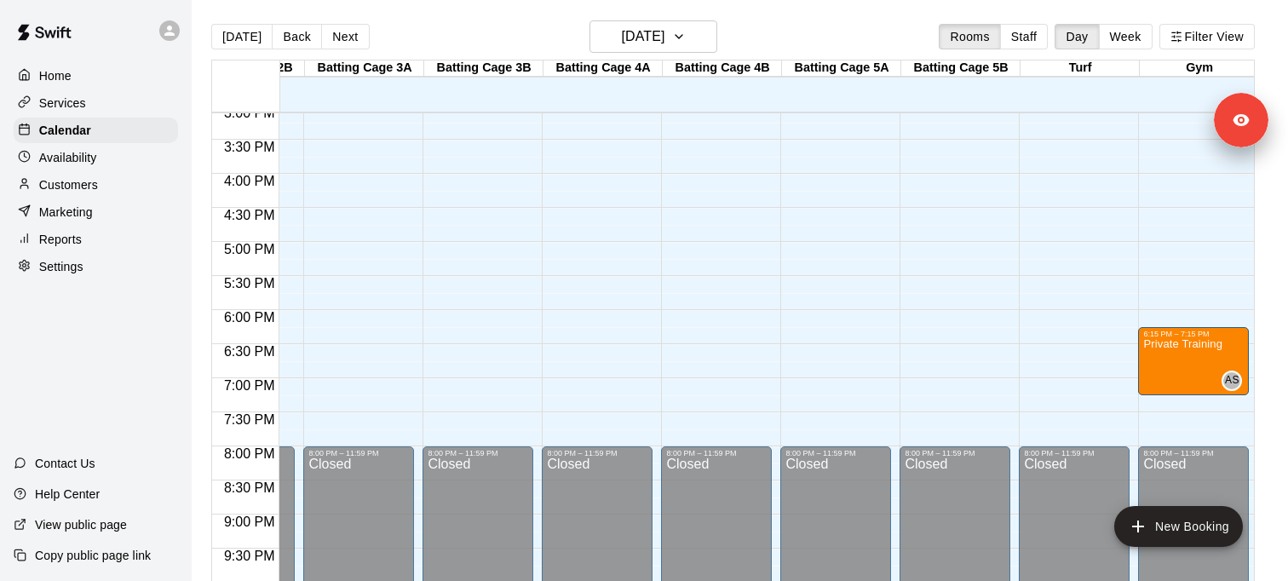
scroll to position [0, 576]
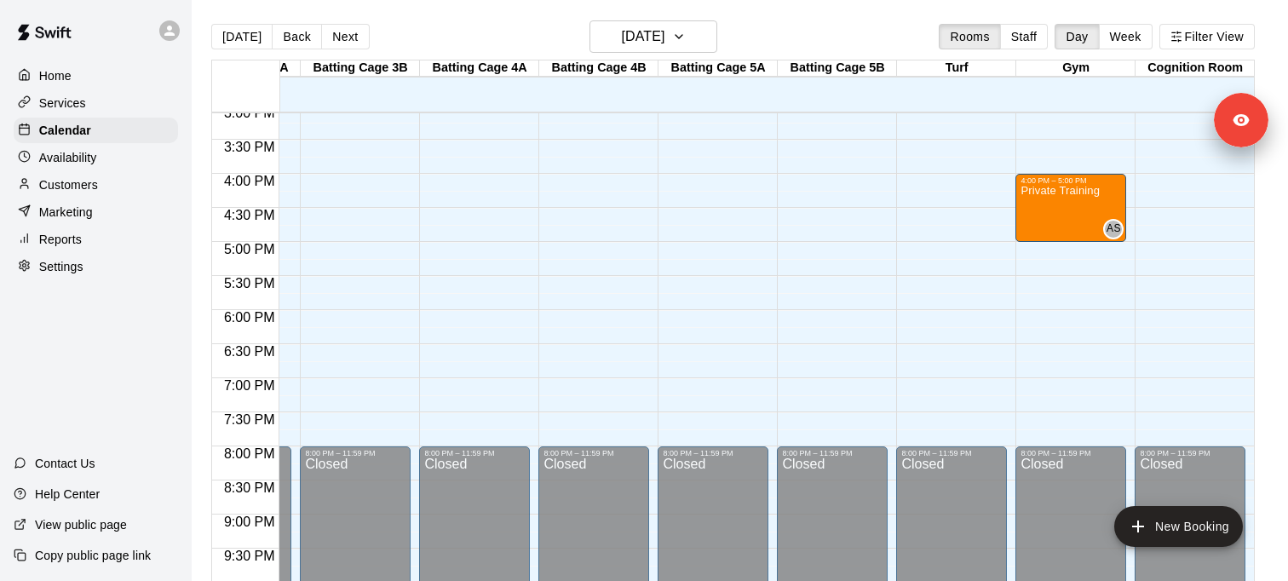
drag, startPoint x: 1078, startPoint y: 364, endPoint x: 1060, endPoint y: 222, distance: 142.5
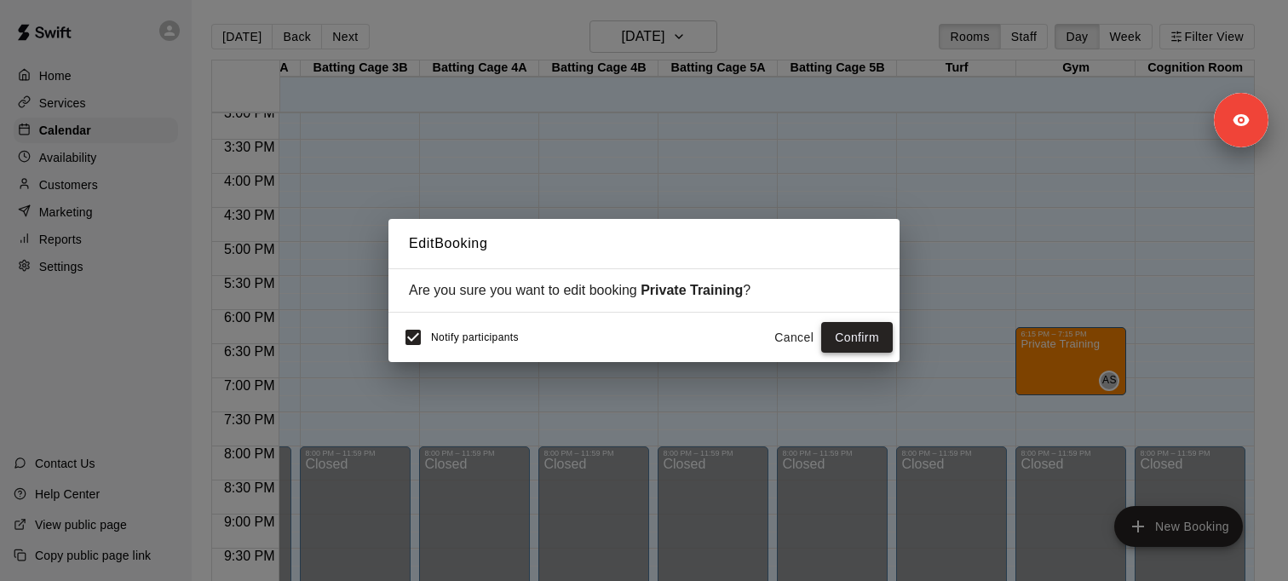
click at [865, 333] on button "Confirm" at bounding box center [857, 338] width 72 height 32
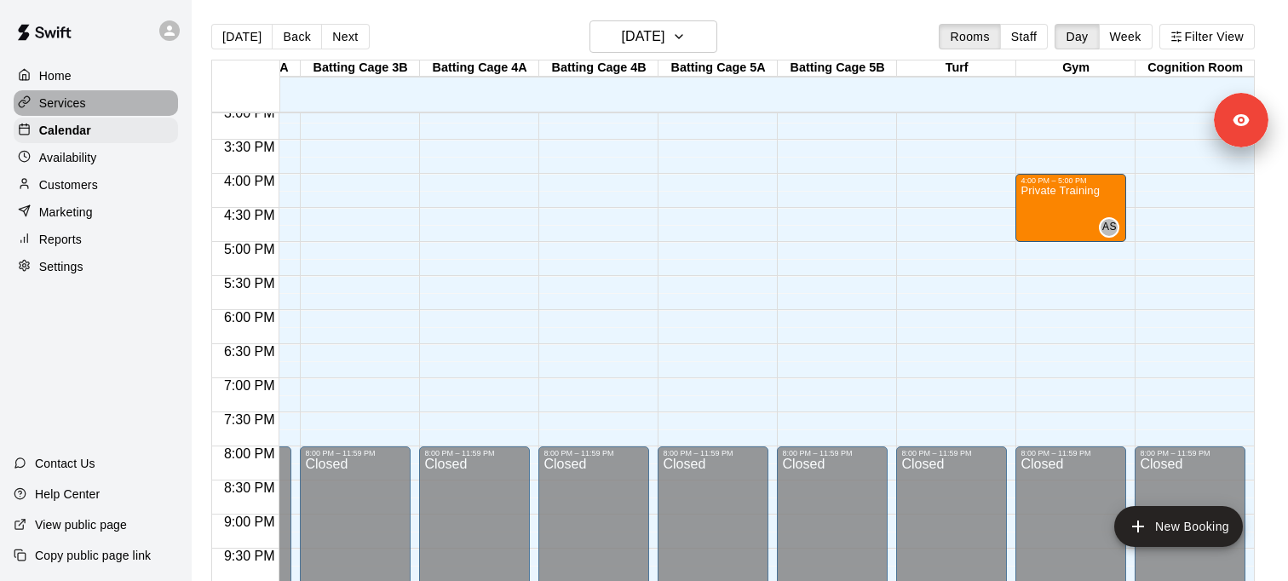
click at [121, 108] on div "Services" at bounding box center [96, 103] width 164 height 26
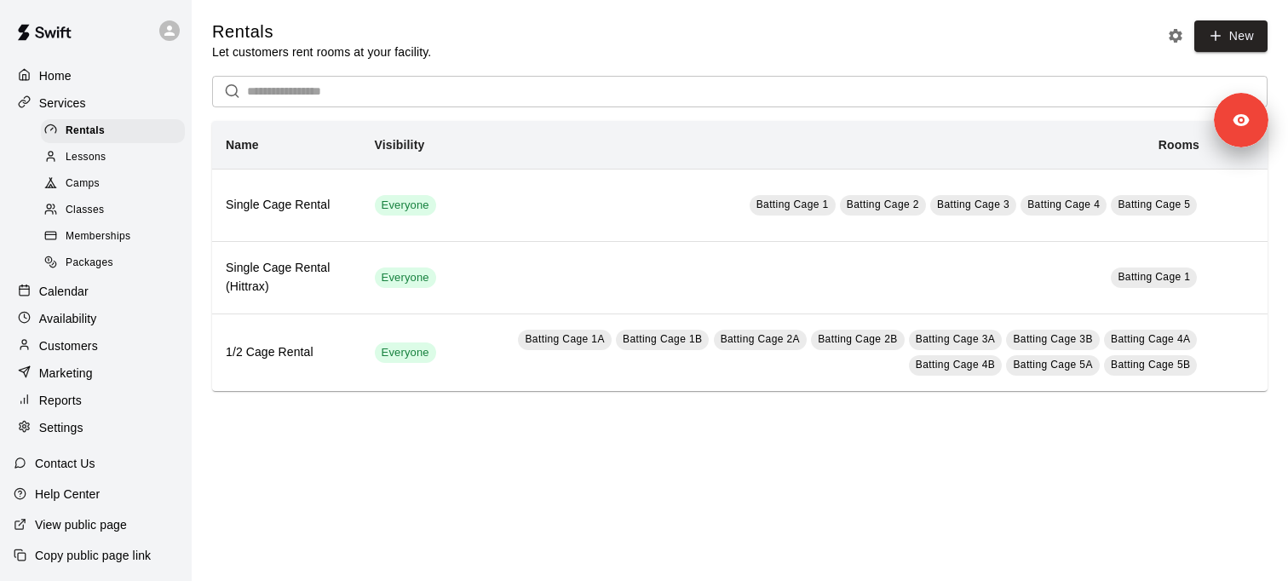
click at [95, 431] on div "Settings" at bounding box center [96, 428] width 164 height 26
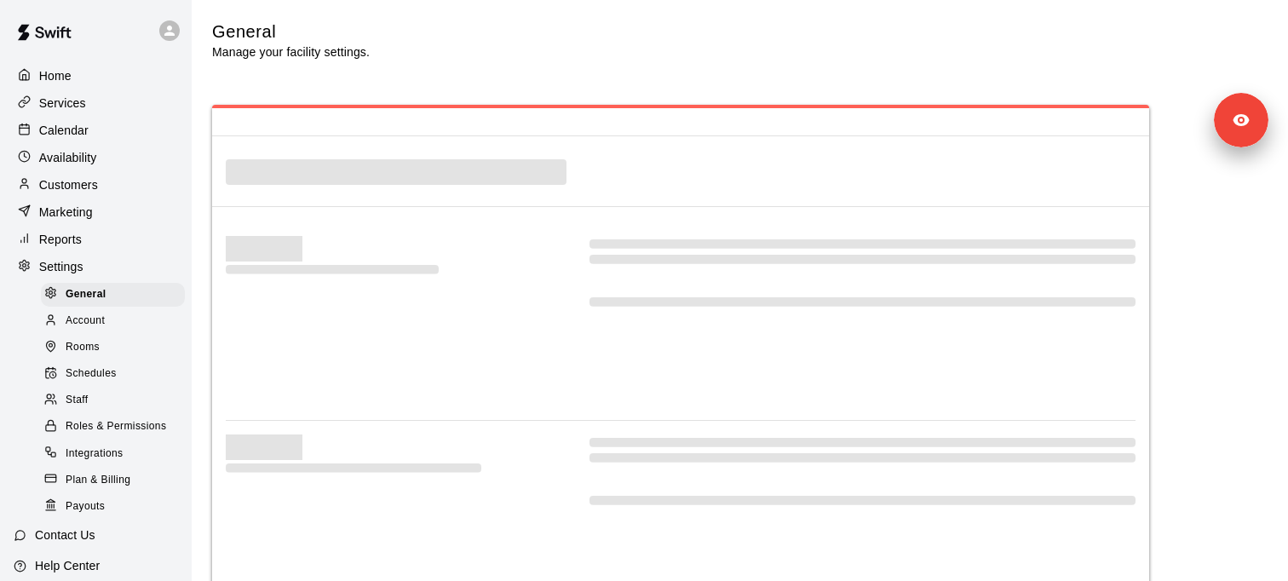
select select "**"
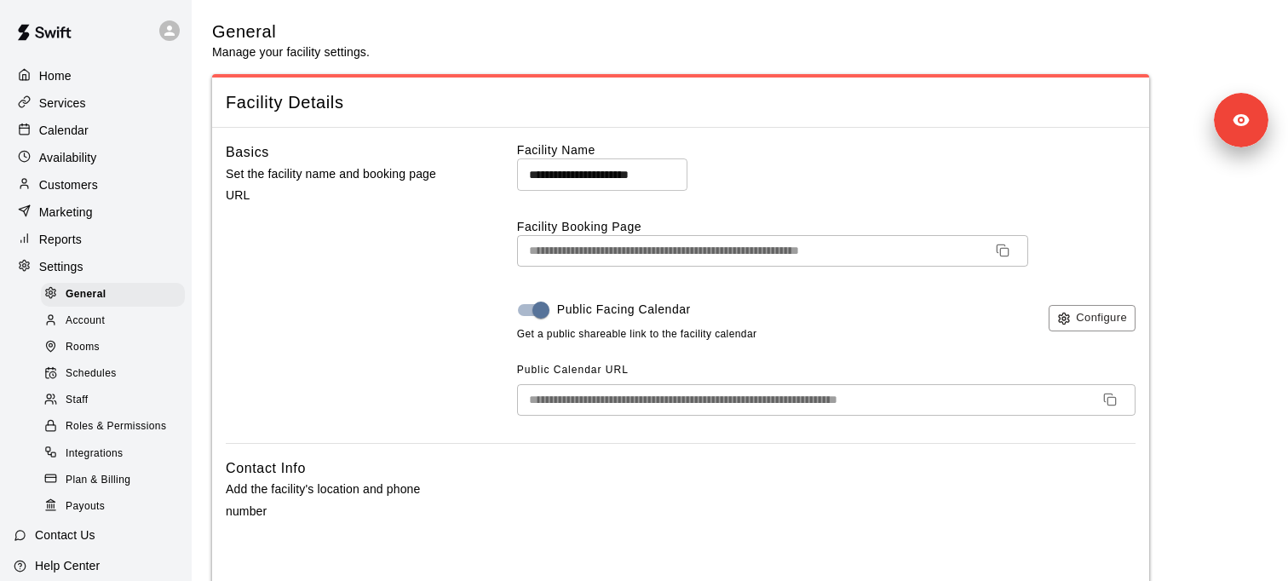
click at [80, 133] on p "Calendar" at bounding box center [63, 130] width 49 height 17
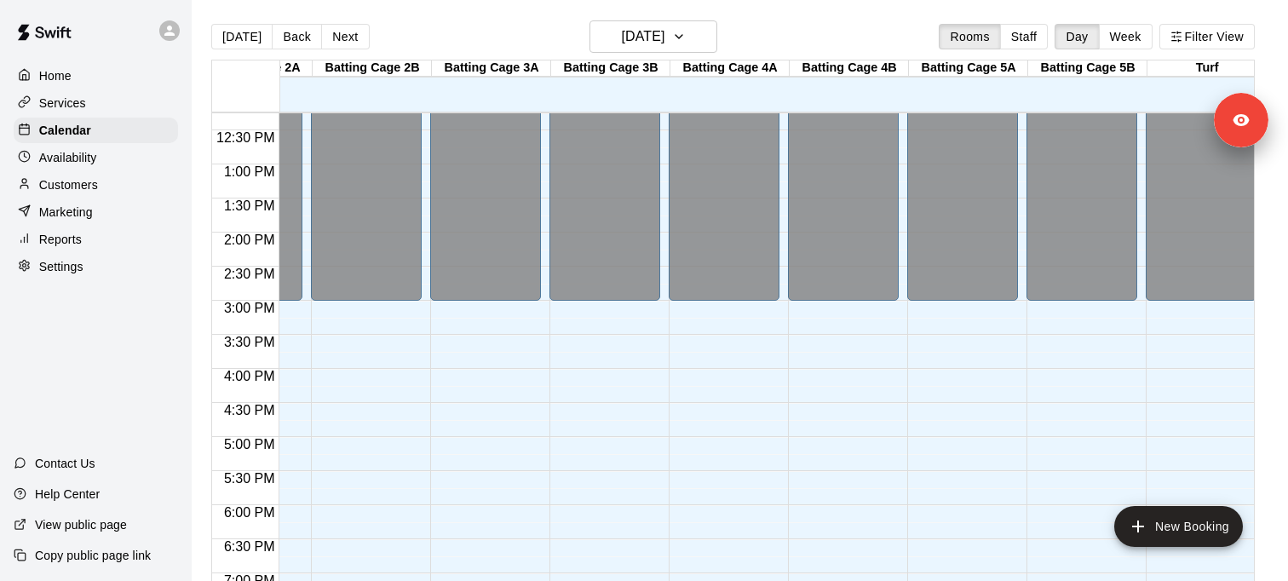
scroll to position [0, 576]
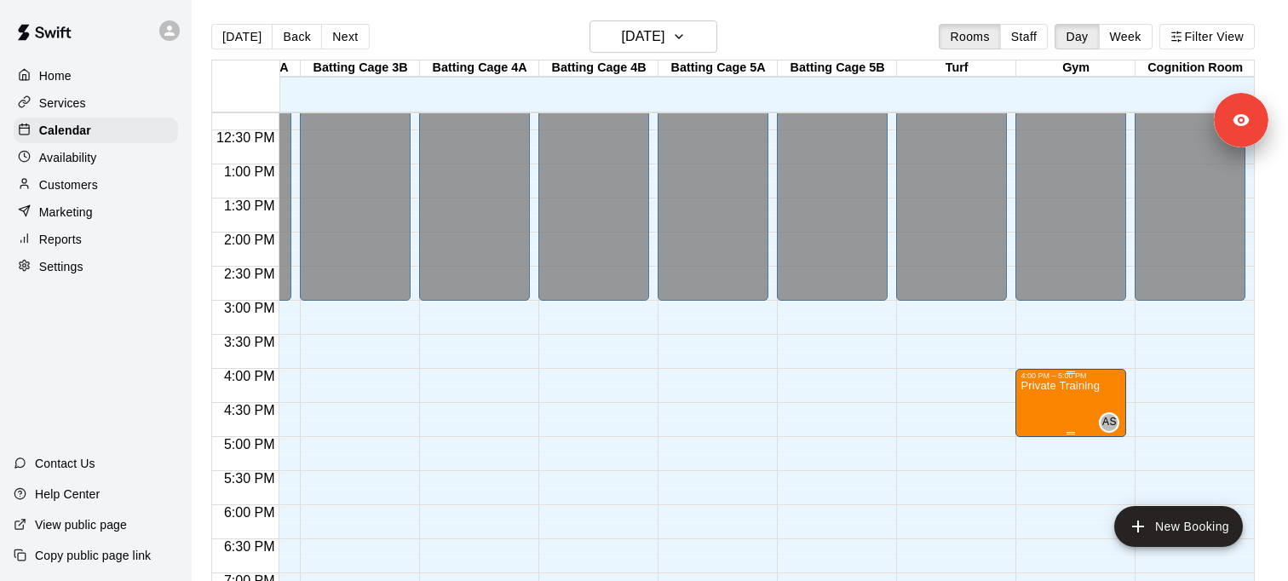
click at [1052, 386] on p "Private Training" at bounding box center [1060, 386] width 79 height 0
click at [1037, 481] on icon "delete" at bounding box center [1038, 484] width 12 height 15
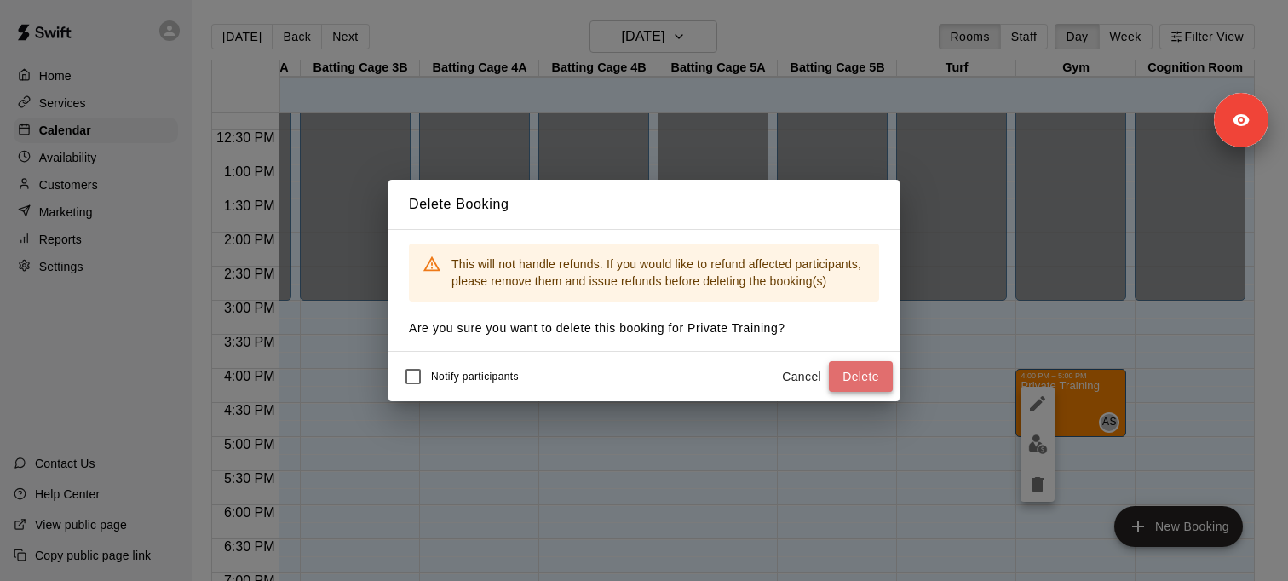
click at [871, 381] on button "Delete" at bounding box center [861, 377] width 64 height 32
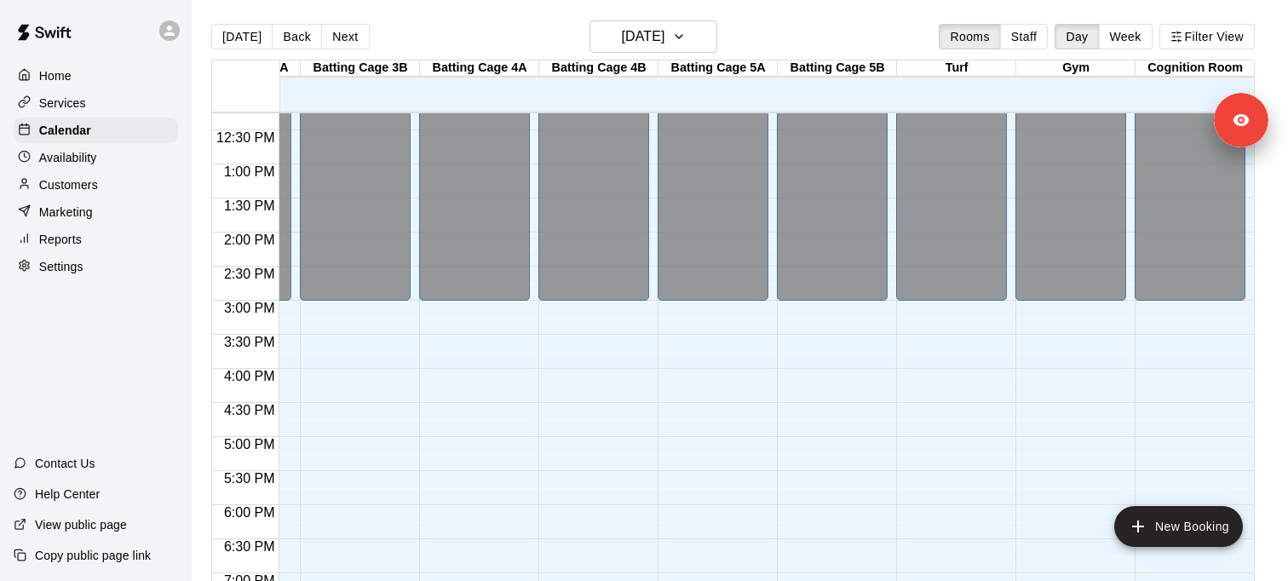
click at [96, 153] on p "Availability" at bounding box center [68, 157] width 58 height 17
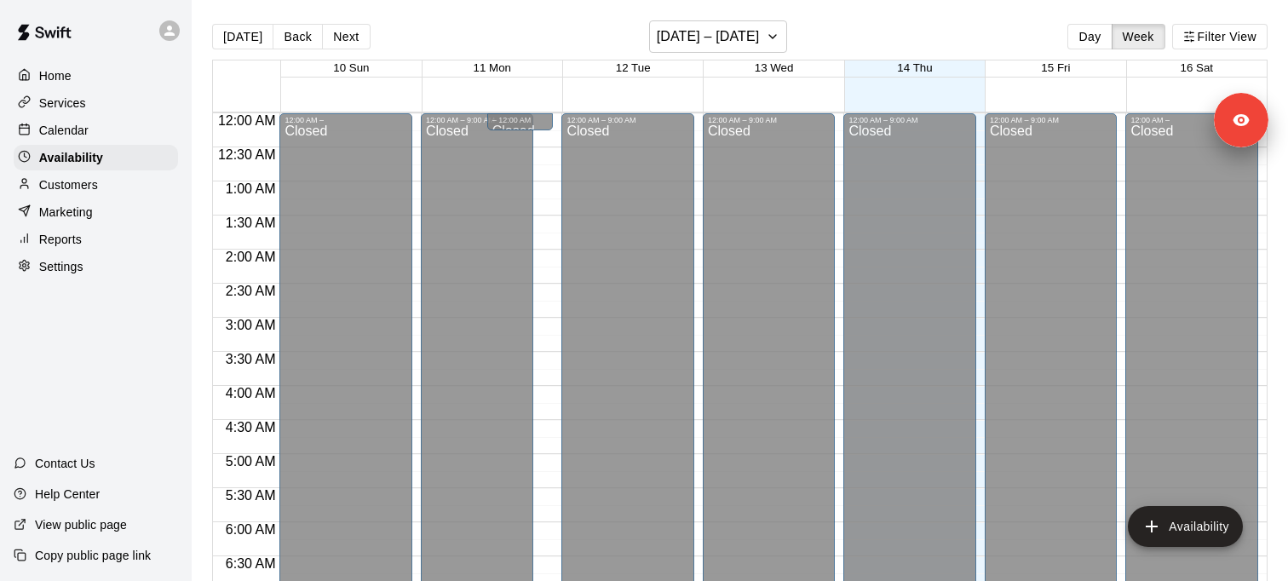
scroll to position [835, 0]
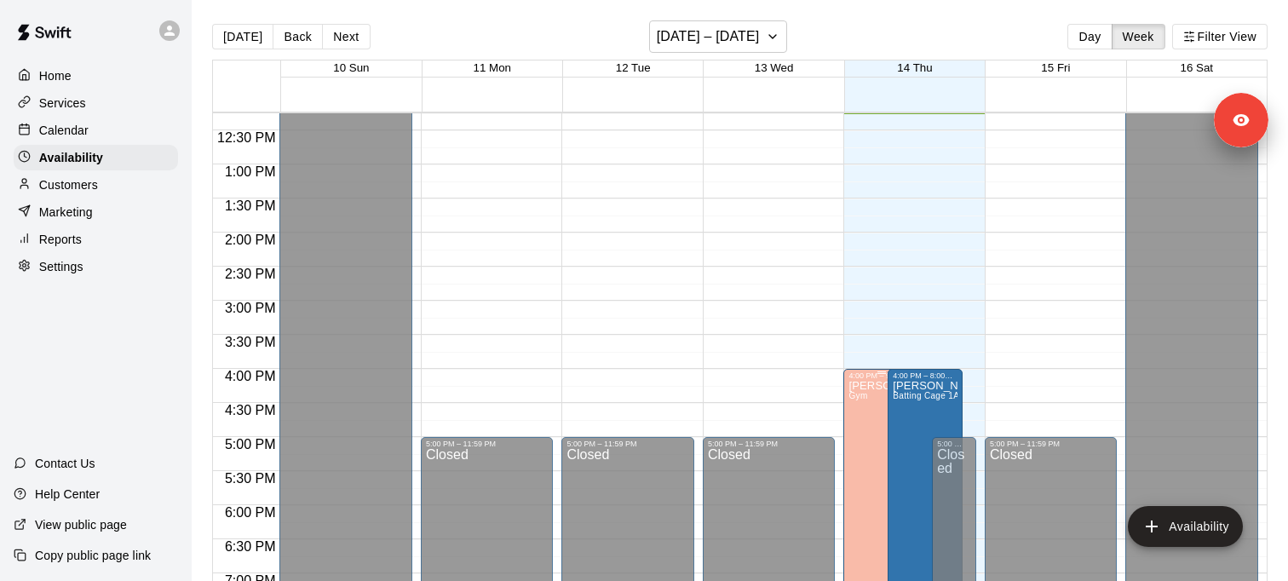
click at [866, 435] on icon "delete" at bounding box center [866, 438] width 12 height 15
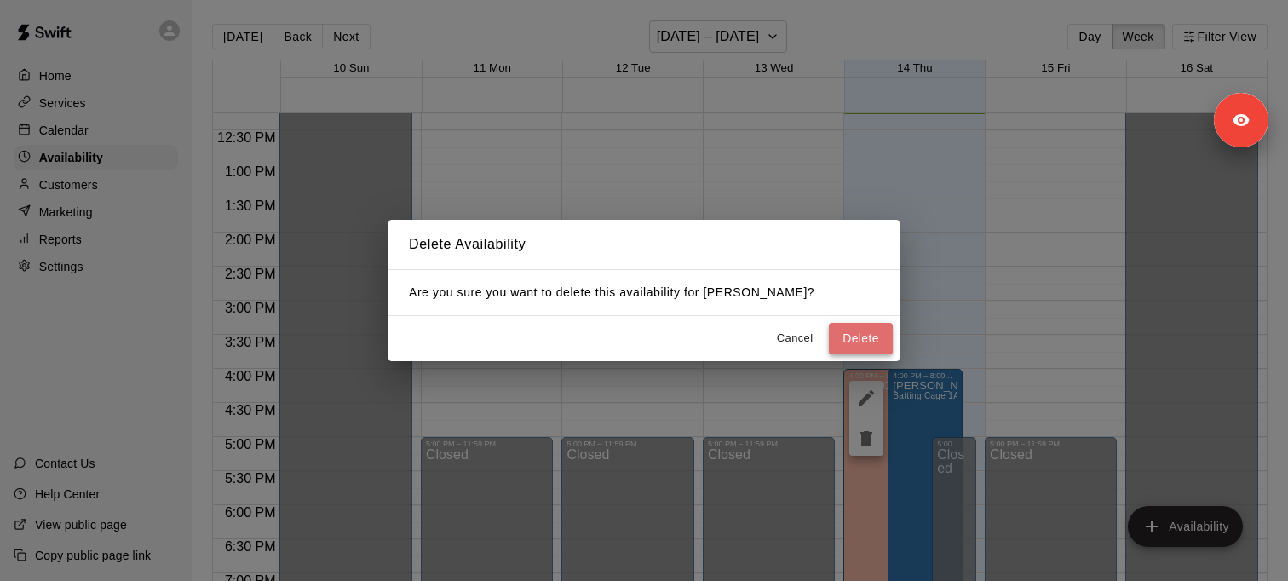
click at [845, 339] on button "Delete" at bounding box center [861, 339] width 64 height 32
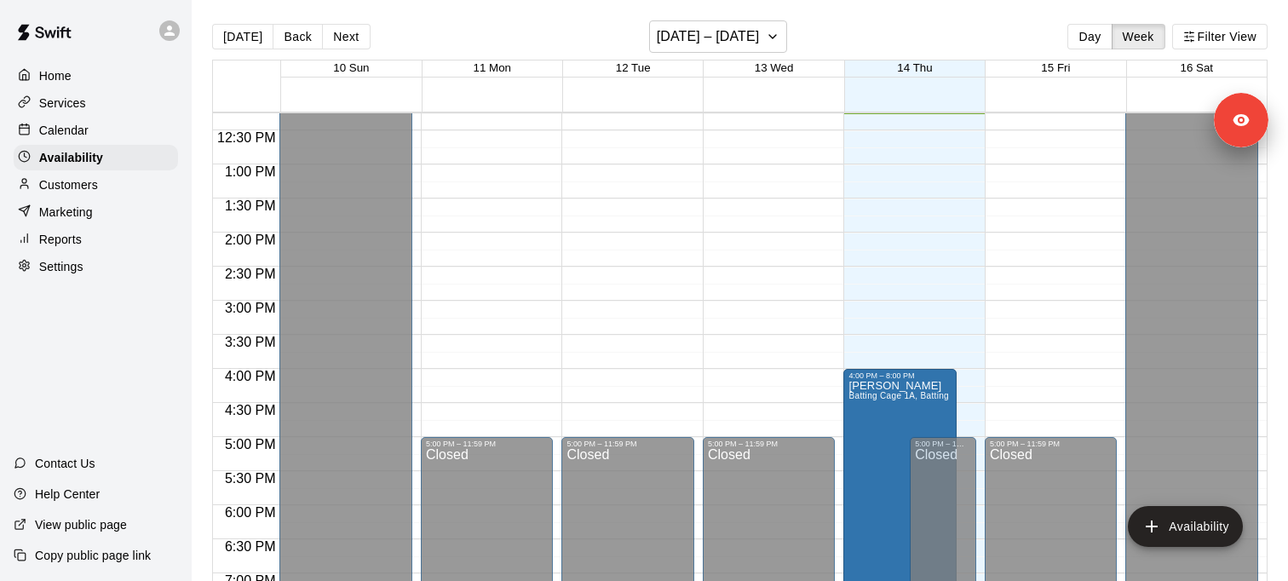
click at [89, 267] on div "Settings" at bounding box center [96, 267] width 164 height 26
select select "**"
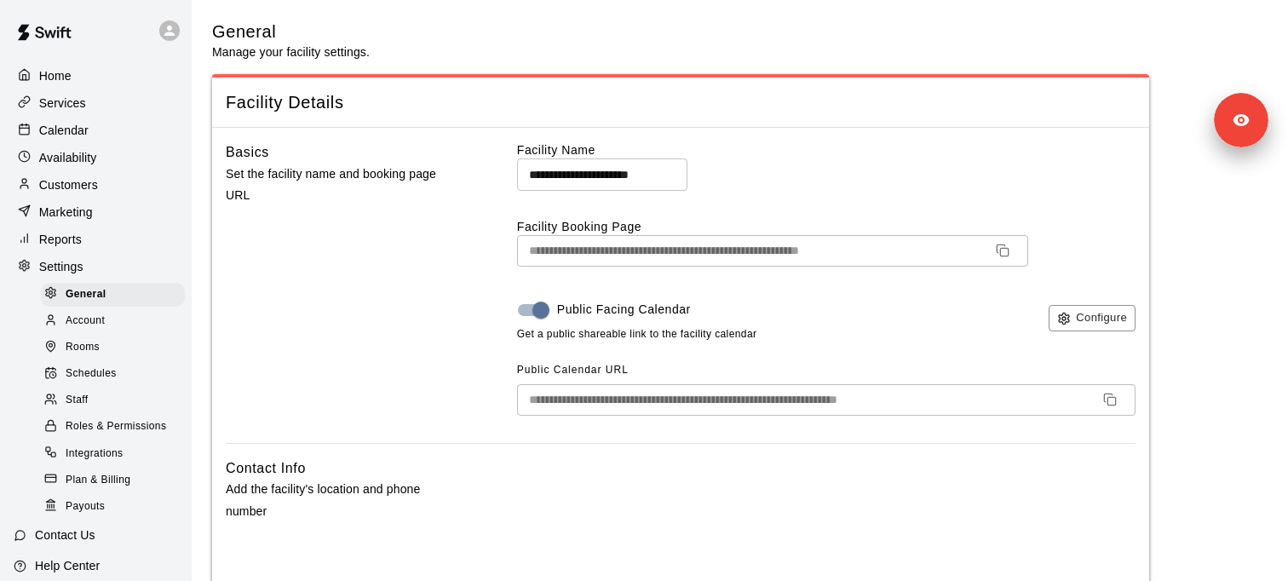
click at [112, 481] on span "Plan & Billing" at bounding box center [98, 480] width 65 height 17
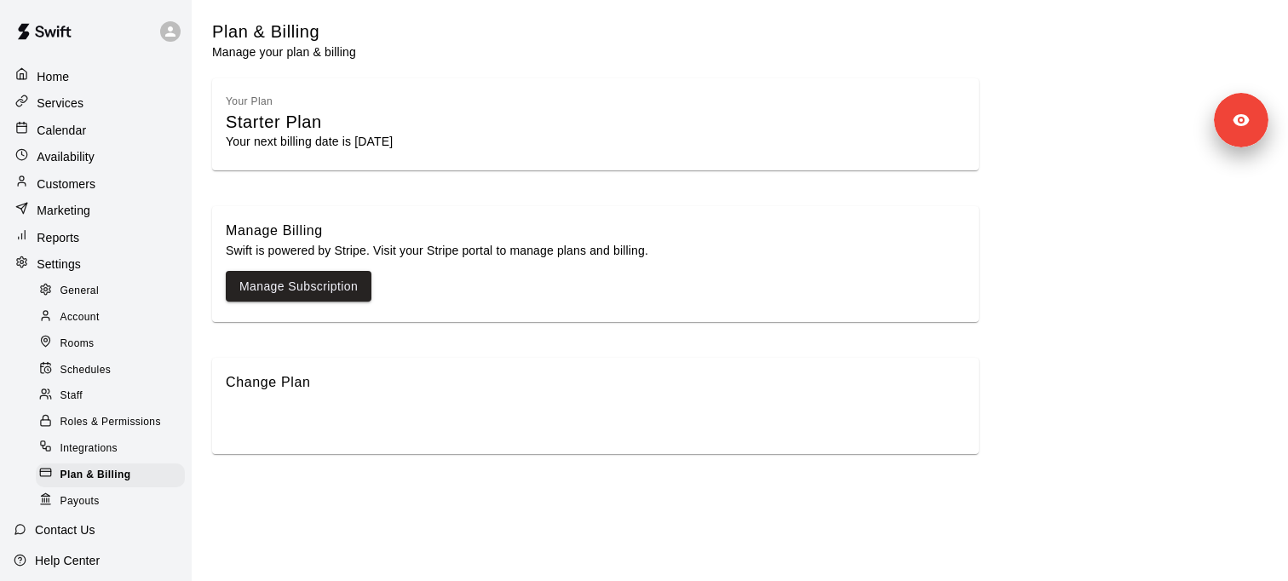
click at [75, 398] on span "Staff" at bounding box center [71, 396] width 22 height 17
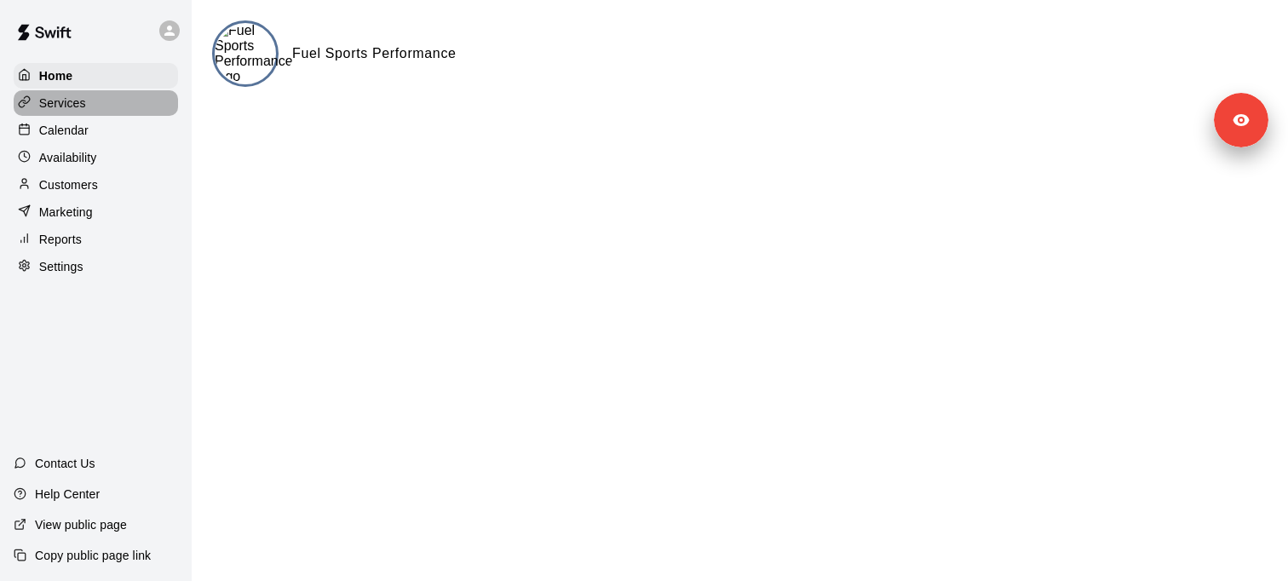
click at [87, 112] on div "Services" at bounding box center [96, 103] width 164 height 26
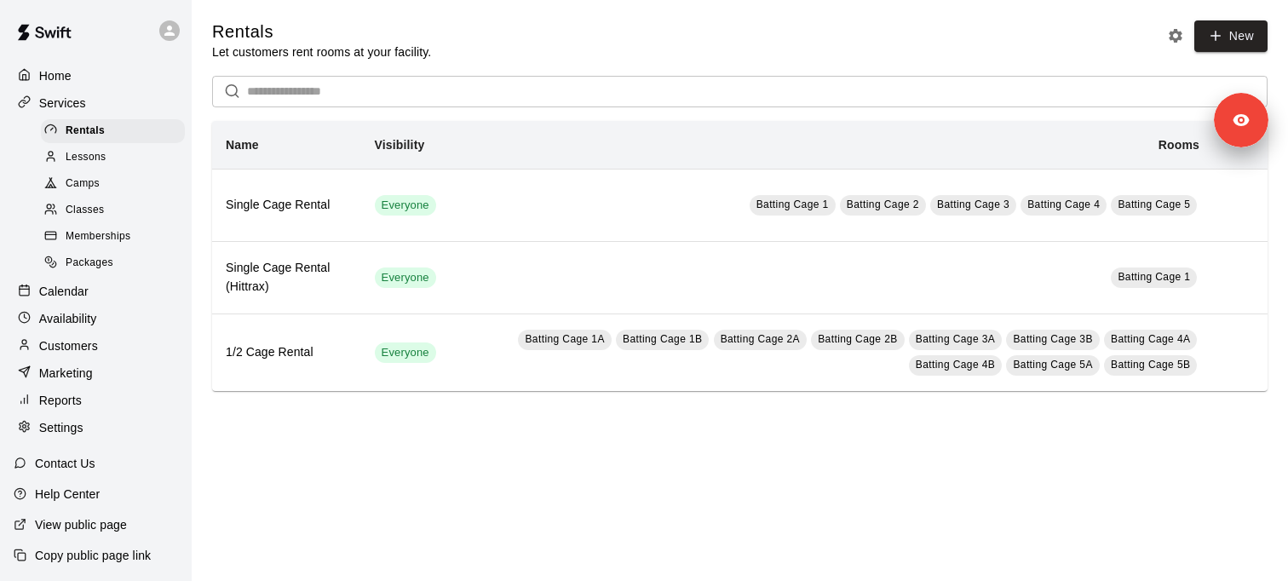
click at [140, 228] on div "Memberships" at bounding box center [113, 237] width 144 height 24
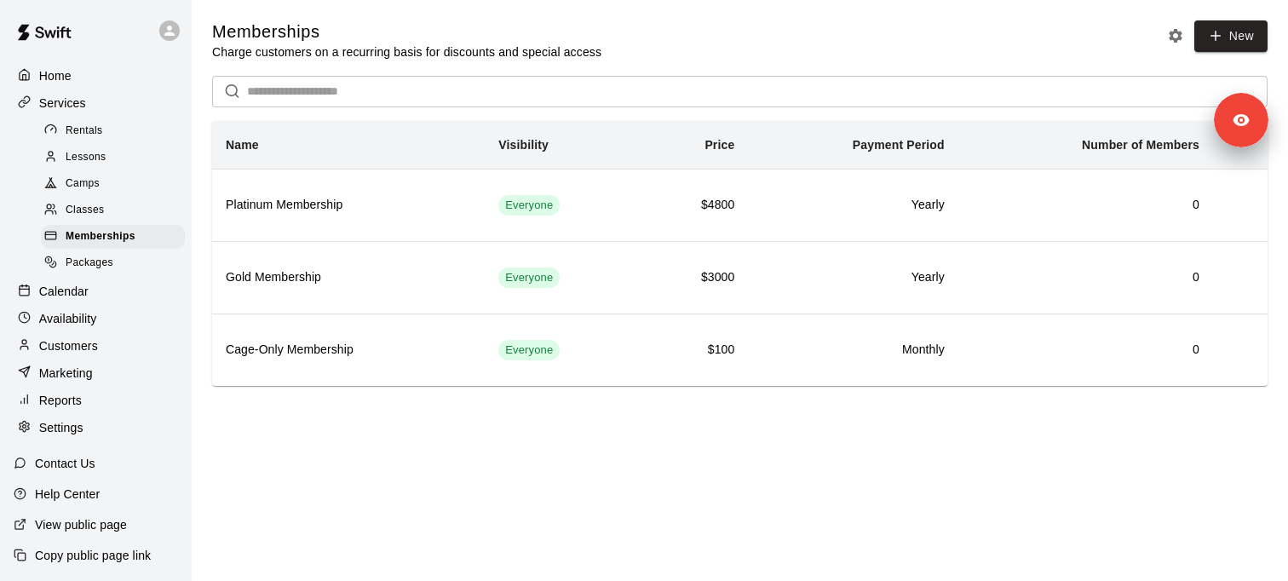
click at [80, 345] on p "Customers" at bounding box center [68, 345] width 59 height 17
click at [80, 345] on div "Home Services Rentals Lessons Camps Classes Memberships Packages Calendar Avail…" at bounding box center [96, 290] width 192 height 581
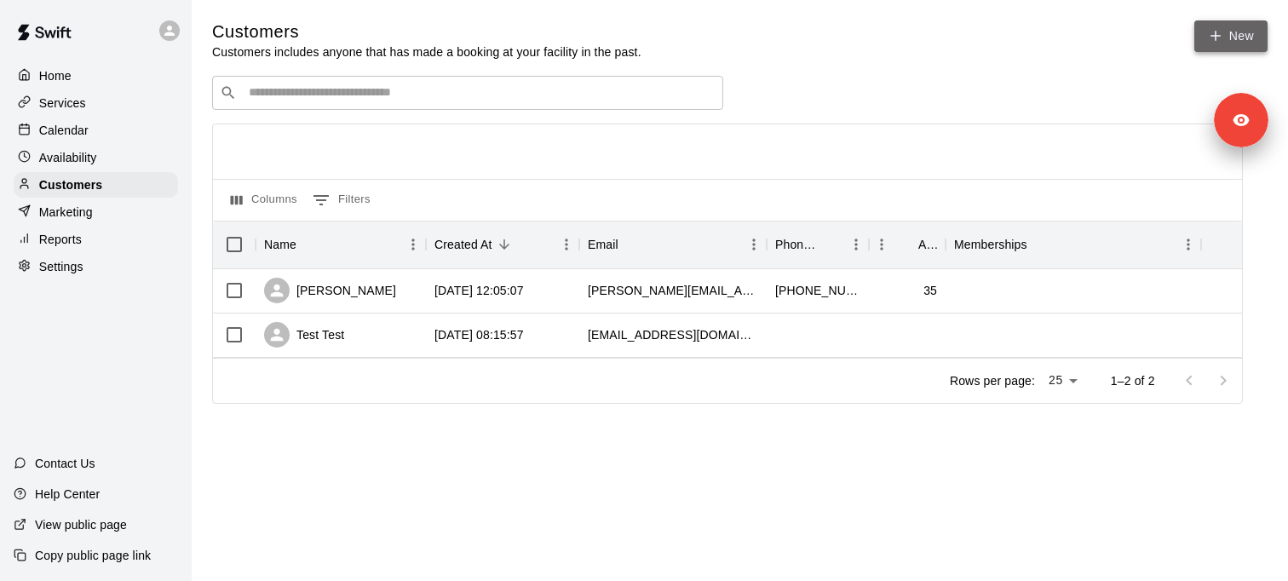
click at [1236, 37] on link "New" at bounding box center [1230, 36] width 73 height 32
select select "**"
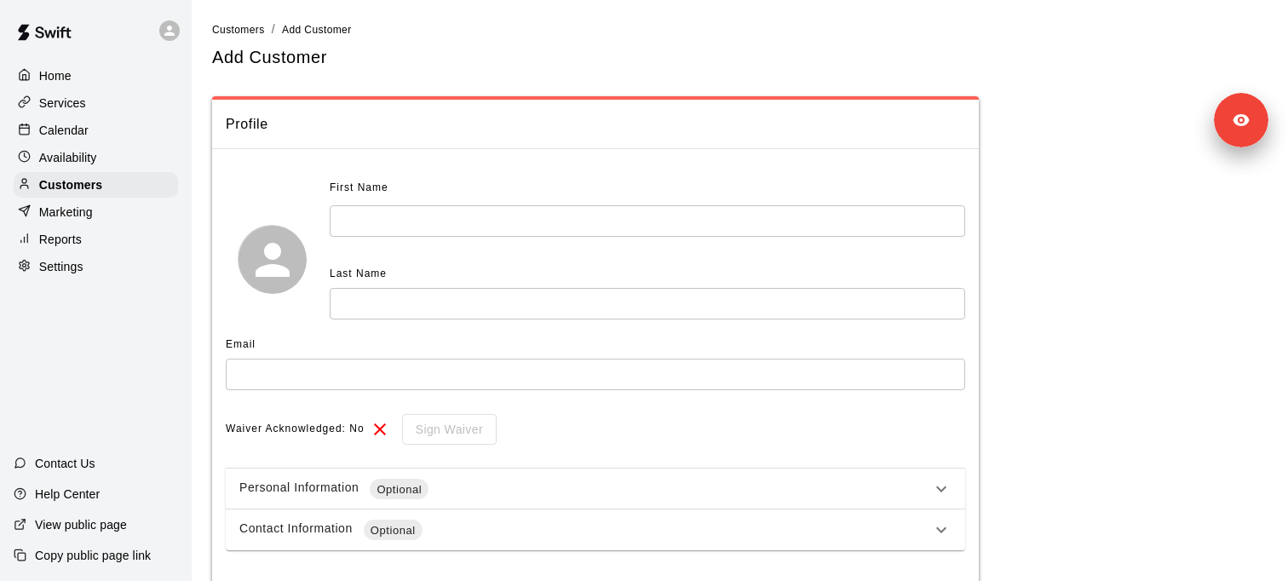
scroll to position [27, 0]
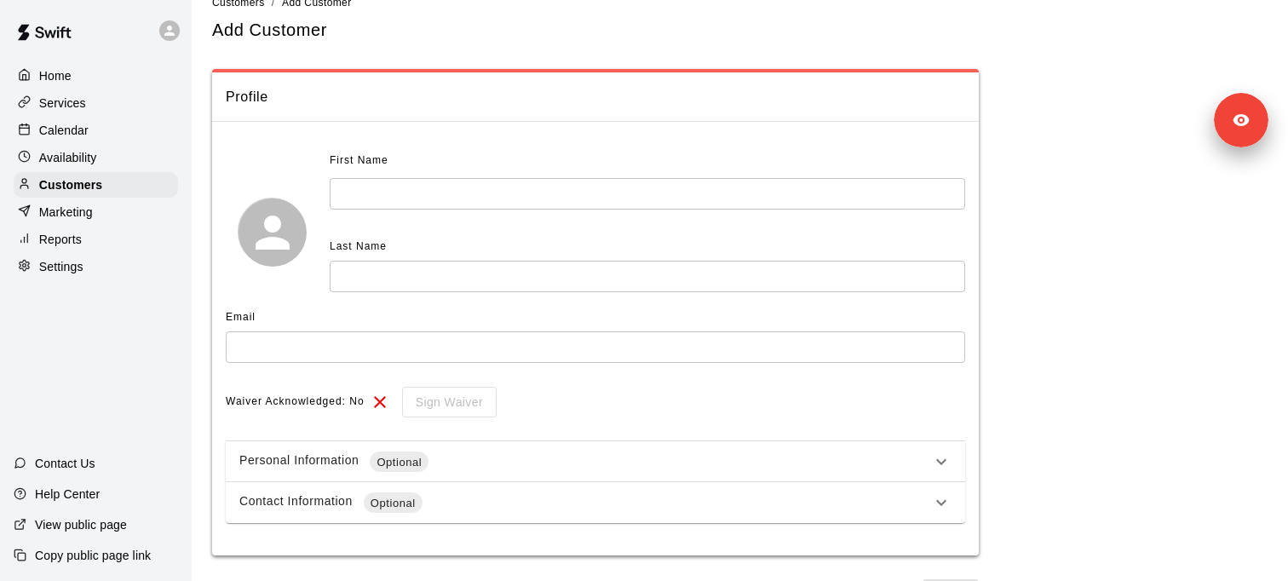
click at [387, 195] on input "text" at bounding box center [647, 194] width 635 height 32
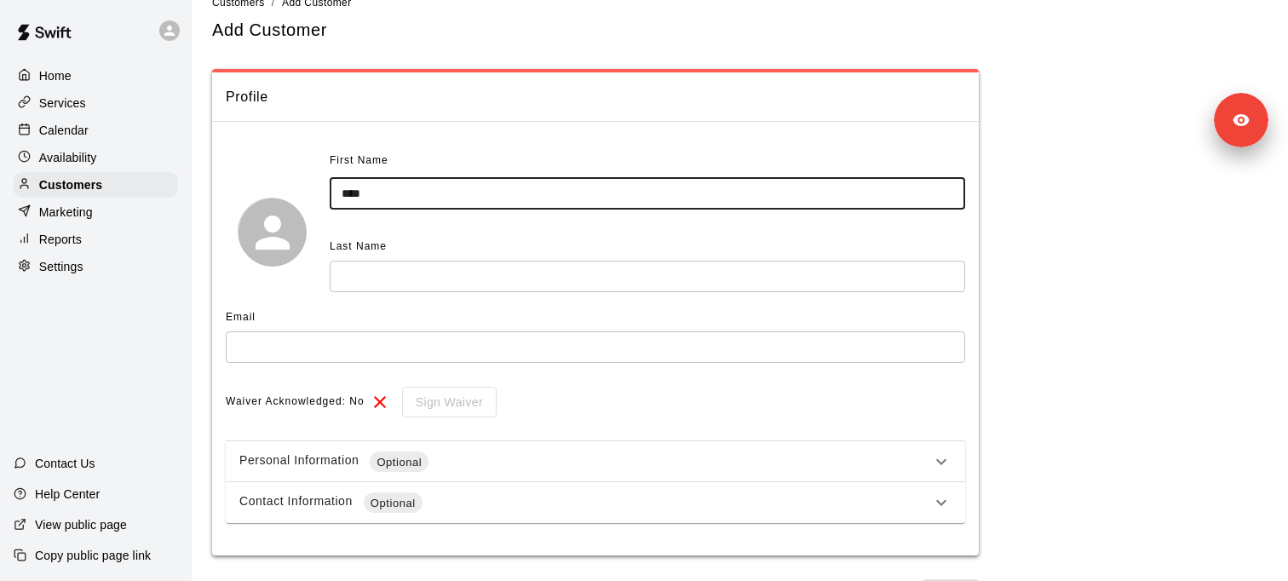
type input "****"
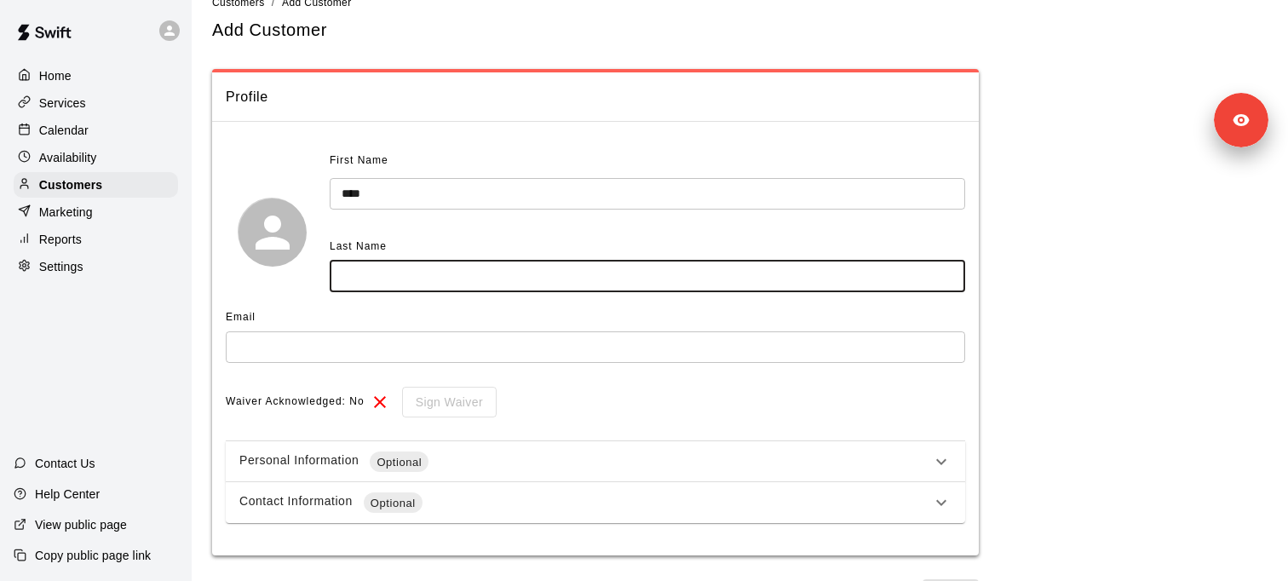
click at [385, 279] on input "text" at bounding box center [647, 277] width 635 height 32
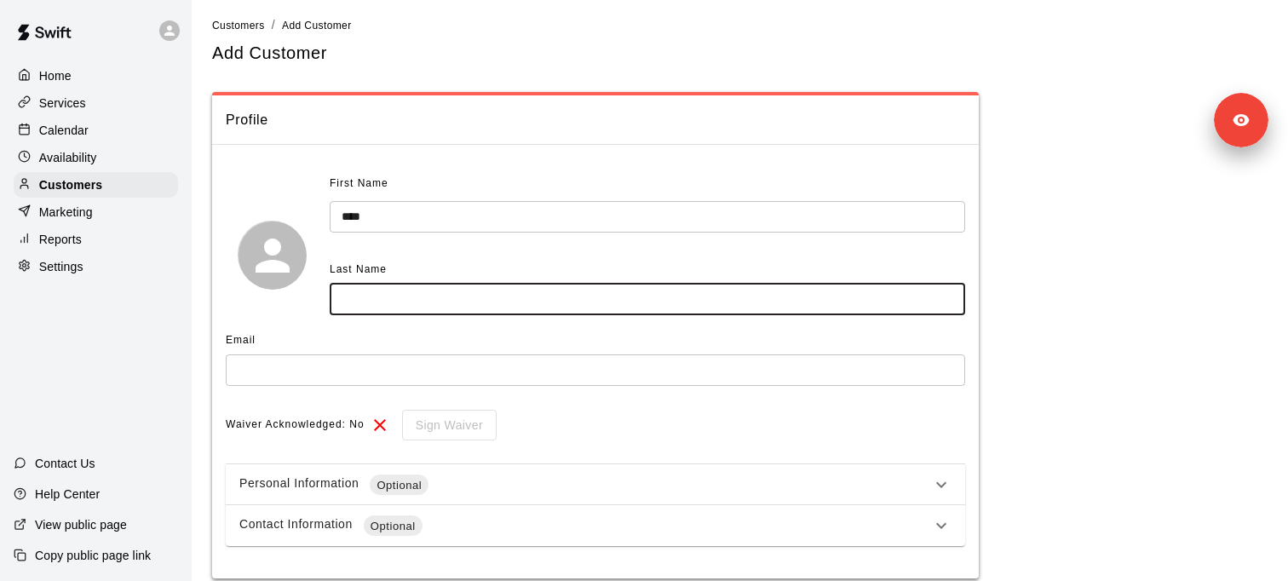
scroll to position [0, 0]
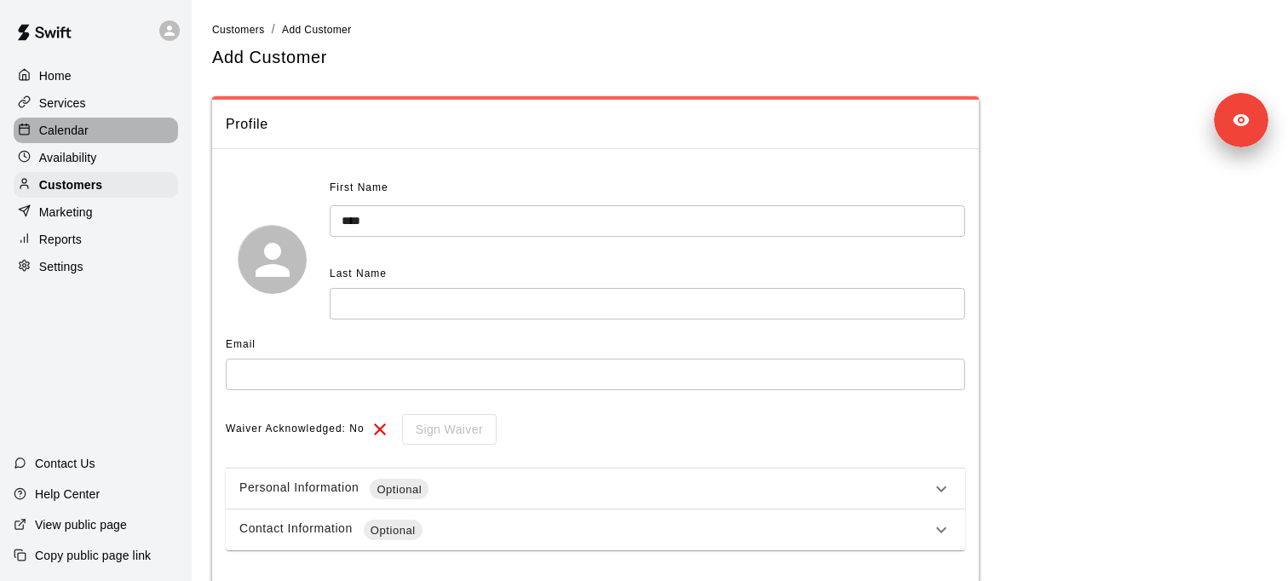
click at [82, 122] on p "Calendar" at bounding box center [63, 130] width 49 height 17
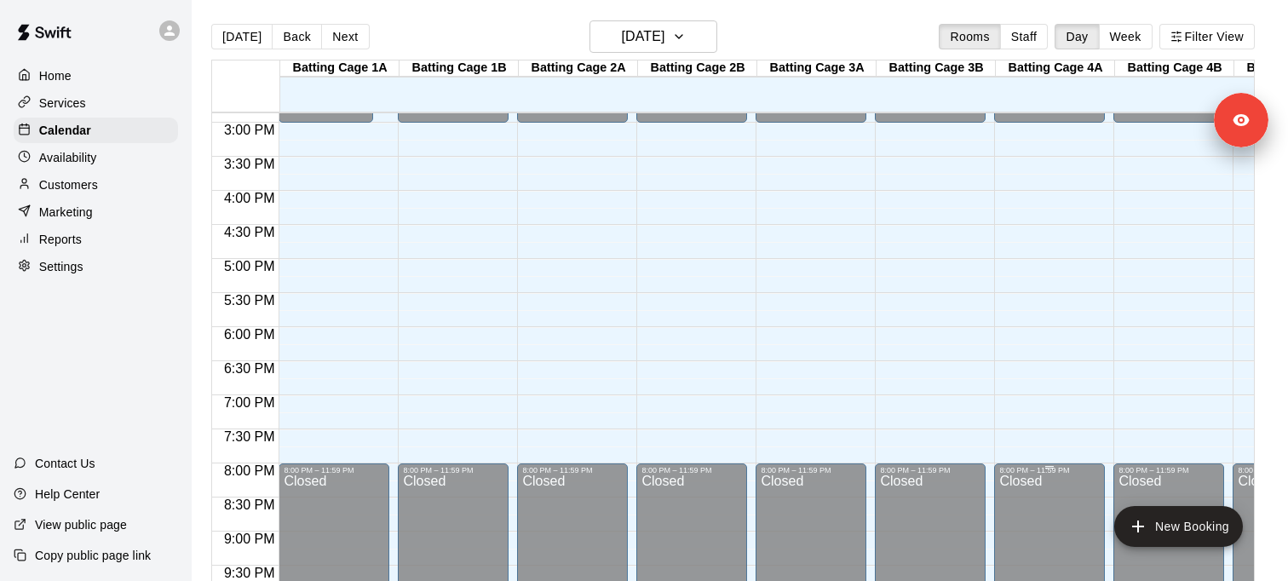
scroll to position [1009, 0]
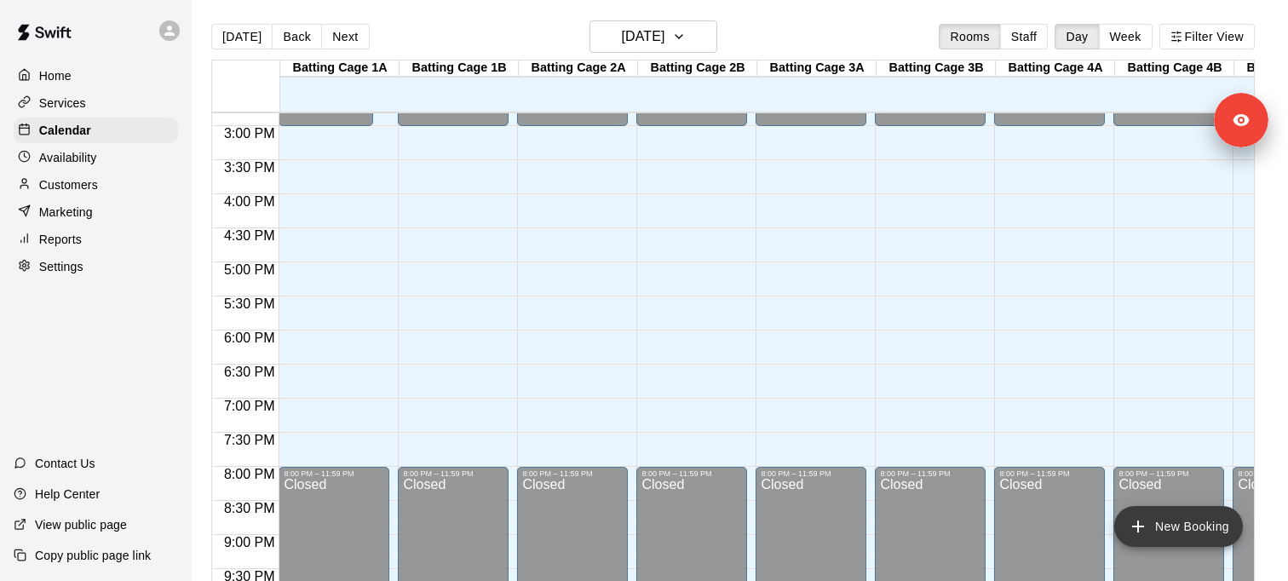
click at [1155, 532] on button "New Booking" at bounding box center [1178, 526] width 129 height 41
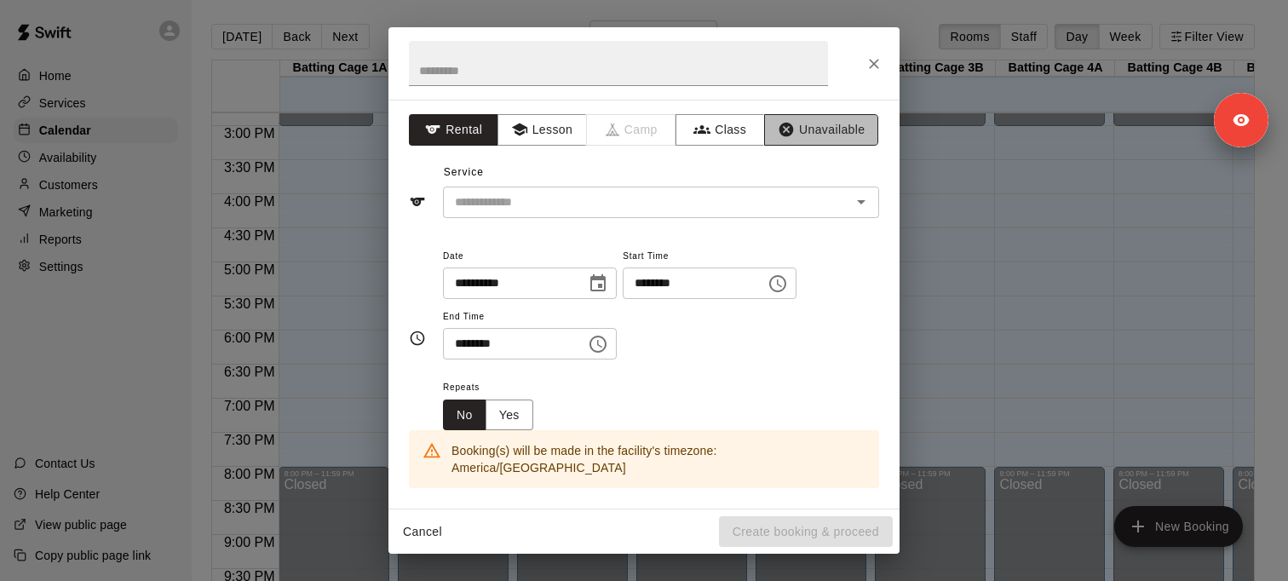
click at [809, 135] on button "Unavailable" at bounding box center [821, 130] width 114 height 32
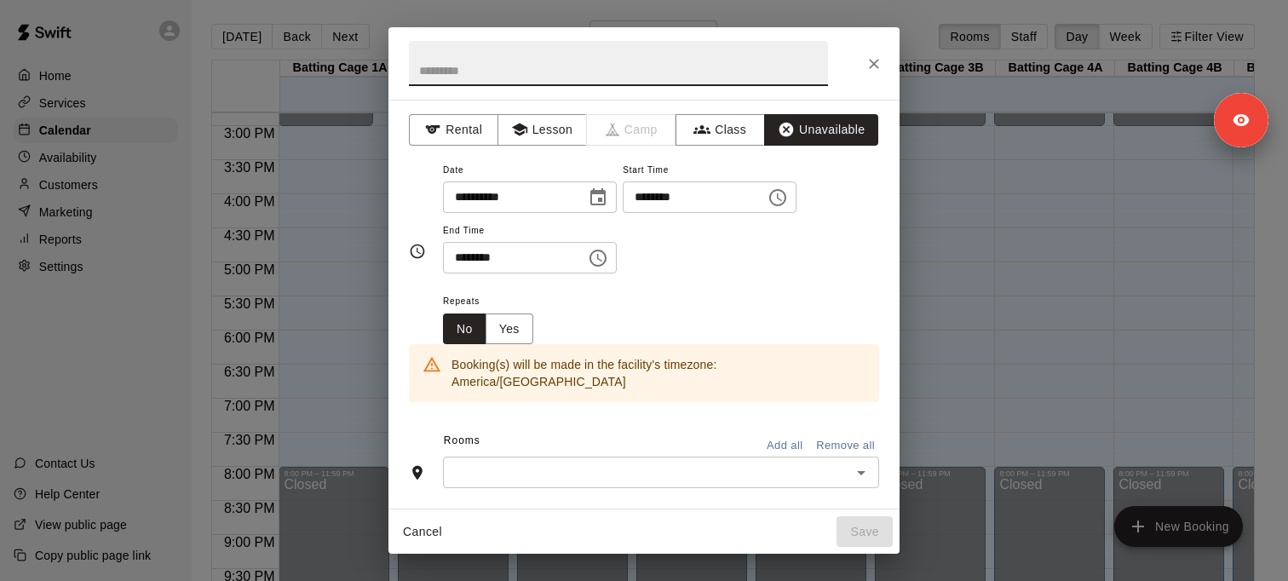
click at [492, 67] on input "text" at bounding box center [618, 63] width 419 height 45
click at [467, 129] on button "Rental" at bounding box center [453, 130] width 89 height 32
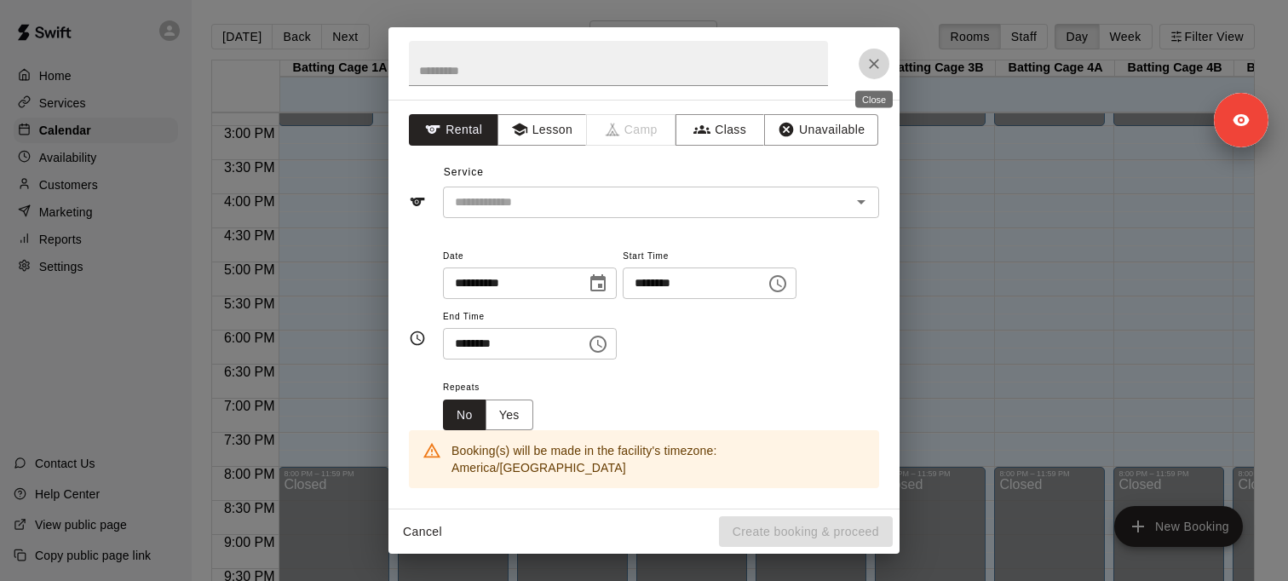
drag, startPoint x: 875, startPoint y: 66, endPoint x: 838, endPoint y: 146, distance: 87.3
click at [838, 145] on div "**********" at bounding box center [643, 290] width 511 height 526
click at [839, 129] on button "Unavailable" at bounding box center [821, 130] width 114 height 32
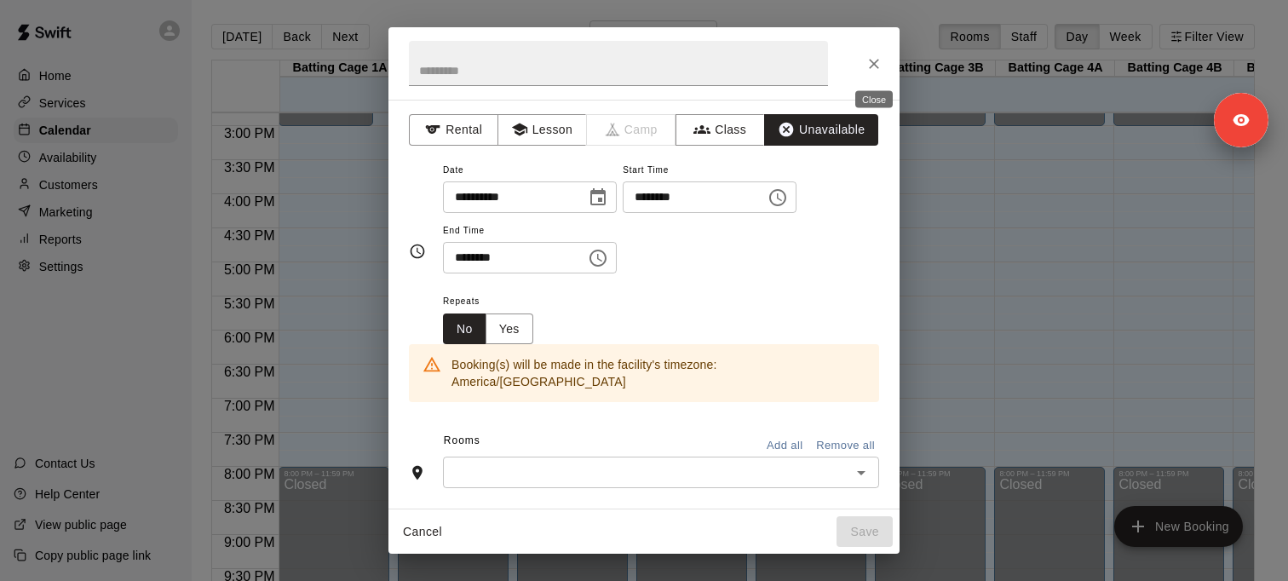
click at [871, 62] on icon "Close" at bounding box center [874, 64] width 10 height 10
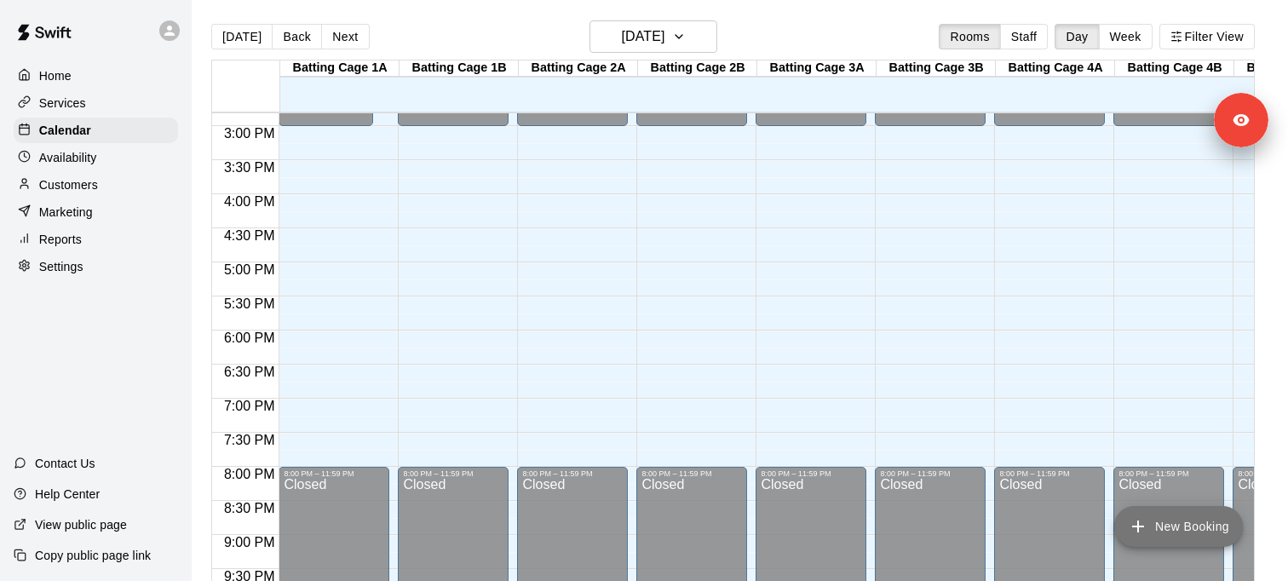
click at [1170, 526] on button "New Booking" at bounding box center [1178, 526] width 129 height 41
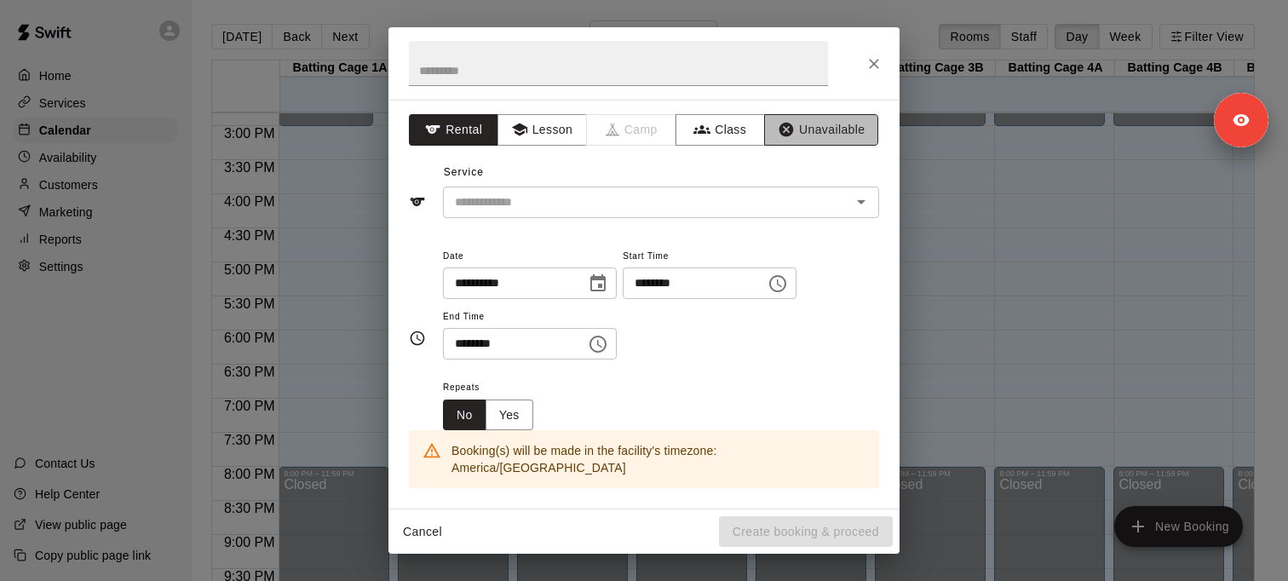
click at [836, 135] on button "Unavailable" at bounding box center [821, 130] width 114 height 32
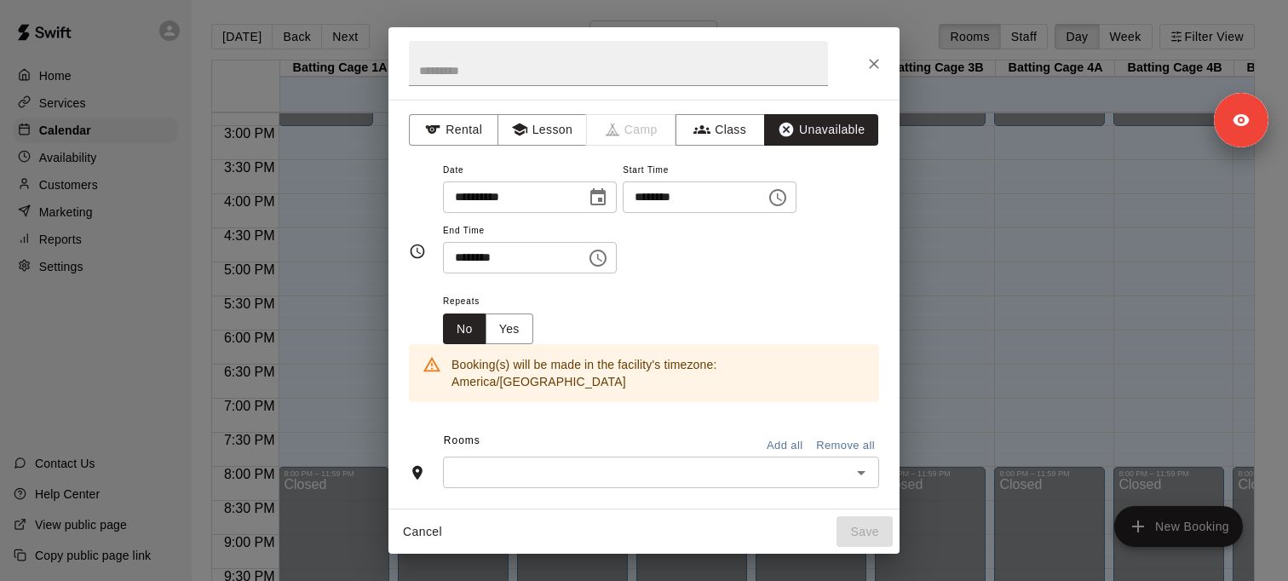
scroll to position [0, 0]
click at [462, 136] on button "Rental" at bounding box center [453, 130] width 89 height 32
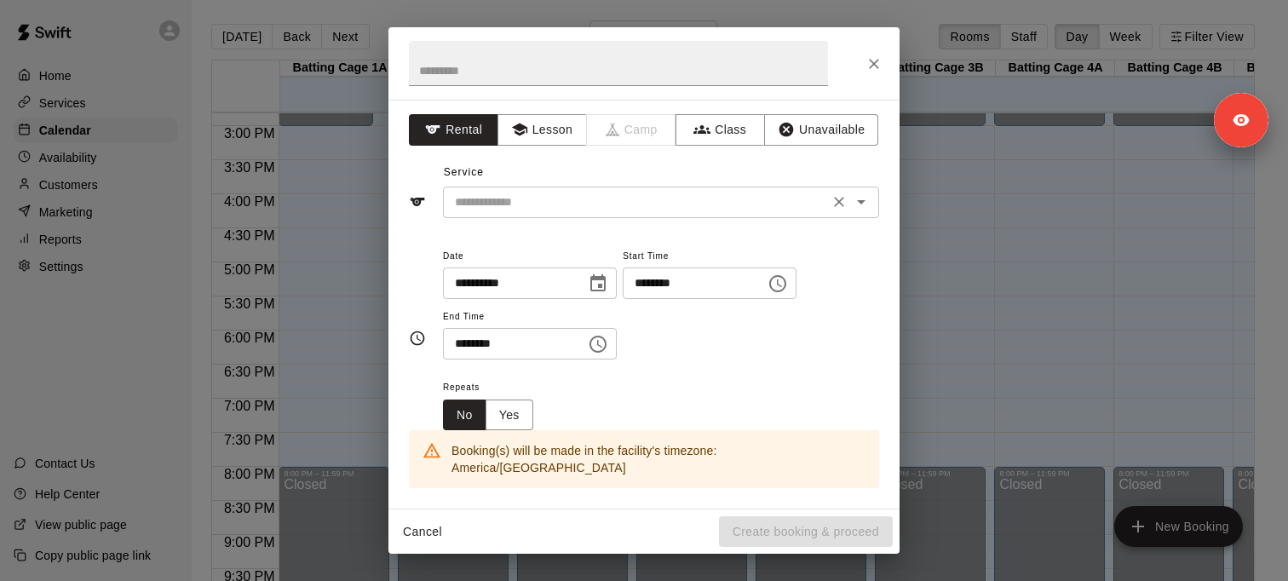
click at [490, 210] on input "text" at bounding box center [636, 202] width 376 height 21
click at [877, 63] on icon "Close" at bounding box center [873, 63] width 17 height 17
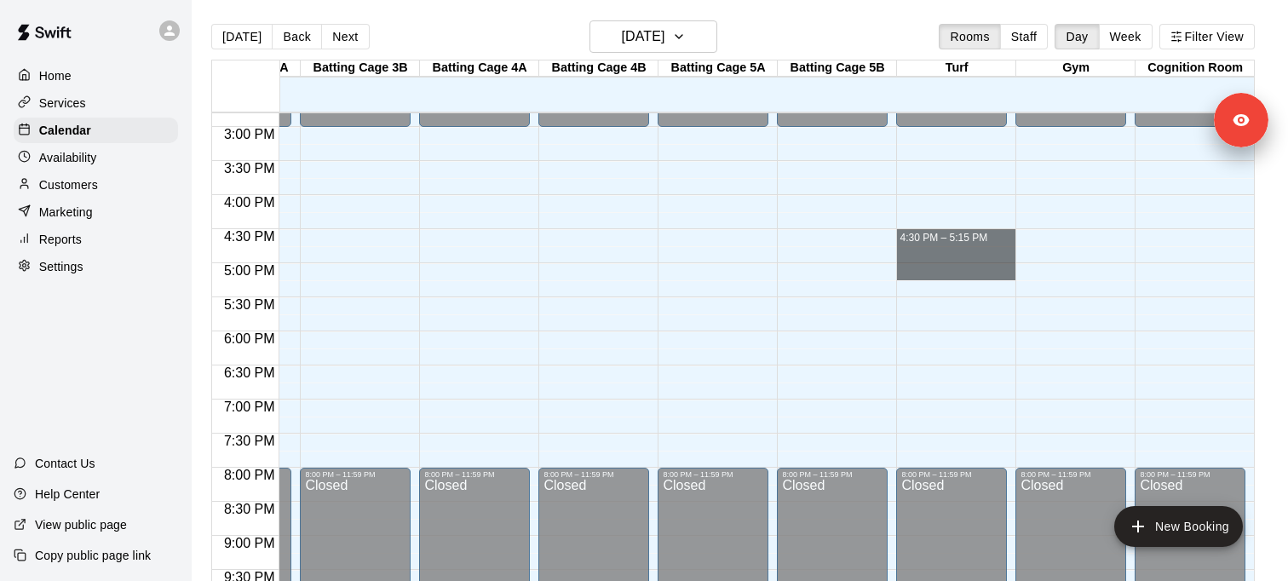
drag, startPoint x: 915, startPoint y: 233, endPoint x: 913, endPoint y: 268, distance: 35.0
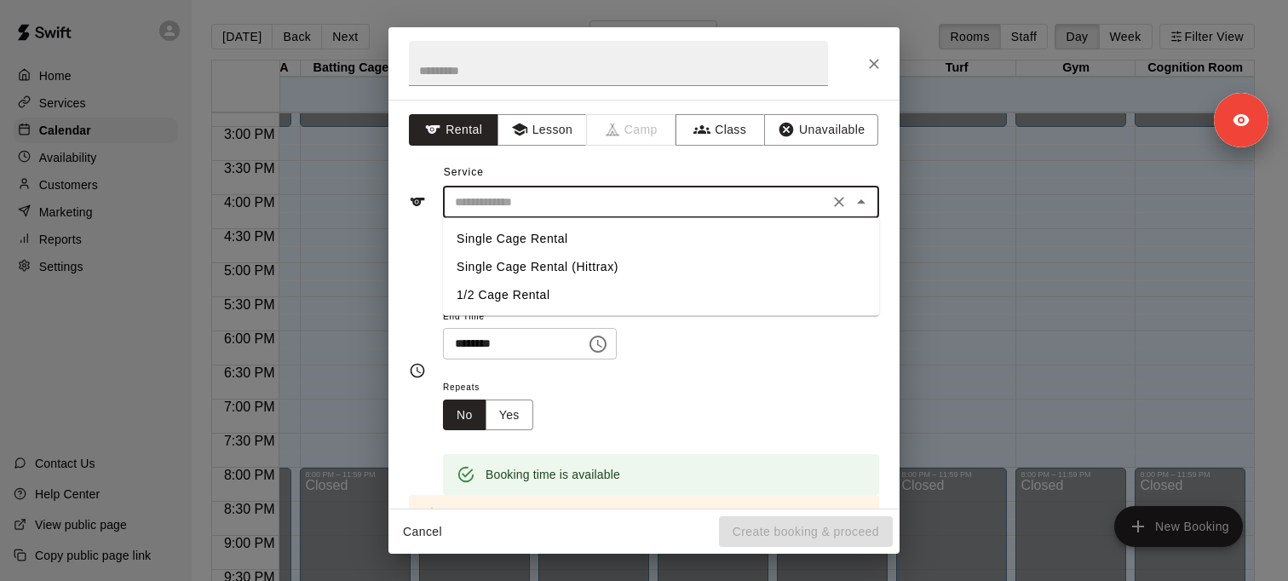
click at [508, 198] on input "text" at bounding box center [636, 202] width 376 height 21
click at [492, 236] on li "Single Cage Rental" at bounding box center [661, 239] width 436 height 28
type input "**********"
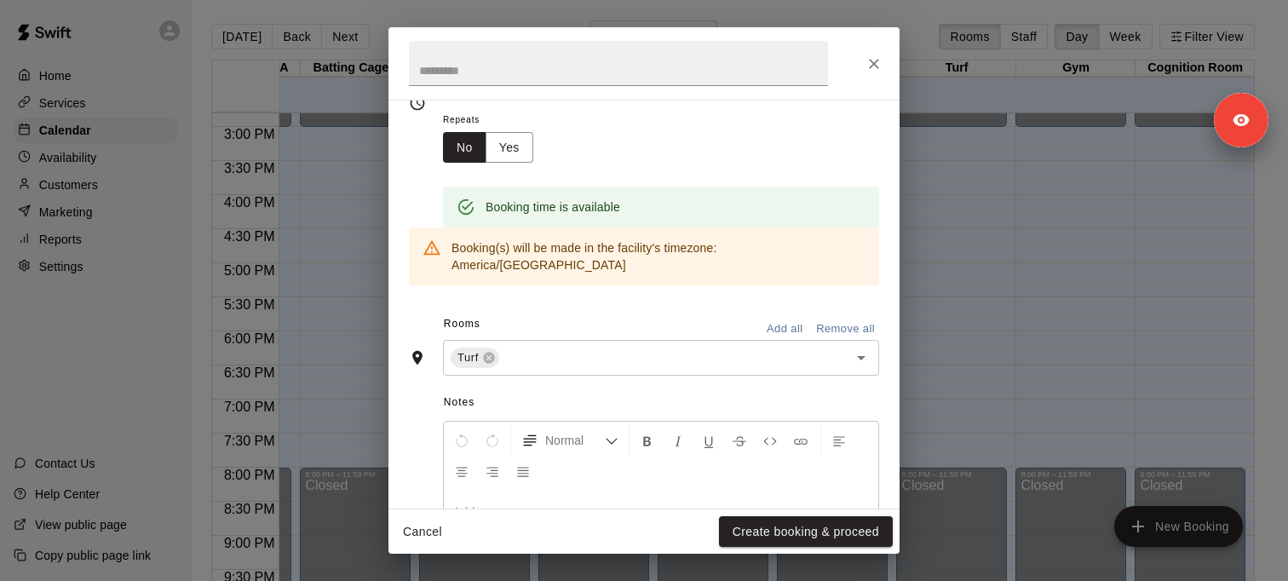
scroll to position [393, 0]
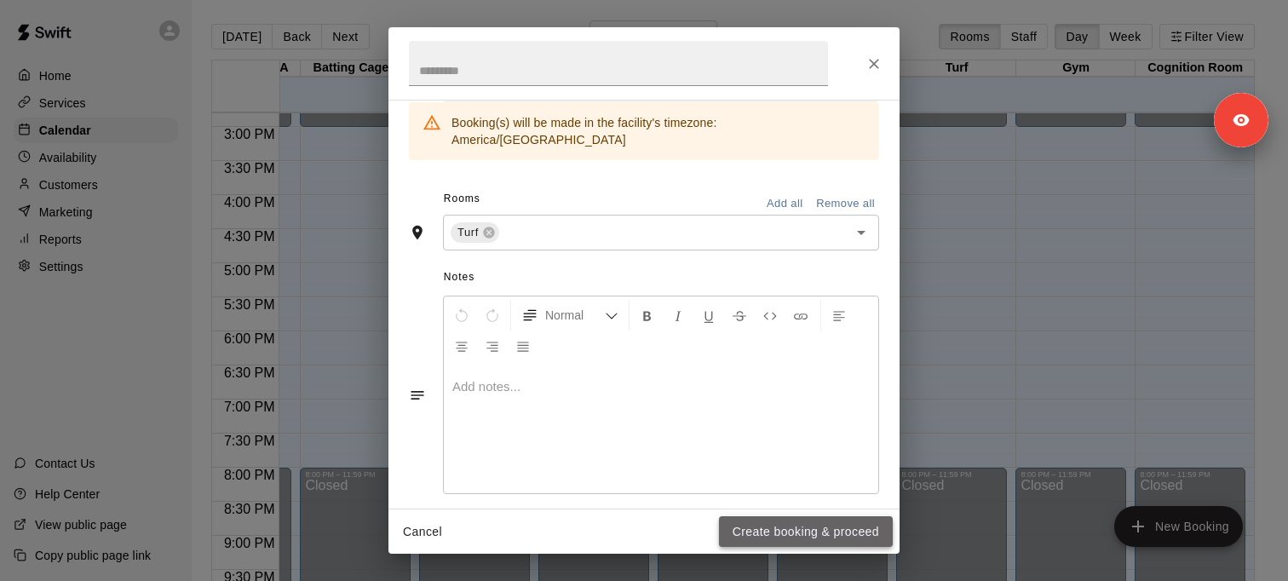
click at [758, 534] on button "Create booking & proceed" at bounding box center [806, 532] width 174 height 32
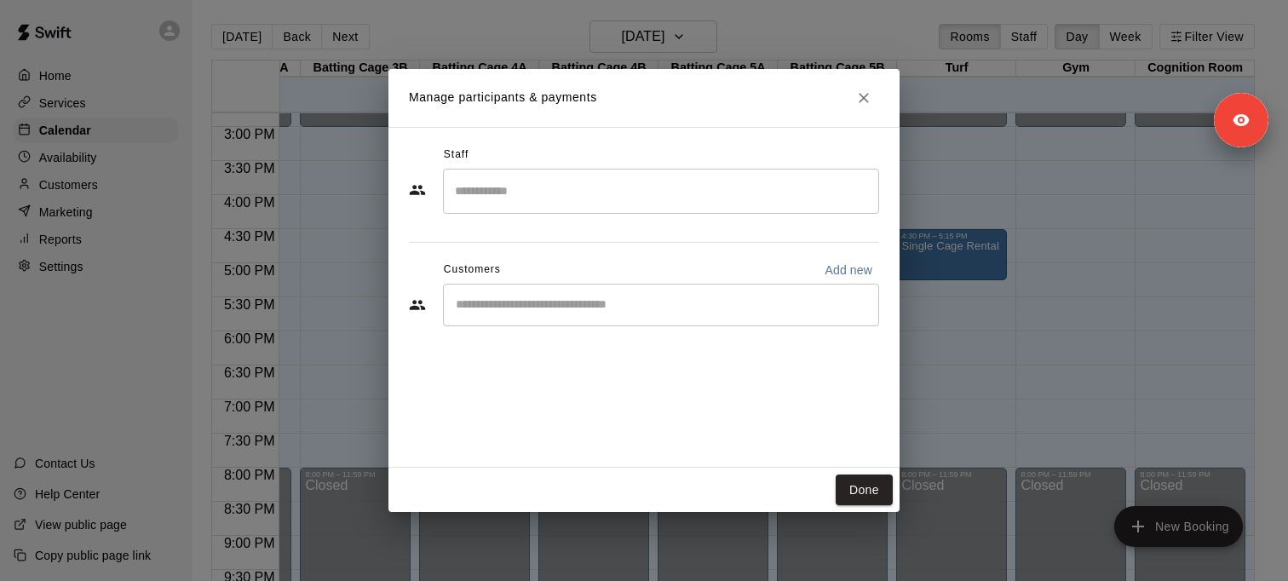
click at [567, 314] on div "​" at bounding box center [661, 305] width 436 height 43
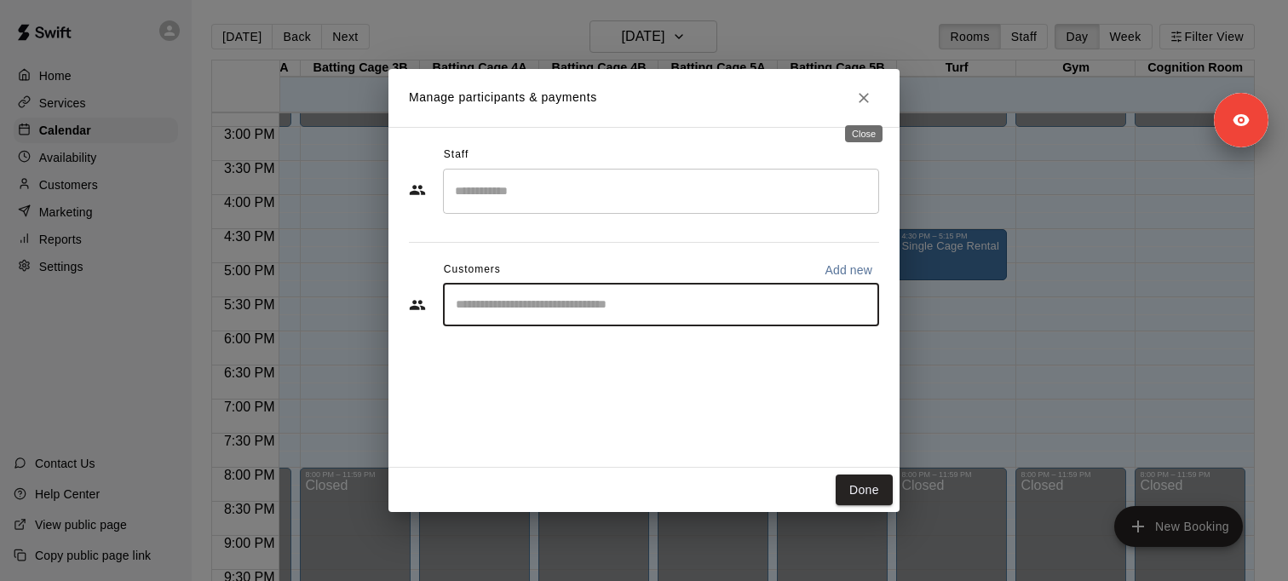
click at [866, 101] on icon "Close" at bounding box center [864, 98] width 10 height 10
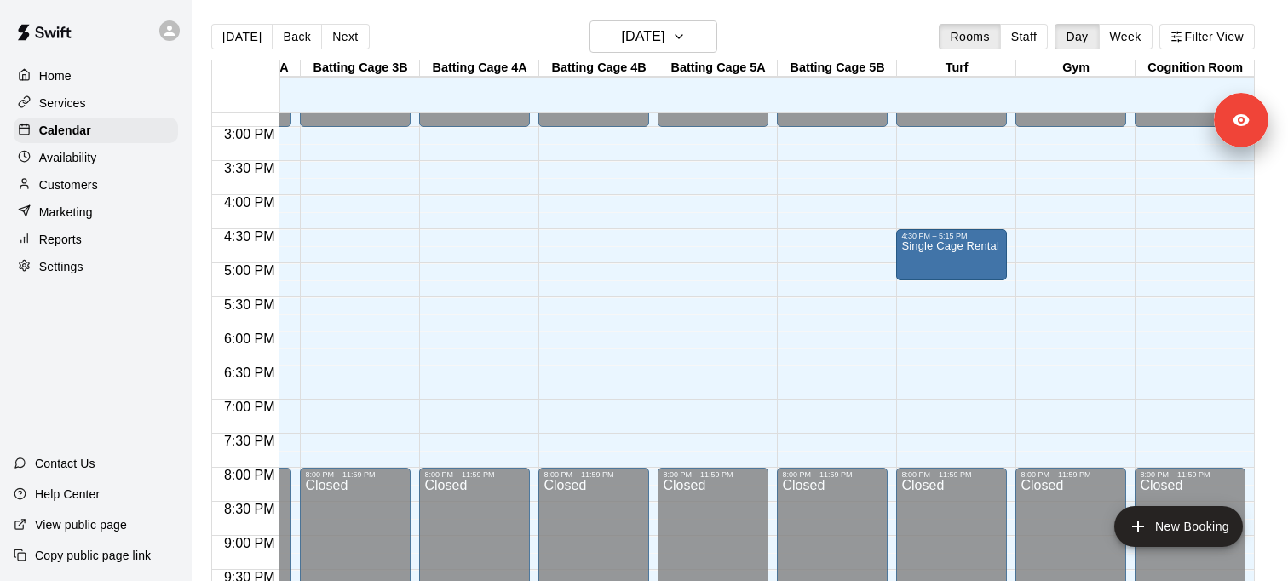
scroll to position [1009, 420]
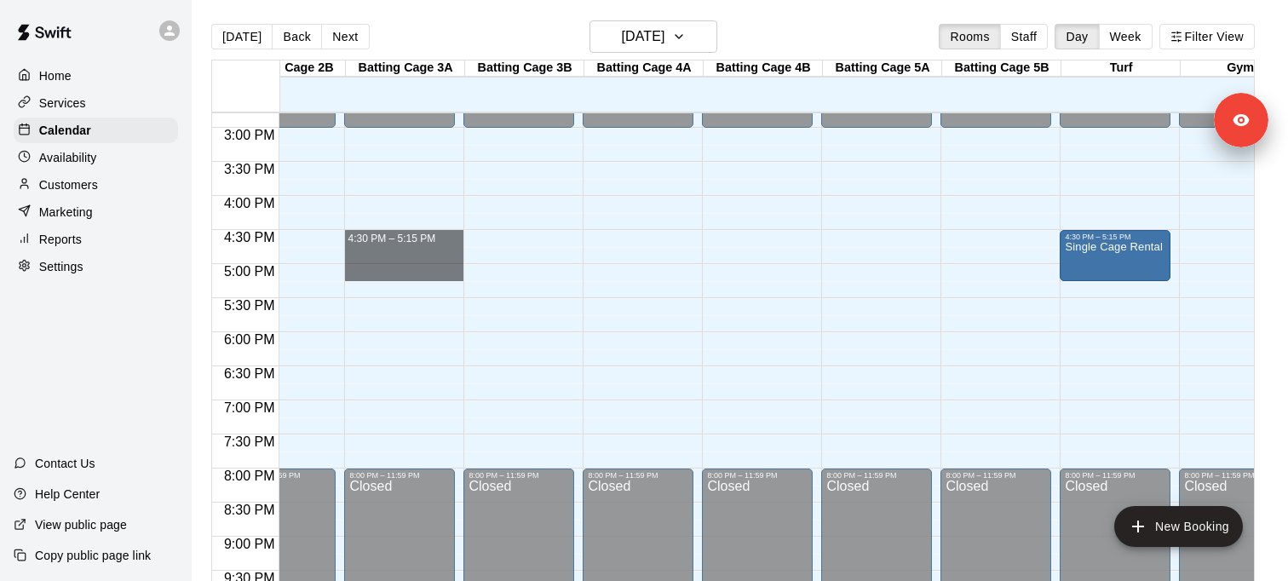
drag, startPoint x: 382, startPoint y: 234, endPoint x: 444, endPoint y: 269, distance: 71.3
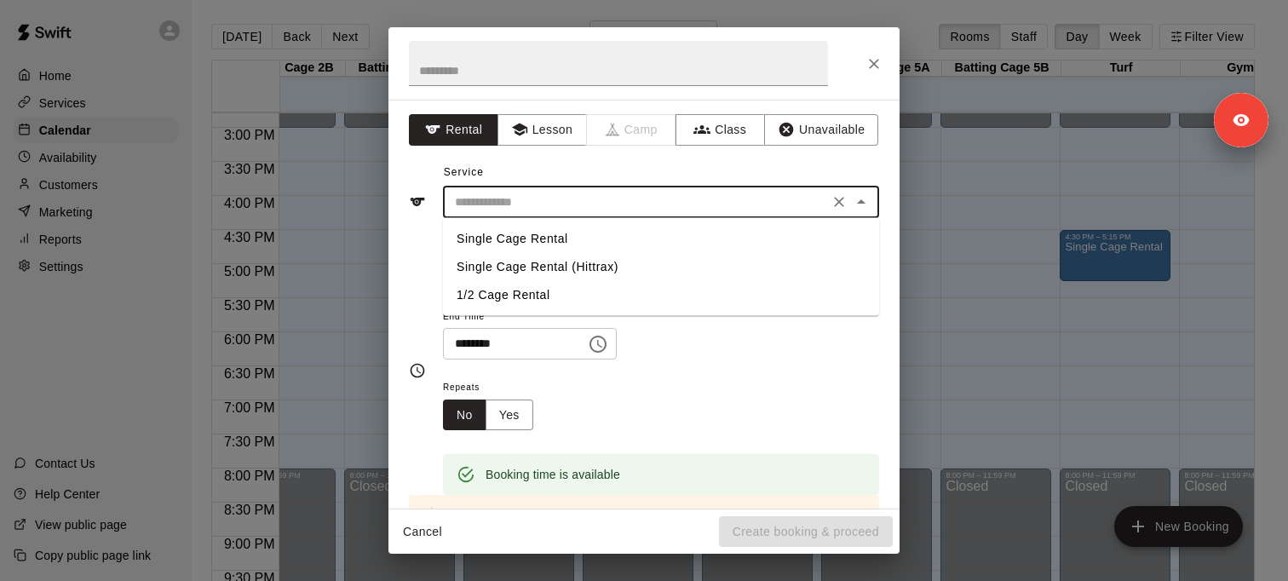
click at [511, 208] on input "text" at bounding box center [636, 202] width 376 height 21
click at [509, 267] on li "Single Cage Rental (Hittrax)" at bounding box center [661, 267] width 436 height 28
type input "**********"
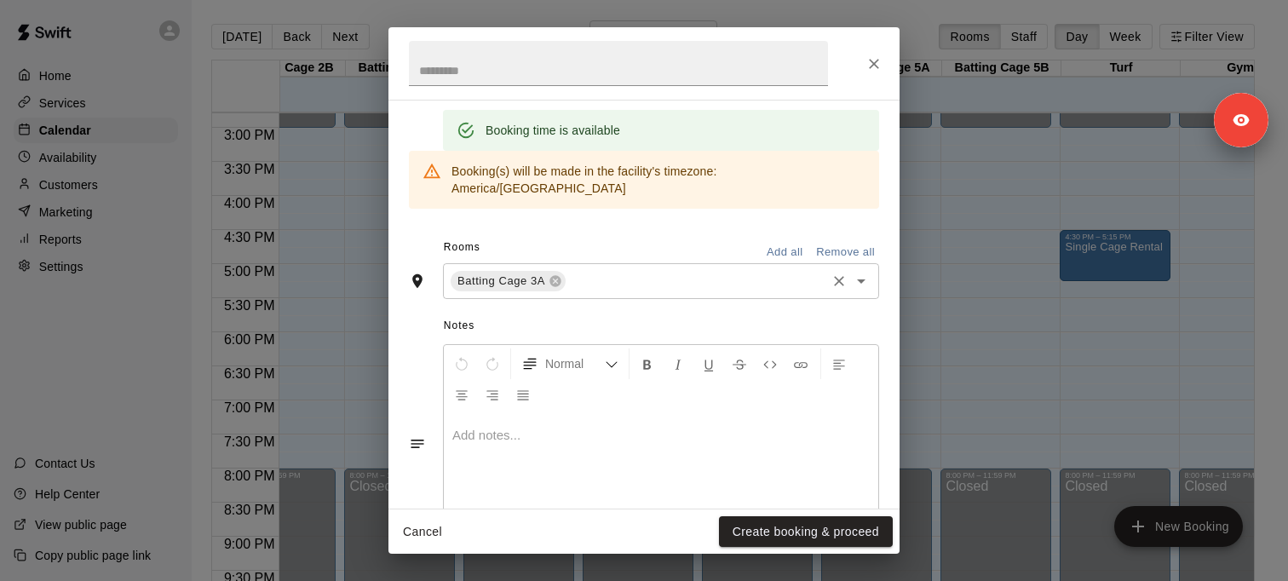
click at [605, 271] on input "text" at bounding box center [696, 281] width 256 height 21
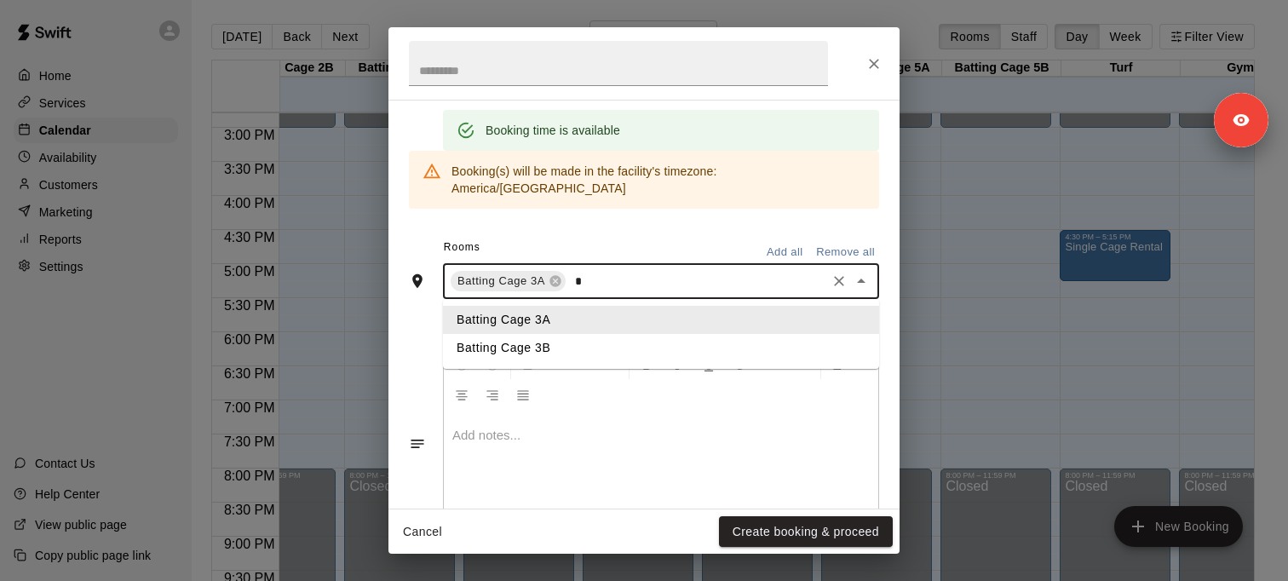
type input "**"
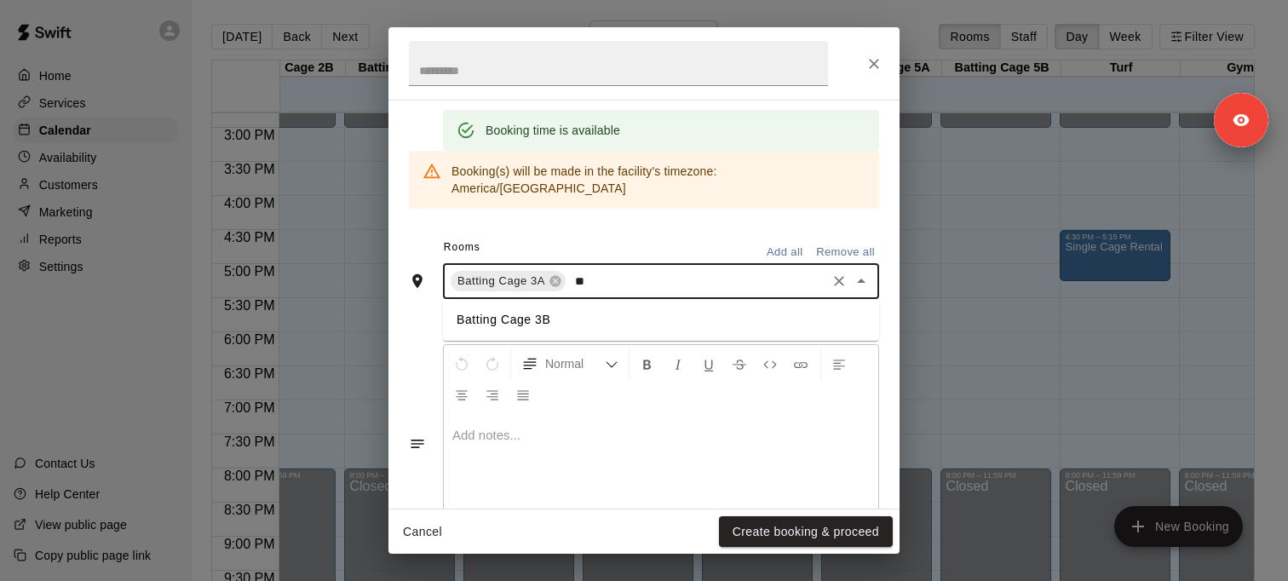
click at [575, 306] on li "Batting Cage 3B" at bounding box center [661, 320] width 436 height 28
click at [782, 541] on button "Create booking & proceed" at bounding box center [806, 532] width 174 height 32
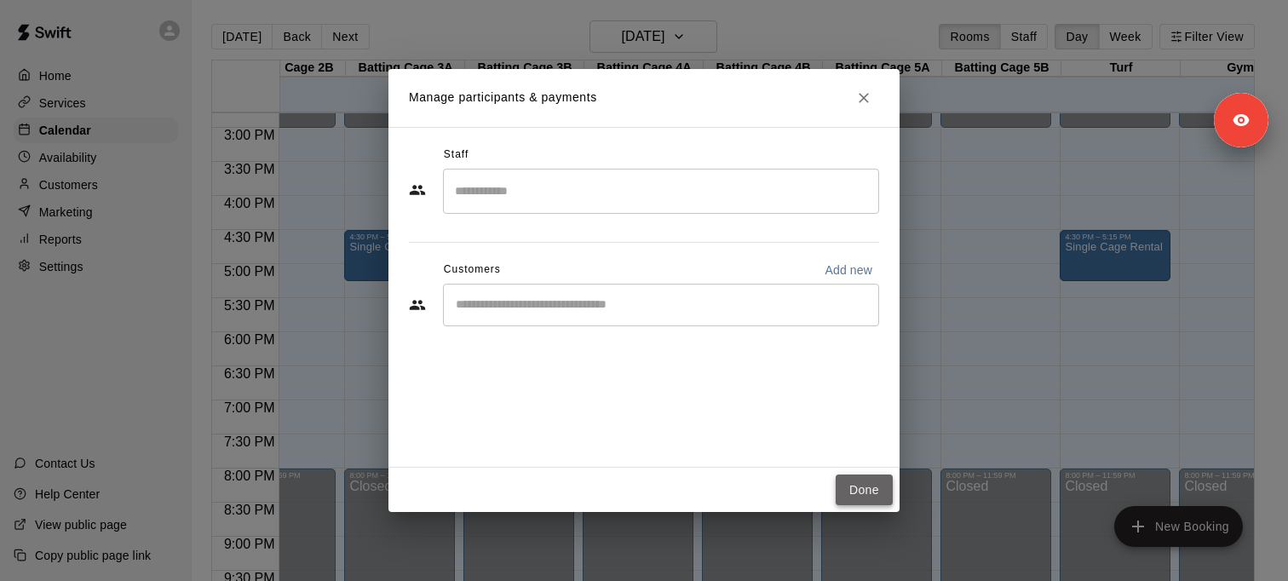
click at [873, 492] on button "Done" at bounding box center [864, 490] width 57 height 32
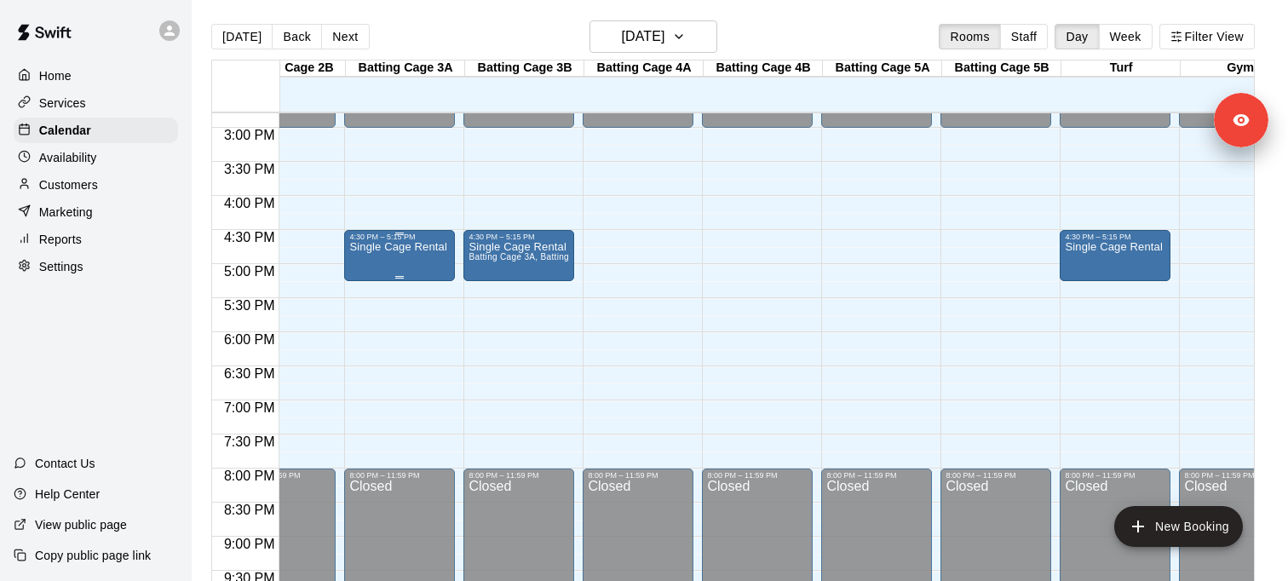
click at [399, 247] on p "Single Cage Rental (Hittrax)" at bounding box center [399, 247] width 101 height 0
click at [367, 261] on icon "edit" at bounding box center [367, 265] width 20 height 20
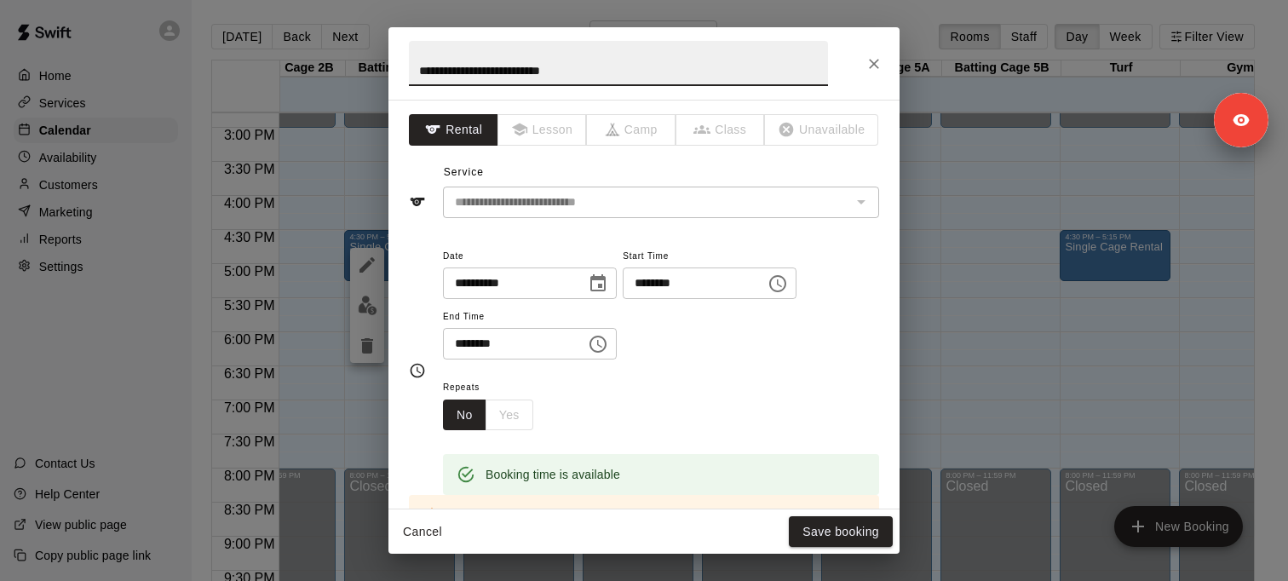
click at [478, 347] on input "********" at bounding box center [508, 344] width 131 height 32
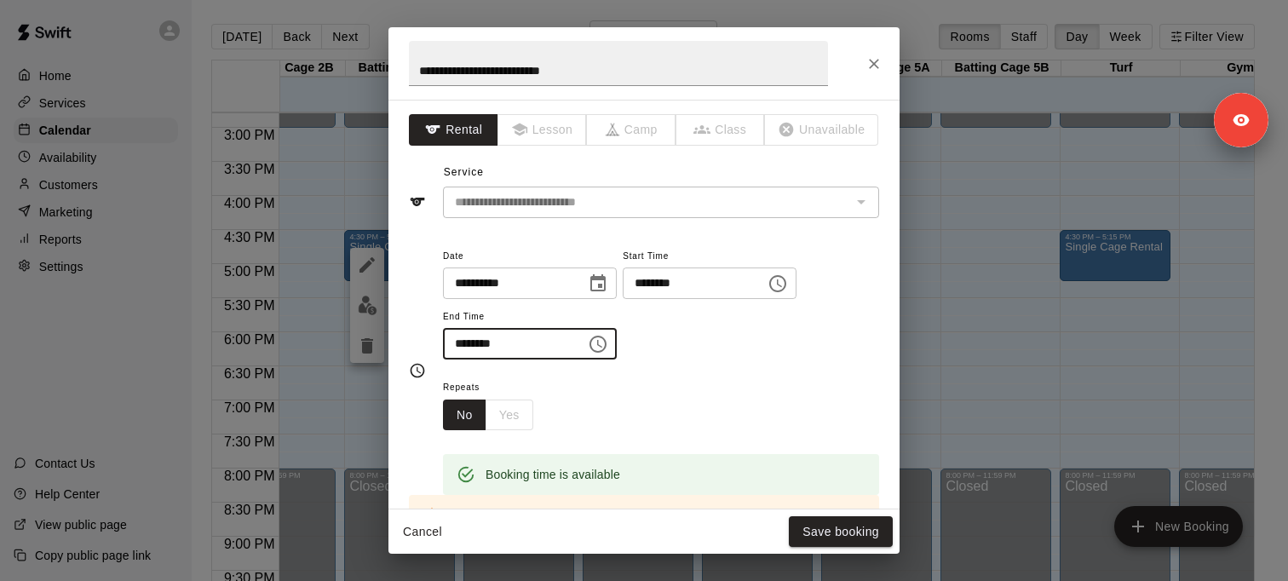
click at [478, 347] on input "********" at bounding box center [508, 344] width 131 height 32
type input "********"
click at [835, 530] on button "Save booking" at bounding box center [841, 532] width 104 height 32
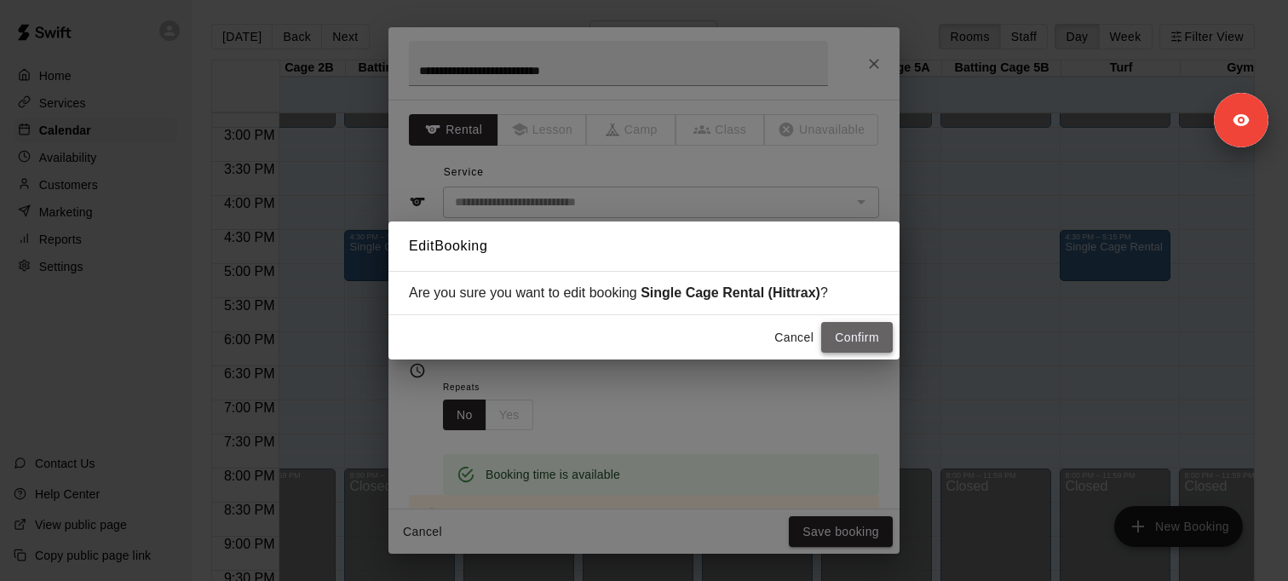
click at [849, 332] on button "Confirm" at bounding box center [857, 338] width 72 height 32
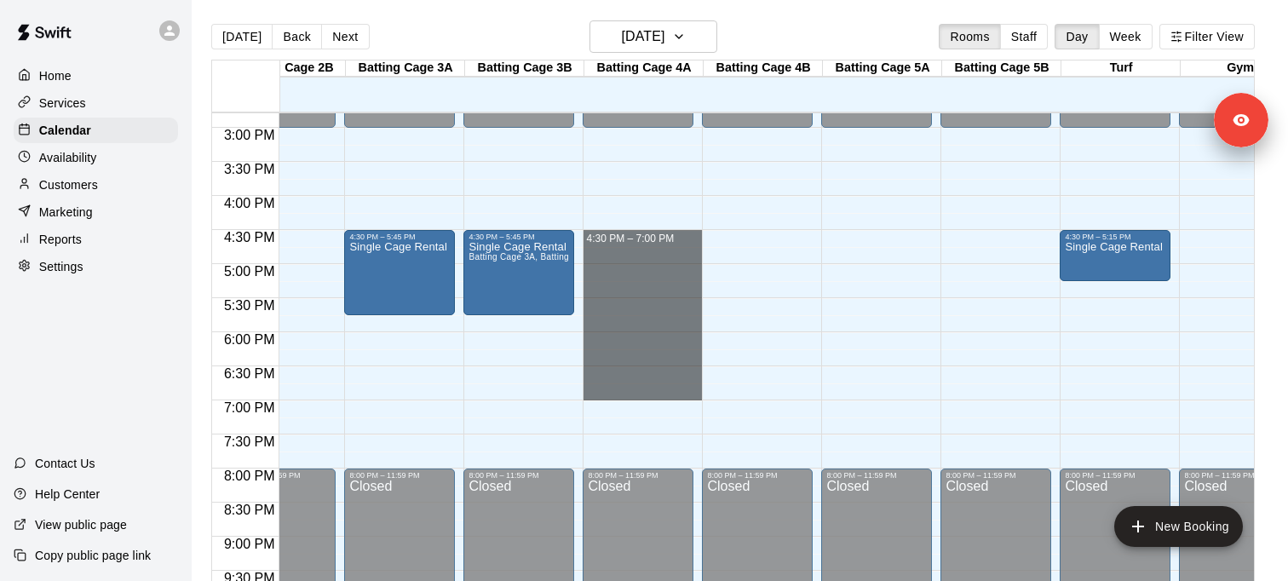
drag, startPoint x: 624, startPoint y: 234, endPoint x: 627, endPoint y: 406, distance: 172.1
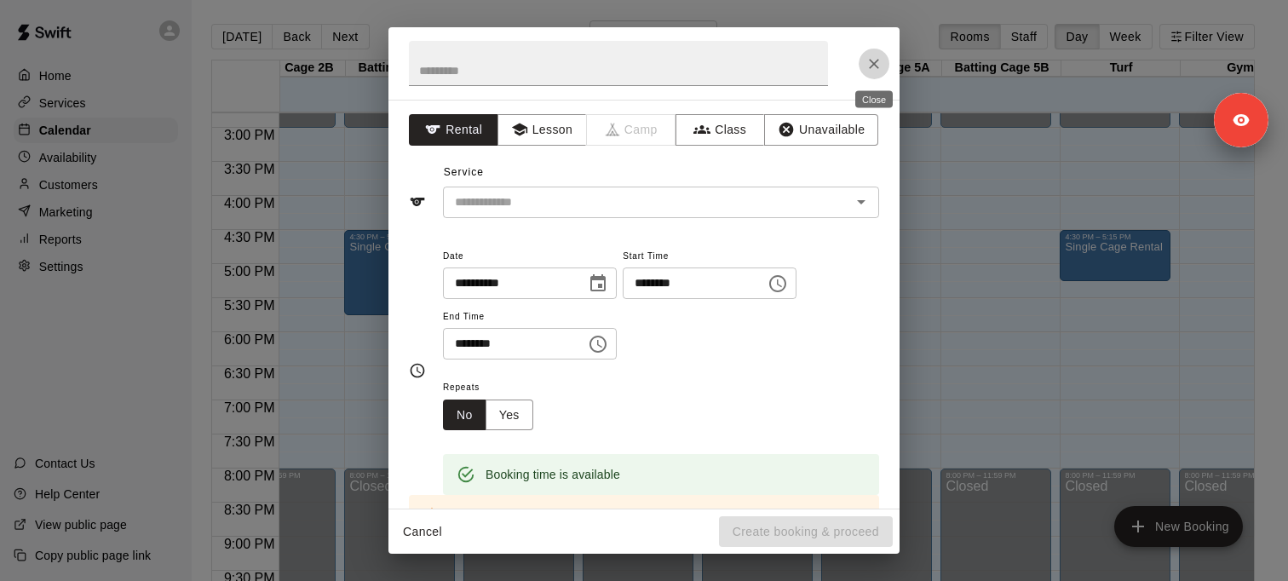
click at [884, 62] on button "Close" at bounding box center [874, 64] width 31 height 31
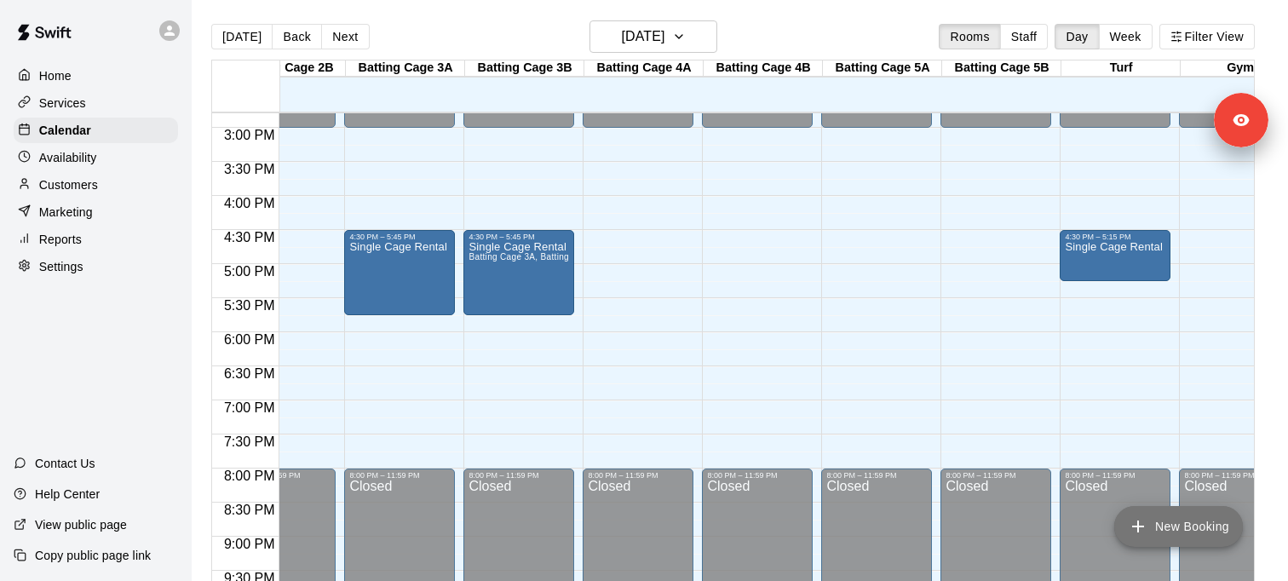
click at [1168, 535] on button "New Booking" at bounding box center [1178, 526] width 129 height 41
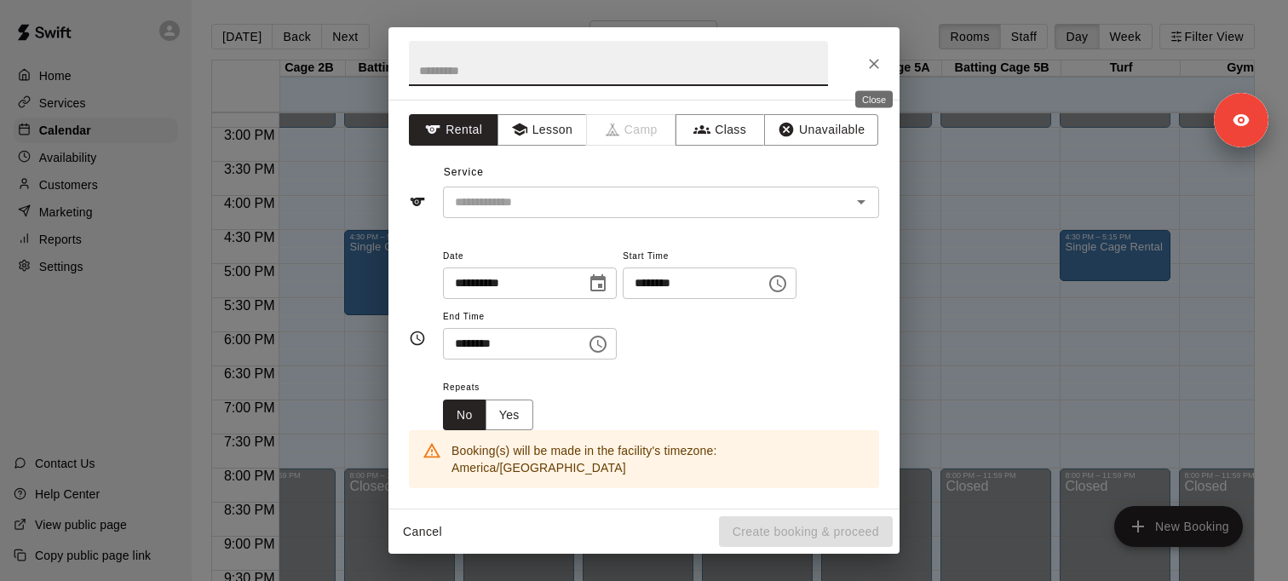
click at [879, 68] on icon "Close" at bounding box center [873, 63] width 17 height 17
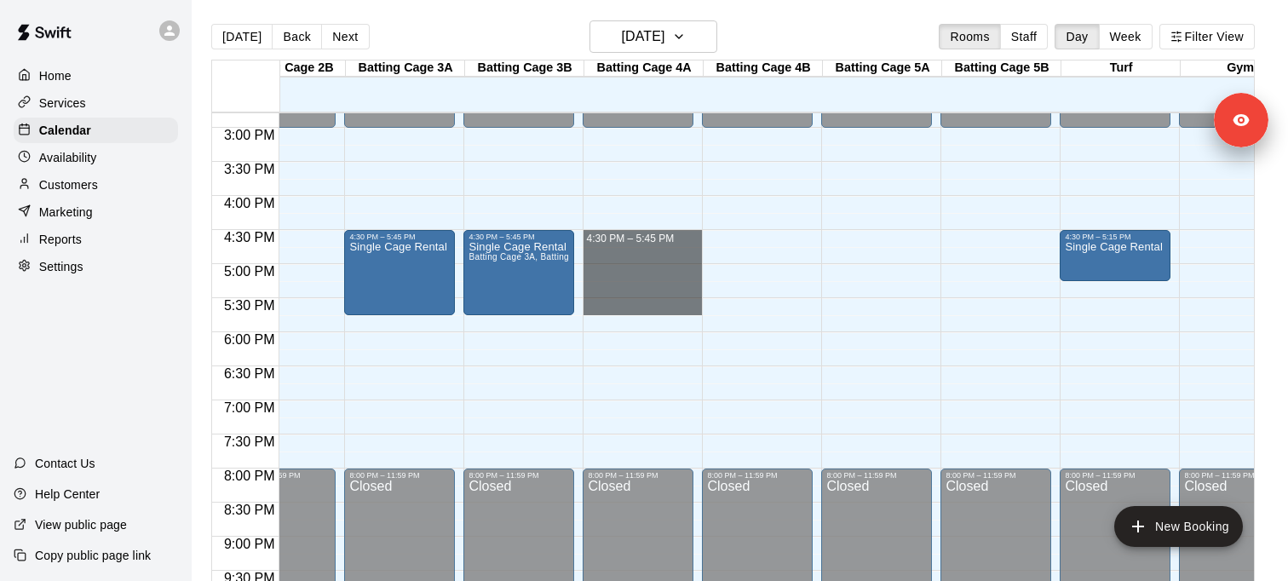
drag, startPoint x: 636, startPoint y: 238, endPoint x: 636, endPoint y: 304, distance: 66.4
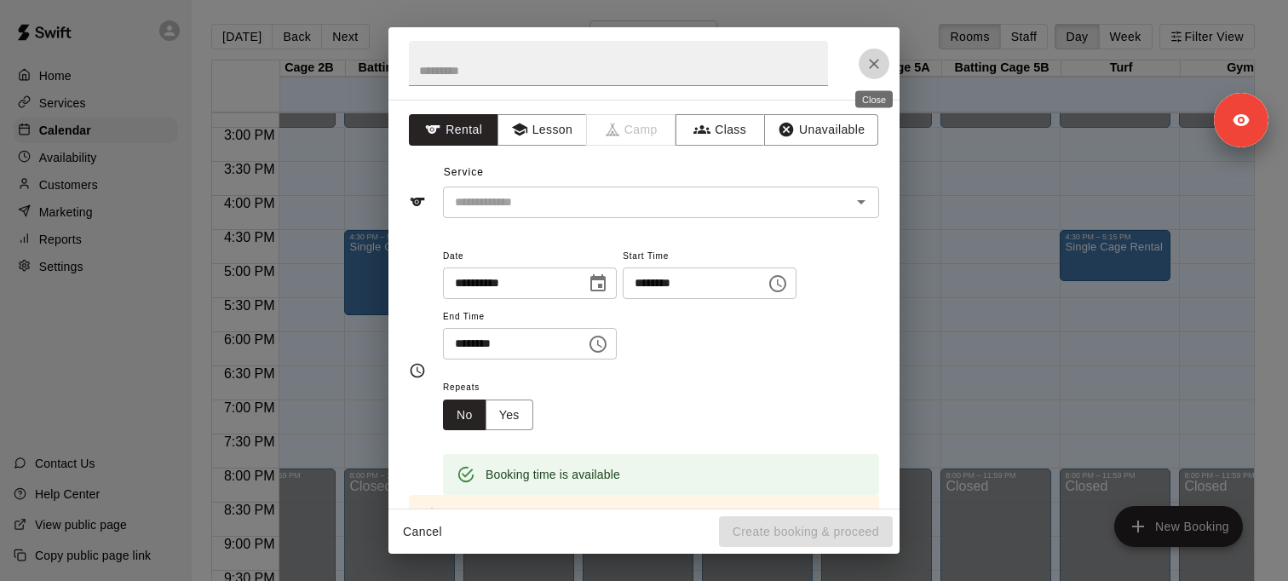
click at [872, 63] on icon "Close" at bounding box center [874, 64] width 10 height 10
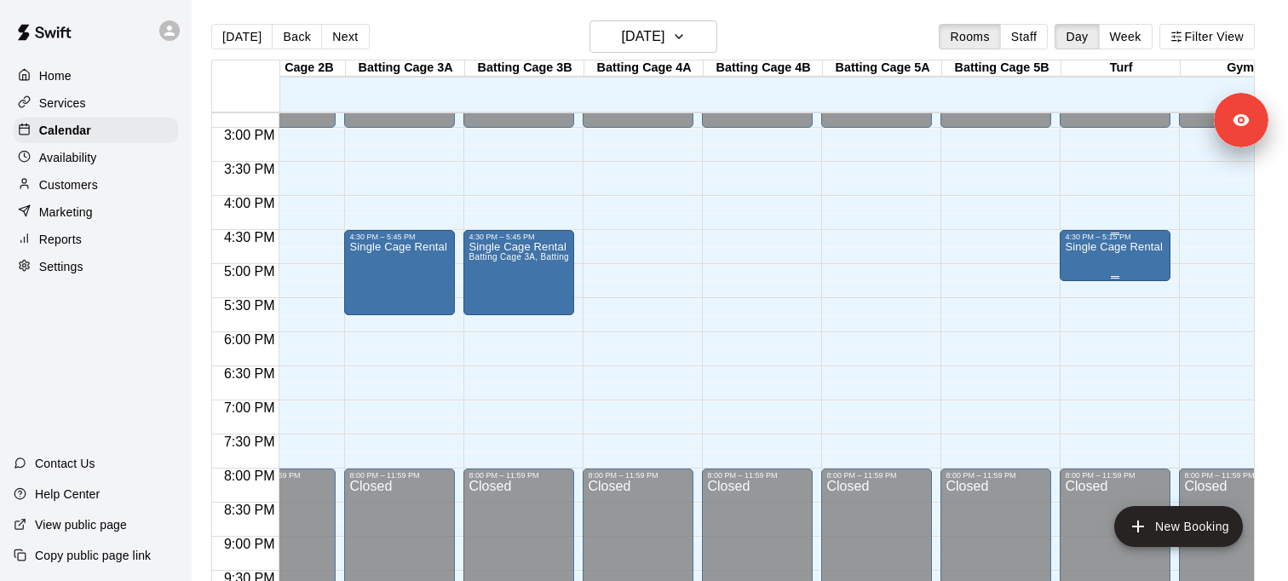
click at [1099, 247] on p "Single Cage Rental" at bounding box center [1114, 247] width 98 height 0
click at [1088, 340] on icon "delete" at bounding box center [1083, 345] width 12 height 15
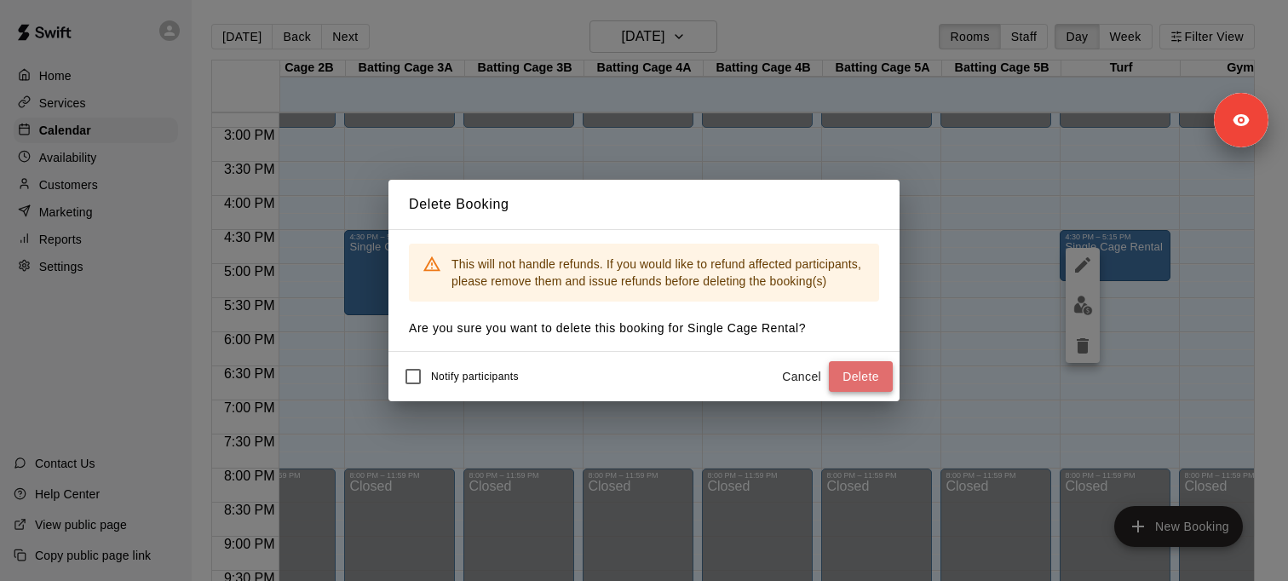
click at [854, 381] on button "Delete" at bounding box center [861, 377] width 64 height 32
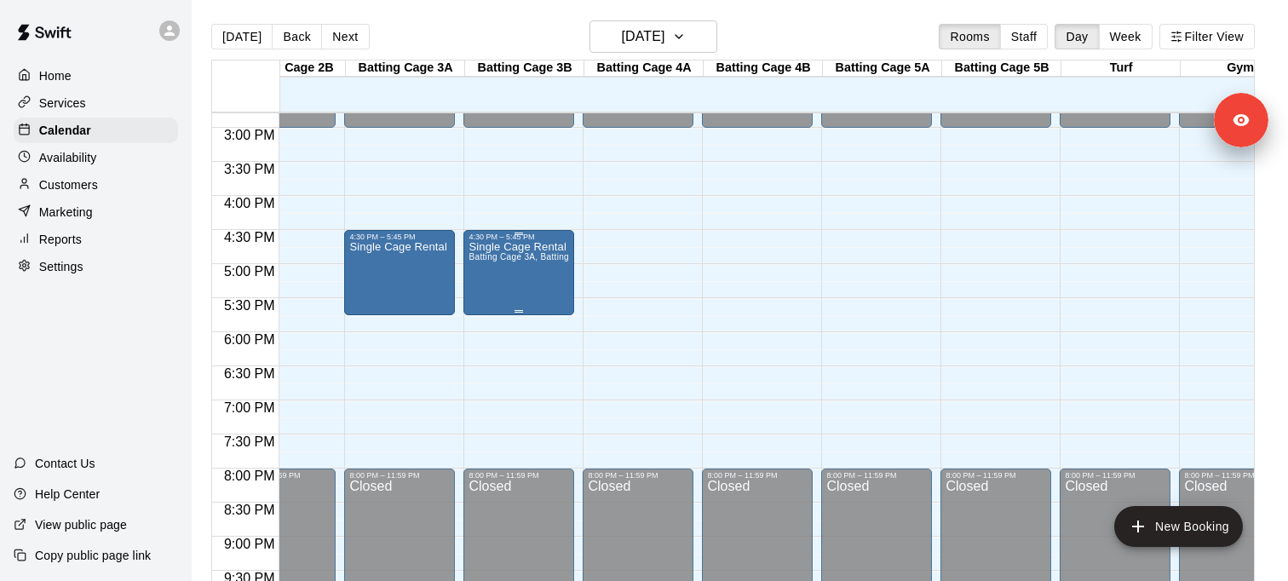
click at [515, 258] on span "Batting Cage 3A, Batting Cage 3B" at bounding box center [538, 256] width 138 height 9
click at [486, 344] on icon "delete" at bounding box center [486, 352] width 20 height 20
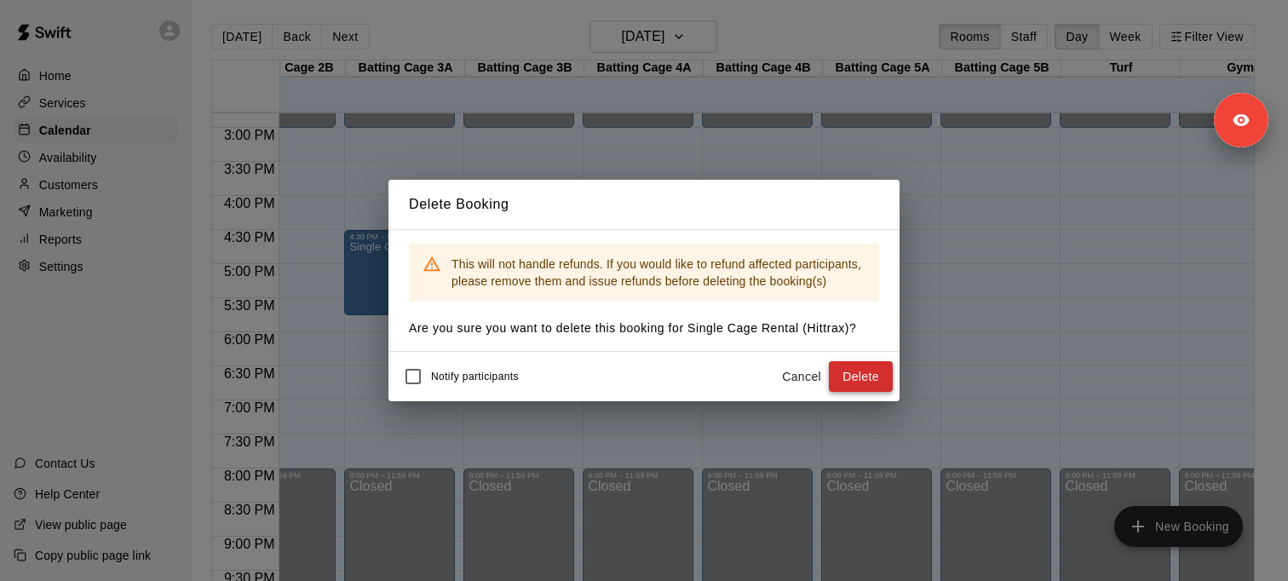
click at [869, 376] on button "Delete" at bounding box center [861, 377] width 64 height 32
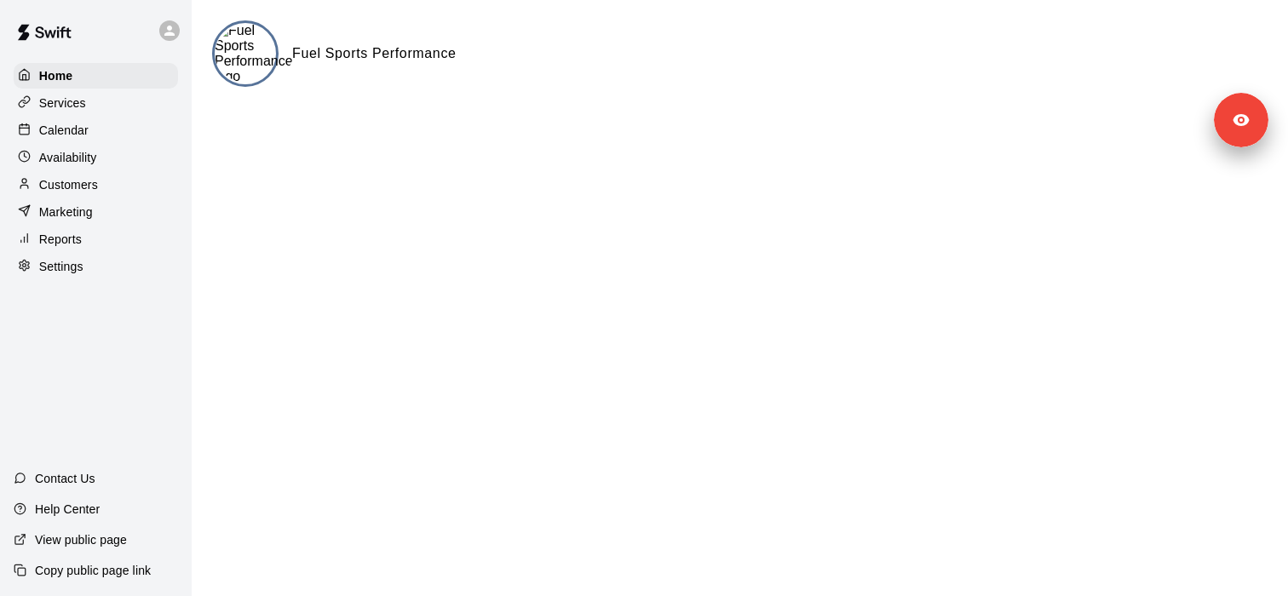
click at [112, 96] on div "Services" at bounding box center [96, 103] width 164 height 26
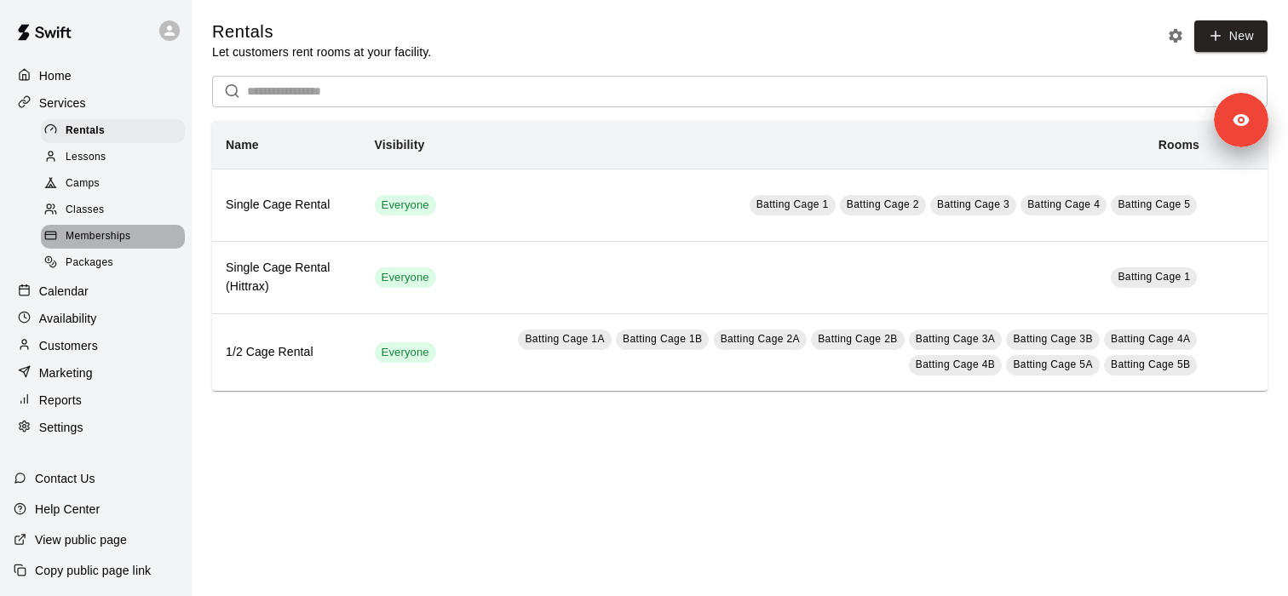
click at [130, 238] on span "Memberships" at bounding box center [98, 236] width 65 height 17
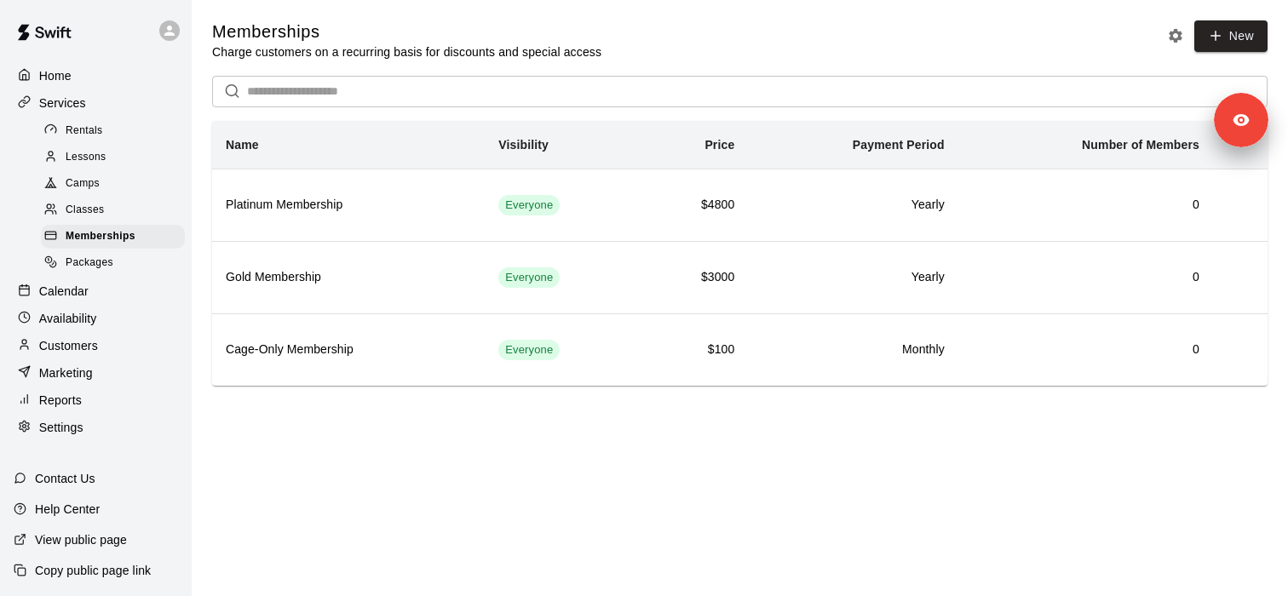
click at [139, 156] on div "Lessons" at bounding box center [113, 158] width 144 height 24
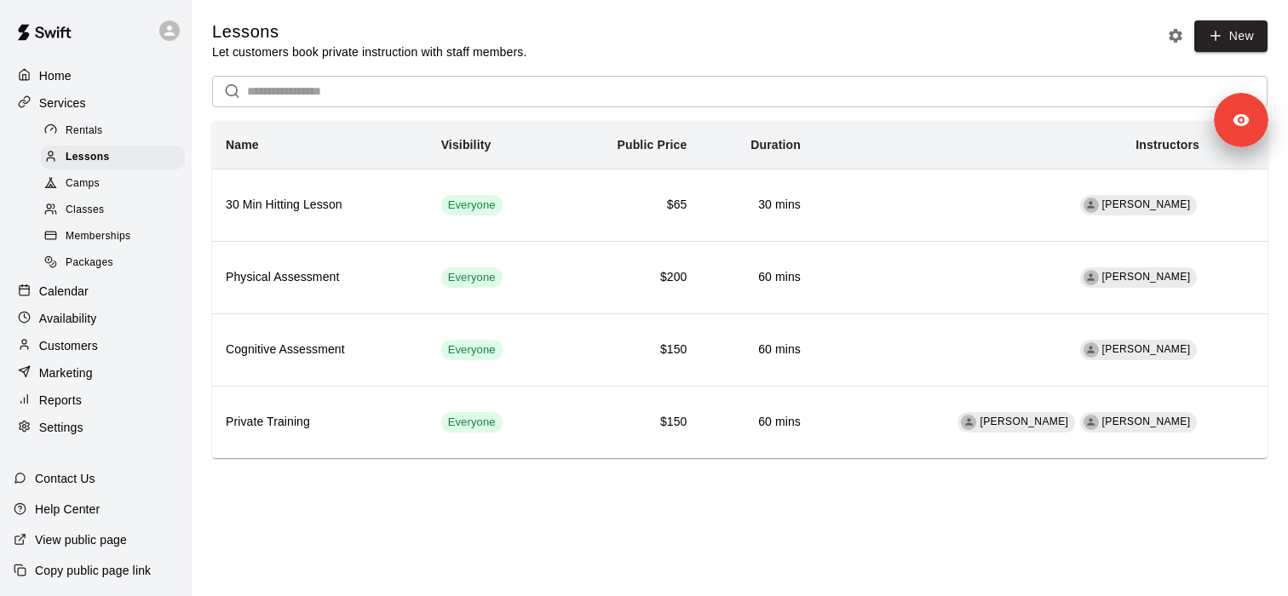
click at [108, 350] on div "Customers" at bounding box center [96, 346] width 164 height 26
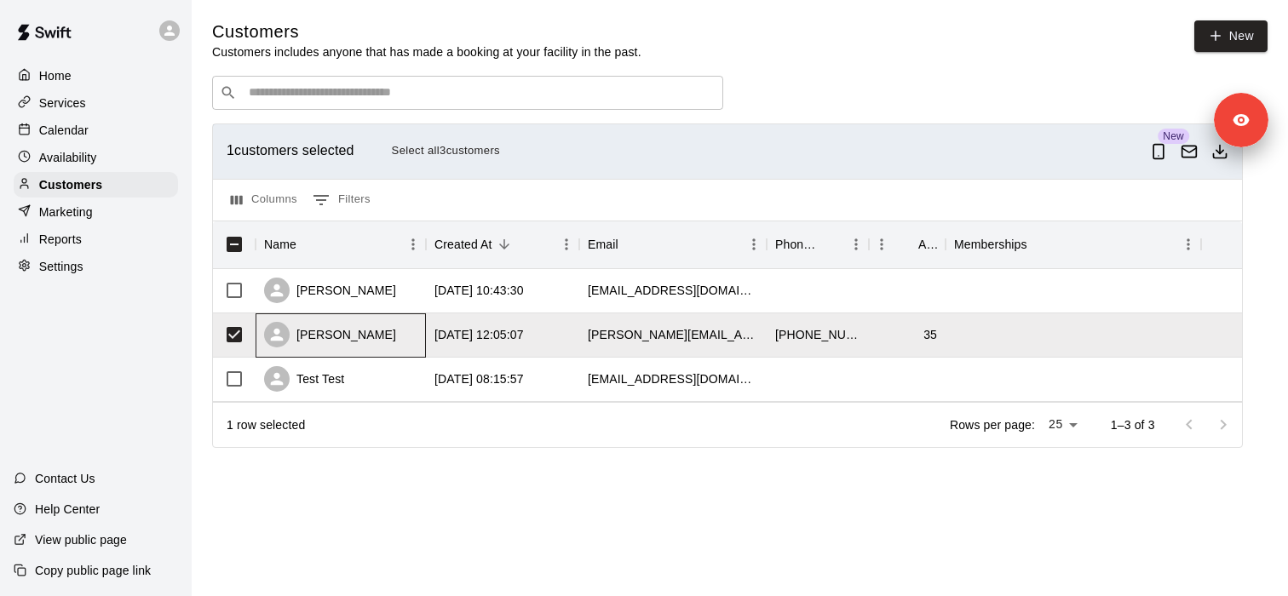
click at [371, 333] on div "[PERSON_NAME]" at bounding box center [341, 335] width 170 height 44
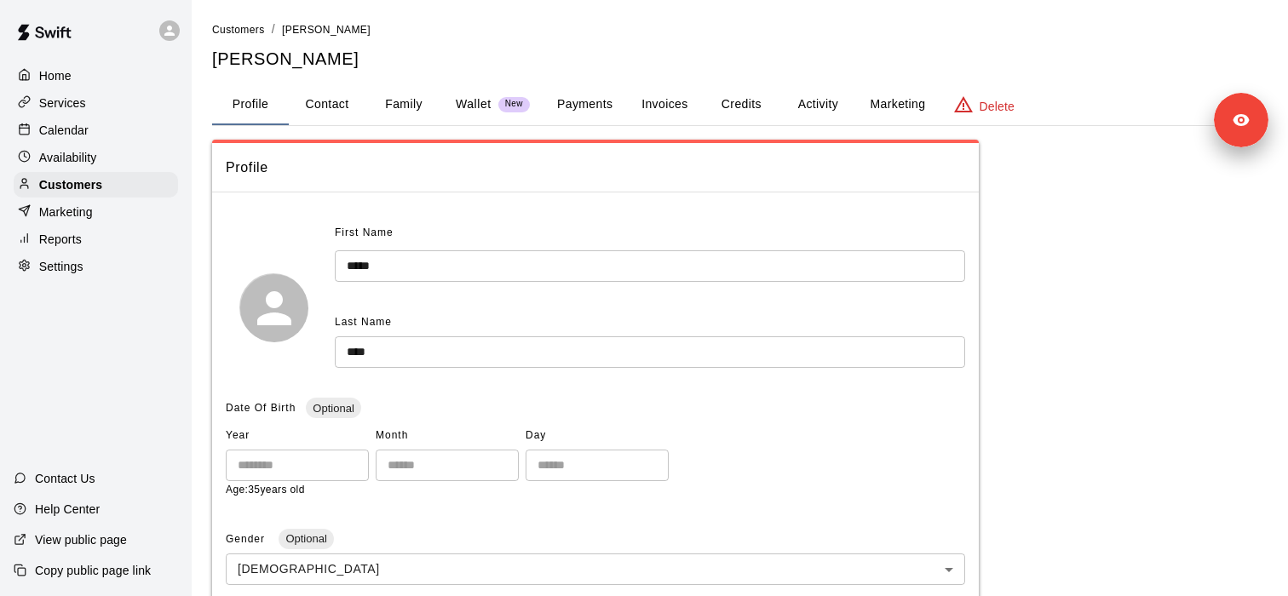
click at [1009, 100] on p "Delete" at bounding box center [997, 106] width 35 height 17
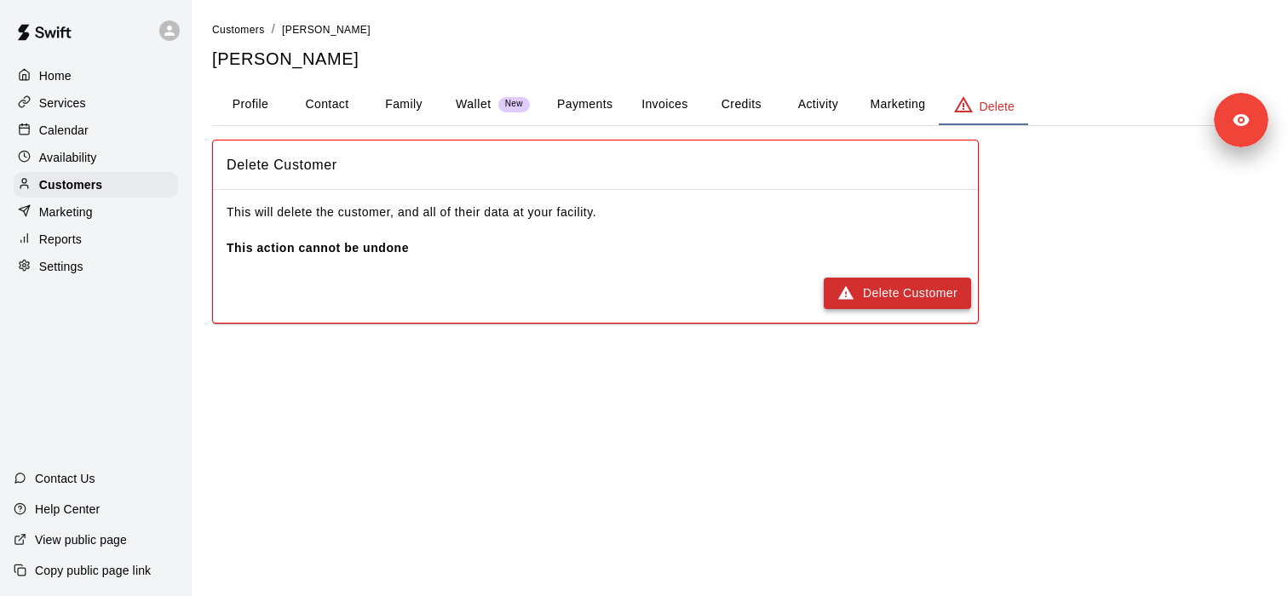
click at [902, 291] on button "Delete Customer" at bounding box center [897, 294] width 147 height 32
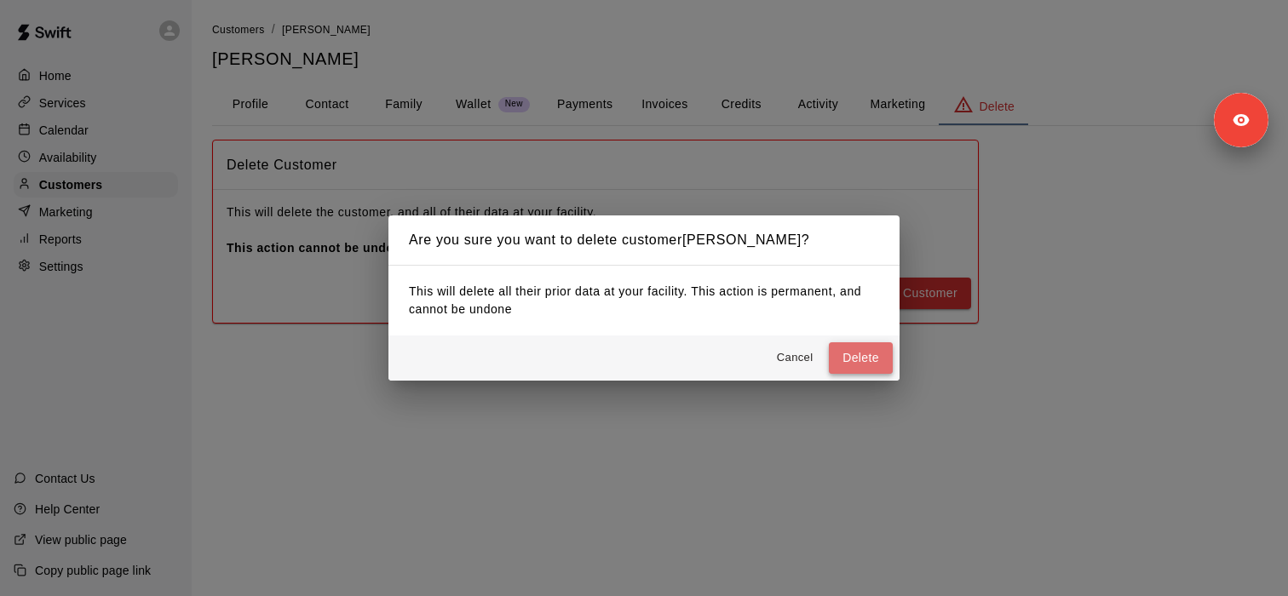
click at [867, 357] on button "Delete" at bounding box center [861, 358] width 64 height 32
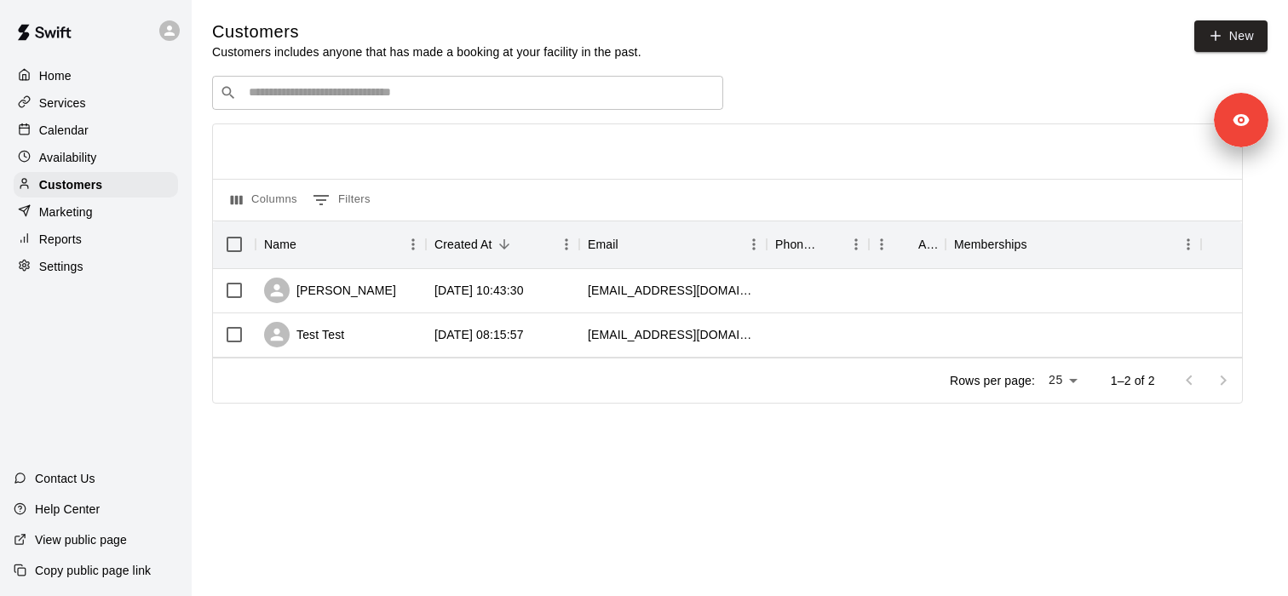
click at [77, 132] on p "Calendar" at bounding box center [63, 130] width 49 height 17
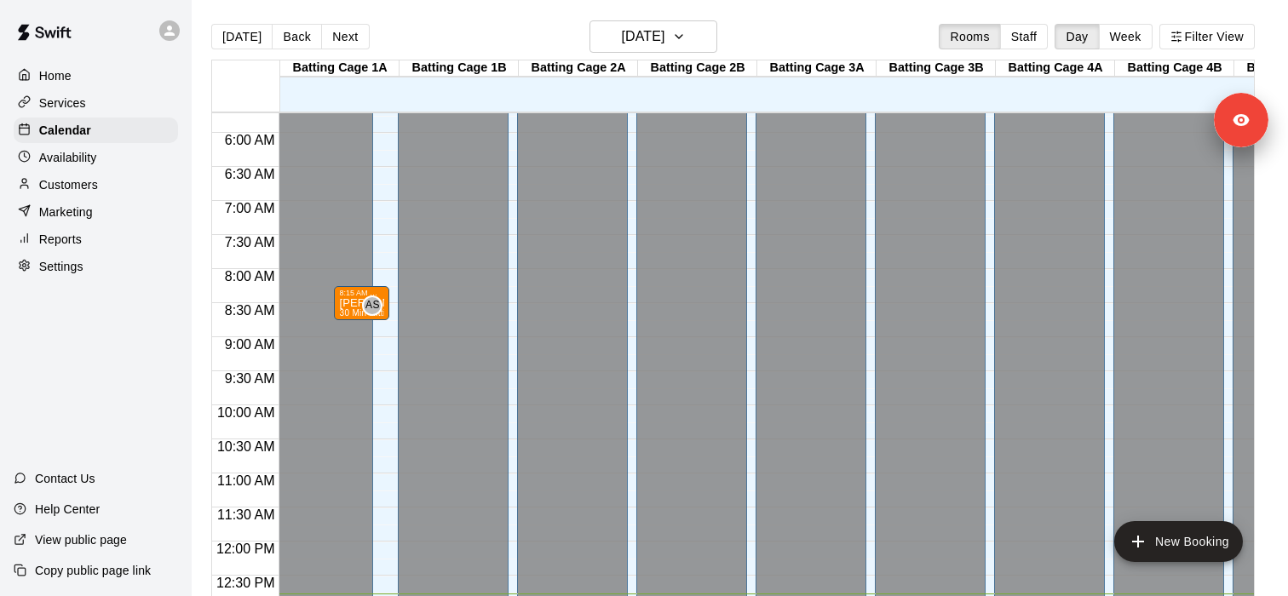
scroll to position [417, 0]
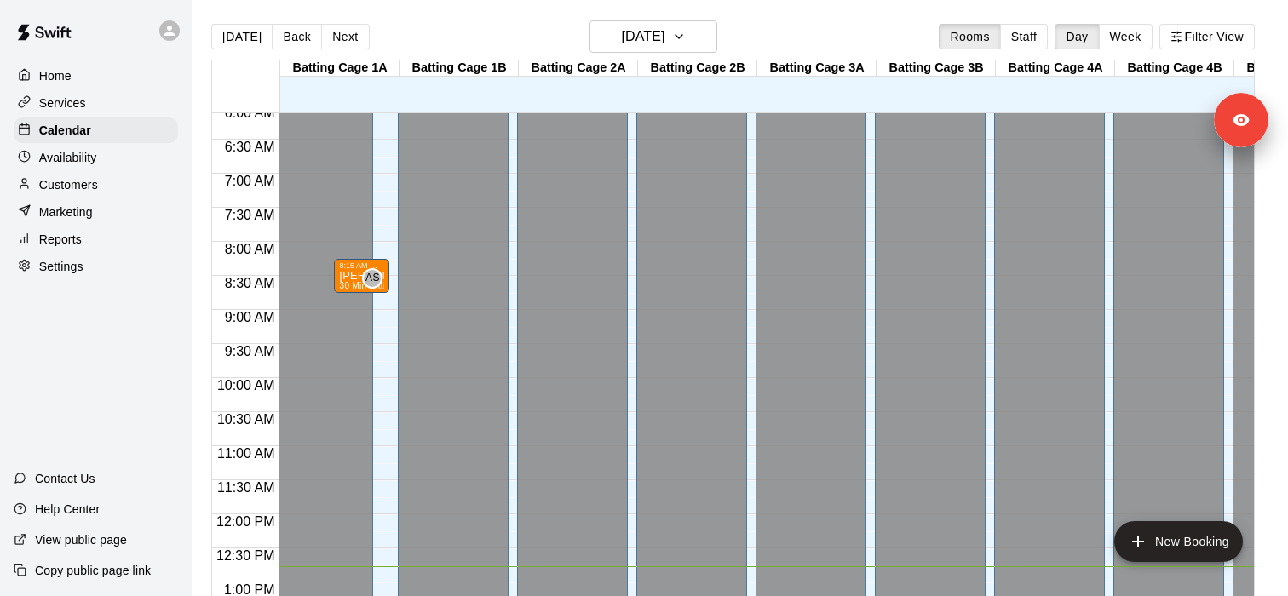
click at [100, 95] on div "Services" at bounding box center [96, 103] width 164 height 26
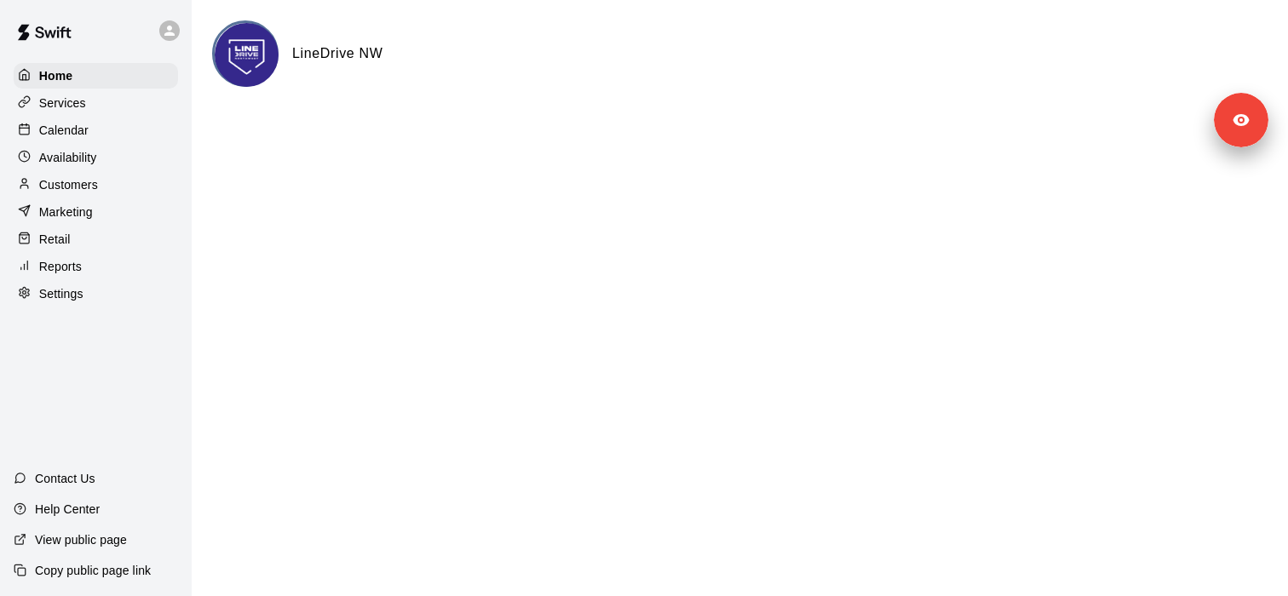
click at [91, 291] on div "Settings" at bounding box center [96, 294] width 164 height 26
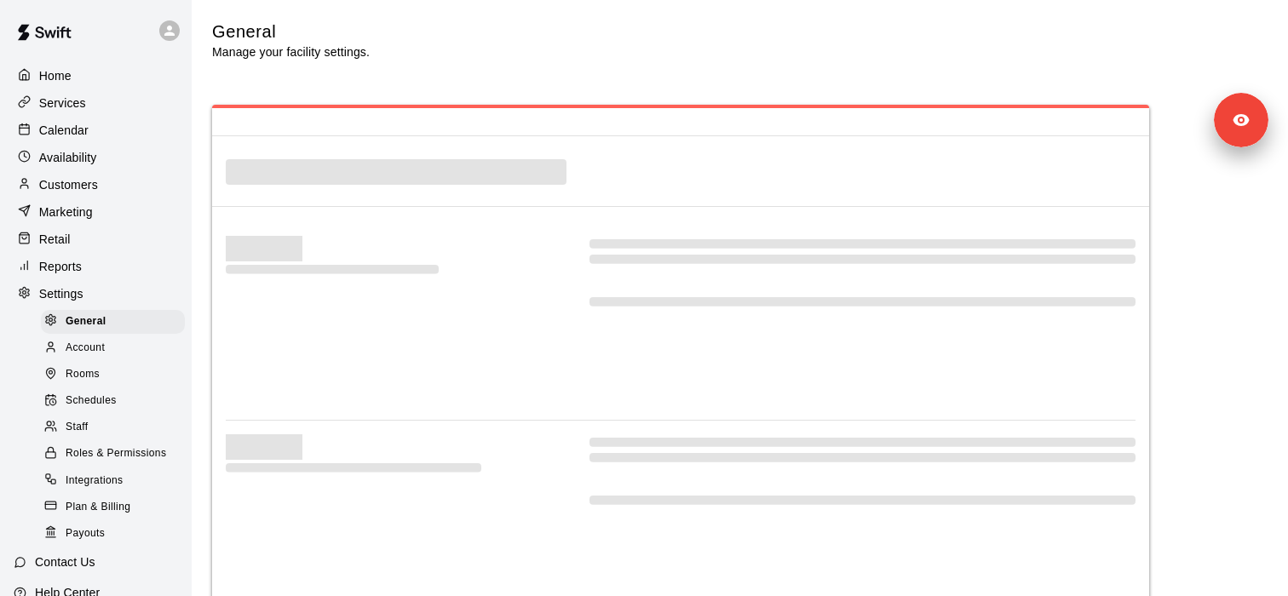
select select "**"
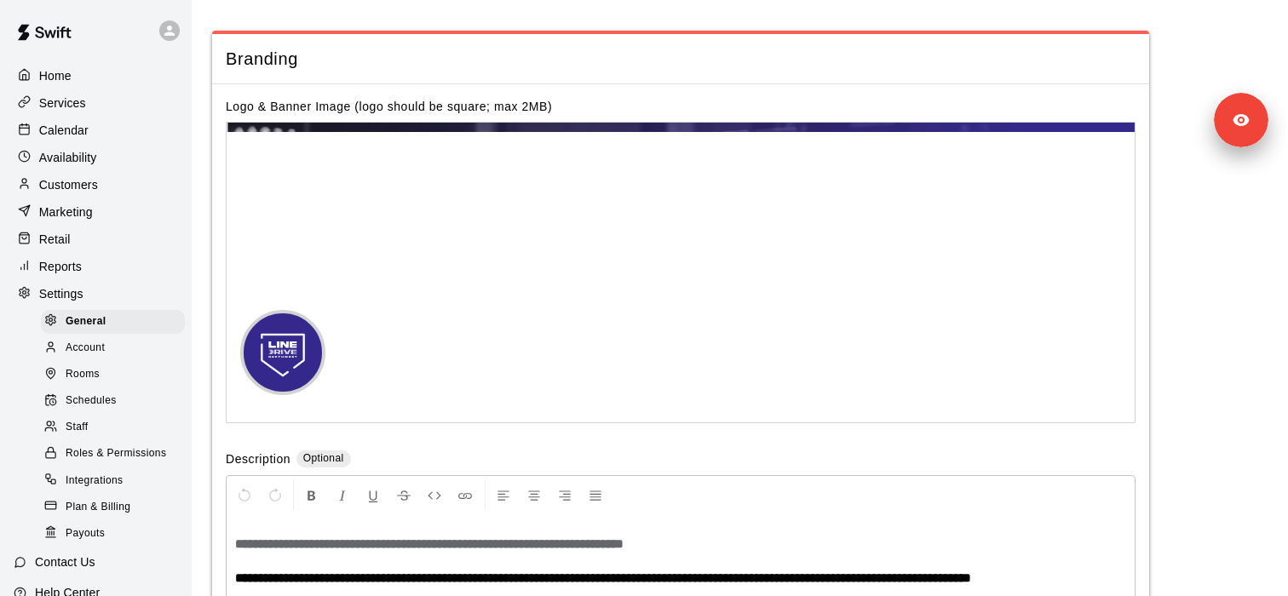
scroll to position [3207, 0]
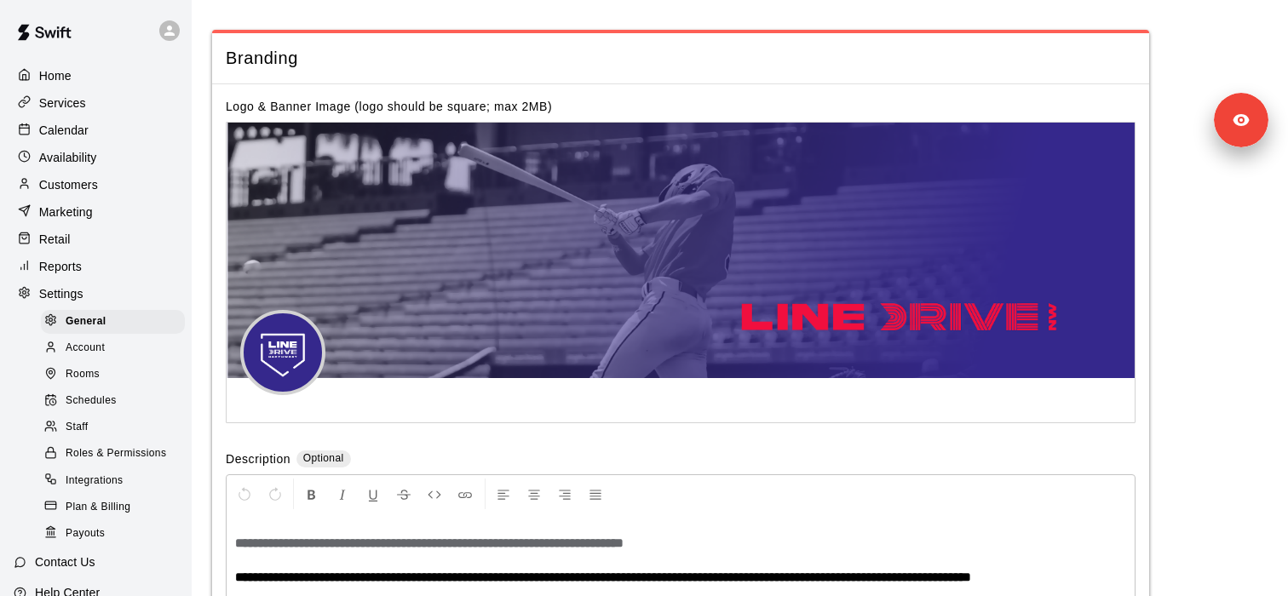
click at [113, 508] on span "Plan & Billing" at bounding box center [98, 507] width 65 height 17
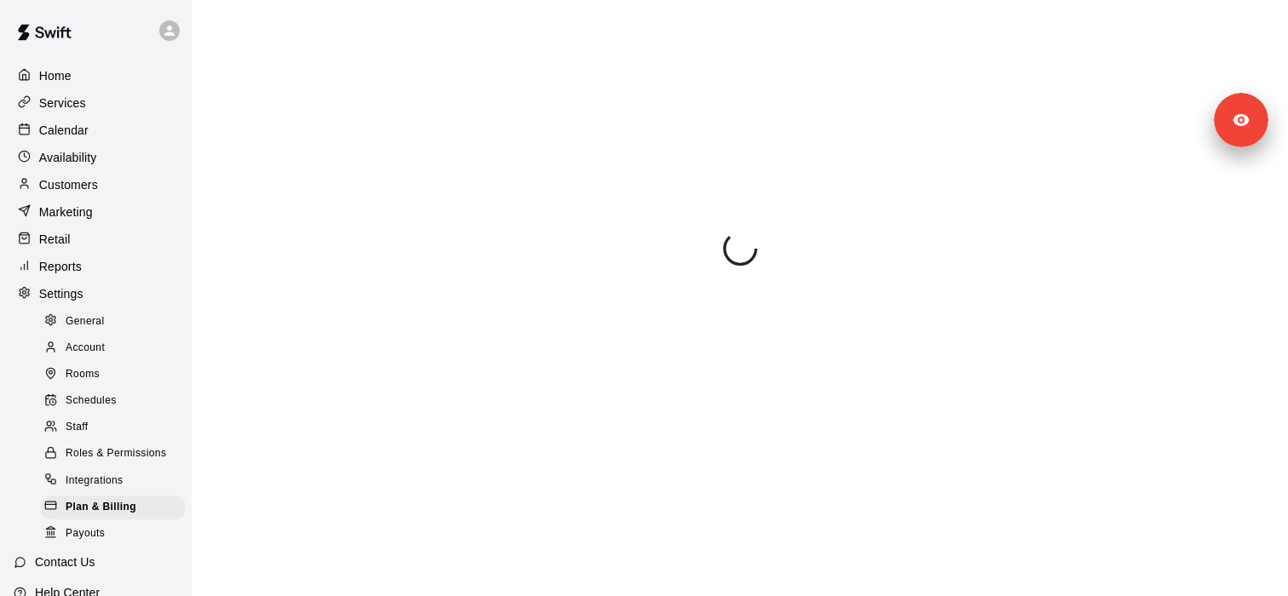
click at [91, 432] on div "Staff" at bounding box center [113, 428] width 144 height 24
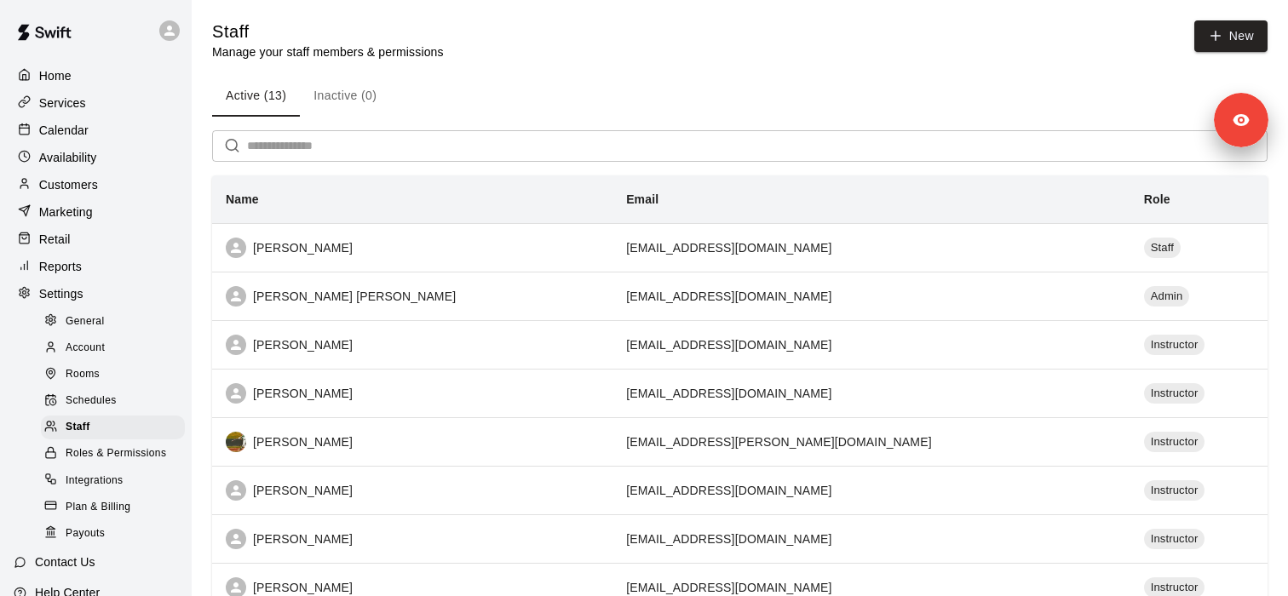
scroll to position [351, 0]
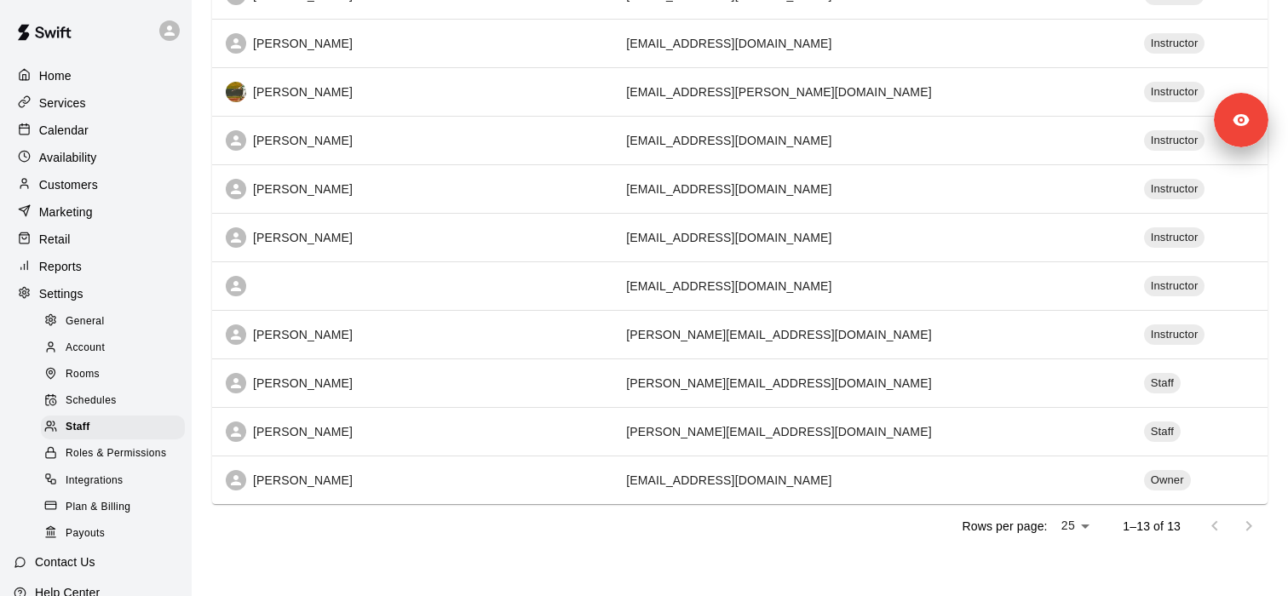
click at [98, 186] on div "Customers" at bounding box center [96, 185] width 164 height 26
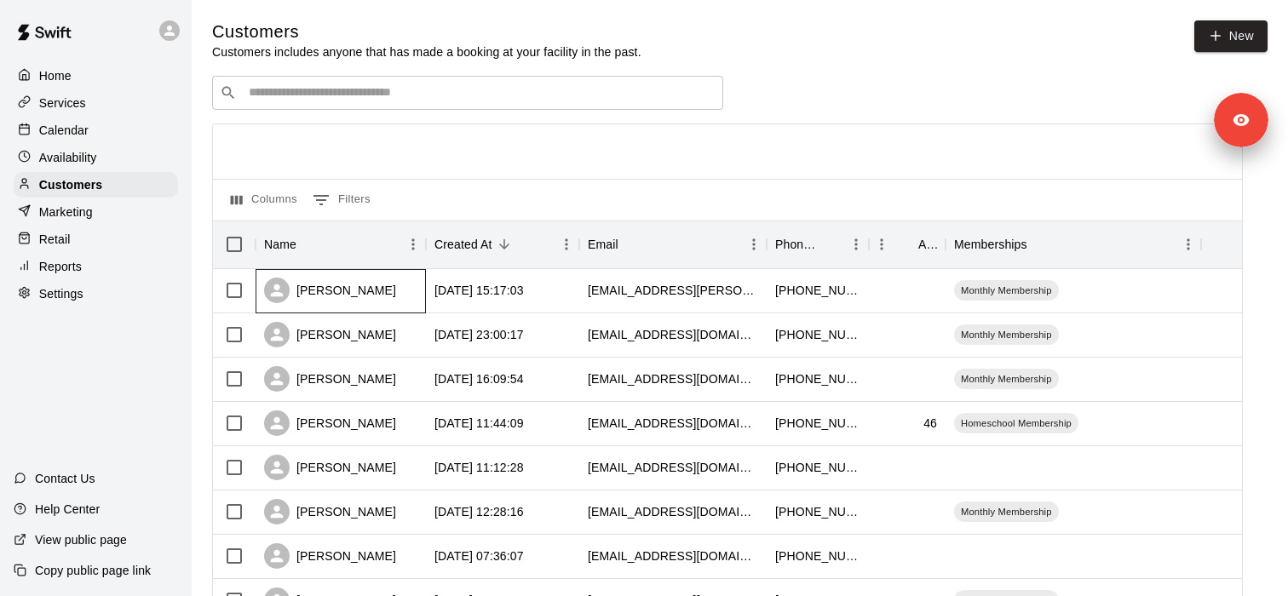
click at [325, 305] on div "[PERSON_NAME]" at bounding box center [341, 291] width 170 height 44
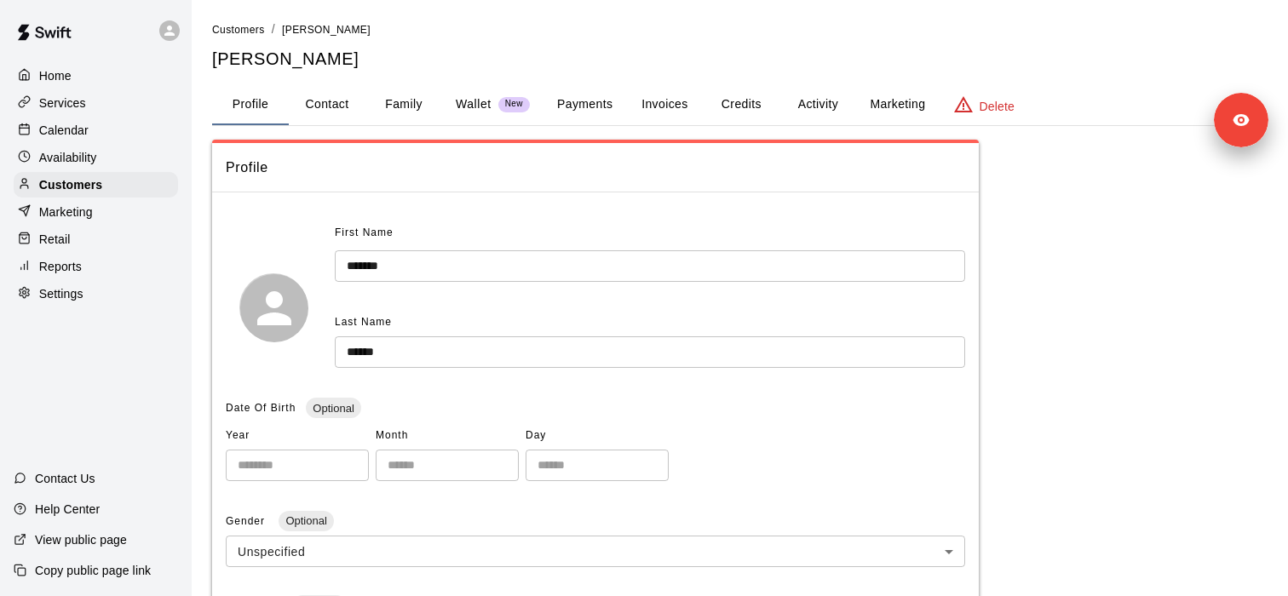
click at [834, 108] on button "Activity" at bounding box center [817, 104] width 77 height 41
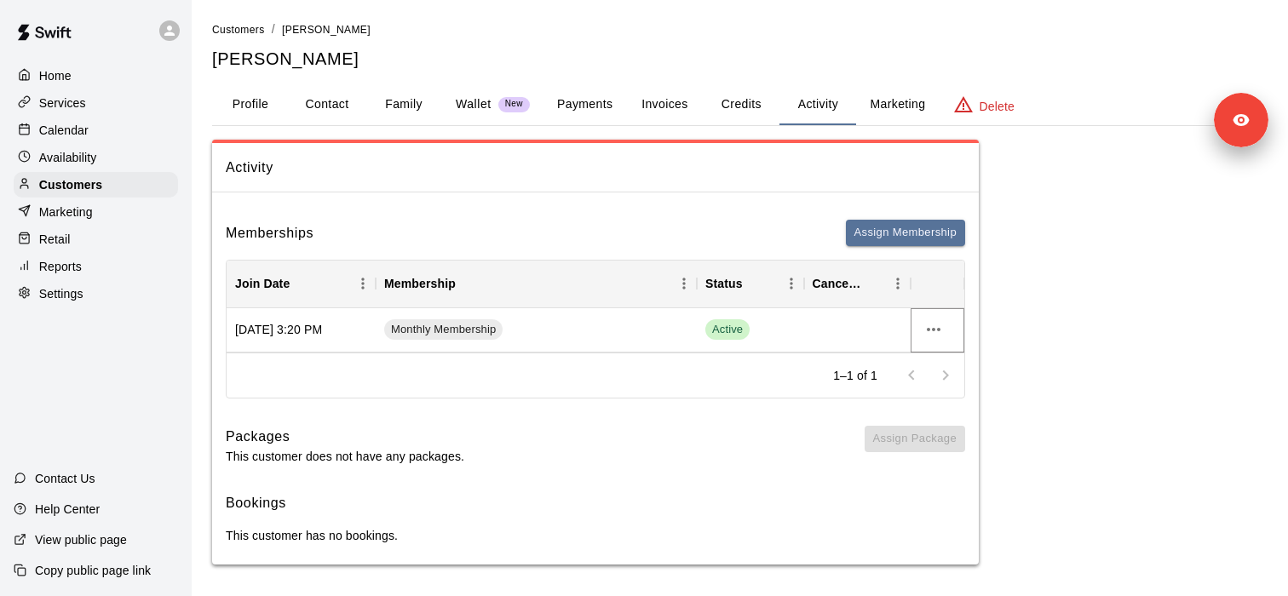
click at [939, 336] on icon "more actions" at bounding box center [933, 329] width 20 height 20
click at [1101, 311] on div at bounding box center [644, 298] width 1288 height 596
click at [101, 108] on div "Services" at bounding box center [96, 103] width 164 height 26
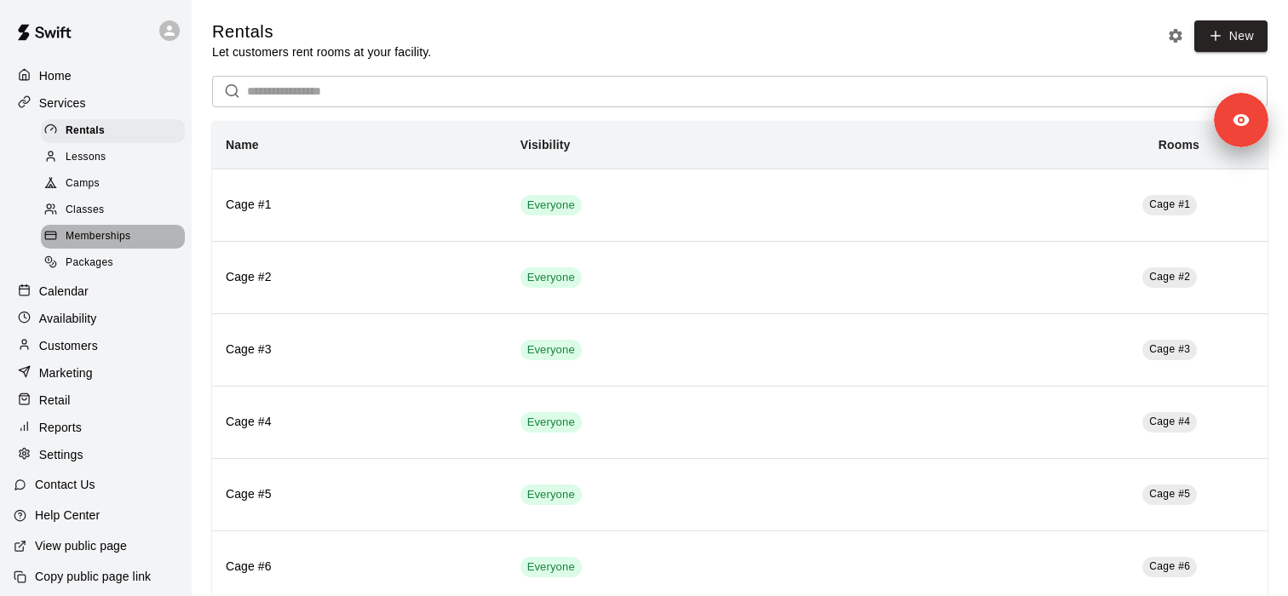
click at [123, 239] on span "Memberships" at bounding box center [98, 236] width 65 height 17
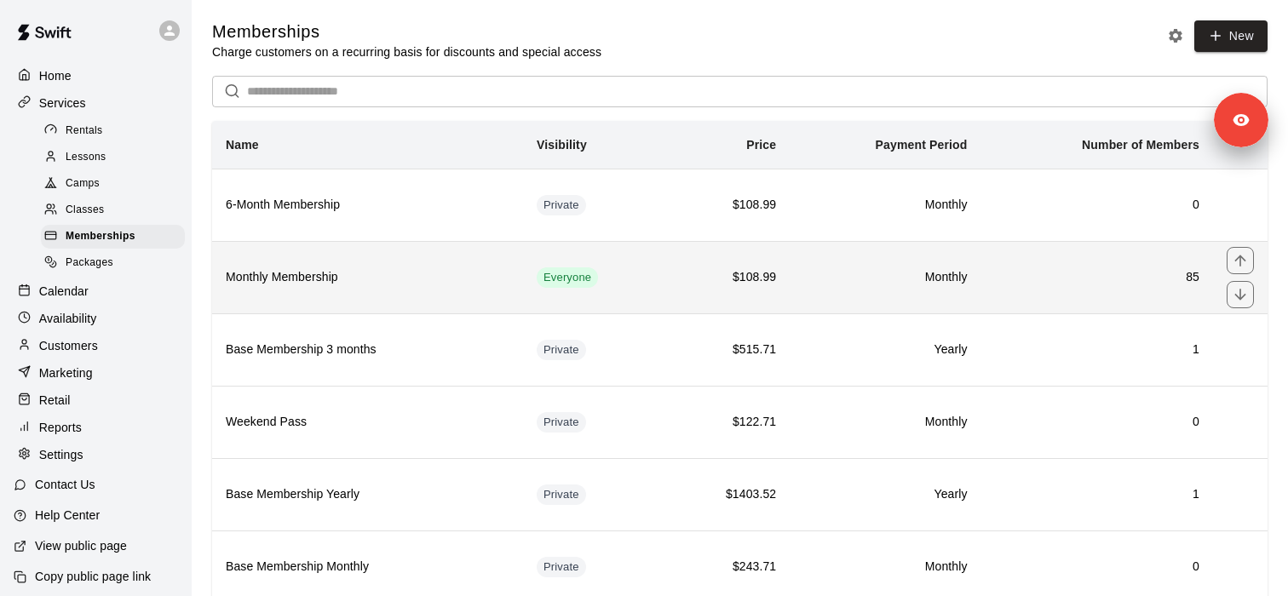
drag, startPoint x: 353, startPoint y: 297, endPoint x: 353, endPoint y: 273, distance: 24.7
click at [354, 272] on th "Monthly Membership" at bounding box center [367, 277] width 311 height 72
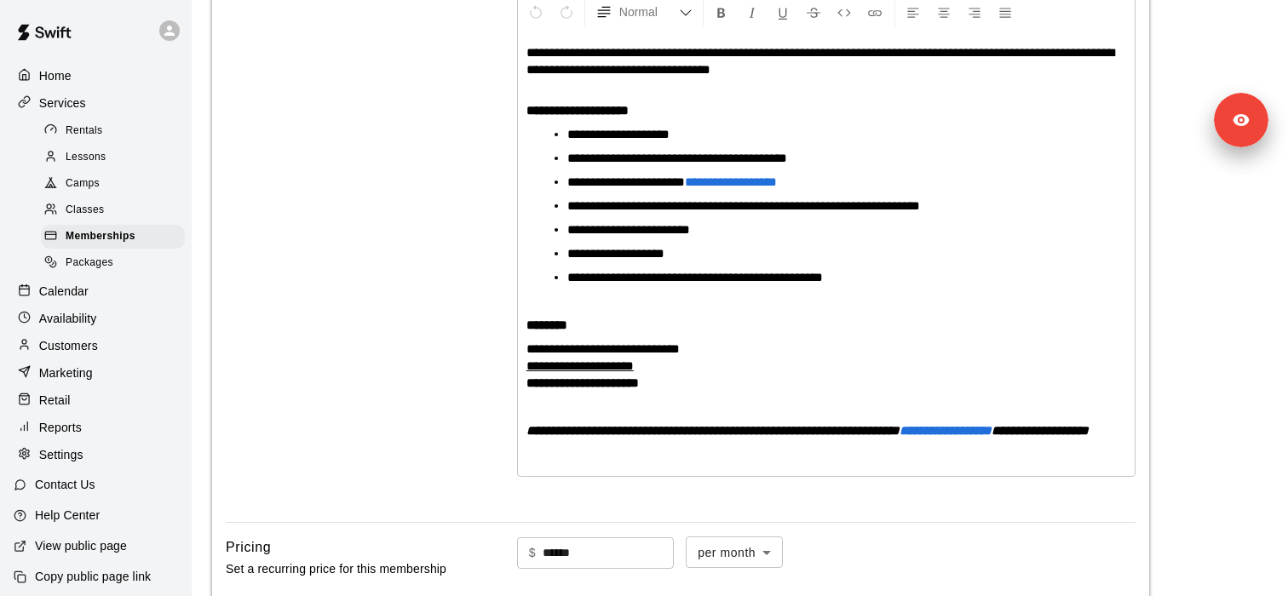
scroll to position [374, 0]
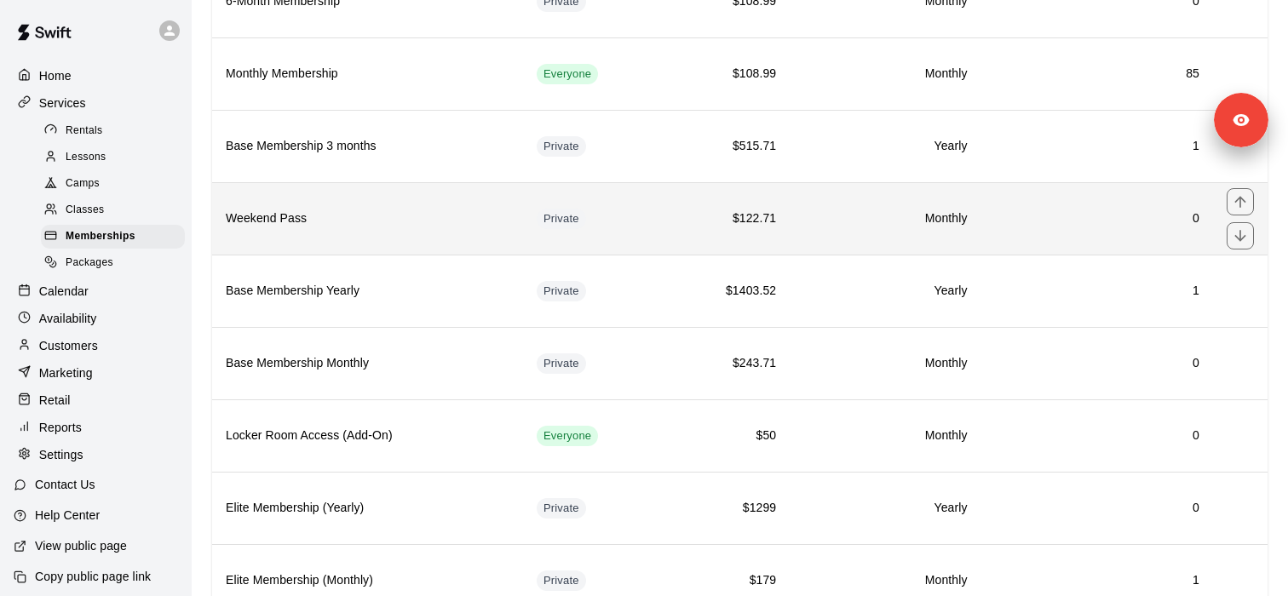
scroll to position [205, 0]
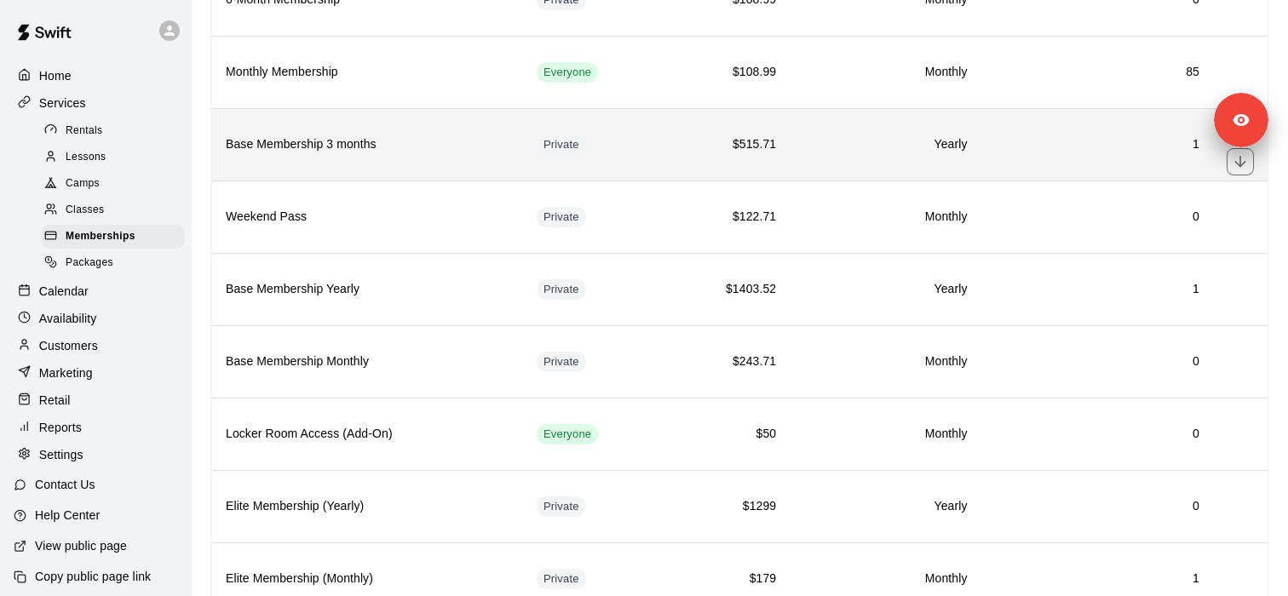
click at [451, 130] on th "Base Membership 3 months" at bounding box center [367, 144] width 311 height 72
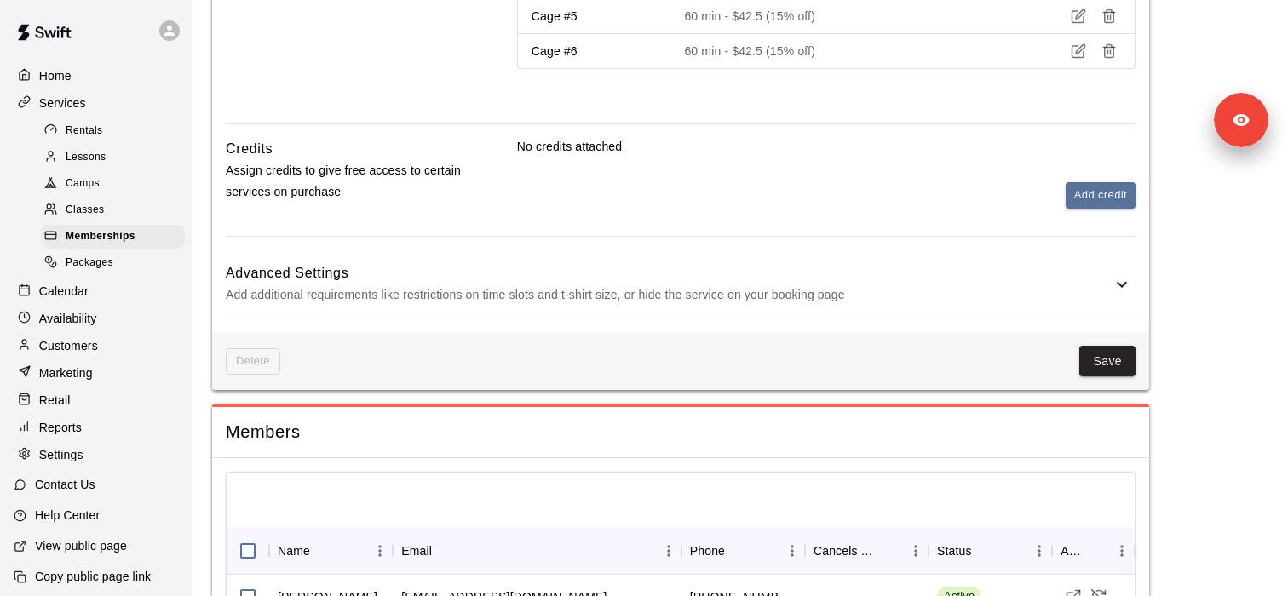
scroll to position [1066, 0]
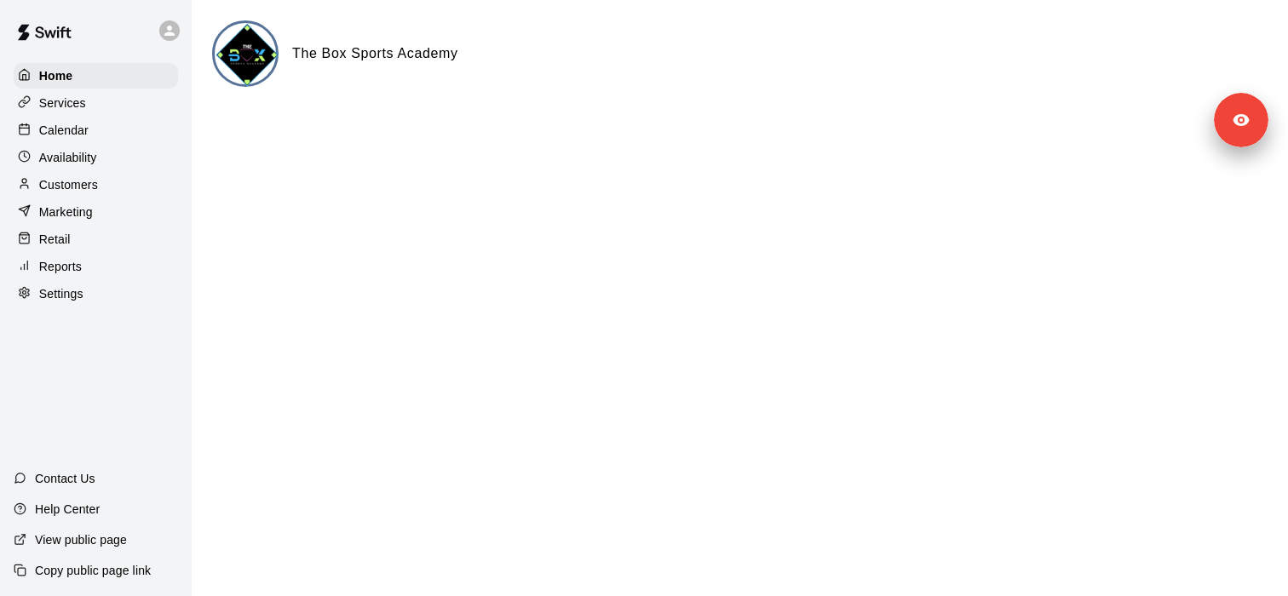
click at [352, 46] on h6 "The Box Sports Academy" at bounding box center [375, 54] width 166 height 22
copy div
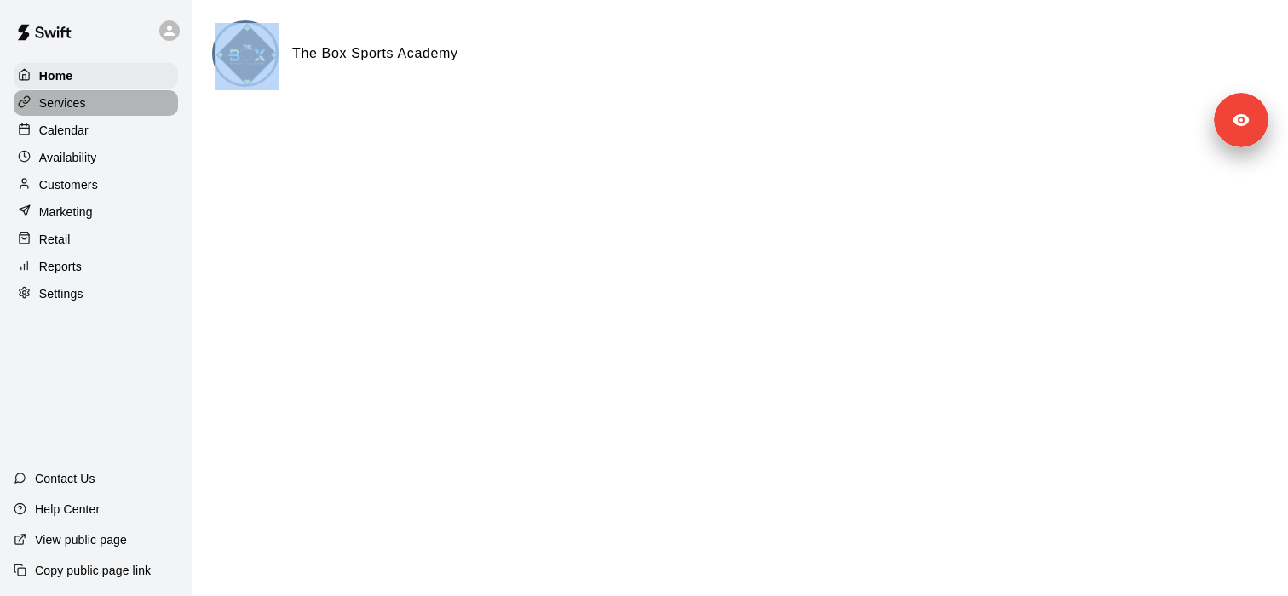
click at [83, 114] on div "Services" at bounding box center [96, 103] width 164 height 26
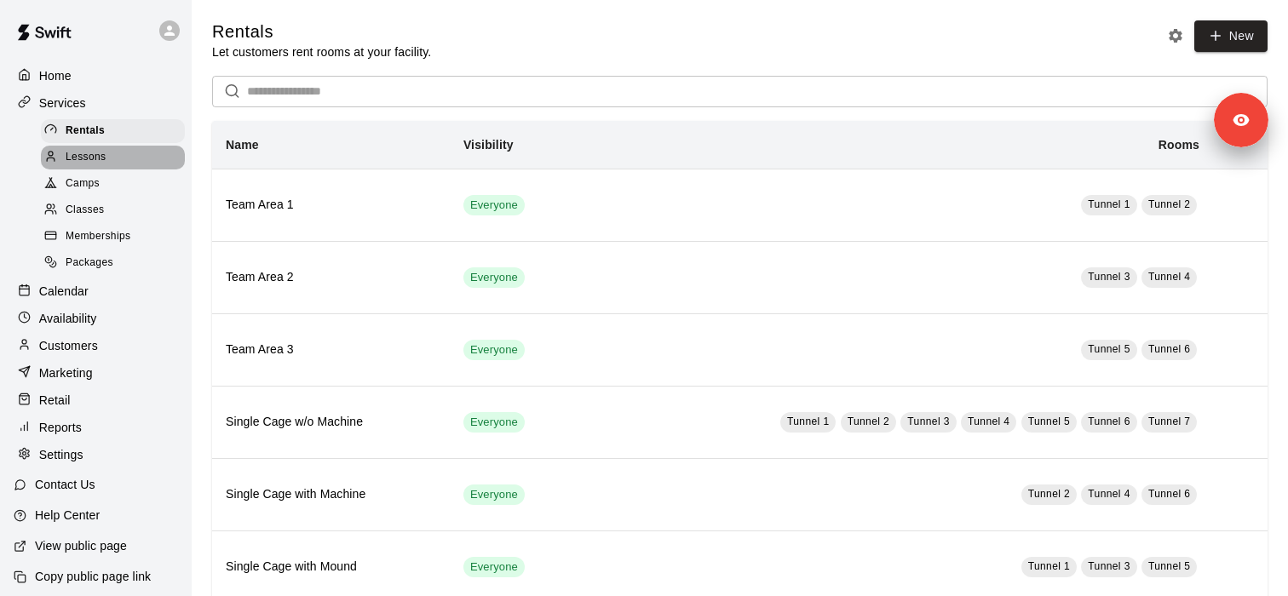
click at [114, 159] on div "Lessons" at bounding box center [113, 158] width 144 height 24
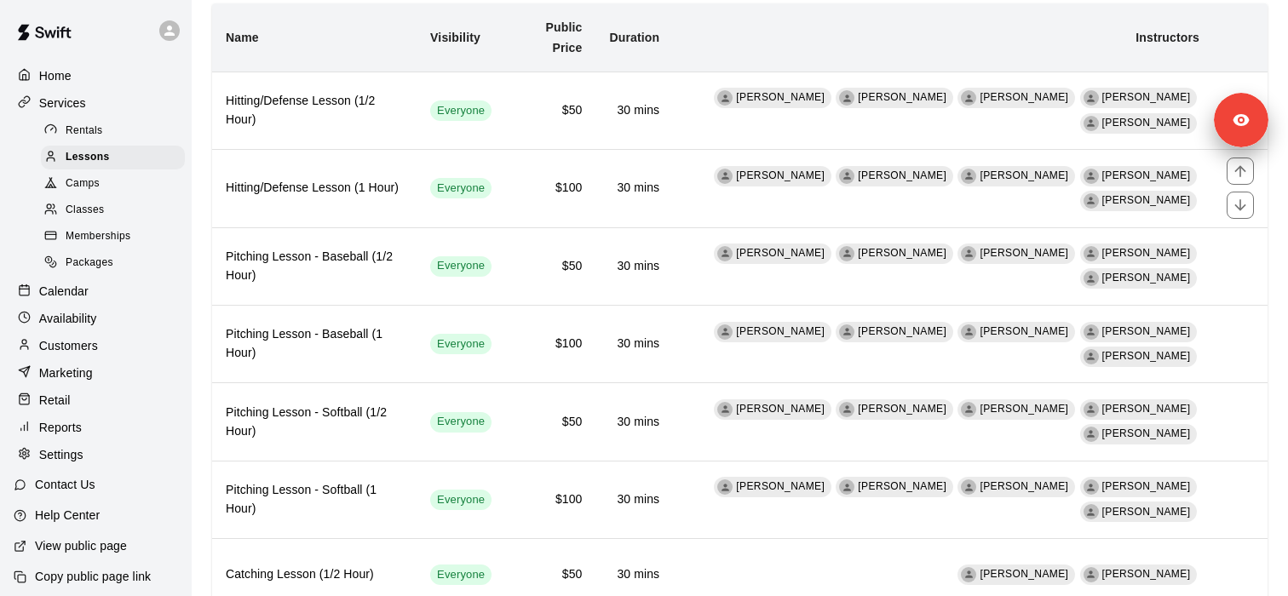
scroll to position [130, 0]
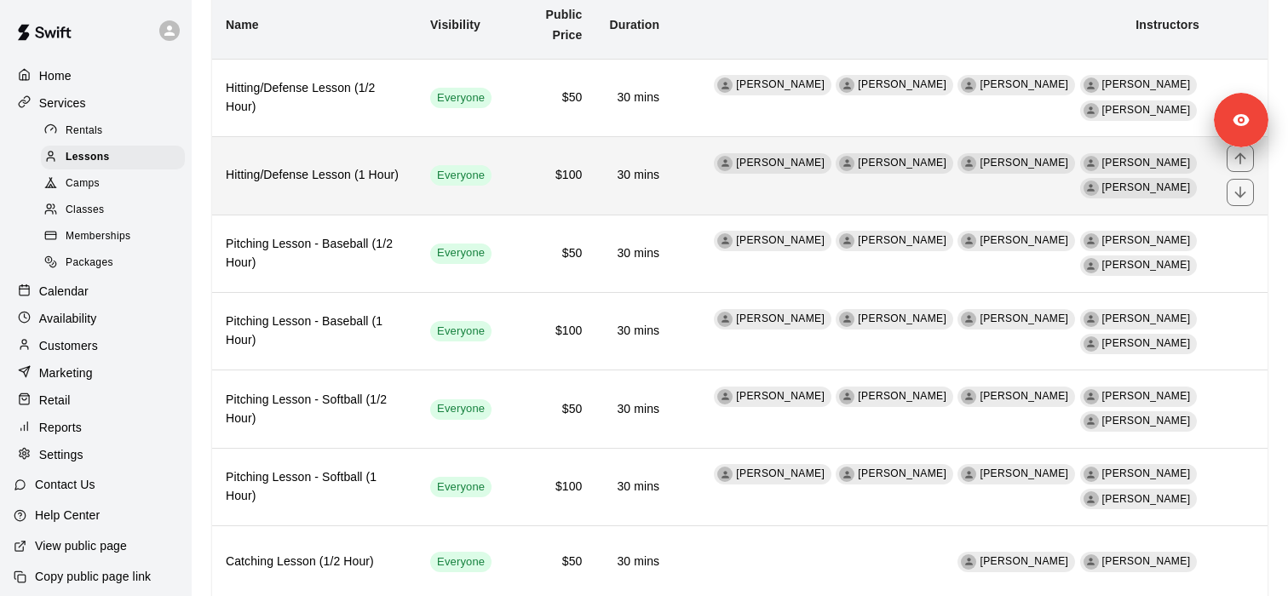
click at [659, 176] on h6 "30 mins" at bounding box center [634, 175] width 50 height 19
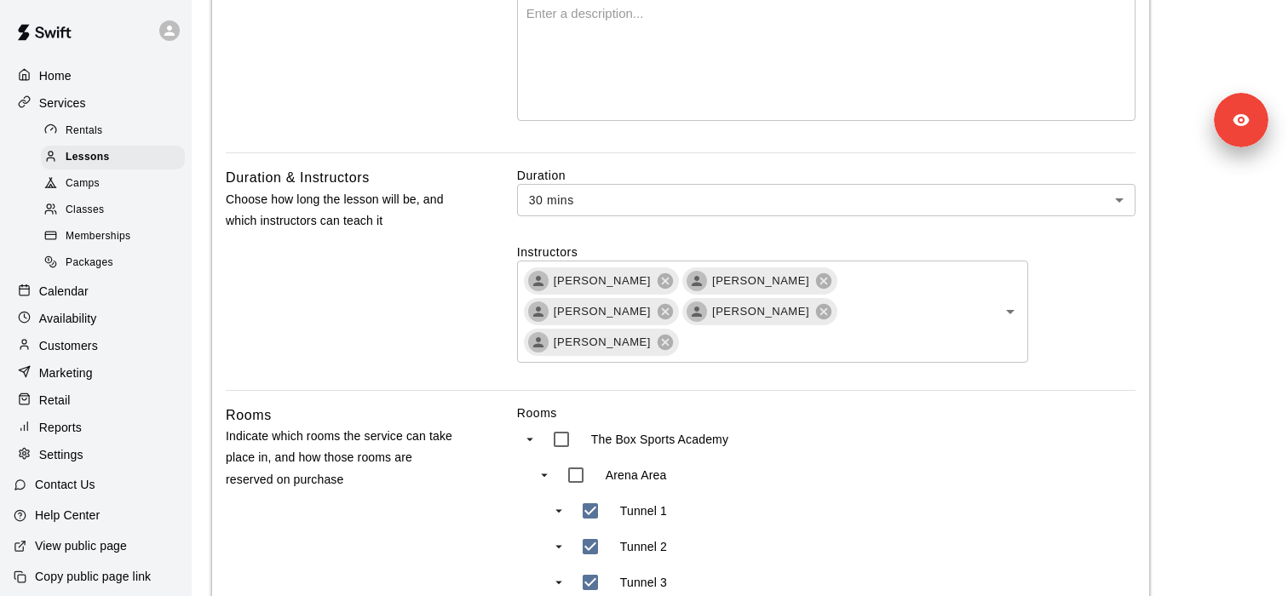
scroll to position [452, 0]
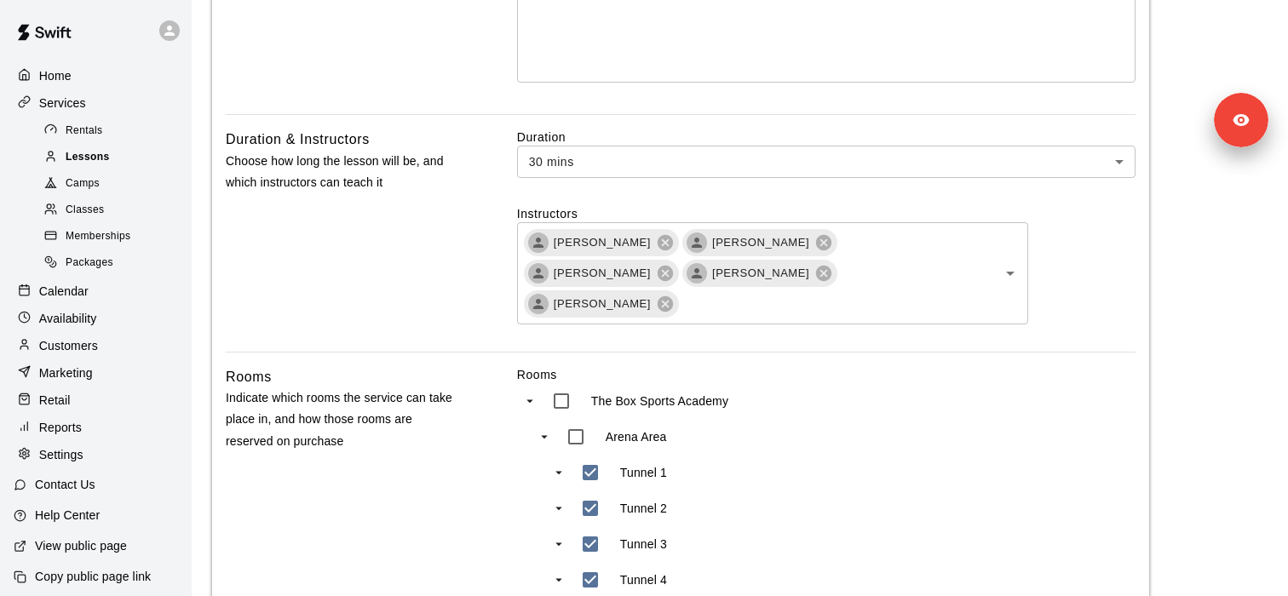
click at [120, 157] on div "Lessons" at bounding box center [113, 158] width 144 height 24
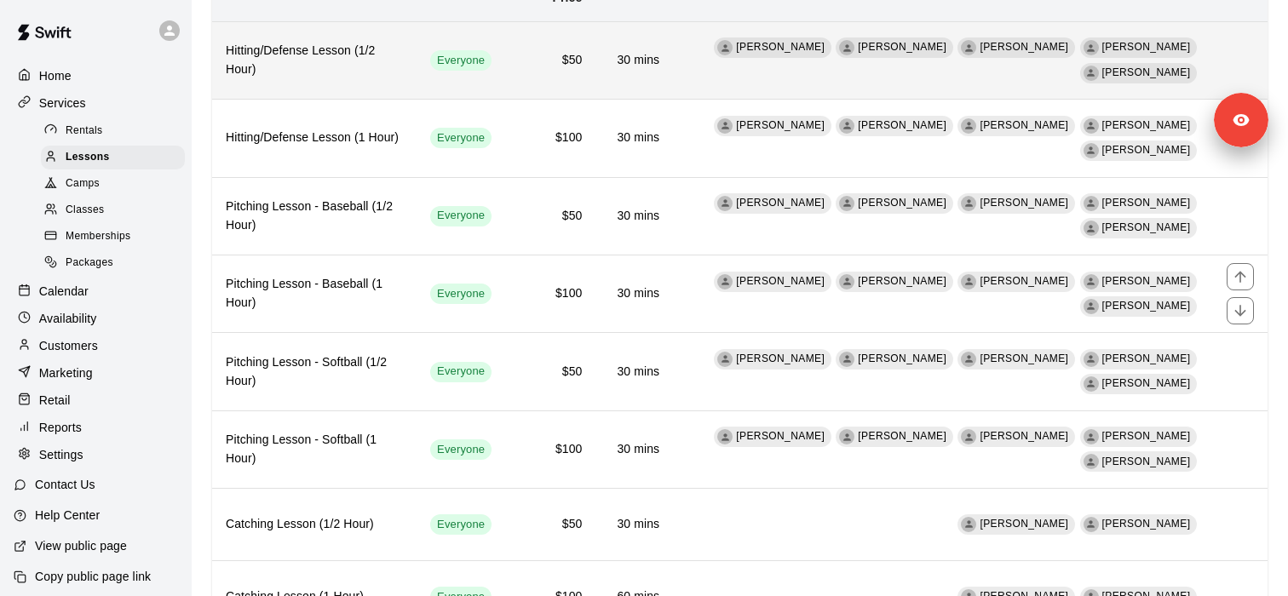
scroll to position [164, 0]
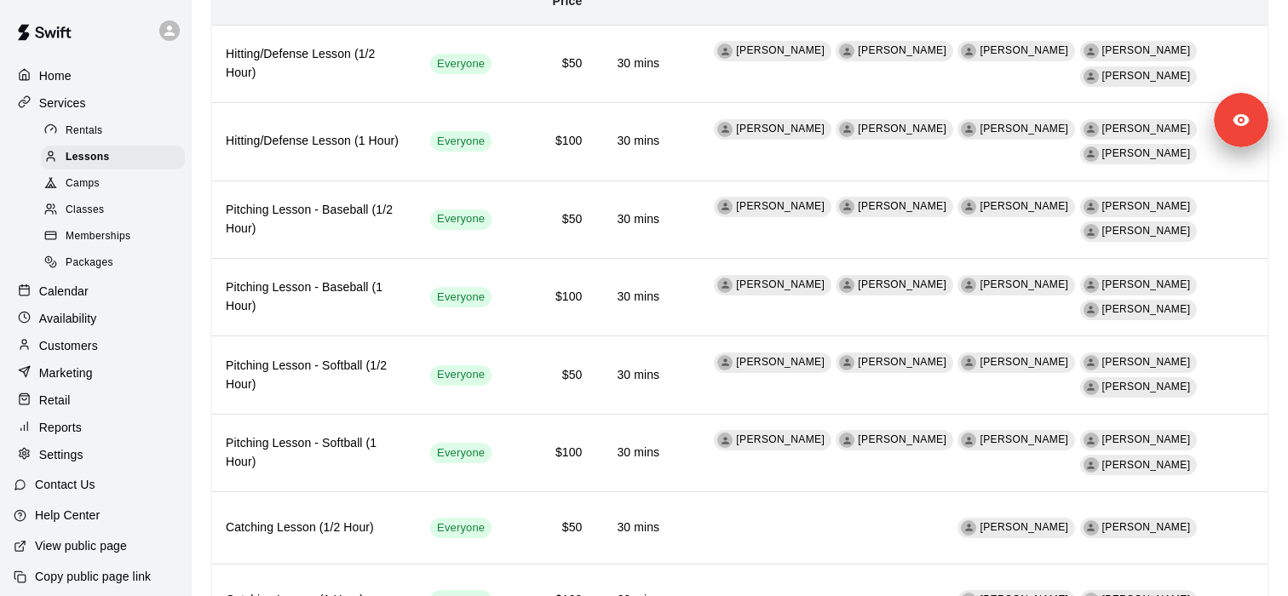
click at [129, 210] on div "Classes" at bounding box center [113, 210] width 144 height 24
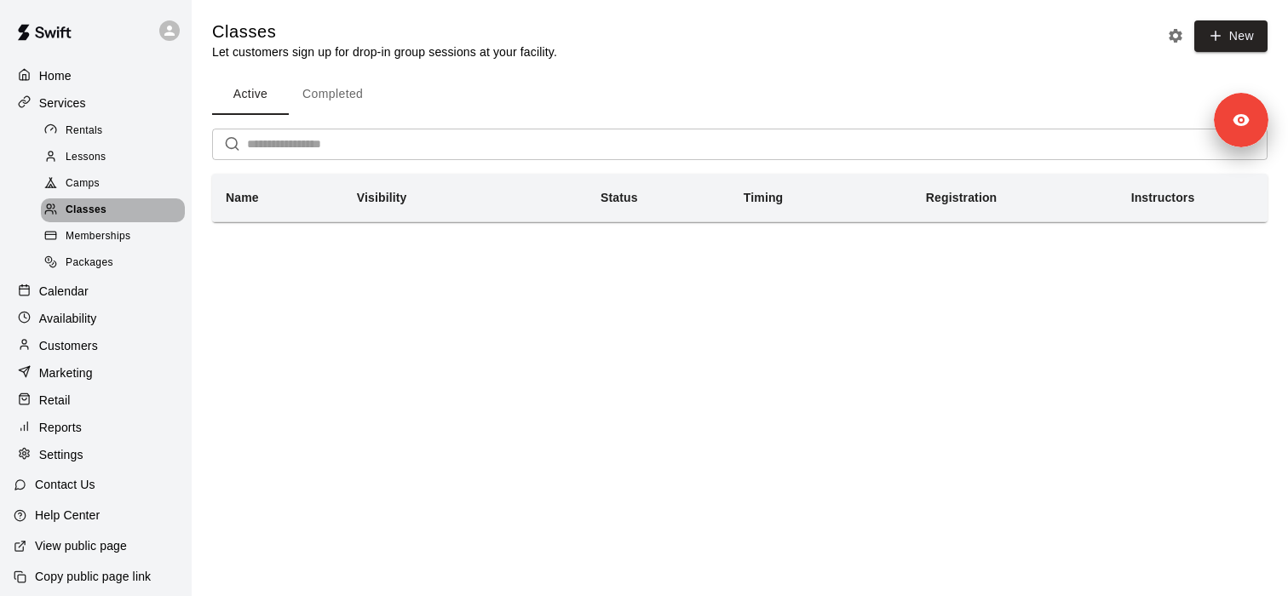
click at [96, 212] on span "Classes" at bounding box center [86, 210] width 41 height 17
click at [1174, 37] on icon "Classes settings" at bounding box center [1175, 35] width 17 height 17
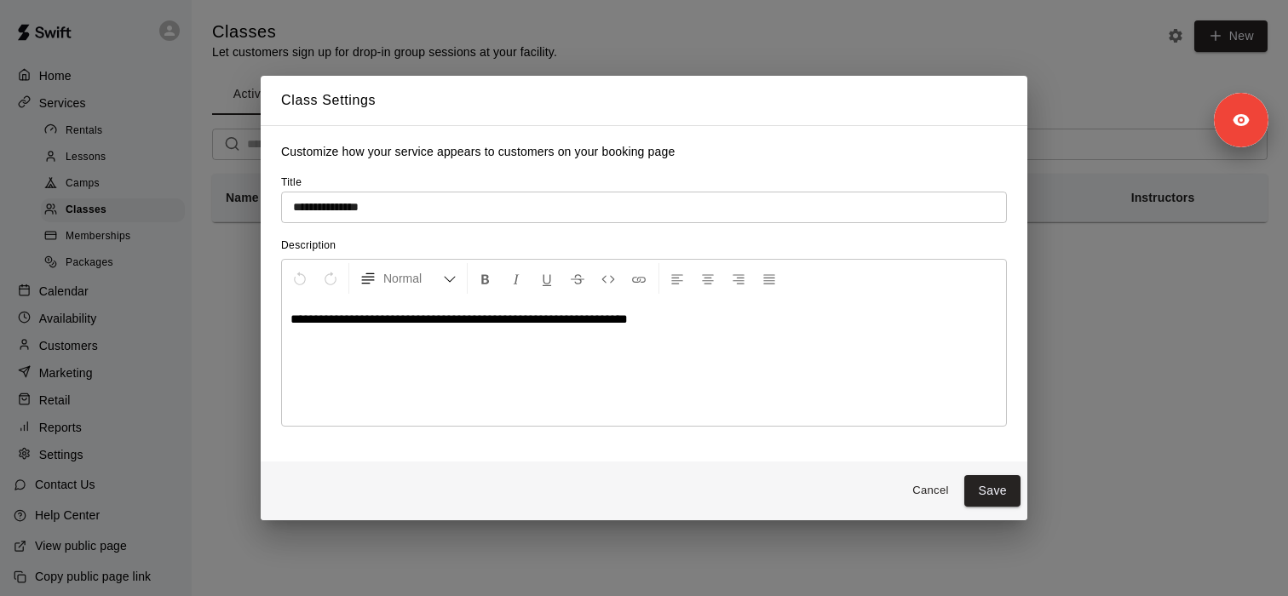
click at [921, 493] on button "Cancel" at bounding box center [930, 491] width 55 height 26
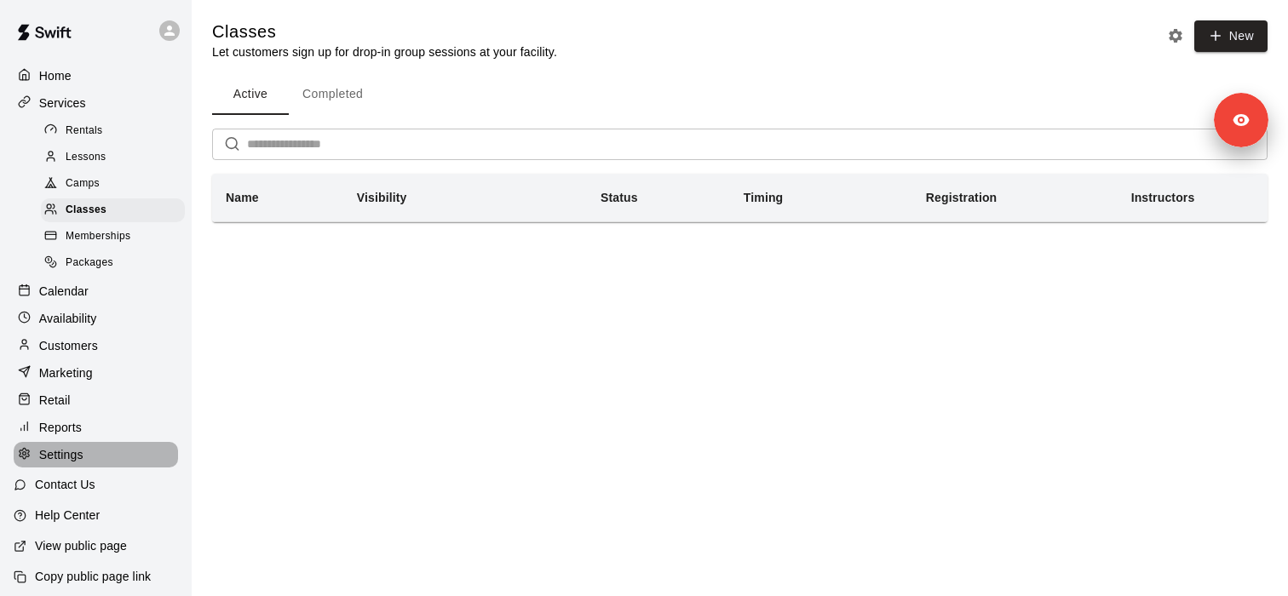
click at [78, 457] on p "Settings" at bounding box center [61, 454] width 44 height 17
select select "**"
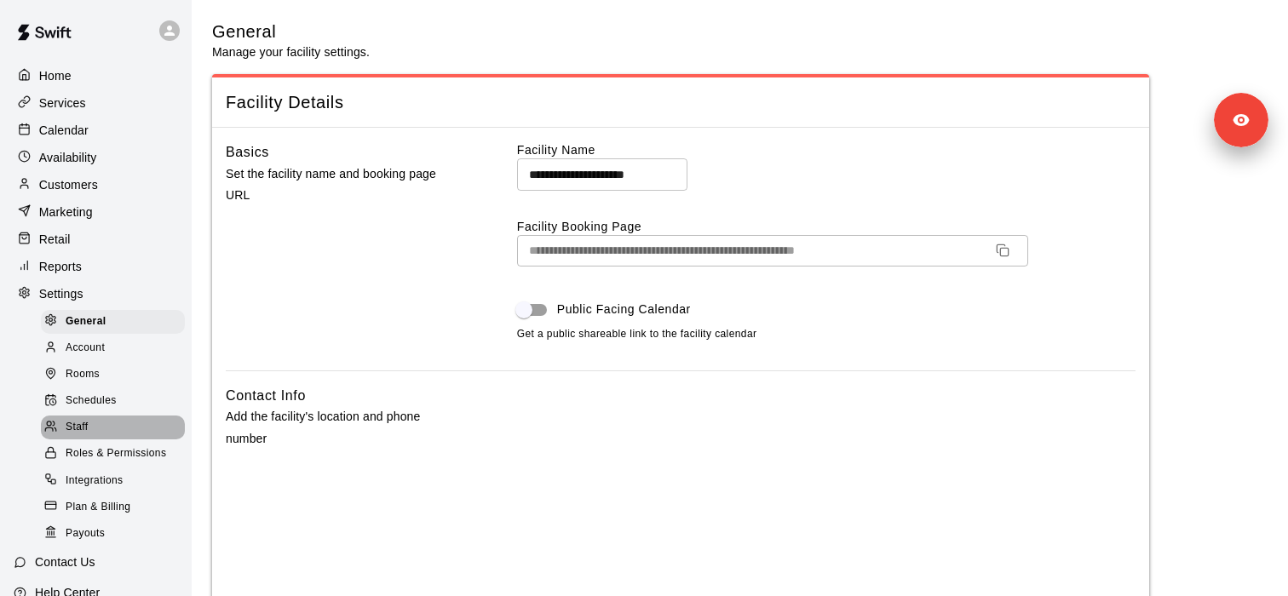
click at [83, 427] on span "Staff" at bounding box center [77, 427] width 22 height 17
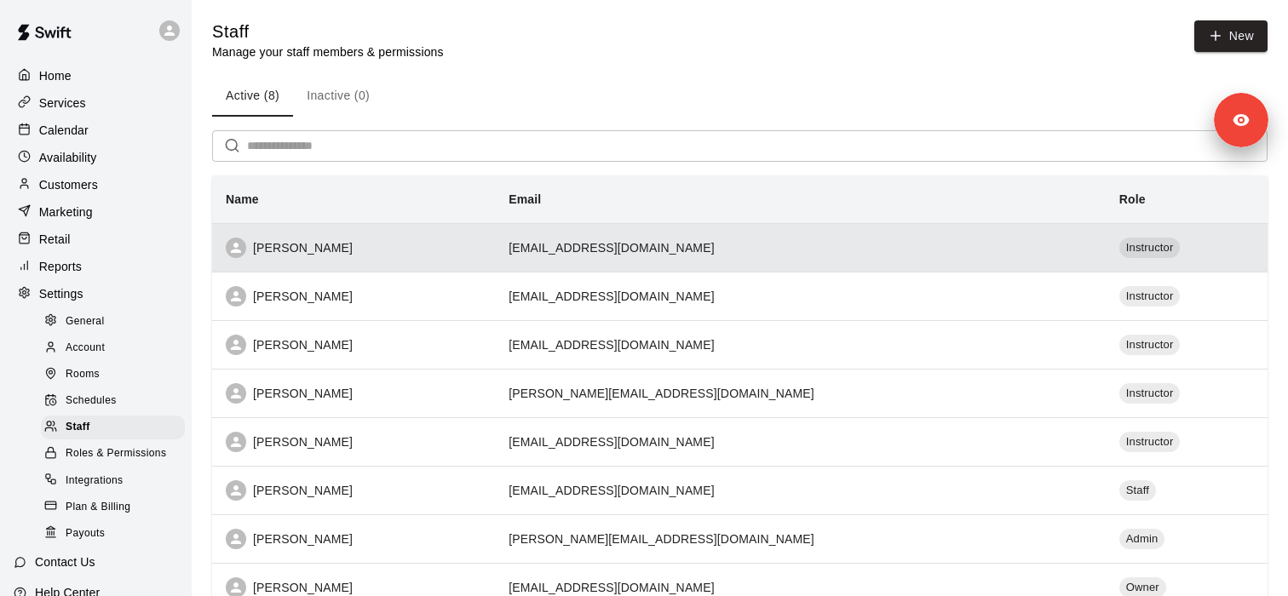
click at [283, 250] on div "Mason Morgan" at bounding box center [354, 248] width 256 height 20
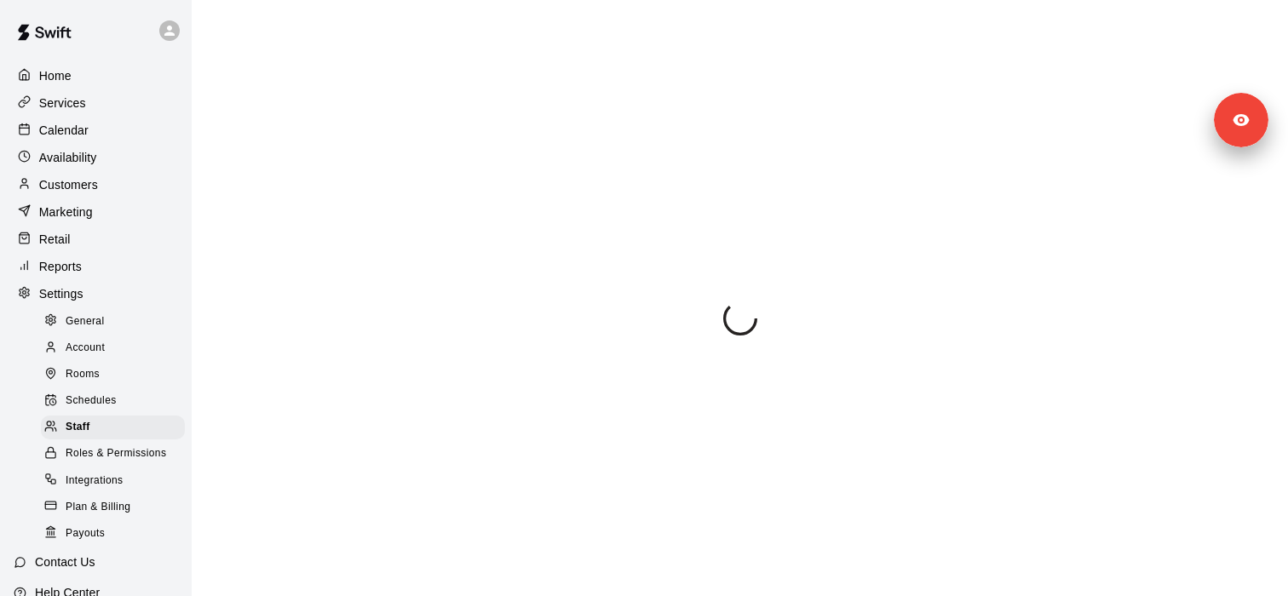
select select "**"
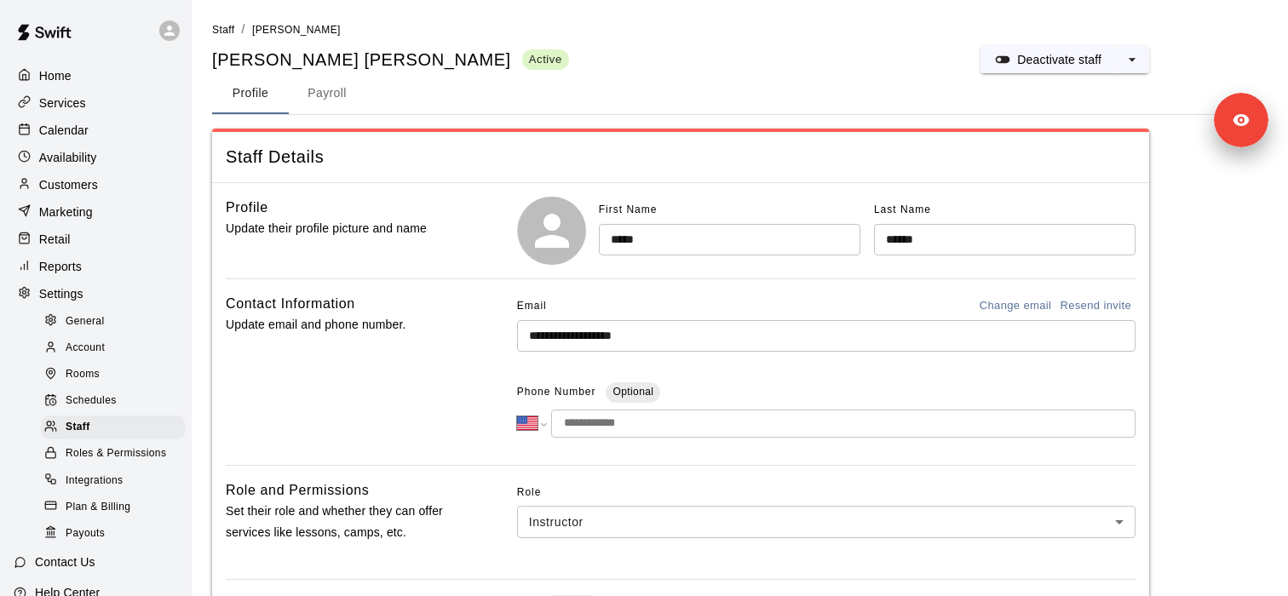
scroll to position [60, 0]
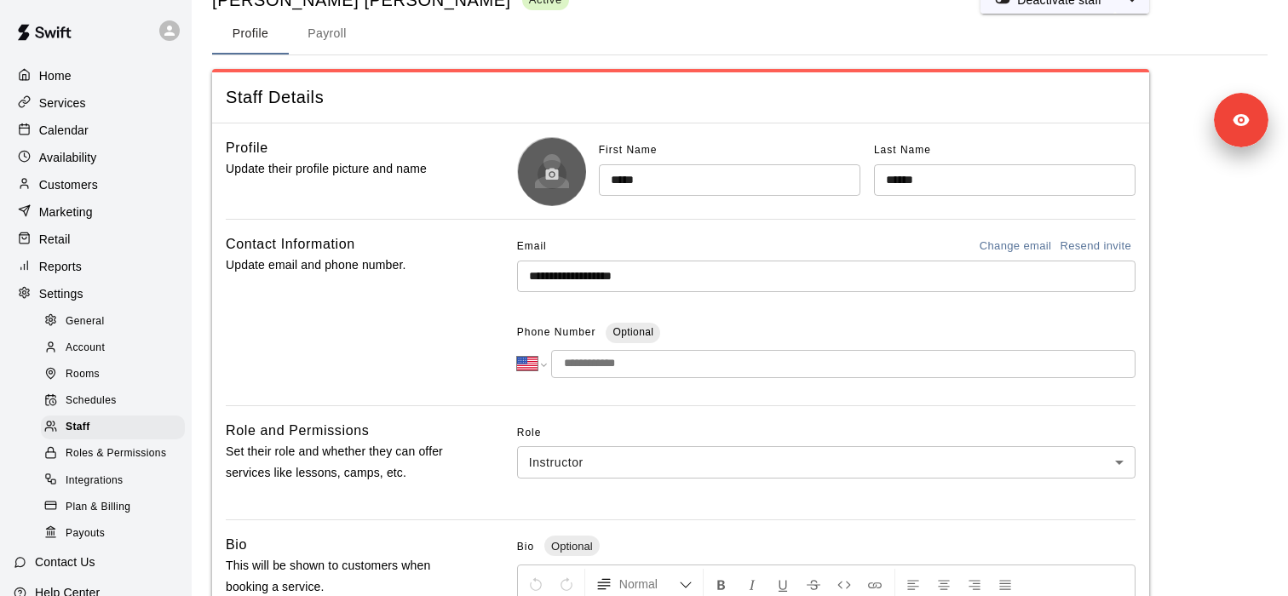
click at [556, 175] on icon "button" at bounding box center [552, 174] width 13 height 12
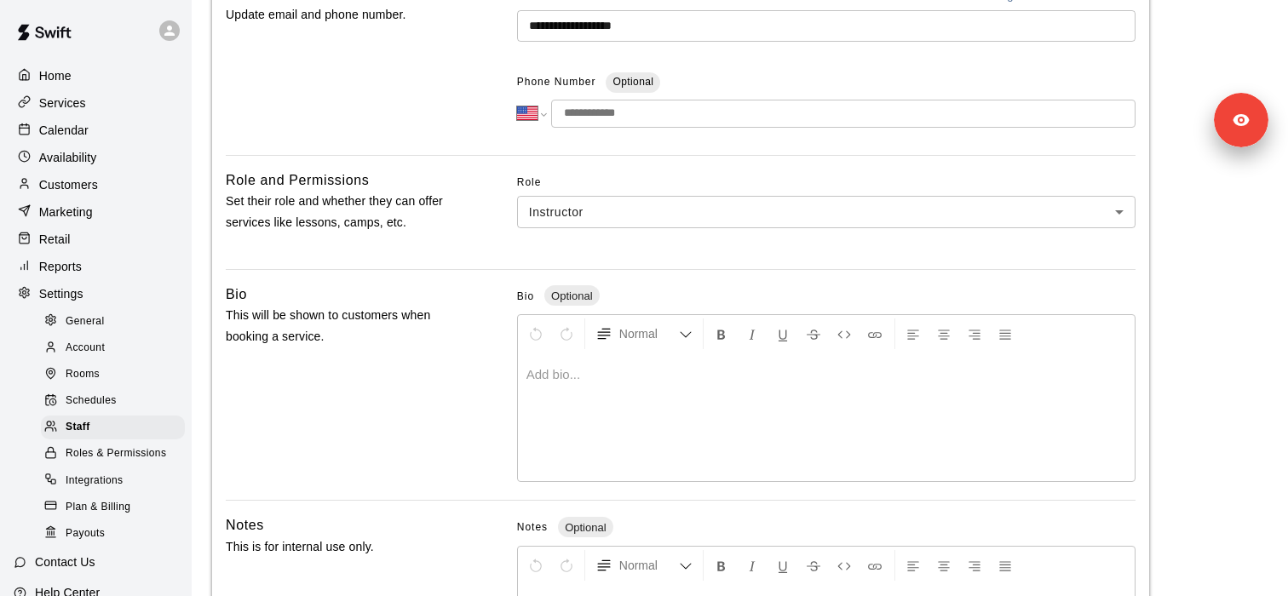
scroll to position [312, 0]
click at [560, 382] on p at bounding box center [826, 373] width 600 height 17
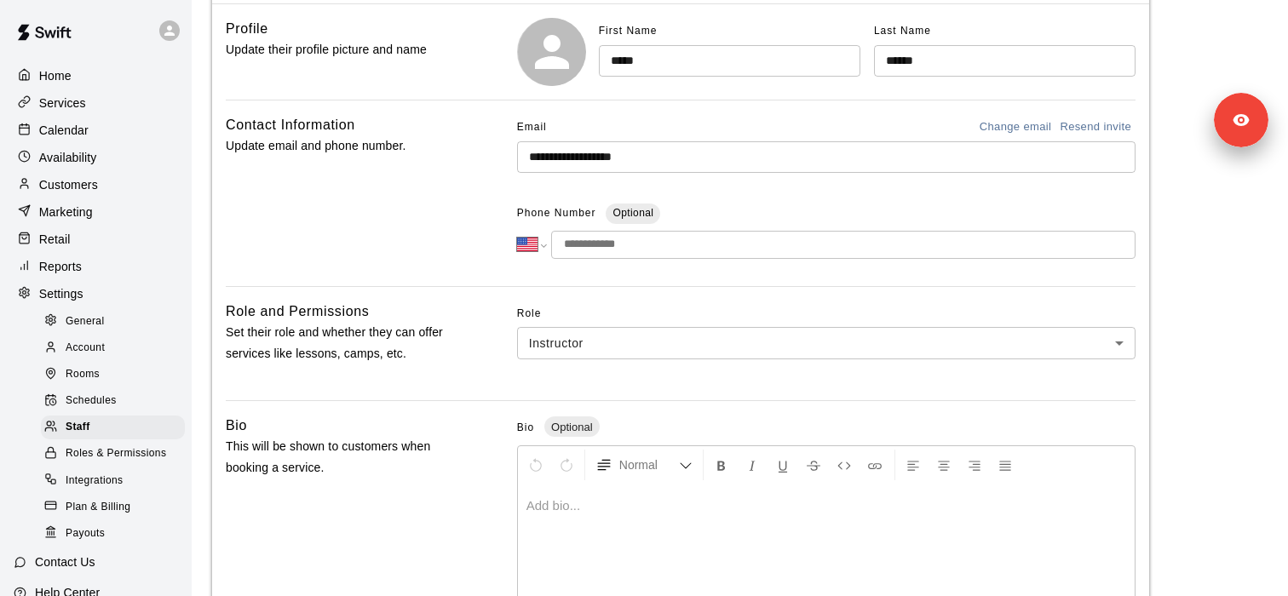
scroll to position [172, 0]
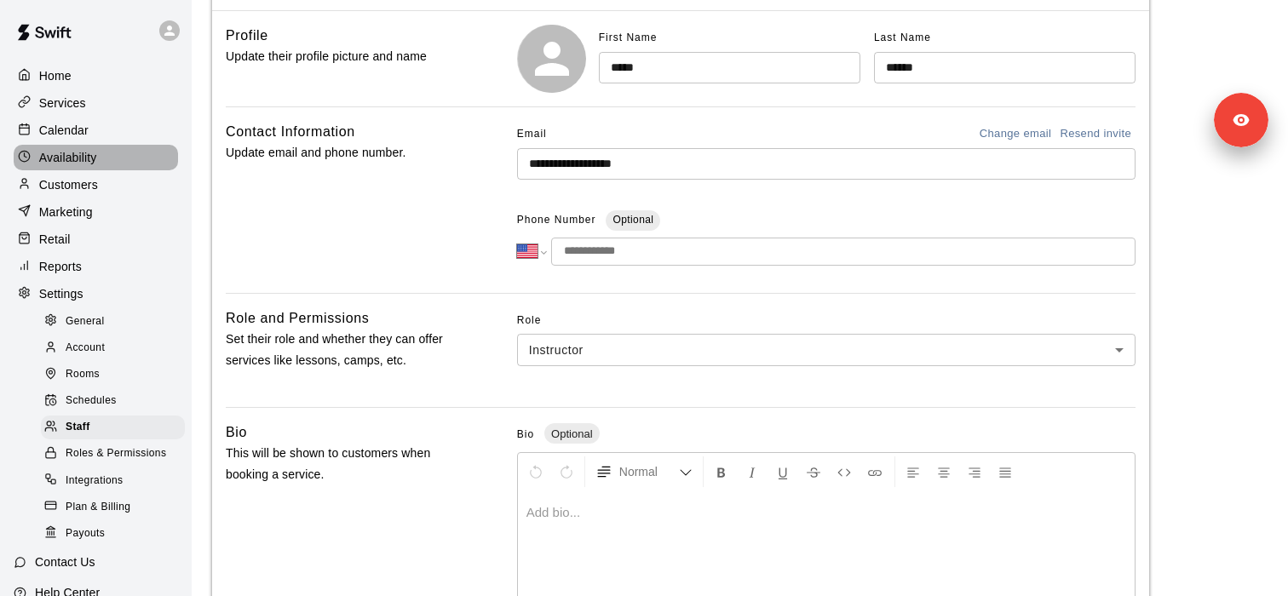
click at [82, 152] on p "Availability" at bounding box center [68, 157] width 58 height 17
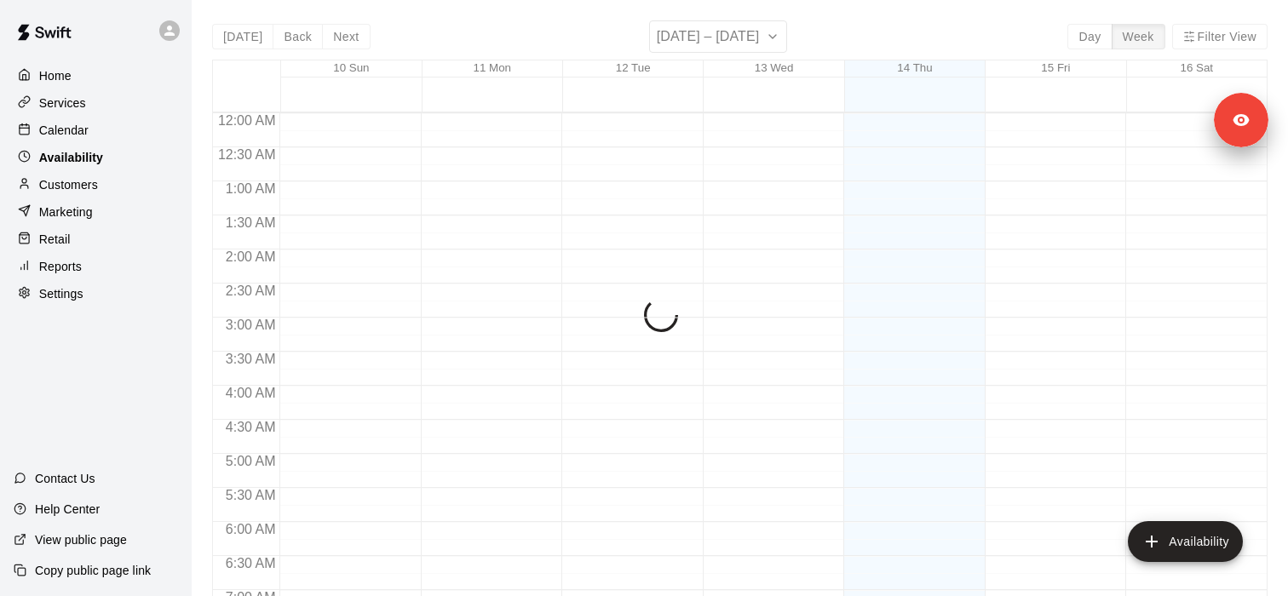
scroll to position [898, 0]
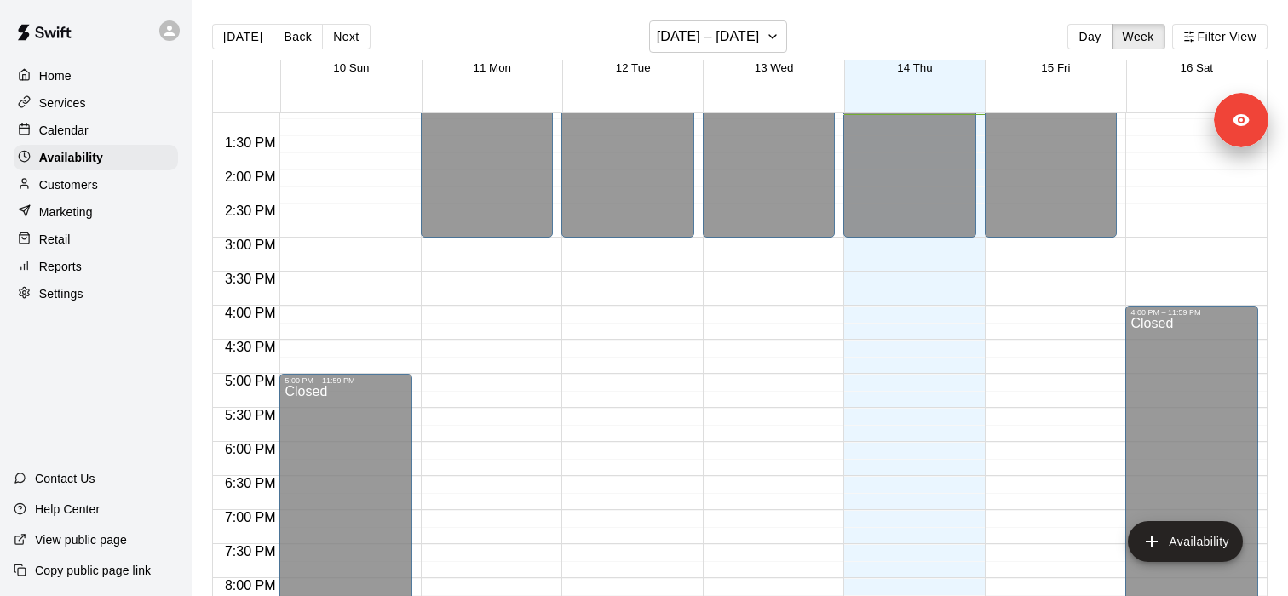
click at [173, 29] on icon at bounding box center [169, 30] width 15 height 15
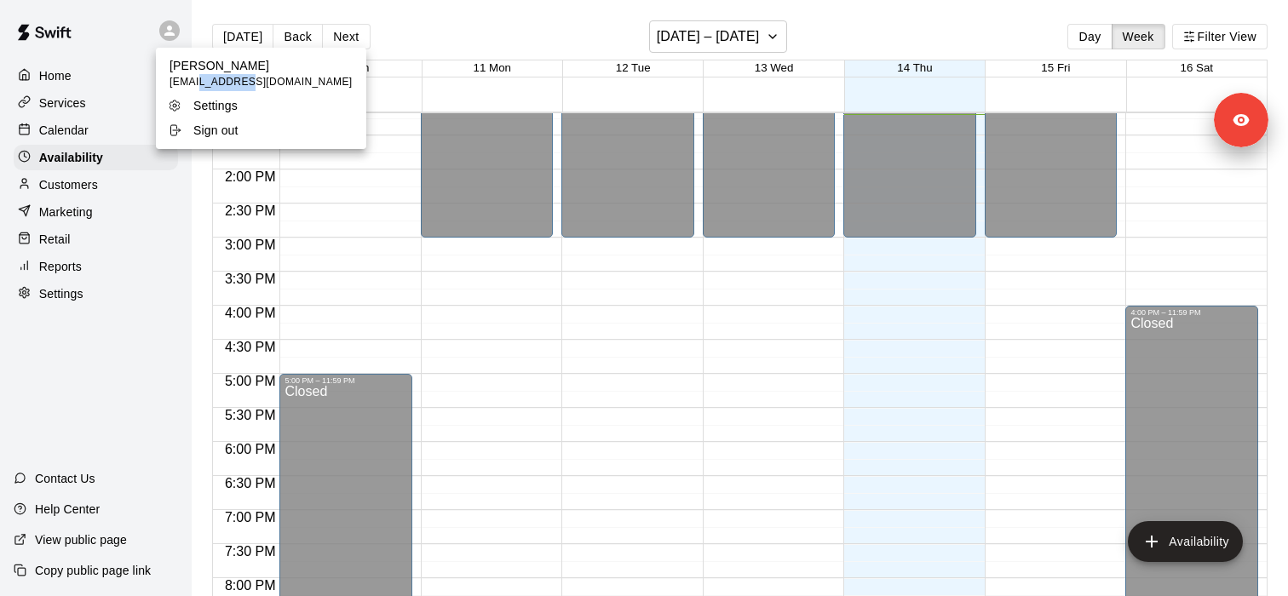
drag, startPoint x: 193, startPoint y: 83, endPoint x: 244, endPoint y: 83, distance: 52.0
click at [244, 83] on span "info@theboxms.com" at bounding box center [261, 82] width 183 height 17
copy span "theboxms"
click at [116, 534] on div at bounding box center [644, 298] width 1288 height 596
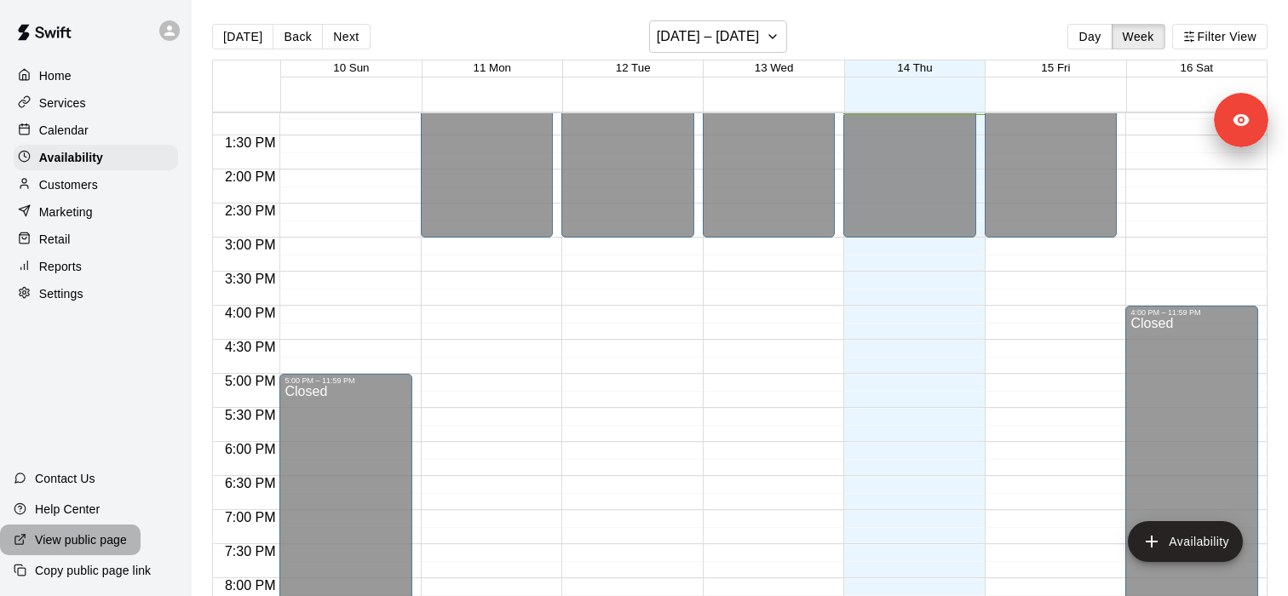
click at [116, 534] on p "View public page" at bounding box center [81, 540] width 92 height 17
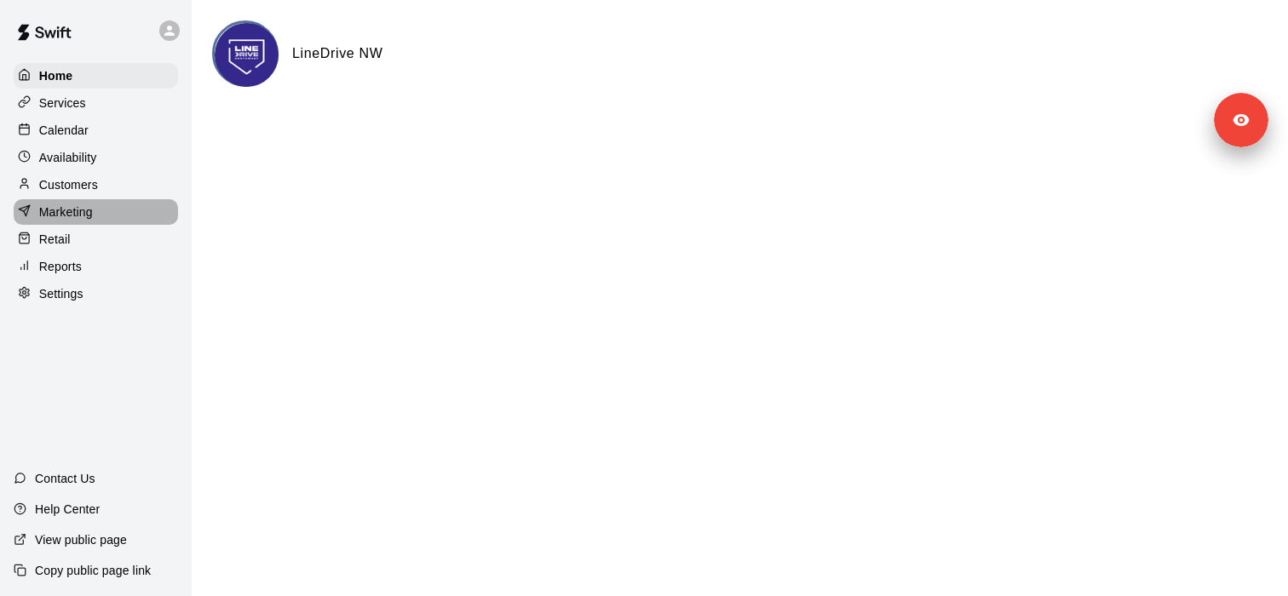
click at [90, 211] on p "Marketing" at bounding box center [66, 212] width 54 height 17
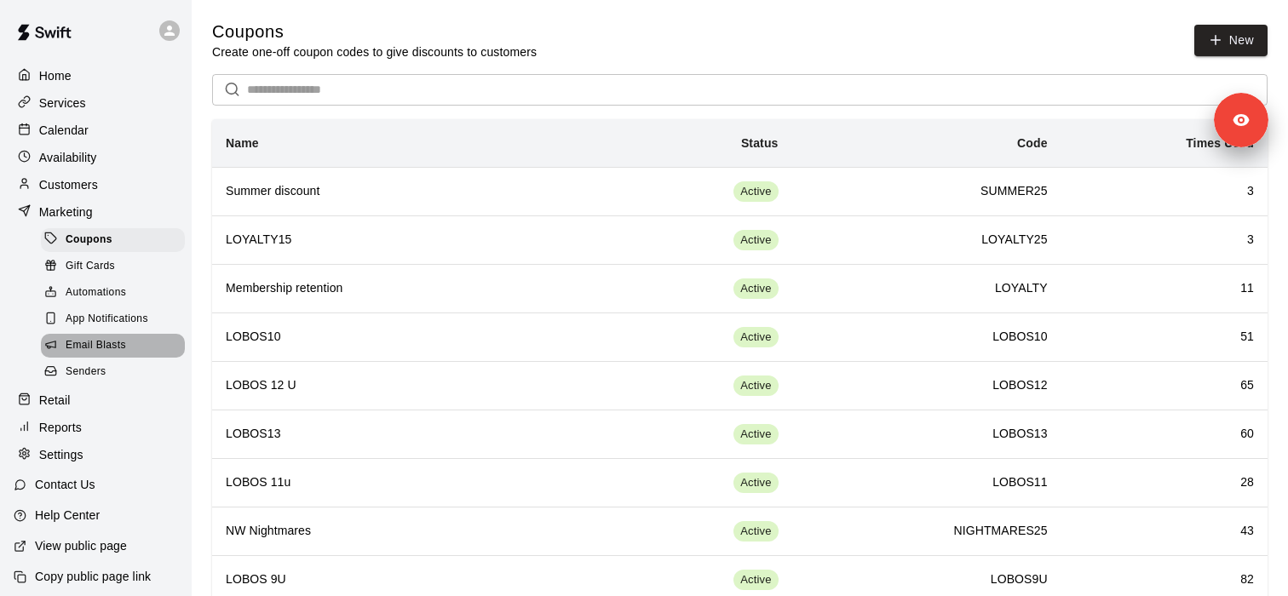
click at [96, 352] on span "Email Blasts" at bounding box center [96, 345] width 60 height 17
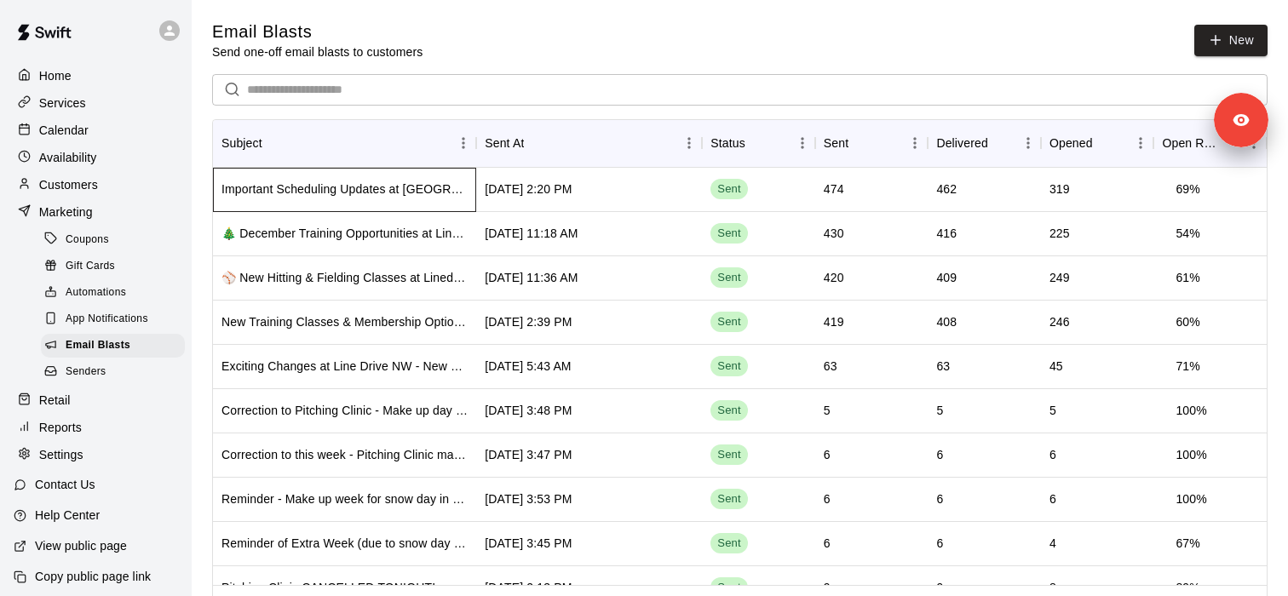
click at [330, 194] on div "Important Scheduling Updates at [GEOGRAPHIC_DATA]" at bounding box center [344, 189] width 246 height 17
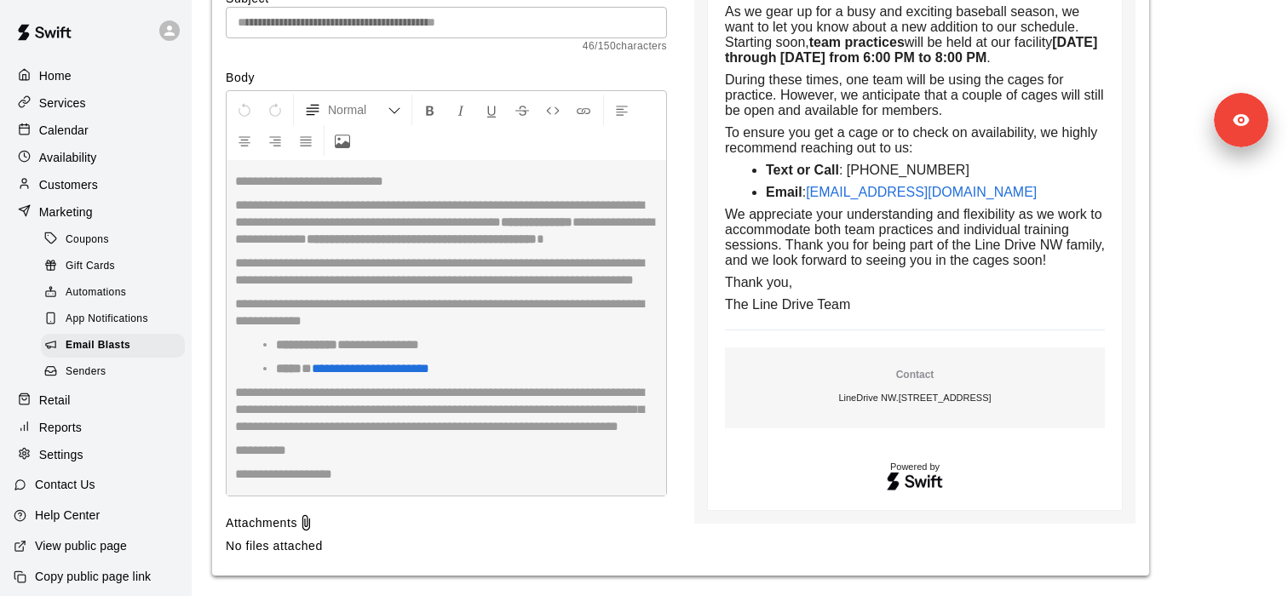
scroll to position [5035, 0]
click at [131, 341] on div "Email Blasts" at bounding box center [113, 346] width 144 height 24
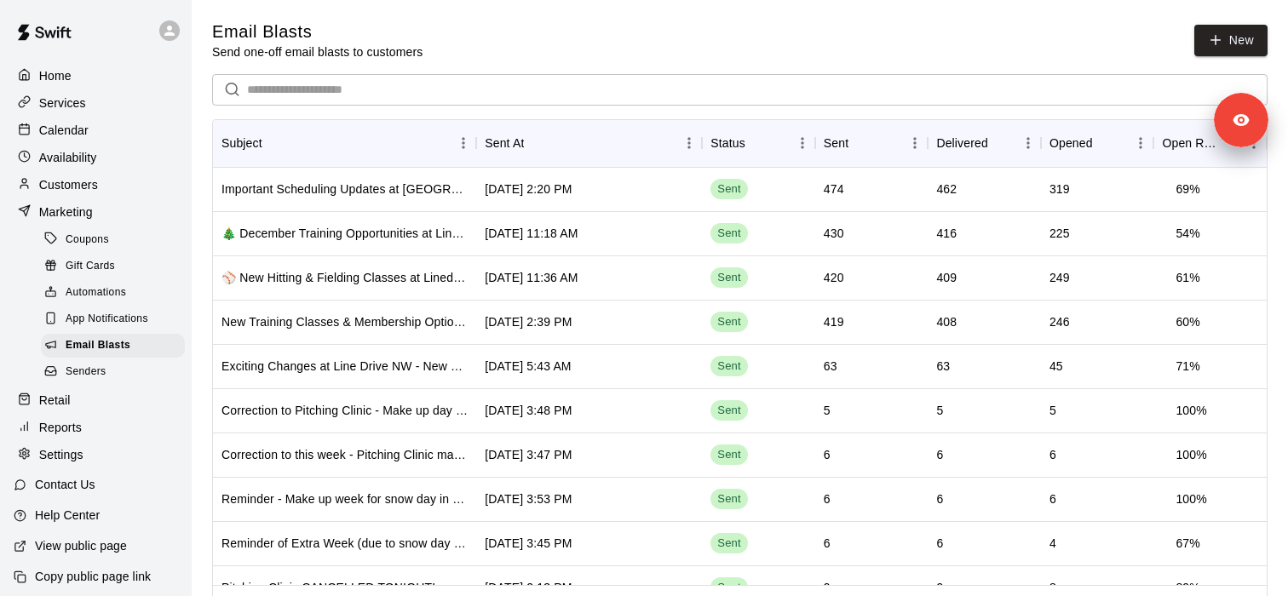
scroll to position [203, 0]
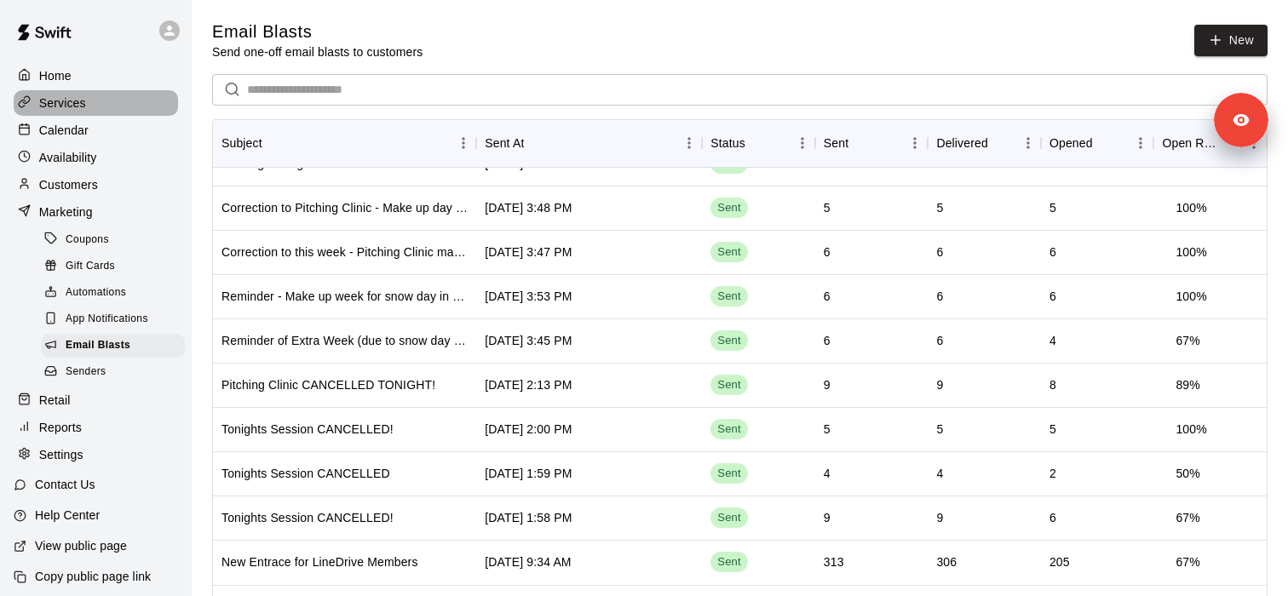
click at [109, 107] on div "Services" at bounding box center [96, 103] width 164 height 26
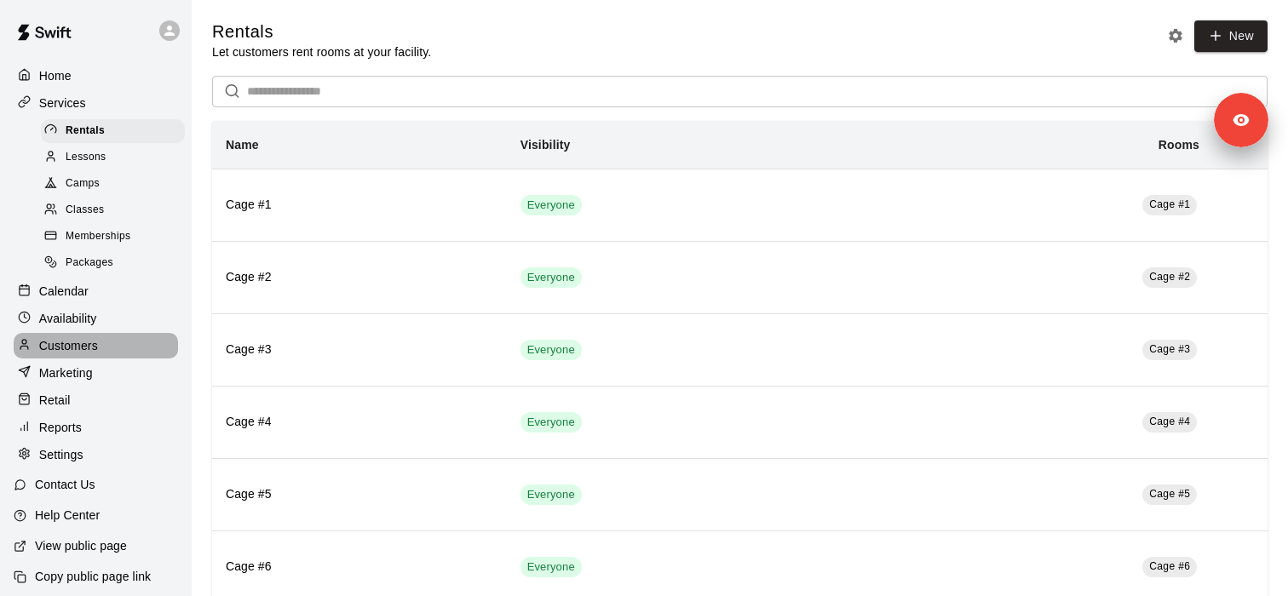
click at [106, 346] on div "Customers" at bounding box center [96, 346] width 164 height 26
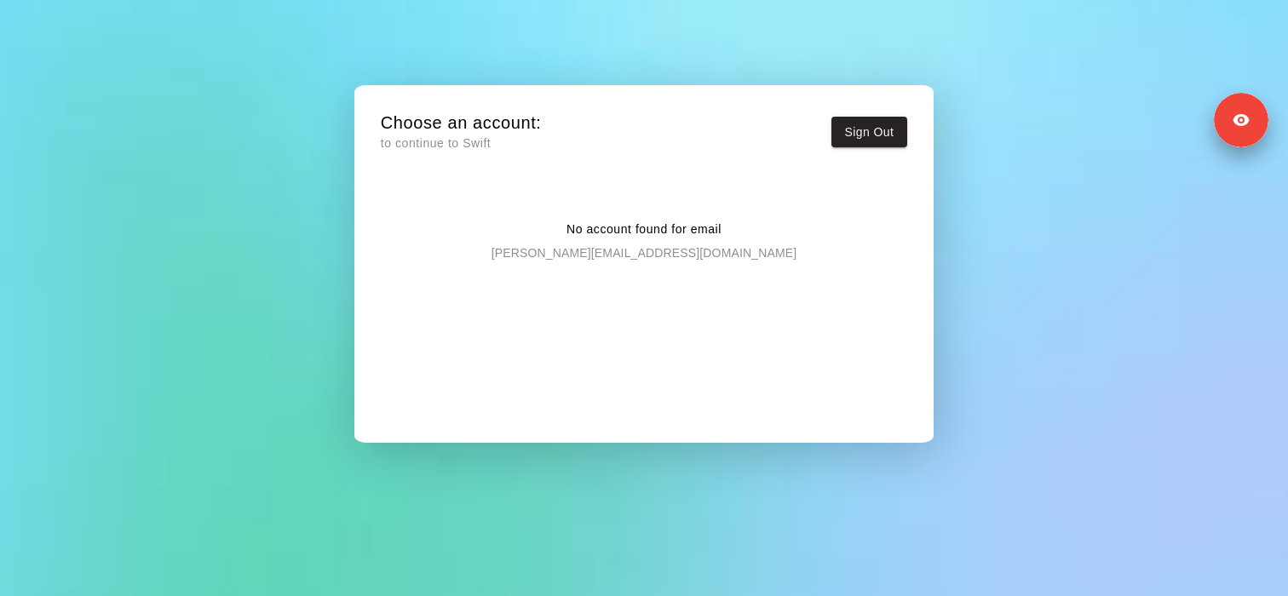
click at [649, 256] on p "[PERSON_NAME][EMAIL_ADDRESS][DOMAIN_NAME]" at bounding box center [645, 250] width 306 height 23
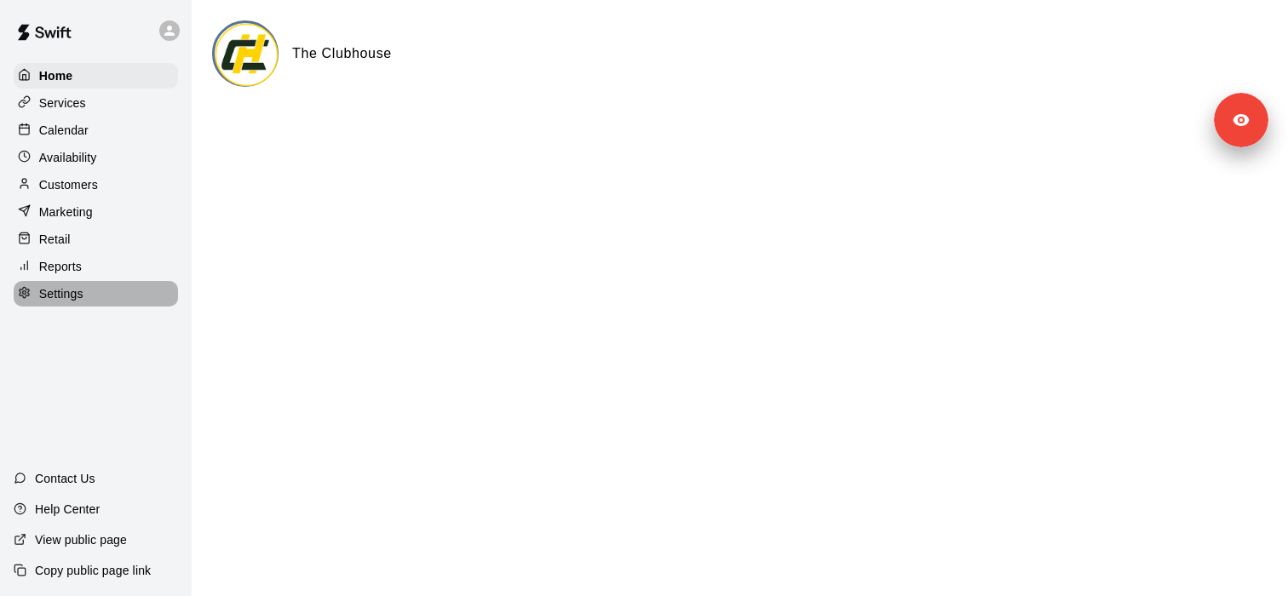
click at [96, 306] on div "Settings" at bounding box center [96, 294] width 164 height 26
select select "**"
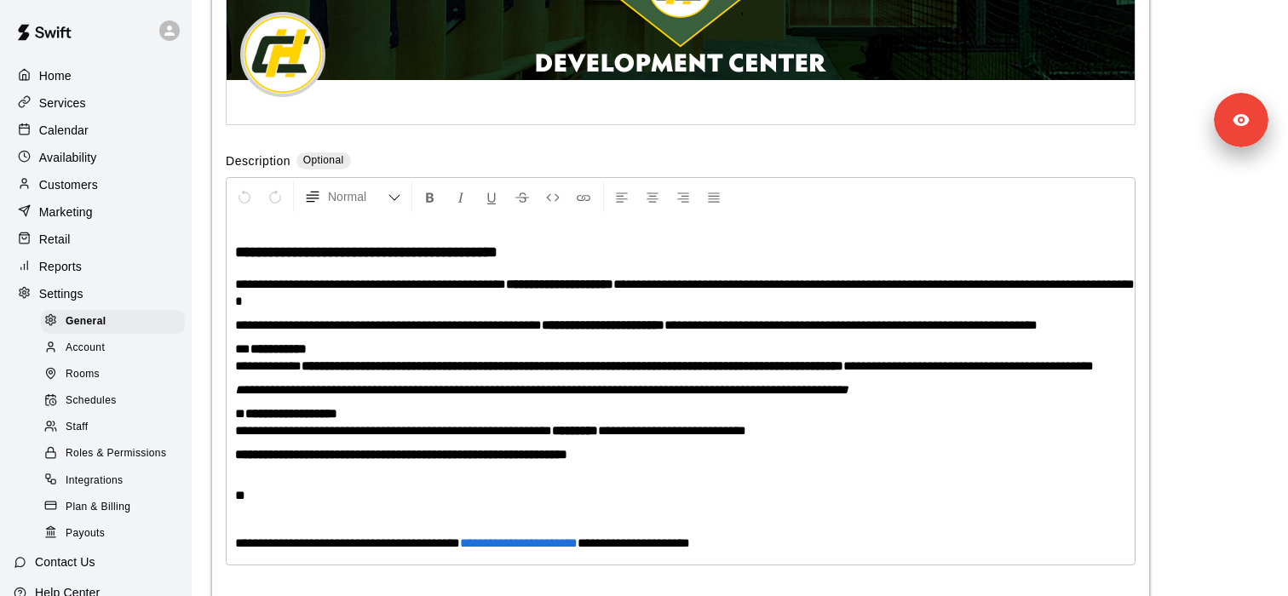
scroll to position [3845, 0]
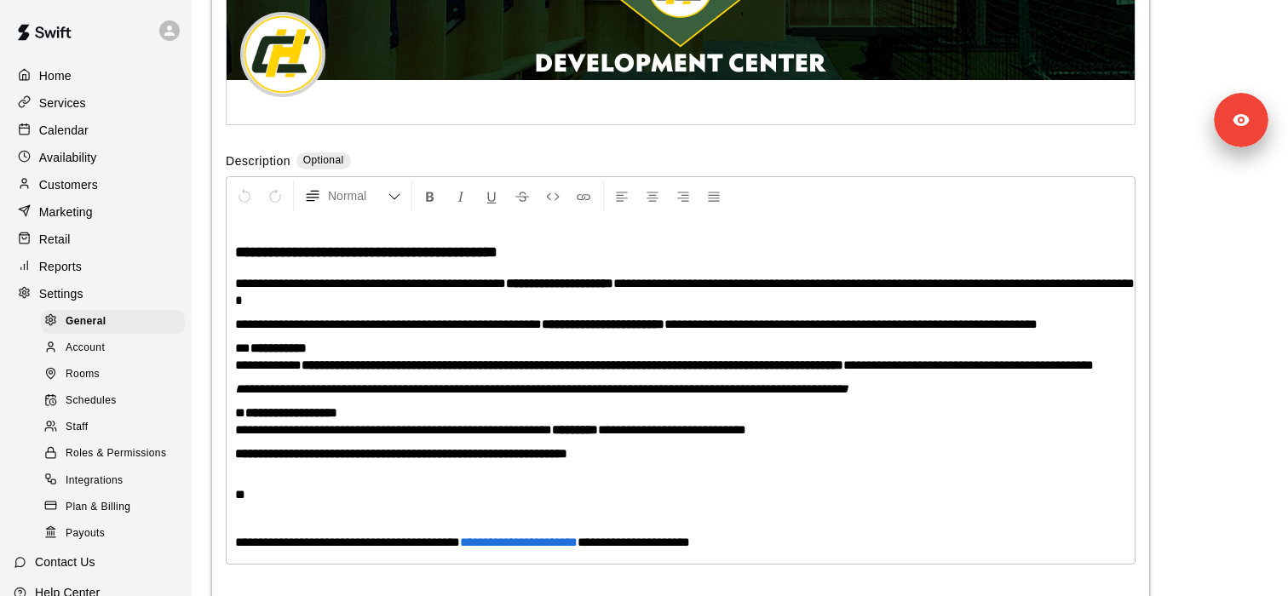
click at [121, 427] on div "Staff" at bounding box center [113, 428] width 144 height 24
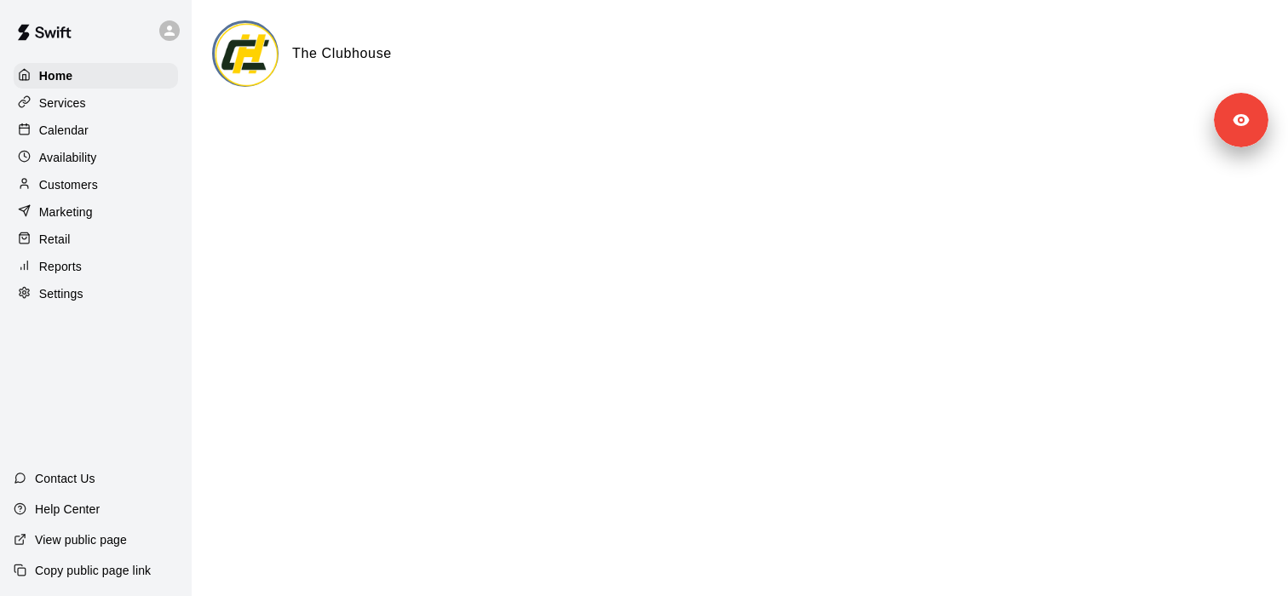
click at [91, 305] on div "Settings" at bounding box center [96, 294] width 164 height 26
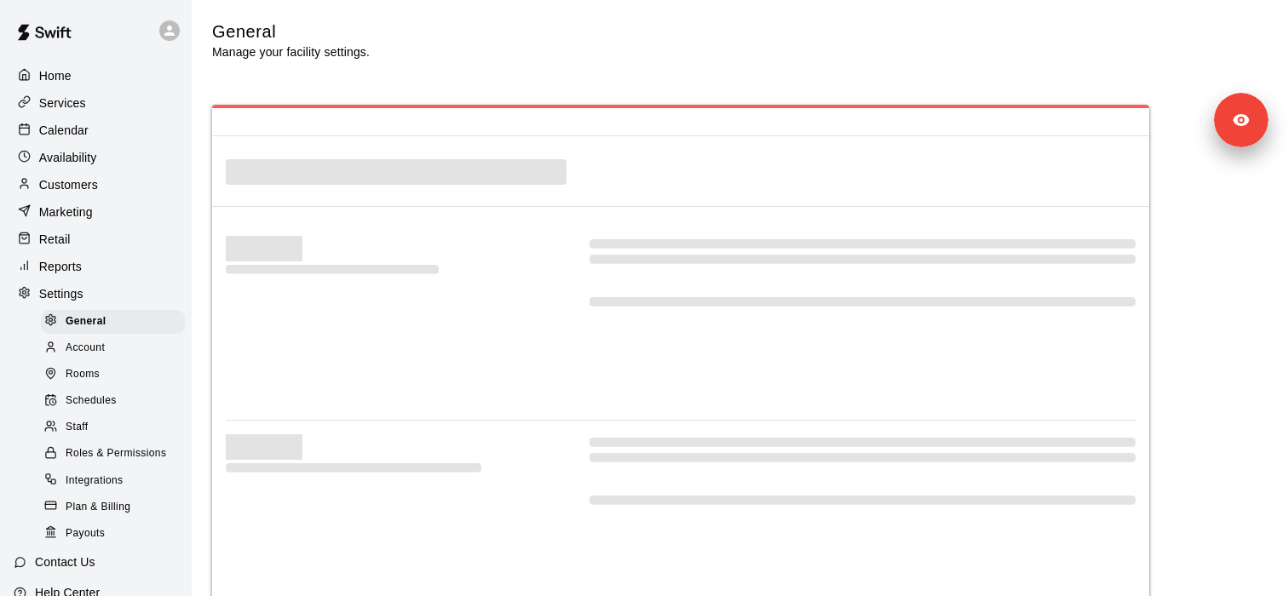
select select "**"
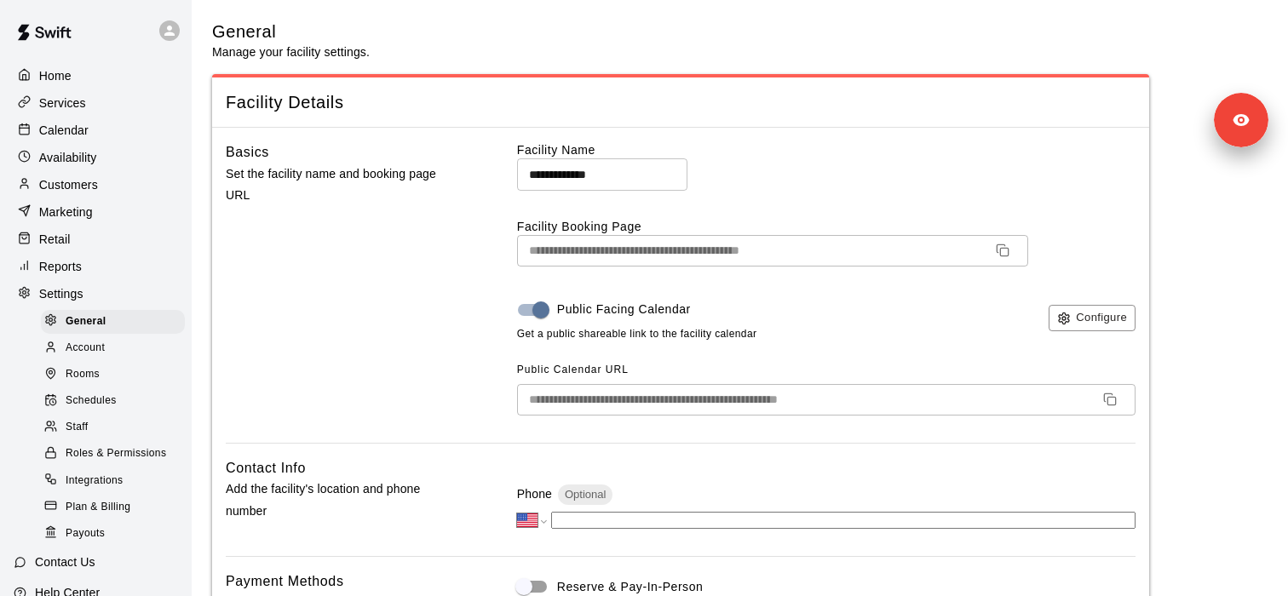
scroll to position [3845, 0]
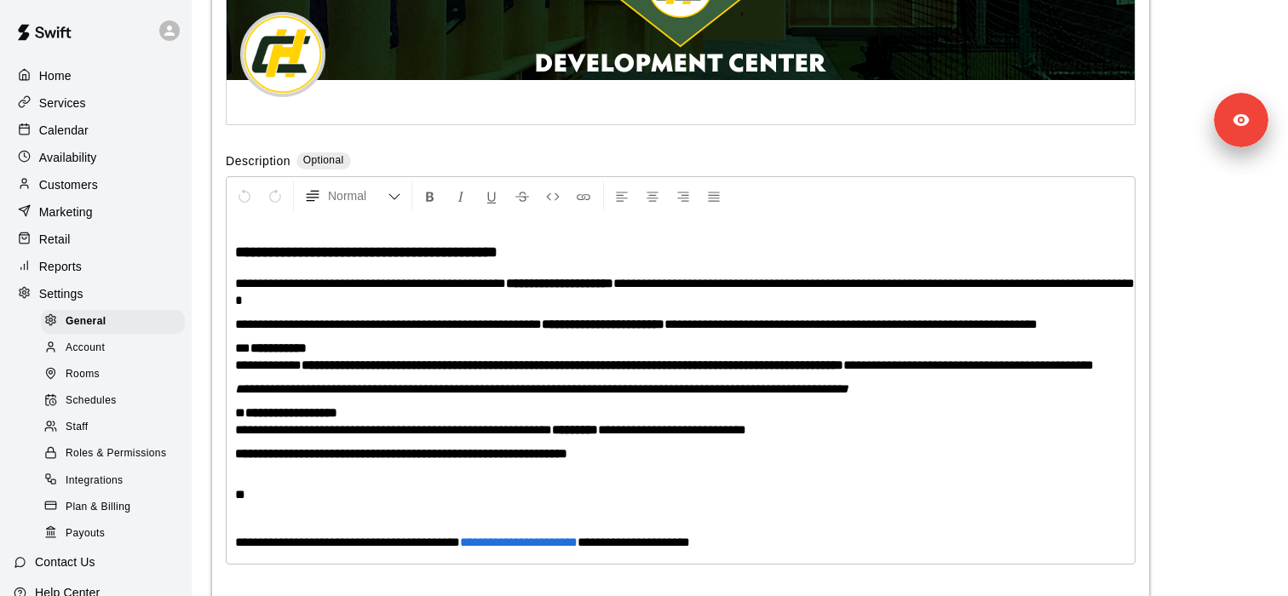
click at [100, 424] on div "Staff" at bounding box center [113, 428] width 144 height 24
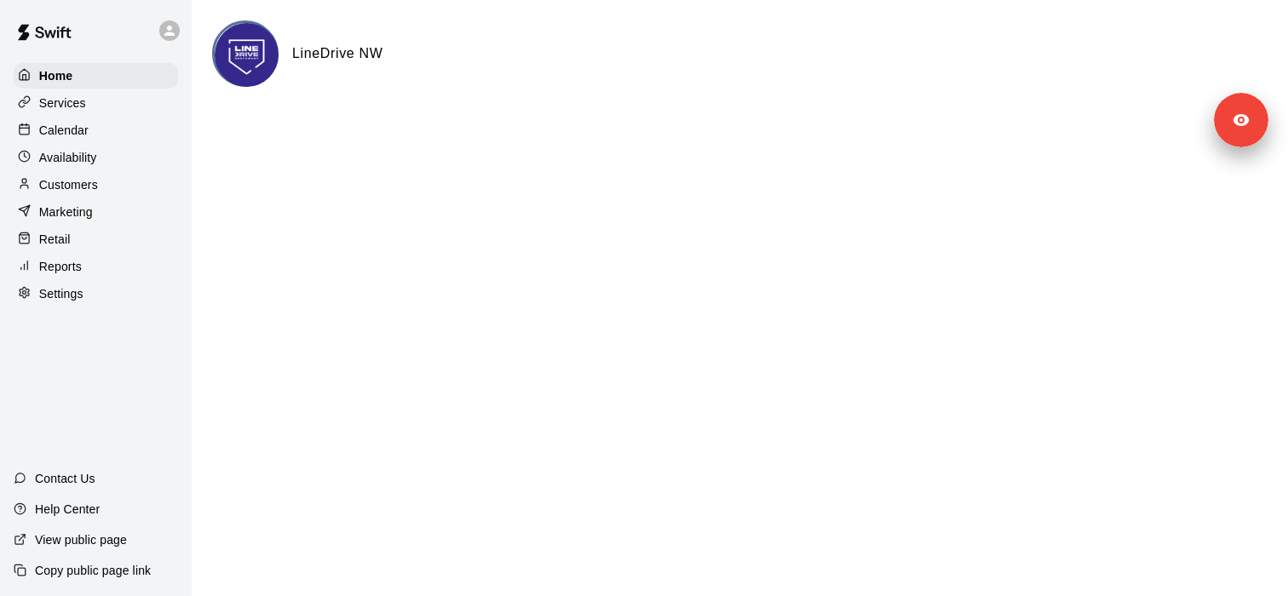
click at [99, 214] on div "Marketing" at bounding box center [96, 212] width 164 height 26
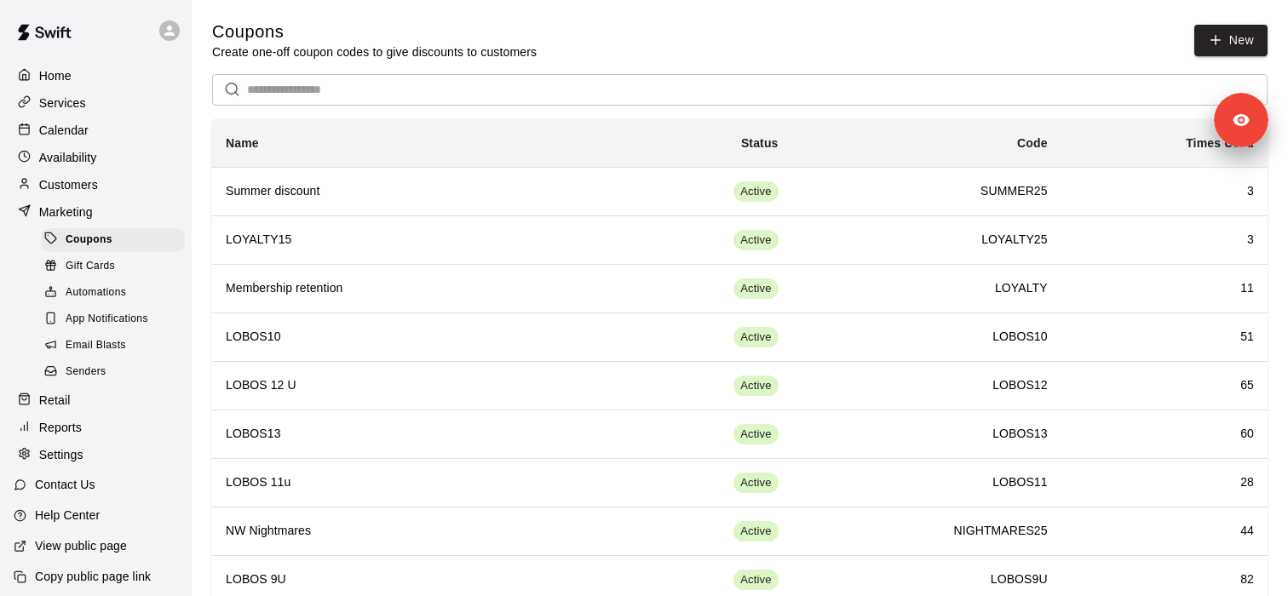
click at [112, 350] on span "Email Blasts" at bounding box center [96, 345] width 60 height 17
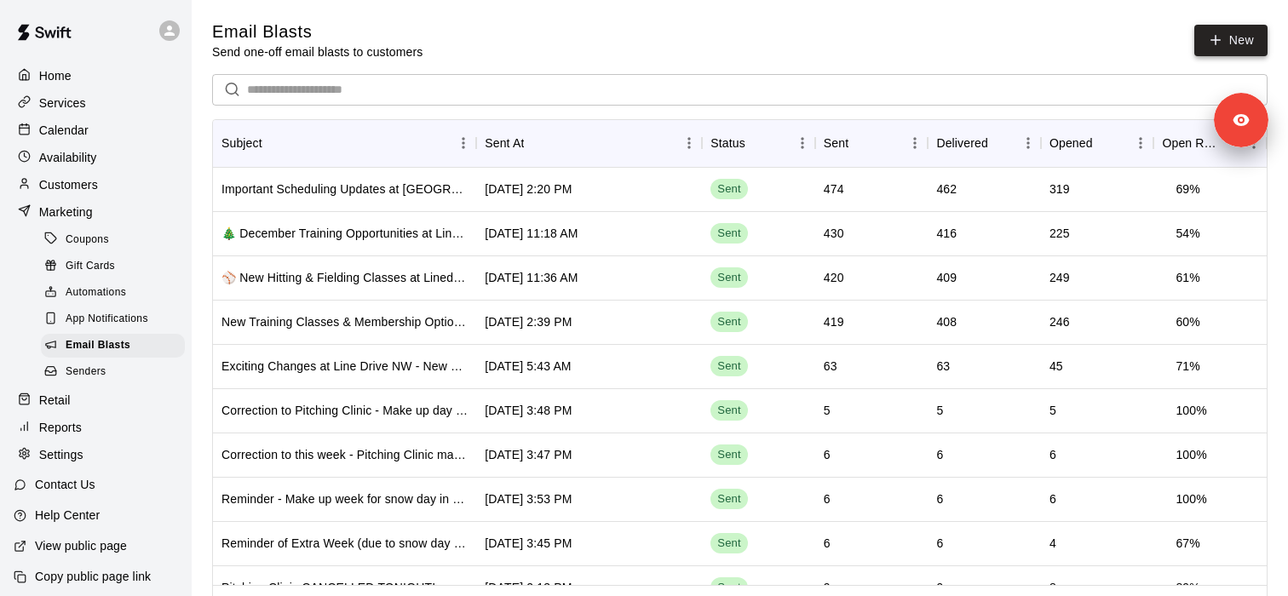
click at [1241, 48] on link "New" at bounding box center [1230, 41] width 73 height 32
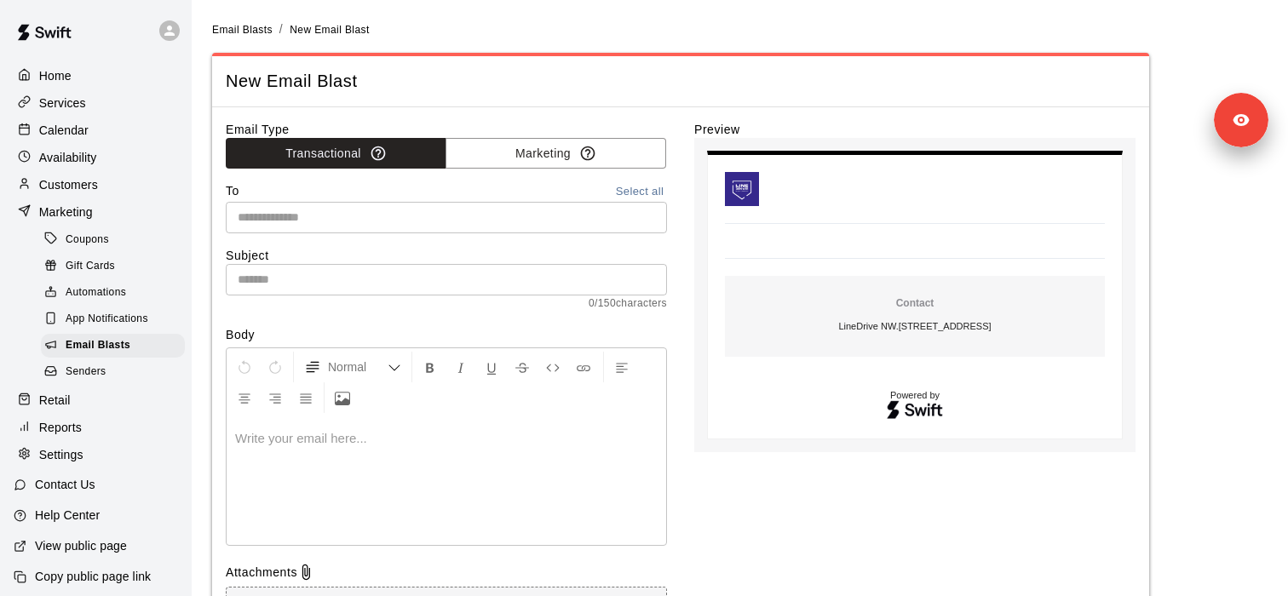
click at [473, 208] on input "text" at bounding box center [445, 217] width 428 height 21
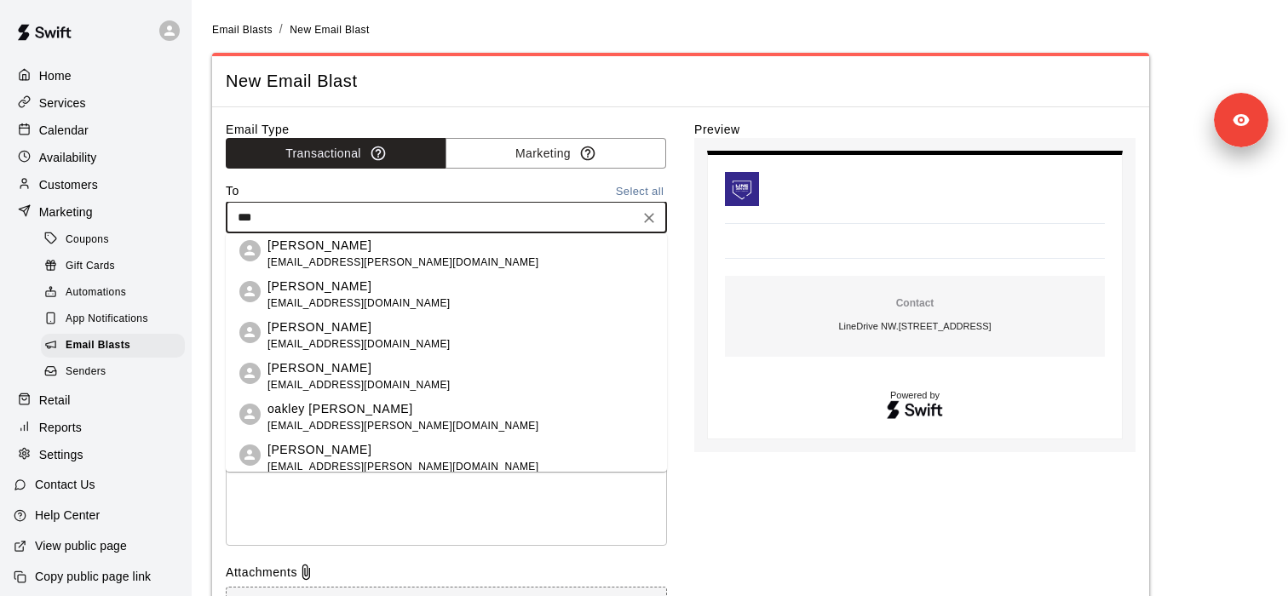
type input "****"
click at [395, 252] on li "[PERSON_NAME] [PERSON_NAME][EMAIL_ADDRESS][PERSON_NAME][DOMAIN_NAME]" at bounding box center [446, 253] width 441 height 41
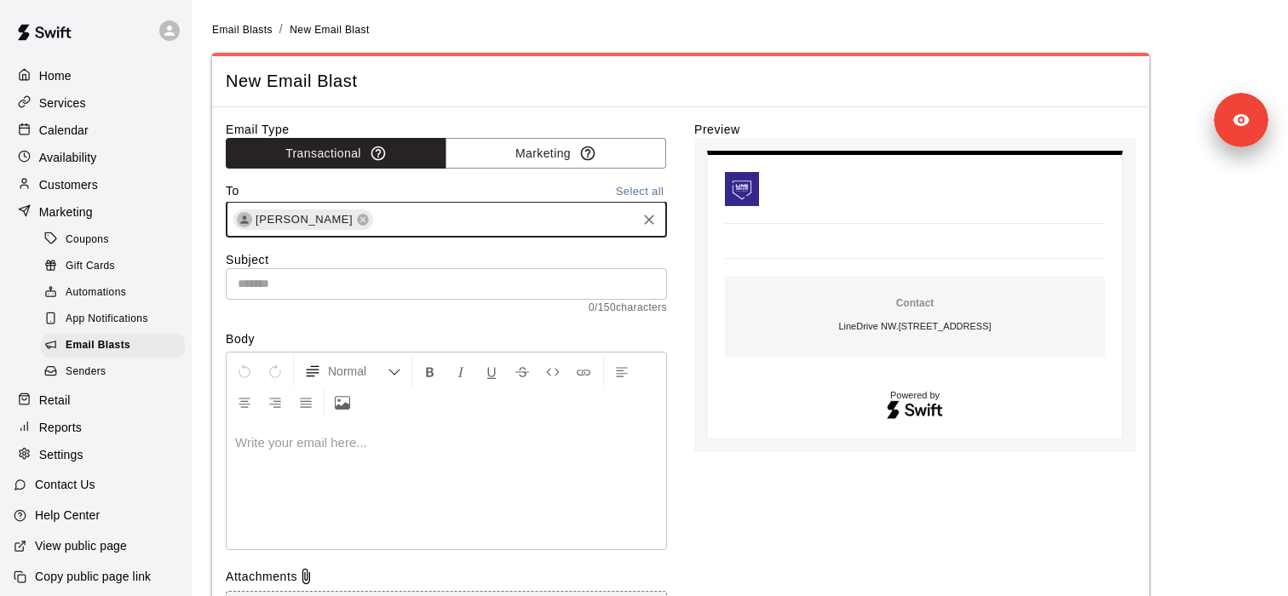
click at [368, 296] on input "text" at bounding box center [446, 284] width 441 height 32
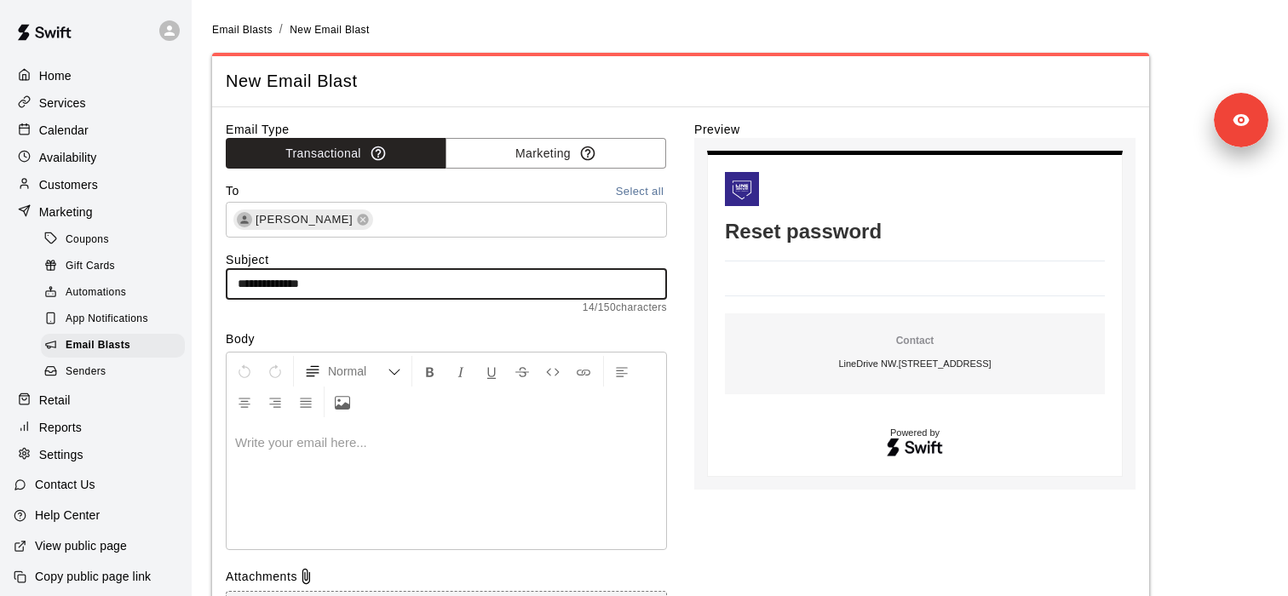
type input "**********"
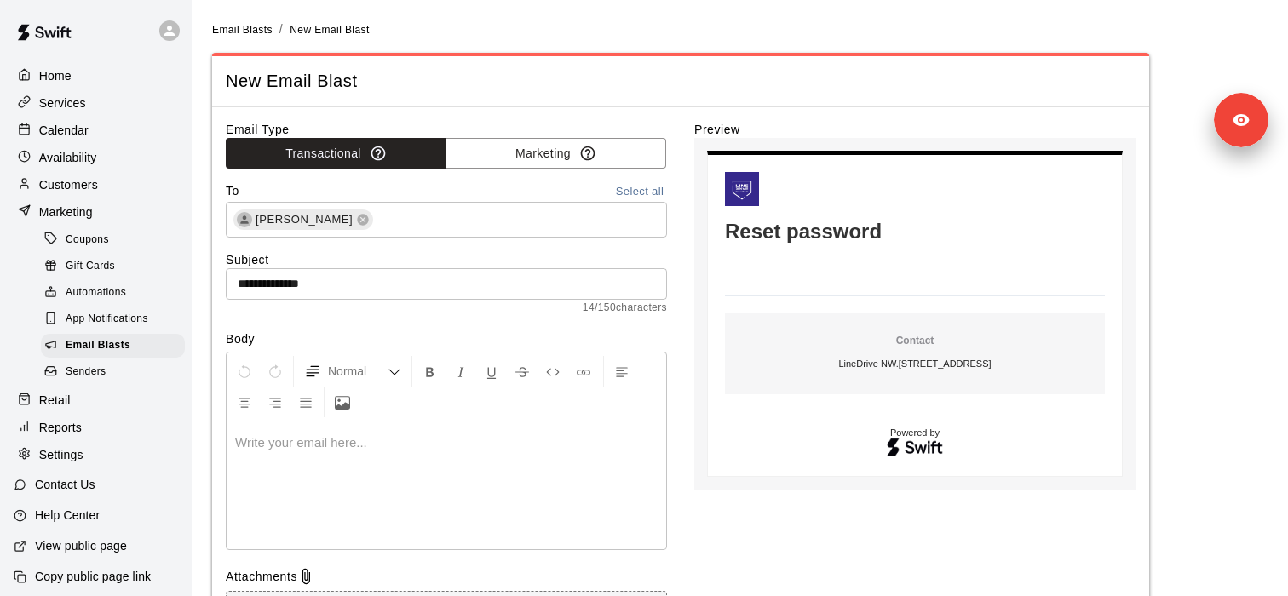
click at [360, 428] on div at bounding box center [447, 486] width 440 height 128
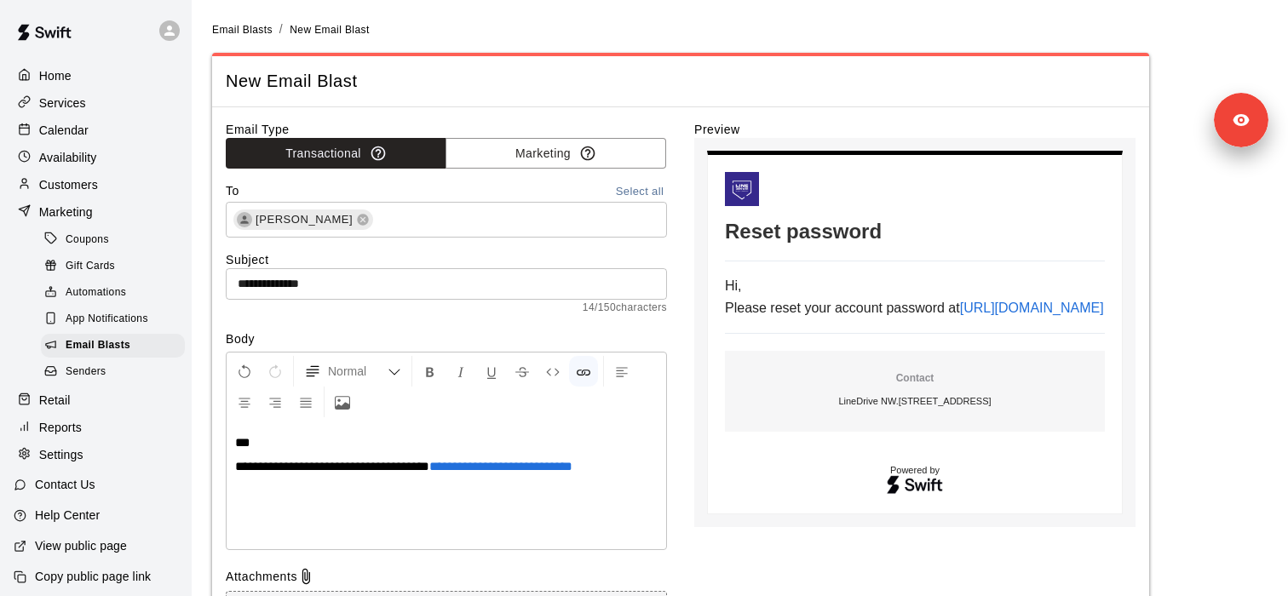
click at [509, 470] on span "**********" at bounding box center [500, 466] width 143 height 13
drag, startPoint x: 636, startPoint y: 469, endPoint x: 653, endPoint y: 462, distance: 18.7
click at [653, 462] on p "**********" at bounding box center [446, 466] width 423 height 17
click at [465, 467] on span "**********" at bounding box center [498, 466] width 138 height 13
click at [632, 469] on p "**********" at bounding box center [446, 466] width 423 height 17
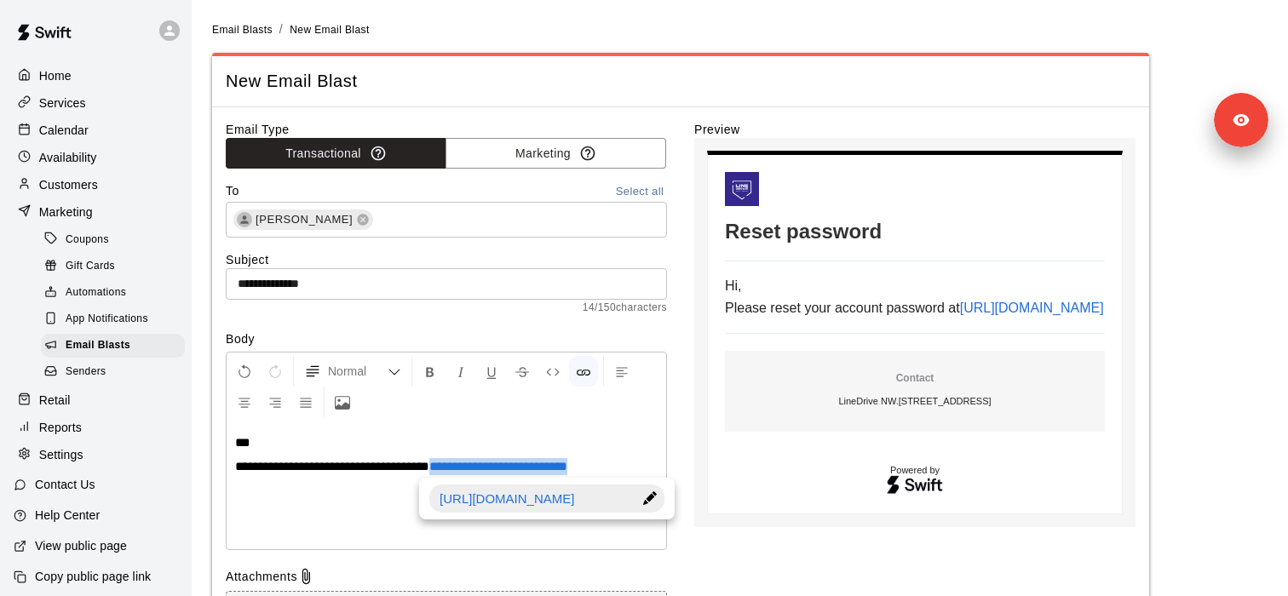
click at [648, 495] on div at bounding box center [650, 499] width 30 height 28
type input "**********"
click at [666, 420] on div "**********" at bounding box center [446, 451] width 441 height 198
click at [654, 434] on p "***" at bounding box center [446, 442] width 423 height 17
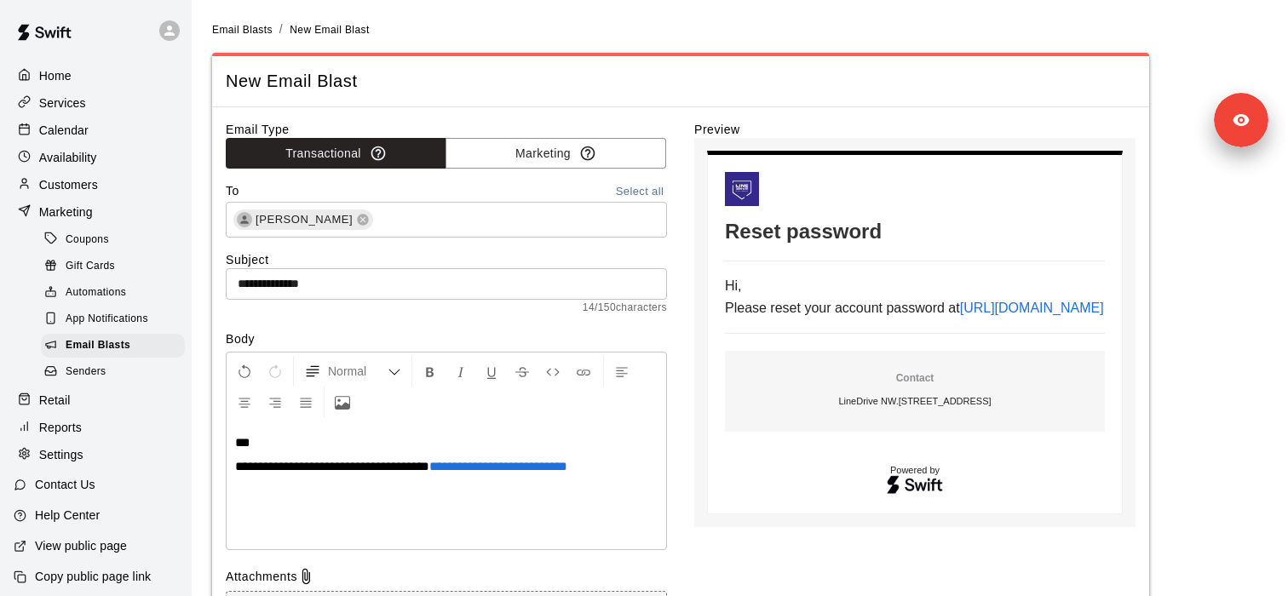
scroll to position [29, 0]
